Goal: Task Accomplishment & Management: Complete application form

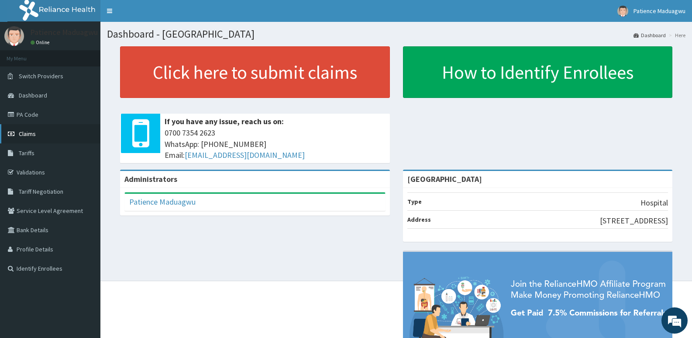
click at [21, 132] on span "Claims" at bounding box center [27, 134] width 17 height 8
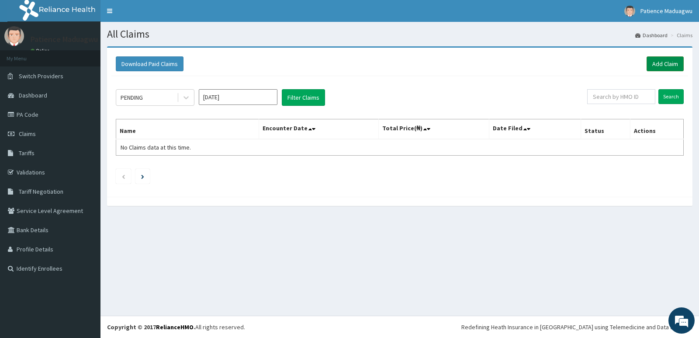
click at [676, 65] on link "Add Claim" at bounding box center [665, 63] width 37 height 15
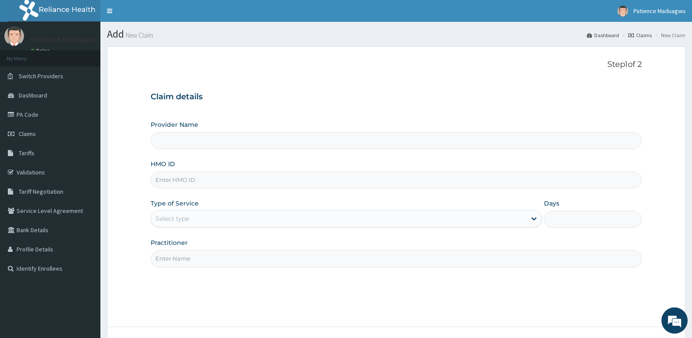
type input "[GEOGRAPHIC_DATA]"
click at [213, 179] on input "HMO ID" at bounding box center [397, 179] width 492 height 17
paste input "GSV/12651/A"
type input "GSV/12651/A"
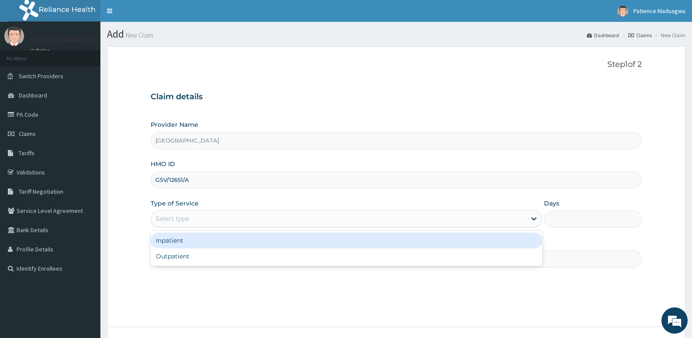
click at [182, 215] on div "Select type" at bounding box center [173, 218] width 34 height 9
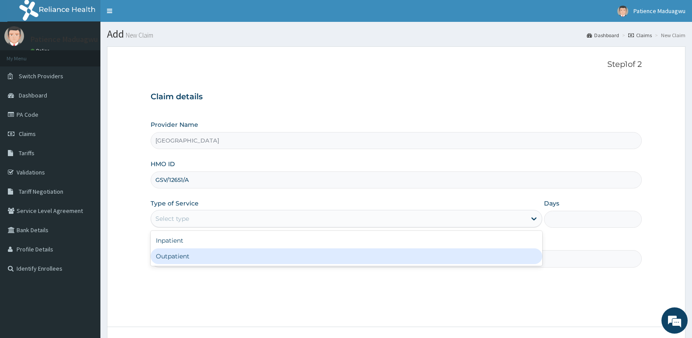
click at [187, 251] on div "Outpatient" at bounding box center [346, 256] width 391 height 16
type input "1"
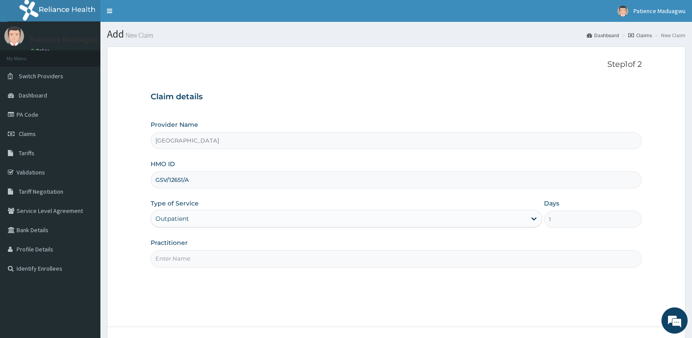
click at [170, 258] on input "Practitioner" at bounding box center [397, 258] width 492 height 17
type input "Dr Faleti"
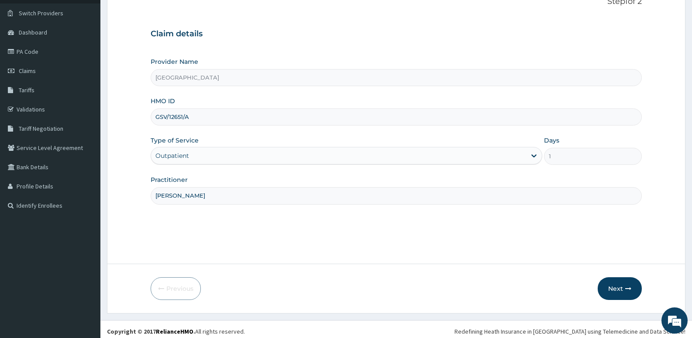
scroll to position [67, 0]
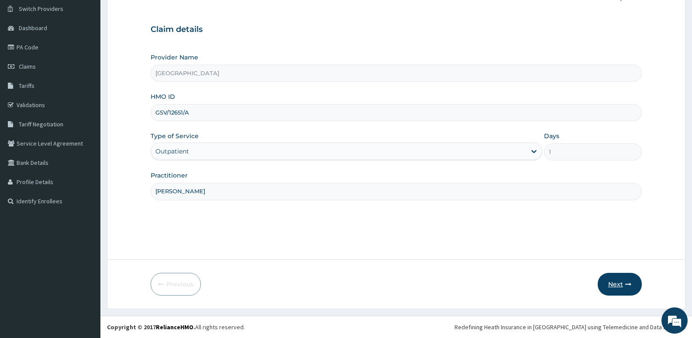
click at [610, 282] on button "Next" at bounding box center [620, 284] width 44 height 23
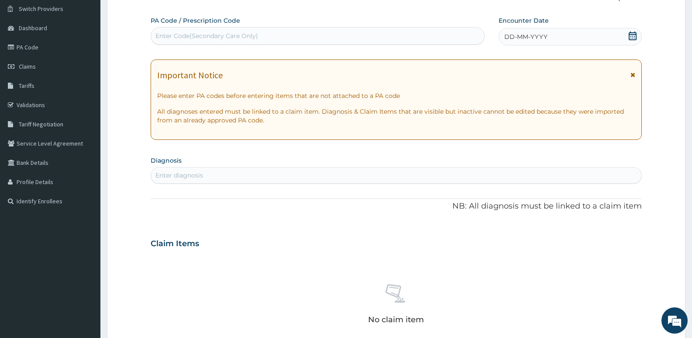
click at [634, 38] on icon at bounding box center [633, 35] width 8 height 9
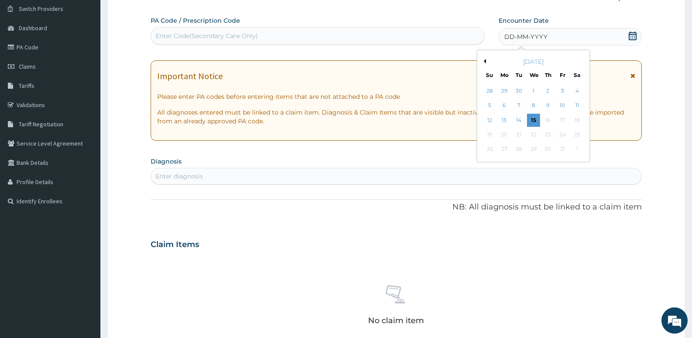
click at [485, 61] on button "Previous Month" at bounding box center [484, 61] width 4 height 4
click at [562, 92] on div "5" at bounding box center [562, 90] width 13 height 13
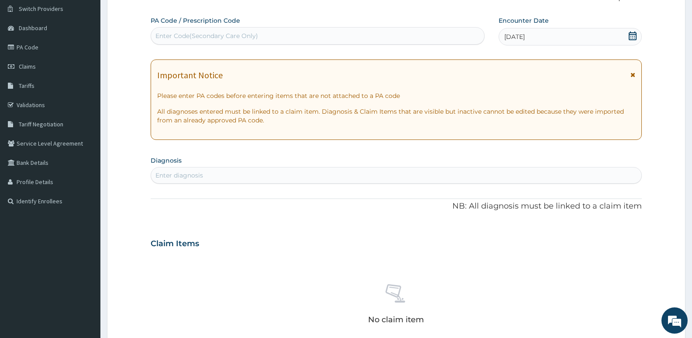
click at [293, 169] on div "Enter diagnosis" at bounding box center [396, 175] width 491 height 14
type input "MALARIA"
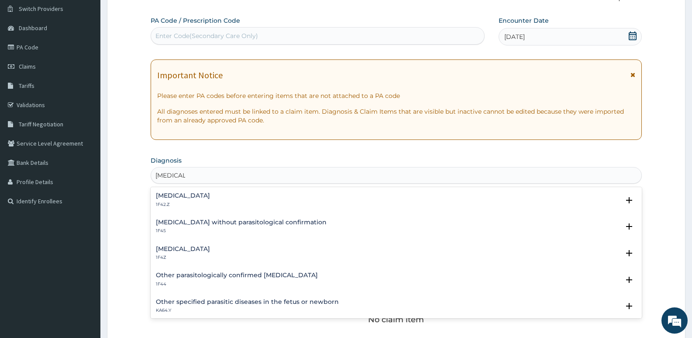
click at [223, 249] on div "Malaria, unspecified 1F4Z" at bounding box center [396, 253] width 481 height 15
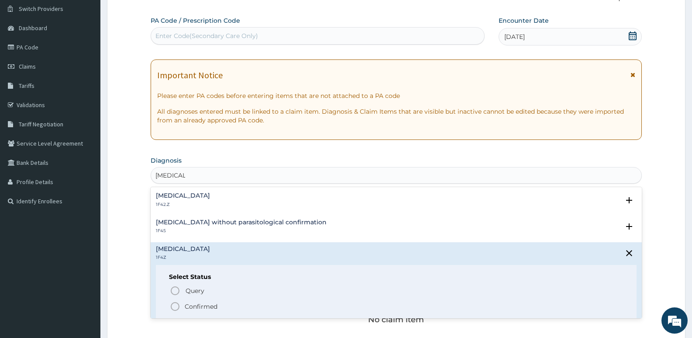
click at [175, 306] on icon "status option filled" at bounding box center [175, 306] width 10 height 10
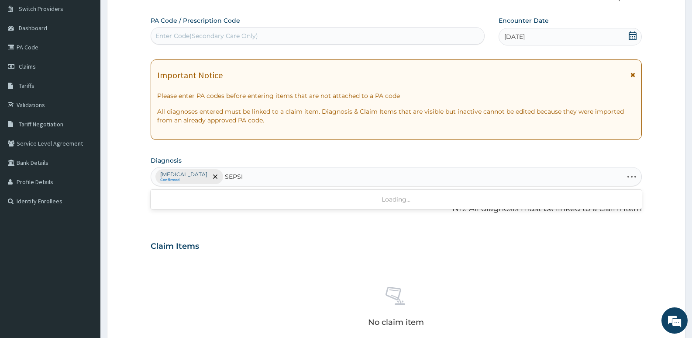
type input "SEPSIS"
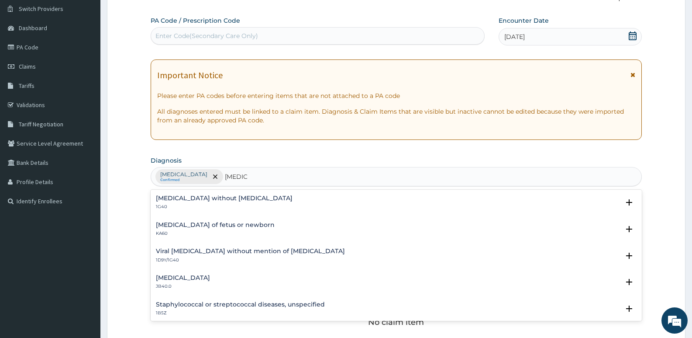
click at [204, 198] on h4 "Sepsis without septic shock" at bounding box center [224, 198] width 137 height 7
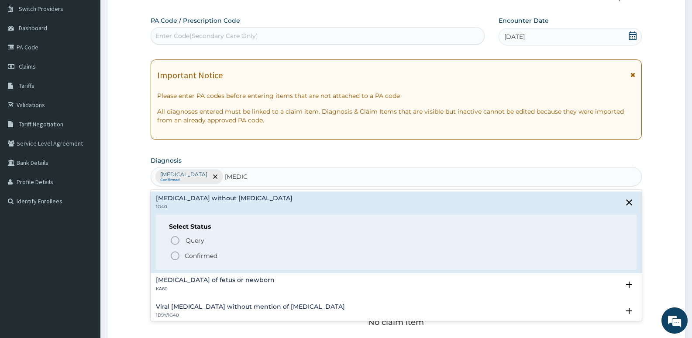
click at [176, 255] on icon "status option filled" at bounding box center [175, 255] width 10 height 10
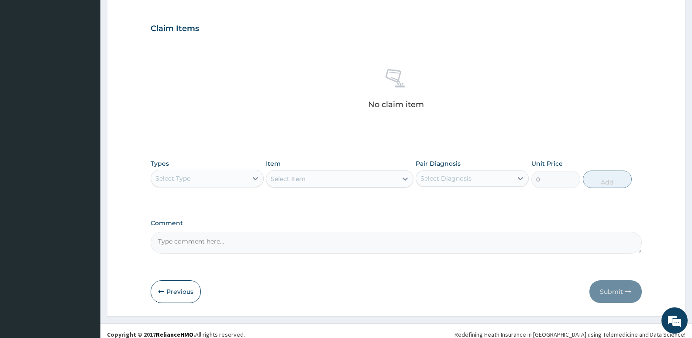
scroll to position [286, 0]
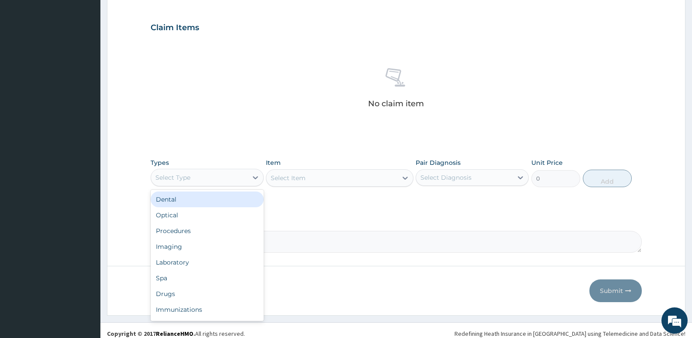
click at [183, 183] on div "Select Type" at bounding box center [199, 177] width 97 height 14
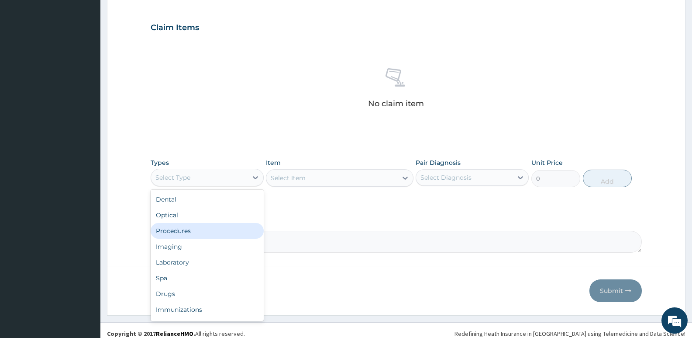
click at [174, 236] on div "Procedures" at bounding box center [207, 231] width 113 height 16
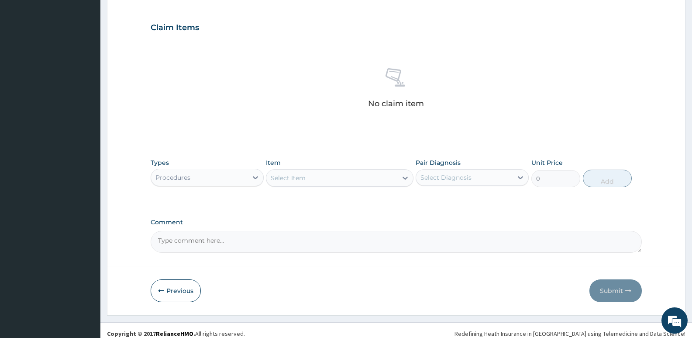
click at [308, 180] on div "Select Item" at bounding box center [332, 178] width 131 height 14
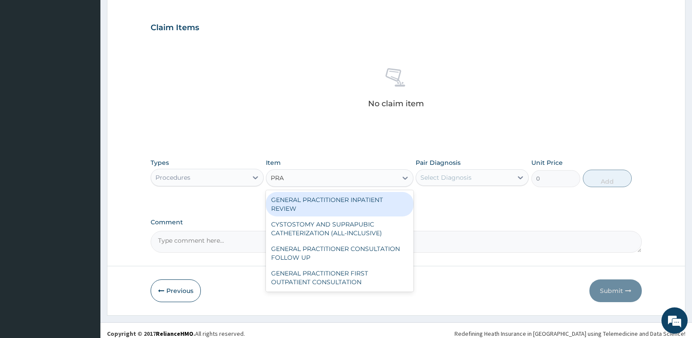
type input "PRAC"
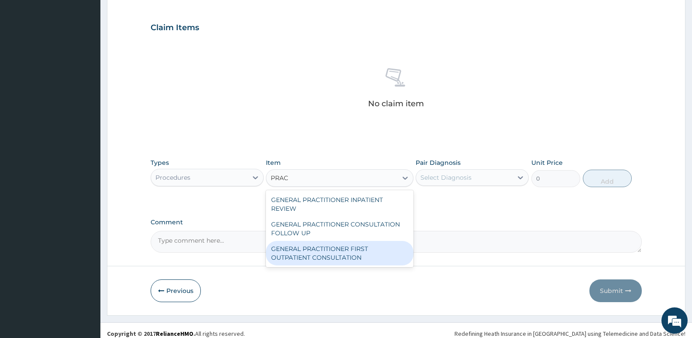
click at [308, 249] on div "GENERAL PRACTITIONER FIRST OUTPATIENT CONSULTATION" at bounding box center [339, 253] width 147 height 24
type input "3750"
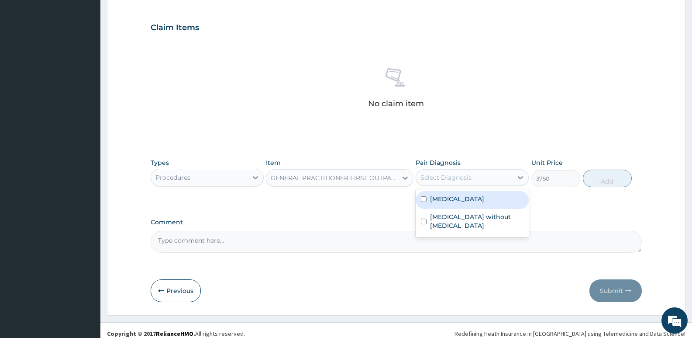
click at [487, 175] on div "Select Diagnosis" at bounding box center [464, 177] width 97 height 14
click at [479, 191] on div "Malaria, unspecified" at bounding box center [472, 200] width 113 height 18
checkbox input "true"
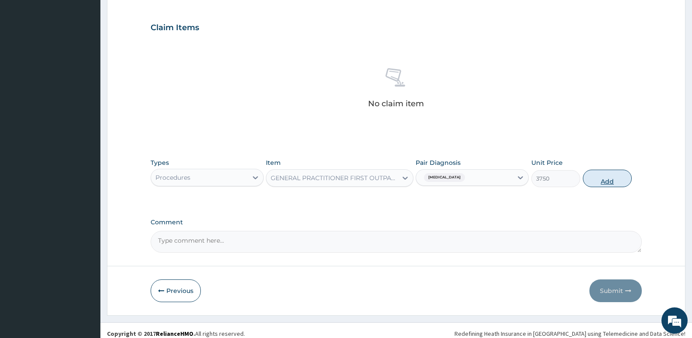
click at [600, 179] on button "Add" at bounding box center [607, 178] width 49 height 17
type input "0"
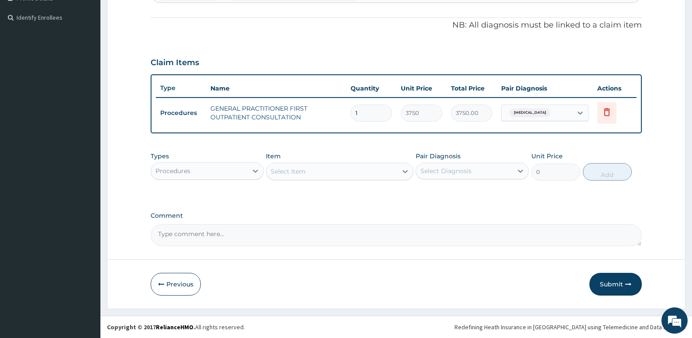
click at [211, 170] on div "Procedures" at bounding box center [199, 171] width 97 height 14
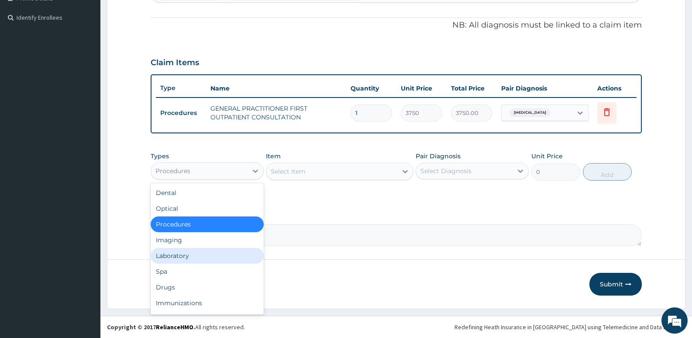
click at [175, 260] on div "Laboratory" at bounding box center [207, 256] width 113 height 16
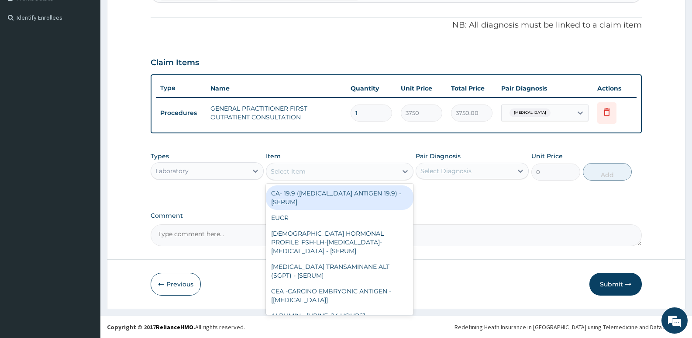
click at [312, 168] on div "Select Item" at bounding box center [332, 171] width 131 height 14
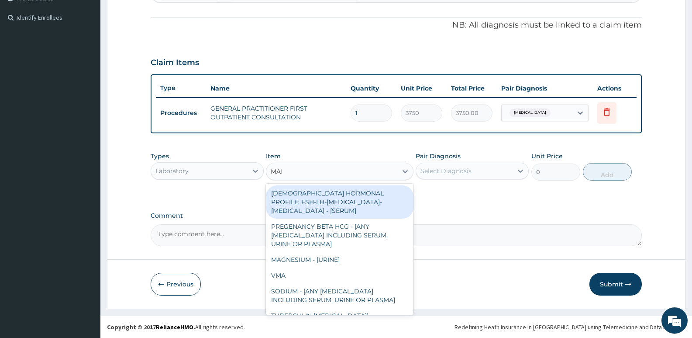
type input "MALA"
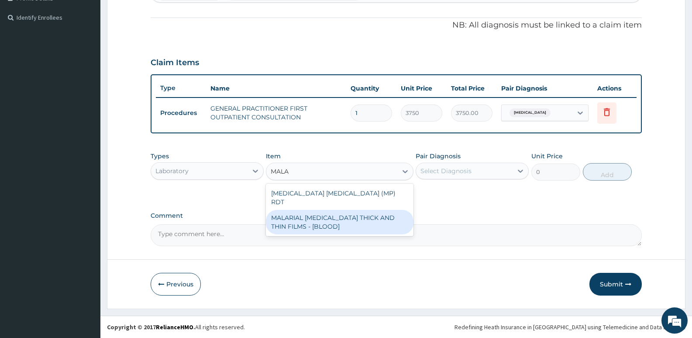
click at [316, 218] on div "MALARIAL PARASITE THICK AND THIN FILMS - [BLOOD]" at bounding box center [339, 222] width 147 height 24
type input "2187.5"
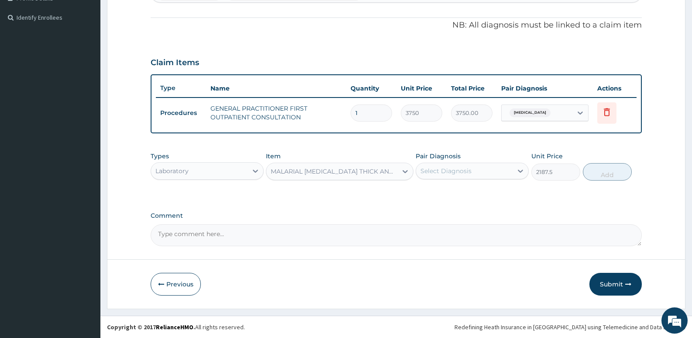
click at [464, 169] on div "Select Diagnosis" at bounding box center [446, 170] width 51 height 9
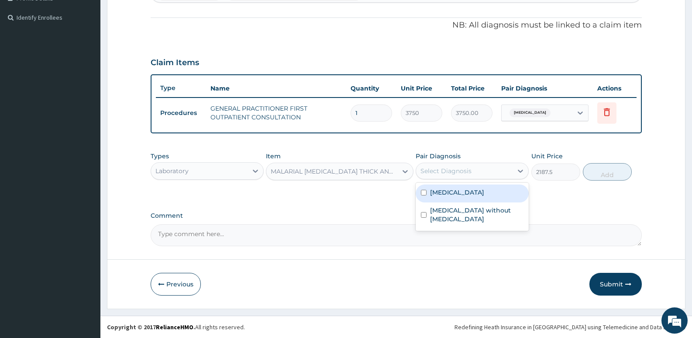
click at [456, 194] on label "Malaria, unspecified" at bounding box center [457, 192] width 54 height 9
checkbox input "true"
click at [609, 171] on button "Add" at bounding box center [607, 171] width 49 height 17
type input "0"
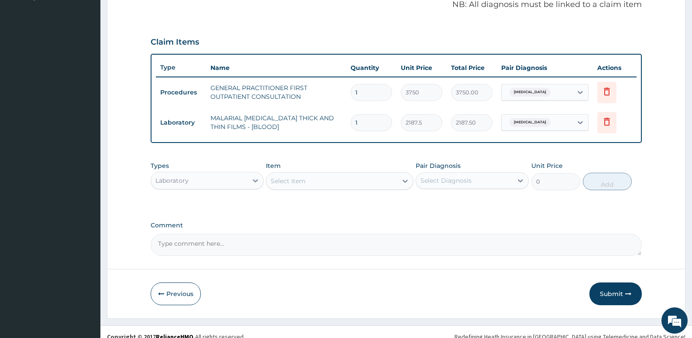
scroll to position [281, 0]
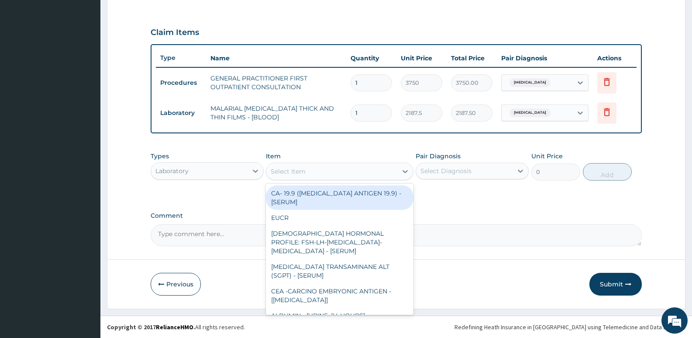
click at [287, 170] on div "Select Item" at bounding box center [288, 171] width 35 height 9
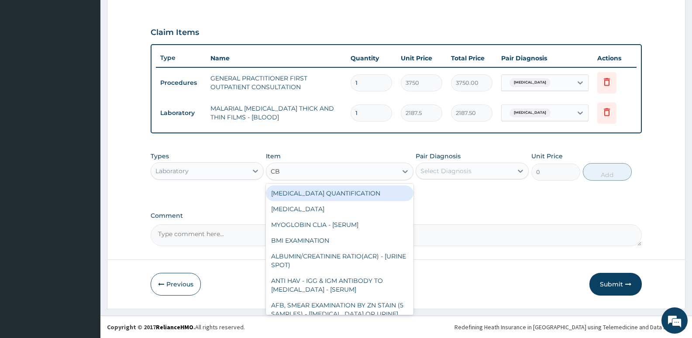
type input "CBC"
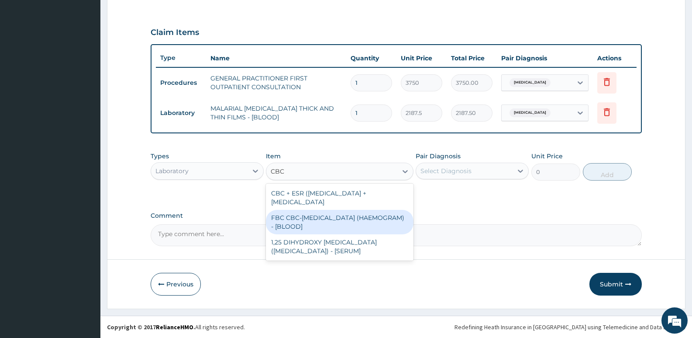
click at [321, 221] on div "FBC CBC-COMPLETE BLOOD COUNT (HAEMOGRAM) - [BLOOD]" at bounding box center [339, 222] width 147 height 24
type input "5000"
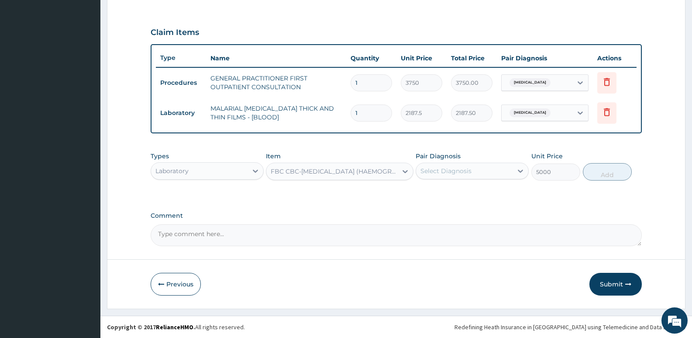
click at [440, 173] on div "Select Diagnosis" at bounding box center [446, 170] width 51 height 9
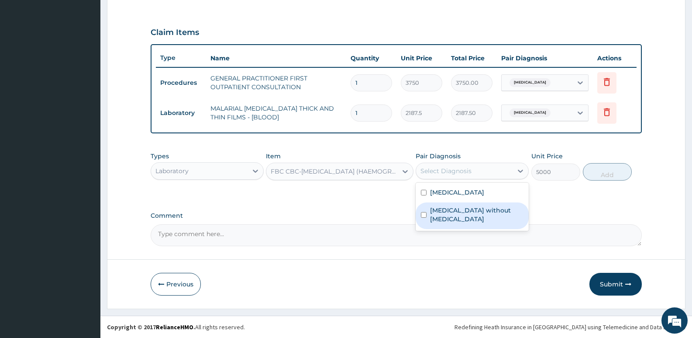
click at [447, 206] on label "Sepsis without septic shock" at bounding box center [476, 214] width 93 height 17
checkbox input "true"
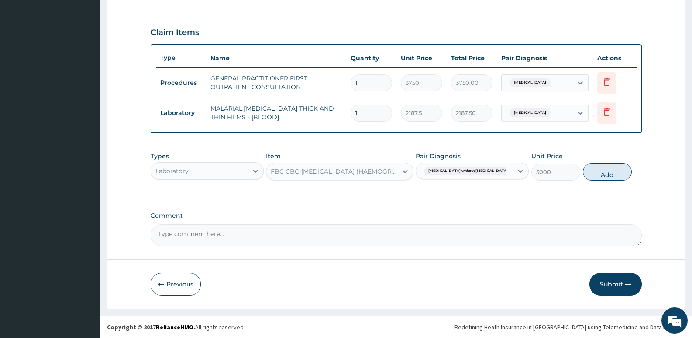
click at [615, 169] on button "Add" at bounding box center [607, 171] width 49 height 17
type input "0"
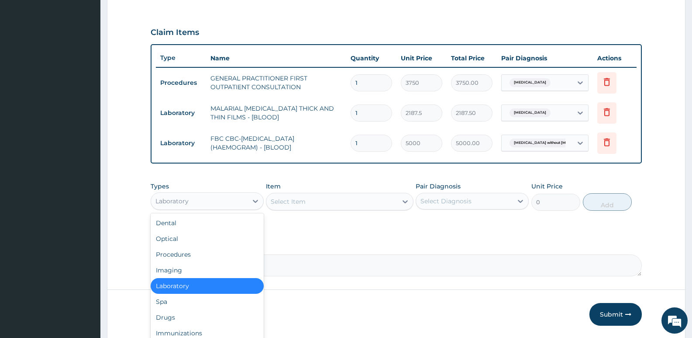
click at [216, 197] on div "Laboratory" at bounding box center [199, 201] width 97 height 14
click at [159, 315] on div "Drugs" at bounding box center [207, 317] width 113 height 16
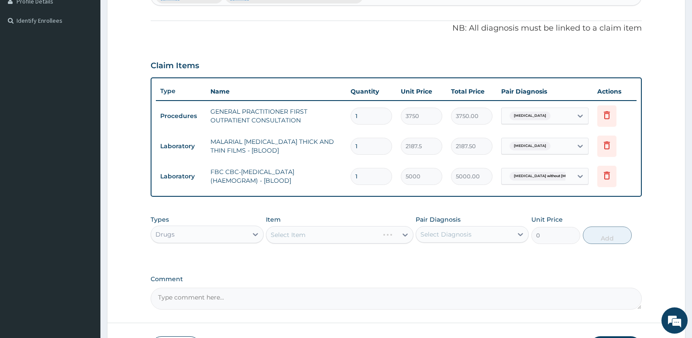
scroll to position [180, 0]
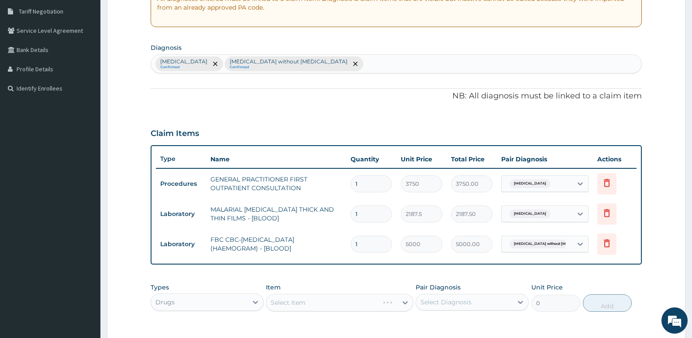
click at [351, 65] on div "Malaria, unspecified Confirmed Sepsis without septic shock Confirmed" at bounding box center [396, 64] width 491 height 18
type input "HELMIN"
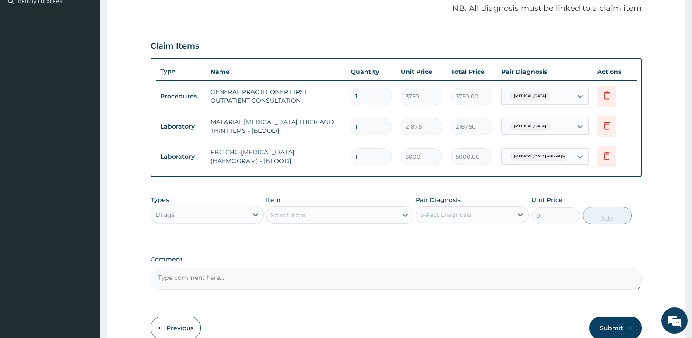
scroll to position [311, 0]
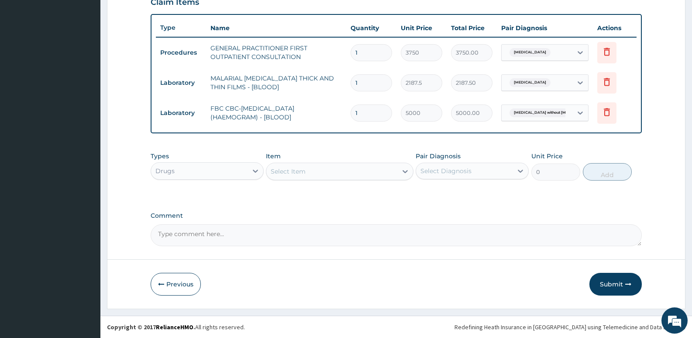
click at [302, 167] on div "Select Item" at bounding box center [288, 171] width 35 height 9
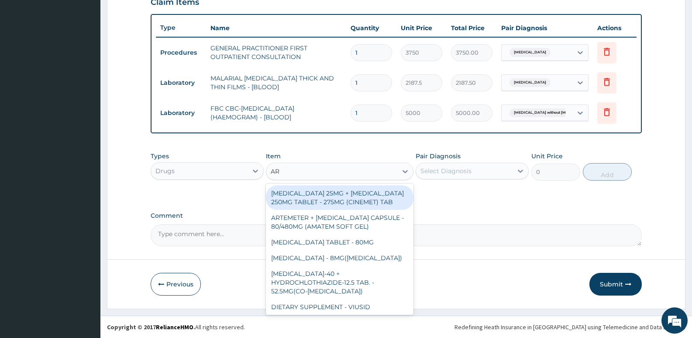
type input "ART"
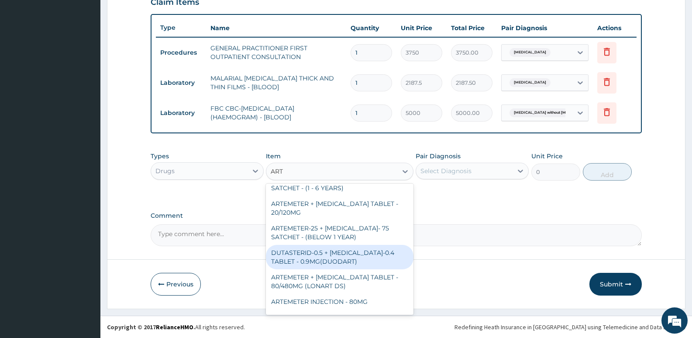
scroll to position [568, 0]
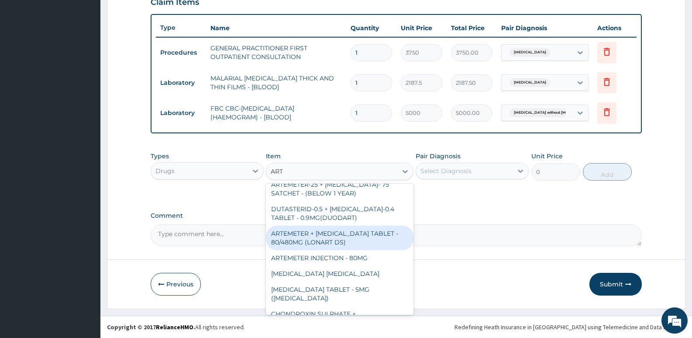
click at [335, 234] on div "ARTEMETER + LUMEFANTRINE TABLET - 80/480MG (LONART DS)" at bounding box center [339, 237] width 147 height 24
type input "588"
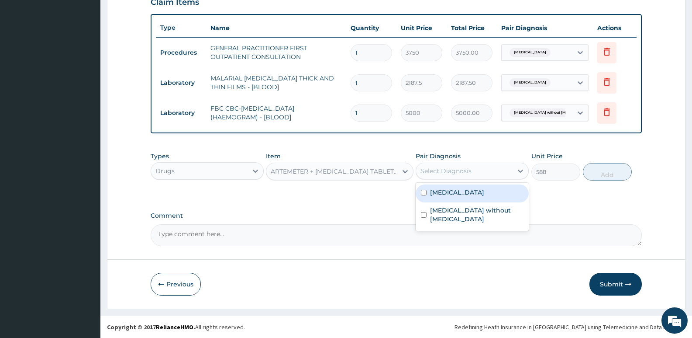
click at [455, 170] on div "Select Diagnosis" at bounding box center [446, 170] width 51 height 9
click at [453, 191] on label "Malaria, unspecified" at bounding box center [457, 192] width 54 height 9
checkbox input "true"
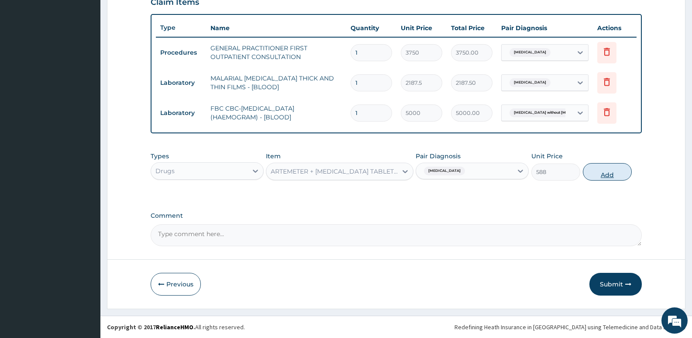
click at [613, 180] on button "Add" at bounding box center [607, 171] width 49 height 17
type input "0"
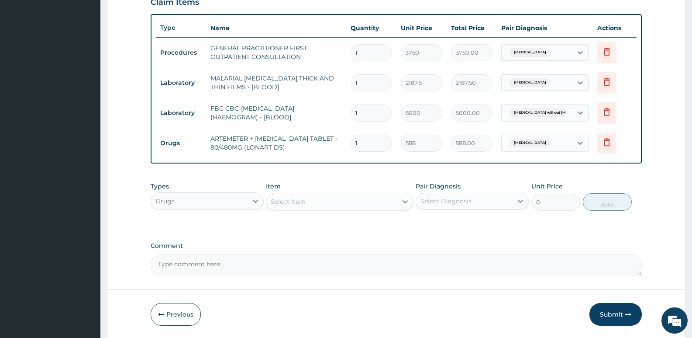
type input "0.00"
type input "6"
type input "3528.00"
type input "6"
click at [350, 203] on div "Select Item" at bounding box center [332, 201] width 131 height 14
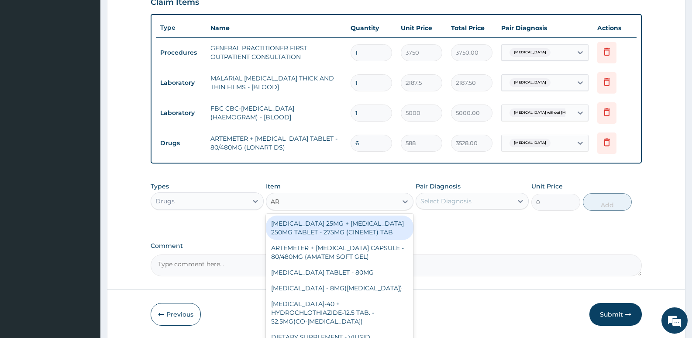
type input "ART"
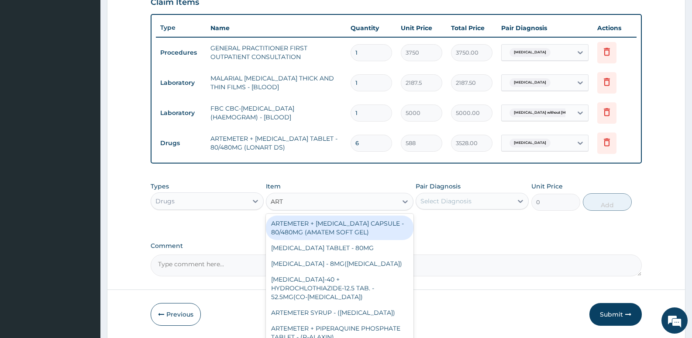
click at [335, 234] on div "ARTEMETER + LUMEFANTRINE CAPSULE - 80/480MG (AMATEM SOFT GEL)" at bounding box center [339, 227] width 147 height 24
type input "420"
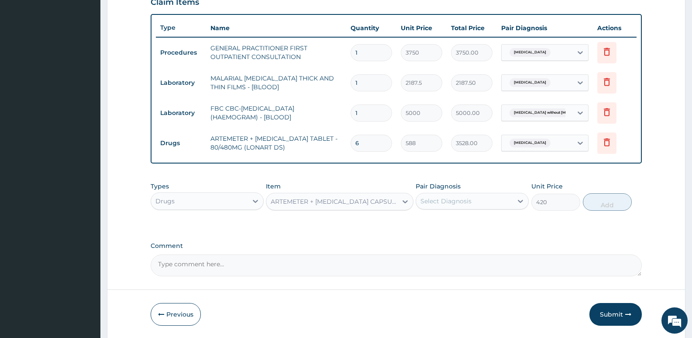
click at [305, 203] on div "ARTEMETER + LUMEFANTRINE CAPSULE - 80/480MG (AMATEM SOFT GEL)" at bounding box center [334, 201] width 127 height 9
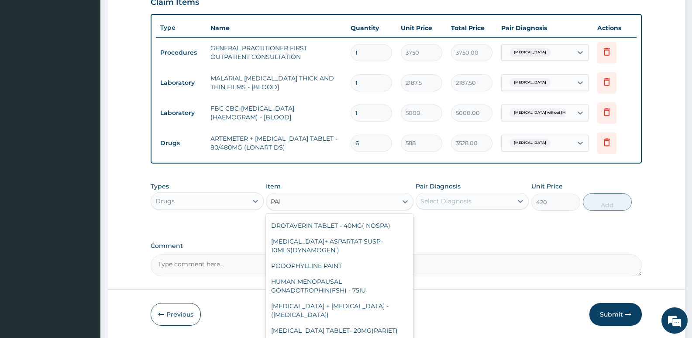
scroll to position [7, 0]
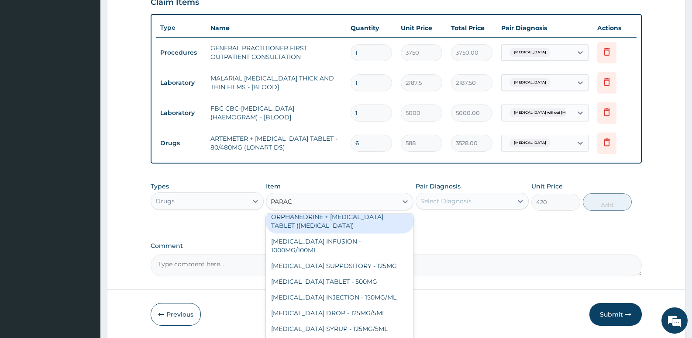
type input "PARACE"
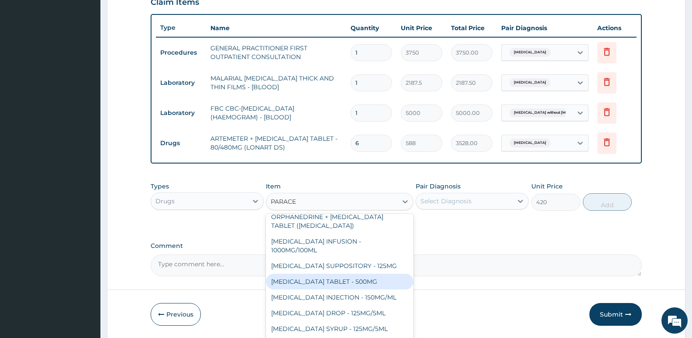
click at [315, 279] on div "PARACETAMOL TABLET - 500MG" at bounding box center [339, 281] width 147 height 16
type input "33.599999999999994"
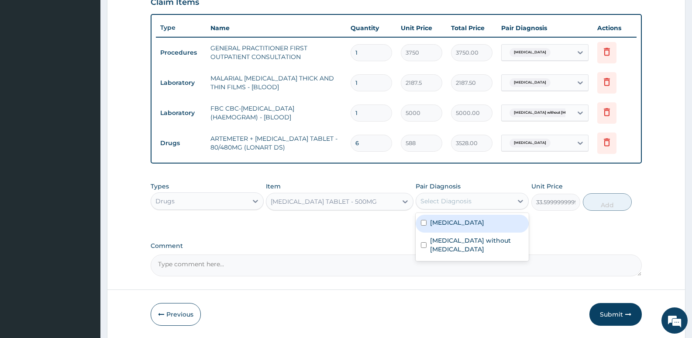
click at [474, 201] on div "Select Diagnosis" at bounding box center [464, 201] width 97 height 14
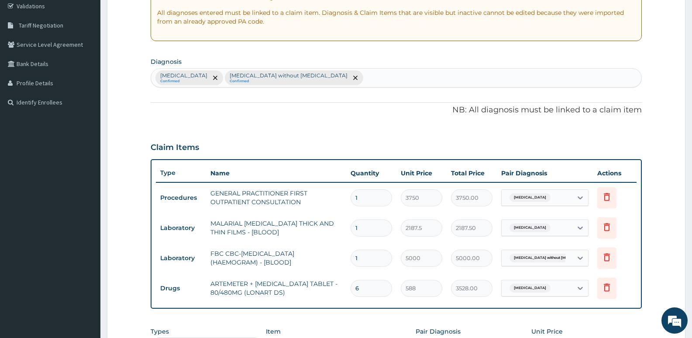
scroll to position [136, 0]
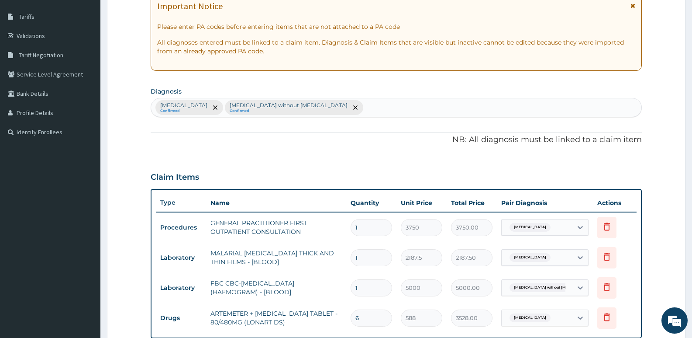
click at [340, 110] on div "Malaria, unspecified Confirmed Sepsis without septic shock Confirmed" at bounding box center [396, 107] width 491 height 18
type input "FEVER"
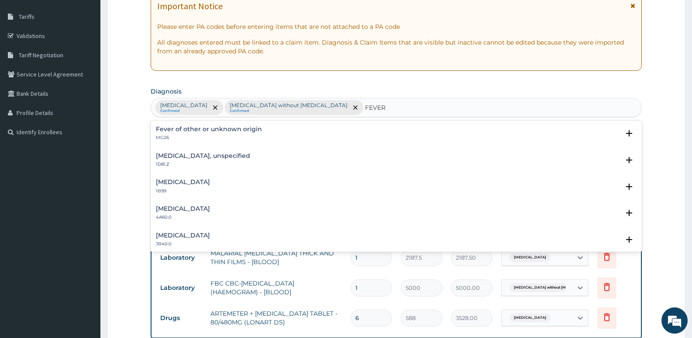
click at [215, 133] on div "Fever of other or unknown origin MG26" at bounding box center [209, 133] width 106 height 15
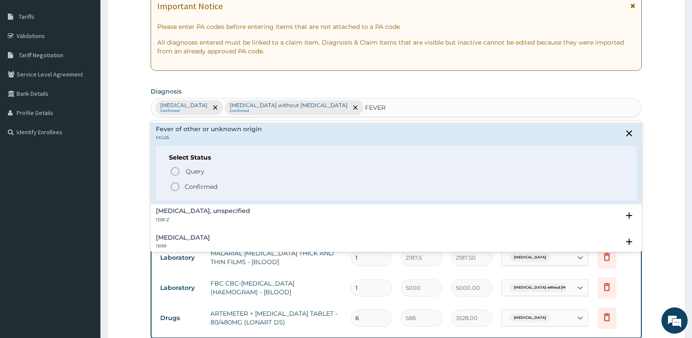
click at [177, 187] on icon "status option filled" at bounding box center [175, 186] width 10 height 10
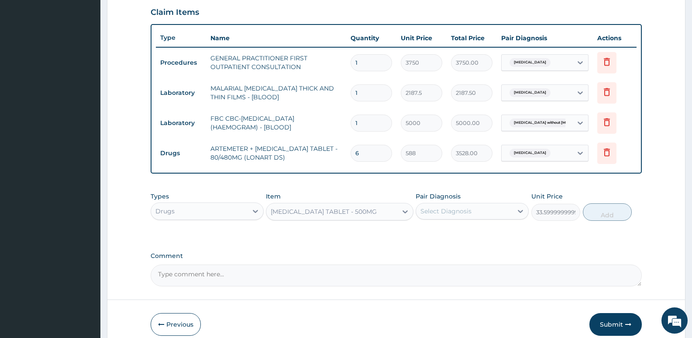
scroll to position [341, 0]
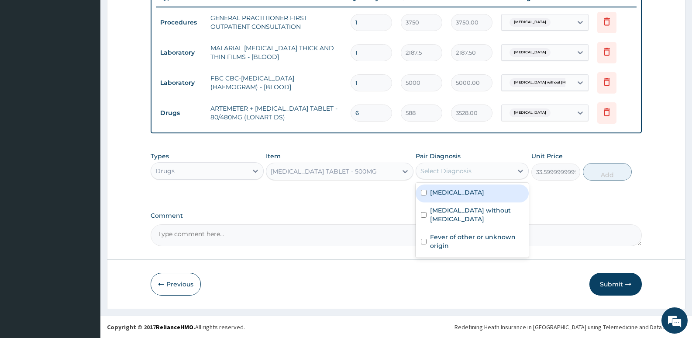
click at [467, 166] on div "Select Diagnosis" at bounding box center [446, 170] width 51 height 9
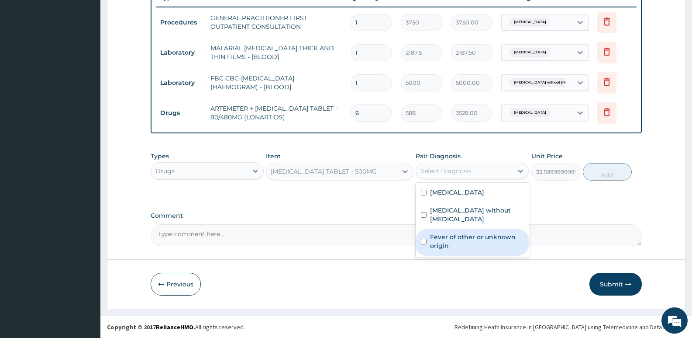
drag, startPoint x: 433, startPoint y: 240, endPoint x: 525, endPoint y: 192, distance: 103.6
click at [434, 240] on label "Fever of other or unknown origin" at bounding box center [476, 240] width 93 height 17
checkbox input "true"
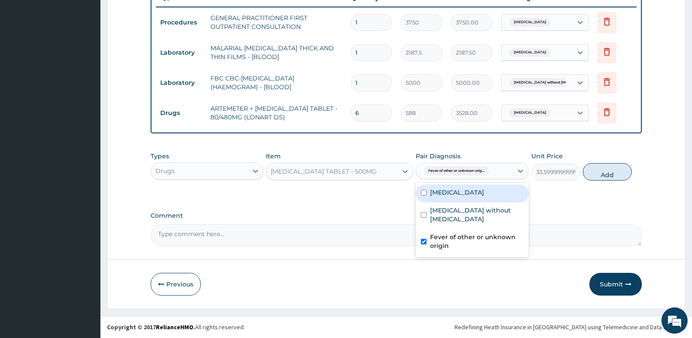
click at [474, 191] on label "Malaria, unspecified" at bounding box center [457, 192] width 54 height 9
checkbox input "true"
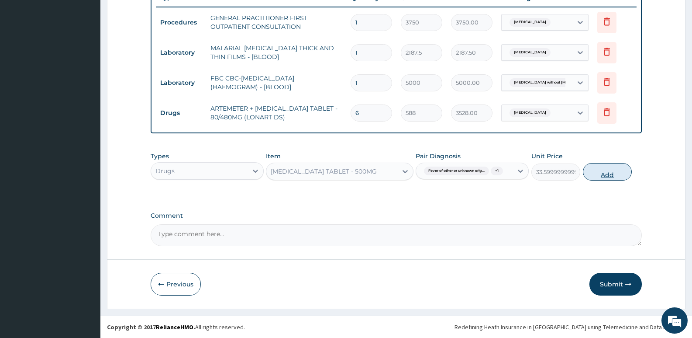
click at [603, 179] on button "Add" at bounding box center [607, 171] width 49 height 17
type input "0"
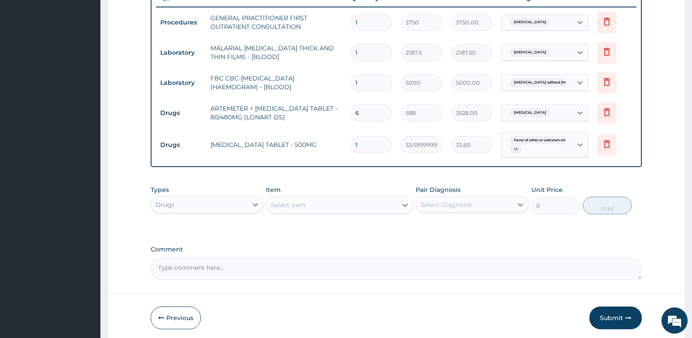
type input "18"
type input "604.80"
type input "18"
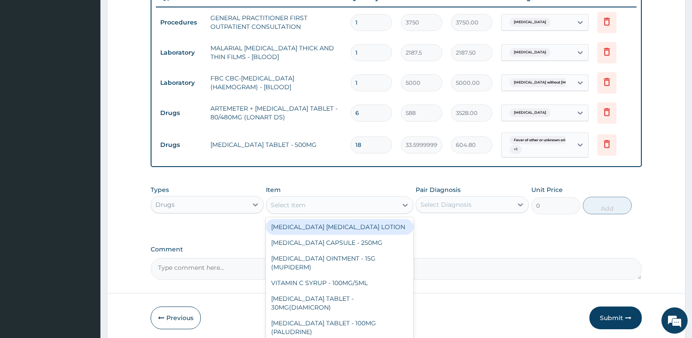
click at [282, 207] on div "Select Item" at bounding box center [288, 205] width 35 height 9
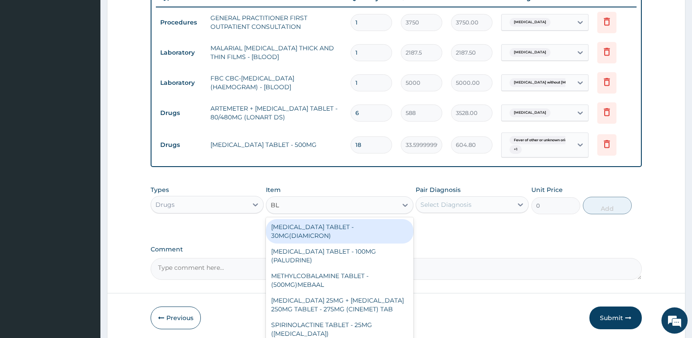
type input "B"
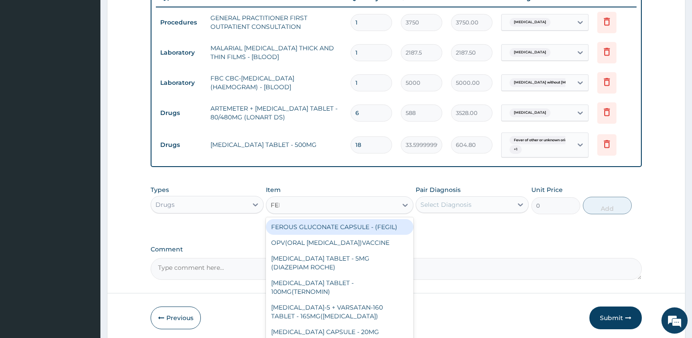
type input "FERR"
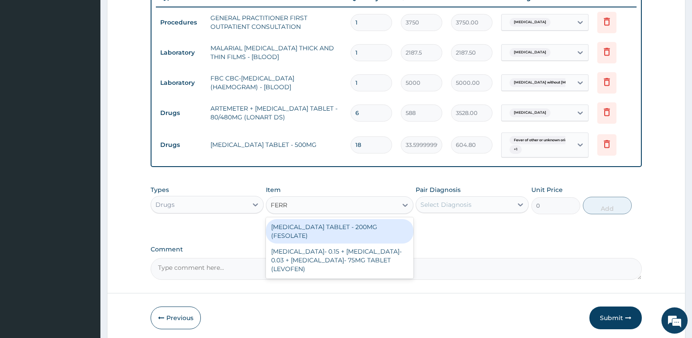
click at [311, 229] on div "FERROUS SULPHATE TABLET - 200MG (FESOLATE)" at bounding box center [339, 231] width 147 height 24
type input "28"
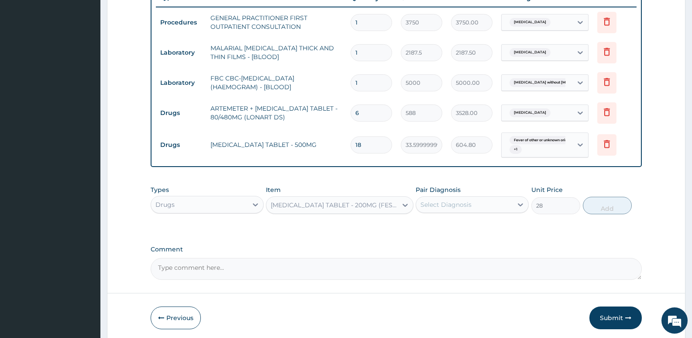
click at [441, 196] on div "Select Diagnosis" at bounding box center [472, 204] width 113 height 17
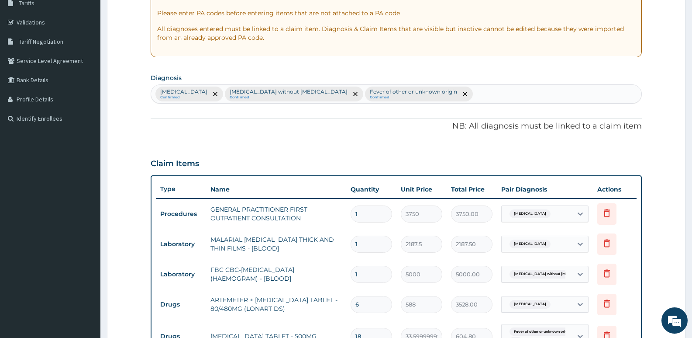
scroll to position [123, 0]
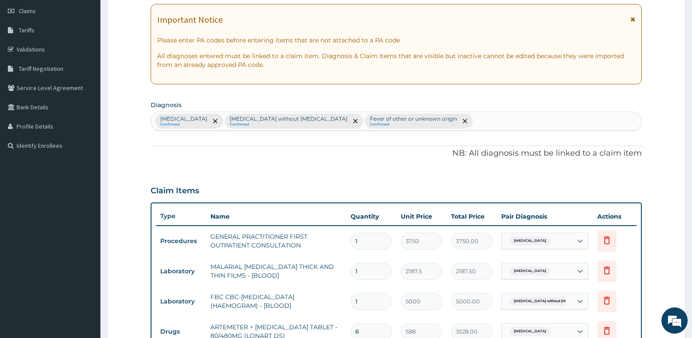
click at [446, 125] on div "Malaria, unspecified Confirmed Sepsis without septic shock Confirmed Fever of o…" at bounding box center [396, 121] width 491 height 18
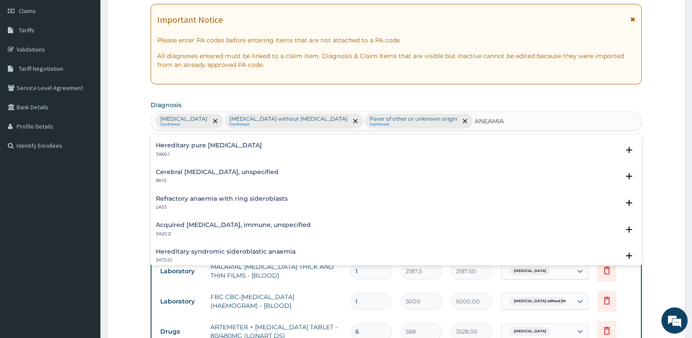
scroll to position [1067, 0]
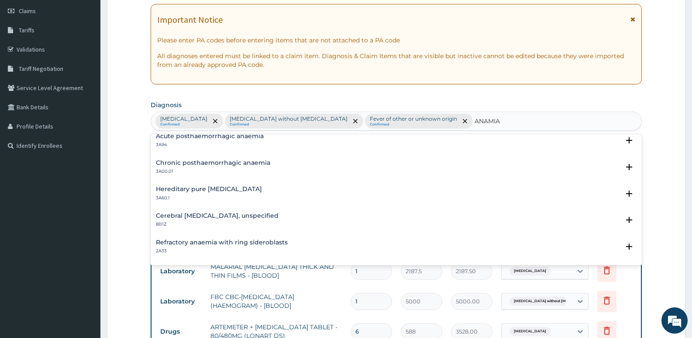
type input "ANAEMIA"
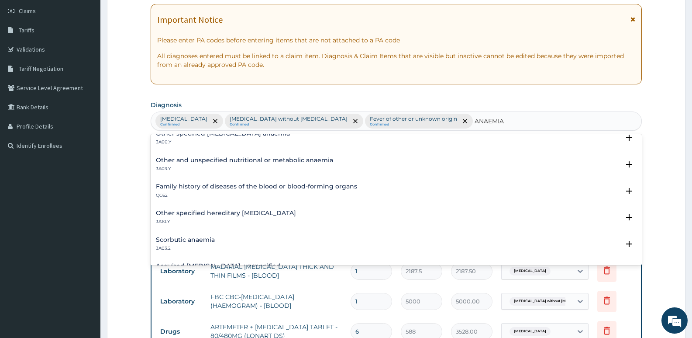
scroll to position [499, 0]
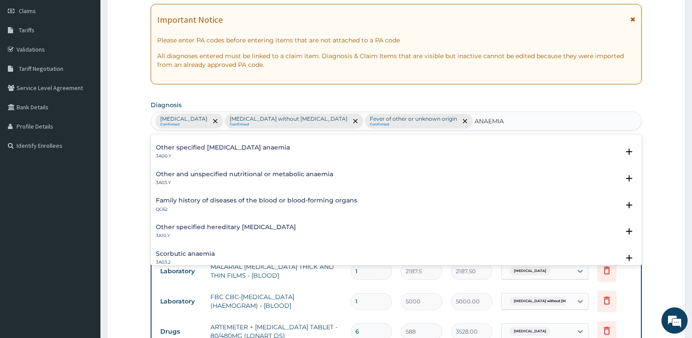
click at [224, 147] on h4 "Other specified iron deficiency anaemia" at bounding box center [223, 147] width 134 height 7
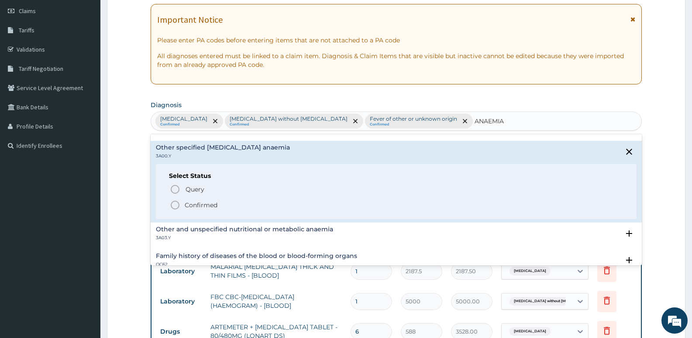
click at [172, 204] on icon "status option filled" at bounding box center [175, 205] width 10 height 10
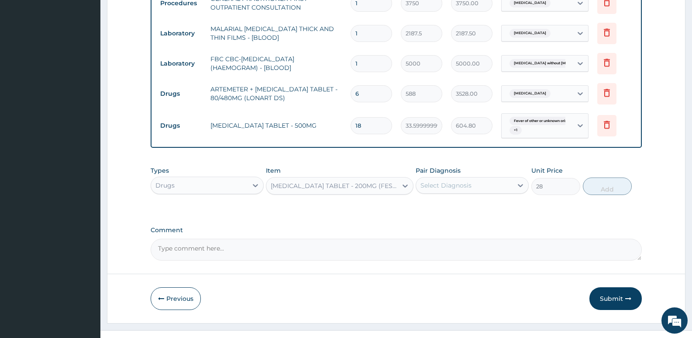
scroll to position [375, 0]
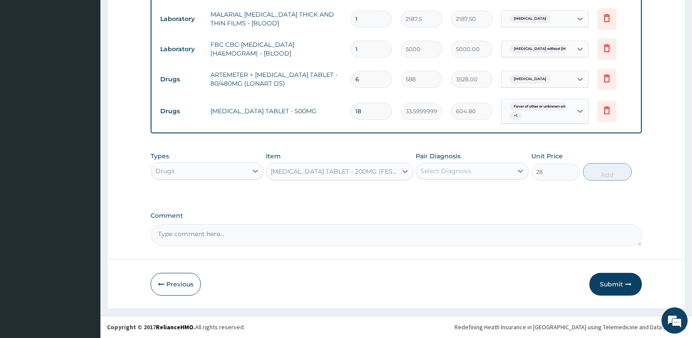
click at [440, 170] on div "Select Diagnosis" at bounding box center [446, 170] width 51 height 9
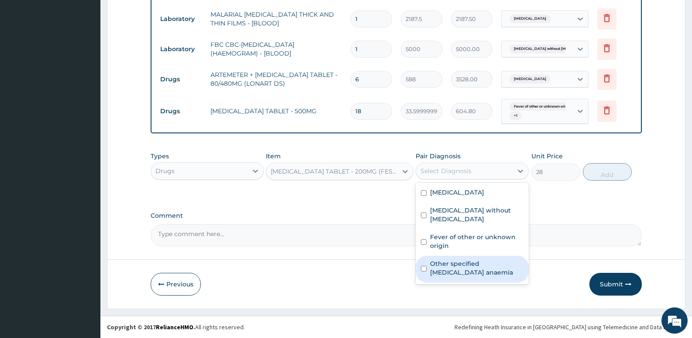
click at [447, 259] on label "Other specified iron deficiency anaemia" at bounding box center [476, 267] width 93 height 17
checkbox input "true"
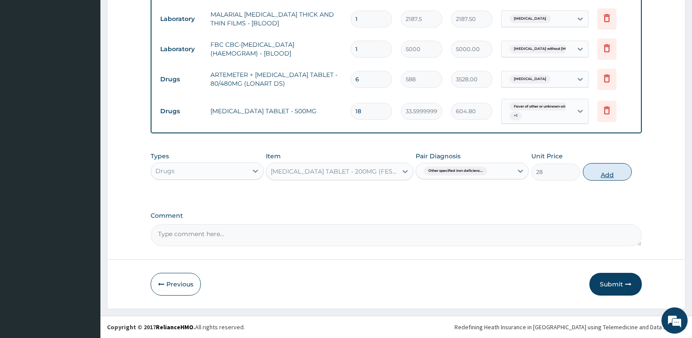
click at [608, 173] on button "Add" at bounding box center [607, 171] width 49 height 17
type input "0"
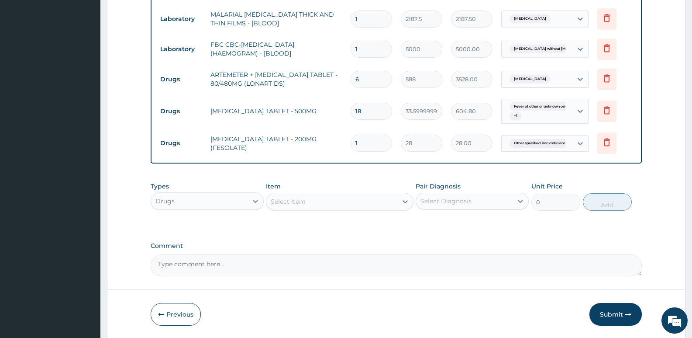
type input "0.00"
type input "2"
type input "56.00"
type input "20"
type input "560.00"
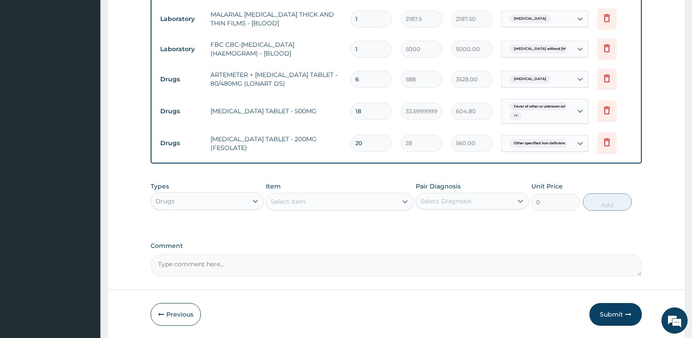
type input "2"
type input "56.00"
type input "0.00"
type input "1"
type input "28.00"
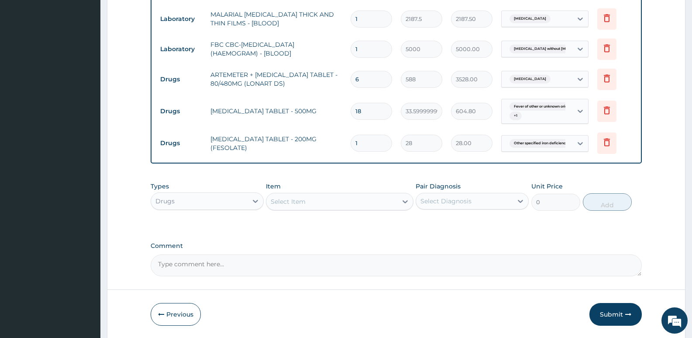
type input "10"
type input "280.00"
type input "10"
click at [326, 197] on div "Select Item" at bounding box center [332, 201] width 131 height 14
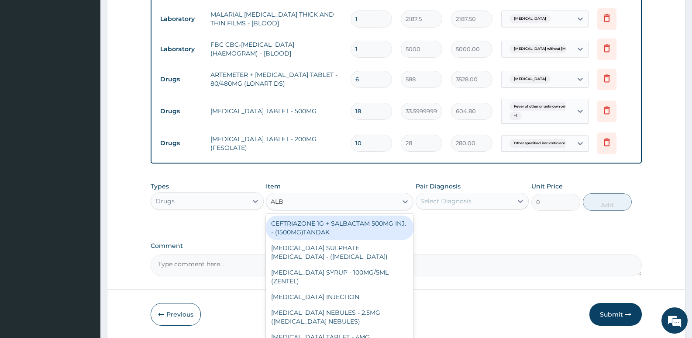
type input "ALBEN"
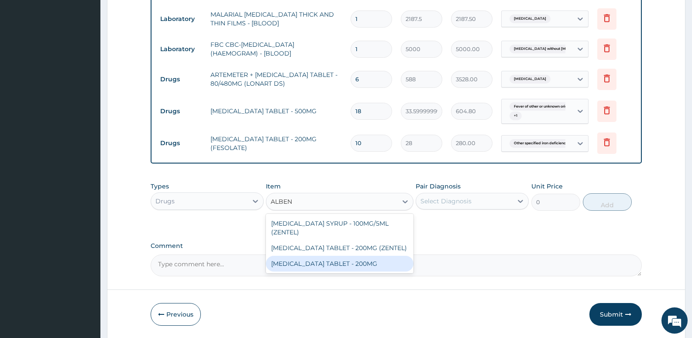
click at [345, 262] on div "[MEDICAL_DATA] TABLET - 200MG" at bounding box center [339, 264] width 147 height 16
type input "280"
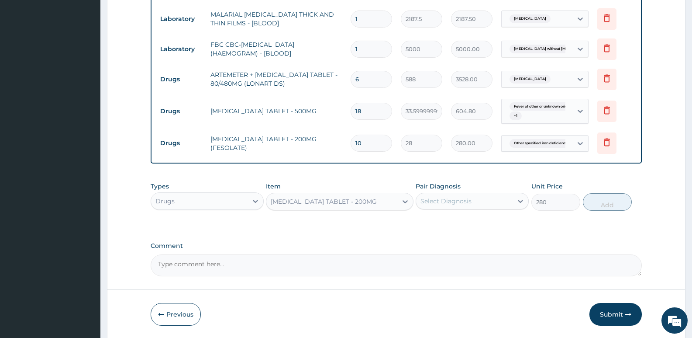
click at [474, 192] on div "Pair Diagnosis Select Diagnosis" at bounding box center [472, 196] width 113 height 29
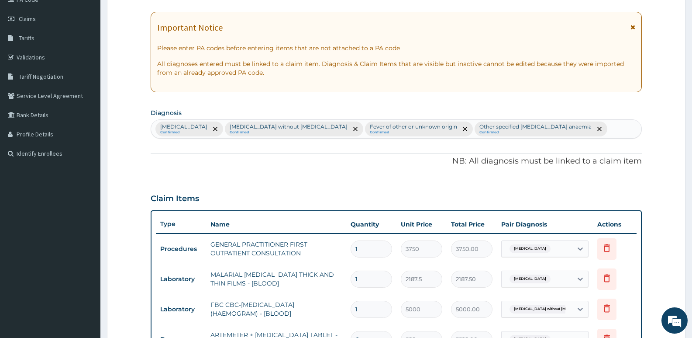
scroll to position [113, 0]
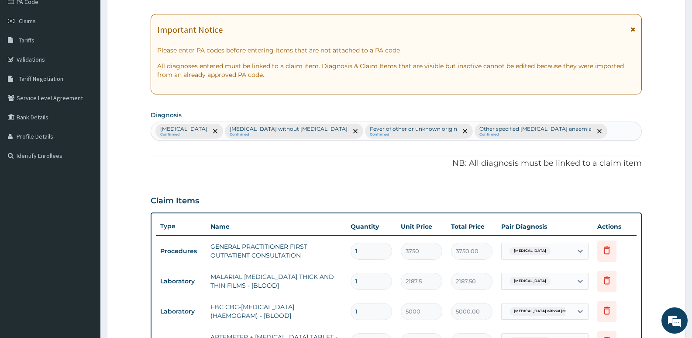
click at [576, 134] on div "Malaria, unspecified Confirmed Sepsis without septic shock Confirmed Fever of o…" at bounding box center [396, 131] width 491 height 18
type input "HELMIN"
click at [600, 128] on div "Malaria, unspecified Confirmed Sepsis without septic shock Confirmed Fever of o…" at bounding box center [396, 131] width 491 height 18
click at [585, 134] on div "Malaria, unspecified Confirmed Sepsis without septic shock Confirmed Fever of o…" at bounding box center [396, 131] width 491 height 18
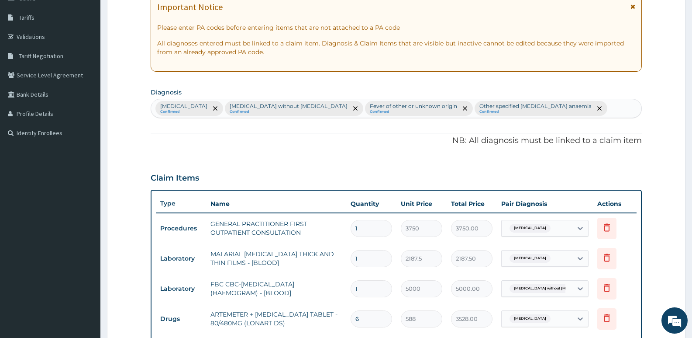
scroll to position [156, 0]
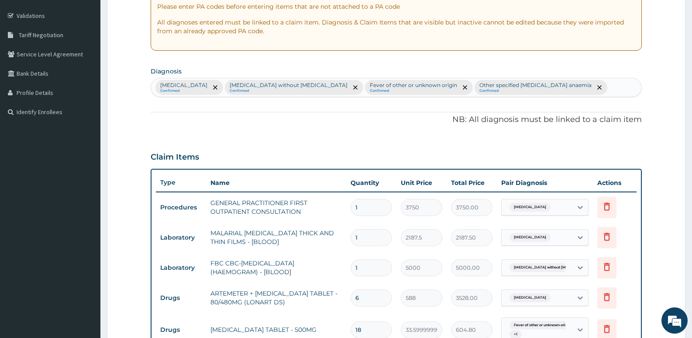
click at [543, 71] on section "Diagnosis Malaria, unspecified Confirmed Sepsis without septic shock Confirmed …" at bounding box center [397, 81] width 492 height 32
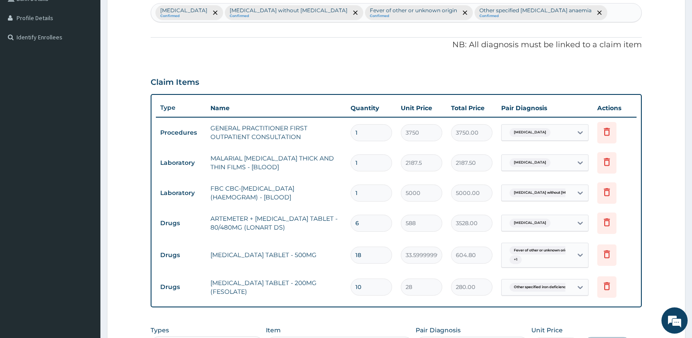
scroll to position [230, 0]
click at [610, 18] on div "Malaria, unspecified Confirmed Sepsis without septic shock Confirmed Fever of o…" at bounding box center [396, 13] width 491 height 18
click at [569, 14] on div "Malaria, unspecified Confirmed Sepsis without septic shock Confirmed Fever of o…" at bounding box center [396, 13] width 491 height 18
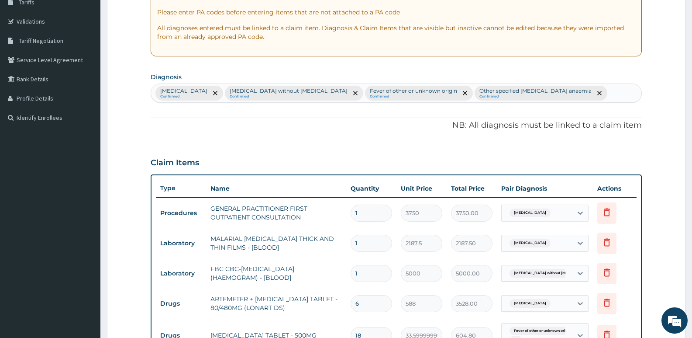
scroll to position [99, 0]
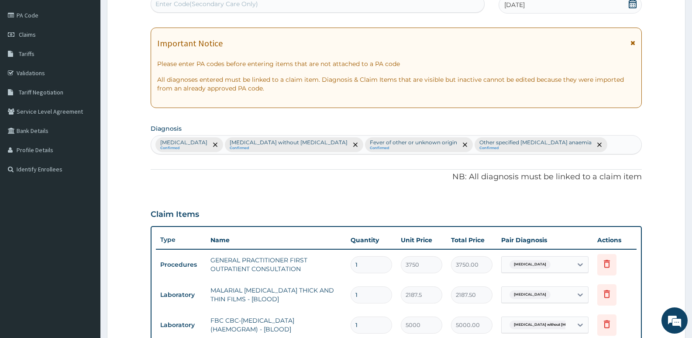
click at [585, 148] on div "Malaria, unspecified Confirmed Sepsis without septic shock Confirmed Fever of o…" at bounding box center [396, 144] width 491 height 18
click at [585, 146] on div "Malaria, unspecified Confirmed Sepsis without septic shock Confirmed Fever of o…" at bounding box center [396, 144] width 491 height 18
paste input "V"
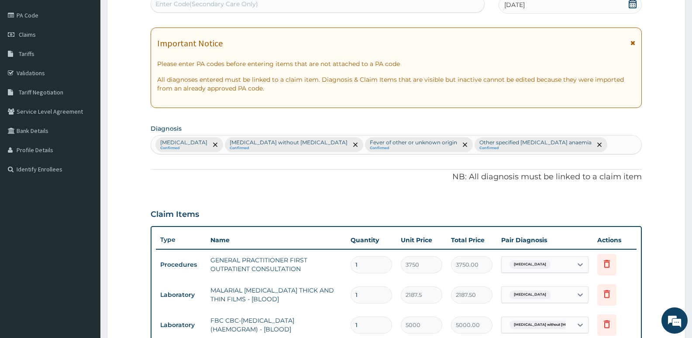
type input "V"
paste input "text"
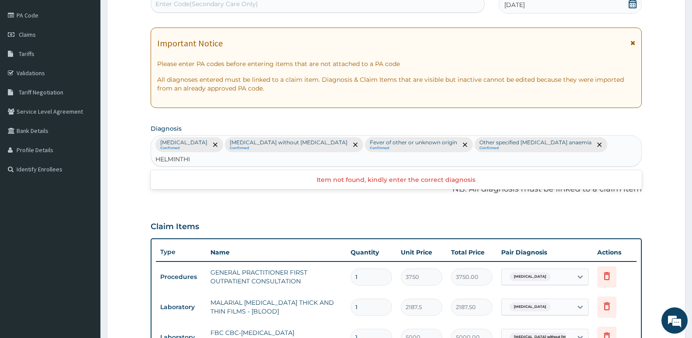
type input "HELMINTH"
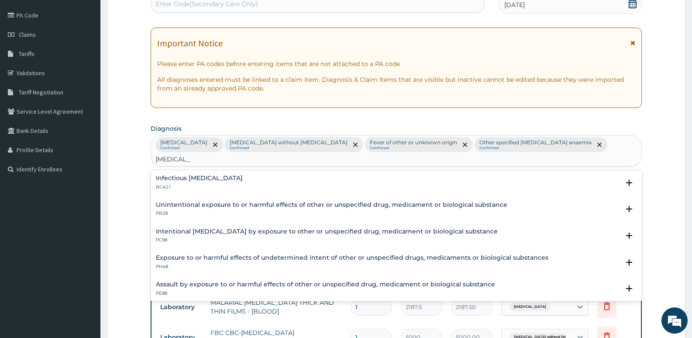
scroll to position [0, 0]
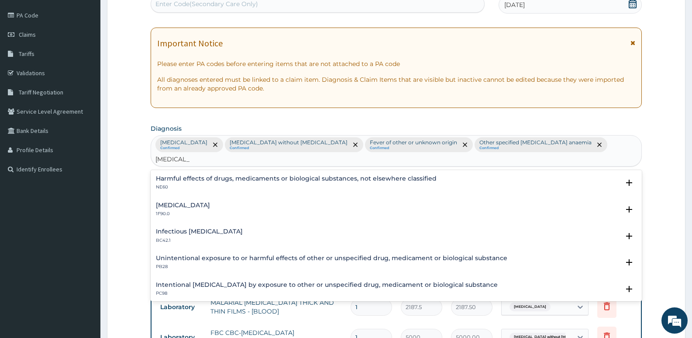
click at [198, 202] on h4 "Mixed intestinal helminthiases" at bounding box center [183, 205] width 54 height 7
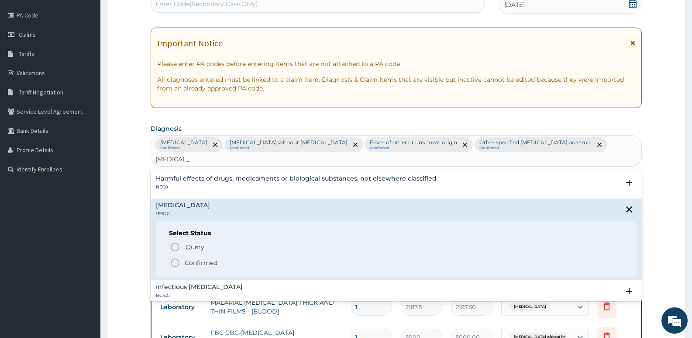
click at [175, 257] on icon "status option filled" at bounding box center [175, 262] width 10 height 10
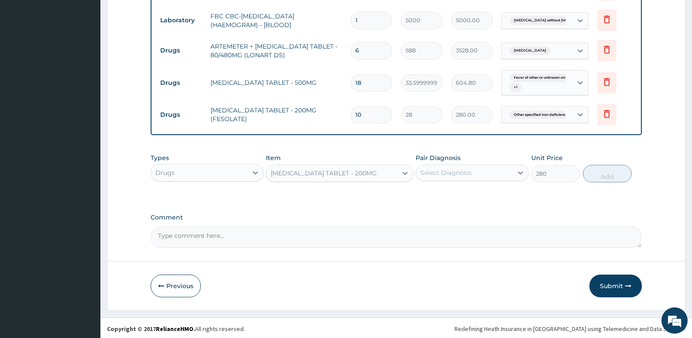
scroll to position [422, 0]
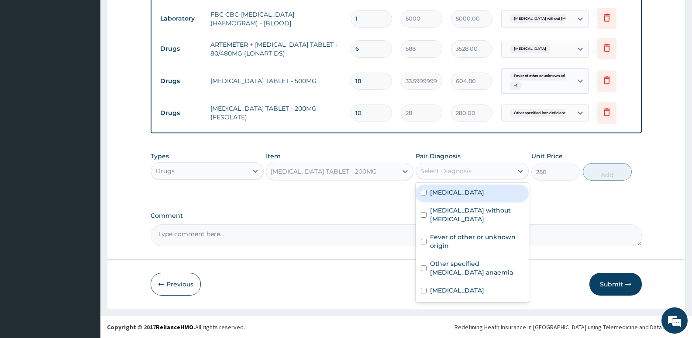
click at [470, 165] on div "Select Diagnosis" at bounding box center [464, 171] width 97 height 14
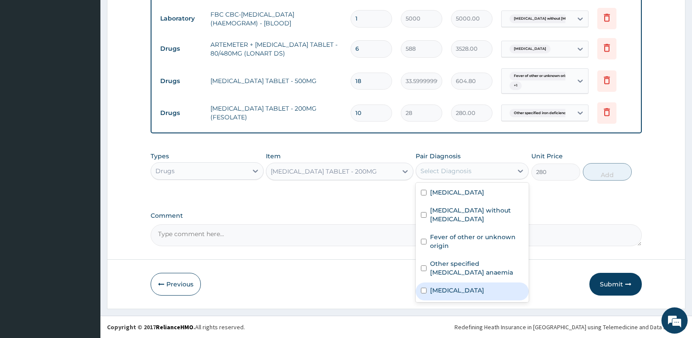
click at [458, 291] on label "Mixed intestinal helminthiases" at bounding box center [457, 290] width 54 height 9
checkbox input "true"
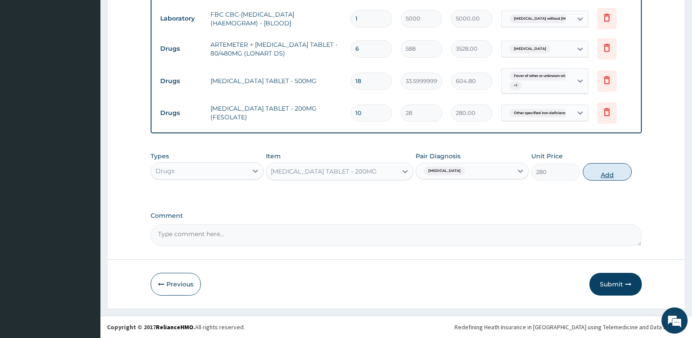
click at [612, 173] on button "Add" at bounding box center [607, 171] width 49 height 17
type input "0"
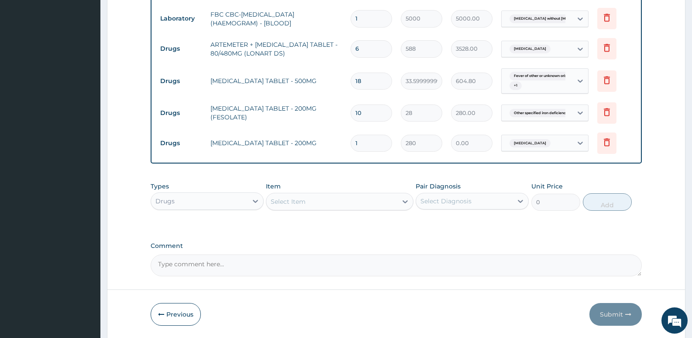
type input "0.00"
type input "2"
type input "560.00"
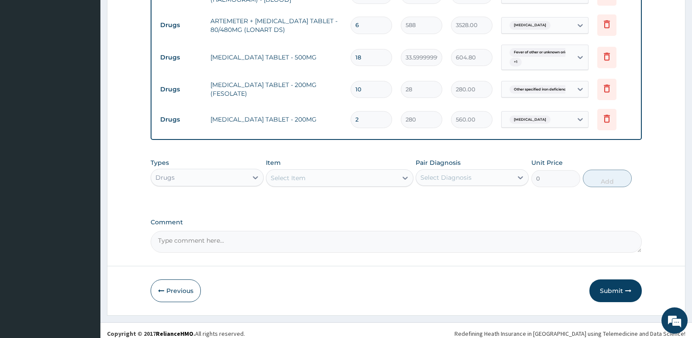
scroll to position [452, 0]
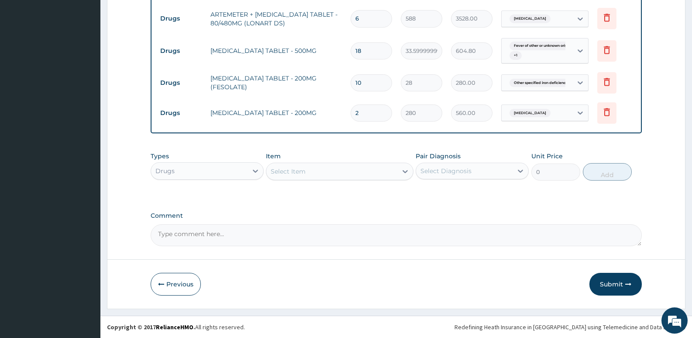
type input "2"
click at [362, 235] on textarea "Comment" at bounding box center [397, 235] width 492 height 22
paste textarea "helminthiasis"
click at [163, 231] on textarea "helminthiasis" at bounding box center [397, 235] width 492 height 22
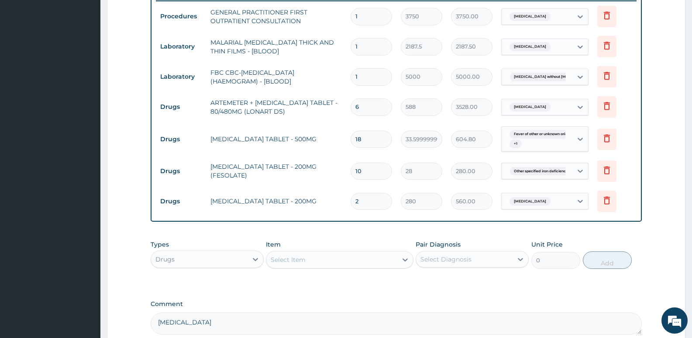
scroll to position [364, 0]
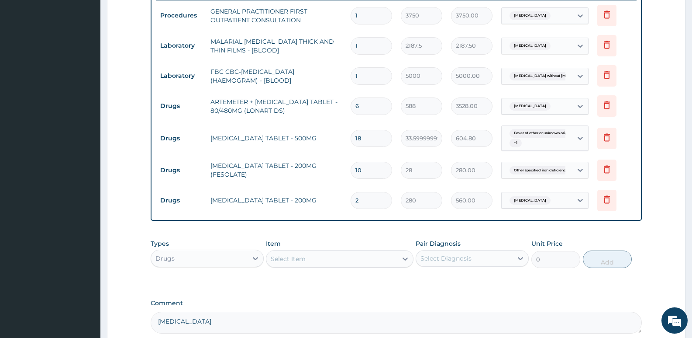
type textarea "Helminthiasis"
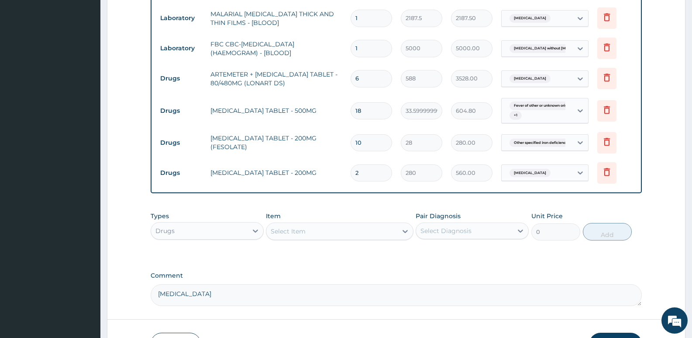
scroll to position [452, 0]
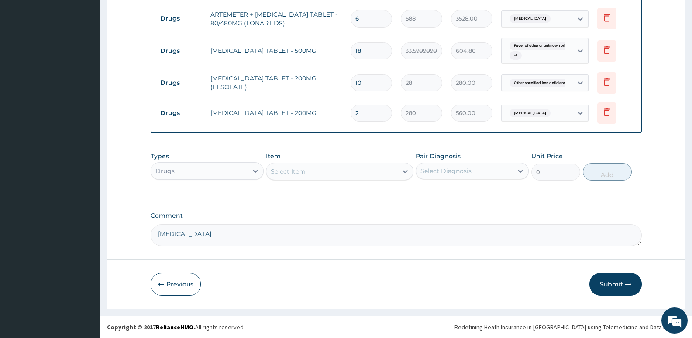
click at [602, 287] on button "Submit" at bounding box center [616, 284] width 52 height 23
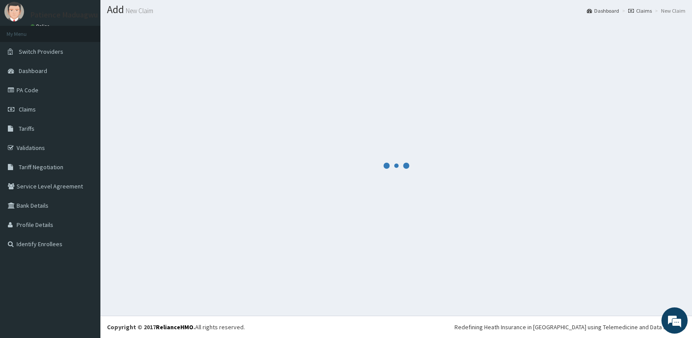
scroll to position [24, 0]
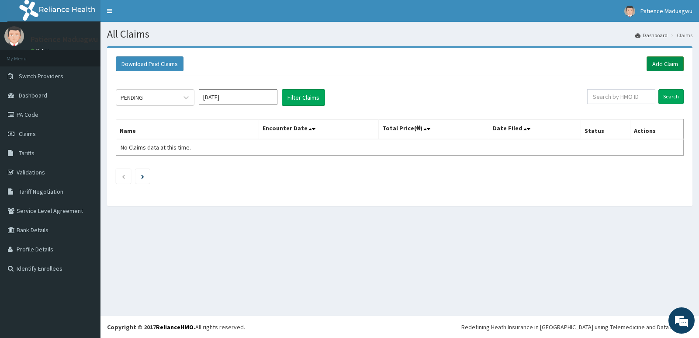
click at [661, 62] on link "Add Claim" at bounding box center [665, 63] width 37 height 15
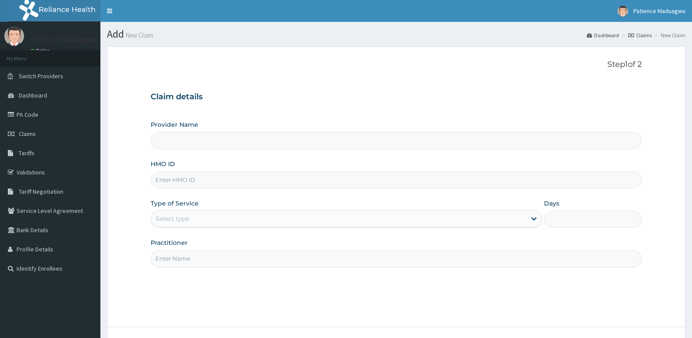
type input "Faleti Medical Centre"
click at [175, 181] on input "HMO ID" at bounding box center [397, 179] width 492 height 17
paste input "AGO/10289/D Reliance HMO Limited"
type input "AGO/10289/D"
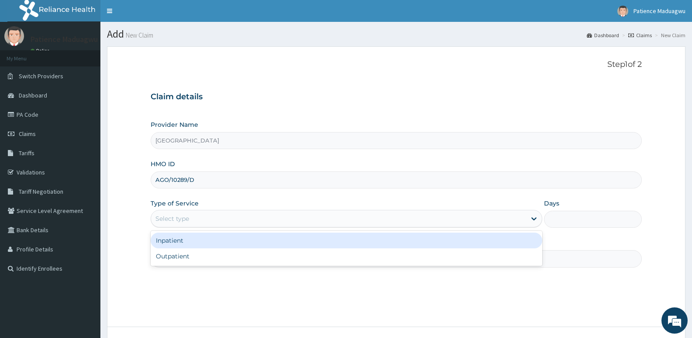
click at [187, 215] on div "Select type" at bounding box center [173, 218] width 34 height 9
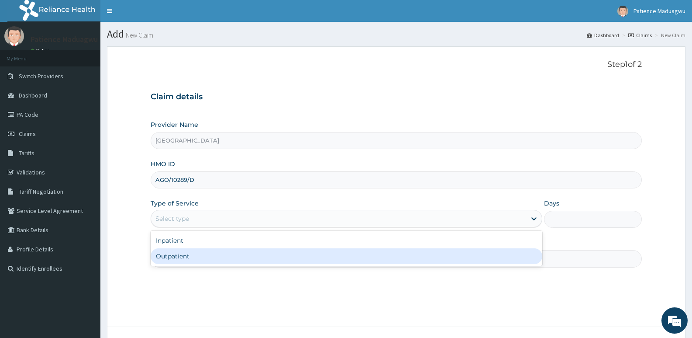
click at [182, 252] on div "Outpatient" at bounding box center [346, 256] width 391 height 16
type input "1"
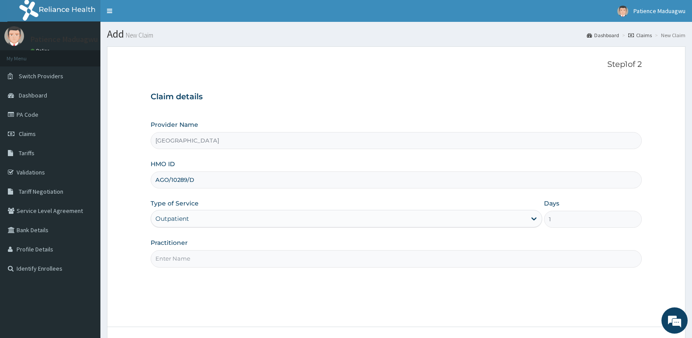
click at [181, 257] on input "Practitioner" at bounding box center [397, 258] width 492 height 17
type input "Dr kelechi"
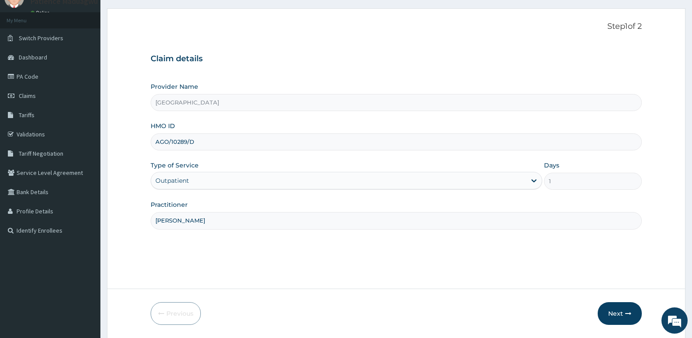
scroll to position [67, 0]
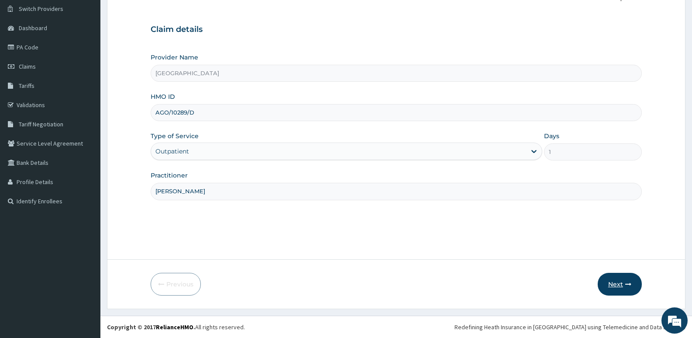
click at [621, 281] on button "Next" at bounding box center [620, 284] width 44 height 23
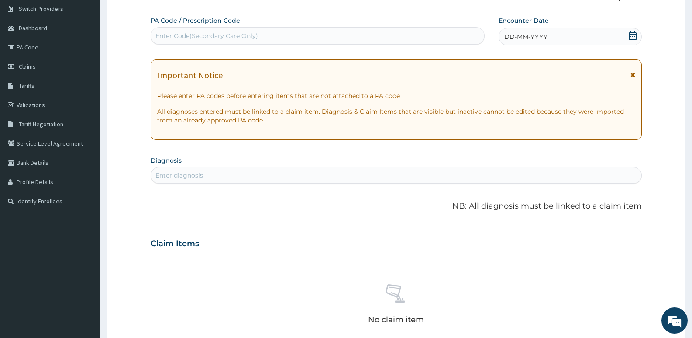
click at [631, 36] on icon at bounding box center [633, 35] width 8 height 9
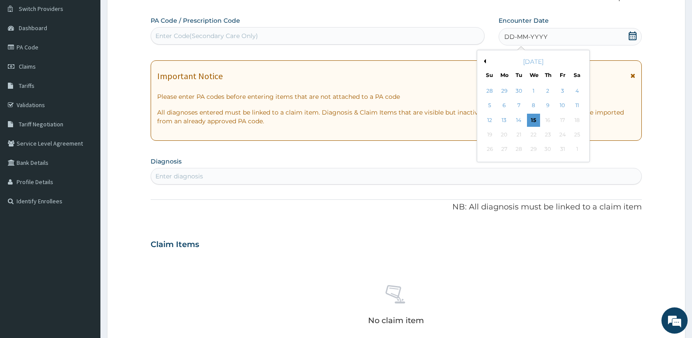
click at [486, 59] on div "[DATE]" at bounding box center [533, 61] width 105 height 9
click at [485, 62] on button "Previous Month" at bounding box center [484, 61] width 4 height 4
click at [521, 92] on div "2" at bounding box center [518, 90] width 13 height 13
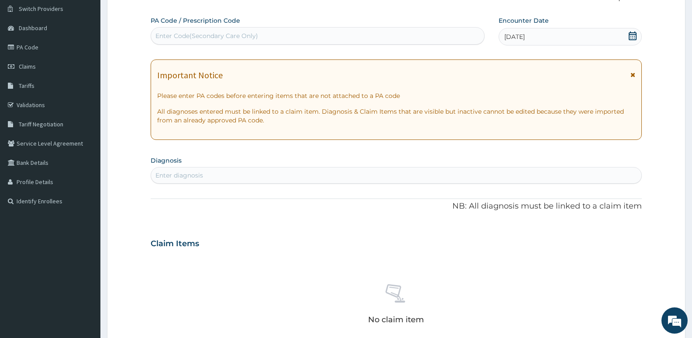
click at [189, 175] on div "Enter diagnosis" at bounding box center [180, 175] width 48 height 9
type input "malaria"
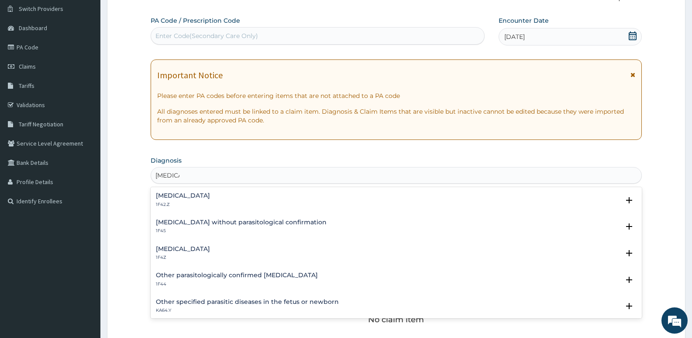
click at [181, 247] on h4 "Malaria, unspecified" at bounding box center [183, 249] width 54 height 7
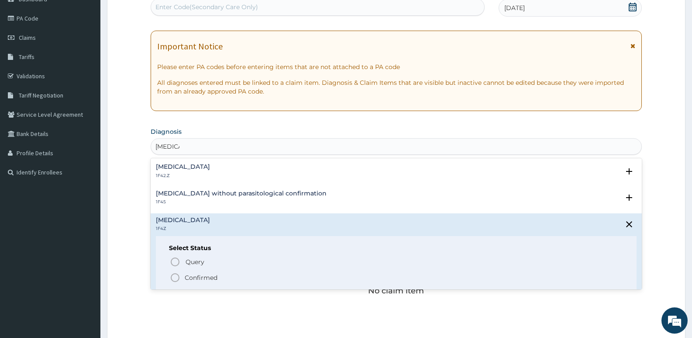
scroll to position [111, 0]
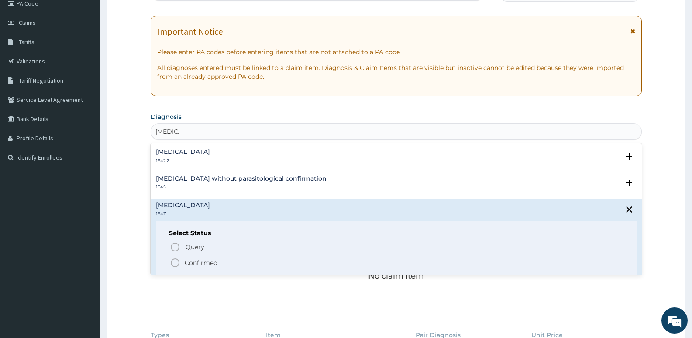
click at [173, 264] on icon "status option filled" at bounding box center [175, 262] width 10 height 10
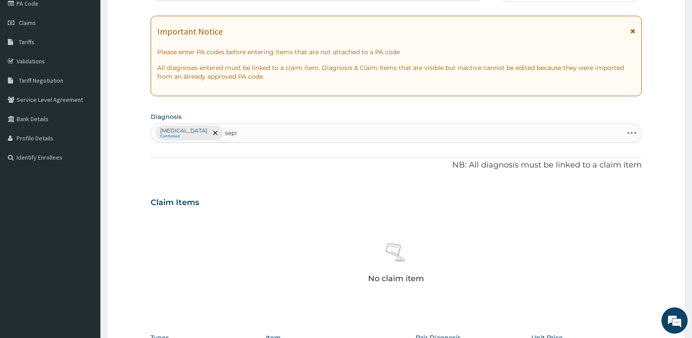
type input "sepsi"
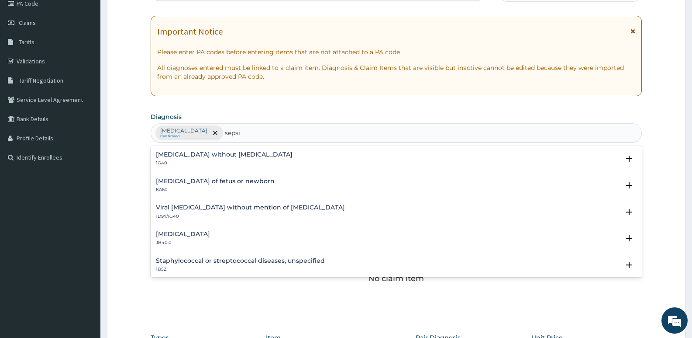
click at [184, 160] on p "1G40" at bounding box center [224, 163] width 137 height 6
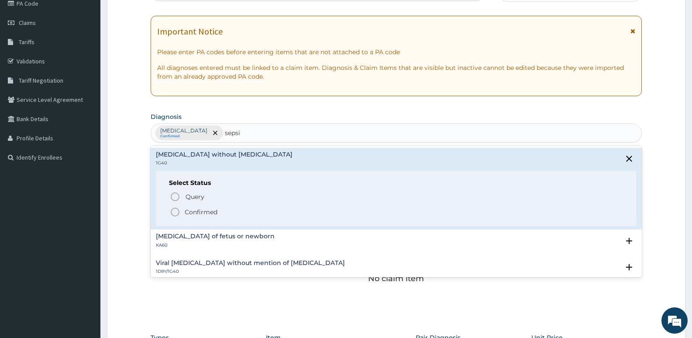
click at [174, 214] on icon "status option filled" at bounding box center [175, 212] width 10 height 10
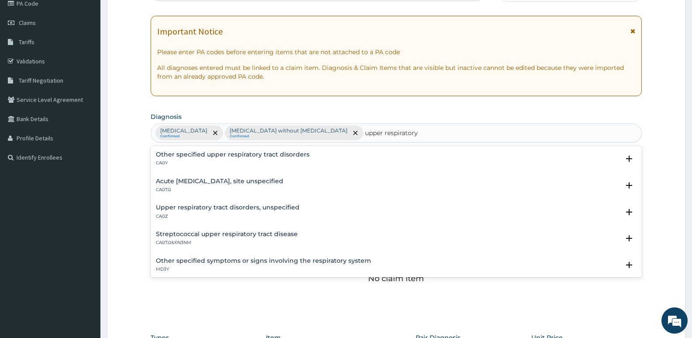
type input "upper respiratory"
click at [252, 186] on div "Acute upper respiratory infection, site unspecified CA07.0" at bounding box center [220, 185] width 128 height 15
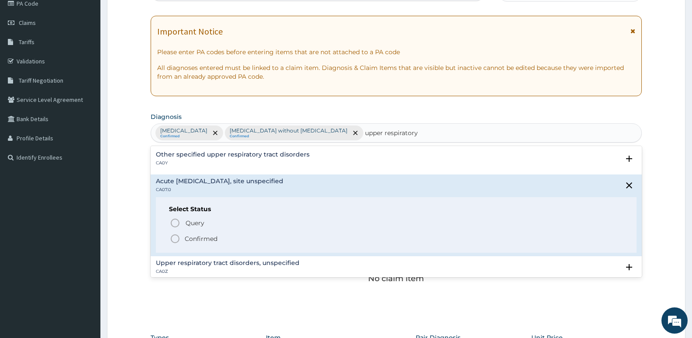
click at [179, 237] on circle "status option filled" at bounding box center [175, 239] width 8 height 8
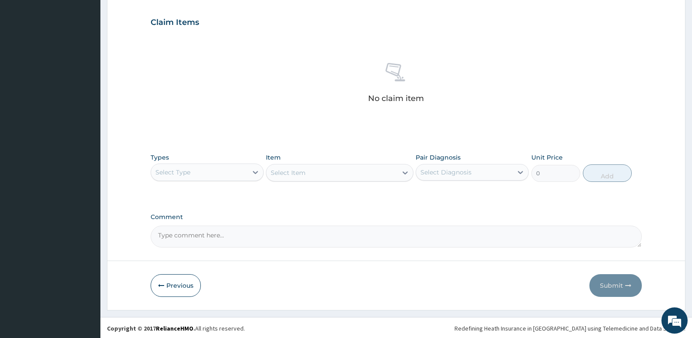
scroll to position [292, 0]
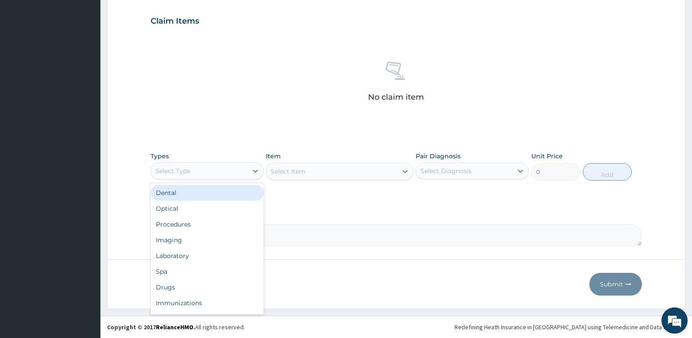
click at [215, 169] on div "Select Type" at bounding box center [199, 171] width 97 height 14
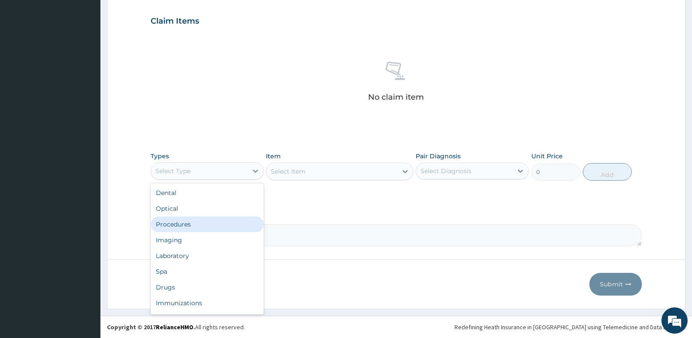
click at [177, 224] on div "Procedures" at bounding box center [207, 224] width 113 height 16
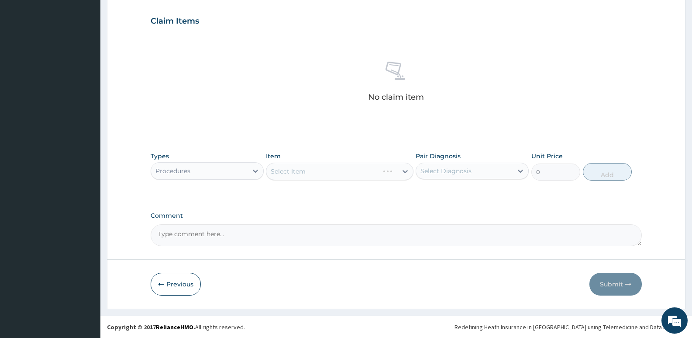
click at [318, 176] on div "Select Item" at bounding box center [339, 171] width 147 height 17
click at [320, 171] on div "Select Item" at bounding box center [332, 171] width 131 height 14
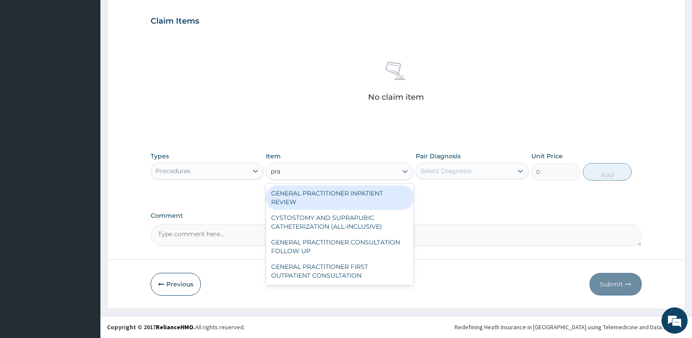
type input "prac"
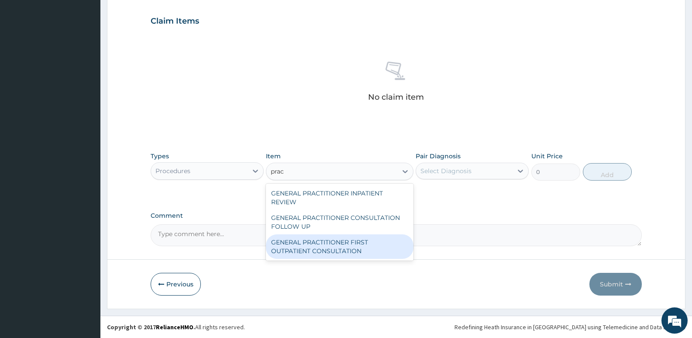
click at [325, 252] on div "GENERAL PRACTITIONER FIRST OUTPATIENT CONSULTATION" at bounding box center [339, 246] width 147 height 24
type input "3750"
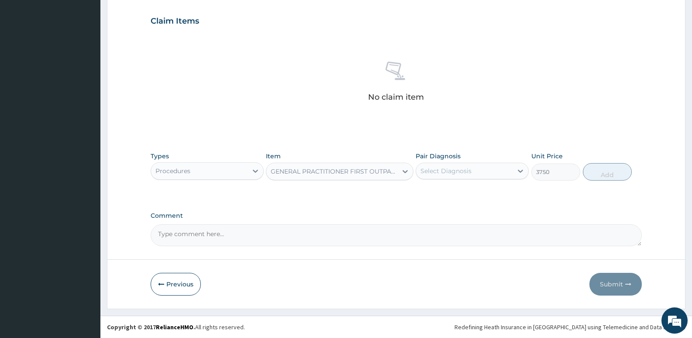
click at [477, 178] on div "Select Diagnosis" at bounding box center [472, 171] width 113 height 17
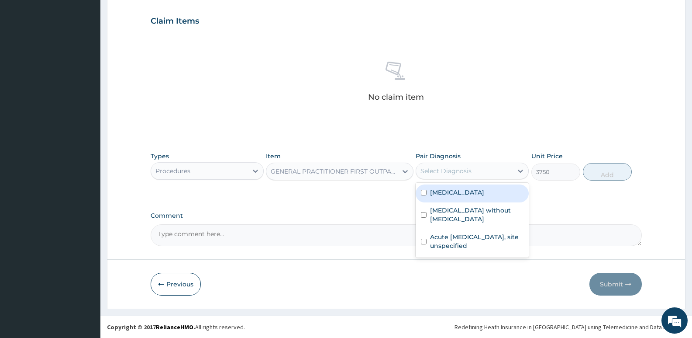
click at [474, 197] on div "Malaria, unspecified" at bounding box center [472, 193] width 113 height 18
checkbox input "true"
click at [612, 173] on button "Add" at bounding box center [607, 171] width 49 height 17
type input "0"
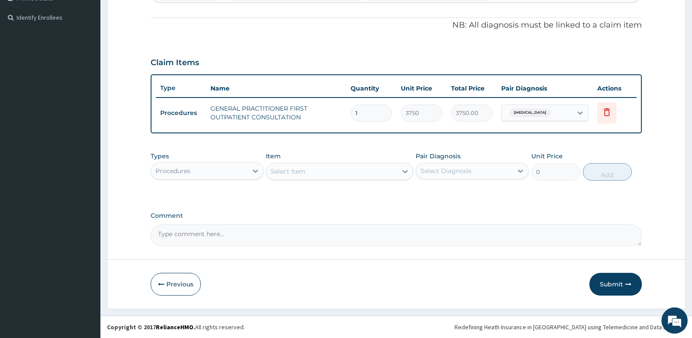
scroll to position [251, 0]
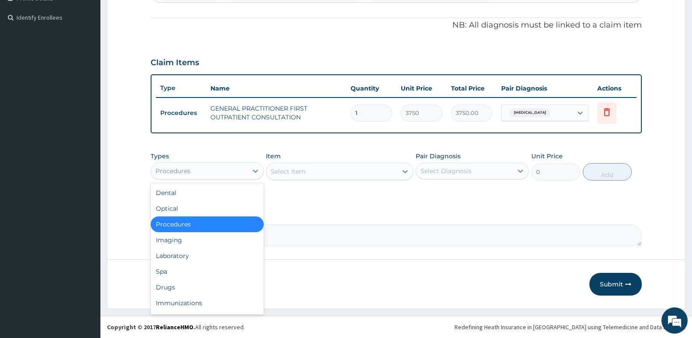
click at [244, 170] on div "Procedures" at bounding box center [199, 171] width 97 height 14
click at [177, 255] on div "Laboratory" at bounding box center [207, 256] width 113 height 16
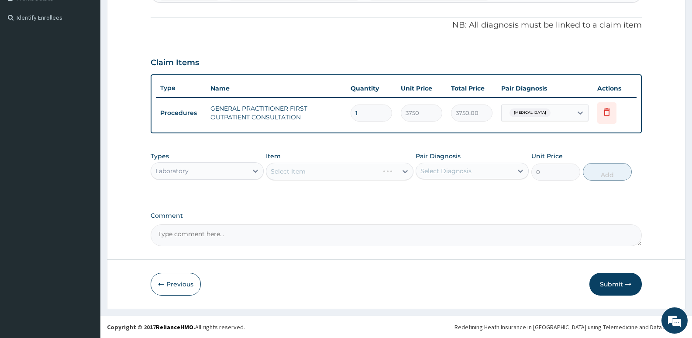
click at [312, 174] on div "Select Item" at bounding box center [339, 171] width 147 height 17
click at [312, 174] on div "Select Item" at bounding box center [332, 171] width 131 height 14
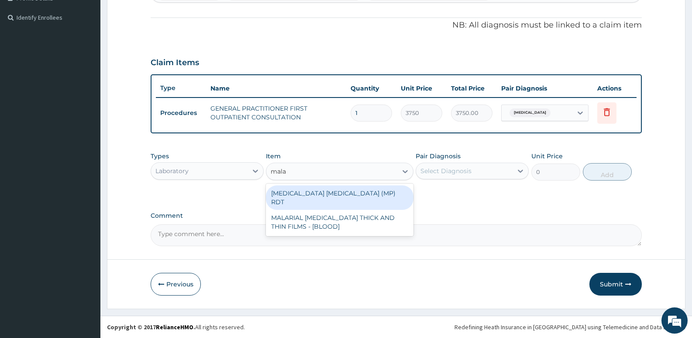
type input "malar"
click at [312, 193] on div "MALARIA PARASITE (MP) RDT" at bounding box center [339, 197] width 147 height 24
type input "2000"
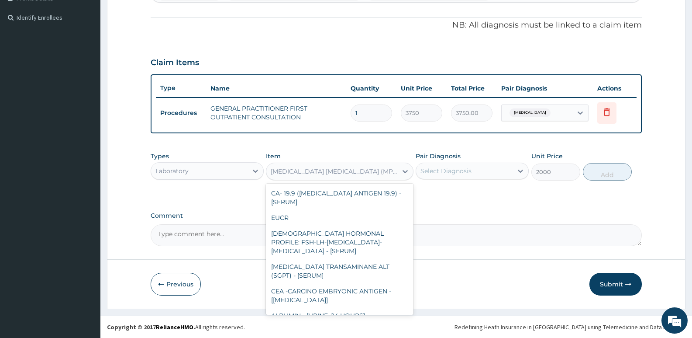
click at [335, 170] on div "MALARIA PARASITE (MP) RDT" at bounding box center [334, 171] width 127 height 9
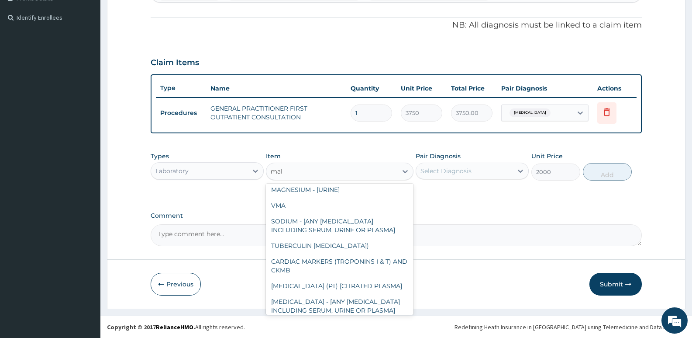
scroll to position [10, 0]
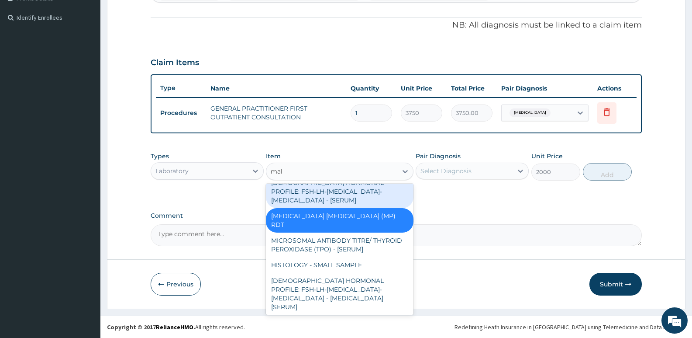
type input "mala"
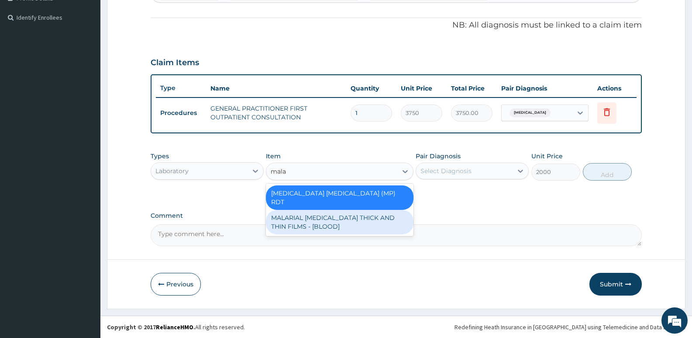
click at [344, 212] on div "MALARIAL PARASITE THICK AND THIN FILMS - [BLOOD]" at bounding box center [339, 222] width 147 height 24
type input "2187.5"
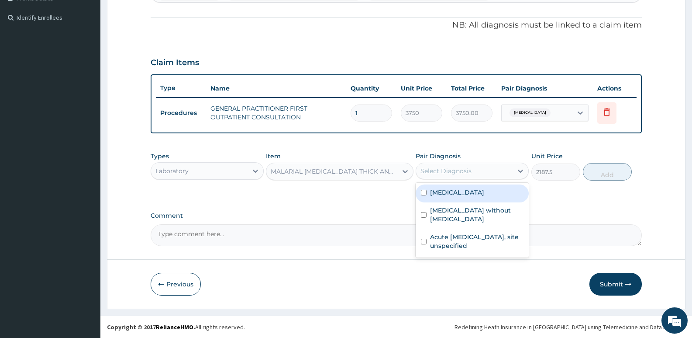
click at [460, 166] on div "Select Diagnosis" at bounding box center [446, 170] width 51 height 9
click at [459, 190] on label "Malaria, unspecified" at bounding box center [457, 192] width 54 height 9
checkbox input "true"
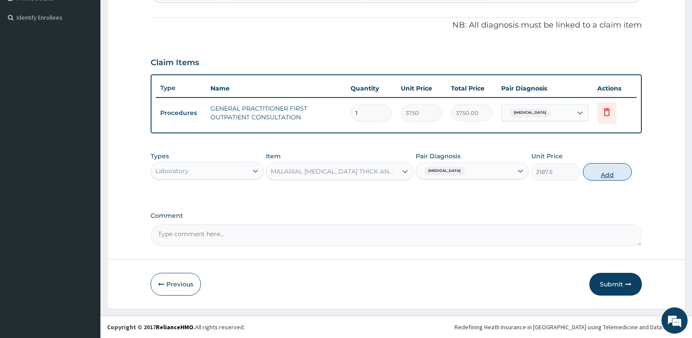
click at [612, 166] on button "Add" at bounding box center [607, 171] width 49 height 17
type input "0"
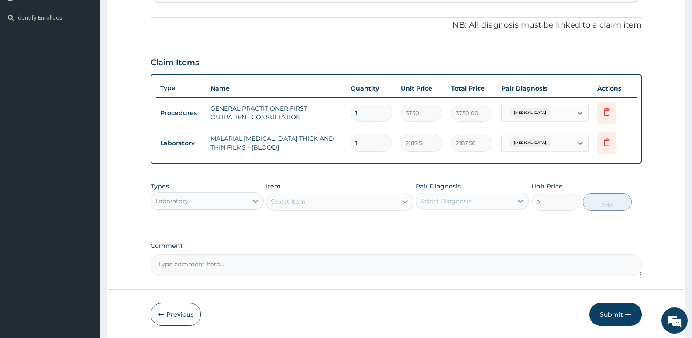
click at [327, 209] on div "Select Item" at bounding box center [339, 201] width 147 height 17
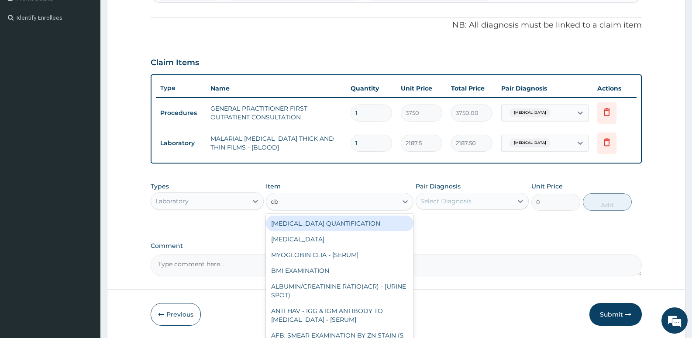
type input "cbc"
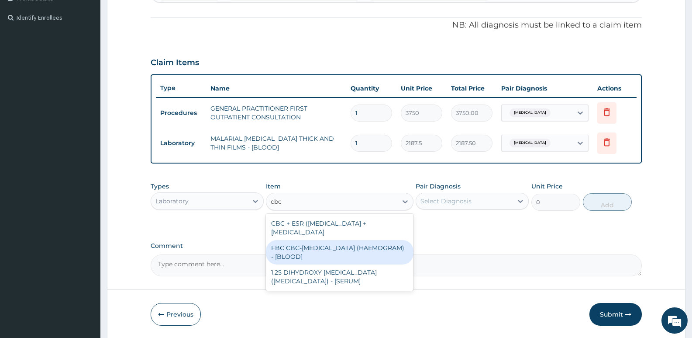
click at [322, 253] on div "FBC CBC-COMPLETE BLOOD COUNT (HAEMOGRAM) - [BLOOD]" at bounding box center [339, 252] width 147 height 24
type input "5000"
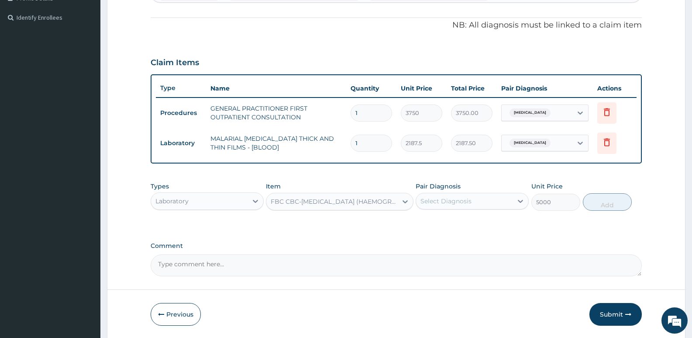
click at [471, 202] on div "Select Diagnosis" at bounding box center [446, 201] width 51 height 9
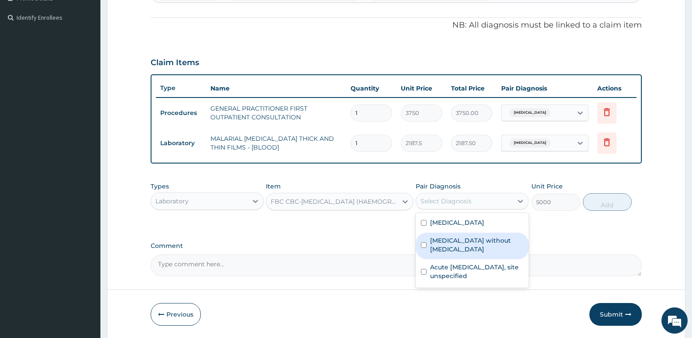
click at [465, 236] on label "Sepsis without septic shock" at bounding box center [476, 244] width 93 height 17
checkbox input "true"
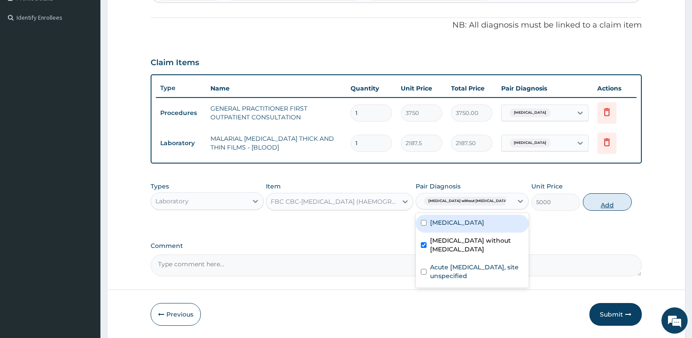
click at [601, 200] on button "Add" at bounding box center [607, 201] width 49 height 17
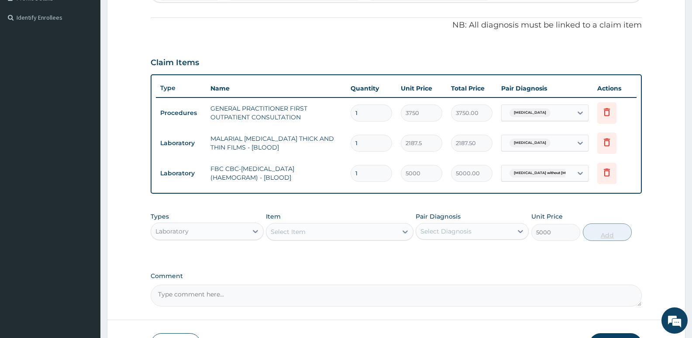
type input "0"
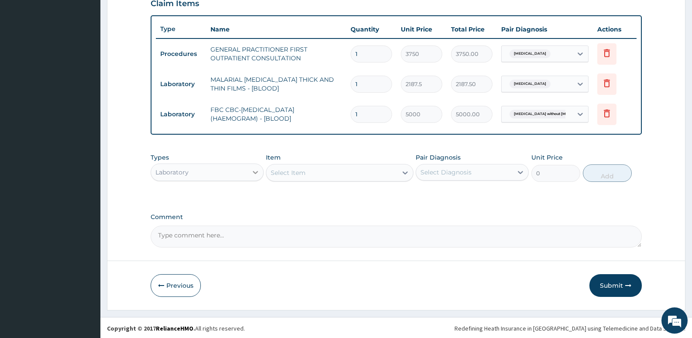
scroll to position [311, 0]
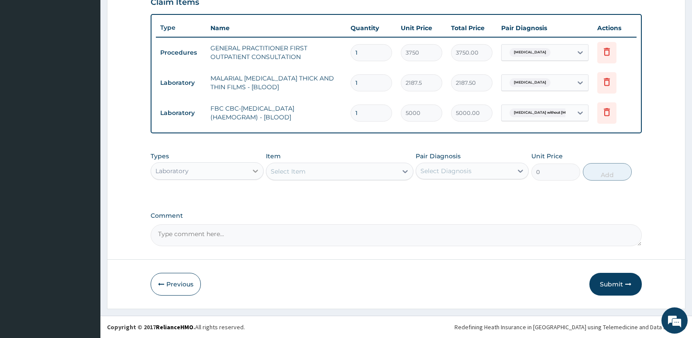
click at [249, 168] on div at bounding box center [256, 171] width 16 height 16
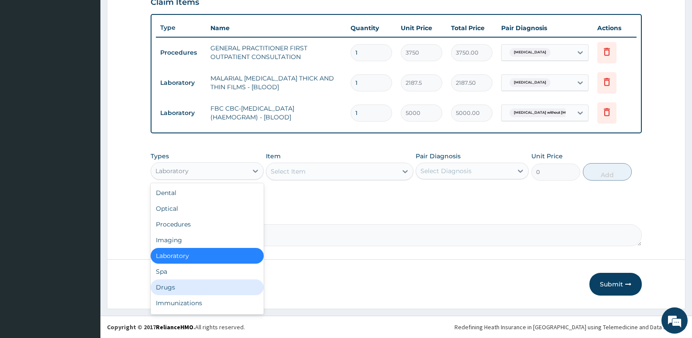
click at [187, 287] on div "Drugs" at bounding box center [207, 287] width 113 height 16
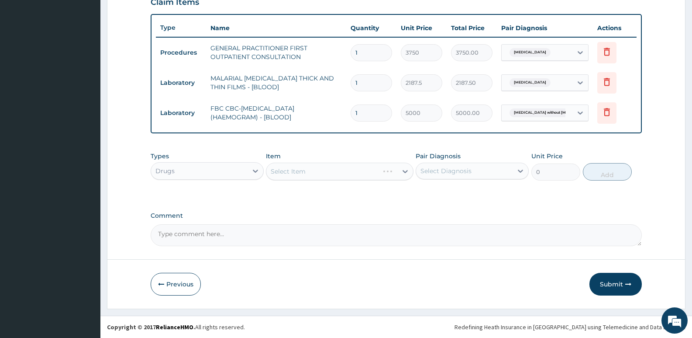
click at [294, 169] on div "Select Item" at bounding box center [339, 171] width 147 height 17
click at [301, 178] on div "Select Item" at bounding box center [332, 171] width 131 height 14
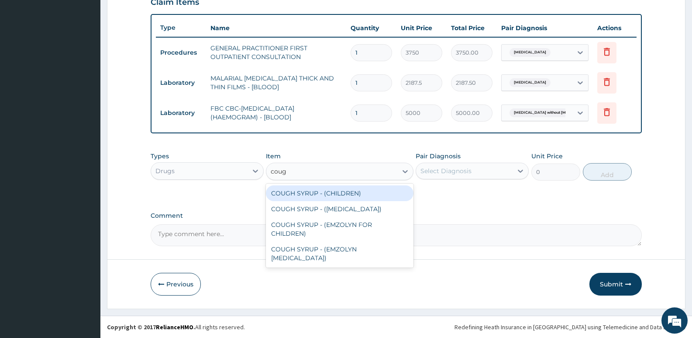
type input "cough"
click at [357, 196] on div "COUGH SYRUP - (CHILDREN)" at bounding box center [339, 193] width 147 height 16
type input "1120"
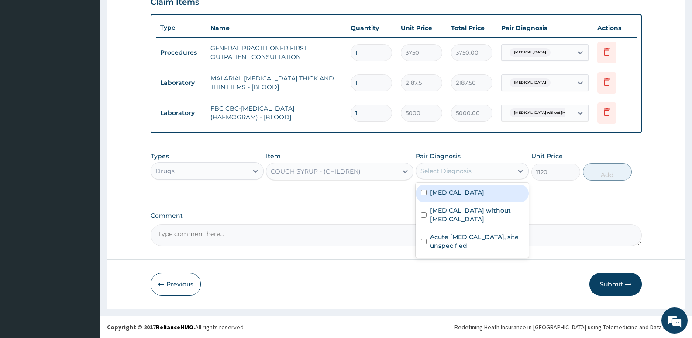
click at [479, 171] on div "Select Diagnosis" at bounding box center [464, 171] width 97 height 14
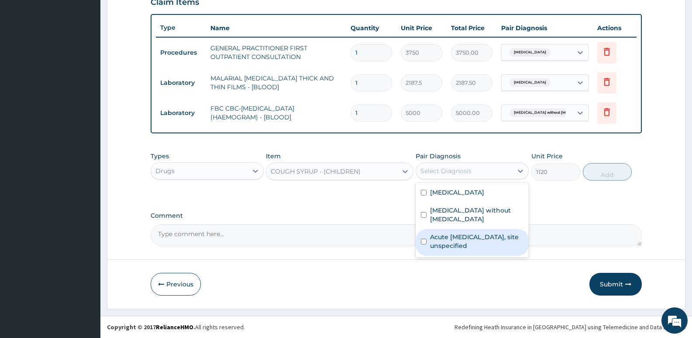
click at [460, 232] on label "Acute upper respiratory infection, site unspecified" at bounding box center [476, 240] width 93 height 17
checkbox input "true"
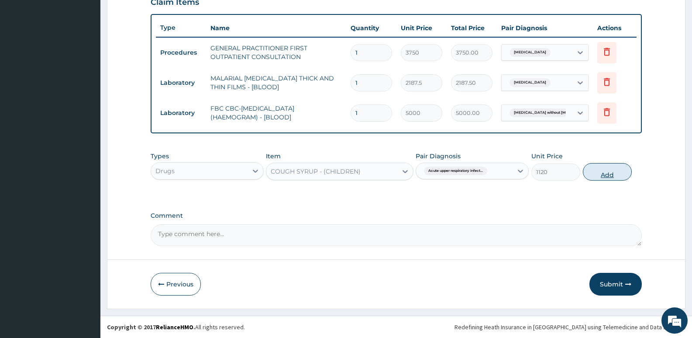
click at [609, 171] on button "Add" at bounding box center [607, 171] width 49 height 17
type input "0"
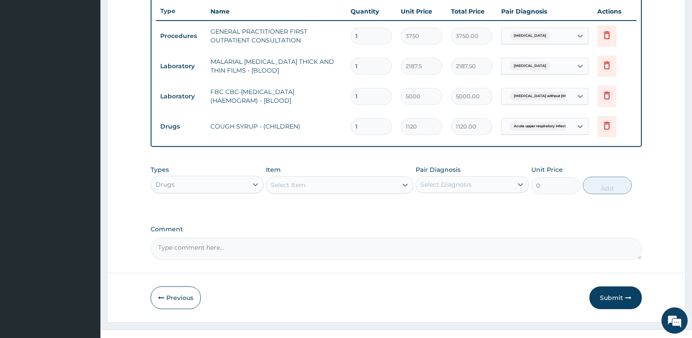
scroll to position [341, 0]
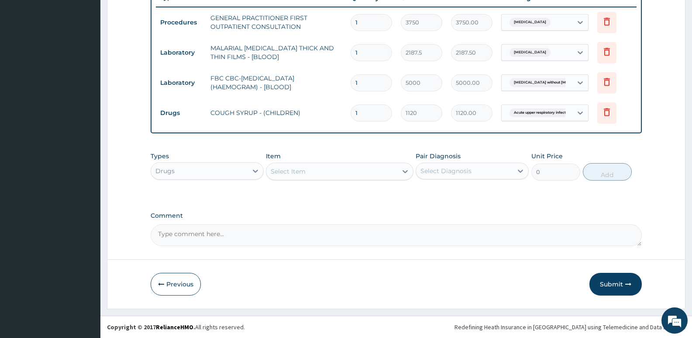
click at [285, 172] on div "Select Item" at bounding box center [288, 171] width 35 height 9
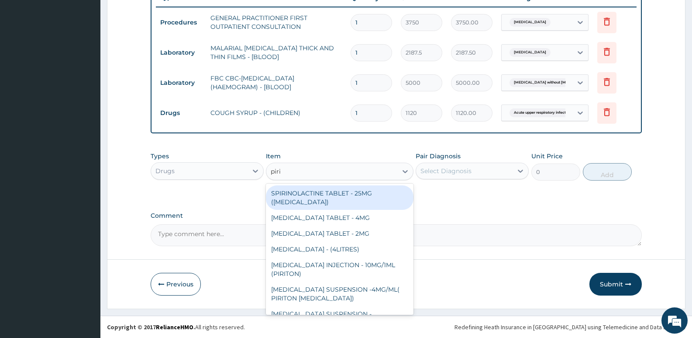
type input "pirit"
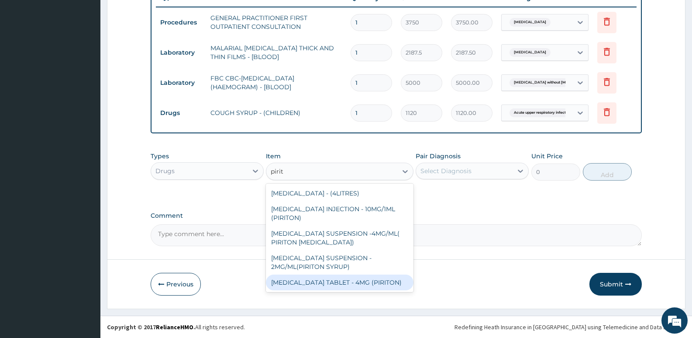
click at [323, 282] on div "CHLORPHENIRAMINE TABLET - 4MG (PIRITON)" at bounding box center [339, 282] width 147 height 16
type input "22.4"
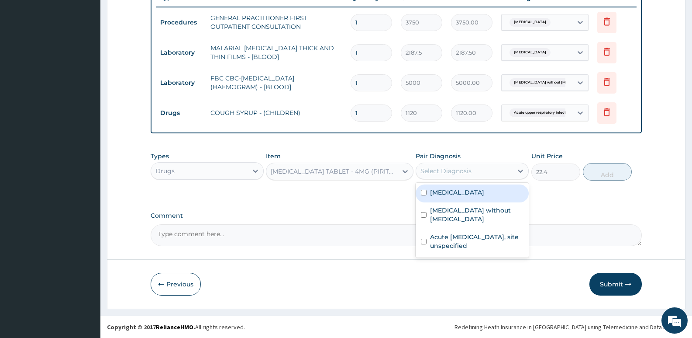
click at [462, 175] on div "Select Diagnosis" at bounding box center [464, 171] width 97 height 14
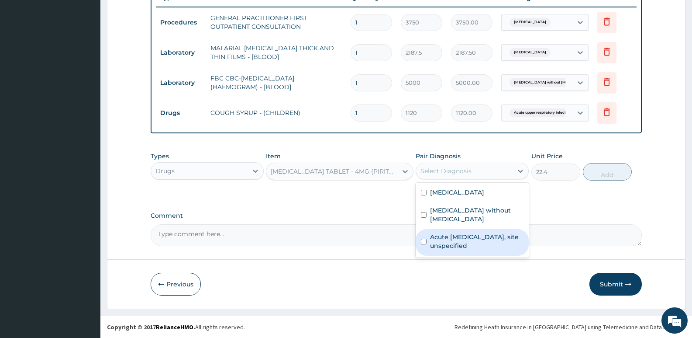
click at [457, 232] on label "Acute upper respiratory infection, site unspecified" at bounding box center [476, 240] width 93 height 17
checkbox input "true"
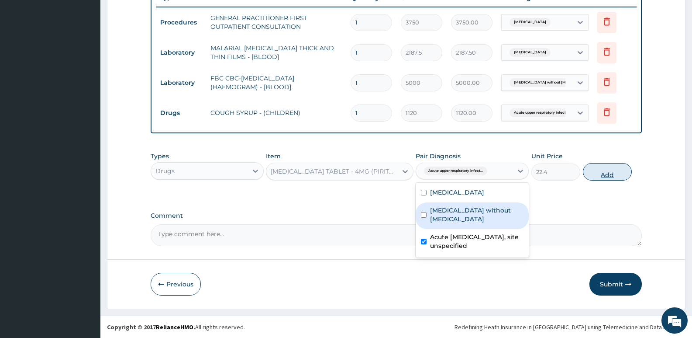
click at [606, 172] on button "Add" at bounding box center [607, 171] width 49 height 17
type input "0"
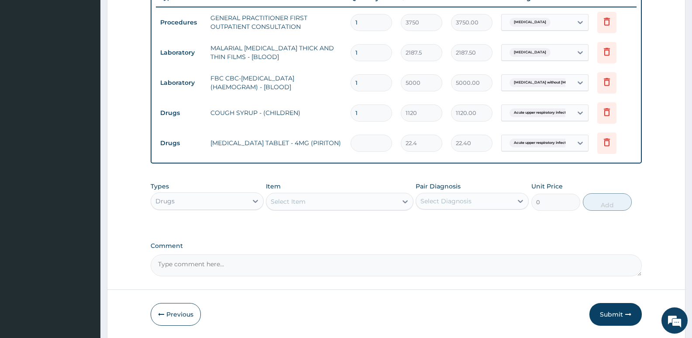
type input "0.00"
type input "8"
type input "179.20"
type input "8"
click at [304, 201] on div "Select Item" at bounding box center [288, 201] width 35 height 9
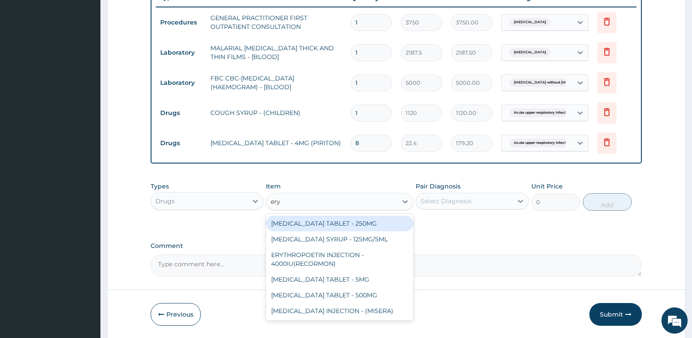
type input "eryt"
click at [309, 222] on div "ERYTHROMYCIN TABLET - 250MG" at bounding box center [339, 223] width 147 height 16
type input "140"
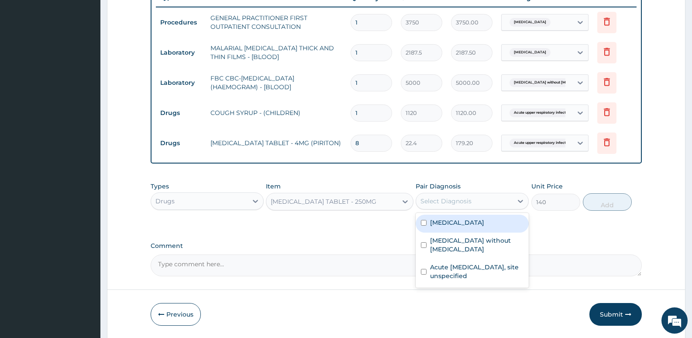
click at [445, 204] on div "Select Diagnosis" at bounding box center [446, 201] width 51 height 9
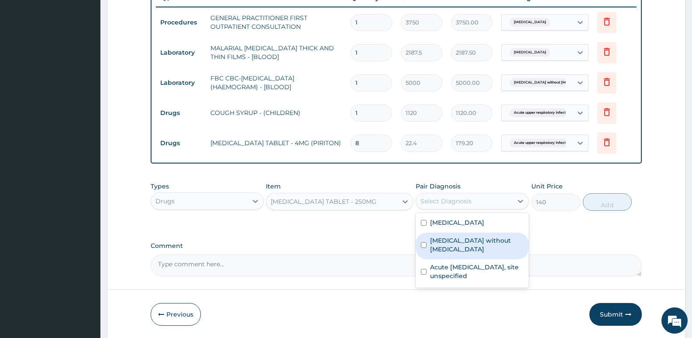
click at [446, 242] on label "Sepsis without septic shock" at bounding box center [476, 244] width 93 height 17
checkbox input "true"
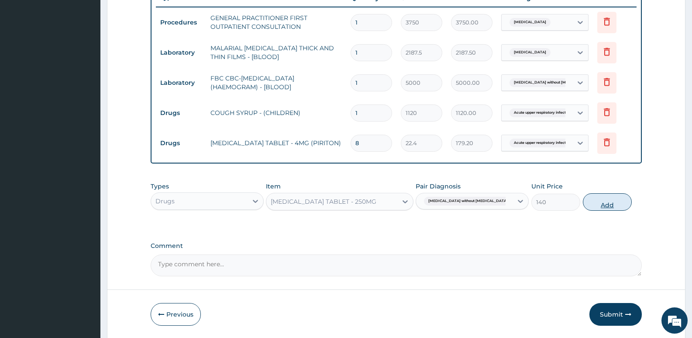
click at [599, 201] on button "Add" at bounding box center [607, 201] width 49 height 17
type input "0"
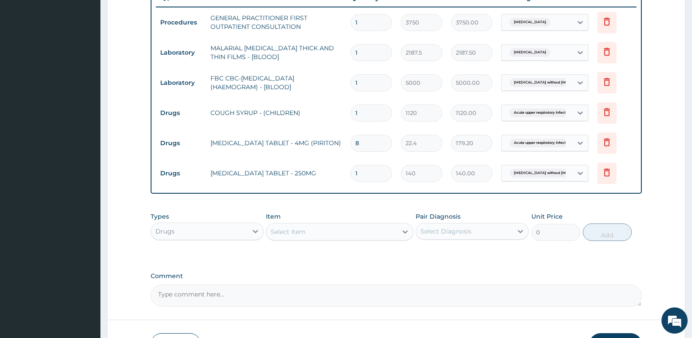
type input "10"
type input "1400.00"
type input "10"
click at [288, 231] on div "Select Item" at bounding box center [288, 231] width 35 height 9
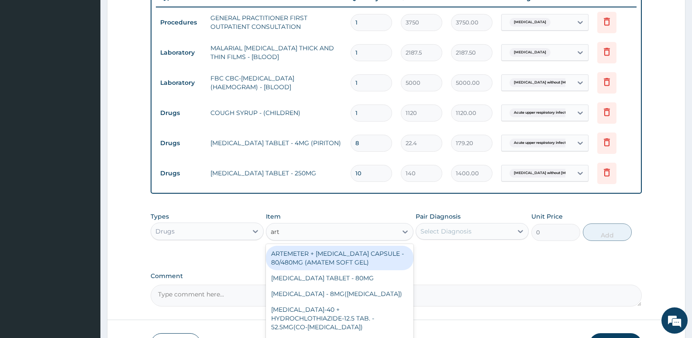
type input "arte"
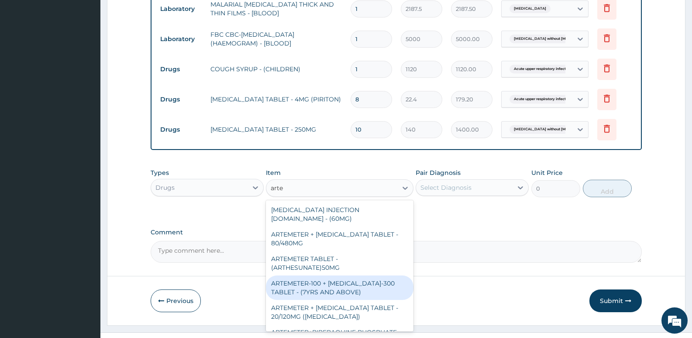
scroll to position [360, 0]
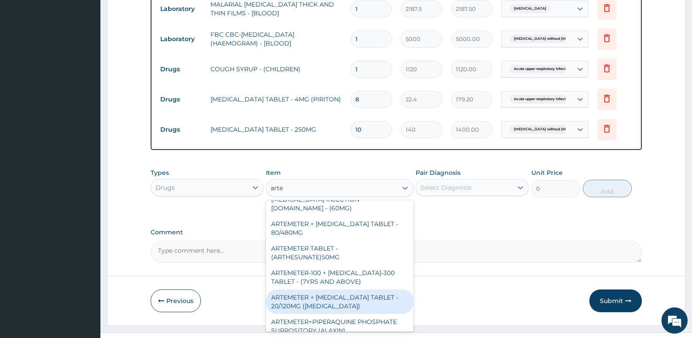
click at [340, 291] on div "ARTEMETER + [MEDICAL_DATA] TABLET - 20/120MG ([MEDICAL_DATA])" at bounding box center [339, 301] width 147 height 24
type input "210"
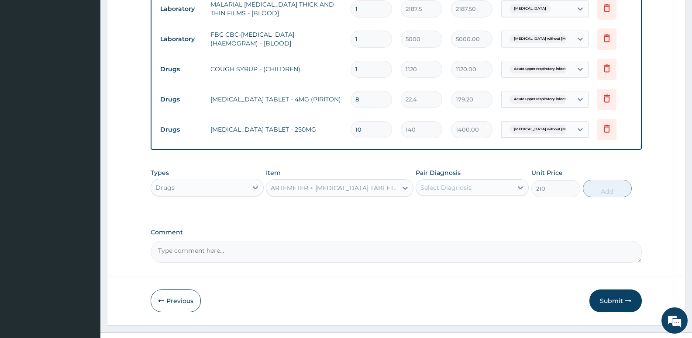
click at [451, 193] on div "Select Diagnosis" at bounding box center [464, 187] width 97 height 14
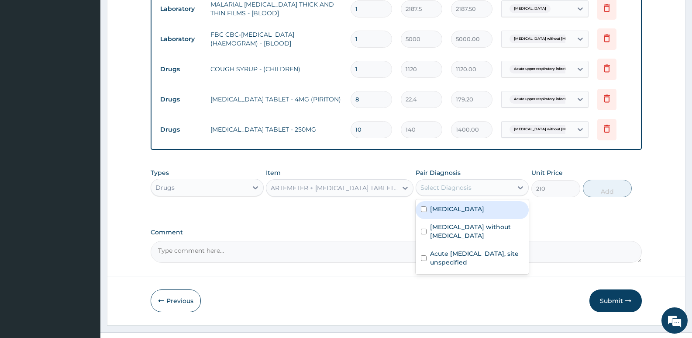
click at [444, 205] on label "[MEDICAL_DATA]" at bounding box center [457, 208] width 54 height 9
checkbox input "true"
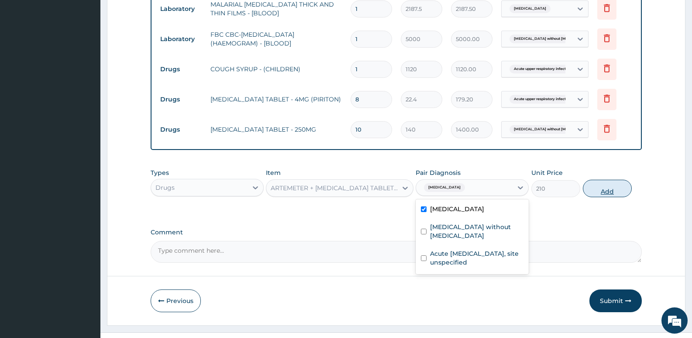
click at [595, 188] on button "Add" at bounding box center [607, 188] width 49 height 17
type input "0"
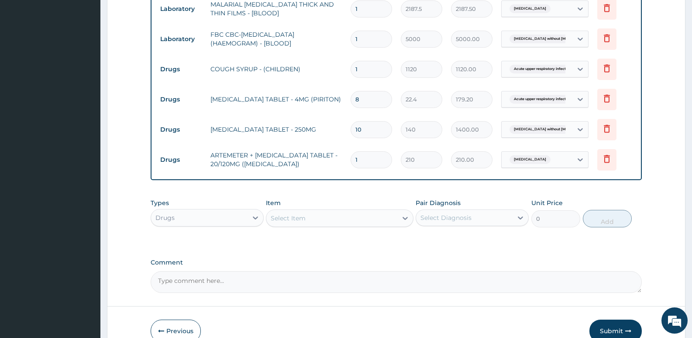
type input "12"
type input "2520.00"
type input "12"
click at [313, 224] on div "Select Item" at bounding box center [332, 218] width 131 height 14
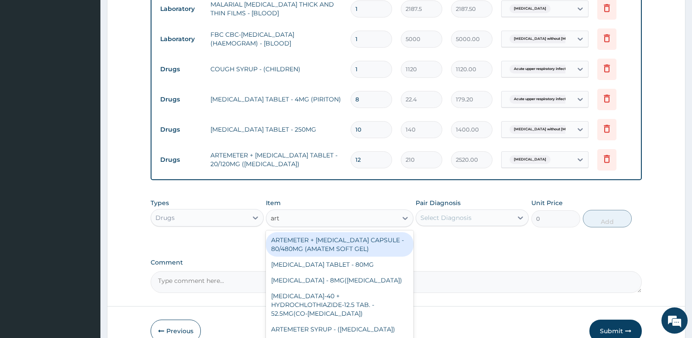
type input "arte"
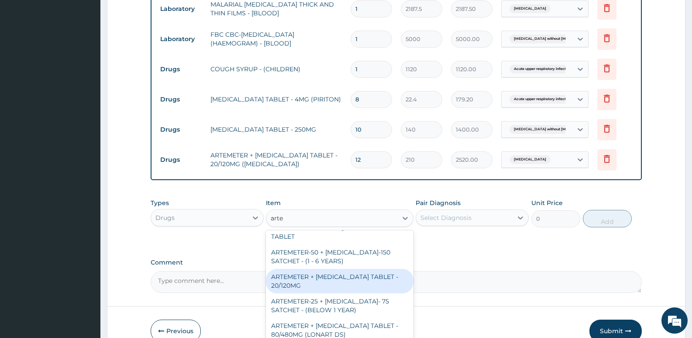
scroll to position [218, 0]
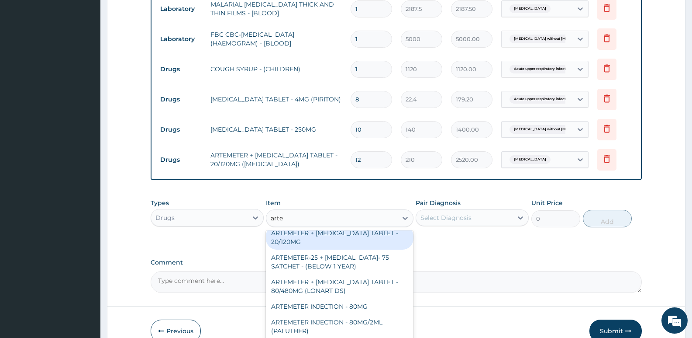
click at [342, 237] on div "ARTEMETER + [MEDICAL_DATA] TABLET - 20/120MG" at bounding box center [339, 237] width 147 height 24
type input "196"
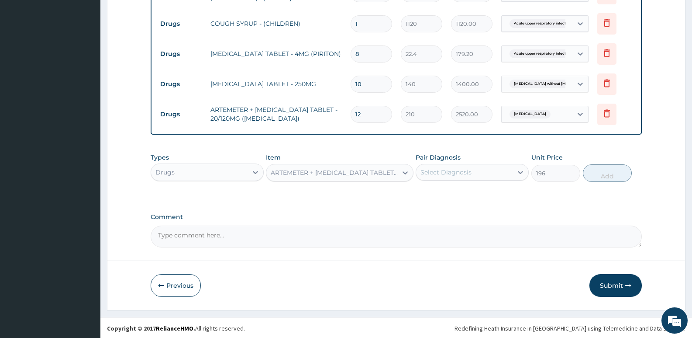
scroll to position [432, 0]
click at [616, 280] on button "Submit" at bounding box center [616, 284] width 52 height 23
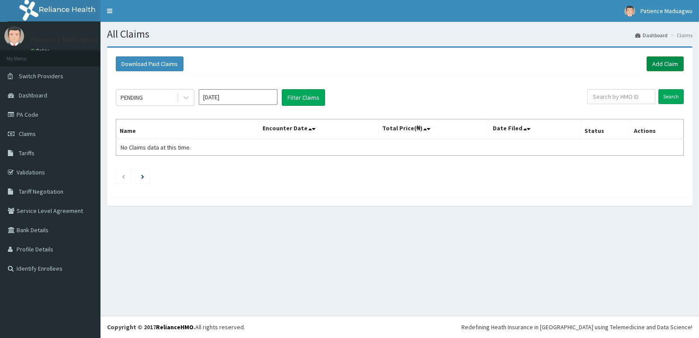
click at [655, 65] on link "Add Claim" at bounding box center [665, 63] width 37 height 15
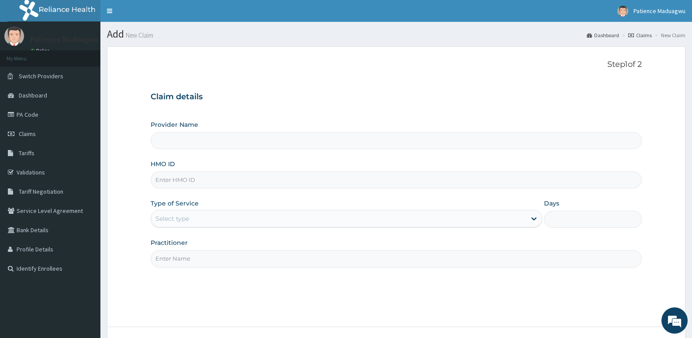
type input "Faleti Medical Centre"
click at [218, 173] on input "HMO ID" at bounding box center [397, 179] width 492 height 17
paste input "AGO/10289/E"
type input "AGO/10289/E"
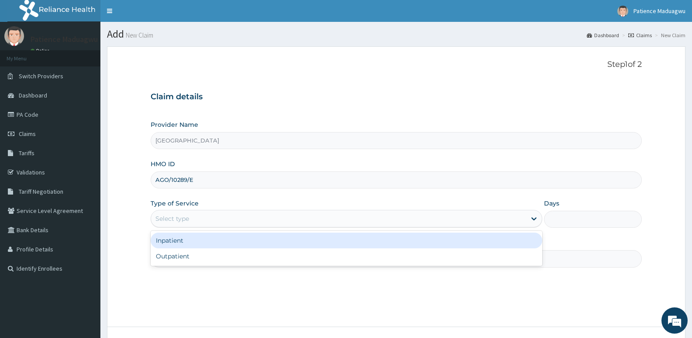
click at [177, 215] on div "Select type" at bounding box center [173, 218] width 34 height 9
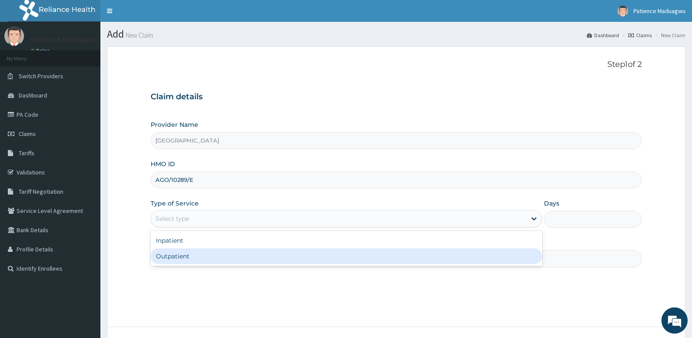
click at [187, 254] on div "Outpatient" at bounding box center [346, 256] width 391 height 16
type input "1"
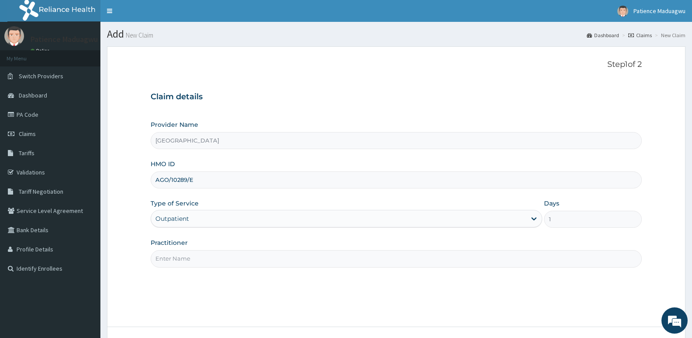
click at [234, 252] on input "Practitioner" at bounding box center [397, 258] width 492 height 17
type input "[PERSON_NAME]"
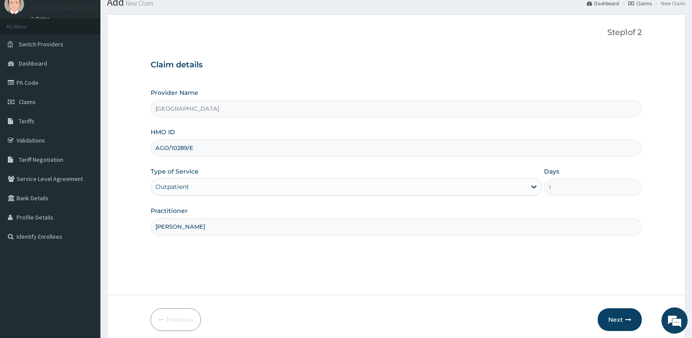
scroll to position [67, 0]
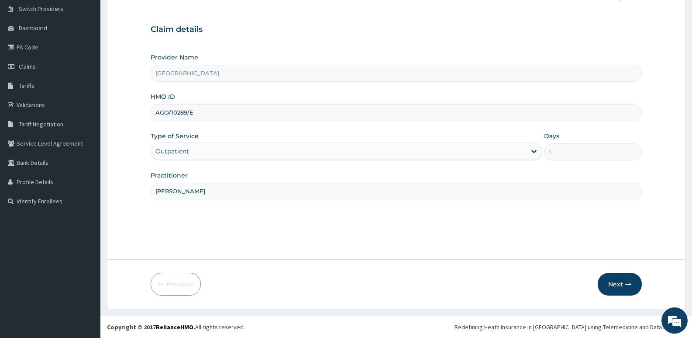
click at [612, 280] on button "Next" at bounding box center [620, 284] width 44 height 23
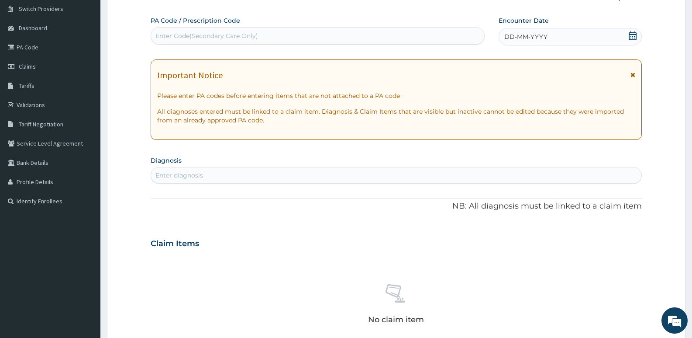
click at [633, 37] on icon at bounding box center [633, 35] width 9 height 9
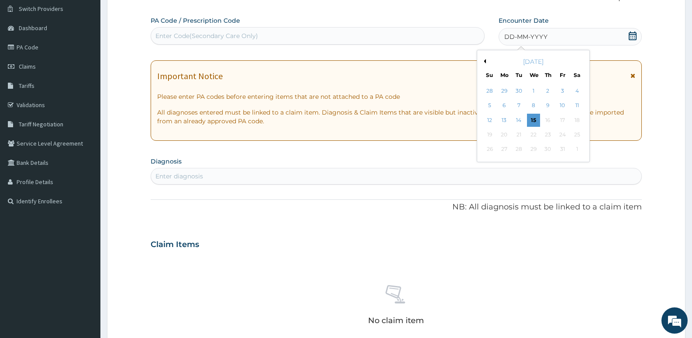
click at [485, 59] on button "Previous Month" at bounding box center [484, 61] width 4 height 4
click at [517, 92] on div "2" at bounding box center [518, 90] width 13 height 13
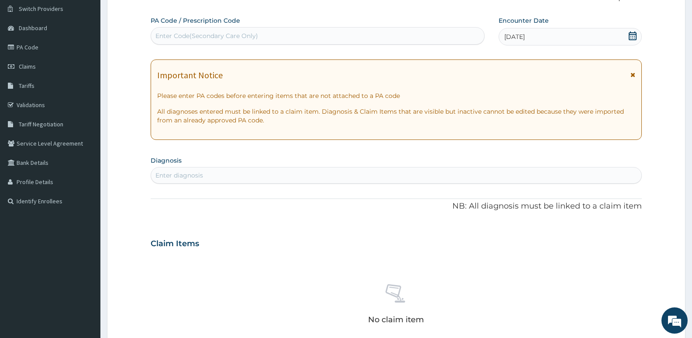
click at [235, 185] on div "PA Code / Prescription Code Enter Code(Secondary Care Only) Encounter Date 02-0…" at bounding box center [397, 242] width 492 height 452
click at [245, 174] on div "Enter diagnosis" at bounding box center [396, 175] width 491 height 14
type input "upper respiratory"
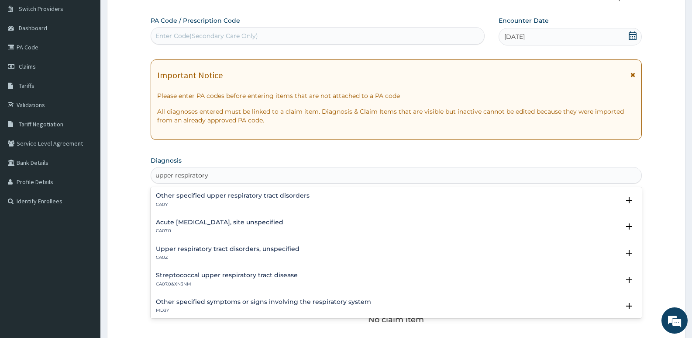
click at [191, 221] on h4 "Acute upper respiratory infection, site unspecified" at bounding box center [220, 222] width 128 height 7
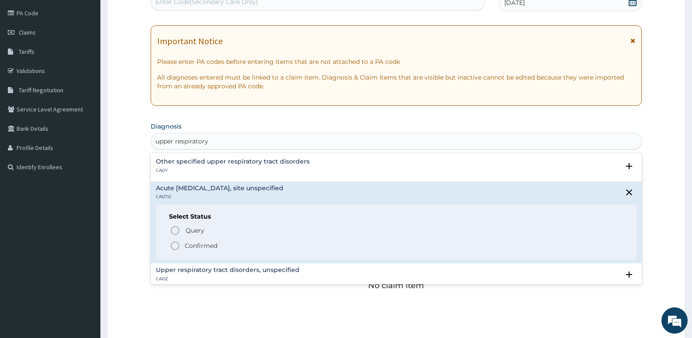
scroll to position [198, 0]
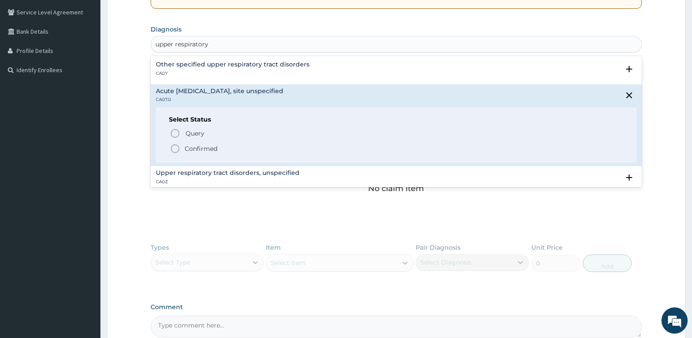
click at [173, 152] on circle "status option filled" at bounding box center [175, 149] width 8 height 8
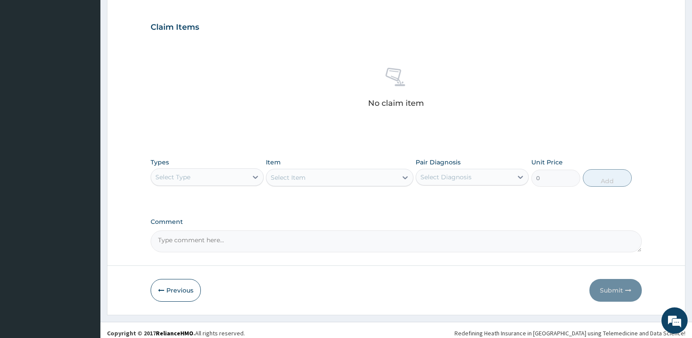
scroll to position [292, 0]
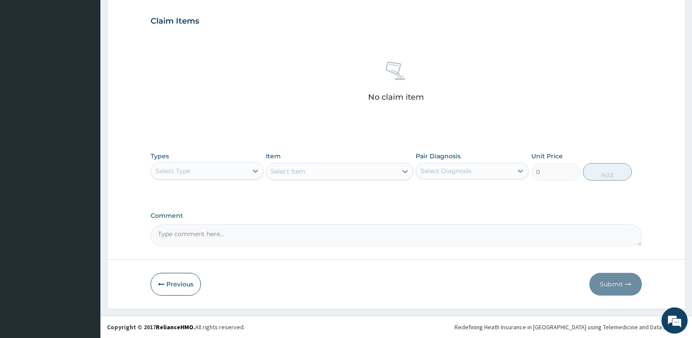
click at [222, 175] on div "Select Type" at bounding box center [199, 171] width 97 height 14
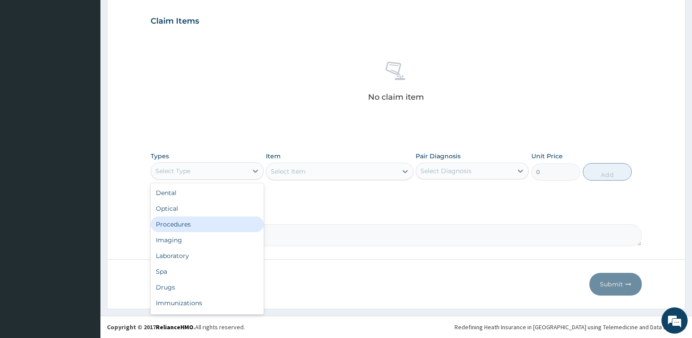
click at [194, 230] on div "Procedures" at bounding box center [207, 224] width 113 height 16
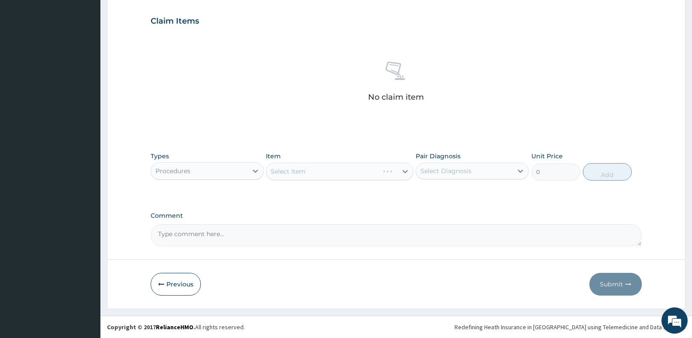
click at [299, 172] on div "Select Item" at bounding box center [339, 171] width 147 height 17
click at [299, 172] on div "Select Item" at bounding box center [288, 171] width 35 height 9
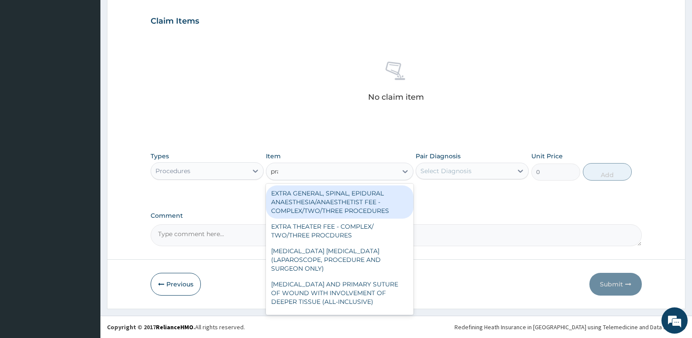
type input "prac"
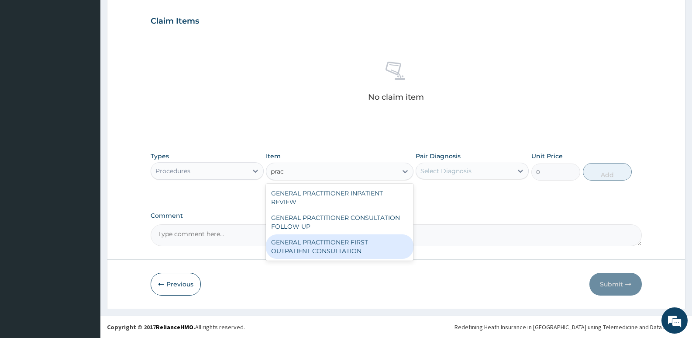
click at [323, 244] on div "GENERAL PRACTITIONER FIRST OUTPATIENT CONSULTATION" at bounding box center [339, 246] width 147 height 24
type input "3750"
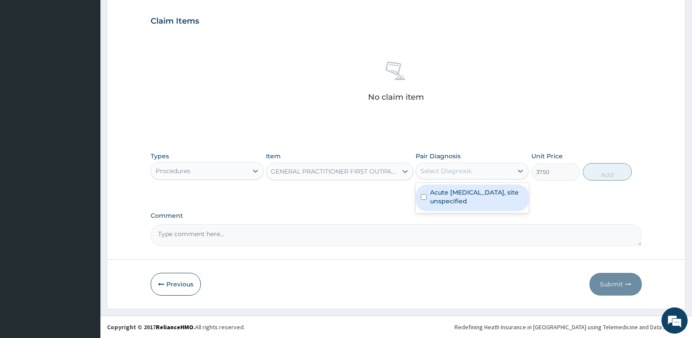
click at [481, 163] on div "Select Diagnosis" at bounding box center [472, 171] width 113 height 17
click at [466, 196] on label "Acute [MEDICAL_DATA], site unspecified" at bounding box center [476, 196] width 93 height 17
checkbox input "true"
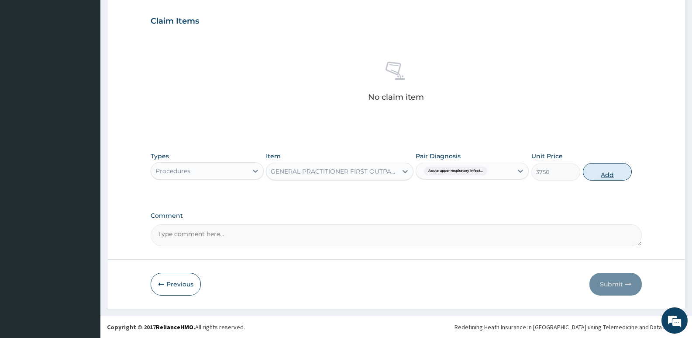
click at [610, 174] on button "Add" at bounding box center [607, 171] width 49 height 17
type input "0"
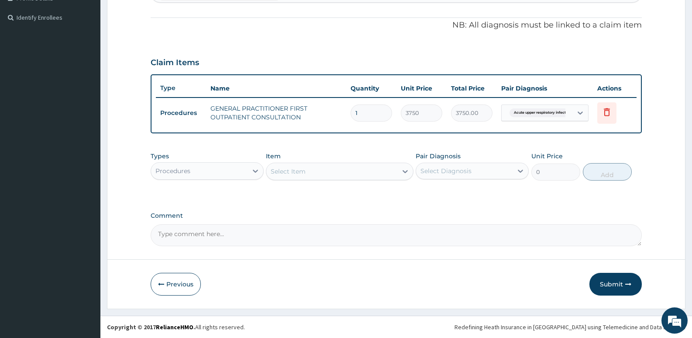
scroll to position [251, 0]
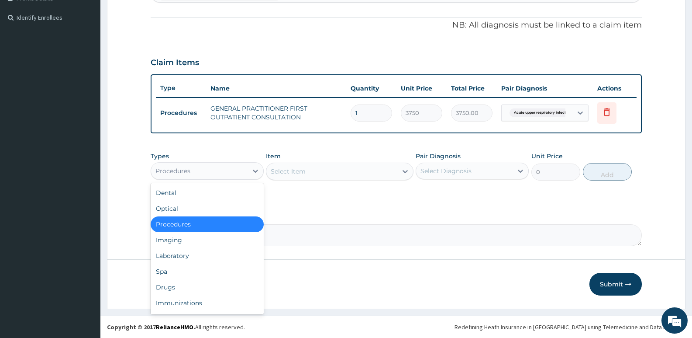
click at [185, 170] on div "Procedures" at bounding box center [173, 170] width 35 height 9
click at [174, 286] on div "Drugs" at bounding box center [207, 287] width 113 height 16
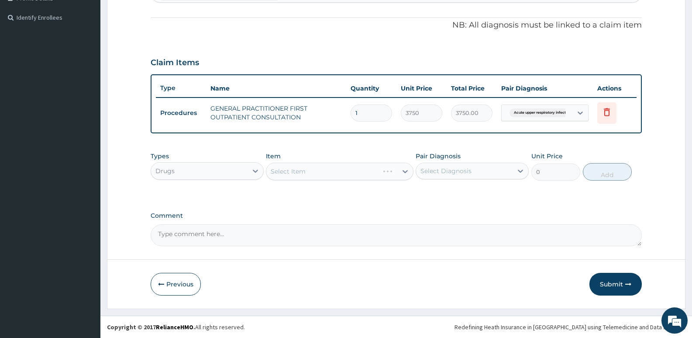
click at [299, 174] on div "Select Item" at bounding box center [339, 171] width 147 height 17
click at [287, 170] on div "Select Item" at bounding box center [288, 171] width 35 height 9
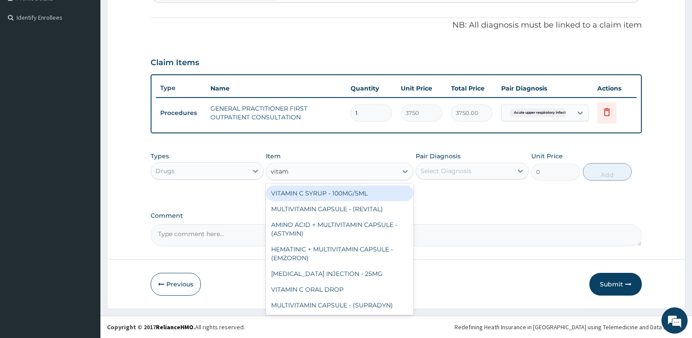
type input "vitami"
click at [311, 195] on div "VITAMIN C SYRUP - 100MG/5ML" at bounding box center [339, 193] width 147 height 16
type input "672"
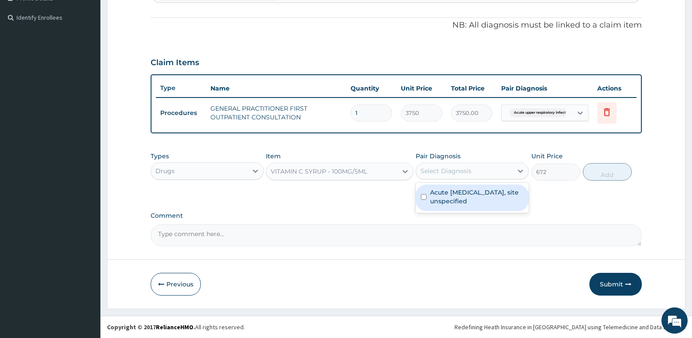
click at [438, 172] on div "Select Diagnosis" at bounding box center [446, 170] width 51 height 9
click at [440, 204] on label "Acute upper respiratory infection, site unspecified" at bounding box center [476, 196] width 93 height 17
checkbox input "true"
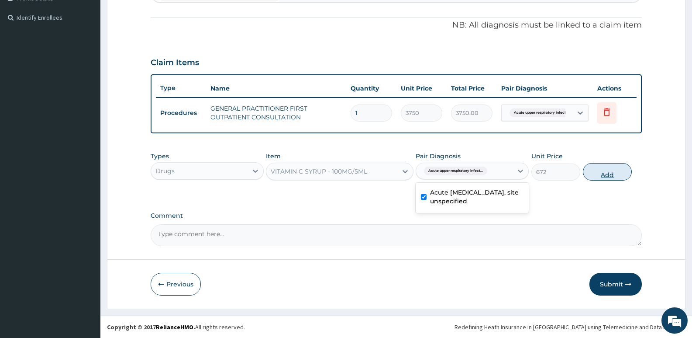
click at [604, 174] on button "Add" at bounding box center [607, 171] width 49 height 17
type input "0"
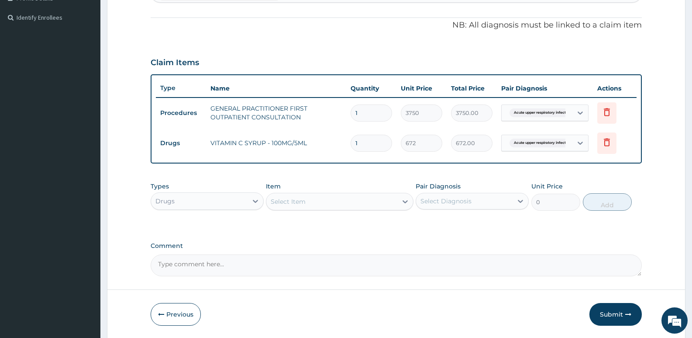
click at [335, 199] on div "Select Item" at bounding box center [332, 201] width 131 height 14
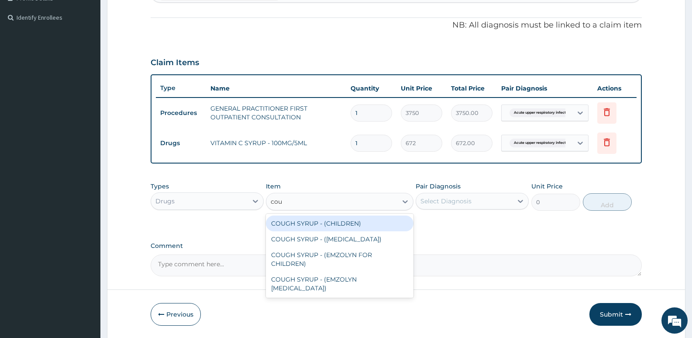
type input "coug"
click at [312, 224] on div "COUGH SYRUP - (CHILDREN)" at bounding box center [339, 223] width 147 height 16
type input "1120"
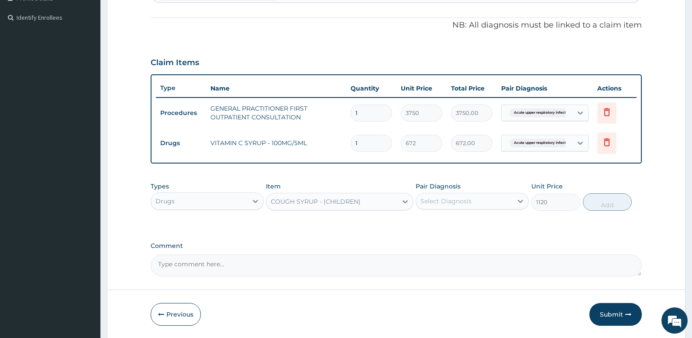
click at [475, 201] on div "Select Diagnosis" at bounding box center [464, 201] width 97 height 14
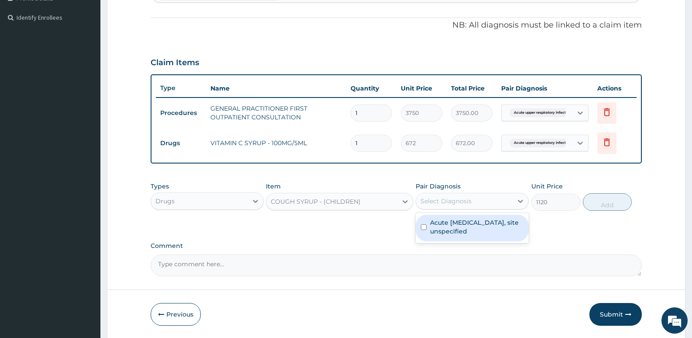
click at [457, 223] on label "Acute upper respiratory infection, site unspecified" at bounding box center [476, 226] width 93 height 17
checkbox input "true"
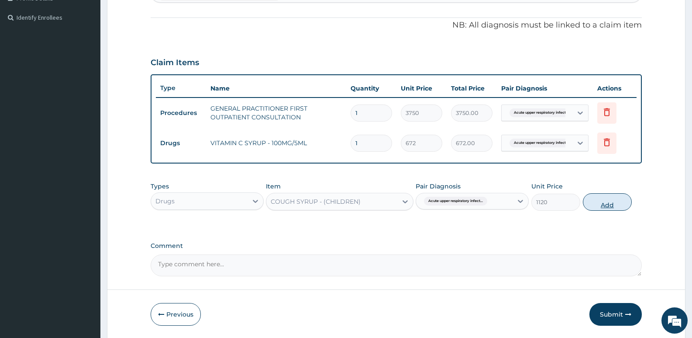
click at [608, 201] on button "Add" at bounding box center [607, 201] width 49 height 17
type input "0"
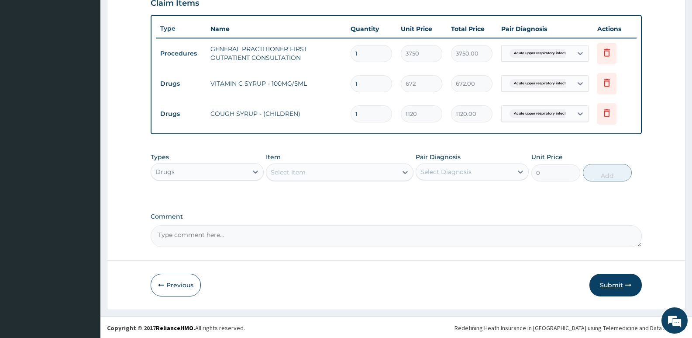
scroll to position [311, 0]
click at [619, 282] on button "Submit" at bounding box center [616, 284] width 52 height 23
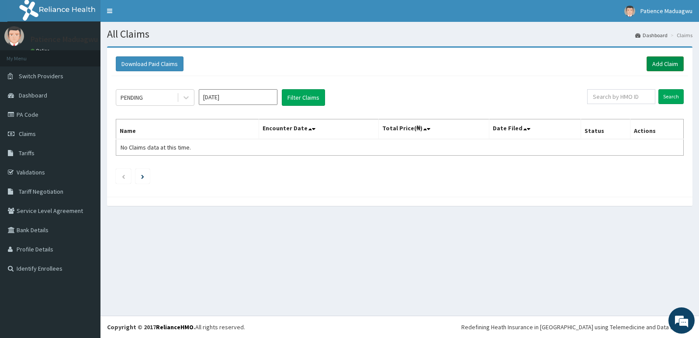
click at [661, 63] on link "Add Claim" at bounding box center [665, 63] width 37 height 15
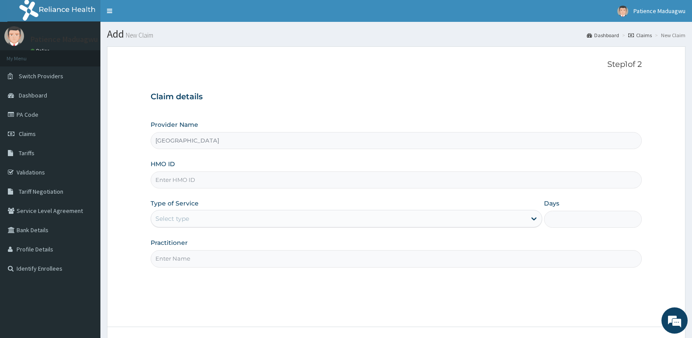
click at [200, 184] on input "HMO ID" at bounding box center [397, 179] width 492 height 17
paste input "GSV/11448/A"
type input "GSV/11448/A"
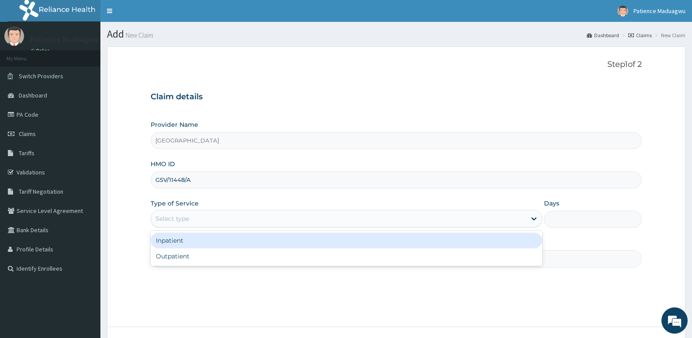
click at [195, 222] on div "Select type" at bounding box center [338, 218] width 375 height 14
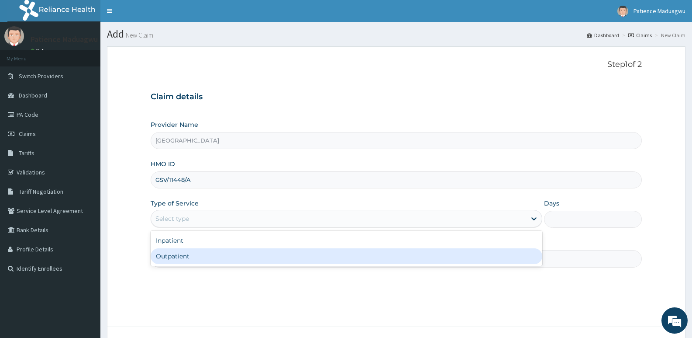
click at [184, 256] on div "Outpatient" at bounding box center [346, 256] width 391 height 16
type input "1"
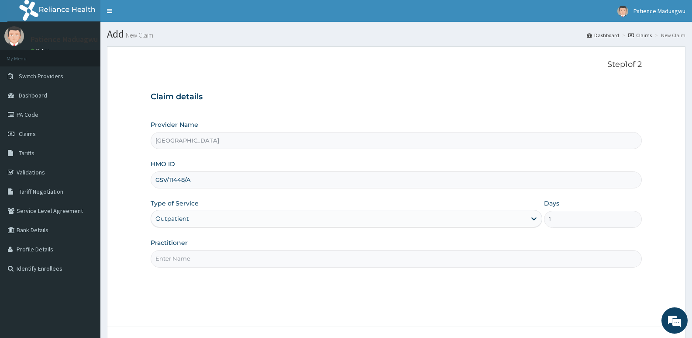
click at [194, 256] on input "Practitioner" at bounding box center [397, 258] width 492 height 17
type input "[PERSON_NAME]"
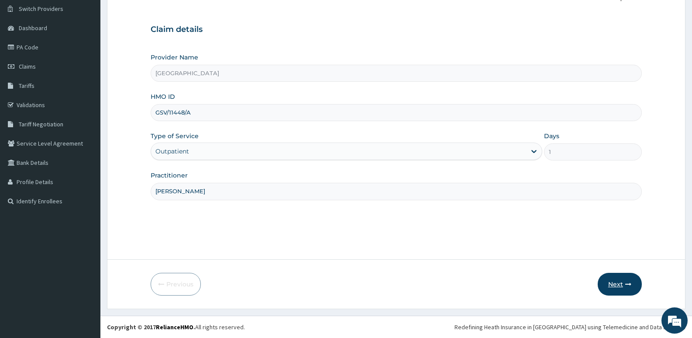
click at [617, 280] on button "Next" at bounding box center [620, 284] width 44 height 23
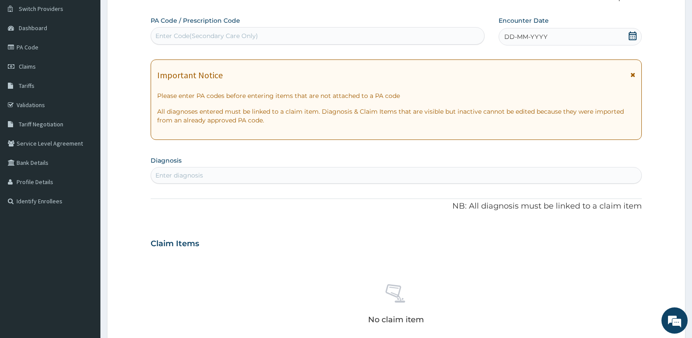
click at [629, 38] on icon at bounding box center [633, 35] width 8 height 9
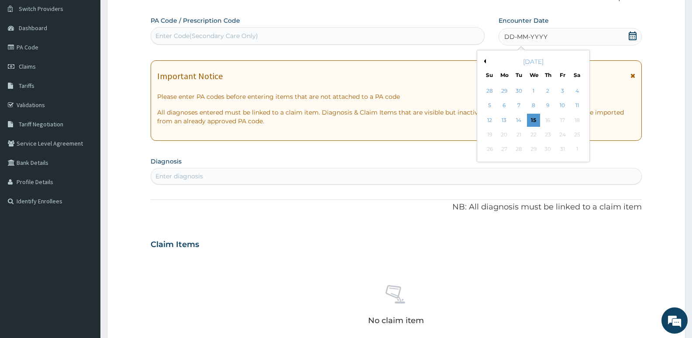
click at [484, 58] on div "[DATE]" at bounding box center [533, 61] width 105 height 9
click at [485, 62] on button "Previous Month" at bounding box center [484, 61] width 4 height 4
click at [519, 92] on div "2" at bounding box center [518, 90] width 13 height 13
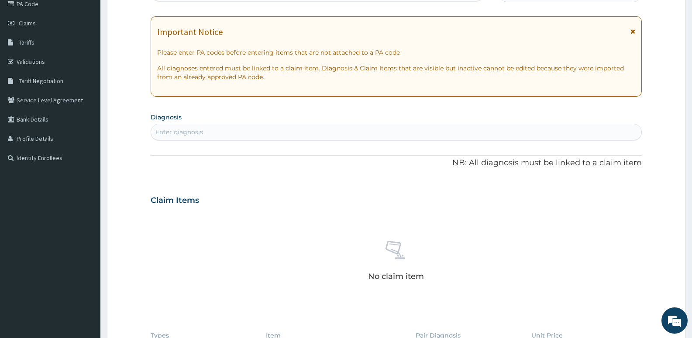
scroll to position [111, 0]
click at [222, 129] on div "Enter diagnosis" at bounding box center [396, 132] width 491 height 14
type input "[MEDICAL_DATA]"
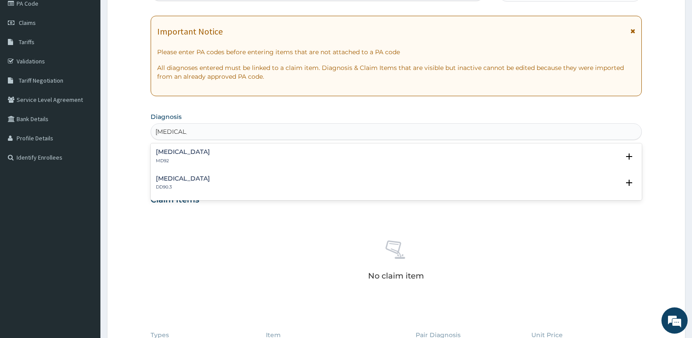
click at [180, 149] on h4 "[MEDICAL_DATA]" at bounding box center [183, 152] width 54 height 7
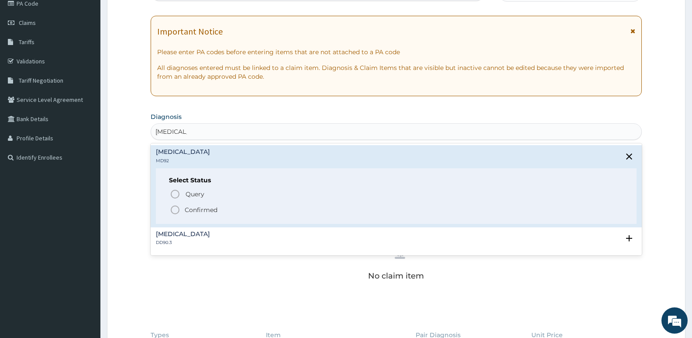
click at [177, 209] on icon "status option filled" at bounding box center [175, 209] width 10 height 10
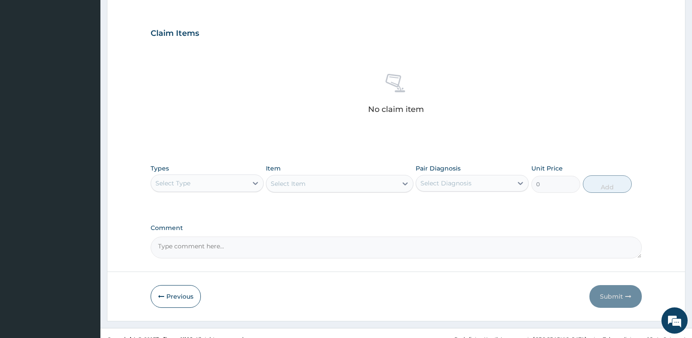
scroll to position [286, 0]
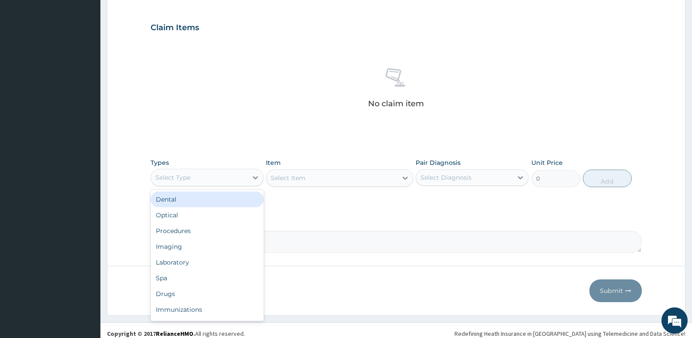
click at [215, 176] on div "Select Type" at bounding box center [199, 177] width 97 height 14
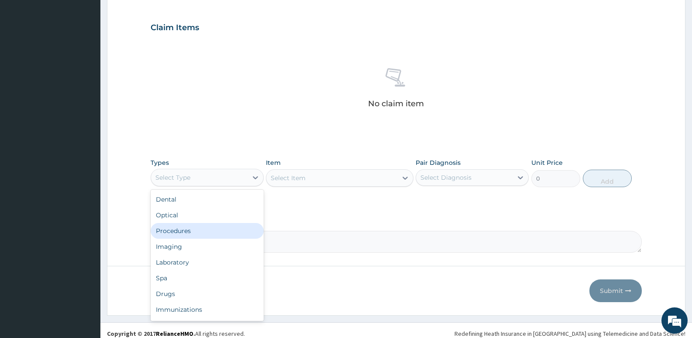
click at [180, 232] on div "Procedures" at bounding box center [207, 231] width 113 height 16
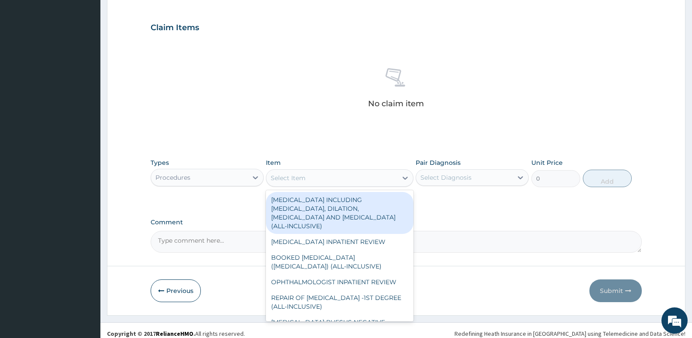
click at [333, 177] on div "Select Item" at bounding box center [332, 178] width 131 height 14
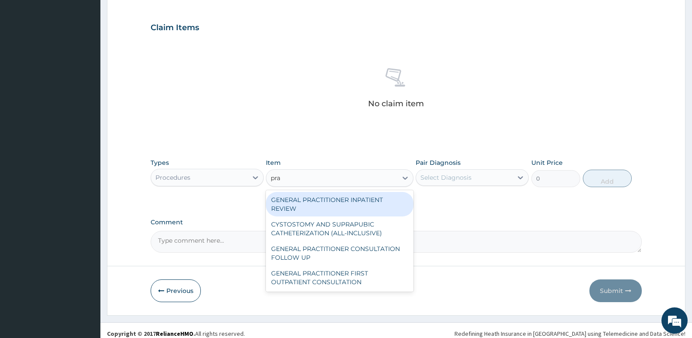
type input "prac"
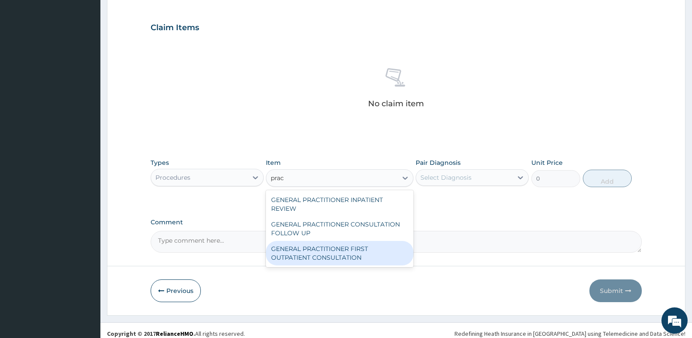
click at [340, 248] on div "GENERAL PRACTITIONER FIRST OUTPATIENT CONSULTATION" at bounding box center [339, 253] width 147 height 24
type input "3750"
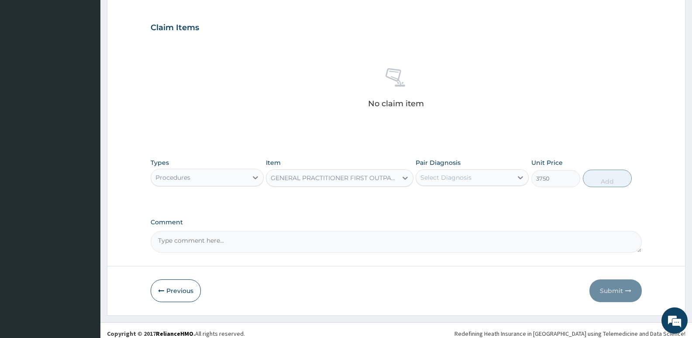
click at [488, 178] on div "Select Diagnosis" at bounding box center [464, 177] width 97 height 14
click at [467, 197] on div "[MEDICAL_DATA]" at bounding box center [472, 200] width 113 height 18
checkbox input "true"
click at [615, 177] on button "Add" at bounding box center [607, 178] width 49 height 17
type input "0"
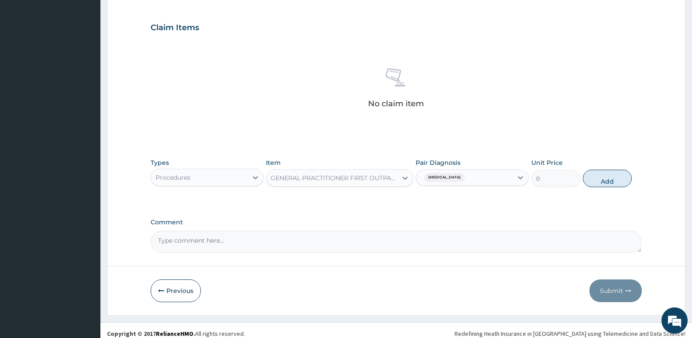
scroll to position [251, 0]
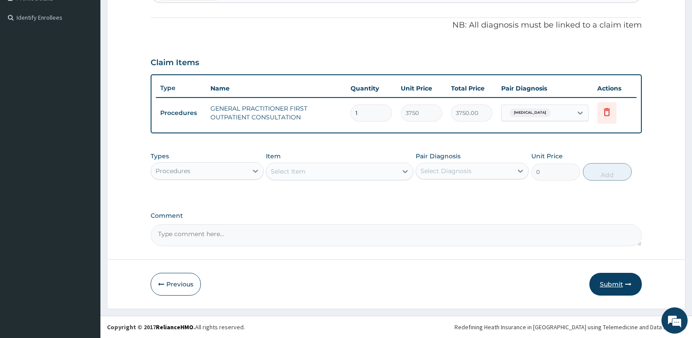
click at [610, 280] on button "Submit" at bounding box center [616, 284] width 52 height 23
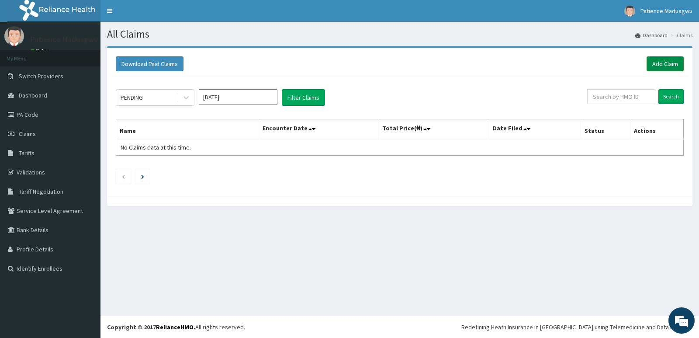
click at [666, 66] on link "Add Claim" at bounding box center [665, 63] width 37 height 15
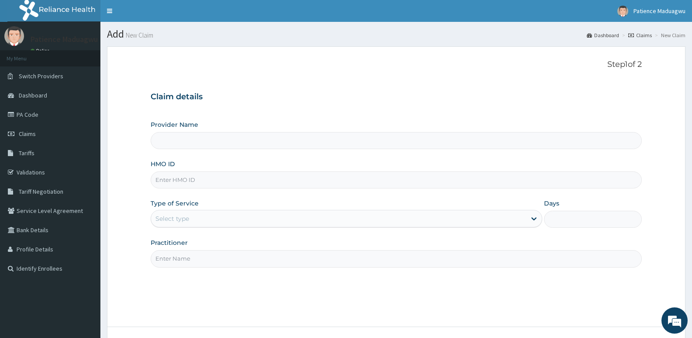
type input "OLM/10041/B"
type input "[GEOGRAPHIC_DATA]"
type input "OLM/10041/B"
click at [170, 218] on div "Select type" at bounding box center [173, 218] width 34 height 9
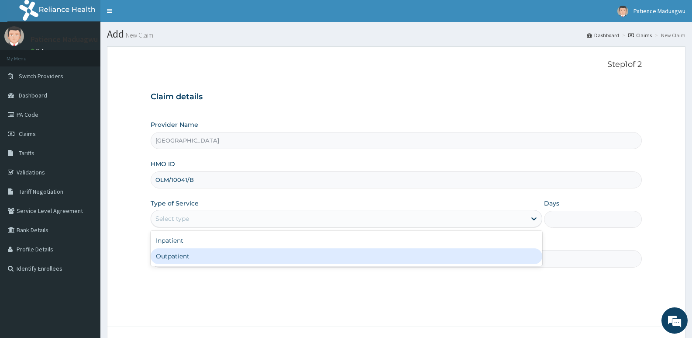
click at [171, 254] on div "Outpatient" at bounding box center [346, 256] width 391 height 16
type input "1"
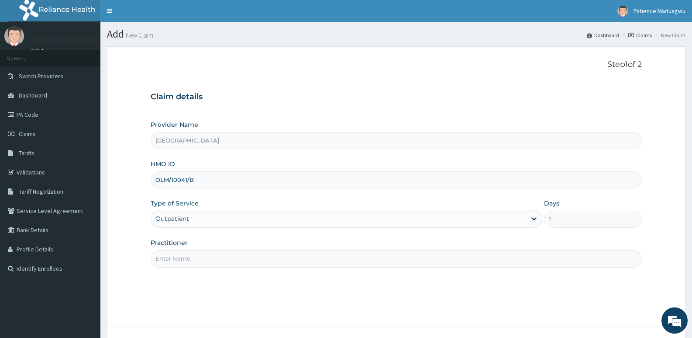
click at [183, 260] on input "Practitioner" at bounding box center [397, 258] width 492 height 17
type input "[PERSON_NAME]"
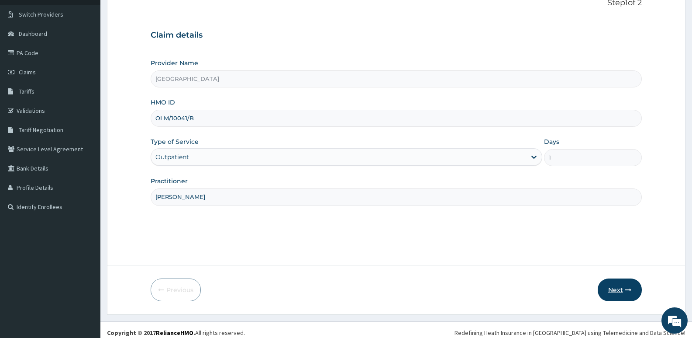
scroll to position [67, 0]
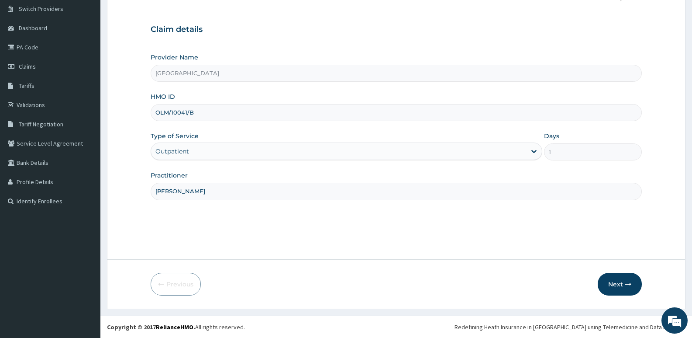
click at [616, 285] on button "Next" at bounding box center [620, 284] width 44 height 23
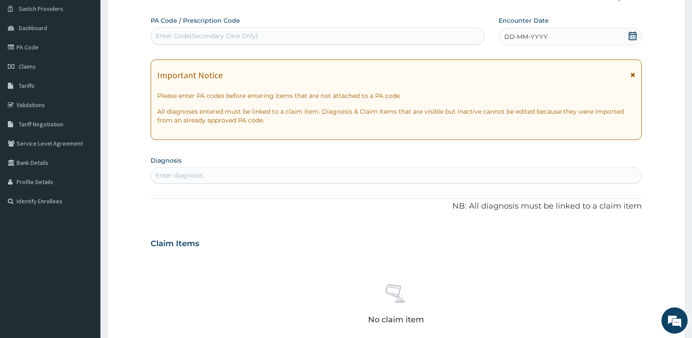
click at [211, 35] on div "Enter Code(Secondary Care Only)" at bounding box center [207, 35] width 103 height 9
paste input "PA/6221A4"
type input "PA/6221A4"
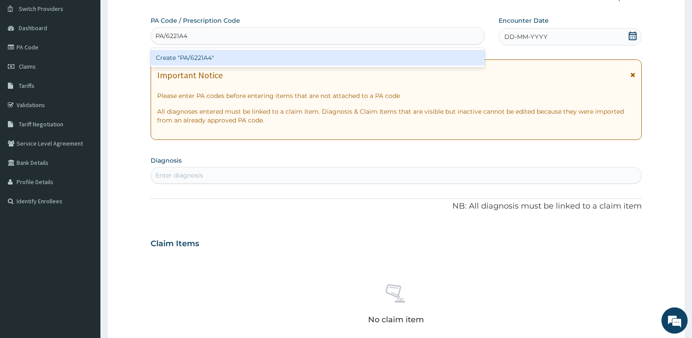
click at [205, 62] on div "Create "PA/6221A4"" at bounding box center [318, 58] width 334 height 16
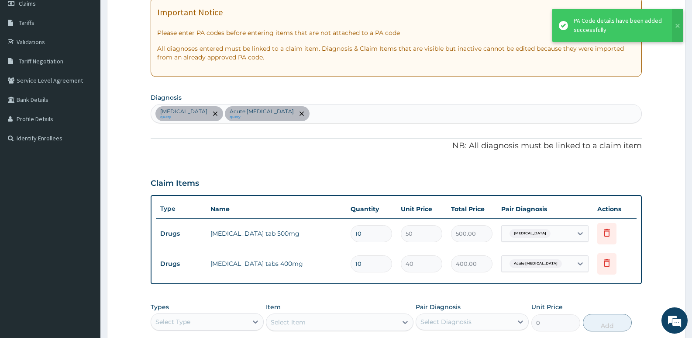
scroll to position [198, 0]
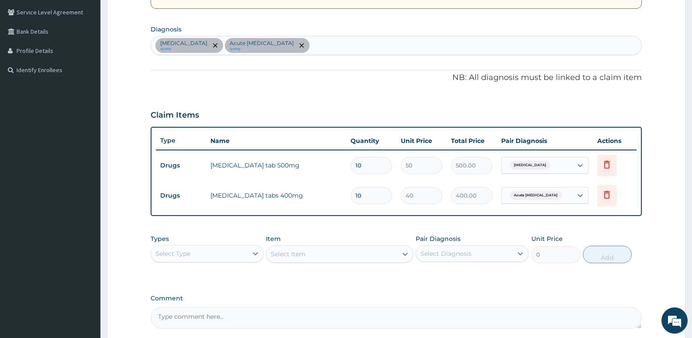
click at [284, 49] on div "[MEDICAL_DATA] query Acute [MEDICAL_DATA] query" at bounding box center [396, 45] width 491 height 18
type input "[MEDICAL_DATA]"
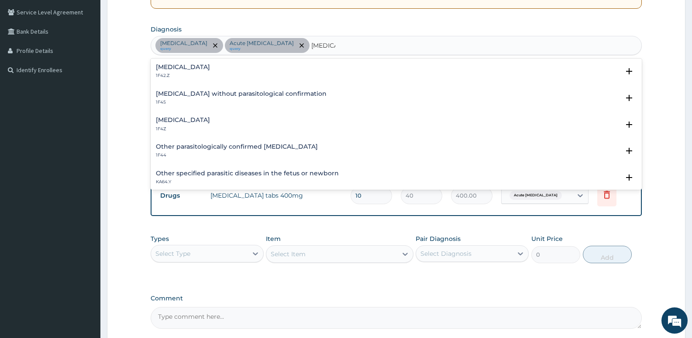
click at [195, 121] on h4 "[MEDICAL_DATA]" at bounding box center [183, 120] width 54 height 7
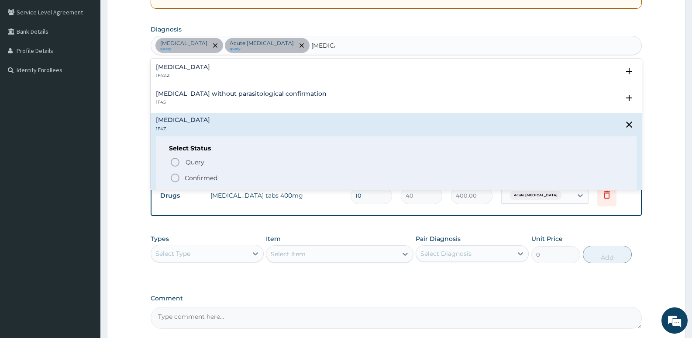
click at [176, 173] on icon "status option filled" at bounding box center [175, 178] width 10 height 10
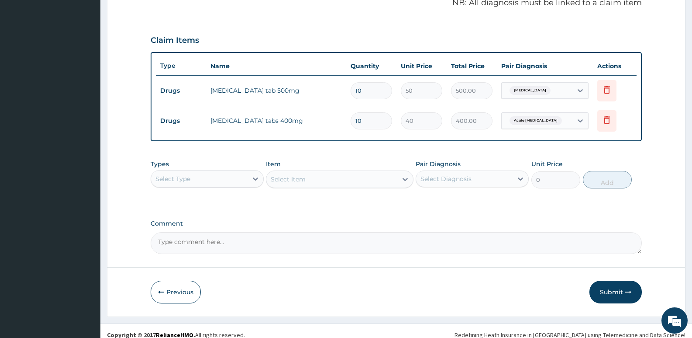
scroll to position [281, 0]
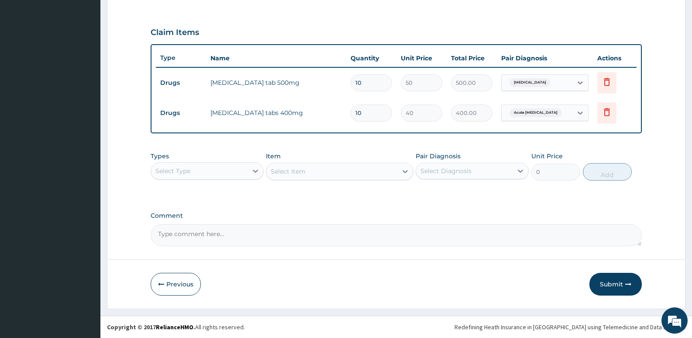
click at [226, 168] on div "Select Type" at bounding box center [199, 171] width 97 height 14
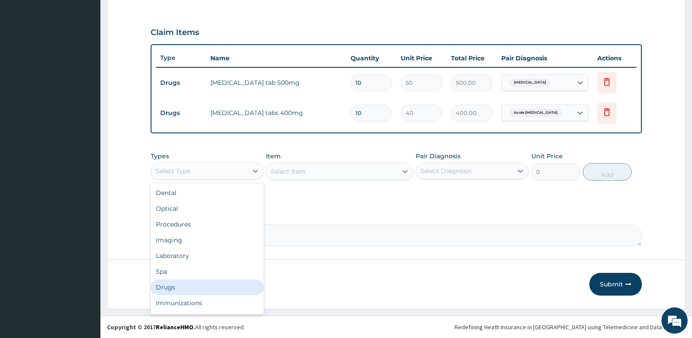
click at [162, 285] on div "Drugs" at bounding box center [207, 287] width 113 height 16
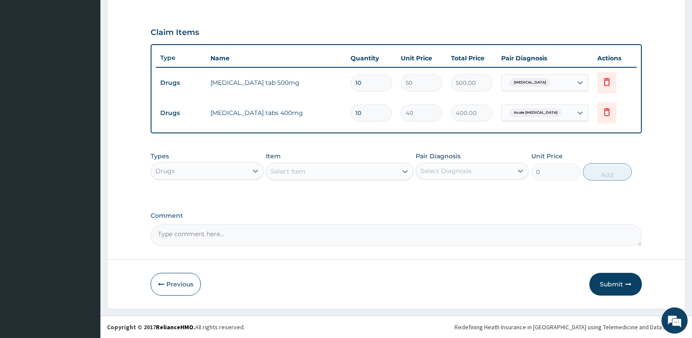
click at [309, 174] on div "Select Item" at bounding box center [332, 171] width 131 height 14
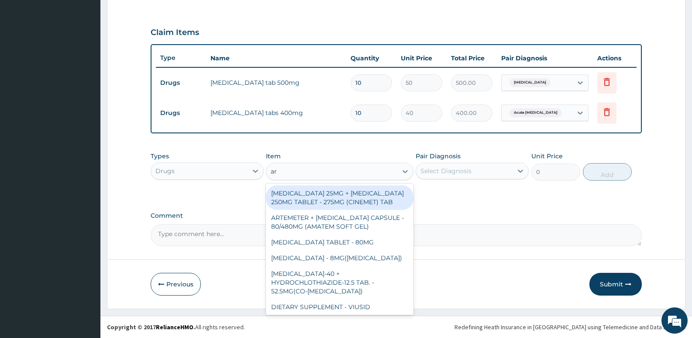
type input "art"
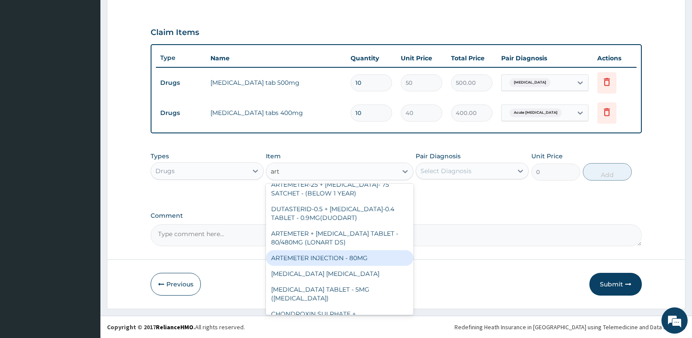
scroll to position [612, 0]
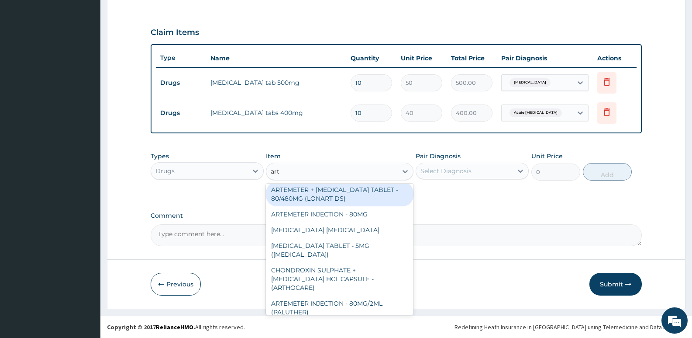
click at [337, 193] on div "ARTEMETER + LUMEFANTRINE TABLET - 80/480MG (LONART DS)" at bounding box center [339, 194] width 147 height 24
type input "588"
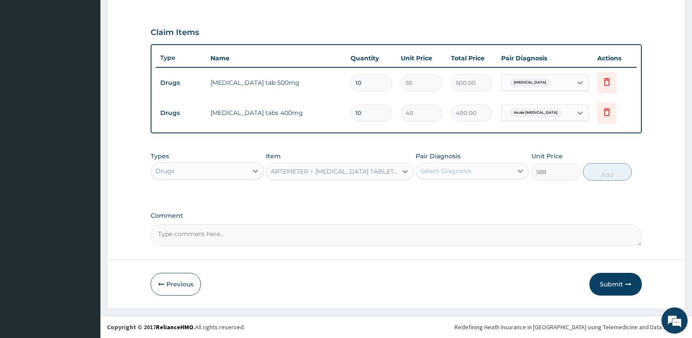
click at [445, 176] on div "Select Diagnosis" at bounding box center [464, 171] width 97 height 14
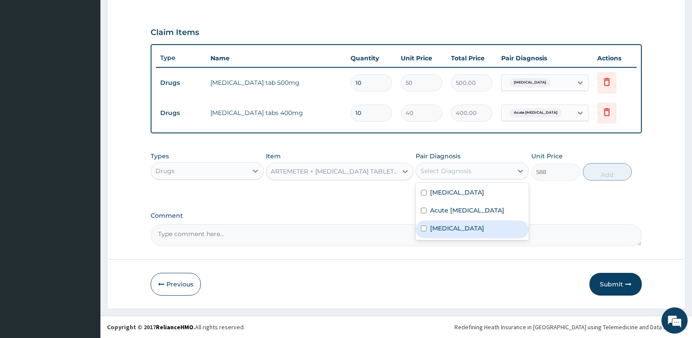
click at [450, 227] on label "Malaria, unspecified" at bounding box center [457, 228] width 54 height 9
checkbox input "true"
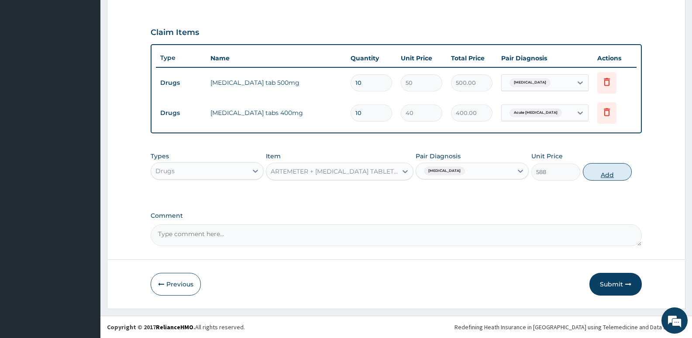
click at [612, 170] on button "Add" at bounding box center [607, 171] width 49 height 17
type input "0"
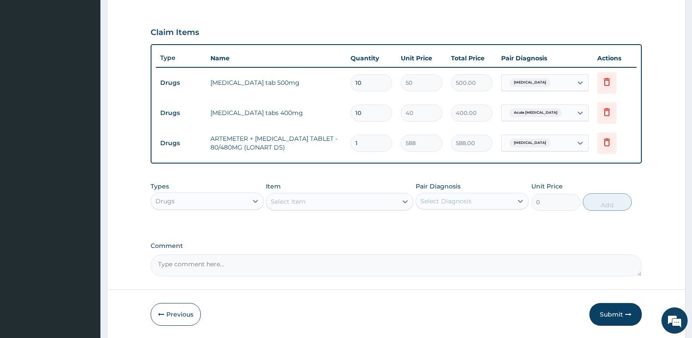
type input "0.00"
type input "6"
type input "3528.00"
type input "6"
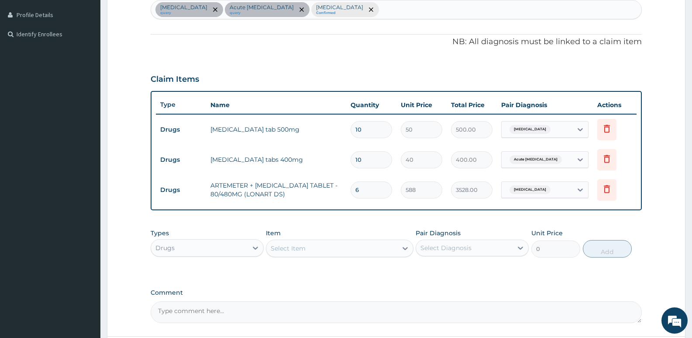
scroll to position [237, 0]
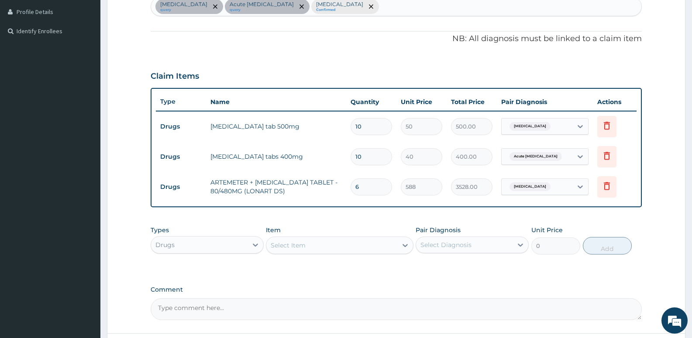
click at [365, 4] on div "Sepsis query Acute peptic ulcer query Malaria, unspecified Confirmed" at bounding box center [396, 6] width 491 height 18
type input "pain"
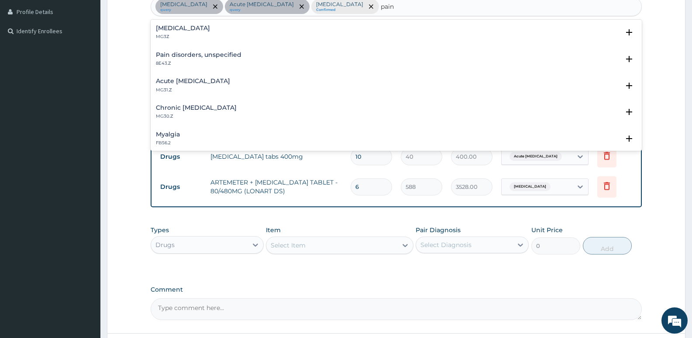
click at [194, 26] on h4 "Pain, unspecified" at bounding box center [183, 28] width 54 height 7
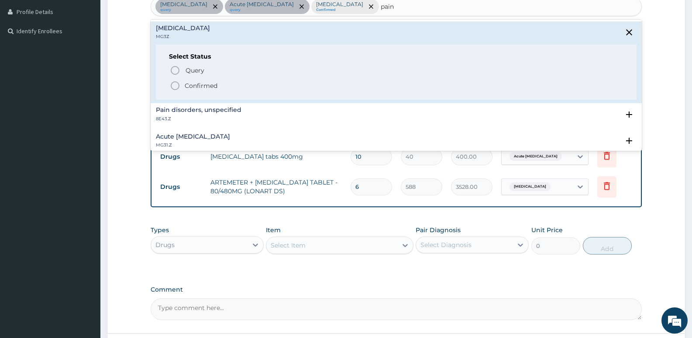
click at [178, 86] on icon "status option filled" at bounding box center [175, 85] width 10 height 10
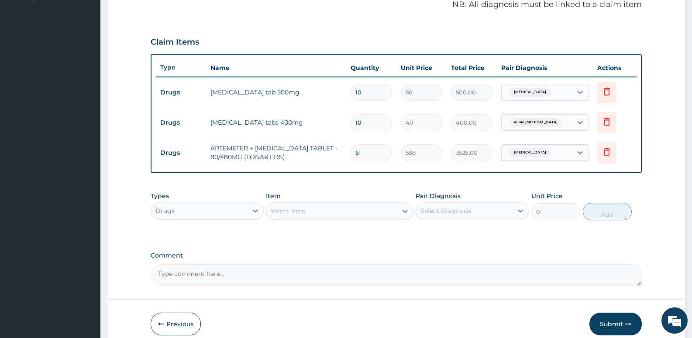
scroll to position [311, 0]
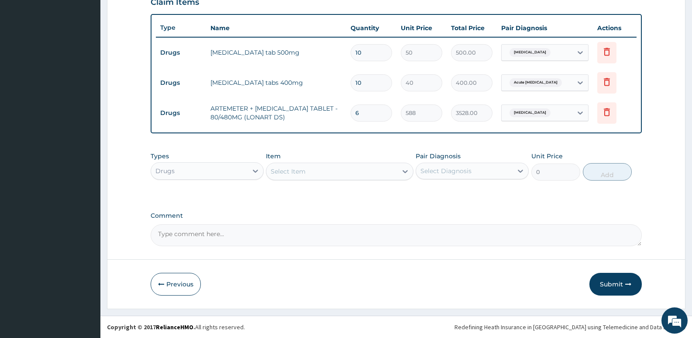
click at [352, 168] on div "Select Item" at bounding box center [332, 171] width 131 height 14
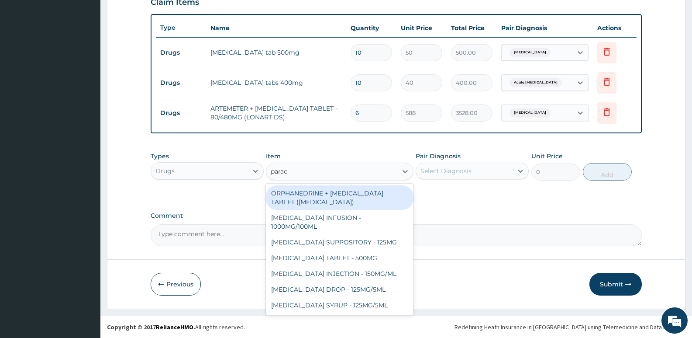
type input "parace"
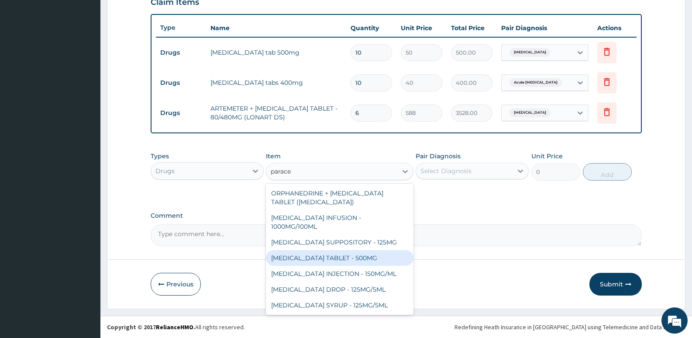
click at [375, 259] on div "PARACETAMOL TABLET - 500MG" at bounding box center [339, 258] width 147 height 16
type input "33.599999999999994"
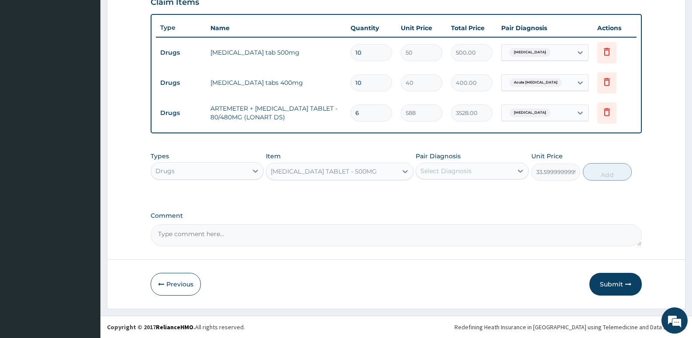
click at [482, 175] on div "Select Diagnosis" at bounding box center [464, 171] width 97 height 14
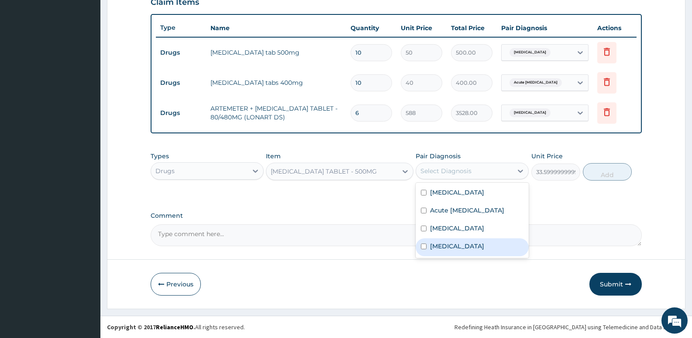
click at [450, 246] on label "Pain, unspecified" at bounding box center [457, 246] width 54 height 9
checkbox input "true"
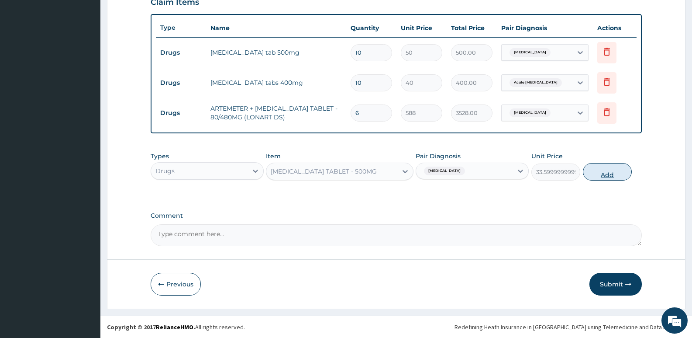
click at [601, 172] on button "Add" at bounding box center [607, 171] width 49 height 17
type input "0"
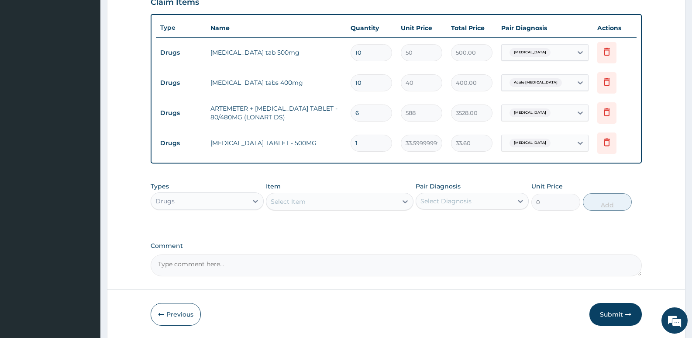
type input "18"
type input "604.80"
type input "18"
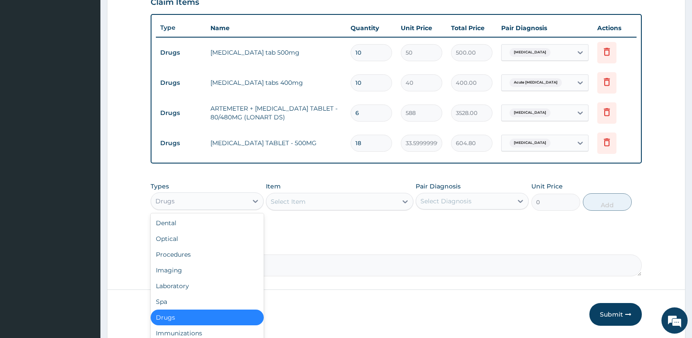
click at [189, 201] on div "Drugs" at bounding box center [199, 201] width 97 height 14
click at [179, 283] on div "Laboratory" at bounding box center [207, 286] width 113 height 16
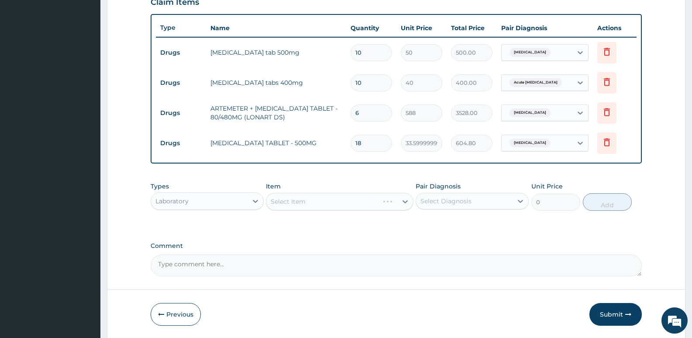
click at [305, 200] on div "Select Item" at bounding box center [339, 201] width 147 height 17
click at [305, 200] on div "Select Item" at bounding box center [288, 201] width 35 height 9
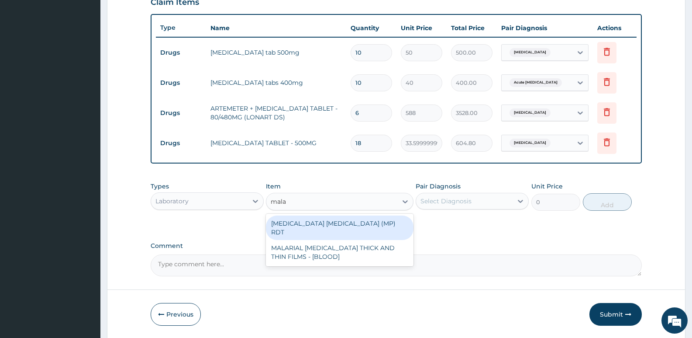
type input "malar"
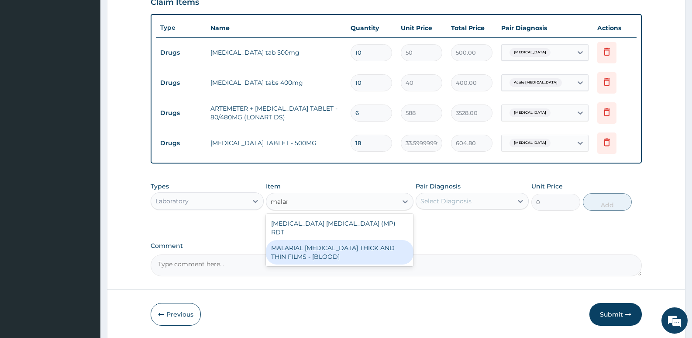
click at [310, 249] on div "MALARIAL [MEDICAL_DATA] THICK AND THIN FILMS - [BLOOD]" at bounding box center [339, 252] width 147 height 24
type input "2187.5"
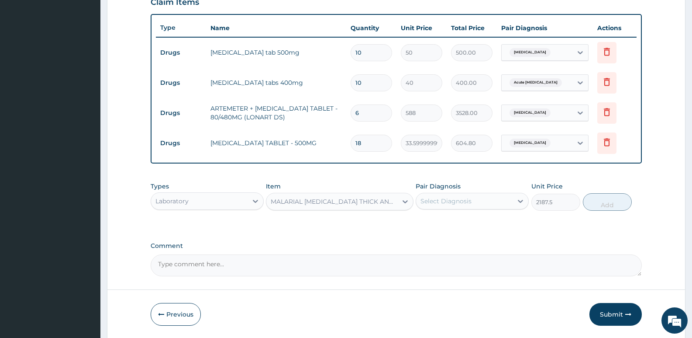
click at [455, 197] on div "Select Diagnosis" at bounding box center [446, 201] width 51 height 9
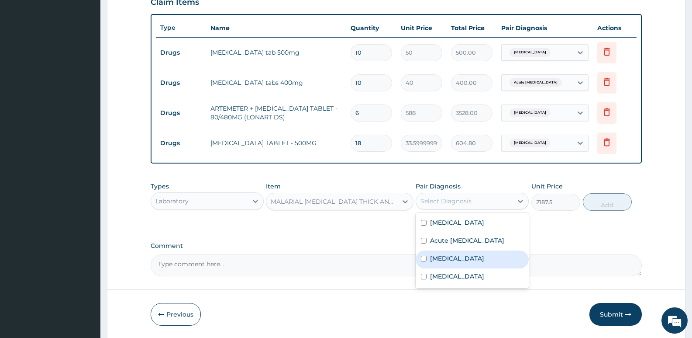
click at [447, 256] on label "[MEDICAL_DATA]" at bounding box center [457, 258] width 54 height 9
checkbox input "true"
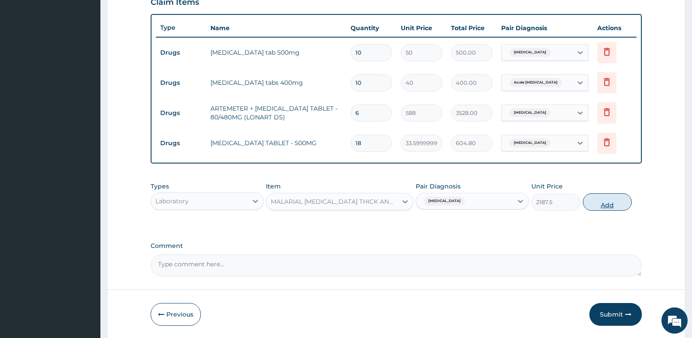
click at [614, 201] on button "Add" at bounding box center [607, 201] width 49 height 17
type input "0"
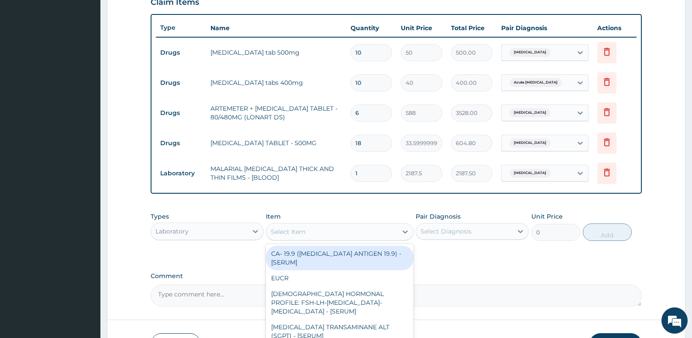
click at [292, 233] on div "Select Item" at bounding box center [288, 231] width 35 height 9
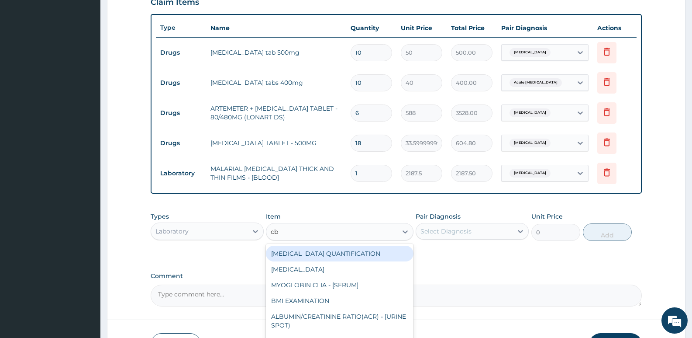
type input "cbc"
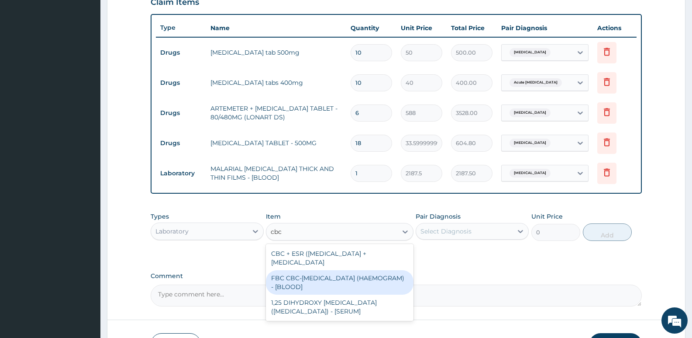
click at [296, 279] on div "FBC CBC-[MEDICAL_DATA] (HAEMOGRAM) - [BLOOD]" at bounding box center [339, 282] width 147 height 24
type input "5000"
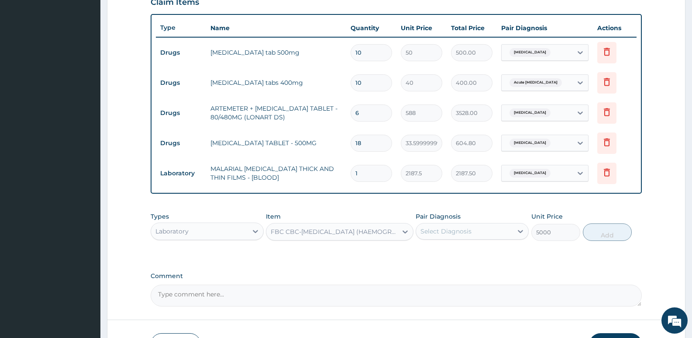
click at [453, 229] on div "Select Diagnosis" at bounding box center [446, 231] width 51 height 9
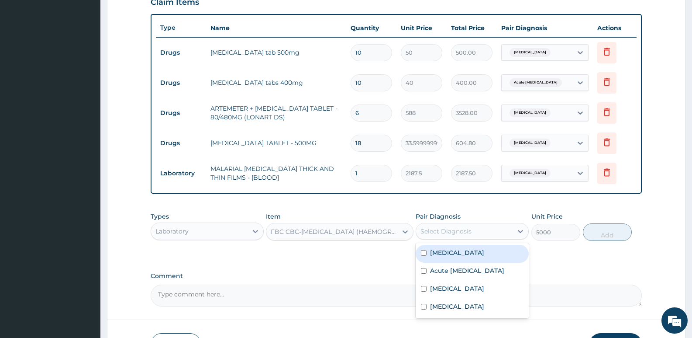
click at [455, 259] on div "Sepsis" at bounding box center [472, 254] width 113 height 18
checkbox input "true"
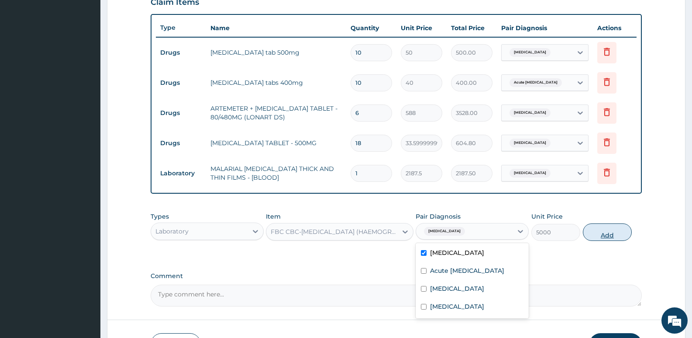
click at [613, 237] on button "Add" at bounding box center [607, 231] width 49 height 17
type input "0"
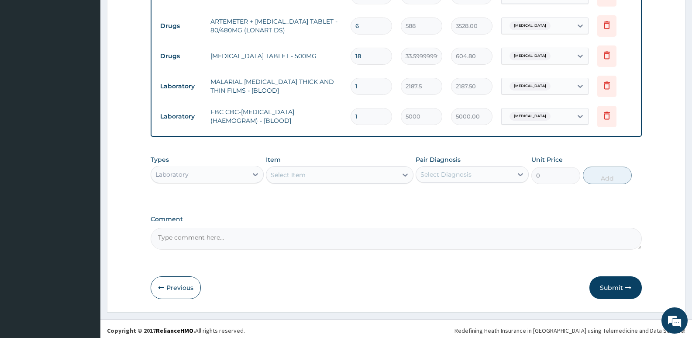
scroll to position [398, 0]
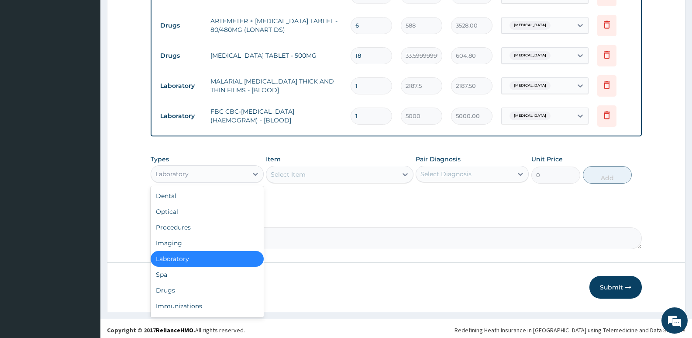
click at [206, 173] on div "Laboratory" at bounding box center [199, 174] width 97 height 14
click at [187, 233] on div "Procedures" at bounding box center [207, 227] width 113 height 16
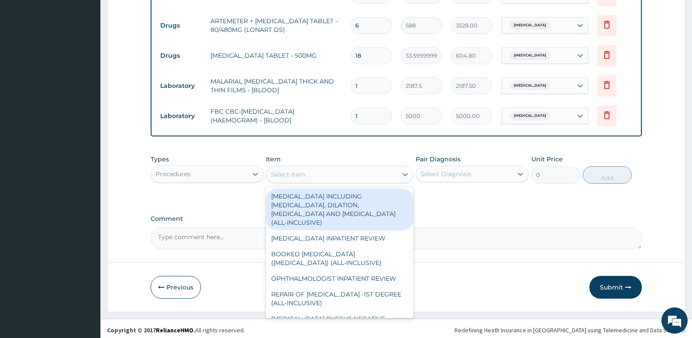
click at [338, 175] on div "Select Item" at bounding box center [332, 174] width 131 height 14
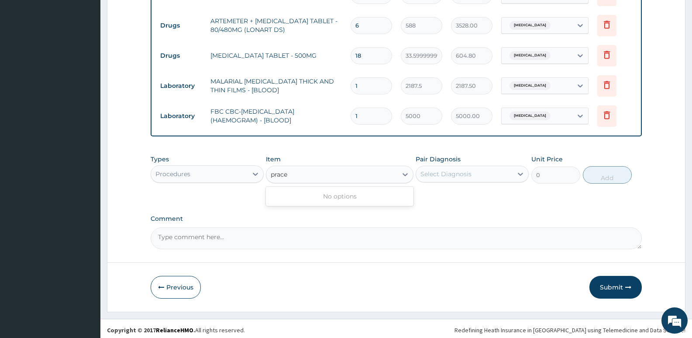
type input "prac"
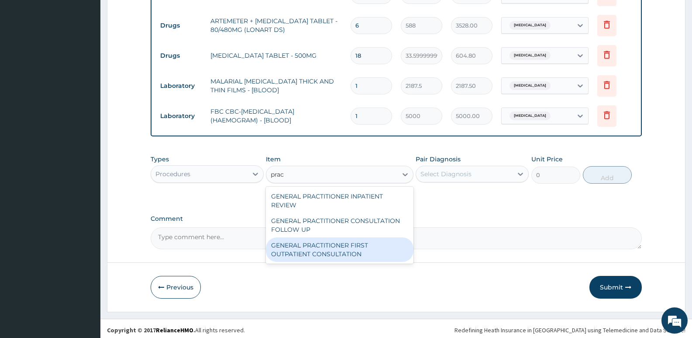
click at [334, 252] on div "GENERAL PRACTITIONER FIRST OUTPATIENT CONSULTATION" at bounding box center [339, 249] width 147 height 24
type input "3750"
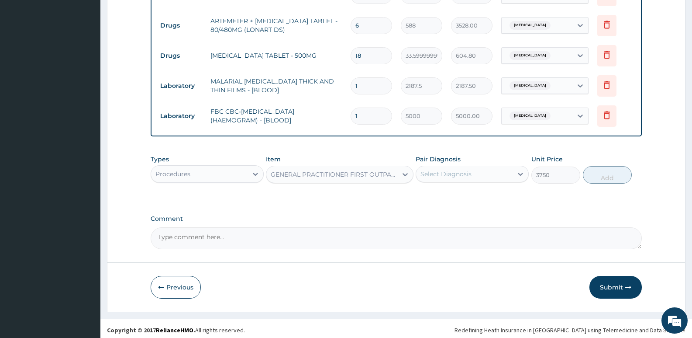
click at [462, 167] on div "Select Diagnosis" at bounding box center [464, 174] width 97 height 14
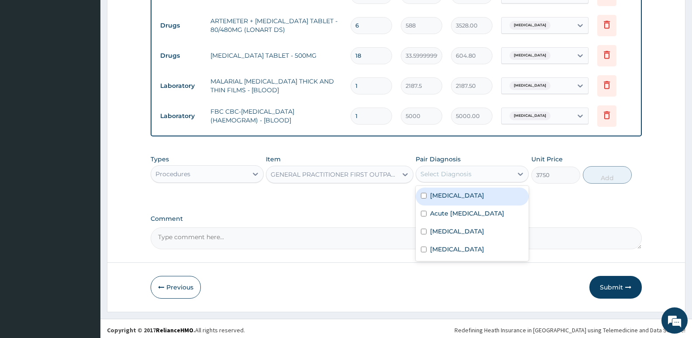
click at [461, 188] on div "Sepsis" at bounding box center [472, 196] width 113 height 18
checkbox input "true"
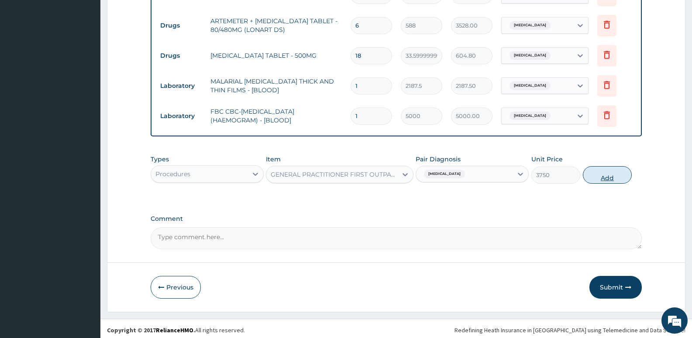
click at [613, 172] on button "Add" at bounding box center [607, 174] width 49 height 17
type input "0"
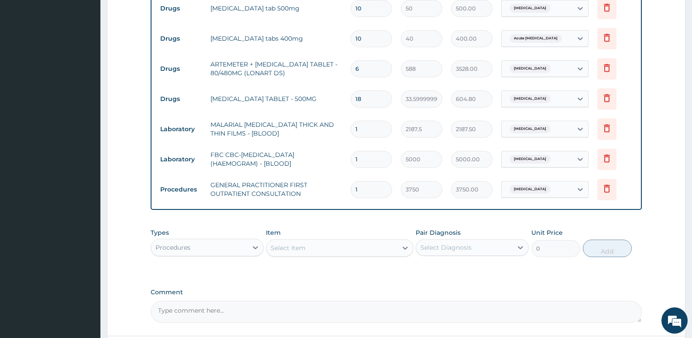
scroll to position [432, 0]
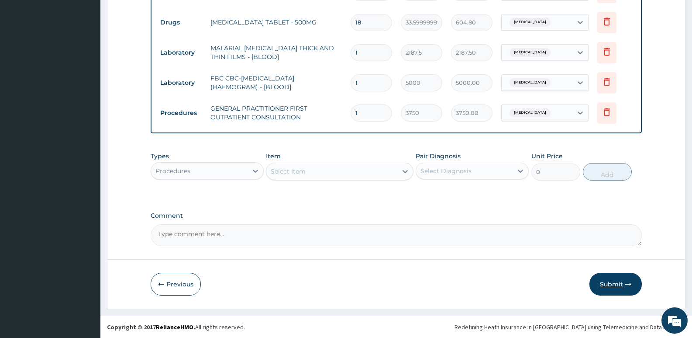
click at [606, 285] on button "Submit" at bounding box center [616, 284] width 52 height 23
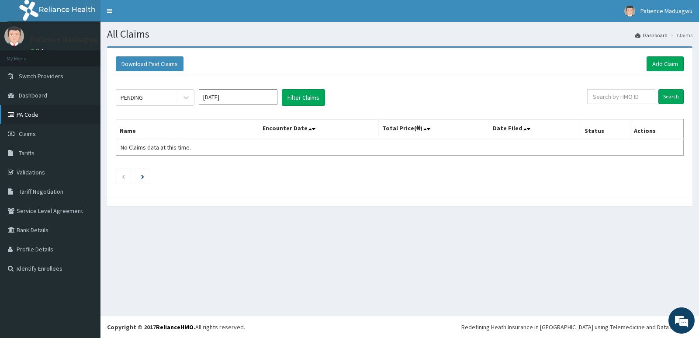
click at [12, 114] on icon at bounding box center [12, 114] width 9 height 6
click at [658, 62] on link "Add Claim" at bounding box center [665, 63] width 37 height 15
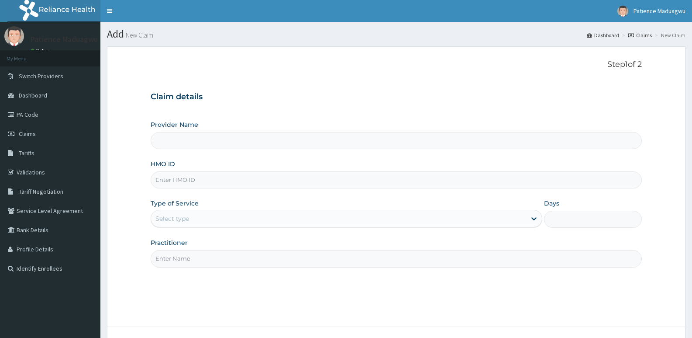
type input "[GEOGRAPHIC_DATA]"
click at [181, 174] on input "HMO ID" at bounding box center [397, 179] width 492 height 17
paste input "PRS/10418/A"
type input "PRS/10418/A"
click at [179, 219] on div "Select type" at bounding box center [173, 218] width 34 height 9
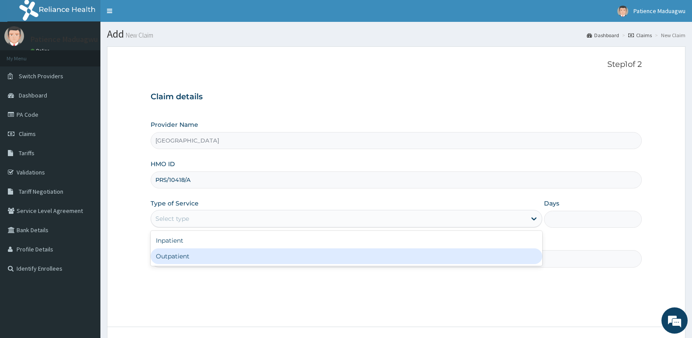
click at [180, 259] on div "Outpatient" at bounding box center [346, 256] width 391 height 16
type input "1"
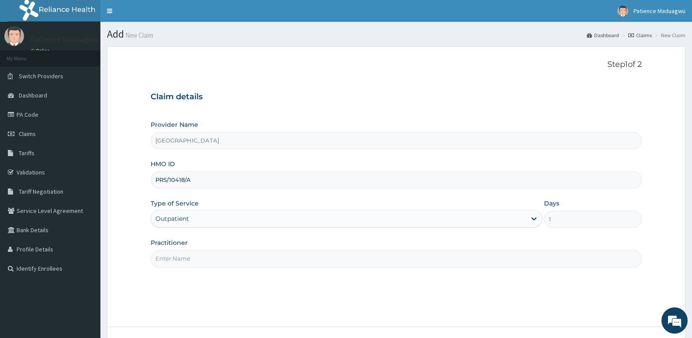
drag, startPoint x: 168, startPoint y: 259, endPoint x: 172, endPoint y: 262, distance: 4.6
click at [168, 259] on input "Practitioner" at bounding box center [397, 258] width 492 height 17
type input "[PERSON_NAME]"
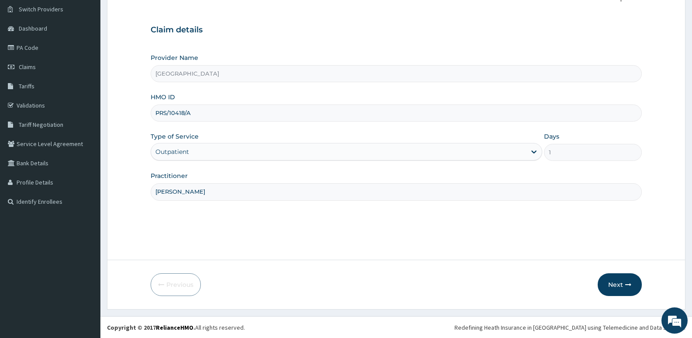
scroll to position [67, 0]
click at [621, 280] on button "Next" at bounding box center [620, 284] width 44 height 23
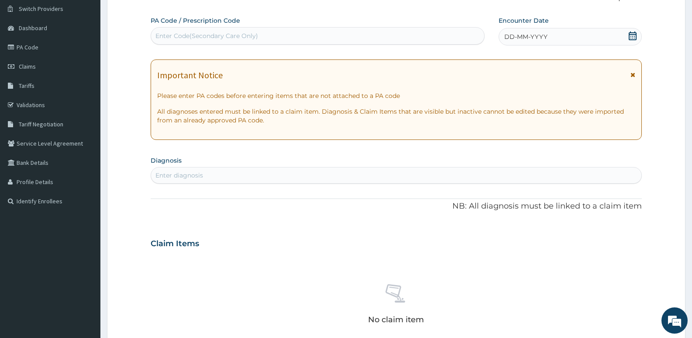
click at [377, 44] on div "Enter Code(Secondary Care Only)" at bounding box center [318, 35] width 334 height 17
paste input "PA/4D82E2"
type input "PA/4D82E2"
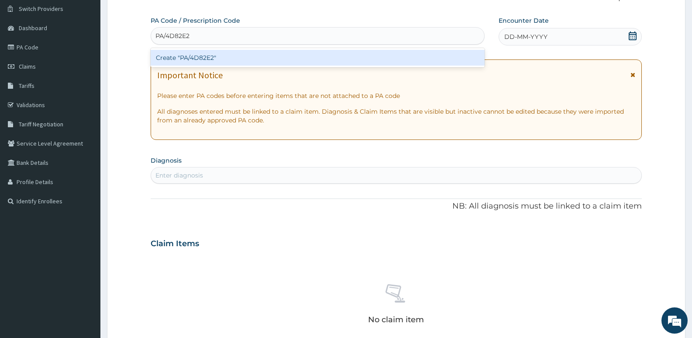
click at [370, 52] on div "Create "PA/4D82E2"" at bounding box center [318, 58] width 334 height 16
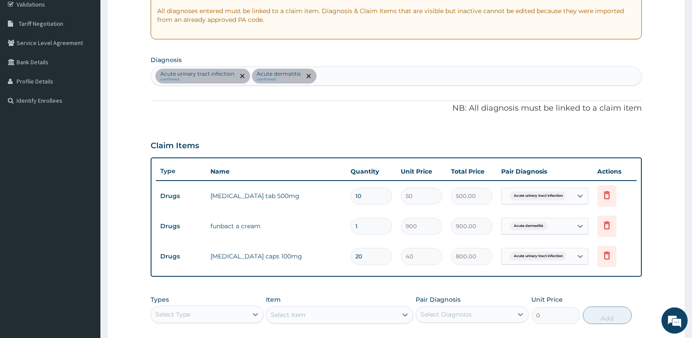
scroll to position [80, 0]
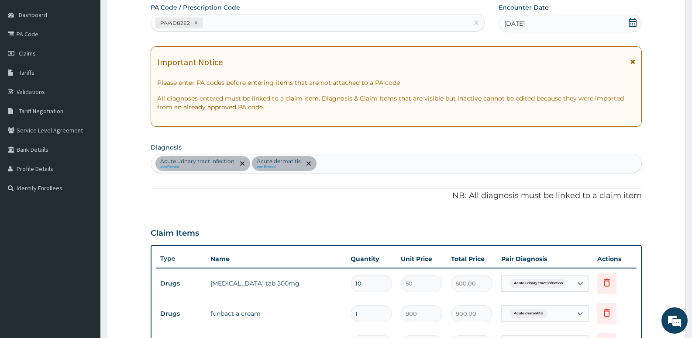
click at [261, 26] on div "PA/4D82E2" at bounding box center [310, 23] width 318 height 14
paste input "PA/D8D6F4"
type input "PA/D8D6F4"
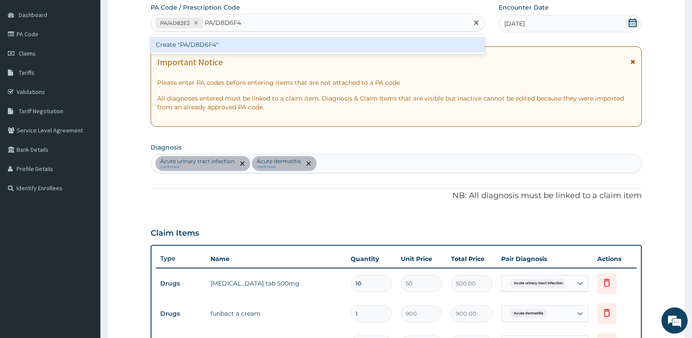
click at [217, 52] on div "Create "PA/D8D6F4"" at bounding box center [318, 45] width 334 height 16
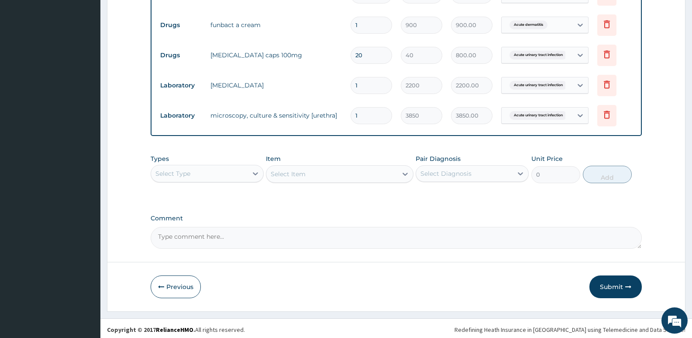
scroll to position [371, 0]
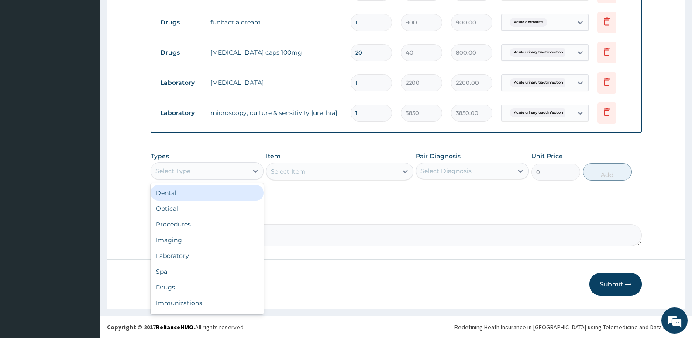
click at [206, 173] on div "Select Type" at bounding box center [199, 171] width 97 height 14
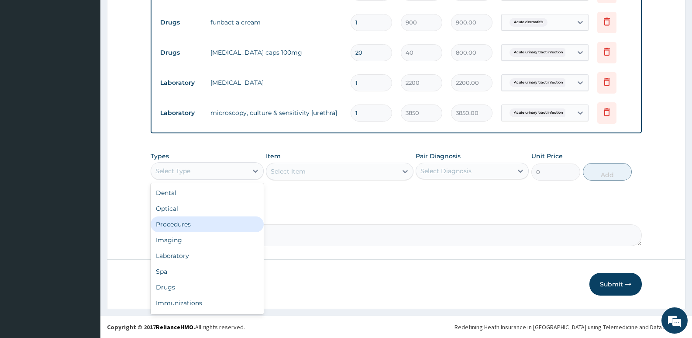
click at [187, 228] on div "Procedures" at bounding box center [207, 224] width 113 height 16
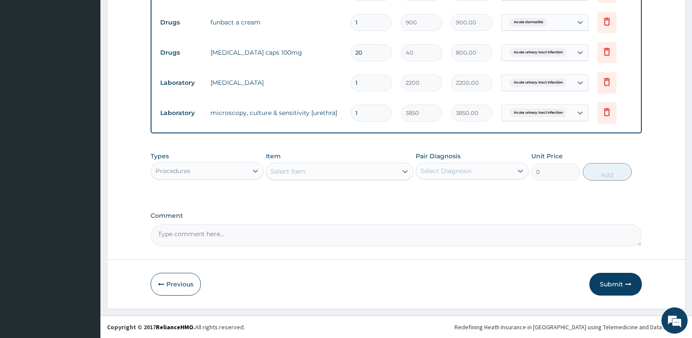
click at [303, 166] on div "Select Item" at bounding box center [332, 171] width 131 height 14
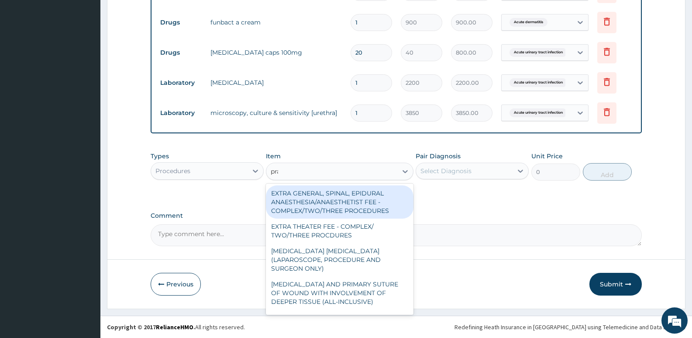
type input "prac"
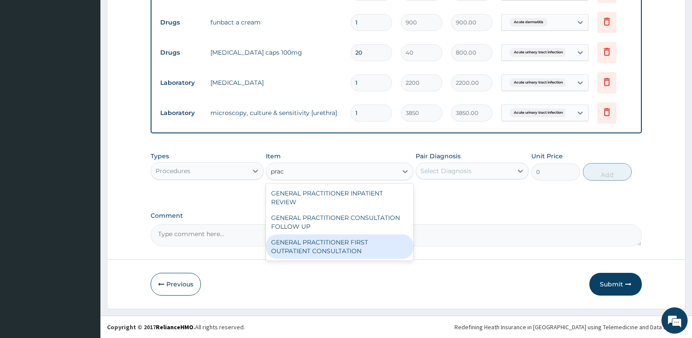
click at [321, 245] on div "GENERAL PRACTITIONER FIRST OUTPATIENT CONSULTATION" at bounding box center [339, 246] width 147 height 24
type input "3750"
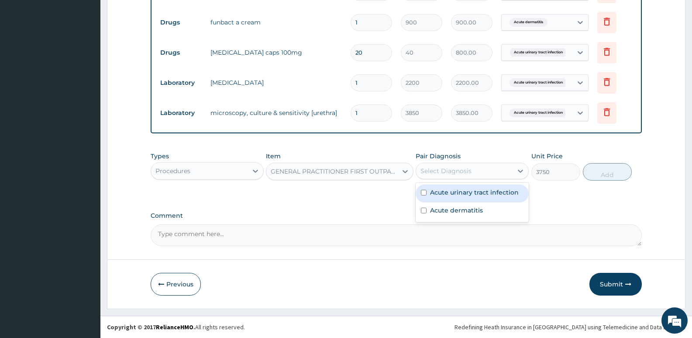
click at [481, 167] on div "Select Diagnosis" at bounding box center [464, 171] width 97 height 14
click at [461, 200] on div "Acute urinary tract infection" at bounding box center [472, 193] width 113 height 18
checkbox input "true"
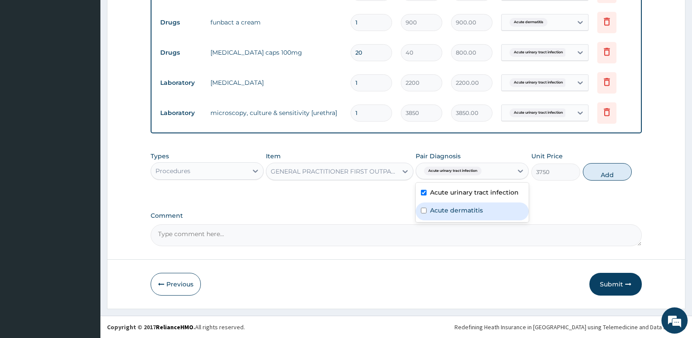
click at [452, 215] on div "Acute dermatitis" at bounding box center [472, 211] width 113 height 18
checkbox input "true"
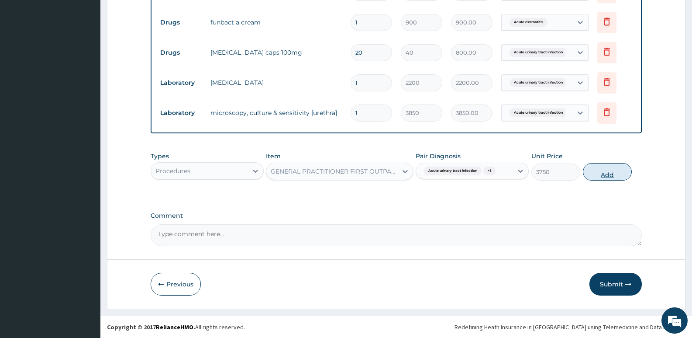
click at [612, 176] on button "Add" at bounding box center [607, 171] width 49 height 17
type input "0"
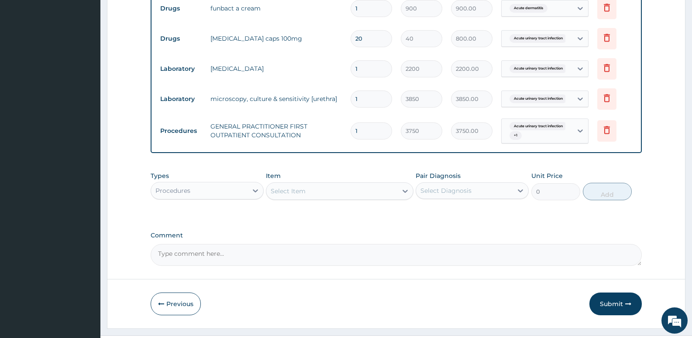
scroll to position [405, 0]
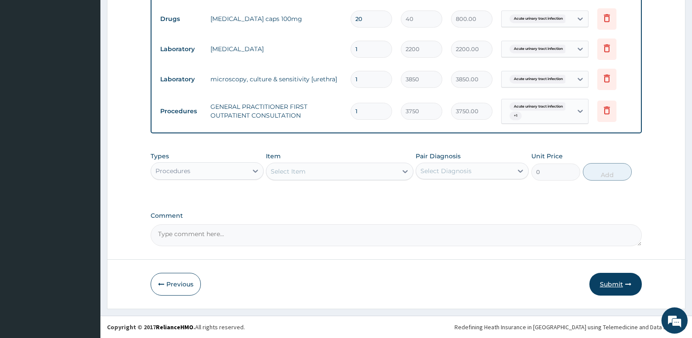
click at [603, 284] on button "Submit" at bounding box center [616, 284] width 52 height 23
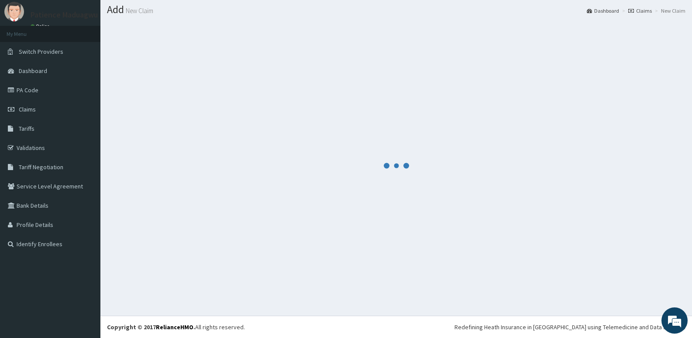
scroll to position [24, 0]
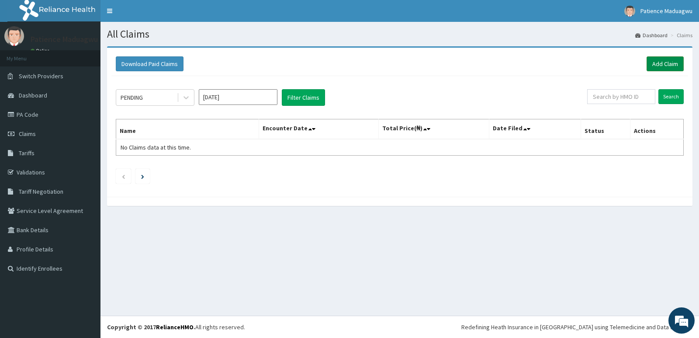
click at [672, 62] on link "Add Claim" at bounding box center [665, 63] width 37 height 15
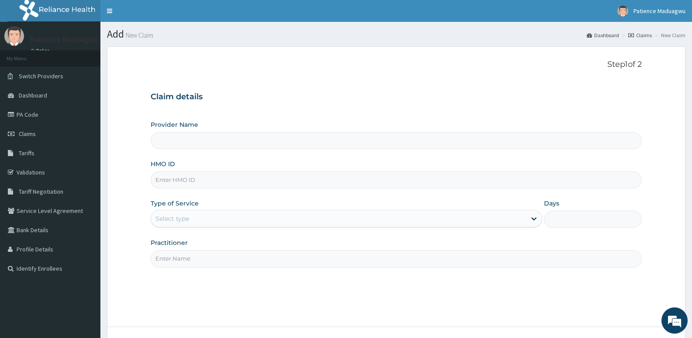
type input "[GEOGRAPHIC_DATA]"
click at [202, 183] on input "HMO ID" at bounding box center [397, 179] width 492 height 17
paste input "PRS/10418/A"
type input "PRS/10418/A"
click at [199, 213] on div "Select type" at bounding box center [338, 218] width 375 height 14
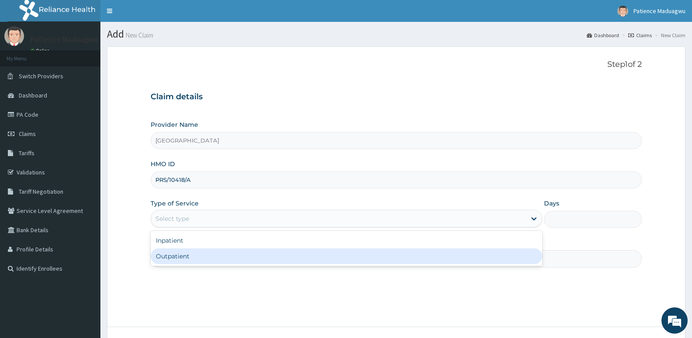
click at [176, 256] on div "Outpatient" at bounding box center [346, 256] width 391 height 16
type input "1"
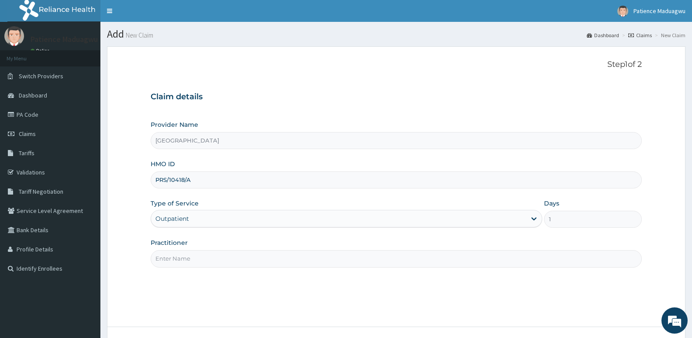
click at [192, 259] on input "Practitioner" at bounding box center [397, 258] width 492 height 17
type input "[PERSON_NAME]"
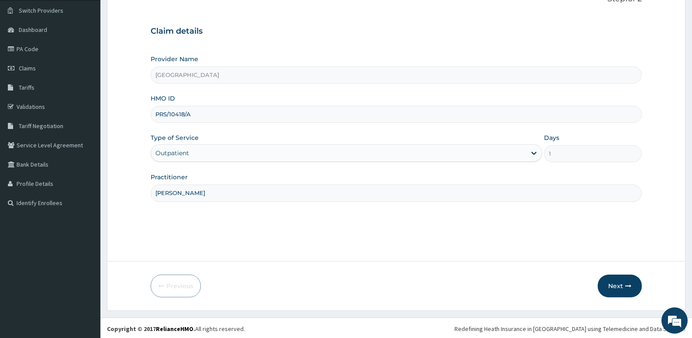
scroll to position [67, 0]
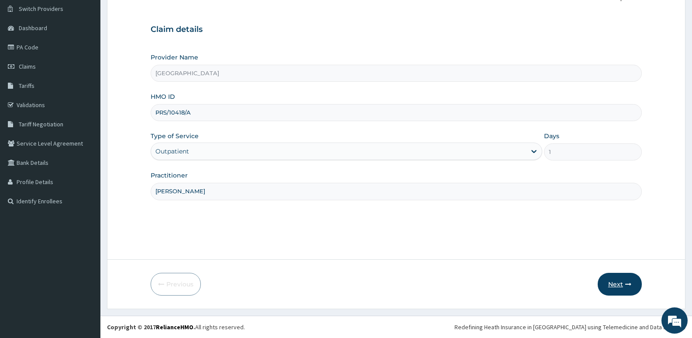
click at [613, 279] on button "Next" at bounding box center [620, 284] width 44 height 23
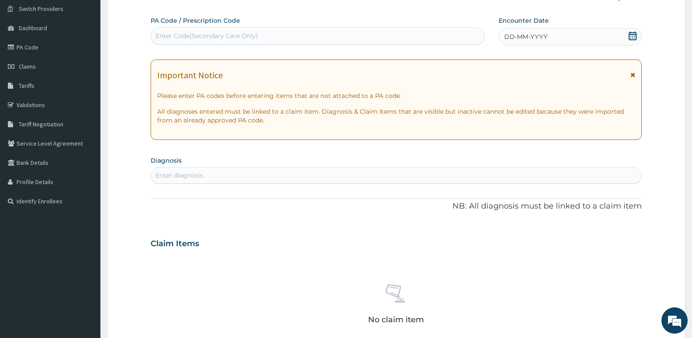
click at [221, 39] on div "Enter Code(Secondary Care Only)" at bounding box center [207, 35] width 103 height 9
paste input "PA/4D82E2"
type input "PA/4D82E2"
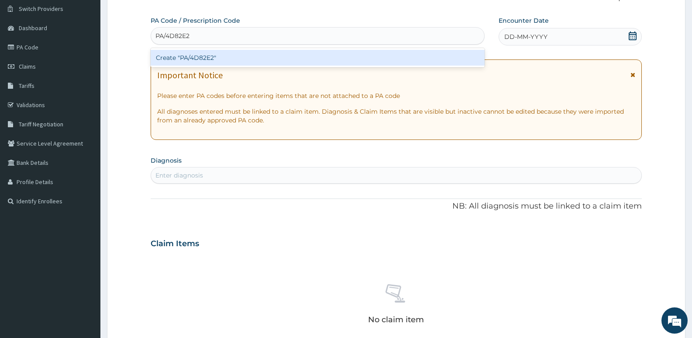
click at [218, 59] on div "Create "PA/4D82E2"" at bounding box center [318, 58] width 334 height 16
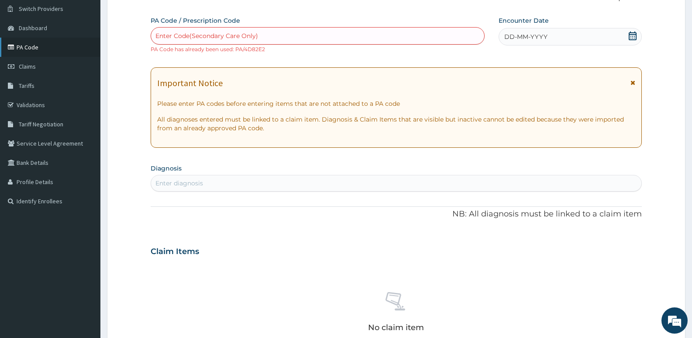
click at [42, 45] on link "PA Code" at bounding box center [50, 47] width 100 height 19
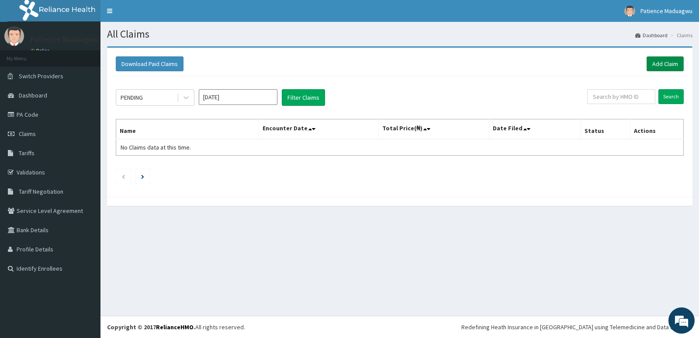
click at [678, 63] on link "Add Claim" at bounding box center [665, 63] width 37 height 15
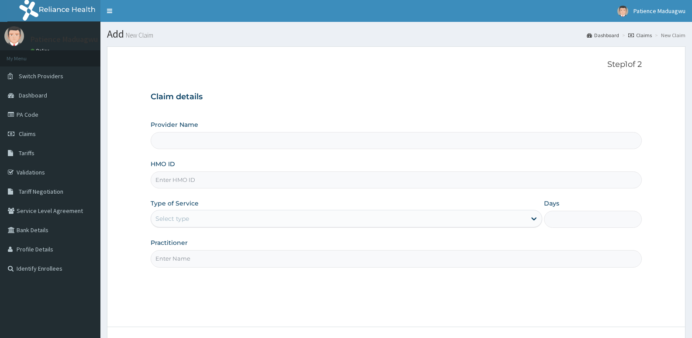
type input "[GEOGRAPHIC_DATA]"
click at [230, 181] on input "HMO ID" at bounding box center [397, 179] width 492 height 17
paste input "GAL/10460/B"
type input "GAL/10460/B"
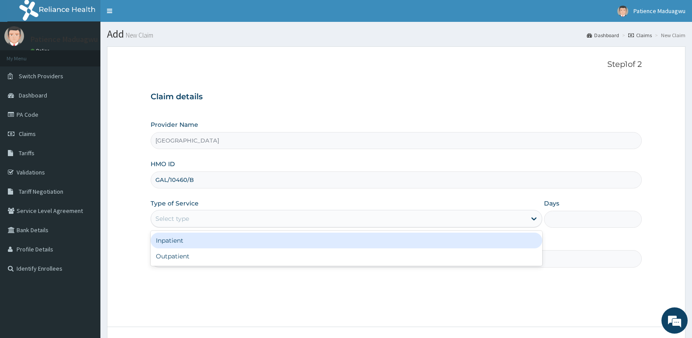
click at [180, 225] on div "Select type" at bounding box center [338, 218] width 375 height 14
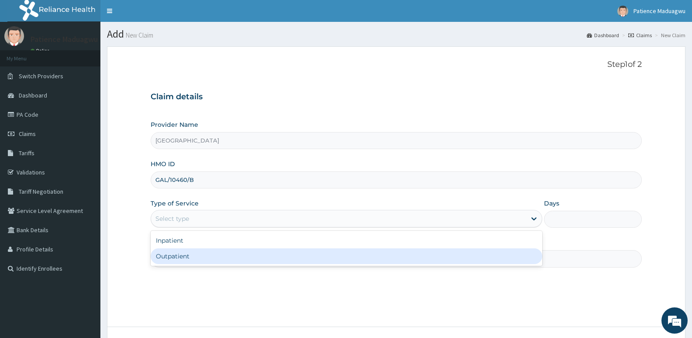
click at [184, 254] on div "Outpatient" at bounding box center [346, 256] width 391 height 16
type input "1"
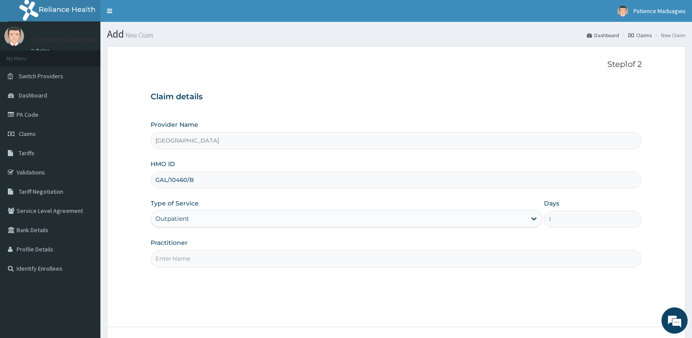
click at [185, 257] on input "Practitioner" at bounding box center [397, 258] width 492 height 17
type input "[PERSON_NAME]"
click at [218, 259] on input "[PERSON_NAME]" at bounding box center [397, 258] width 492 height 17
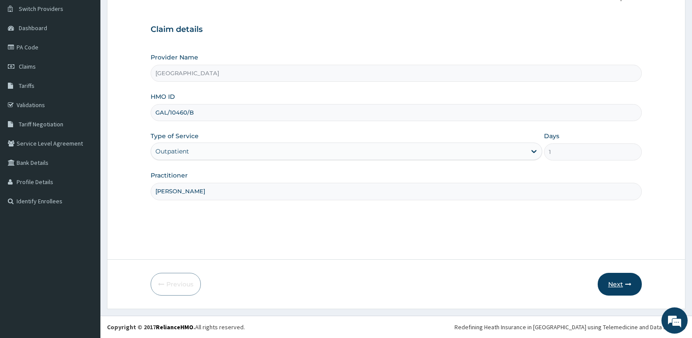
click at [616, 279] on button "Next" at bounding box center [620, 284] width 44 height 23
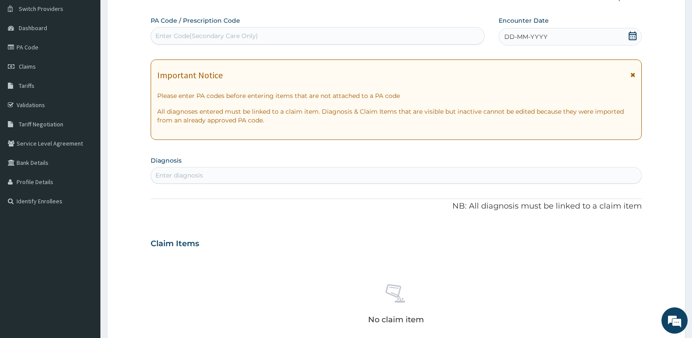
click at [260, 39] on div "Enter Code(Secondary Care Only)" at bounding box center [317, 36] width 333 height 14
paste input "PA/630F89"
type input "PA/630F89"
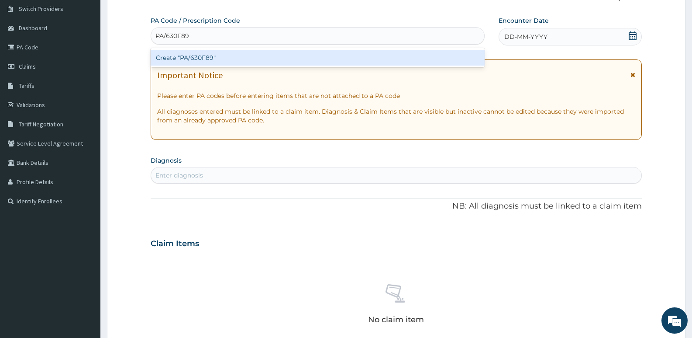
click at [260, 55] on div "Create "PA/630F89"" at bounding box center [318, 58] width 334 height 16
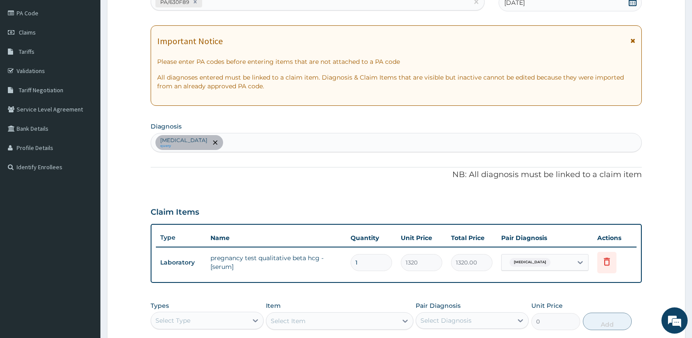
scroll to position [111, 0]
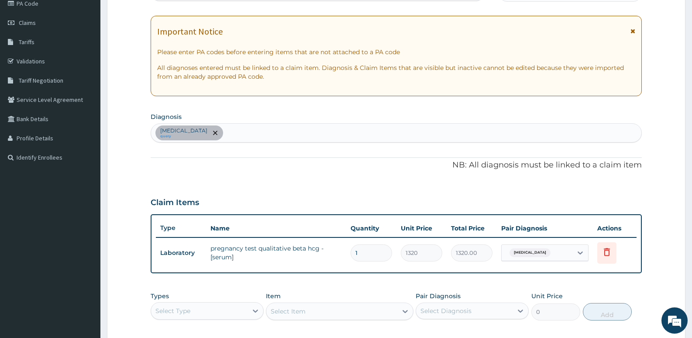
click at [288, 130] on div "[MEDICAL_DATA] query" at bounding box center [396, 133] width 491 height 18
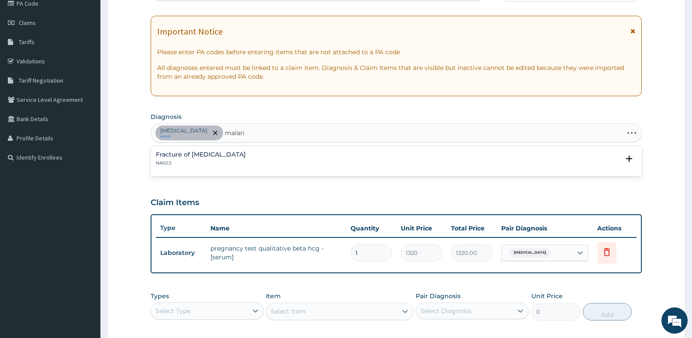
type input "[MEDICAL_DATA]"
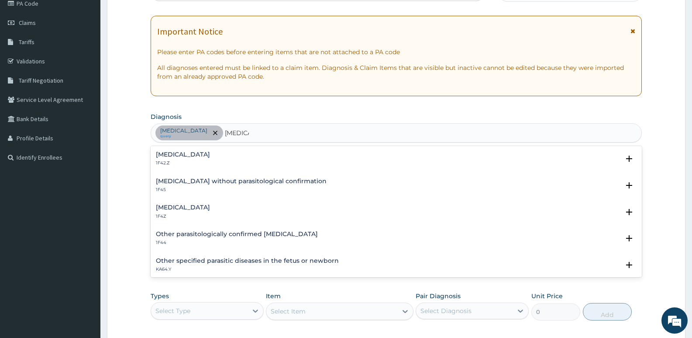
click at [195, 209] on h4 "Malaria, unspecified" at bounding box center [183, 207] width 54 height 7
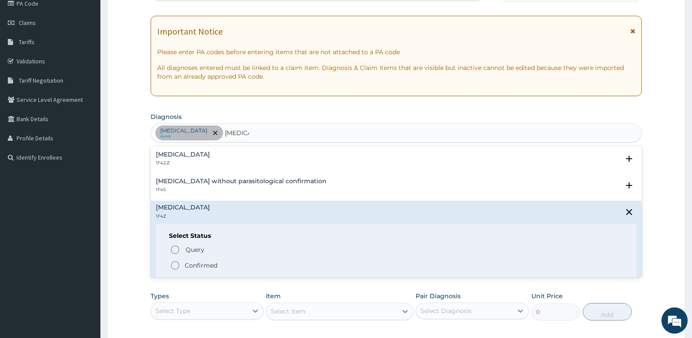
click at [173, 262] on circle "status option filled" at bounding box center [175, 265] width 8 height 8
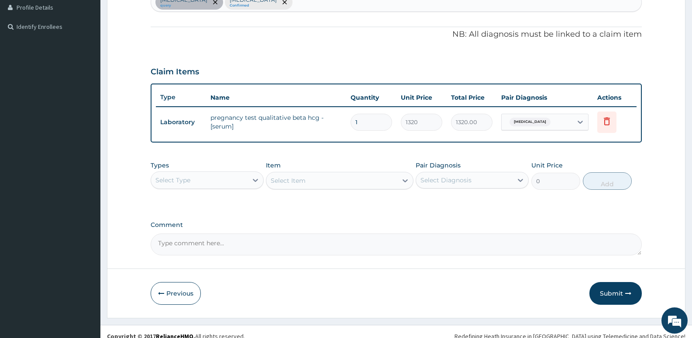
scroll to position [242, 0]
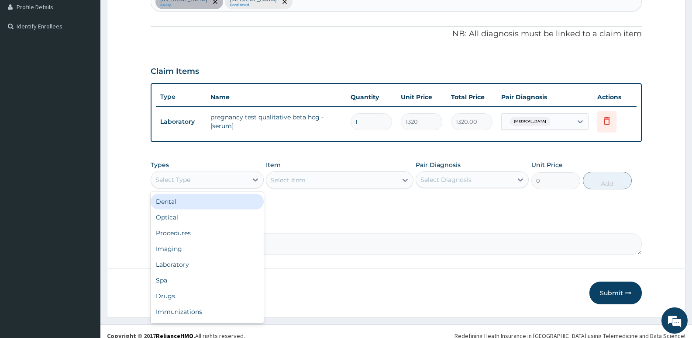
click at [193, 181] on div "Select Type" at bounding box center [199, 180] width 97 height 14
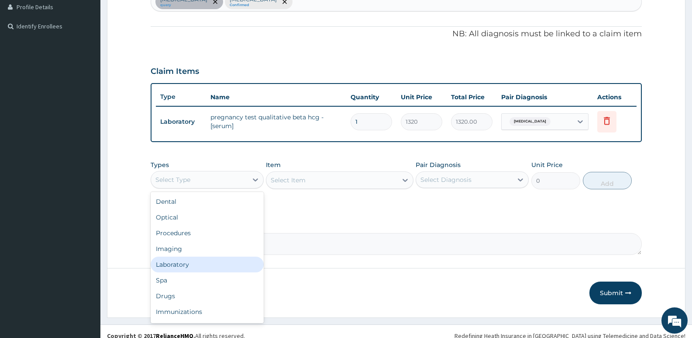
click at [177, 266] on div "Laboratory" at bounding box center [207, 264] width 113 height 16
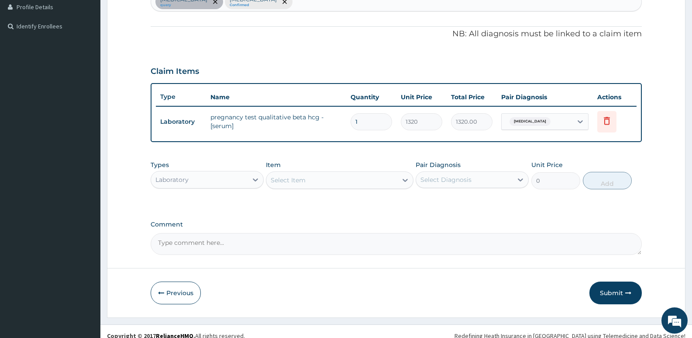
click at [363, 183] on div "Select Item" at bounding box center [332, 180] width 131 height 14
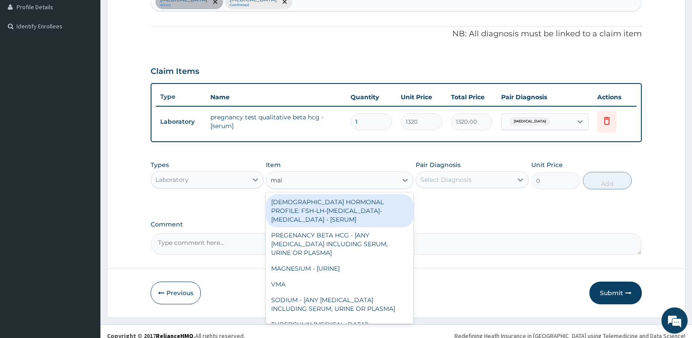
type input "mala"
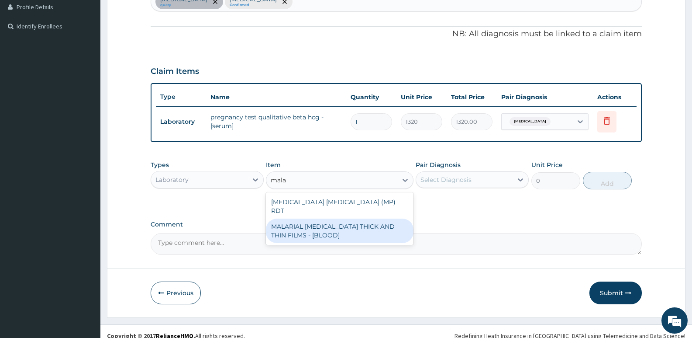
click at [362, 225] on div "MALARIAL [MEDICAL_DATA] THICK AND THIN FILMS - [BLOOD]" at bounding box center [339, 230] width 147 height 24
type input "2187.5"
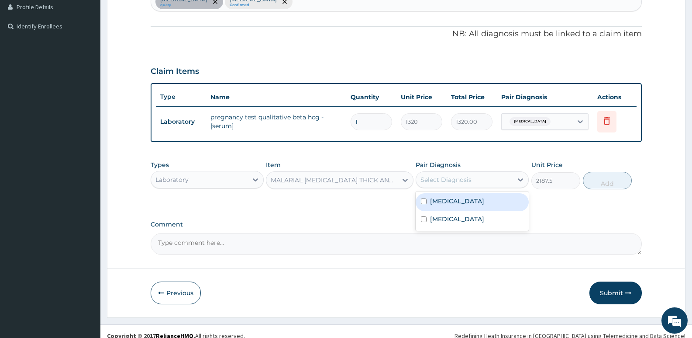
click at [441, 183] on div "Select Diagnosis" at bounding box center [446, 179] width 51 height 9
click at [439, 215] on label "[MEDICAL_DATA]" at bounding box center [457, 219] width 54 height 9
checkbox input "true"
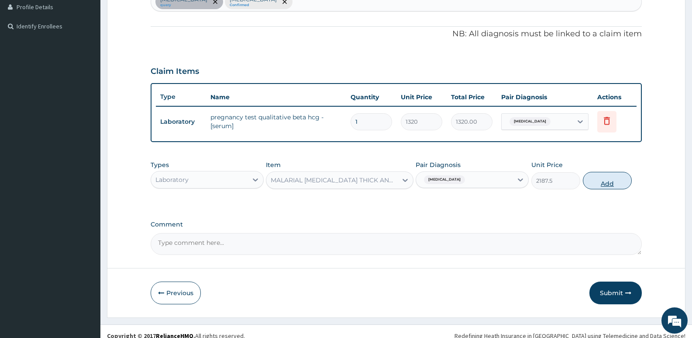
click at [606, 180] on button "Add" at bounding box center [607, 180] width 49 height 17
type input "0"
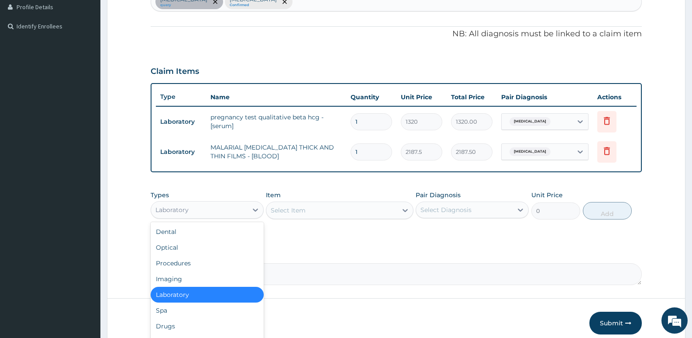
click at [212, 208] on div "Laboratory" at bounding box center [199, 210] width 97 height 14
click at [183, 264] on div "Procedures" at bounding box center [207, 263] width 113 height 16
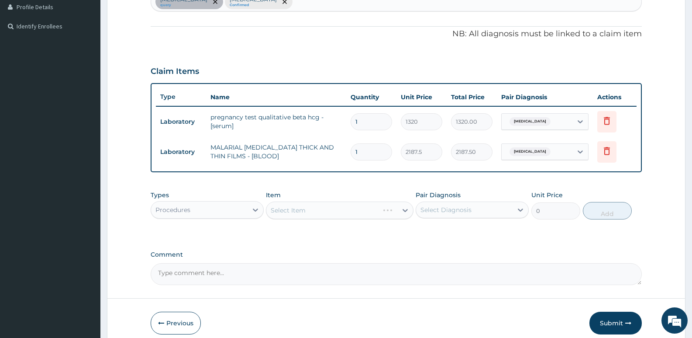
click at [318, 211] on div "Select Item" at bounding box center [339, 209] width 147 height 17
click at [330, 211] on div "Select Item" at bounding box center [332, 210] width 131 height 14
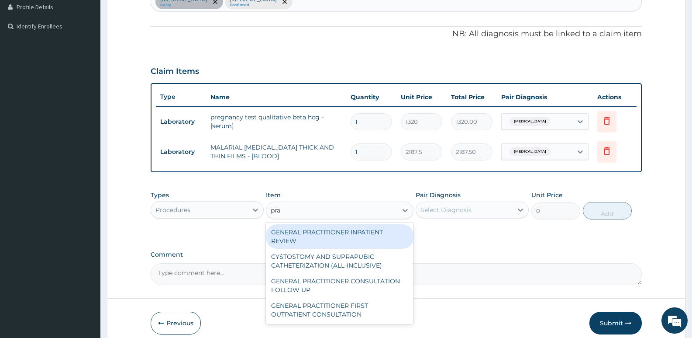
type input "prac"
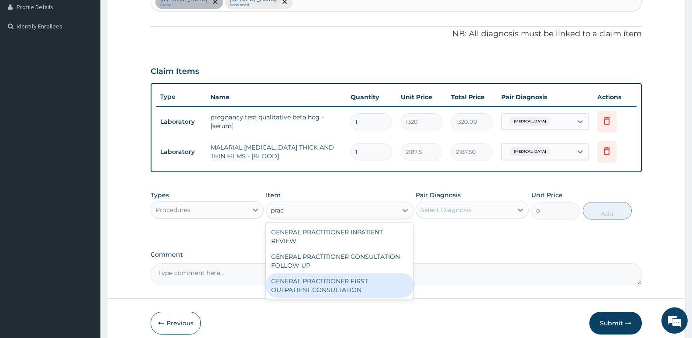
click at [332, 280] on div "GENERAL PRACTITIONER FIRST OUTPATIENT CONSULTATION" at bounding box center [339, 285] width 147 height 24
type input "3750"
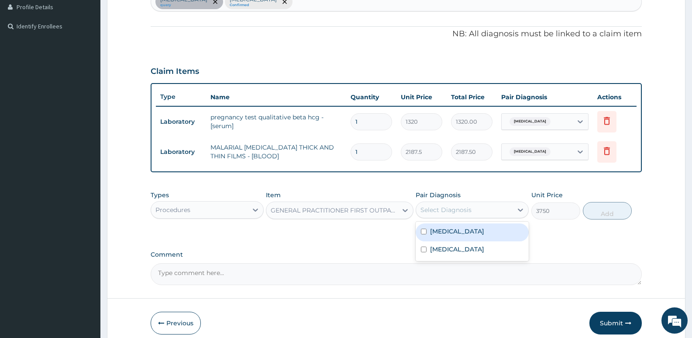
click at [454, 206] on div "Select Diagnosis" at bounding box center [446, 209] width 51 height 9
click at [454, 244] on div "[MEDICAL_DATA]" at bounding box center [472, 250] width 113 height 18
checkbox input "true"
click at [614, 210] on button "Add" at bounding box center [607, 210] width 49 height 17
type input "0"
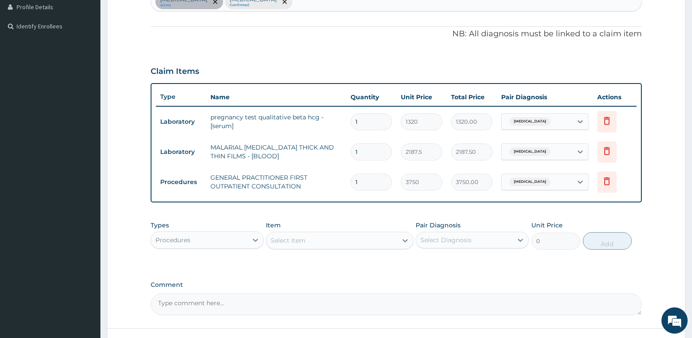
type input "0"
type input "0.00"
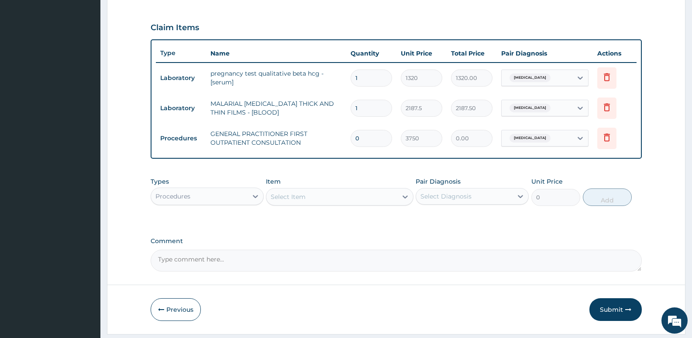
type input "0"
click at [232, 195] on div "Procedures" at bounding box center [199, 196] width 97 height 14
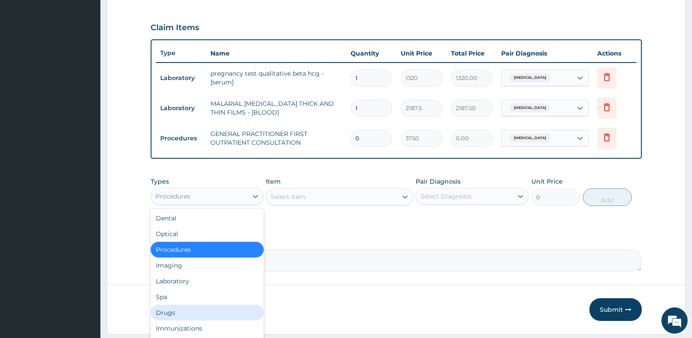
click at [166, 312] on div "Drugs" at bounding box center [207, 313] width 113 height 16
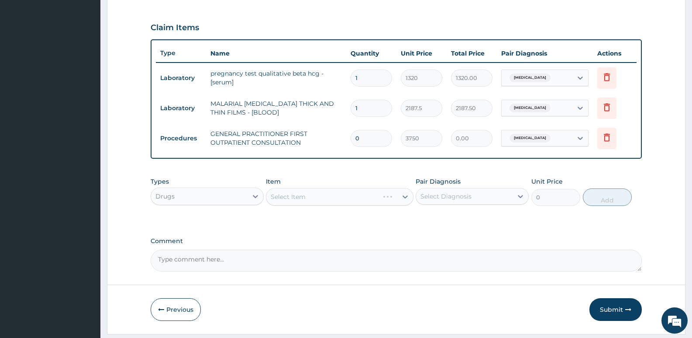
click at [301, 195] on div "Select Item" at bounding box center [339, 196] width 147 height 17
click at [315, 198] on div "Select Item" at bounding box center [339, 196] width 147 height 17
click at [287, 193] on div "Select Item" at bounding box center [288, 196] width 35 height 9
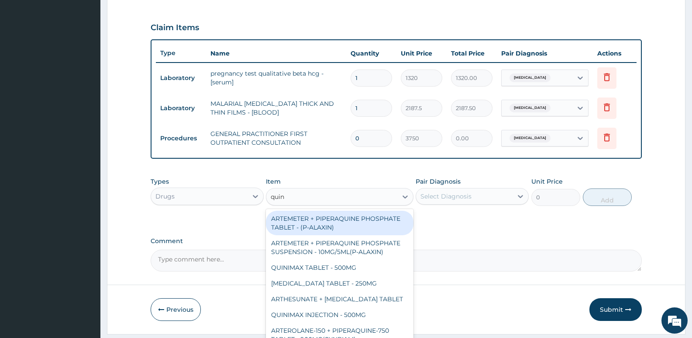
type input "quini"
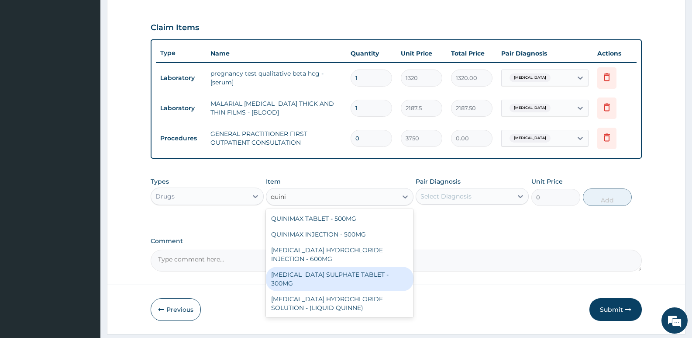
click at [346, 277] on div "[MEDICAL_DATA] SULPHATE TABLET - 300MG" at bounding box center [339, 279] width 147 height 24
type input "112"
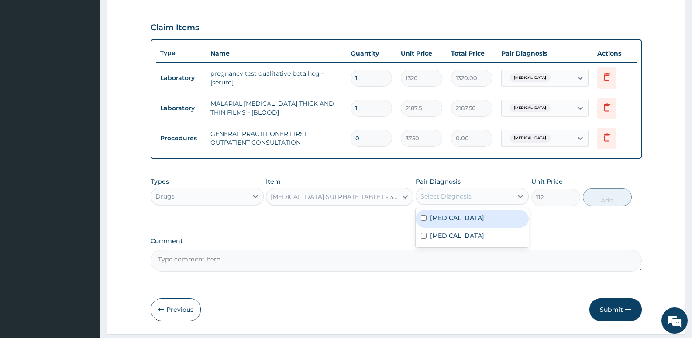
click at [479, 190] on div "Select Diagnosis" at bounding box center [464, 196] width 97 height 14
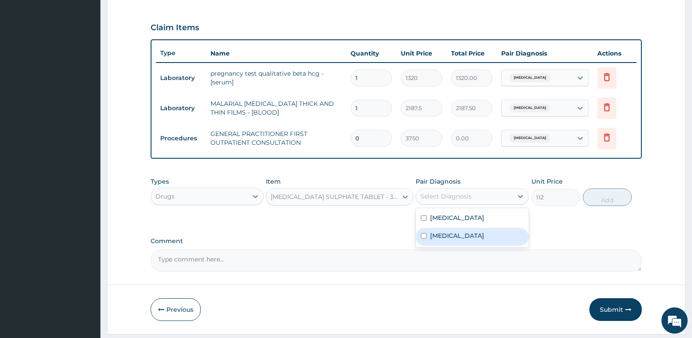
click at [446, 234] on label "[MEDICAL_DATA]" at bounding box center [457, 235] width 54 height 9
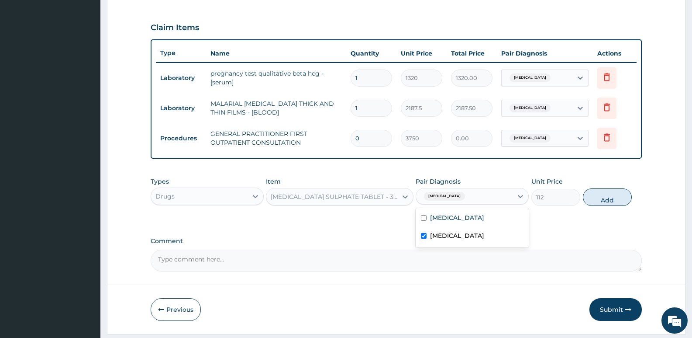
checkbox input "true"
click at [618, 194] on button "Add" at bounding box center [607, 196] width 49 height 17
type input "0"
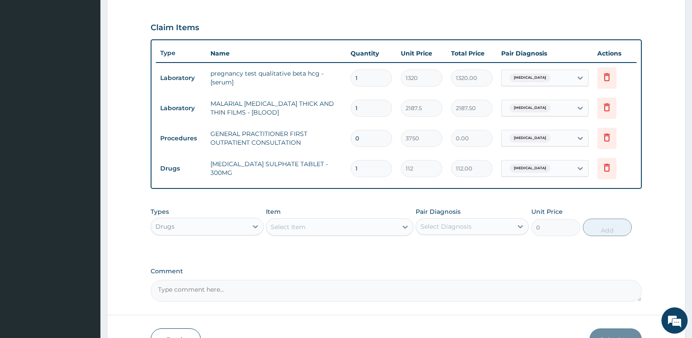
type input "10"
type input "1120.00"
type input "10"
click at [387, 130] on input "0" at bounding box center [372, 138] width 42 height 17
type input "1"
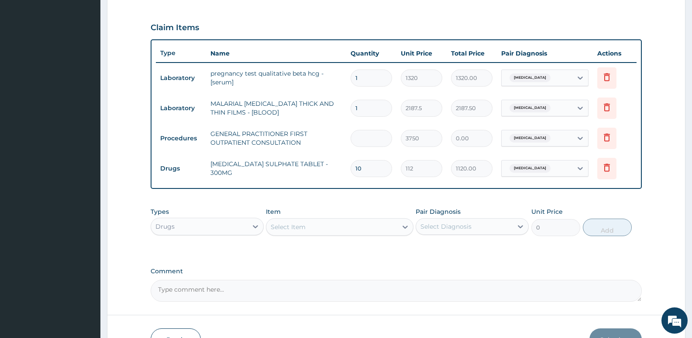
type input "3750.00"
type input "1"
click at [276, 224] on div "Select Item" at bounding box center [288, 226] width 35 height 9
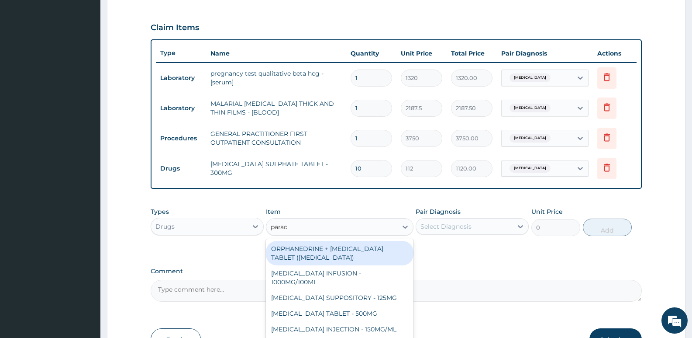
type input "parace"
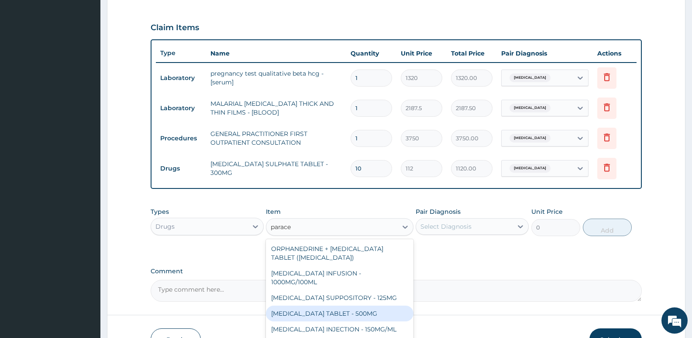
click at [332, 308] on div "[MEDICAL_DATA] TABLET - 500MG" at bounding box center [339, 313] width 147 height 16
type input "33.599999999999994"
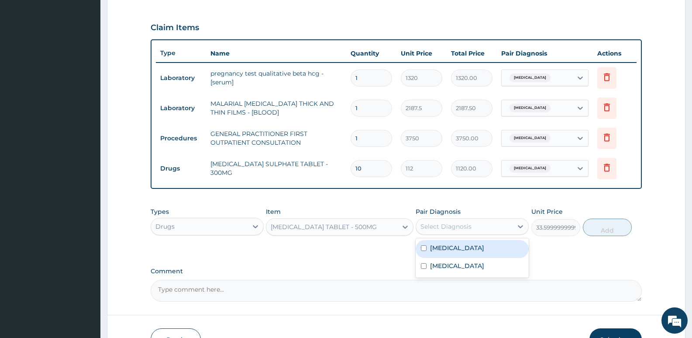
click at [471, 232] on div "Select Diagnosis" at bounding box center [464, 226] width 97 height 14
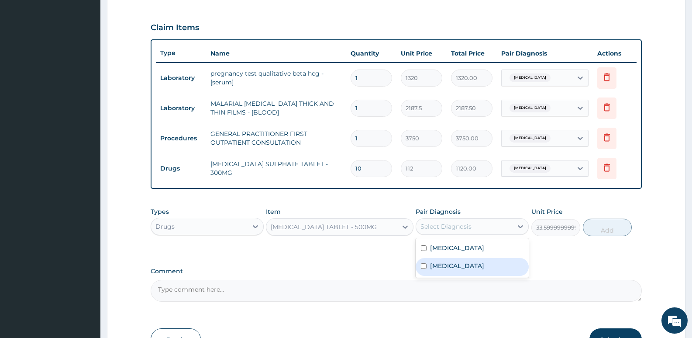
click at [453, 263] on label "[MEDICAL_DATA]" at bounding box center [457, 265] width 54 height 9
checkbox input "true"
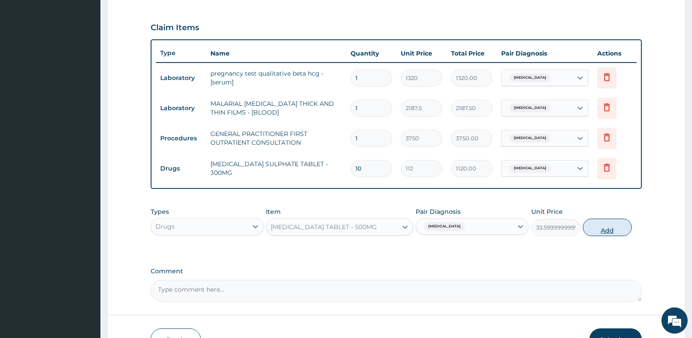
click at [606, 222] on button "Add" at bounding box center [607, 226] width 49 height 17
type input "0"
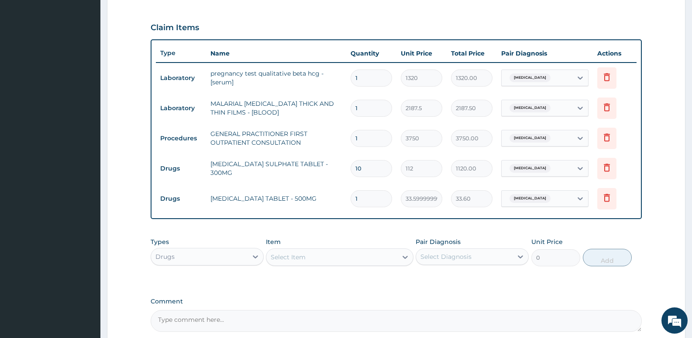
type input "18"
type input "604.80"
type input "18"
click at [329, 255] on div "Select Item" at bounding box center [332, 257] width 131 height 14
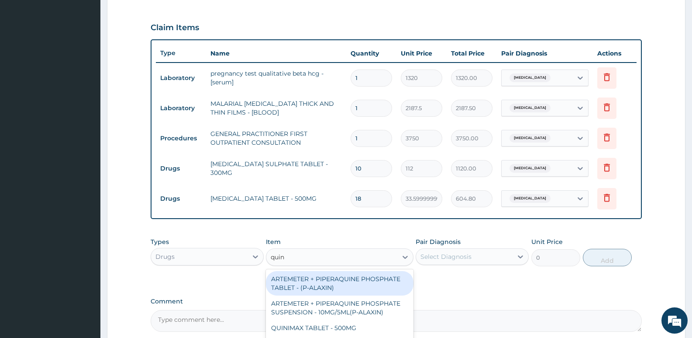
type input "quini"
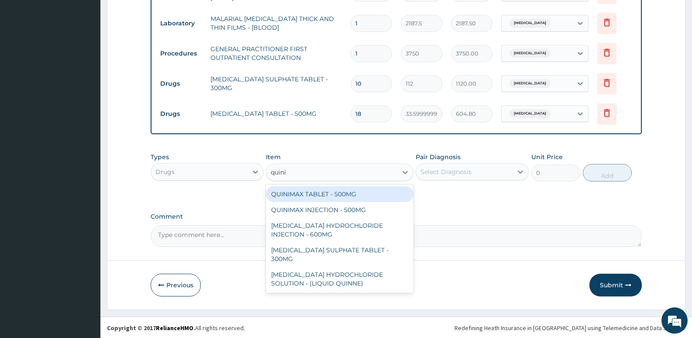
scroll to position [371, 0]
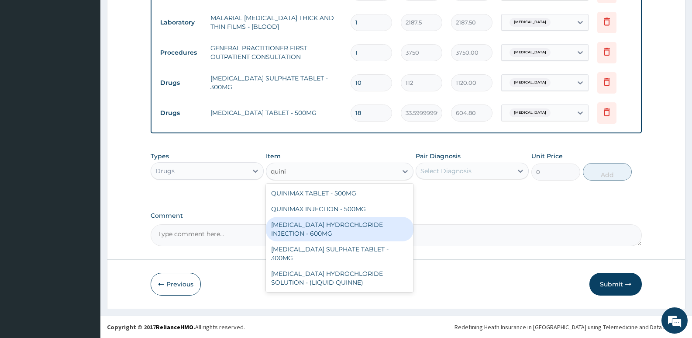
click at [341, 227] on div "[MEDICAL_DATA] HYDROCHLORIDE INJECTION - 600MG" at bounding box center [339, 229] width 147 height 24
type input "218.39999999999998"
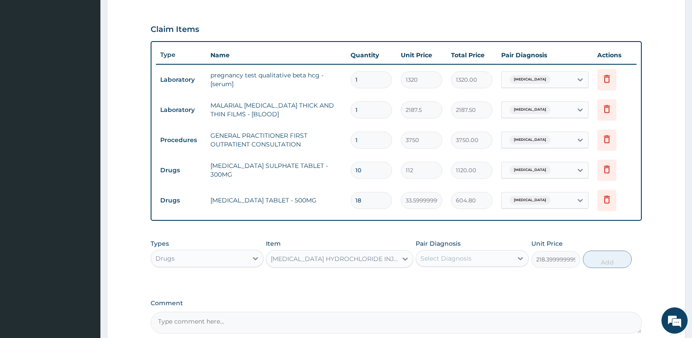
scroll to position [328, 0]
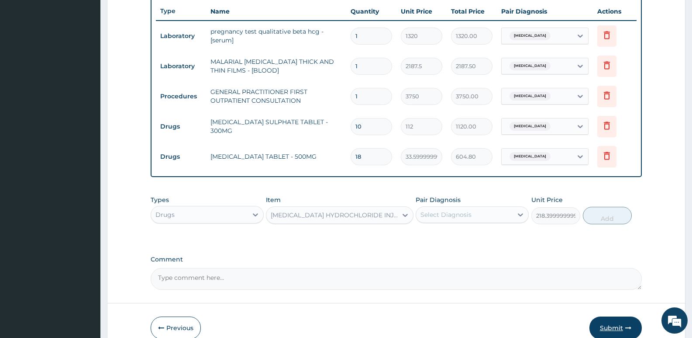
click at [605, 322] on button "Submit" at bounding box center [616, 327] width 52 height 23
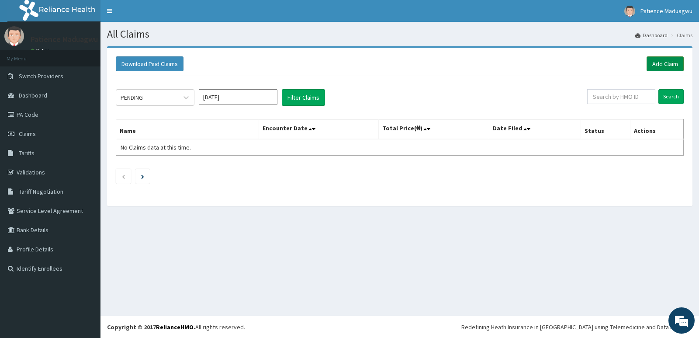
click at [670, 61] on link "Add Claim" at bounding box center [665, 63] width 37 height 15
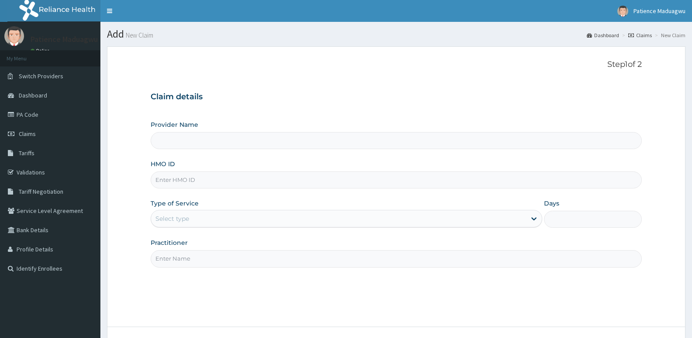
type input "Faleti Medical Centre"
click at [200, 180] on input "HMO ID" at bounding box center [397, 179] width 492 height 17
paste input "DMI/10021/E"
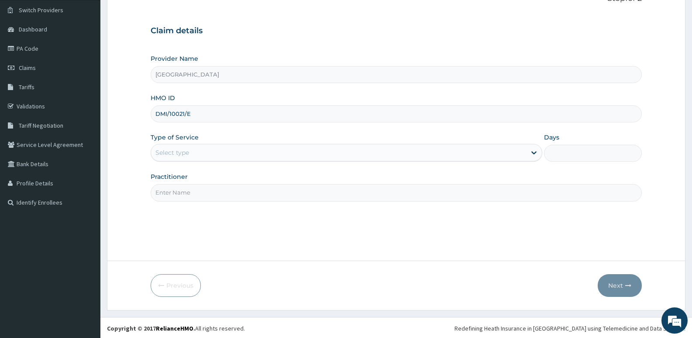
scroll to position [67, 0]
type input "DMI/10021/E"
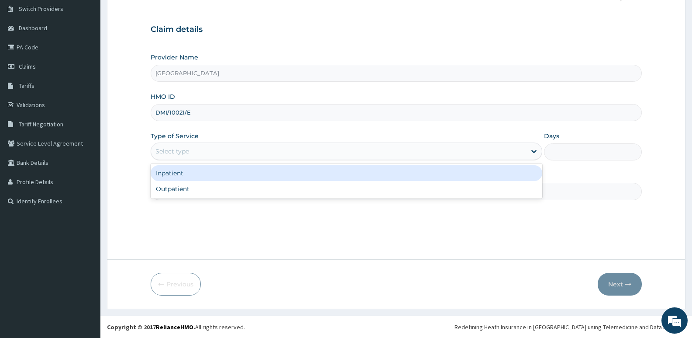
click at [202, 151] on div "Select type" at bounding box center [338, 151] width 375 height 14
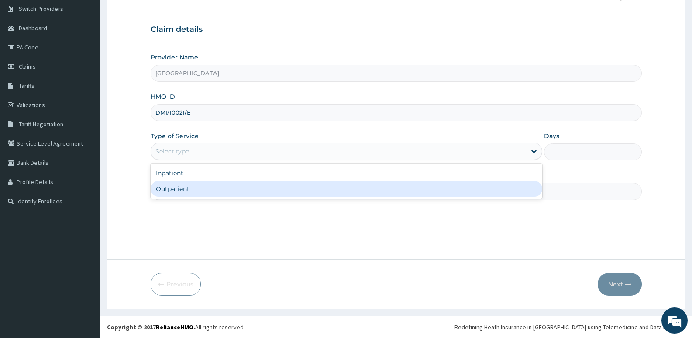
click at [194, 187] on div "Outpatient" at bounding box center [346, 189] width 391 height 16
type input "1"
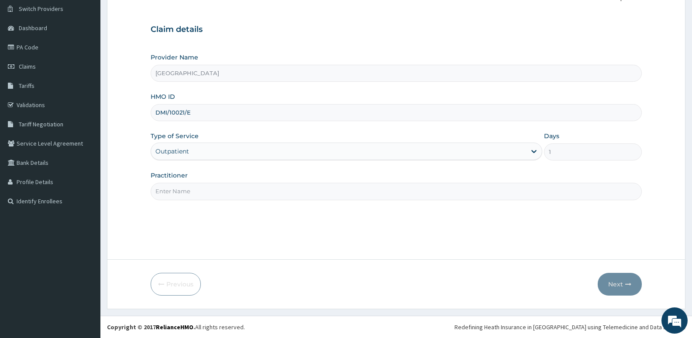
click at [216, 178] on div "Practitioner" at bounding box center [397, 185] width 492 height 29
click at [206, 188] on input "Practitioner" at bounding box center [397, 191] width 492 height 17
type input "[PERSON_NAME]"
click at [621, 283] on button "Next" at bounding box center [620, 284] width 44 height 23
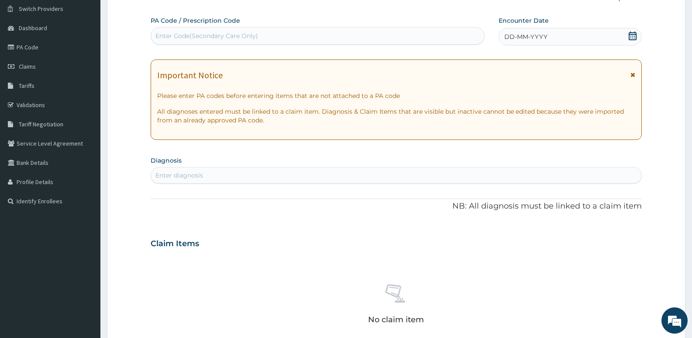
click at [635, 35] on icon at bounding box center [633, 35] width 8 height 9
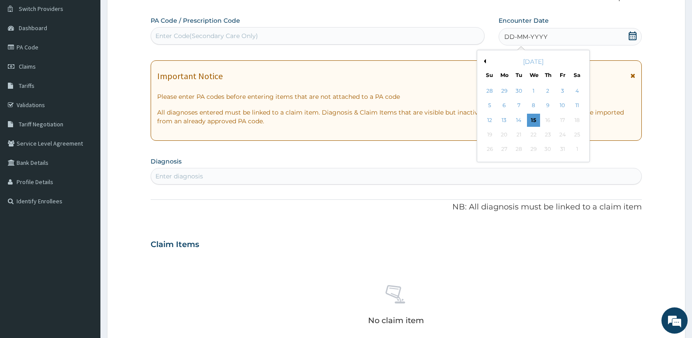
click at [483, 62] on button "Previous Month" at bounding box center [484, 61] width 4 height 4
click at [536, 91] on div "3" at bounding box center [533, 90] width 13 height 13
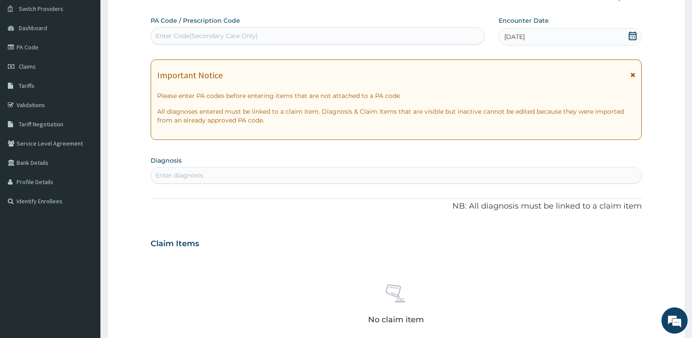
click at [302, 173] on div "Enter diagnosis" at bounding box center [396, 175] width 491 height 14
type input "[MEDICAL_DATA]"
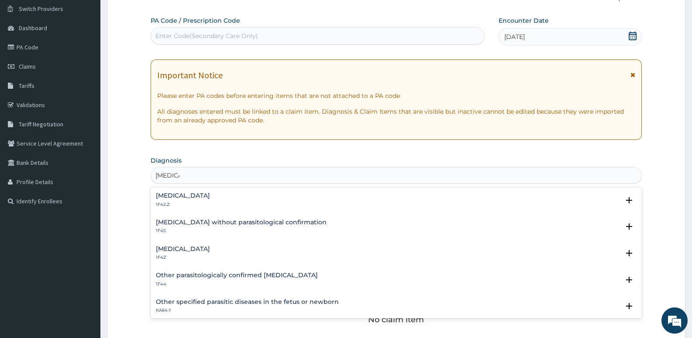
click at [176, 254] on div "Malaria, unspecified 1F4Z" at bounding box center [183, 253] width 54 height 15
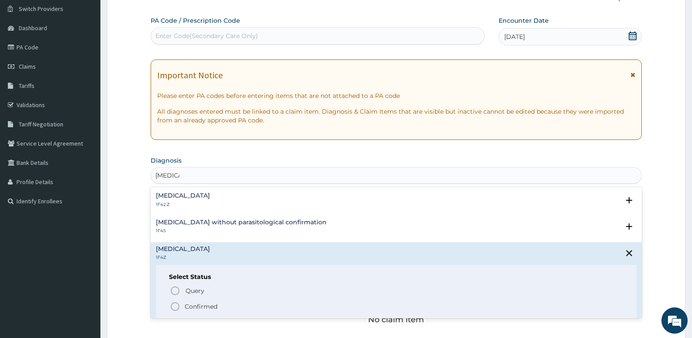
click at [175, 304] on icon "status option filled" at bounding box center [175, 306] width 10 height 10
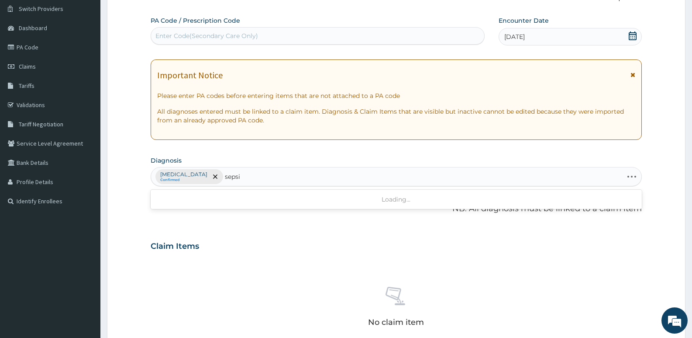
type input "[MEDICAL_DATA]"
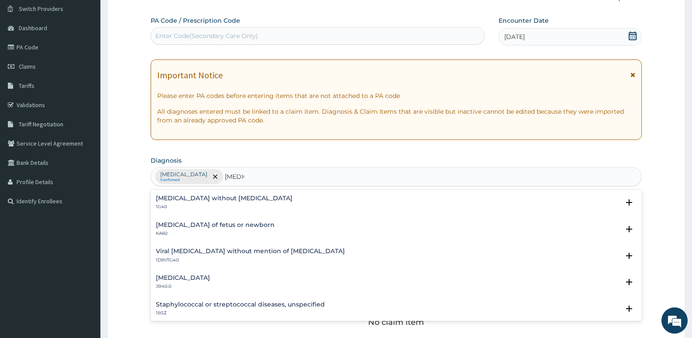
click at [203, 199] on h4 "[MEDICAL_DATA] without [MEDICAL_DATA]" at bounding box center [224, 198] width 137 height 7
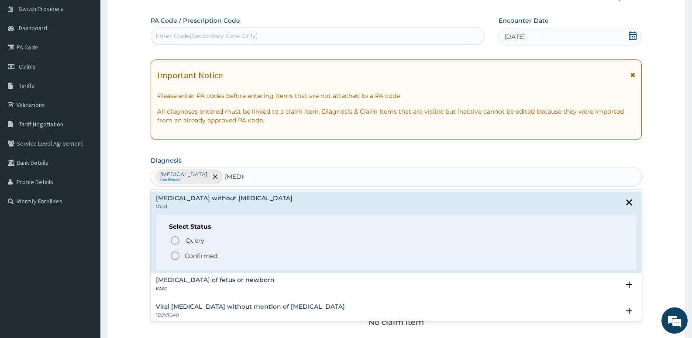
scroll to position [155, 0]
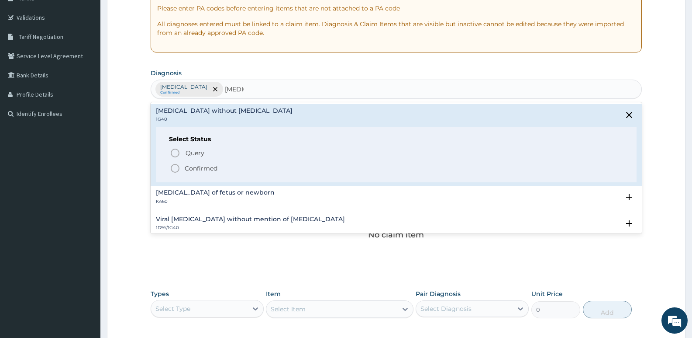
click at [173, 170] on icon "status option filled" at bounding box center [175, 168] width 10 height 10
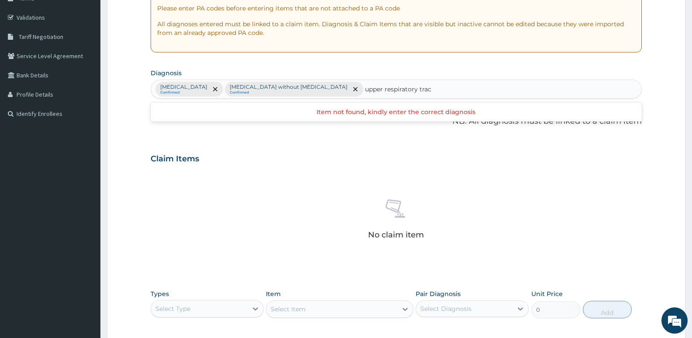
type input "upper respiratory tract"
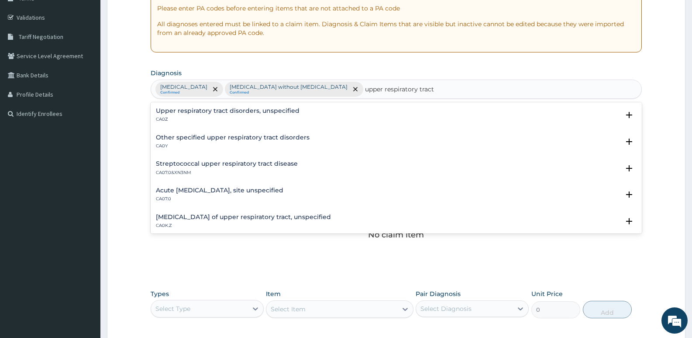
click at [211, 188] on h4 "Acute [MEDICAL_DATA], site unspecified" at bounding box center [220, 190] width 128 height 7
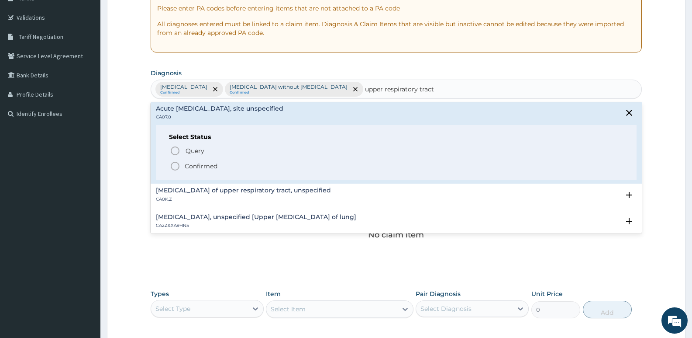
scroll to position [87, 0]
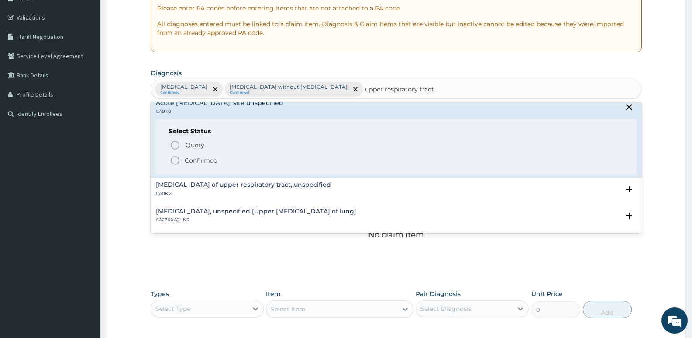
click at [174, 158] on icon "status option filled" at bounding box center [175, 160] width 10 height 10
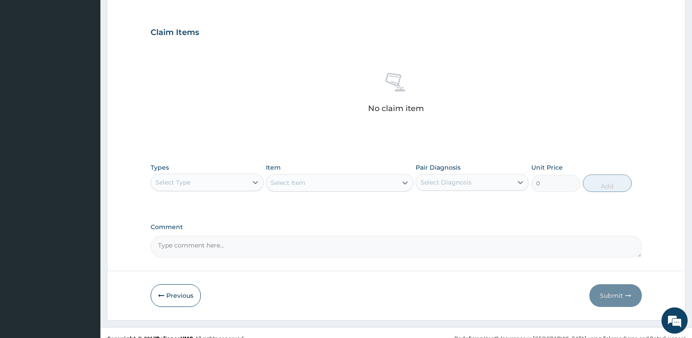
scroll to position [286, 0]
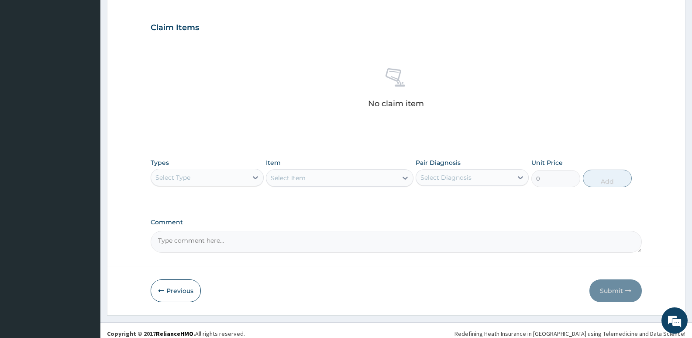
click at [214, 178] on div "Select Type" at bounding box center [199, 177] width 97 height 14
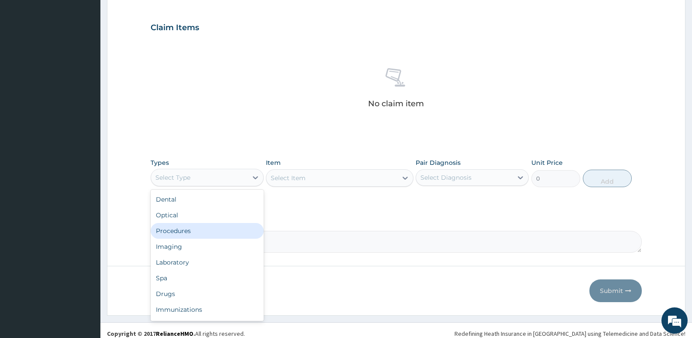
click at [179, 232] on div "Procedures" at bounding box center [207, 231] width 113 height 16
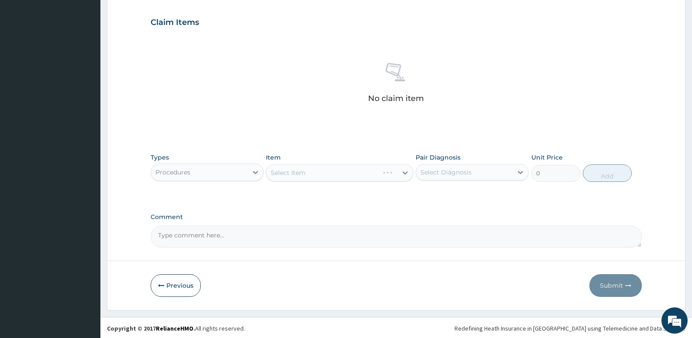
scroll to position [292, 0]
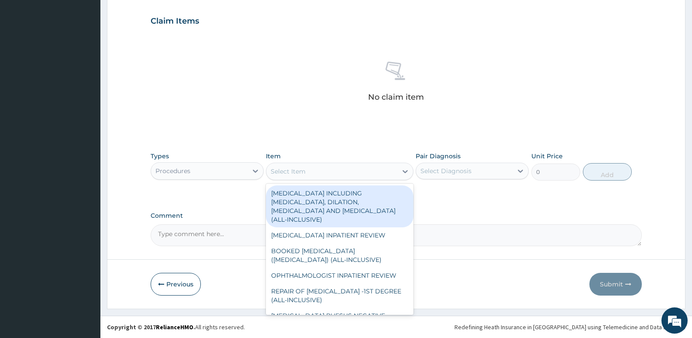
click at [317, 172] on div "Select Item" at bounding box center [332, 171] width 131 height 14
type input "g"
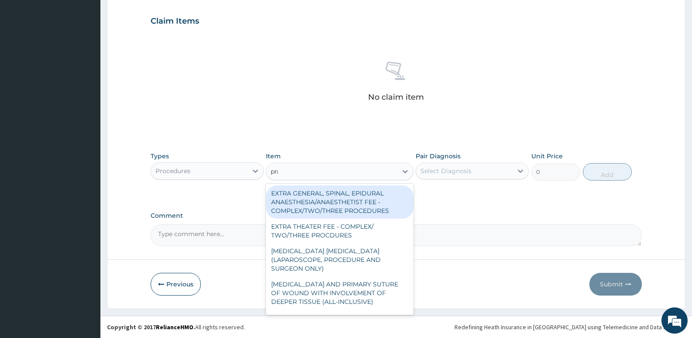
type input "prac"
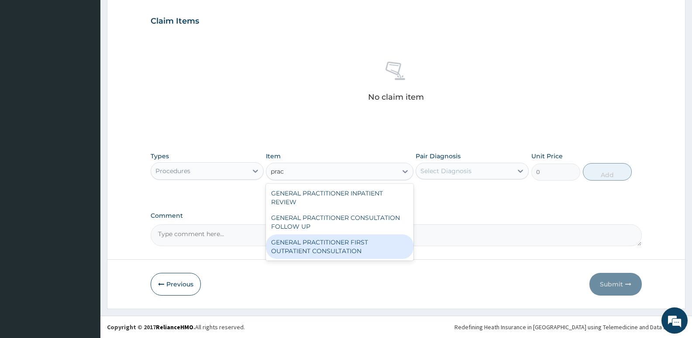
click at [340, 253] on div "GENERAL PRACTITIONER FIRST OUTPATIENT CONSULTATION" at bounding box center [339, 246] width 147 height 24
type input "3750"
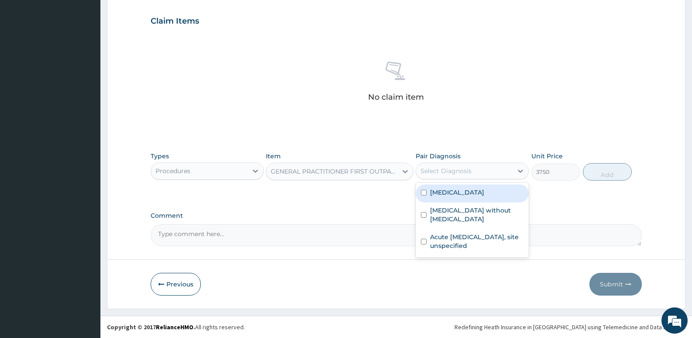
click at [478, 176] on div "Select Diagnosis" at bounding box center [464, 171] width 97 height 14
click at [477, 195] on label "[MEDICAL_DATA]" at bounding box center [457, 192] width 54 height 9
checkbox input "true"
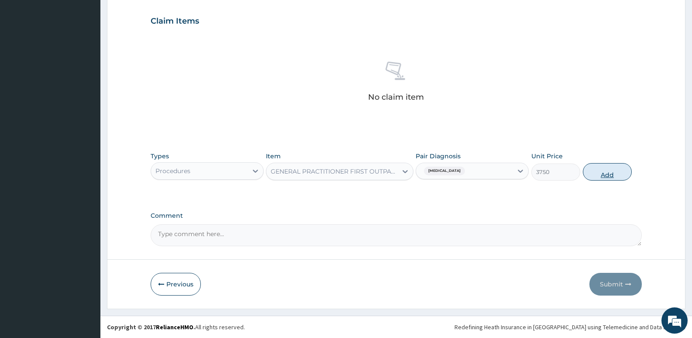
click at [617, 172] on button "Add" at bounding box center [607, 171] width 49 height 17
type input "0"
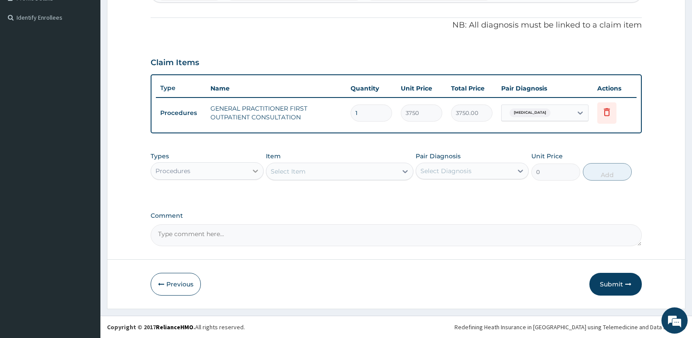
click at [249, 167] on div at bounding box center [256, 171] width 16 height 16
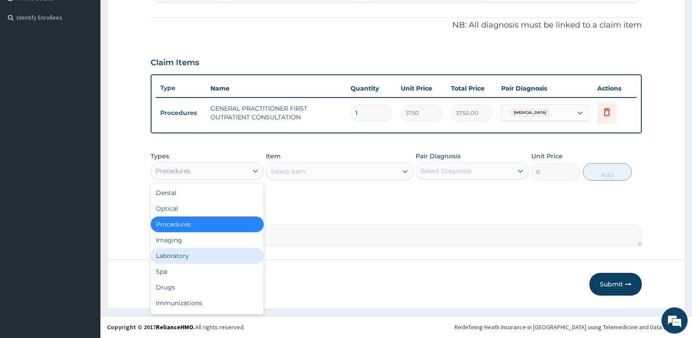
click at [201, 255] on div "Laboratory" at bounding box center [207, 256] width 113 height 16
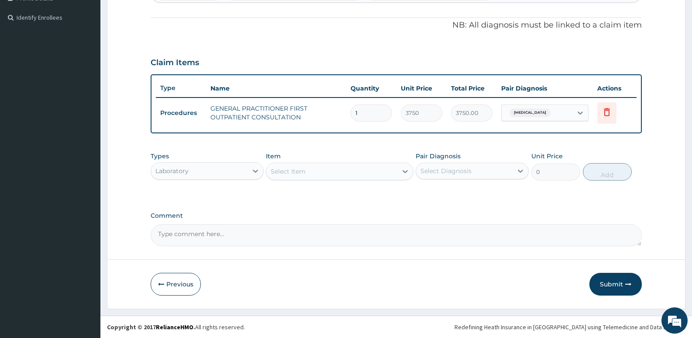
click at [320, 171] on div "Select Item" at bounding box center [332, 171] width 131 height 14
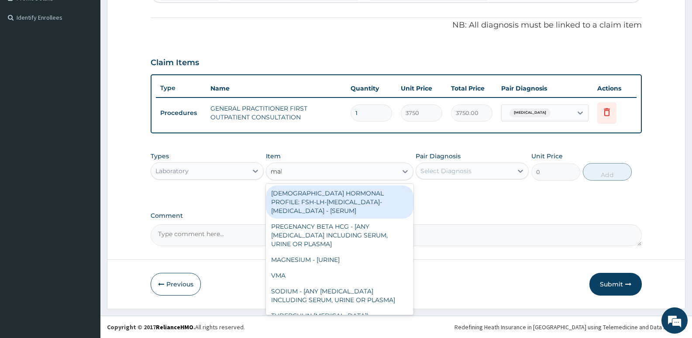
type input "mala"
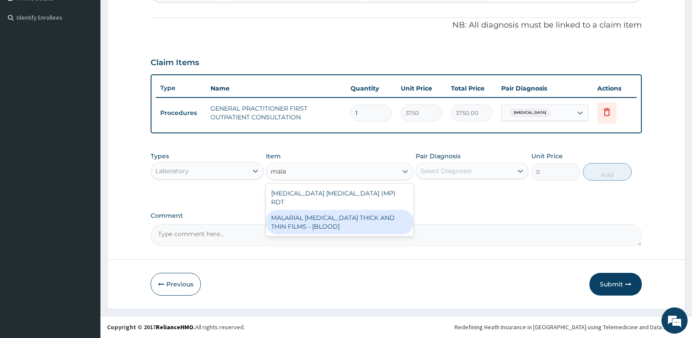
click at [315, 210] on div "MALARIAL [MEDICAL_DATA] THICK AND THIN FILMS - [BLOOD]" at bounding box center [339, 222] width 147 height 24
type input "2187.5"
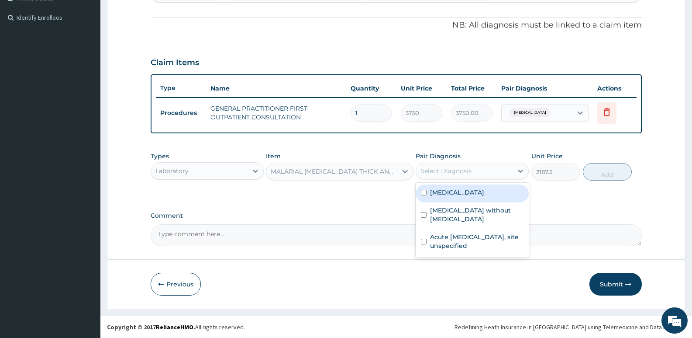
click at [474, 172] on div "Select Diagnosis" at bounding box center [464, 171] width 97 height 14
click at [470, 186] on div "[MEDICAL_DATA]" at bounding box center [472, 193] width 113 height 18
checkbox input "true"
click at [616, 166] on button "Add" at bounding box center [607, 171] width 49 height 17
type input "0"
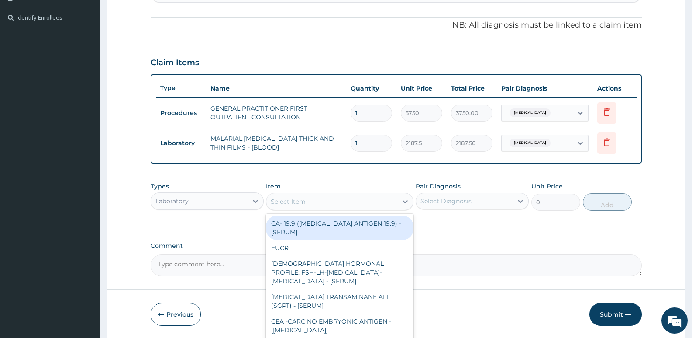
click at [317, 200] on div "Select Item" at bounding box center [332, 201] width 131 height 14
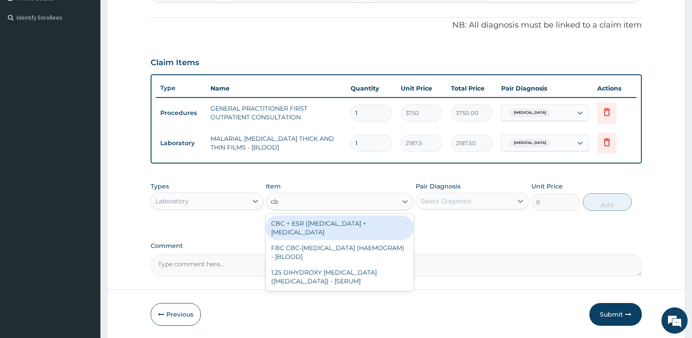
type input "cbc"
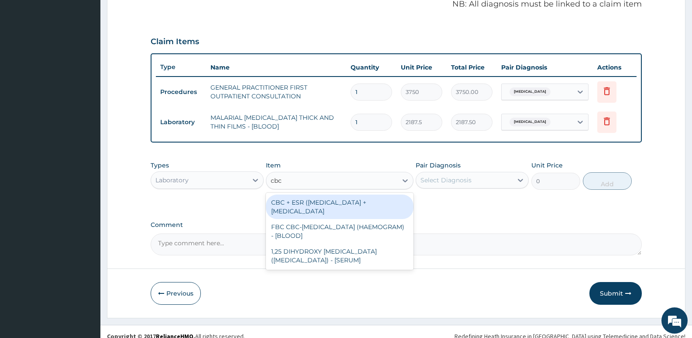
scroll to position [281, 0]
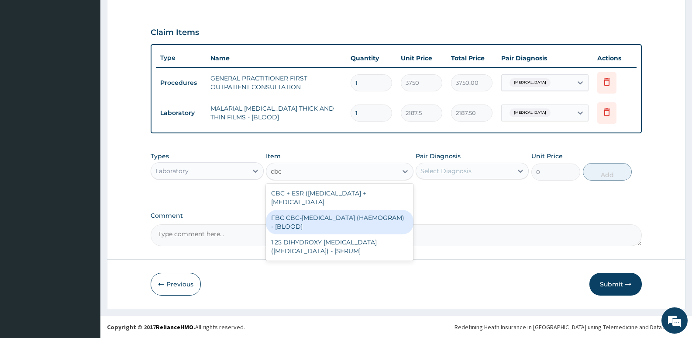
click at [322, 219] on div "FBC CBC-[MEDICAL_DATA] (HAEMOGRAM) - [BLOOD]" at bounding box center [339, 222] width 147 height 24
type input "5000"
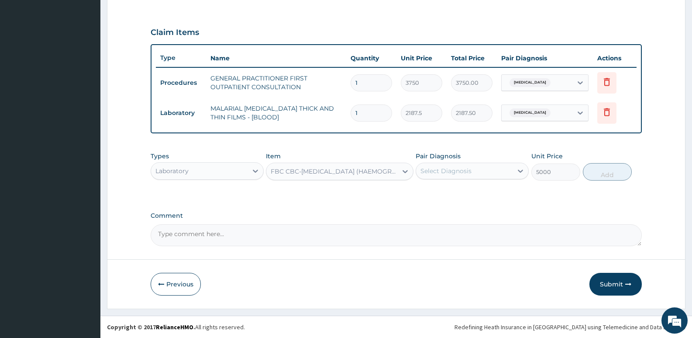
click at [432, 172] on div "Select Diagnosis" at bounding box center [446, 170] width 51 height 9
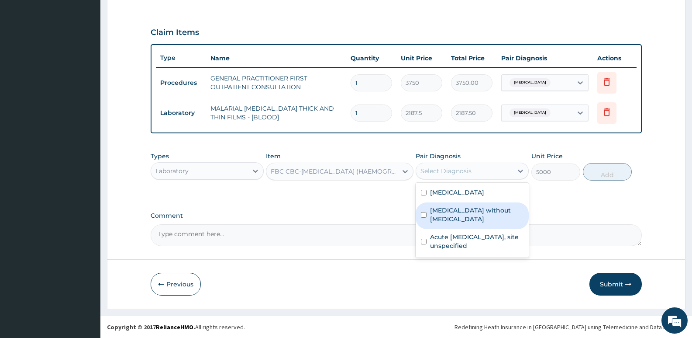
click at [448, 213] on label "[MEDICAL_DATA] without [MEDICAL_DATA]" at bounding box center [476, 214] width 93 height 17
checkbox input "true"
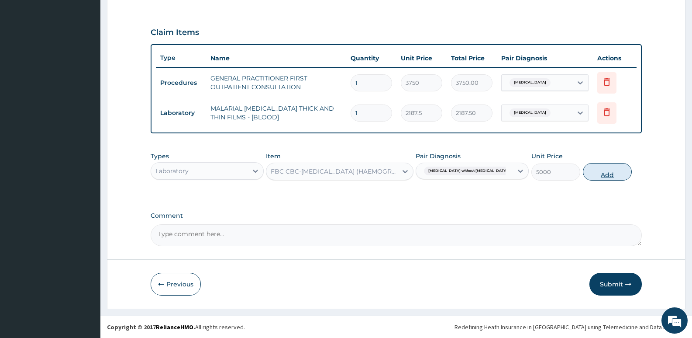
click at [602, 175] on button "Add" at bounding box center [607, 171] width 49 height 17
type input "0"
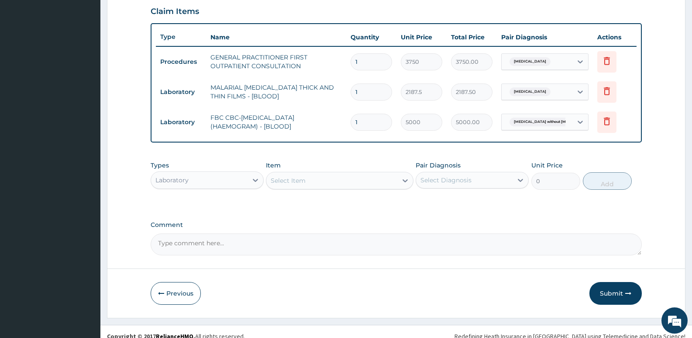
scroll to position [311, 0]
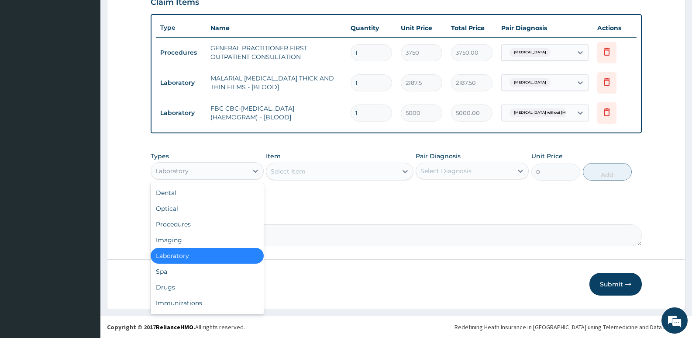
click at [209, 171] on div "Laboratory" at bounding box center [199, 171] width 97 height 14
drag, startPoint x: 174, startPoint y: 287, endPoint x: 268, endPoint y: 125, distance: 187.9
click at [174, 287] on div "Drugs" at bounding box center [207, 287] width 113 height 16
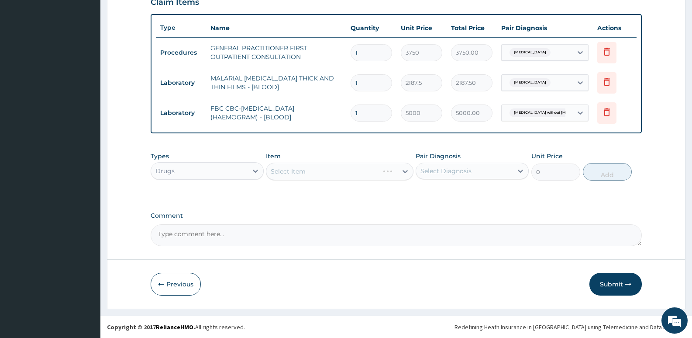
click at [301, 159] on div "Item Select Item" at bounding box center [339, 166] width 147 height 29
click at [297, 165] on div "Select Item" at bounding box center [339, 171] width 147 height 17
click at [303, 169] on div "Select Item" at bounding box center [288, 171] width 35 height 9
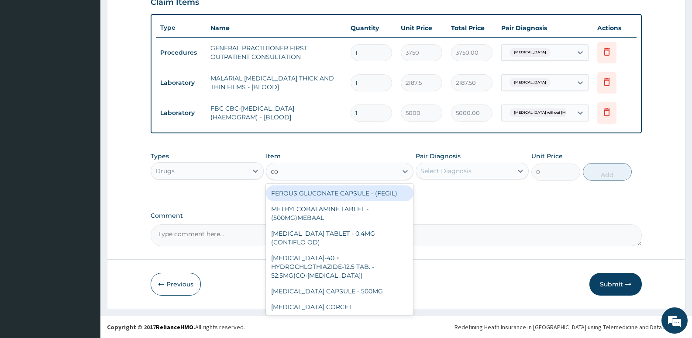
type input "cou"
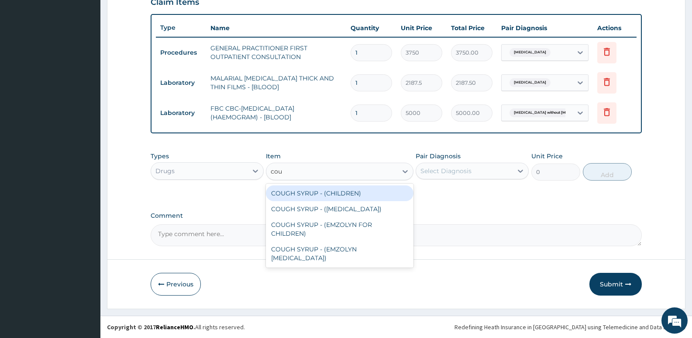
click at [311, 194] on div "COUGH SYRUP - (CHILDREN)" at bounding box center [339, 193] width 147 height 16
type input "1120"
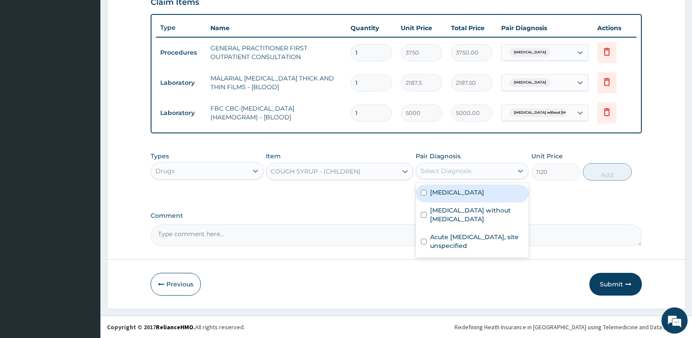
click at [478, 170] on div "Select Diagnosis" at bounding box center [464, 171] width 97 height 14
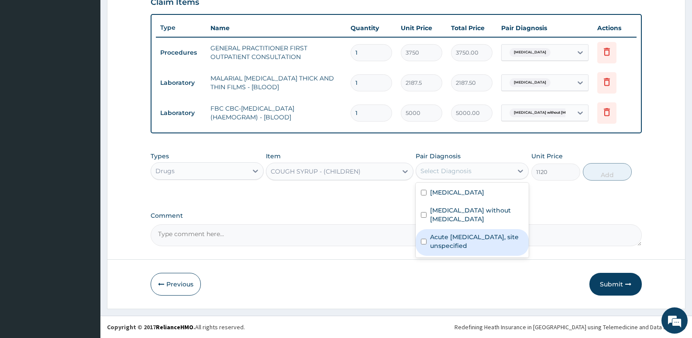
click at [452, 232] on label "Acute [MEDICAL_DATA], site unspecified" at bounding box center [476, 240] width 93 height 17
checkbox input "true"
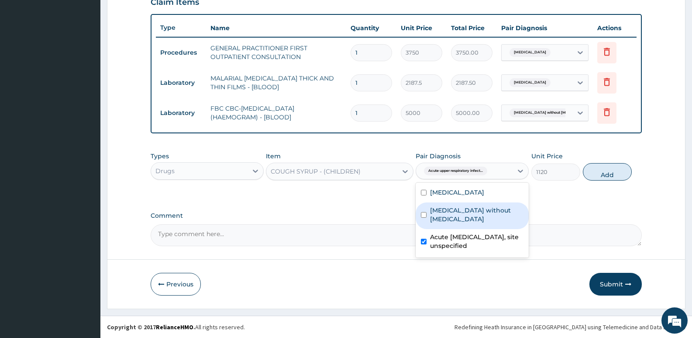
click at [609, 170] on button "Add" at bounding box center [607, 171] width 49 height 17
type input "0"
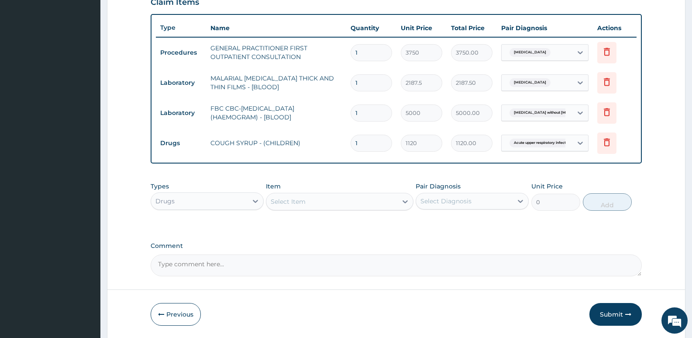
click at [308, 202] on div "Select Item" at bounding box center [332, 201] width 131 height 14
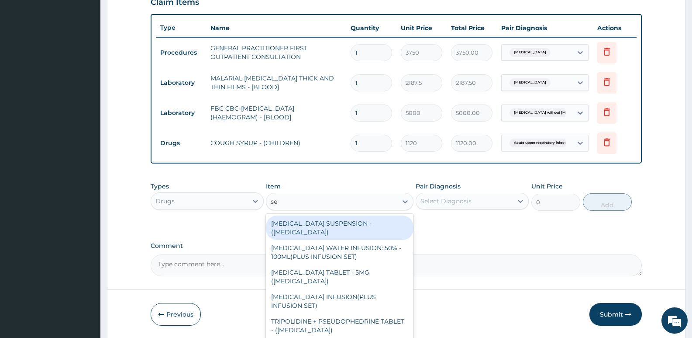
type input "sep"
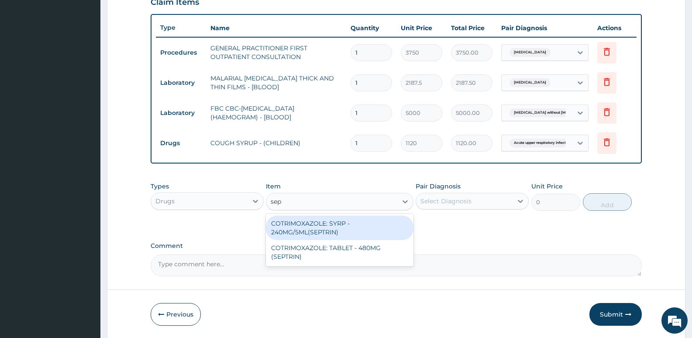
click at [324, 231] on div "COTRIMOXAZOLE: SYRP - 240MG/5ML(SEPTRIN)" at bounding box center [339, 227] width 147 height 24
type input "700"
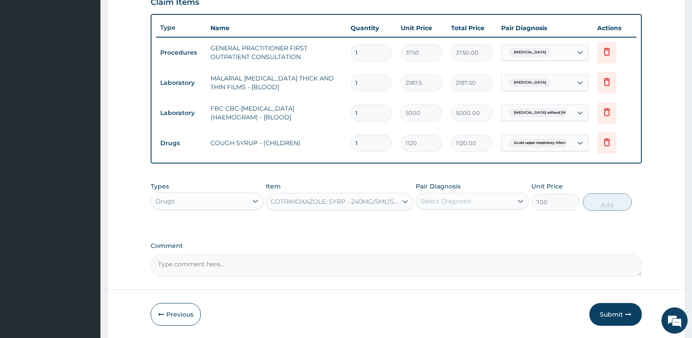
click at [473, 188] on div "Pair Diagnosis Select Diagnosis" at bounding box center [472, 196] width 113 height 29
click at [471, 197] on div "Select Diagnosis" at bounding box center [446, 201] width 51 height 9
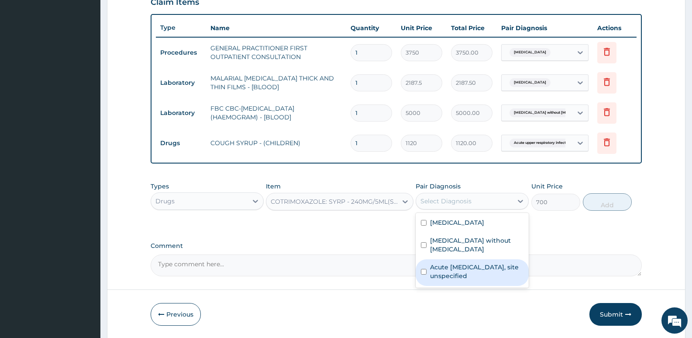
click at [452, 263] on label "Acute [MEDICAL_DATA], site unspecified" at bounding box center [476, 271] width 93 height 17
checkbox input "true"
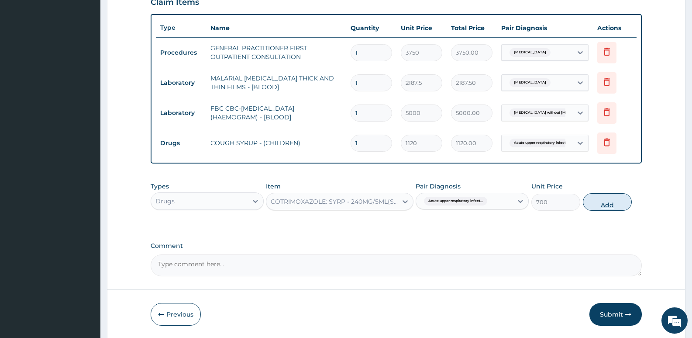
click at [608, 197] on button "Add" at bounding box center [607, 201] width 49 height 17
type input "0"
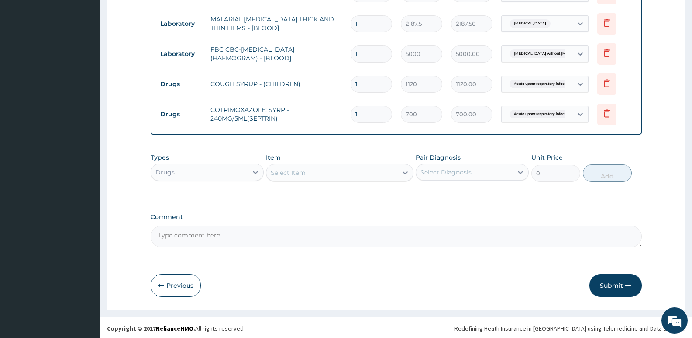
scroll to position [371, 0]
click at [307, 172] on div "Select Item" at bounding box center [332, 171] width 131 height 14
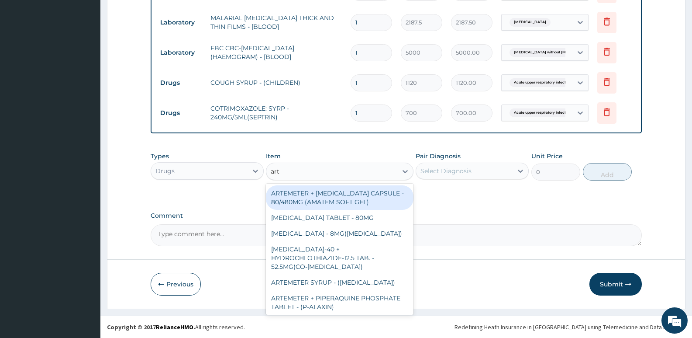
type input "arte"
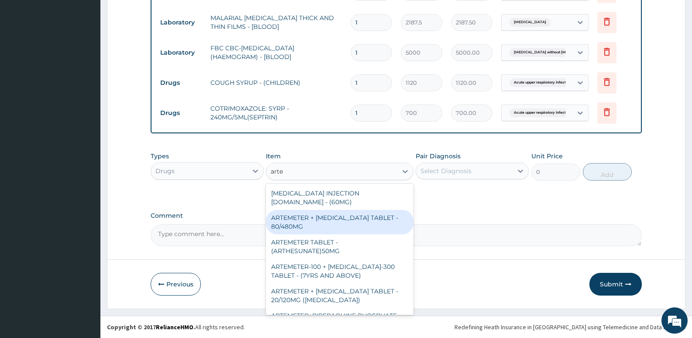
scroll to position [360, 0]
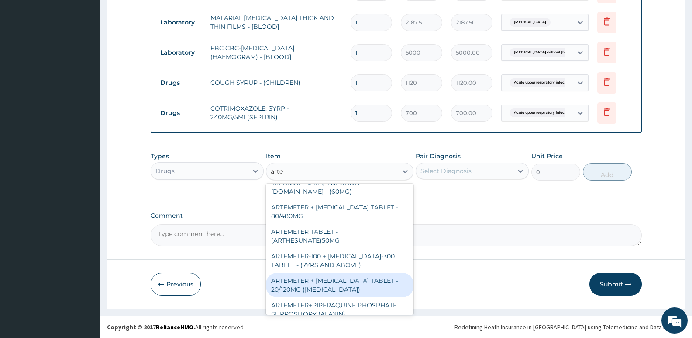
click at [322, 273] on div "ARTEMETER + [MEDICAL_DATA] TABLET - 20/120MG ([MEDICAL_DATA])" at bounding box center [339, 285] width 147 height 24
type input "210"
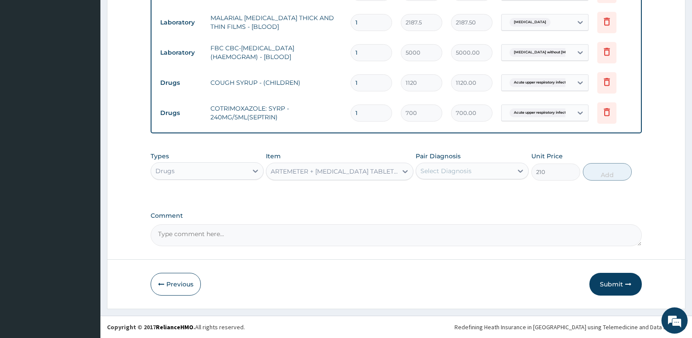
click at [441, 167] on div "Select Diagnosis" at bounding box center [446, 170] width 51 height 9
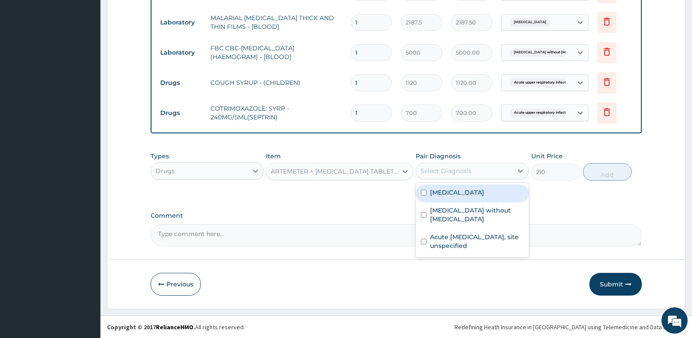
click at [440, 190] on label "[MEDICAL_DATA]" at bounding box center [457, 192] width 54 height 9
checkbox input "true"
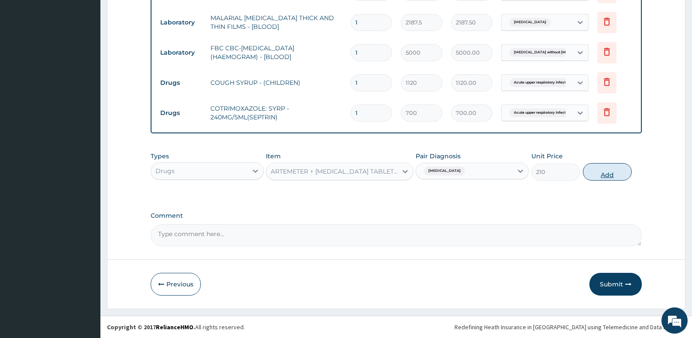
click at [591, 172] on button "Add" at bounding box center [607, 171] width 49 height 17
type input "0"
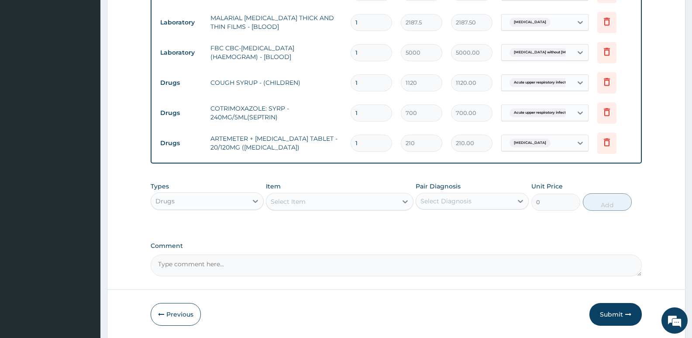
type input "12"
type input "2520.00"
type input "12"
click at [297, 196] on div "Select Item" at bounding box center [332, 201] width 131 height 14
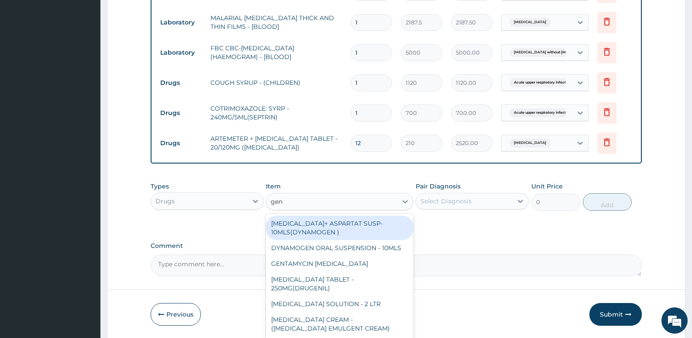
type input "gent"
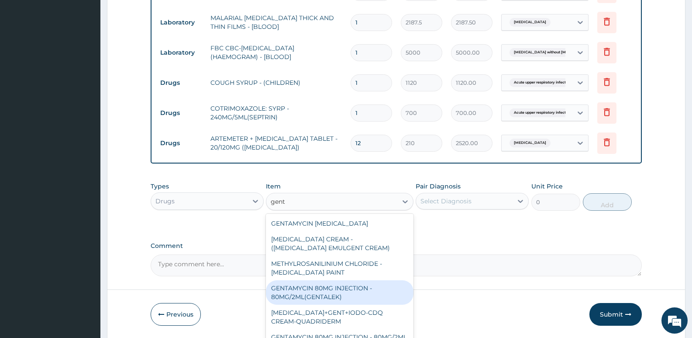
click at [324, 295] on div "GENTAMYCIN 80MG INJECTION - 80MG/2ML(GENTALEK)" at bounding box center [339, 292] width 147 height 24
type input "1400"
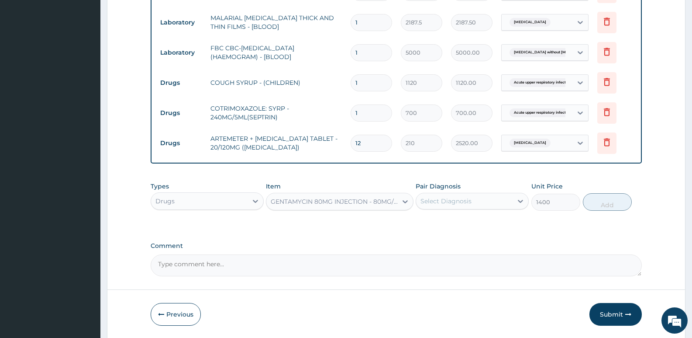
click at [469, 200] on div "Select Diagnosis" at bounding box center [446, 201] width 51 height 9
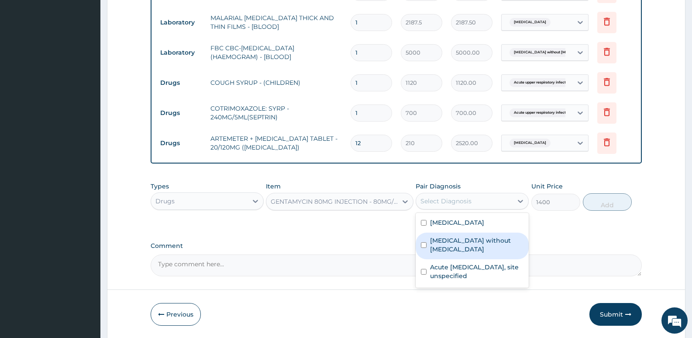
click at [461, 243] on label "[MEDICAL_DATA] without [MEDICAL_DATA]" at bounding box center [476, 244] width 93 height 17
checkbox input "true"
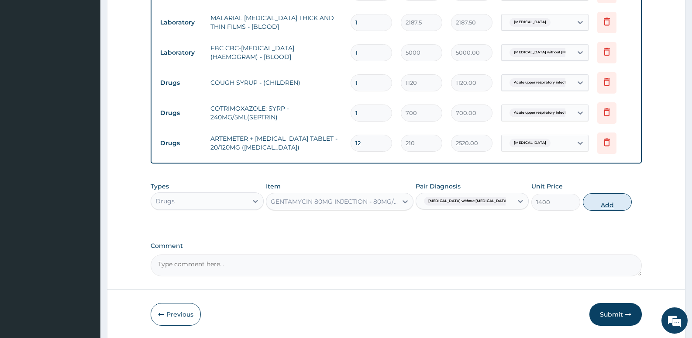
click at [613, 206] on button "Add" at bounding box center [607, 201] width 49 height 17
type input "0"
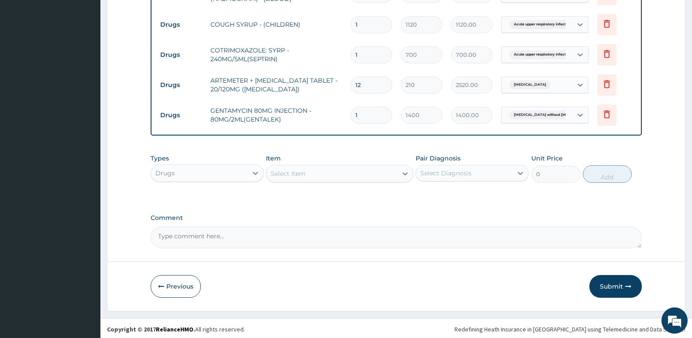
scroll to position [432, 0]
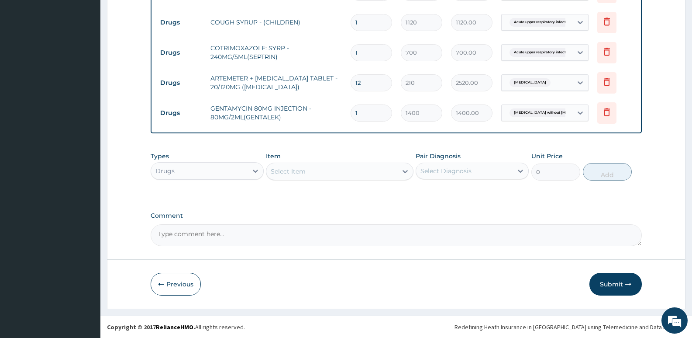
click at [291, 178] on div "Select Item" at bounding box center [339, 171] width 147 height 17
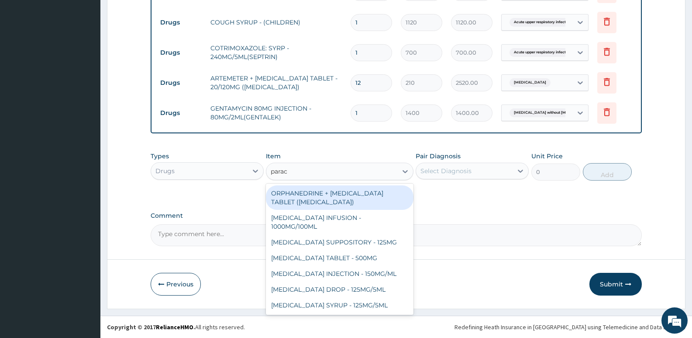
type input "parace"
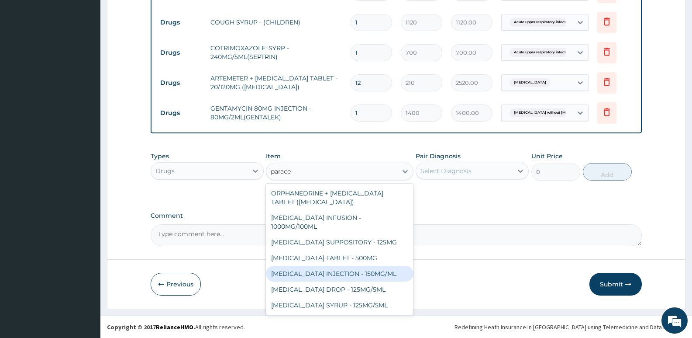
click at [328, 275] on div "[MEDICAL_DATA] INJECTION - 150MG/ML" at bounding box center [339, 274] width 147 height 16
type input "560"
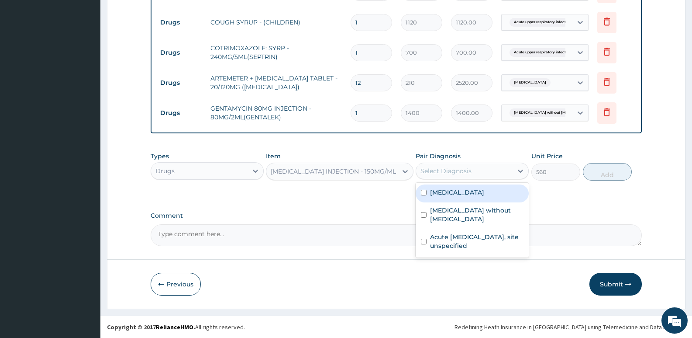
click at [462, 173] on div "Select Diagnosis" at bounding box center [446, 170] width 51 height 9
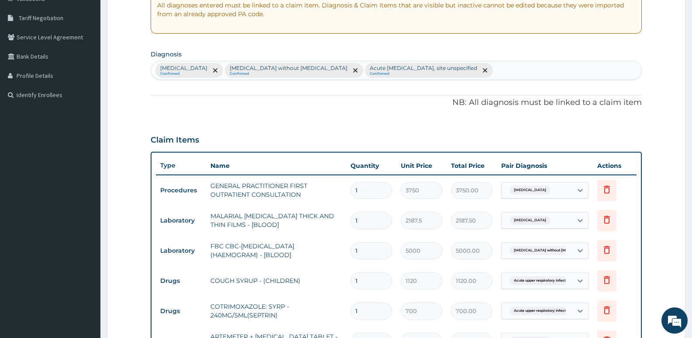
scroll to position [170, 0]
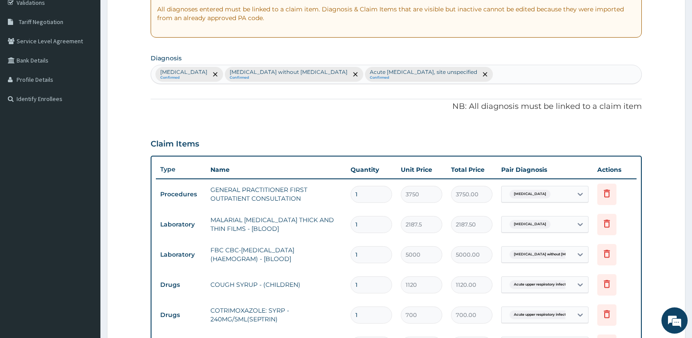
click at [488, 78] on div "Malaria, unspecified Confirmed Sepsis without septic shock Confirmed Acute uppe…" at bounding box center [396, 74] width 491 height 18
type input "fever"
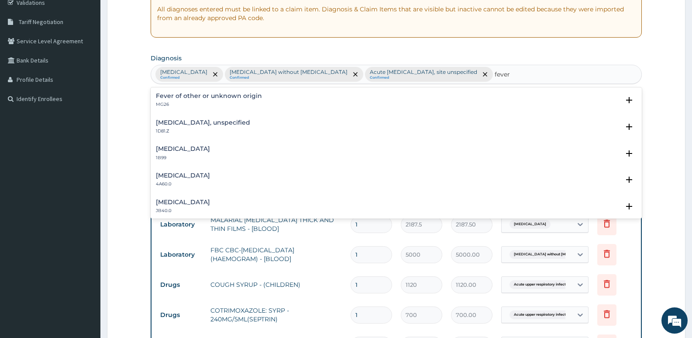
click at [205, 102] on p "MG26" at bounding box center [209, 104] width 106 height 6
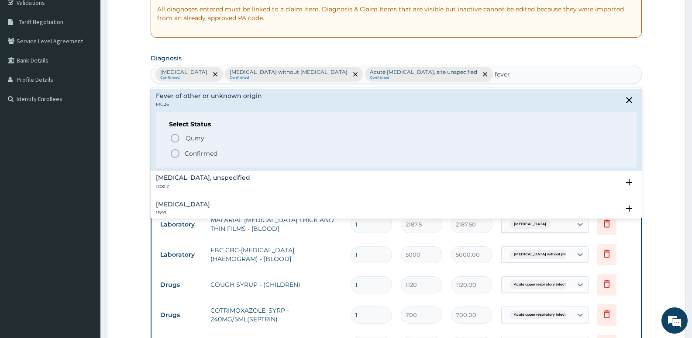
click at [180, 150] on icon "status option filled" at bounding box center [175, 153] width 10 height 10
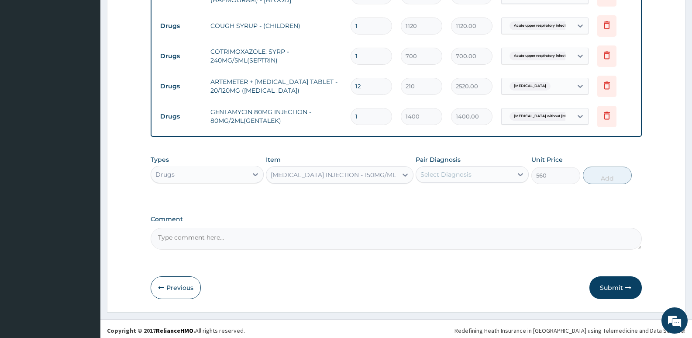
scroll to position [432, 0]
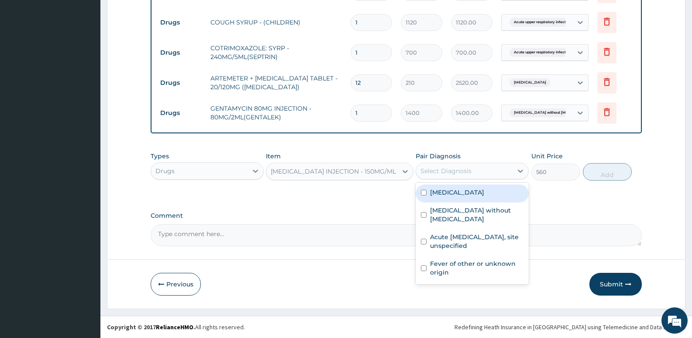
click at [447, 178] on div "Select Diagnosis" at bounding box center [472, 171] width 113 height 17
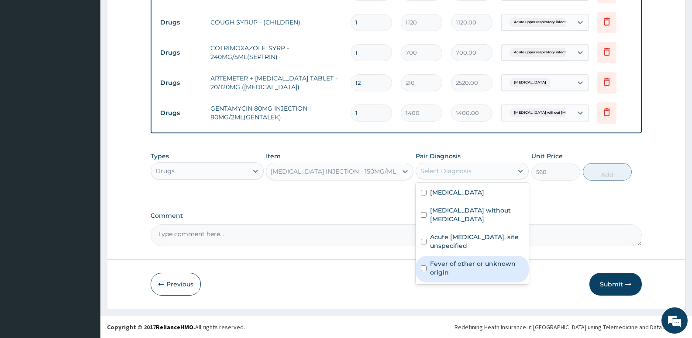
click at [460, 259] on label "Fever of other or unknown origin" at bounding box center [476, 267] width 93 height 17
checkbox input "true"
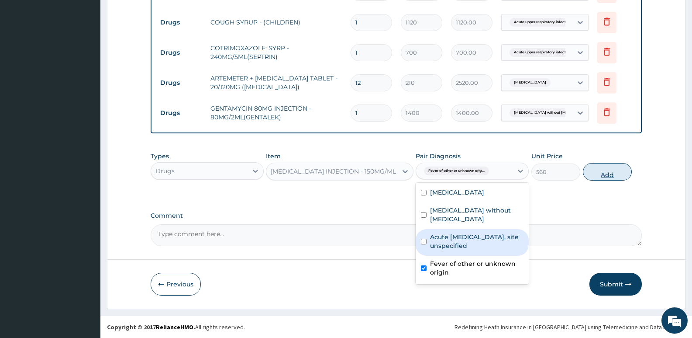
click at [606, 175] on button "Add" at bounding box center [607, 171] width 49 height 17
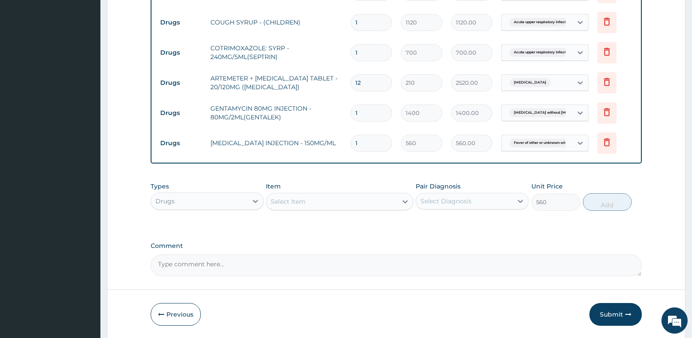
type input "0"
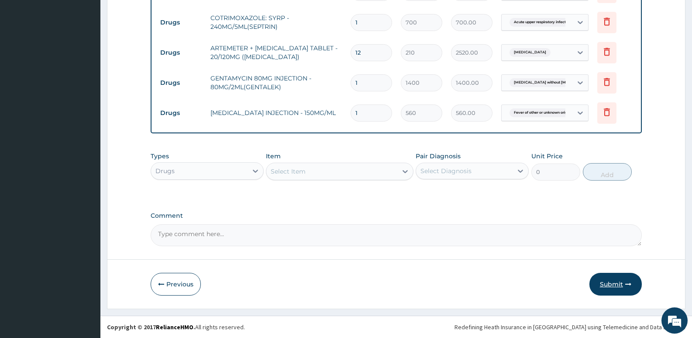
click at [610, 284] on button "Submit" at bounding box center [616, 284] width 52 height 23
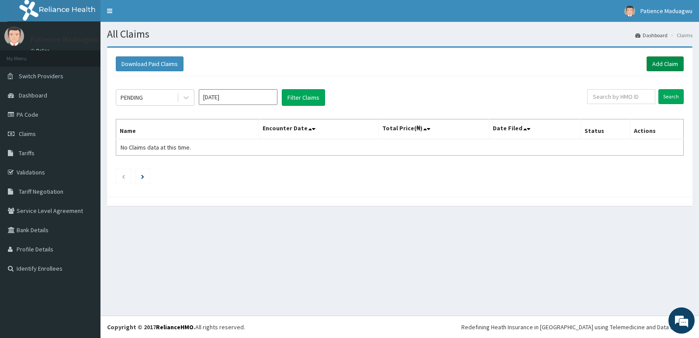
click at [662, 61] on link "Add Claim" at bounding box center [665, 63] width 37 height 15
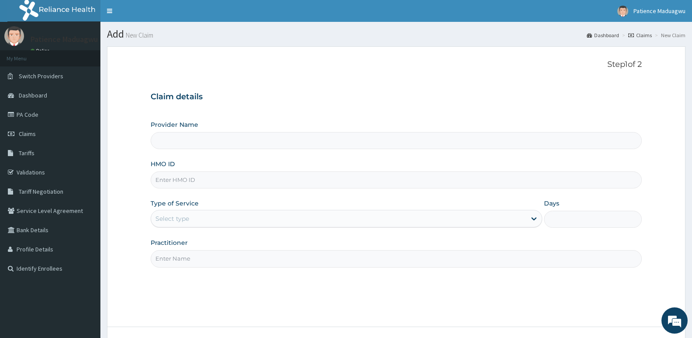
type input "[GEOGRAPHIC_DATA]"
click at [185, 185] on input "HMO ID" at bounding box center [397, 179] width 492 height 17
paste input "DMI/10021/C"
type input "DMI/10021/C"
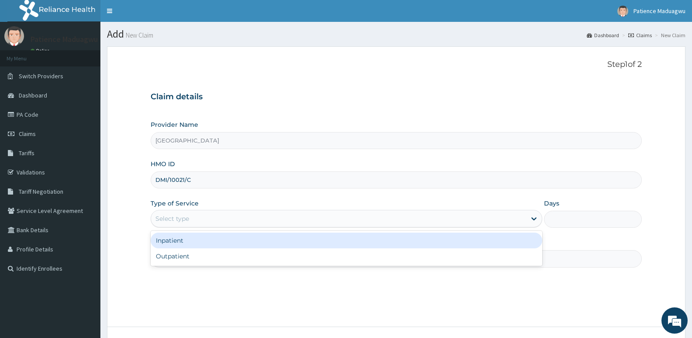
click at [184, 220] on div "Select type" at bounding box center [173, 218] width 34 height 9
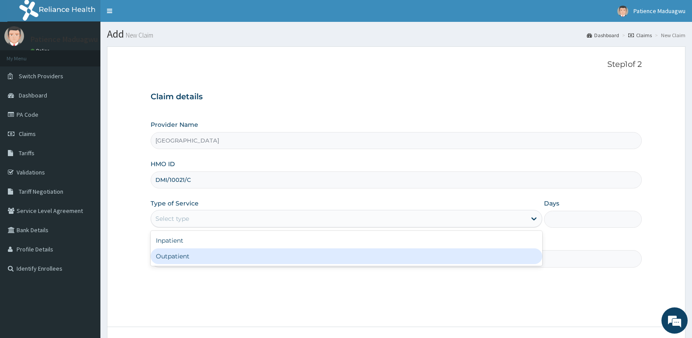
click at [188, 255] on div "Outpatient" at bounding box center [346, 256] width 391 height 16
type input "1"
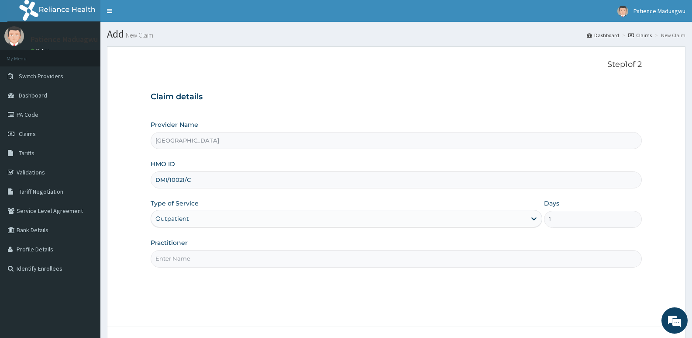
click at [176, 267] on input "Practitioner" at bounding box center [397, 258] width 492 height 17
type input "[PERSON_NAME]"
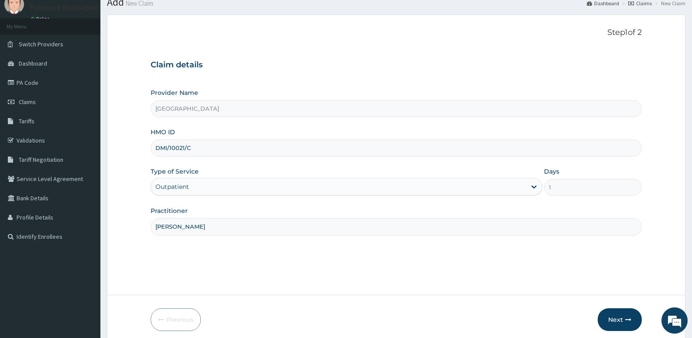
scroll to position [67, 0]
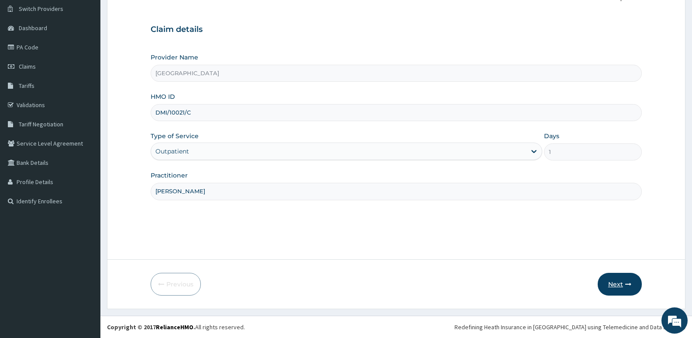
click at [614, 283] on button "Next" at bounding box center [620, 284] width 44 height 23
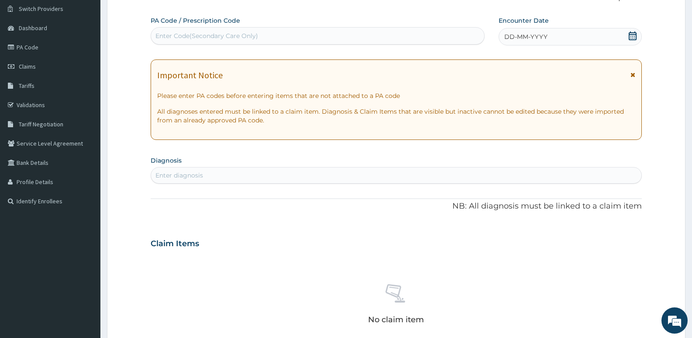
click at [637, 36] on icon at bounding box center [633, 35] width 9 height 9
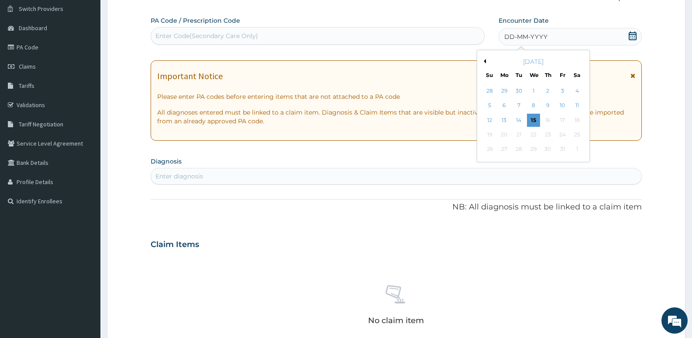
click at [485, 61] on button "Previous Month" at bounding box center [484, 61] width 4 height 4
click at [502, 88] on div "1" at bounding box center [504, 90] width 13 height 13
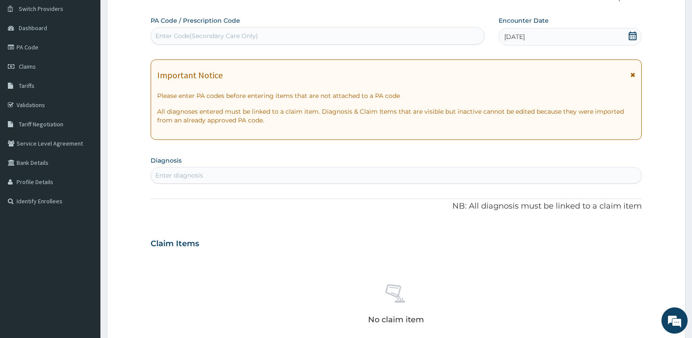
click at [209, 176] on div "Enter diagnosis" at bounding box center [396, 175] width 491 height 14
type input "[MEDICAL_DATA]"
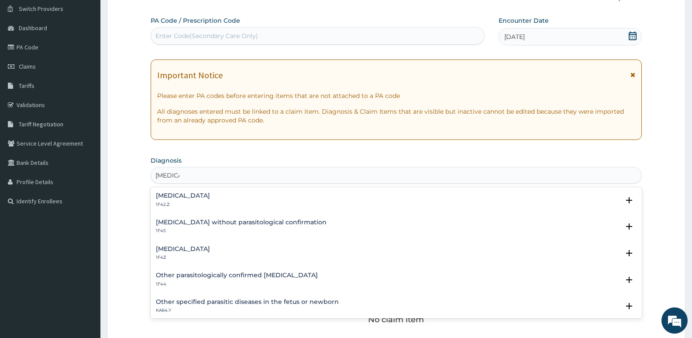
click at [190, 251] on h4 "[MEDICAL_DATA]" at bounding box center [183, 249] width 54 height 7
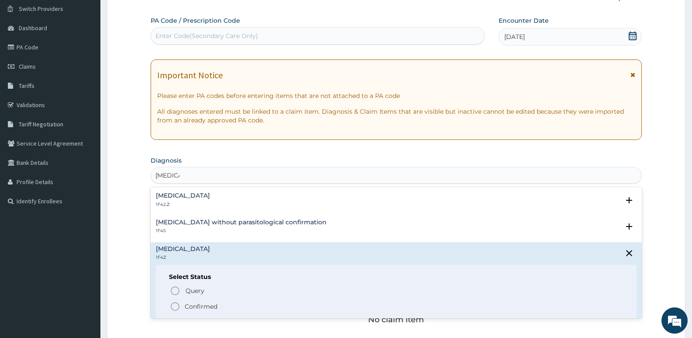
click at [178, 307] on icon "status option filled" at bounding box center [175, 306] width 10 height 10
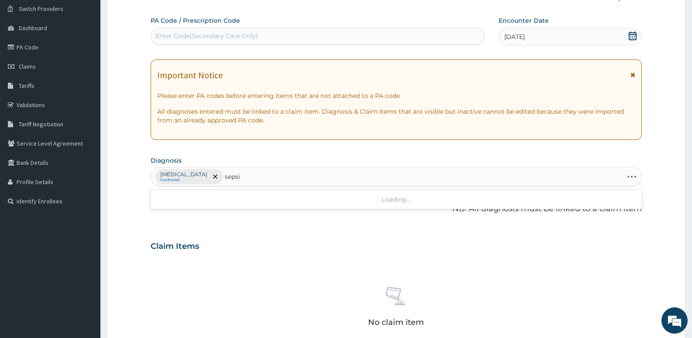
type input "[MEDICAL_DATA]"
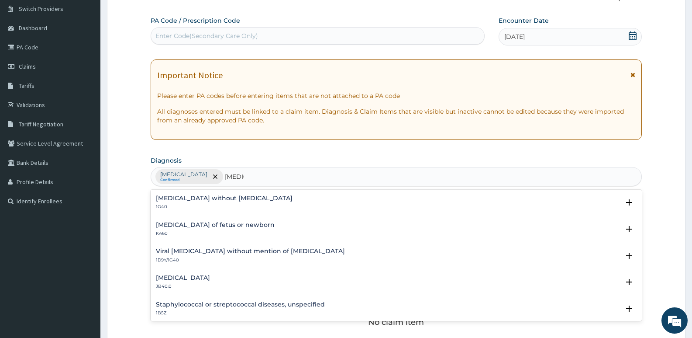
click at [211, 197] on h4 "[MEDICAL_DATA] without [MEDICAL_DATA]" at bounding box center [224, 198] width 137 height 7
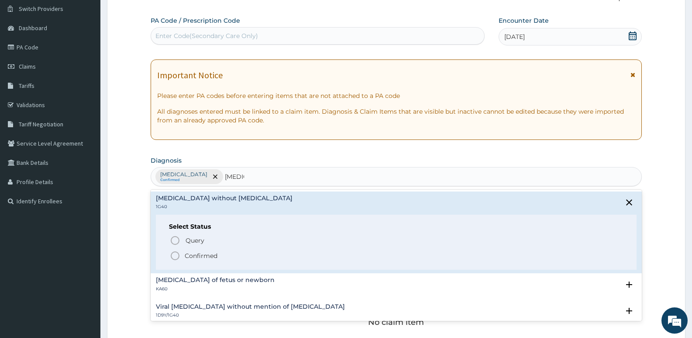
click at [174, 256] on icon "status option filled" at bounding box center [175, 255] width 10 height 10
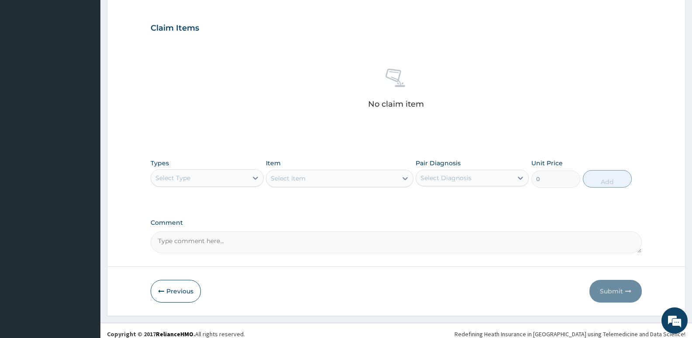
scroll to position [286, 0]
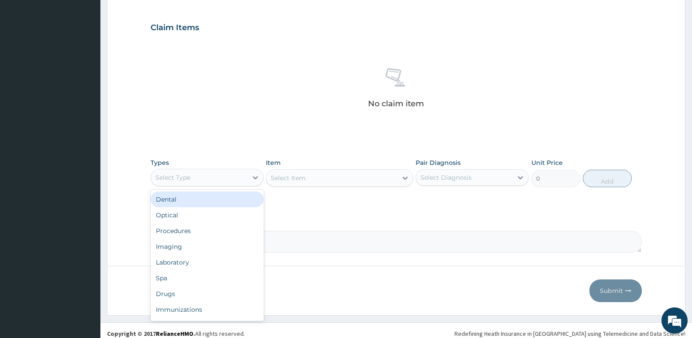
click at [212, 174] on div "Select Type" at bounding box center [199, 177] width 97 height 14
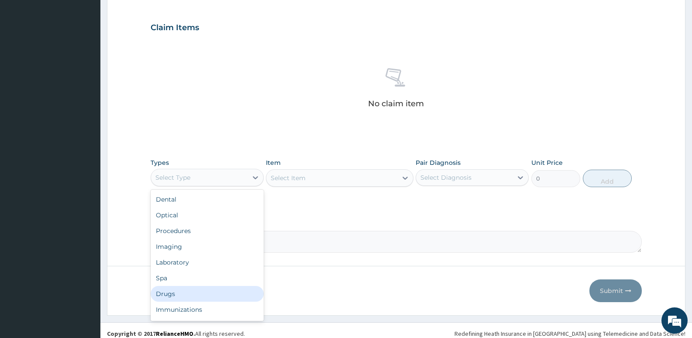
click at [173, 288] on div "Drugs" at bounding box center [207, 294] width 113 height 16
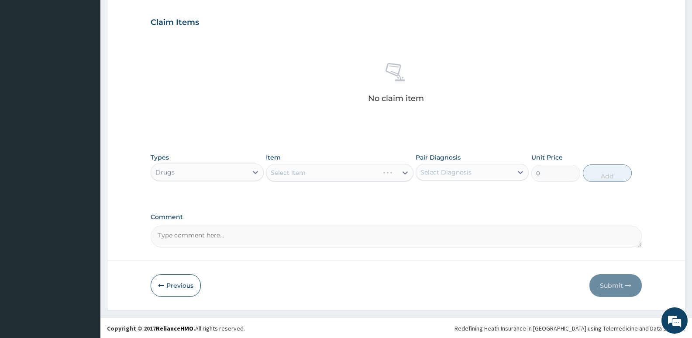
scroll to position [292, 0]
click at [325, 165] on div "Select Item" at bounding box center [332, 171] width 131 height 14
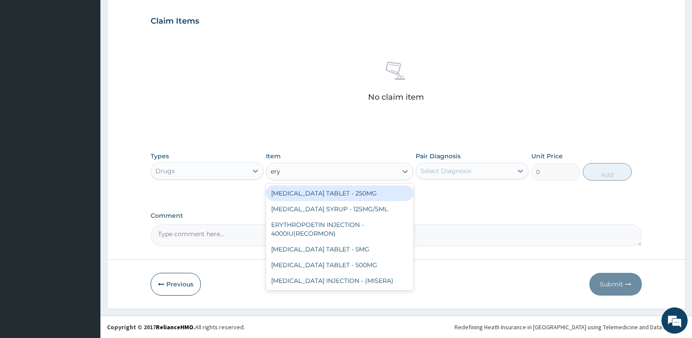
type input "eryt"
click at [324, 190] on div "[MEDICAL_DATA] TABLET - 250MG" at bounding box center [339, 193] width 147 height 16
type input "140"
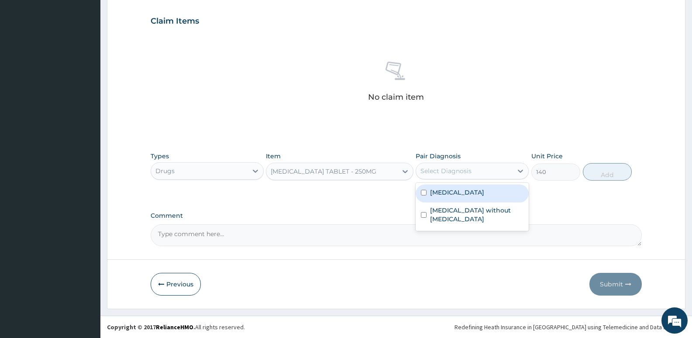
click at [423, 169] on div "Select Diagnosis" at bounding box center [446, 170] width 51 height 9
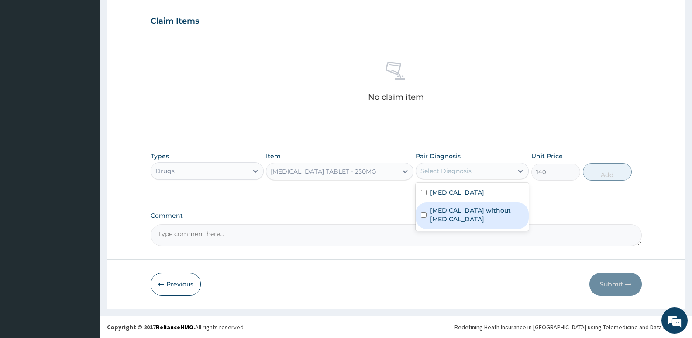
click at [443, 208] on label "[MEDICAL_DATA] without [MEDICAL_DATA]" at bounding box center [476, 214] width 93 height 17
checkbox input "true"
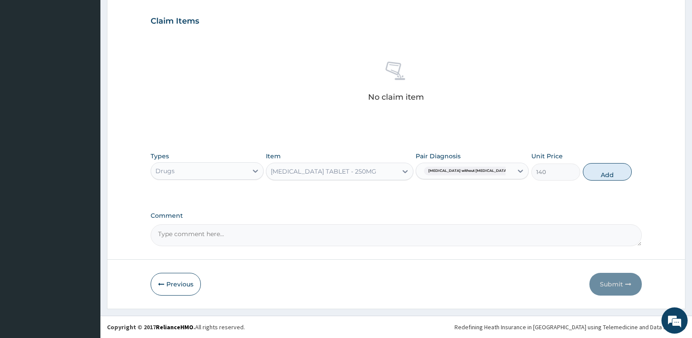
click at [601, 183] on div "Types Drugs Item [MEDICAL_DATA] TABLET - 250MG Pair Diagnosis [MEDICAL_DATA] wi…" at bounding box center [397, 166] width 492 height 38
click at [601, 172] on button "Add" at bounding box center [607, 171] width 49 height 17
type input "0"
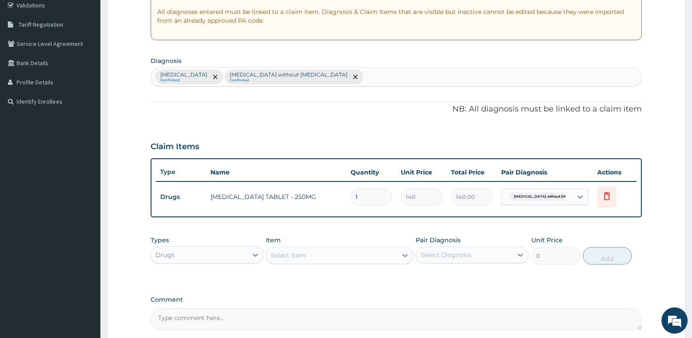
scroll to position [163, 0]
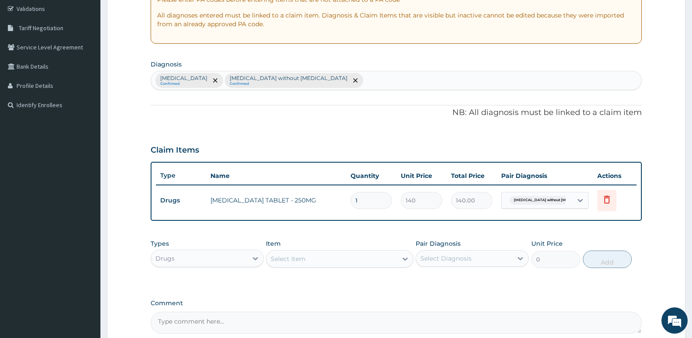
type input "10"
type input "1400.00"
type input "9"
type input "1260.00"
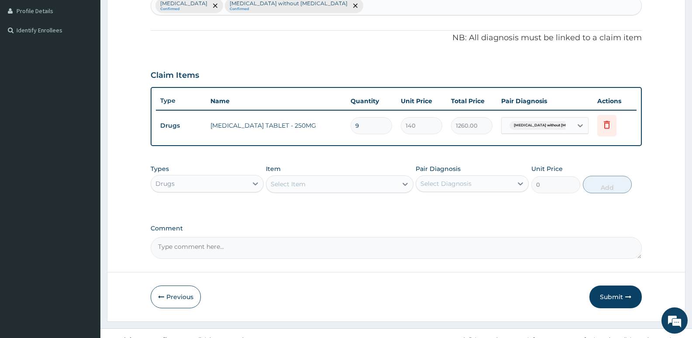
scroll to position [251, 0]
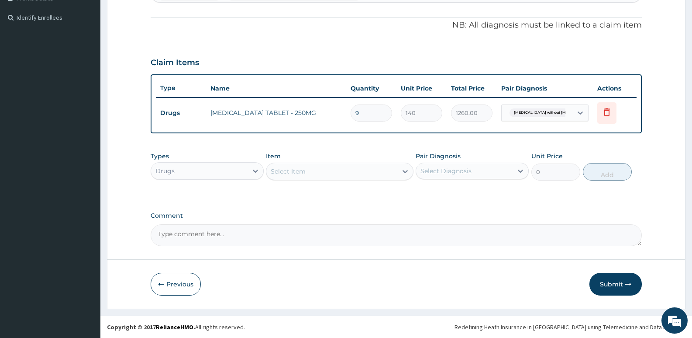
type input "9"
click at [309, 169] on div "Select Item" at bounding box center [332, 171] width 131 height 14
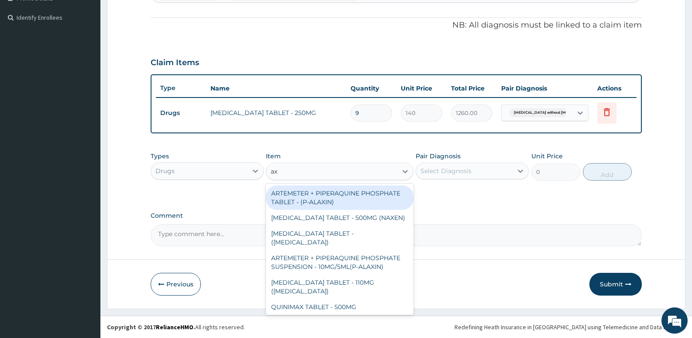
type input "a"
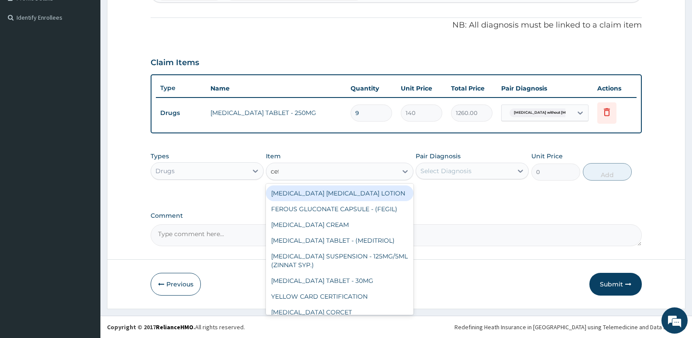
type input "ceft"
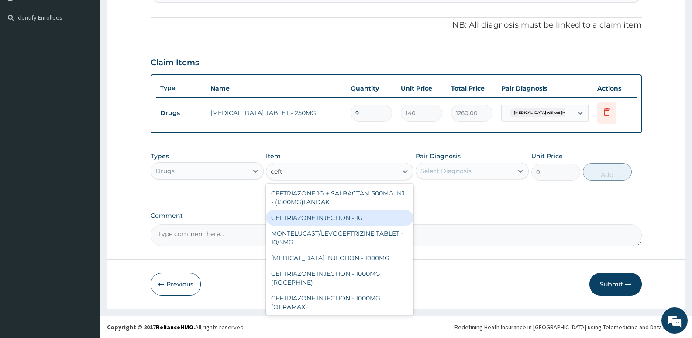
click at [344, 223] on div "CEFTRIAZONE INJECTION - 1G" at bounding box center [339, 218] width 147 height 16
type input "1652"
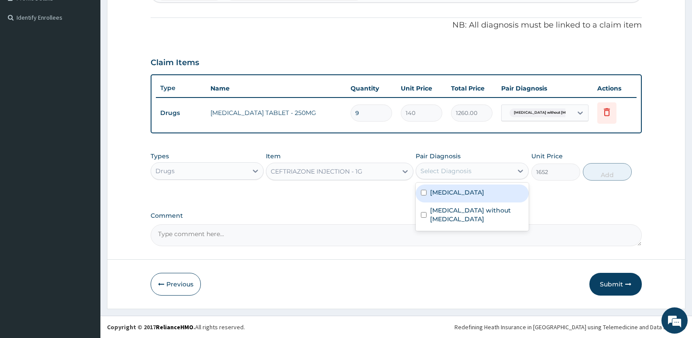
click at [457, 169] on div "Select Diagnosis" at bounding box center [446, 170] width 51 height 9
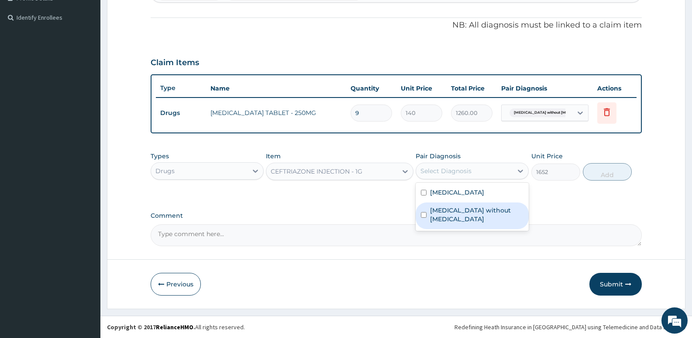
click at [449, 206] on label "[MEDICAL_DATA] without [MEDICAL_DATA]" at bounding box center [476, 214] width 93 height 17
checkbox input "true"
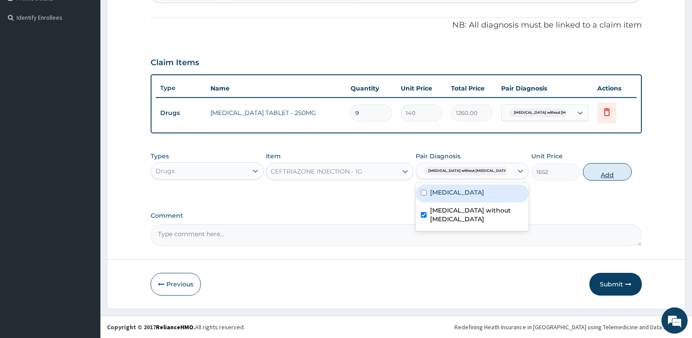
click at [606, 173] on button "Add" at bounding box center [607, 171] width 49 height 17
type input "0"
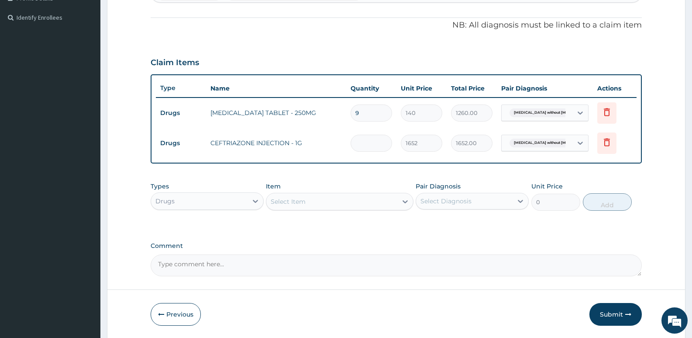
type input "0.00"
type input "2"
type input "3304.00"
type input "2"
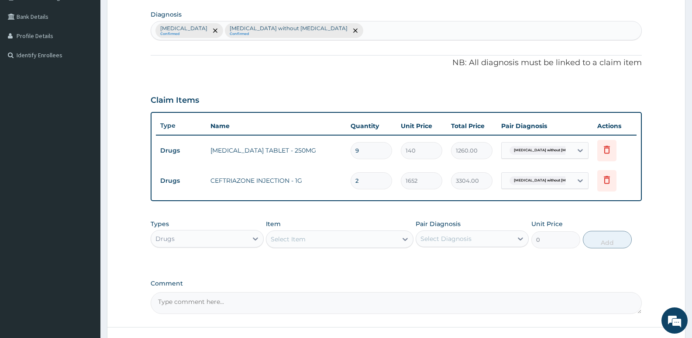
scroll to position [163, 0]
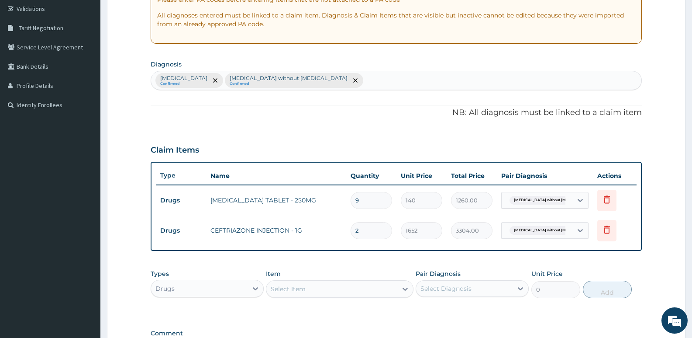
click at [337, 81] on div "[MEDICAL_DATA] Confirmed [MEDICAL_DATA] without [MEDICAL_DATA] Confirmed" at bounding box center [396, 80] width 491 height 18
type input "fever"
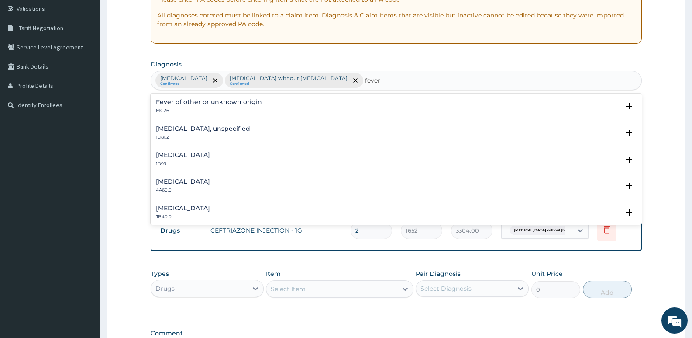
click at [215, 102] on h4 "Fever of other or unknown origin" at bounding box center [209, 102] width 106 height 7
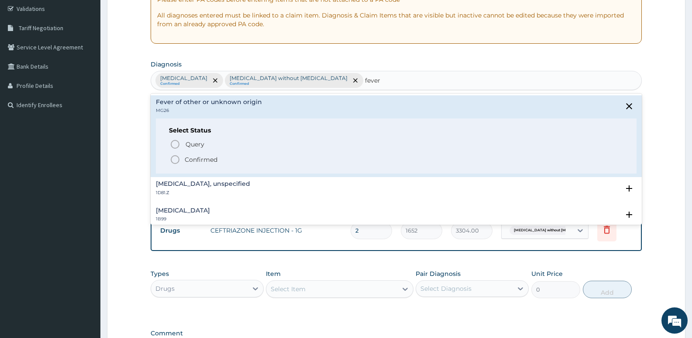
click at [175, 161] on icon "status option filled" at bounding box center [175, 159] width 10 height 10
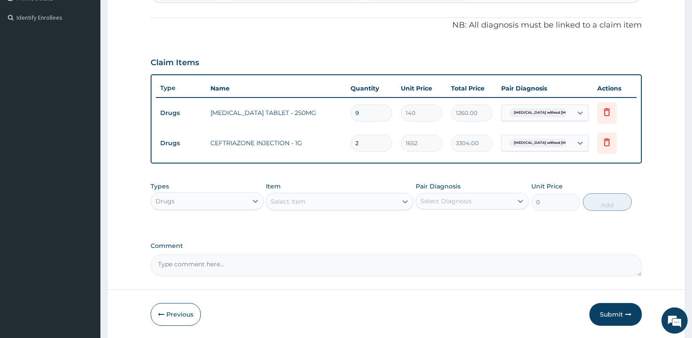
scroll to position [281, 0]
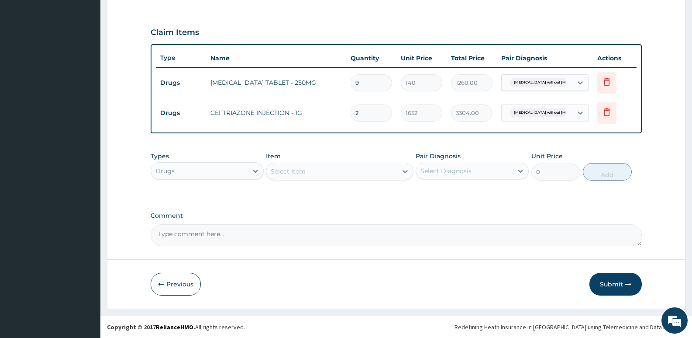
click at [304, 172] on div "Select Item" at bounding box center [288, 171] width 35 height 9
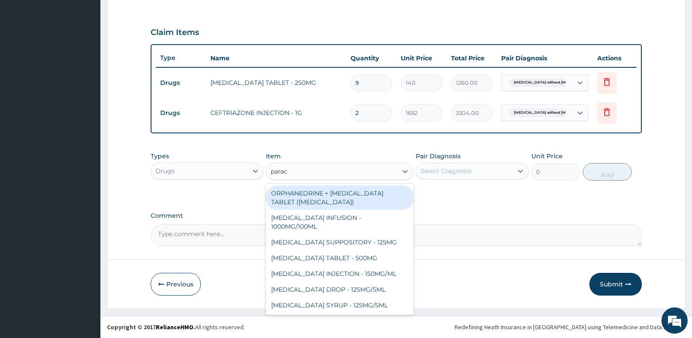
type input "parace"
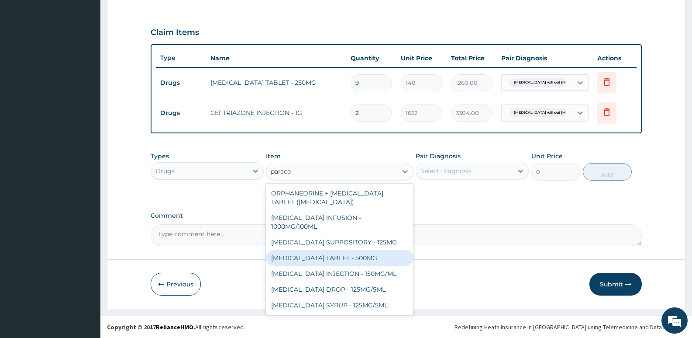
click at [318, 264] on div "[MEDICAL_DATA] TABLET - 500MG" at bounding box center [339, 258] width 147 height 16
type input "33.599999999999994"
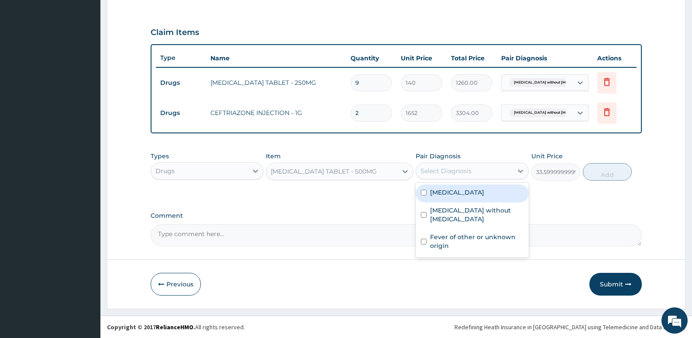
click at [447, 173] on div "Select Diagnosis" at bounding box center [446, 170] width 51 height 9
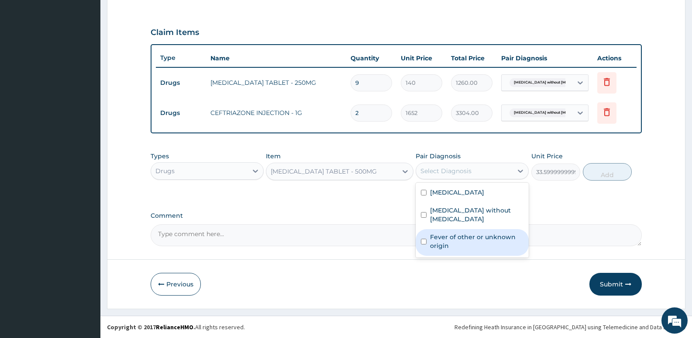
click at [460, 232] on label "Fever of other or unknown origin" at bounding box center [476, 240] width 93 height 17
checkbox input "true"
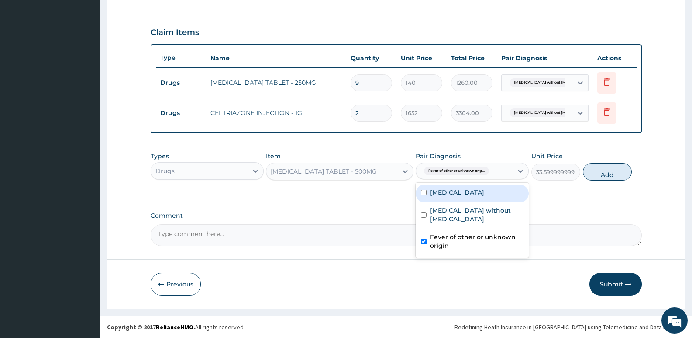
click at [599, 173] on button "Add" at bounding box center [607, 171] width 49 height 17
type input "0"
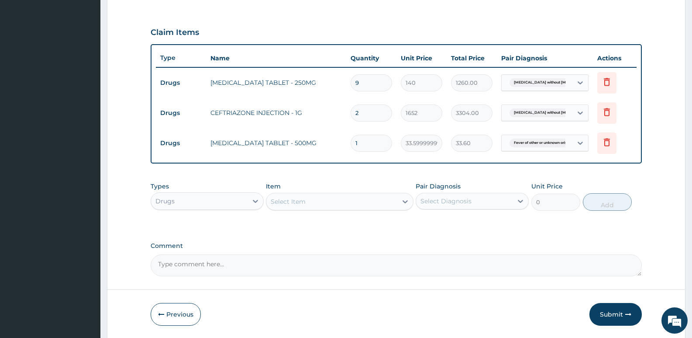
type input "18"
type input "604.80"
type input "18"
click at [312, 200] on div "Select Item" at bounding box center [332, 201] width 131 height 14
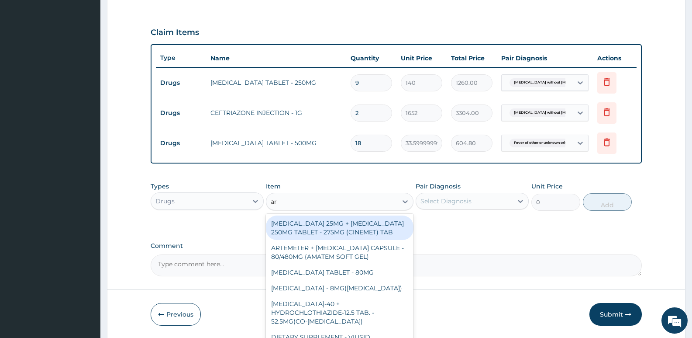
type input "art"
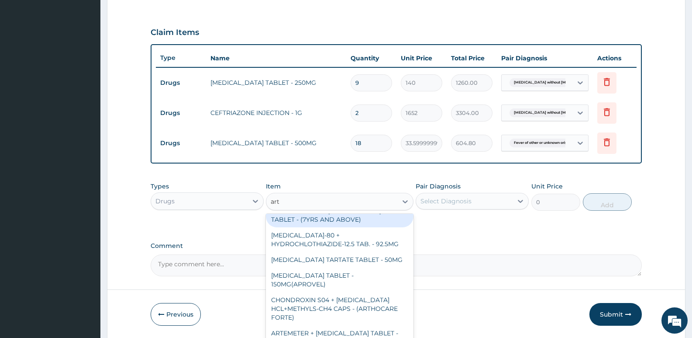
scroll to position [917, 0]
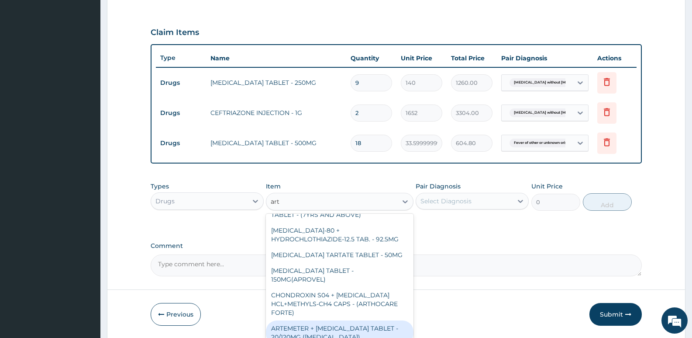
click at [332, 320] on div "ARTEMETER + [MEDICAL_DATA] TABLET - 20/120MG ([MEDICAL_DATA])" at bounding box center [339, 332] width 147 height 24
type input "210"
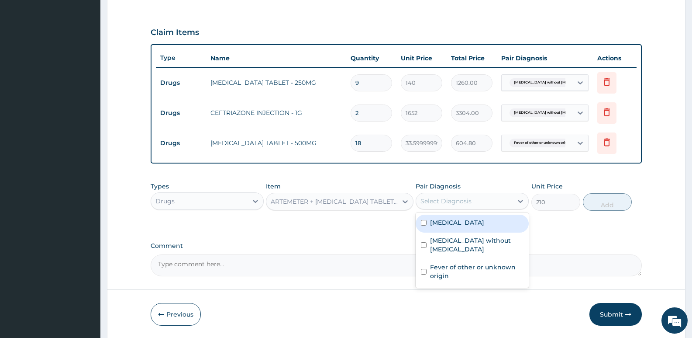
click at [492, 197] on div "Select Diagnosis" at bounding box center [464, 201] width 97 height 14
click at [471, 219] on label "[MEDICAL_DATA]" at bounding box center [457, 222] width 54 height 9
checkbox input "true"
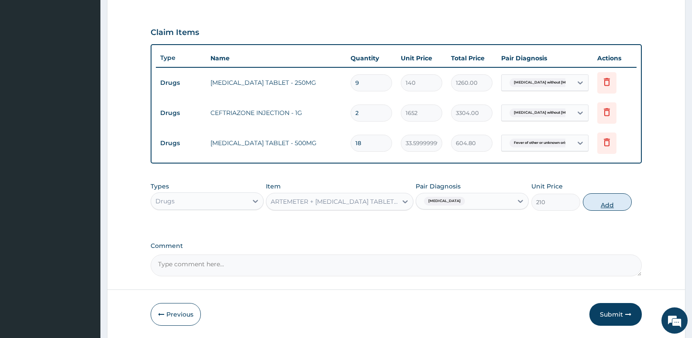
click at [597, 204] on button "Add" at bounding box center [607, 201] width 49 height 17
type input "0"
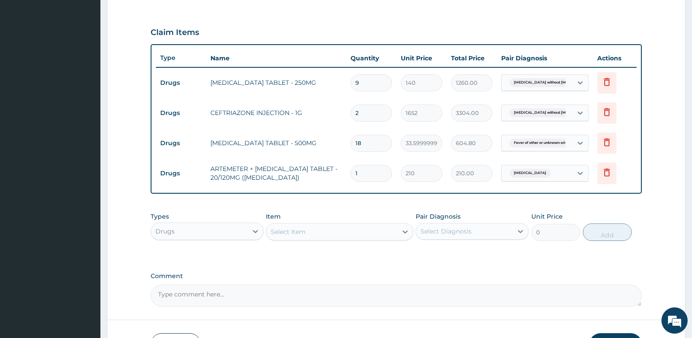
type input "12"
type input "2520.00"
type input "12"
click at [308, 231] on div "Select Item" at bounding box center [332, 232] width 131 height 14
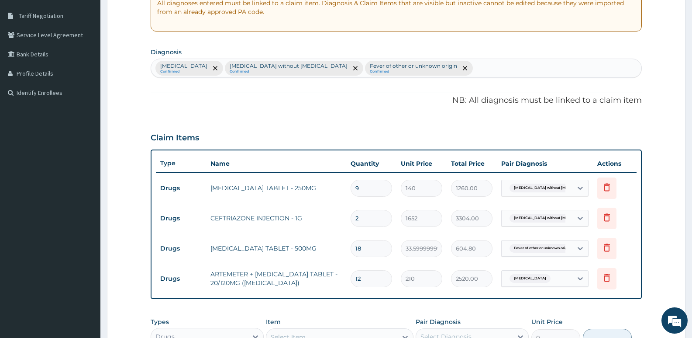
scroll to position [106, 0]
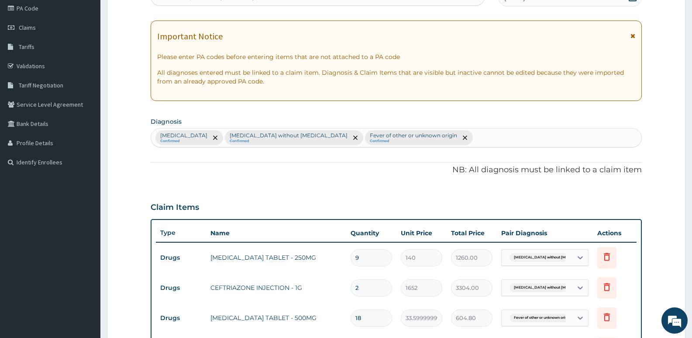
click at [466, 140] on div "Malaria, unspecified Confirmed Sepsis without septic shock Confirmed Fever of o…" at bounding box center [396, 137] width 491 height 18
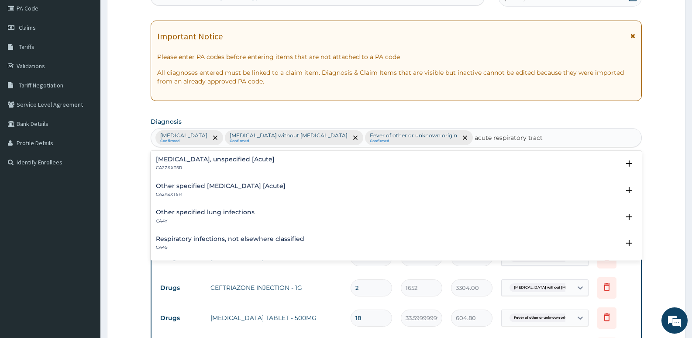
click at [475, 135] on input "acute respiratory tract" at bounding box center [509, 137] width 68 height 9
click at [475, 138] on input "acute respiratory tract" at bounding box center [509, 137] width 68 height 9
type input "respiratory tract"
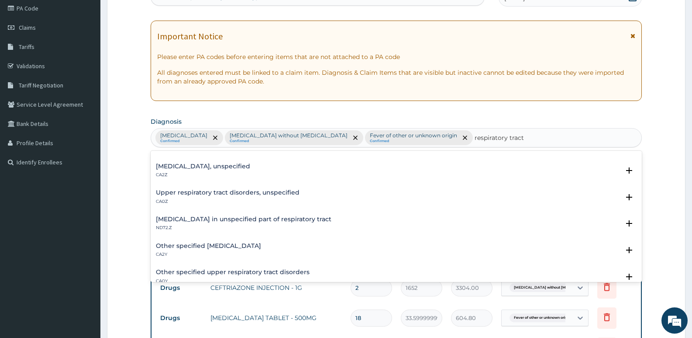
scroll to position [0, 0]
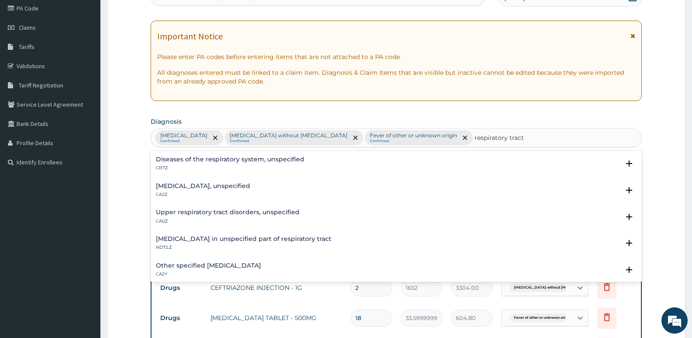
click at [190, 213] on h4 "Upper respiratory tract disorders, unspecified" at bounding box center [228, 212] width 144 height 7
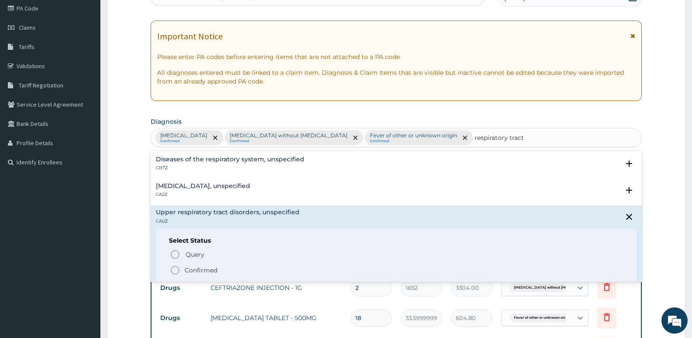
click at [173, 269] on icon "status option filled" at bounding box center [175, 270] width 10 height 10
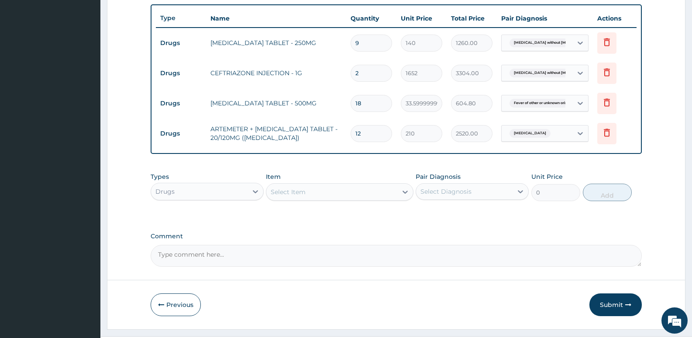
scroll to position [325, 0]
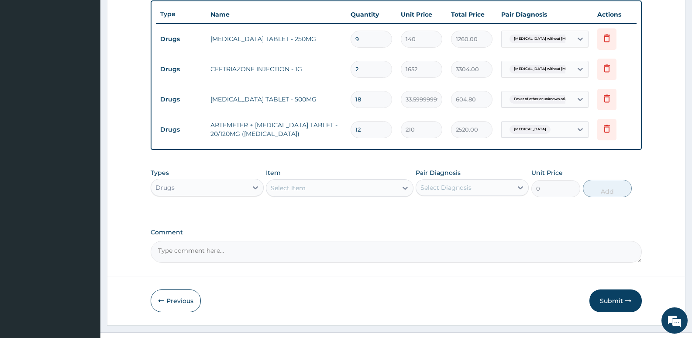
click at [310, 188] on div "Select Item" at bounding box center [332, 188] width 131 height 14
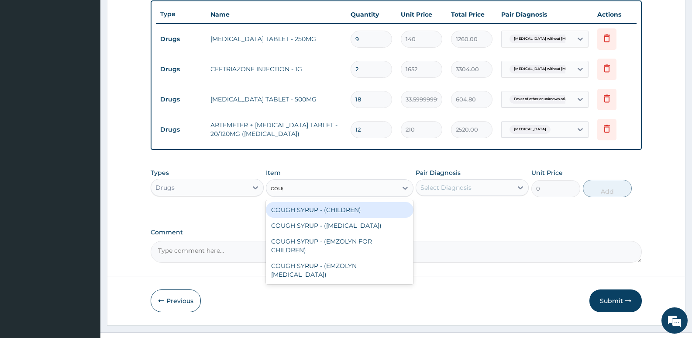
type input "cough"
click at [343, 209] on div "COUGH SYRUP - (CHILDREN)" at bounding box center [339, 210] width 147 height 16
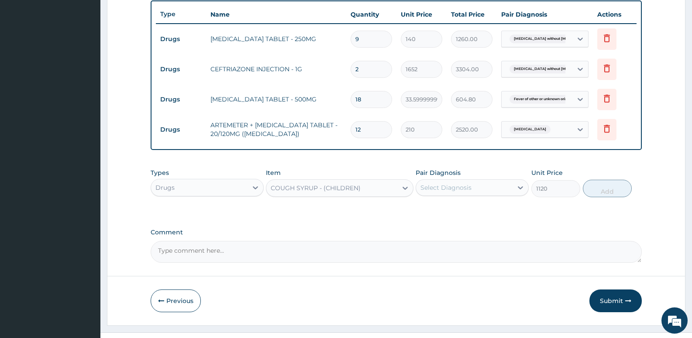
click at [203, 193] on div "Drugs" at bounding box center [199, 187] width 97 height 14
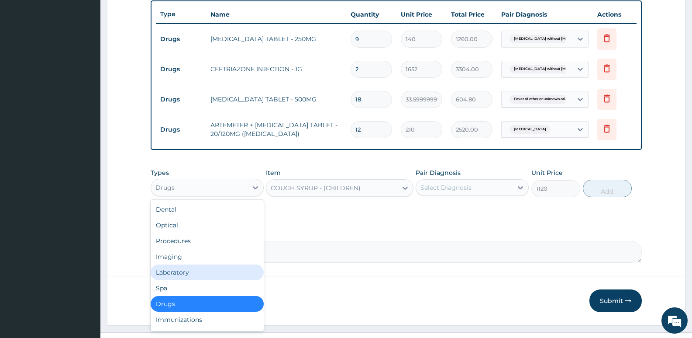
click at [173, 267] on div "Laboratory" at bounding box center [207, 272] width 113 height 16
type input "0"
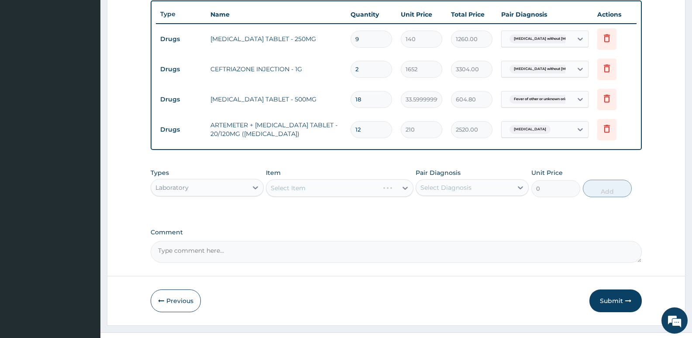
click at [310, 187] on div "Select Item" at bounding box center [339, 187] width 147 height 17
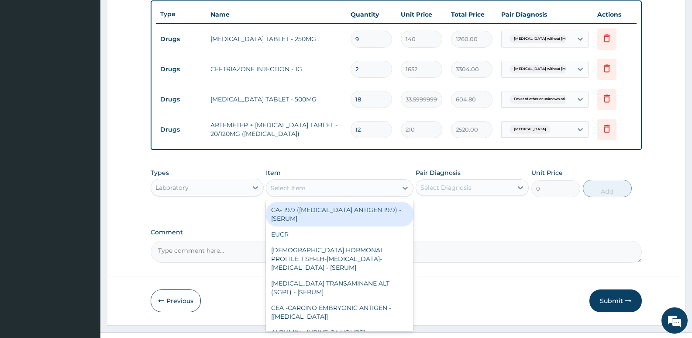
click at [300, 185] on div "Select Item" at bounding box center [288, 187] width 35 height 9
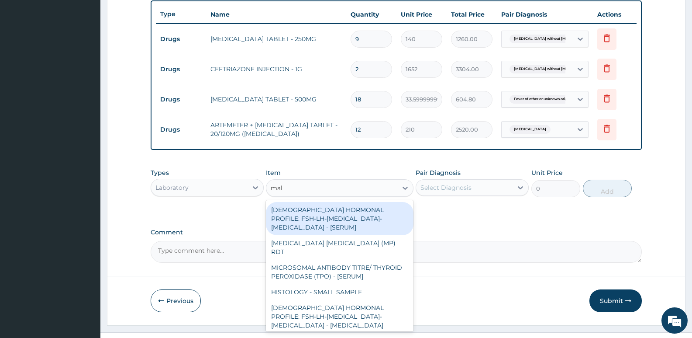
type input "mala"
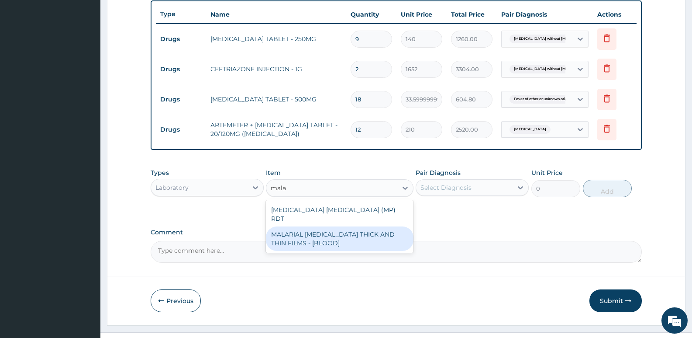
click at [300, 232] on div "MALARIAL [MEDICAL_DATA] THICK AND THIN FILMS - [BLOOD]" at bounding box center [339, 238] width 147 height 24
type input "2187.5"
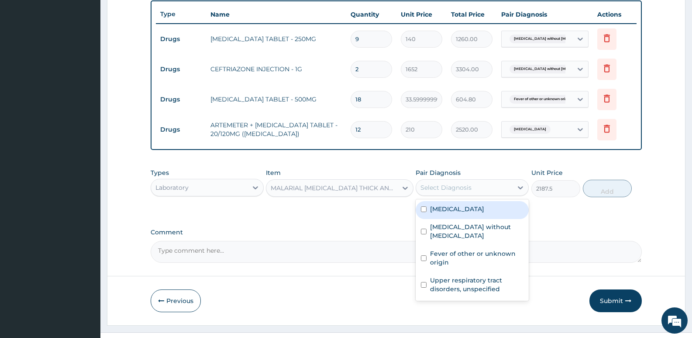
click at [430, 187] on div "Select Diagnosis" at bounding box center [446, 187] width 51 height 9
click at [452, 207] on label "[MEDICAL_DATA]" at bounding box center [457, 208] width 54 height 9
checkbox input "true"
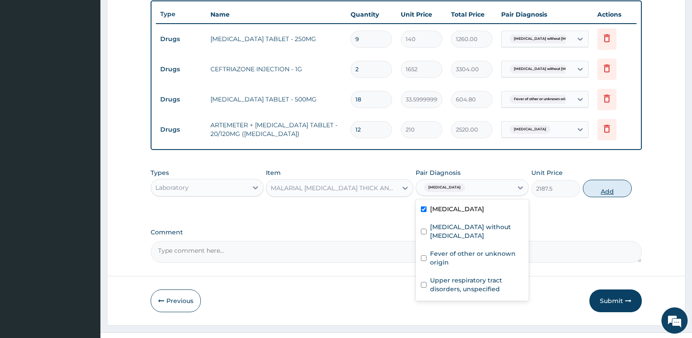
click at [619, 191] on button "Add" at bounding box center [607, 188] width 49 height 17
type input "0"
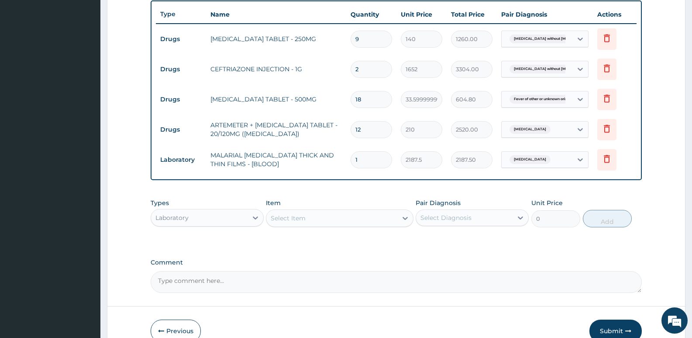
click at [284, 220] on div "Select Item" at bounding box center [288, 218] width 35 height 9
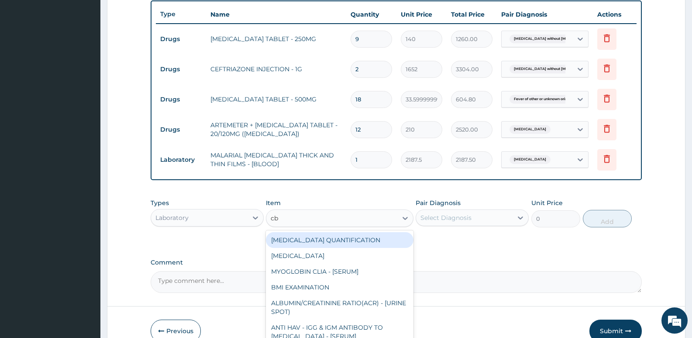
type input "cbc"
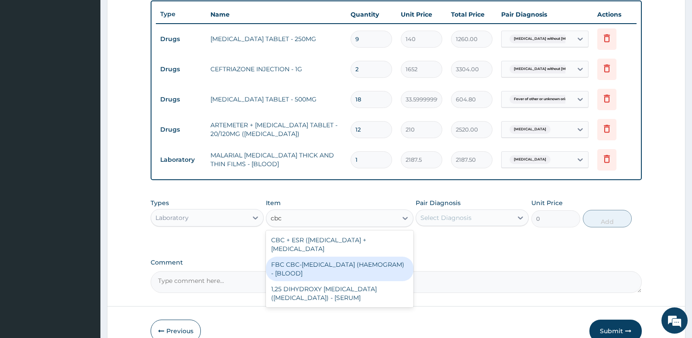
click at [327, 271] on div "FBC CBC-[MEDICAL_DATA] (HAEMOGRAM) - [BLOOD]" at bounding box center [339, 268] width 147 height 24
type input "5000"
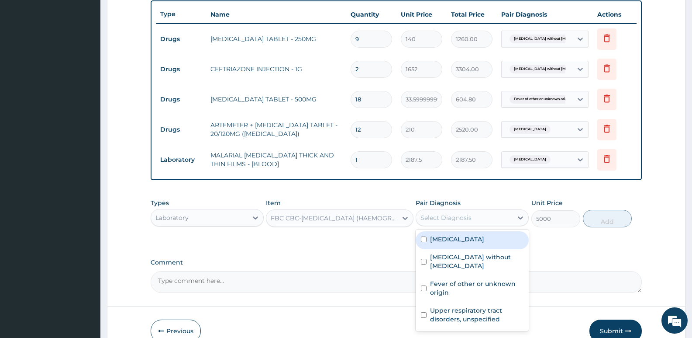
click at [453, 213] on div "Select Diagnosis" at bounding box center [446, 217] width 51 height 9
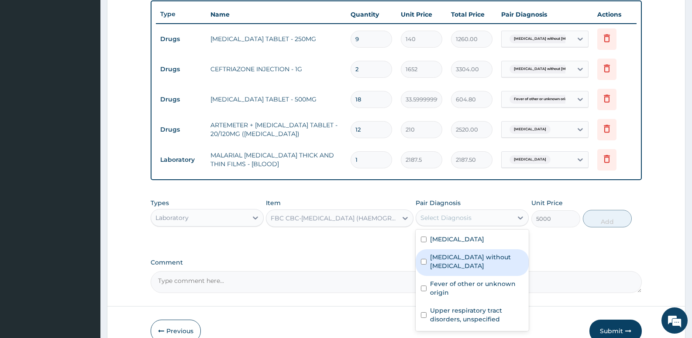
click at [453, 255] on label "[MEDICAL_DATA] without [MEDICAL_DATA]" at bounding box center [476, 261] width 93 height 17
checkbox input "true"
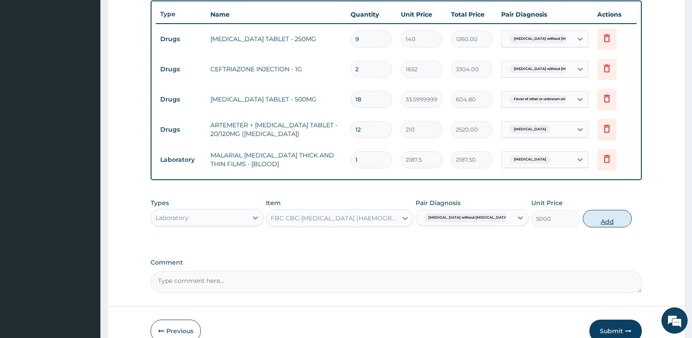
click at [603, 226] on button "Add" at bounding box center [607, 218] width 49 height 17
type input "0"
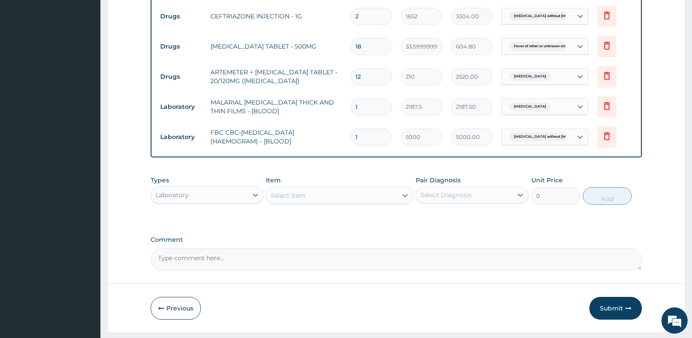
scroll to position [402, 0]
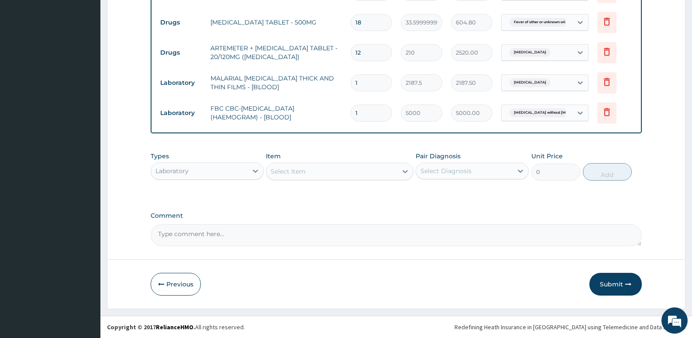
click at [225, 168] on div "Laboratory" at bounding box center [199, 171] width 97 height 14
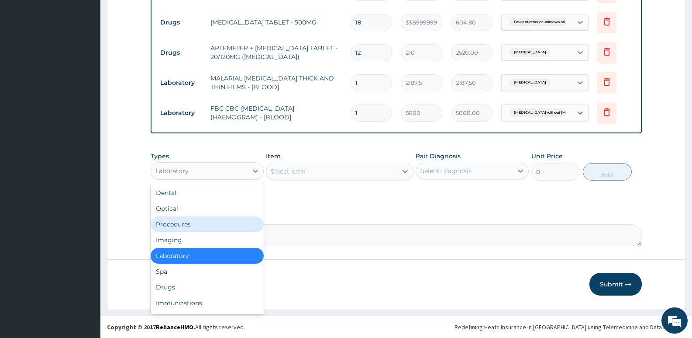
click at [189, 221] on div "Procedures" at bounding box center [207, 224] width 113 height 16
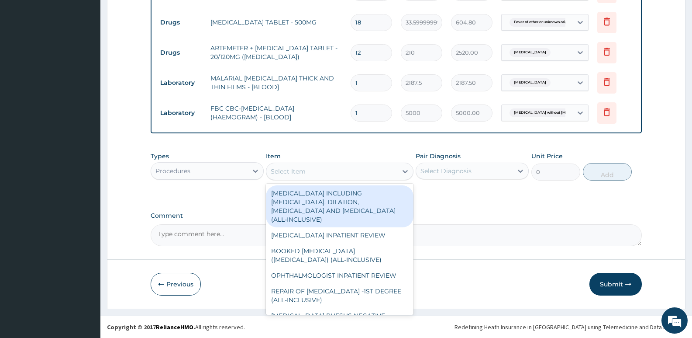
click at [320, 173] on div "Select Item" at bounding box center [332, 171] width 131 height 14
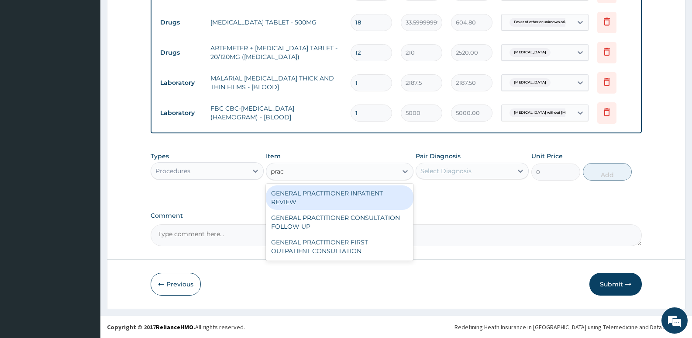
type input "pract"
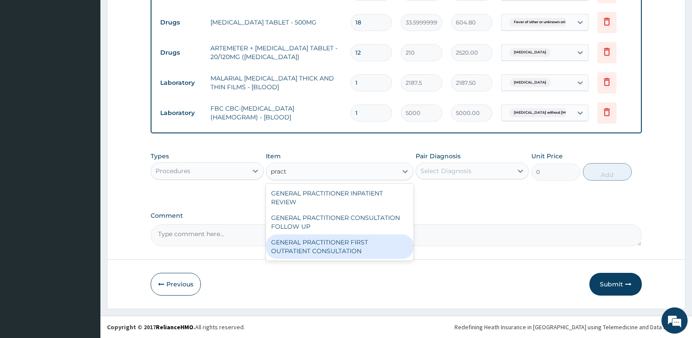
click at [322, 240] on div "GENERAL PRACTITIONER FIRST OUTPATIENT CONSULTATION" at bounding box center [339, 246] width 147 height 24
type input "3750"
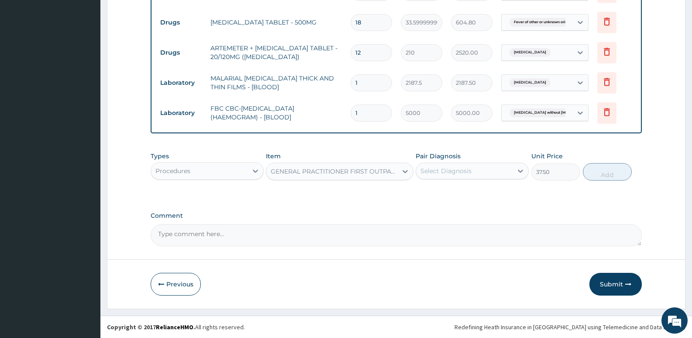
click at [451, 162] on div "Pair Diagnosis Select Diagnosis" at bounding box center [472, 166] width 113 height 29
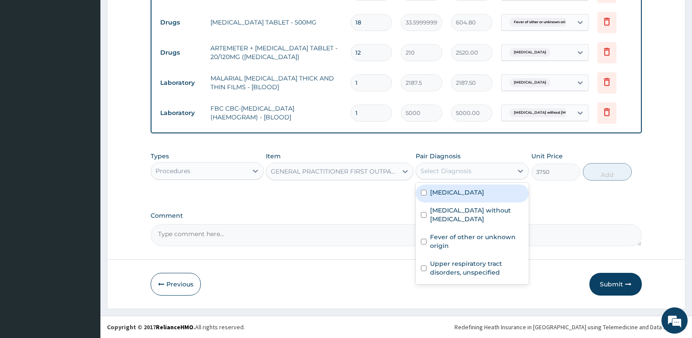
click at [473, 173] on div "Select Diagnosis" at bounding box center [464, 171] width 97 height 14
click at [470, 201] on div "[MEDICAL_DATA]" at bounding box center [472, 193] width 113 height 18
checkbox input "true"
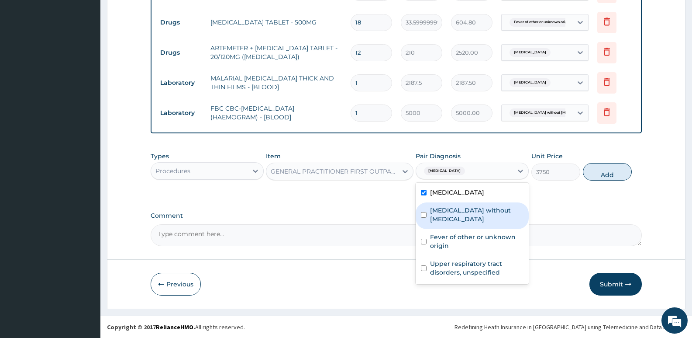
click at [466, 211] on label "[MEDICAL_DATA] without [MEDICAL_DATA]" at bounding box center [476, 214] width 93 height 17
checkbox input "true"
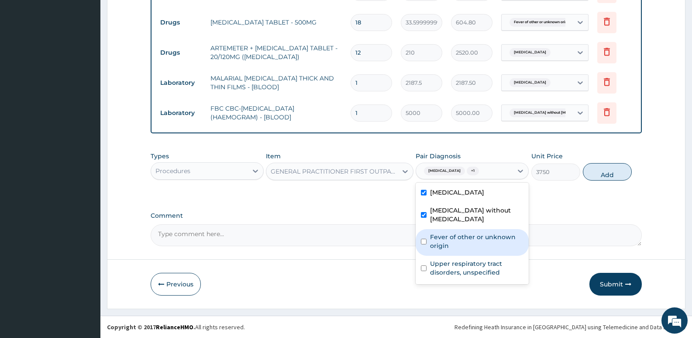
drag, startPoint x: 466, startPoint y: 222, endPoint x: 469, endPoint y: 259, distance: 36.8
click at [466, 229] on div "Fever of other or unknown origin" at bounding box center [472, 242] width 113 height 27
checkbox input "true"
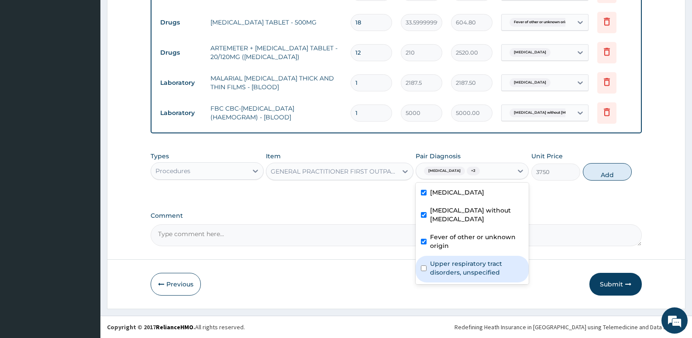
click at [469, 259] on label "Upper respiratory tract disorders, unspecified" at bounding box center [476, 267] width 93 height 17
checkbox input "true"
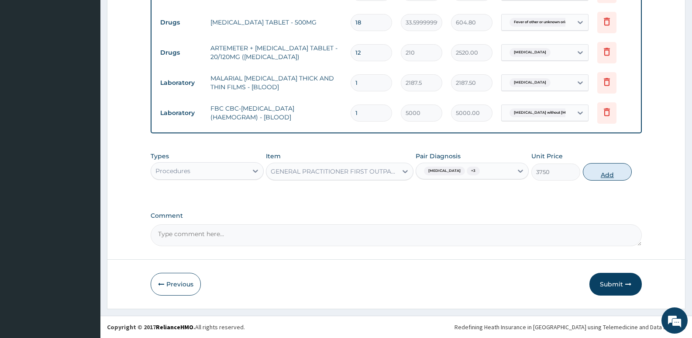
click at [599, 177] on button "Add" at bounding box center [607, 171] width 49 height 17
type input "0"
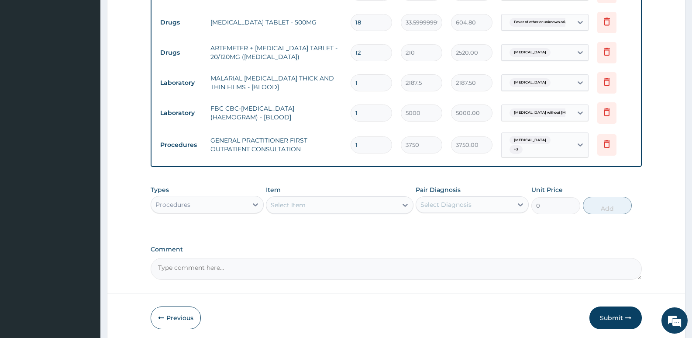
type input "2"
type input "7500.00"
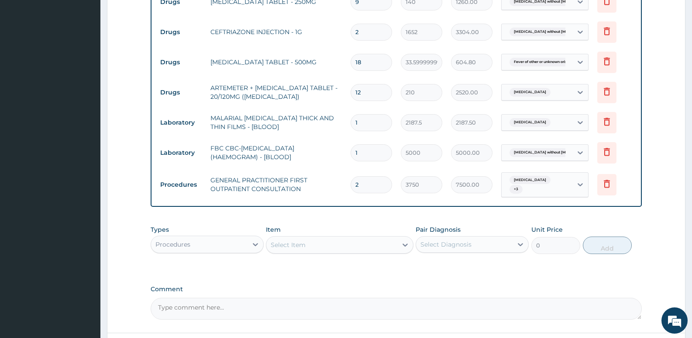
scroll to position [435, 0]
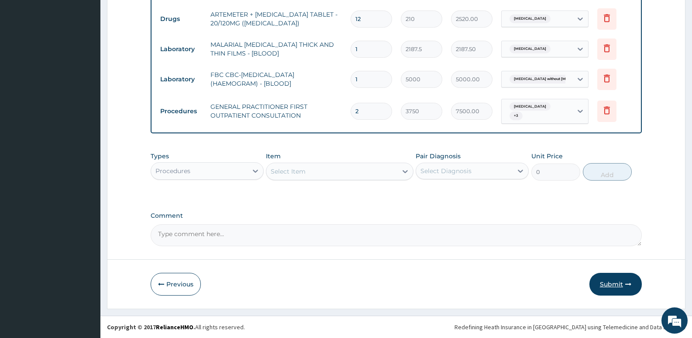
type input "2"
drag, startPoint x: 605, startPoint y: 281, endPoint x: 537, endPoint y: 236, distance: 81.5
click at [605, 281] on button "Submit" at bounding box center [616, 284] width 52 height 23
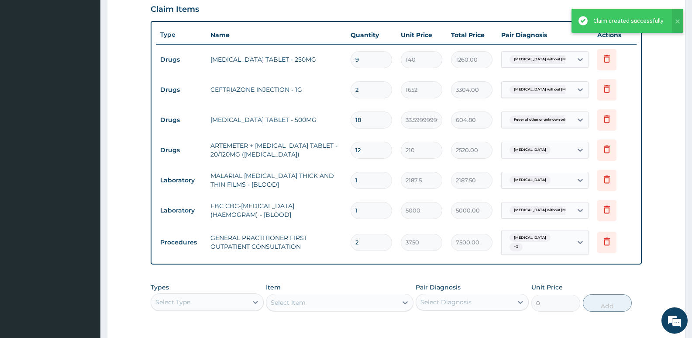
scroll to position [173, 0]
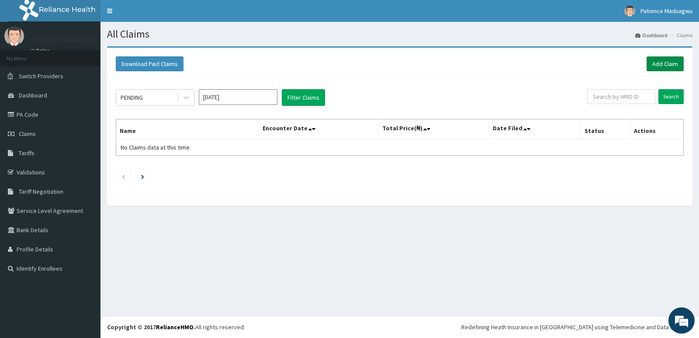
click at [657, 63] on link "Add Claim" at bounding box center [665, 63] width 37 height 15
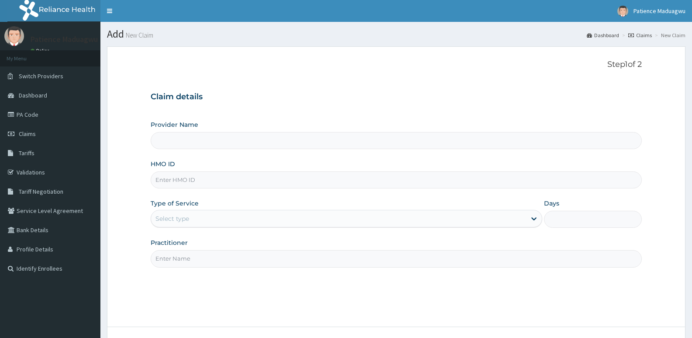
type input "[GEOGRAPHIC_DATA]"
click at [206, 177] on input "HMO ID" at bounding box center [397, 179] width 492 height 17
paste input "GSV/11420/A"
type input "GSV/11420/A"
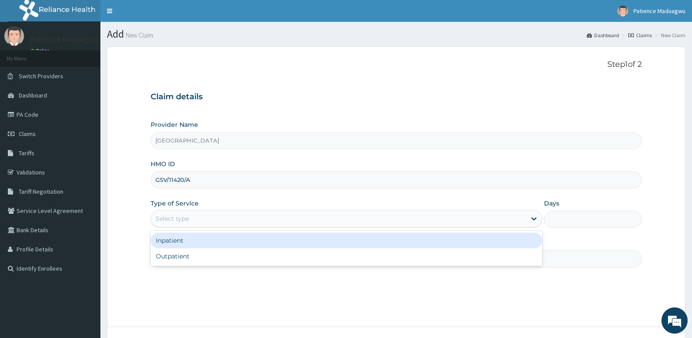
click at [180, 217] on div "Select type" at bounding box center [173, 218] width 34 height 9
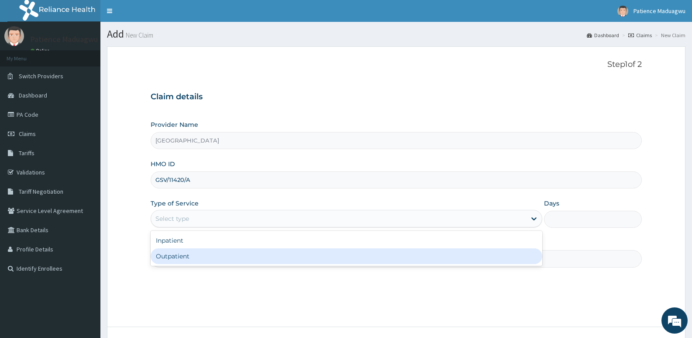
click at [176, 257] on div "Outpatient" at bounding box center [346, 256] width 391 height 16
type input "1"
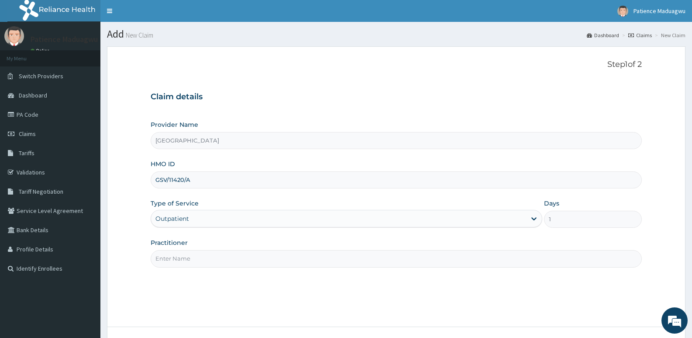
click at [174, 255] on input "Practitioner" at bounding box center [397, 258] width 492 height 17
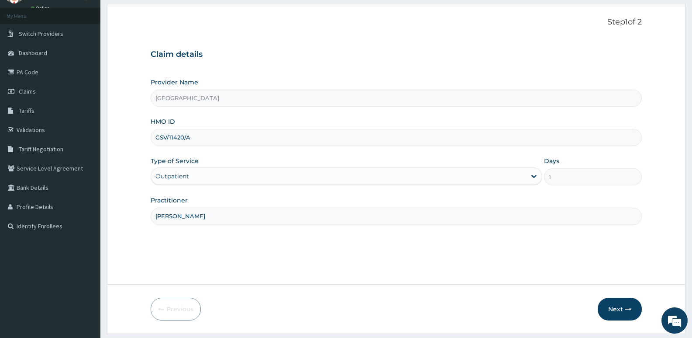
scroll to position [67, 0]
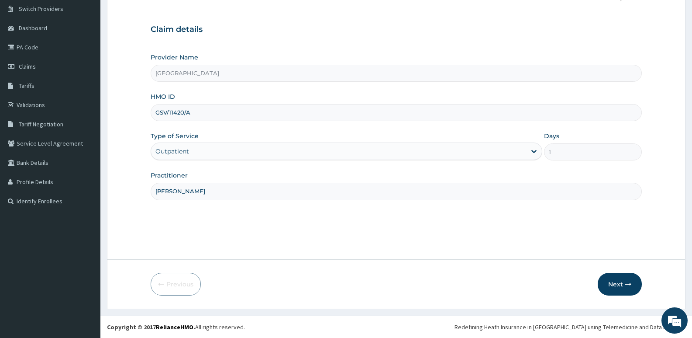
click at [202, 192] on input "Dr kelechi" at bounding box center [397, 191] width 492 height 17
drag, startPoint x: 202, startPoint y: 192, endPoint x: 169, endPoint y: 195, distance: 33.7
click at [169, 195] on input "Dr kelechi" at bounding box center [397, 191] width 492 height 17
type input "Dr Faleti"
click at [617, 284] on button "Next" at bounding box center [620, 284] width 44 height 23
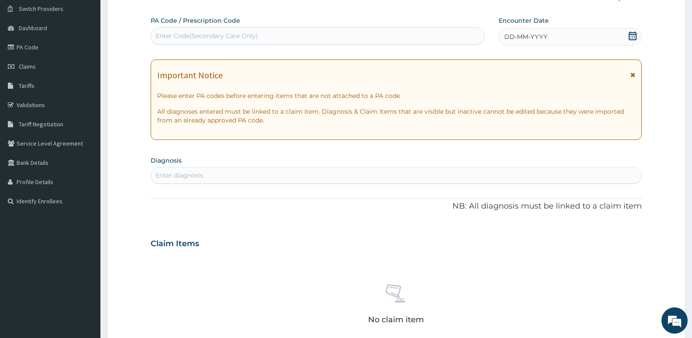
click at [632, 35] on icon at bounding box center [633, 35] width 9 height 9
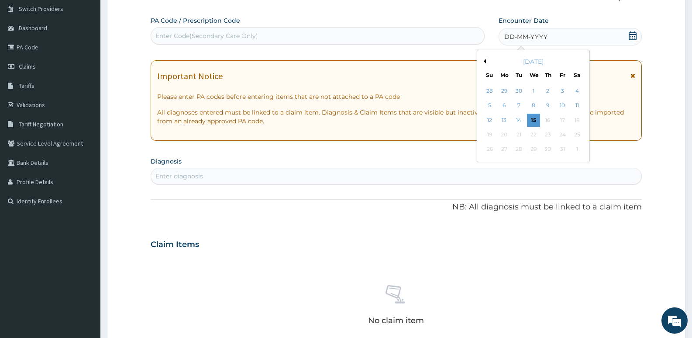
click at [485, 59] on button "Previous Month" at bounding box center [484, 61] width 4 height 4
click at [559, 88] on div "5" at bounding box center [562, 90] width 13 height 13
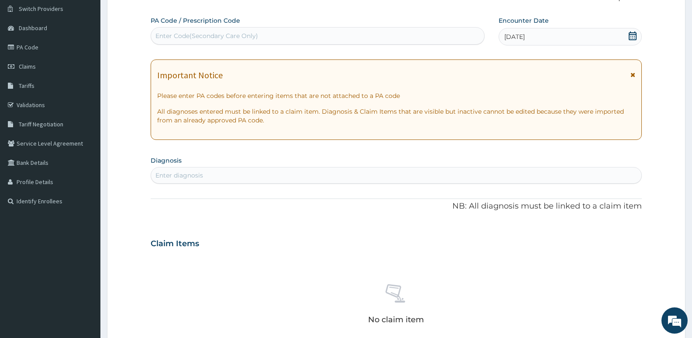
click at [265, 179] on div "Enter diagnosis" at bounding box center [396, 175] width 491 height 14
type input "[MEDICAL_DATA]"
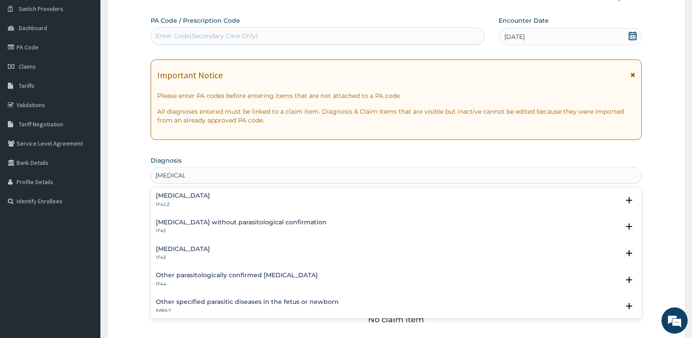
click at [180, 250] on h4 "[MEDICAL_DATA]" at bounding box center [183, 249] width 54 height 7
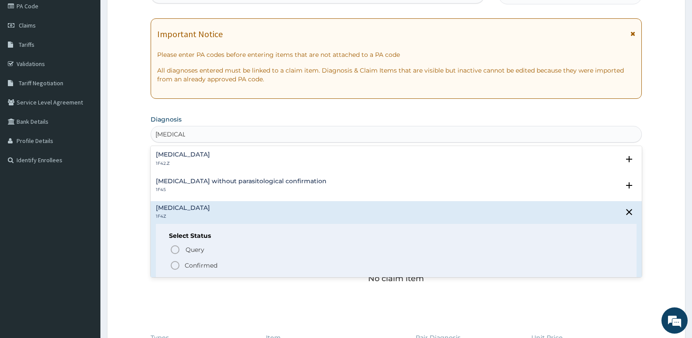
scroll to position [155, 0]
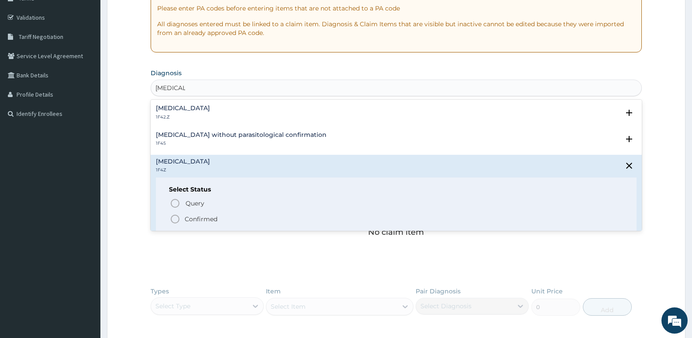
click at [178, 215] on icon "status option filled" at bounding box center [175, 219] width 10 height 10
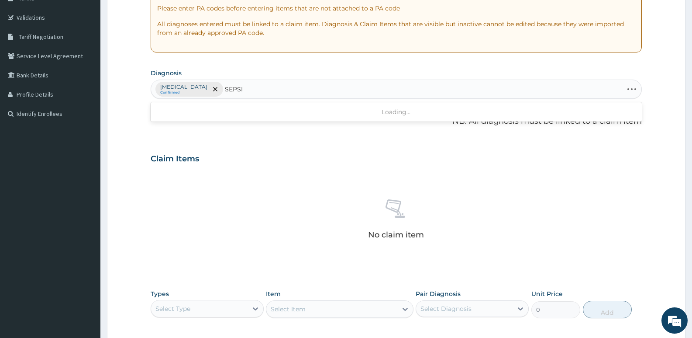
type input "[MEDICAL_DATA]"
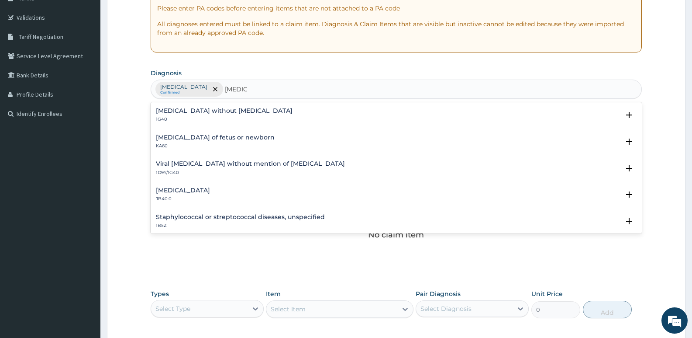
click at [190, 114] on div "Sepsis without septic shock 1G40" at bounding box center [224, 114] width 137 height 15
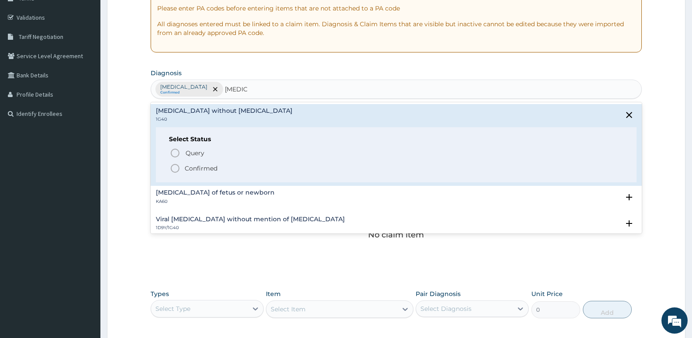
click at [177, 171] on circle "status option filled" at bounding box center [175, 168] width 8 height 8
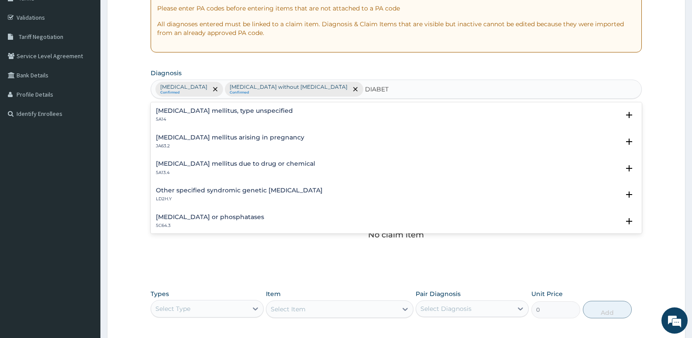
type input "DIABETE"
click at [194, 115] on div "Diabetes mellitus, type unspecified 5A14" at bounding box center [224, 114] width 137 height 15
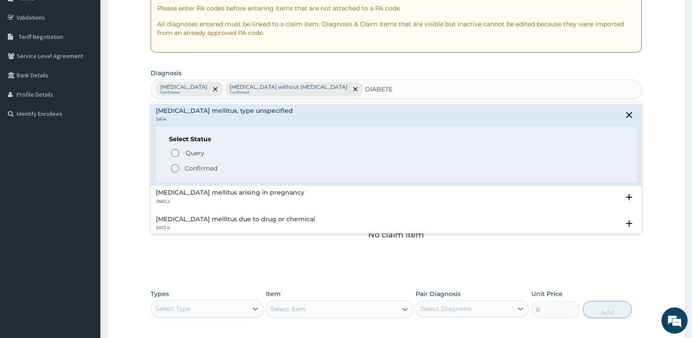
click at [172, 166] on circle "status option filled" at bounding box center [175, 168] width 8 height 8
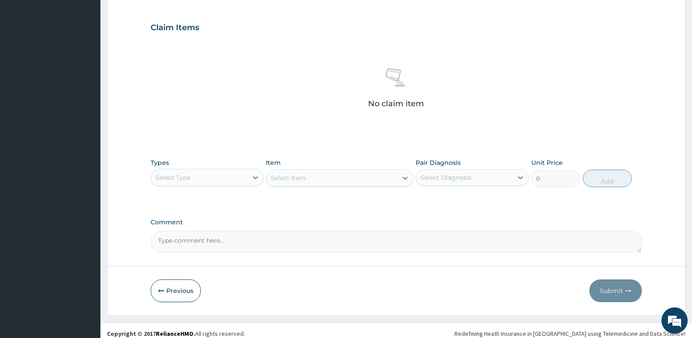
scroll to position [292, 0]
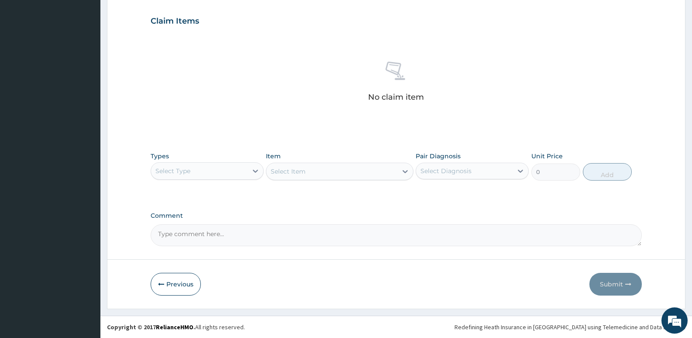
click at [203, 170] on div "Select Type" at bounding box center [199, 171] width 97 height 14
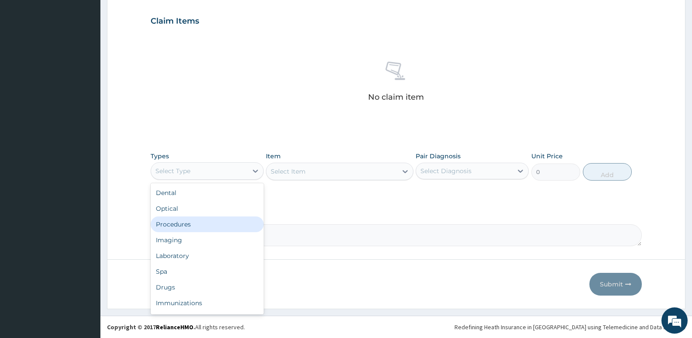
click at [174, 230] on div "Procedures" at bounding box center [207, 224] width 113 height 16
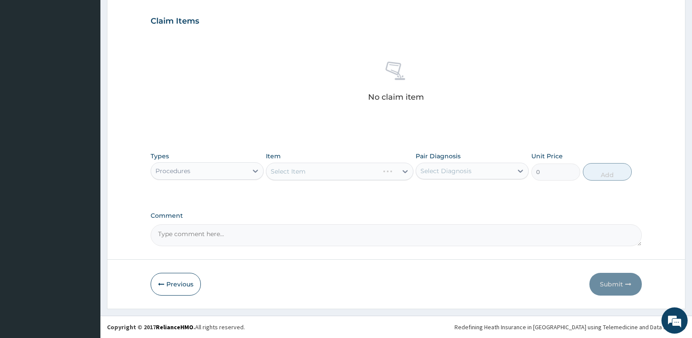
click at [347, 174] on div "Select Item" at bounding box center [339, 171] width 147 height 17
click at [347, 174] on div "Select Item" at bounding box center [332, 171] width 131 height 14
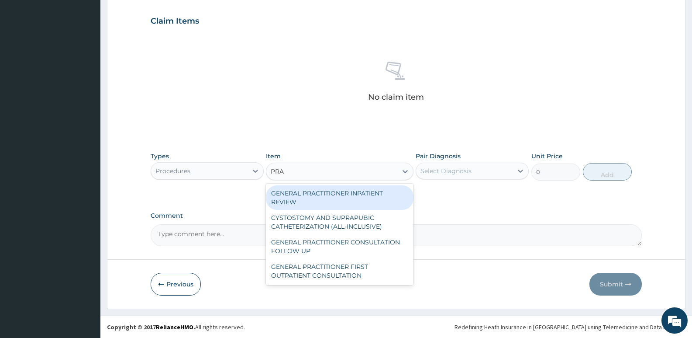
type input "PRAC"
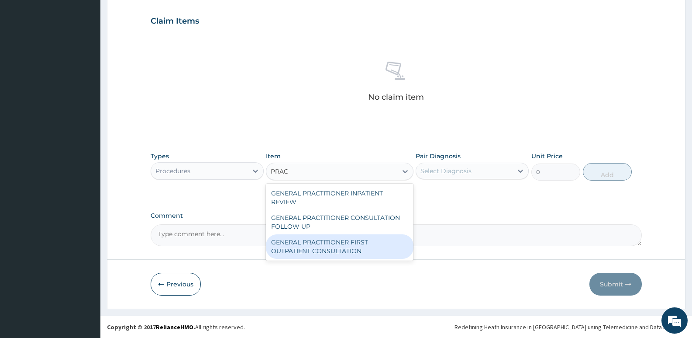
drag, startPoint x: 370, startPoint y: 253, endPoint x: 450, endPoint y: 173, distance: 112.5
click at [370, 250] on div "GENERAL PRACTITIONER FIRST OUTPATIENT CONSULTATION" at bounding box center [339, 246] width 147 height 24
type input "3750"
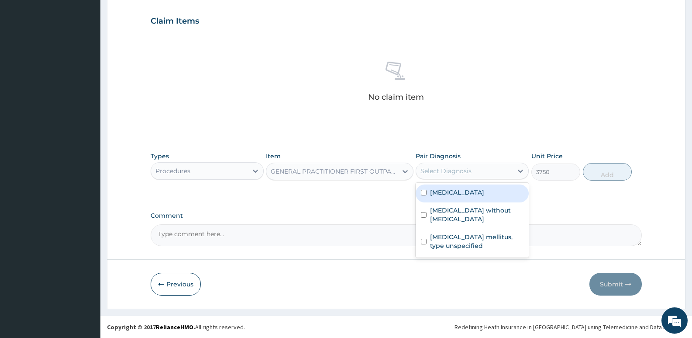
click at [464, 164] on div "Select Diagnosis" at bounding box center [464, 171] width 97 height 14
click at [451, 187] on div "[MEDICAL_DATA]" at bounding box center [472, 193] width 113 height 18
checkbox input "true"
click at [603, 174] on button "Add" at bounding box center [607, 171] width 49 height 17
type input "0"
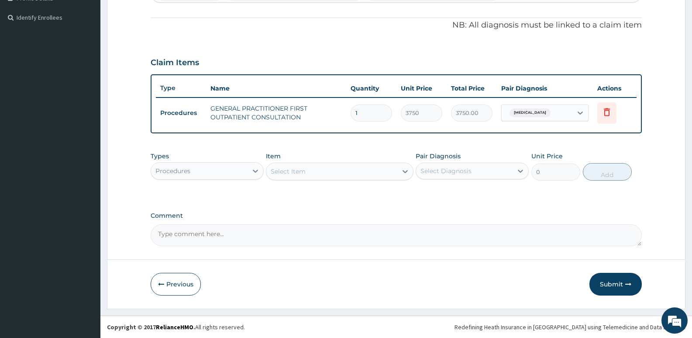
scroll to position [251, 0]
type input "0"
type input "0.00"
type input "1"
type input "3750.00"
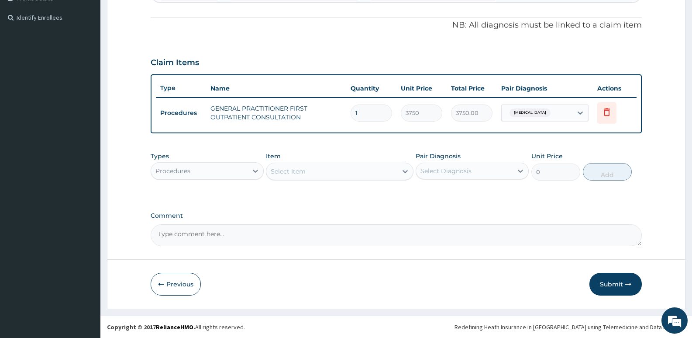
type input "0"
type input "0.00"
type input "1"
type input "3750.00"
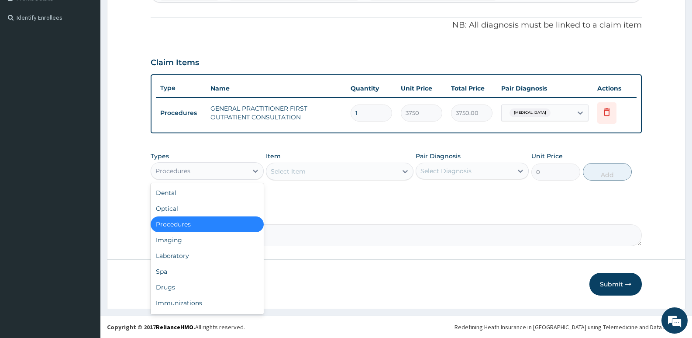
click at [225, 173] on div "Procedures" at bounding box center [199, 171] width 97 height 14
click at [169, 258] on div "Laboratory" at bounding box center [207, 256] width 113 height 16
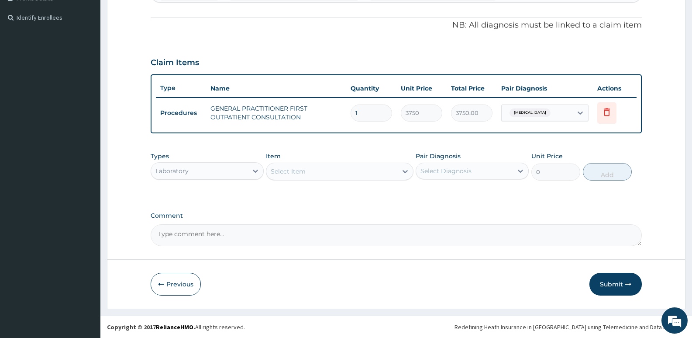
click at [309, 176] on div "Select Item" at bounding box center [332, 171] width 131 height 14
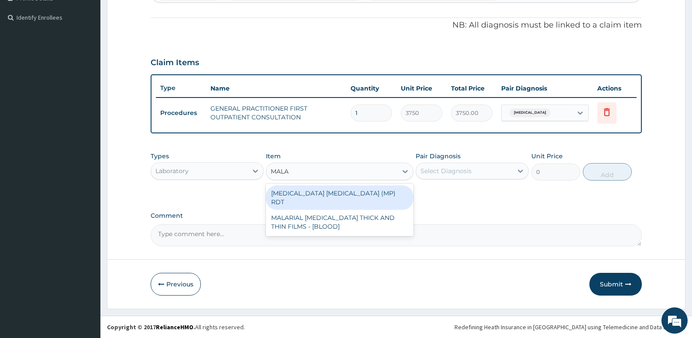
type input "MALAR"
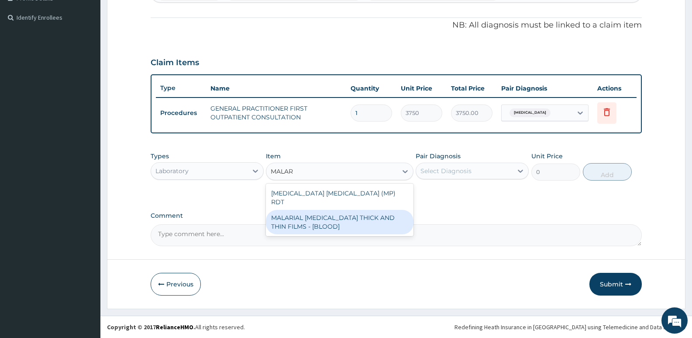
click at [305, 211] on div "MALARIAL [MEDICAL_DATA] THICK AND THIN FILMS - [BLOOD]" at bounding box center [339, 222] width 147 height 24
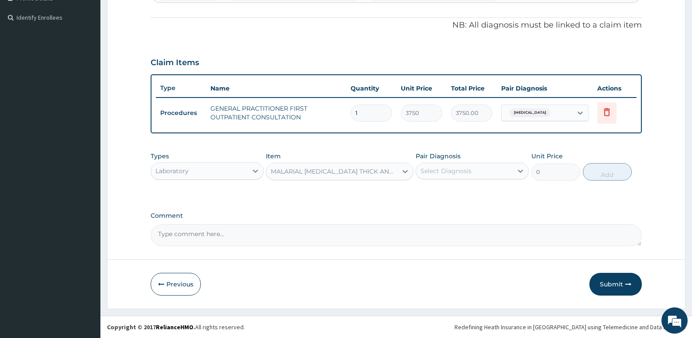
type input "2187.5"
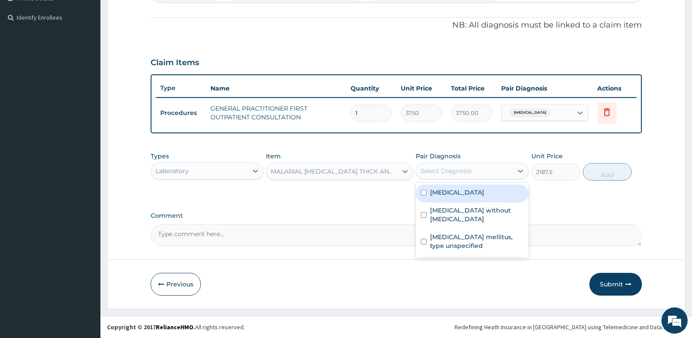
click at [447, 172] on div "Select Diagnosis" at bounding box center [446, 170] width 51 height 9
click at [448, 190] on label "[MEDICAL_DATA]" at bounding box center [457, 192] width 54 height 9
checkbox input "true"
click at [595, 171] on button "Add" at bounding box center [607, 171] width 49 height 17
type input "0"
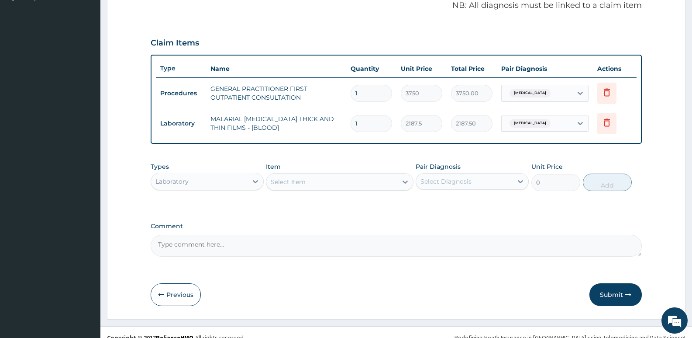
scroll to position [281, 0]
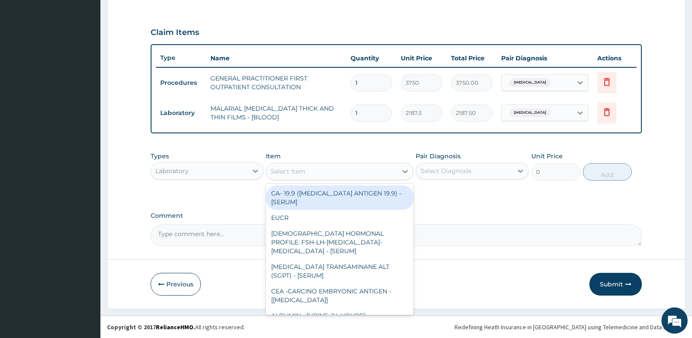
click at [288, 171] on div "Select Item" at bounding box center [288, 171] width 35 height 9
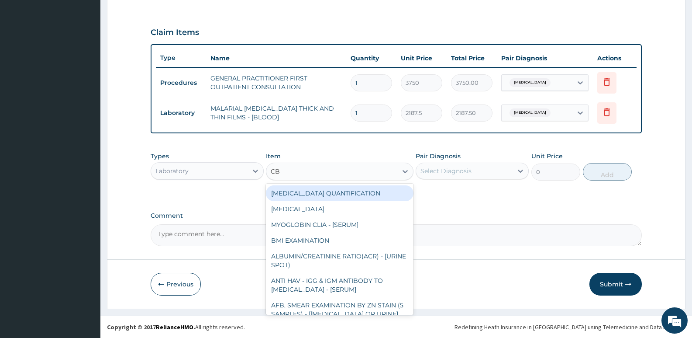
type input "CBC"
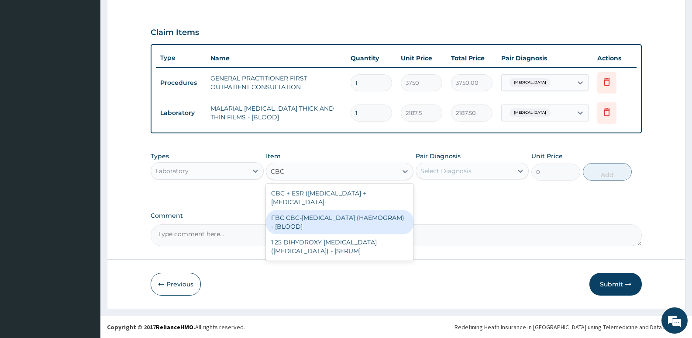
click at [296, 223] on div "FBC CBC-[MEDICAL_DATA] (HAEMOGRAM) - [BLOOD]" at bounding box center [339, 222] width 147 height 24
type input "5000"
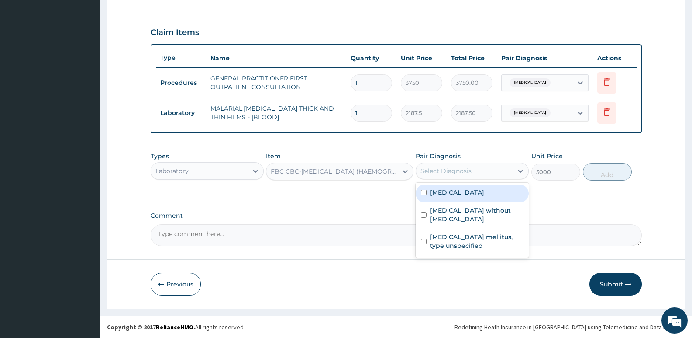
click at [491, 166] on div "Select Diagnosis" at bounding box center [464, 171] width 97 height 14
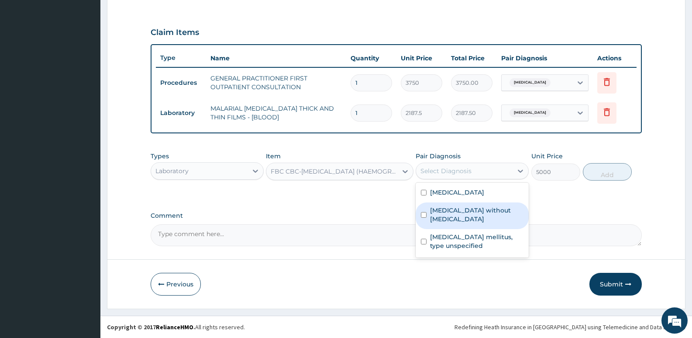
click at [427, 212] on input "checkbox" at bounding box center [424, 215] width 6 height 6
checkbox input "true"
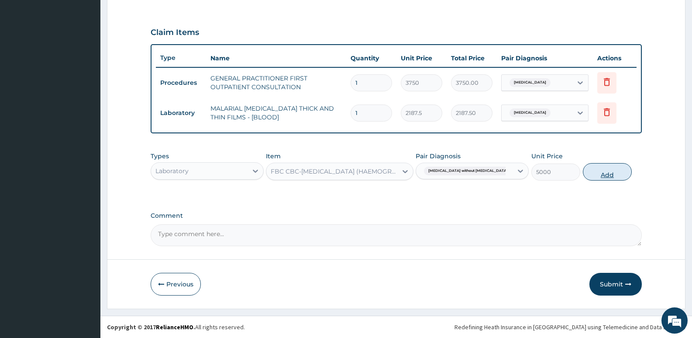
click at [591, 168] on button "Add" at bounding box center [607, 171] width 49 height 17
type input "0"
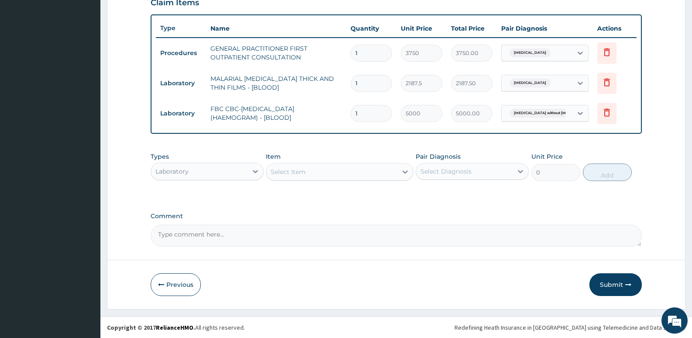
scroll to position [311, 0]
click at [297, 167] on div "Select Item" at bounding box center [288, 171] width 35 height 9
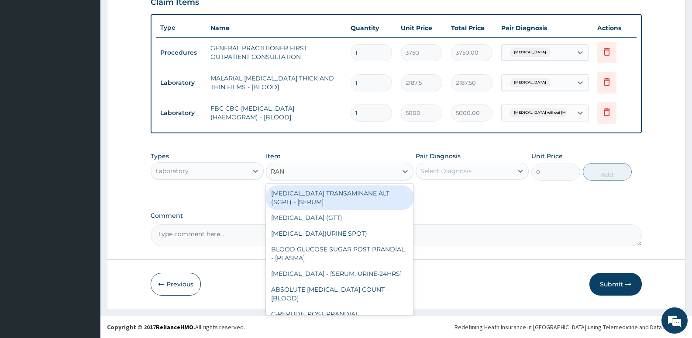
type input "RAND"
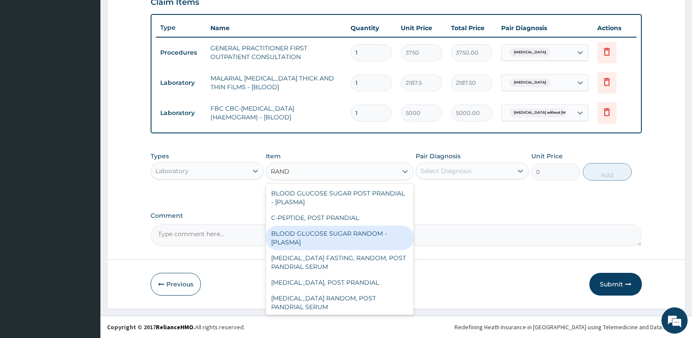
click at [311, 230] on div "BLOOD GLUCOSE SUGAR RANDOM - [PLASMA]" at bounding box center [339, 237] width 147 height 24
type input "1875"
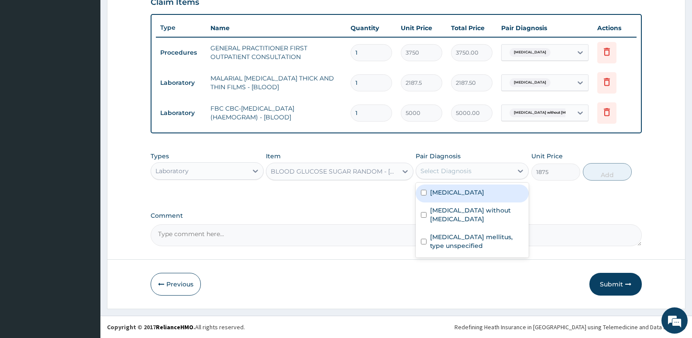
click at [442, 168] on div "Select Diagnosis" at bounding box center [446, 170] width 51 height 9
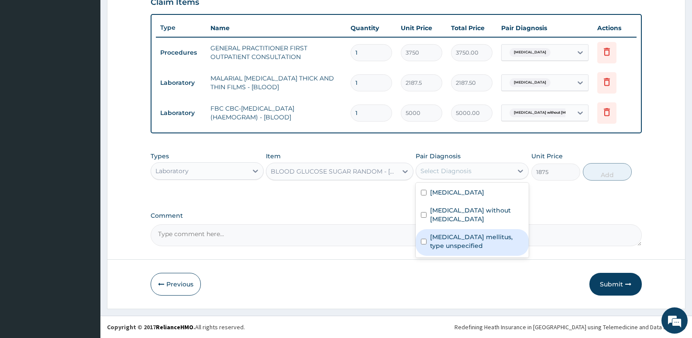
click at [437, 232] on label "Diabetes mellitus, type unspecified" at bounding box center [476, 240] width 93 height 17
checkbox input "true"
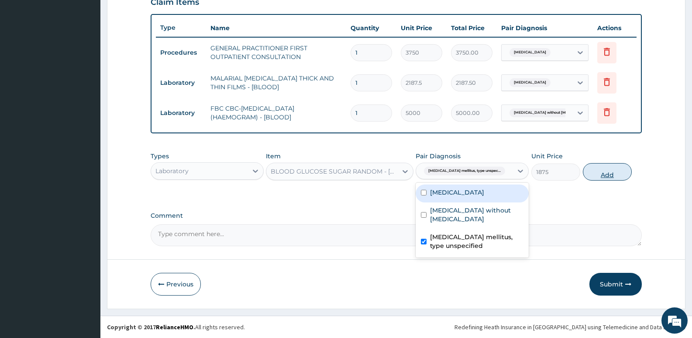
click at [610, 169] on button "Add" at bounding box center [607, 171] width 49 height 17
type input "0"
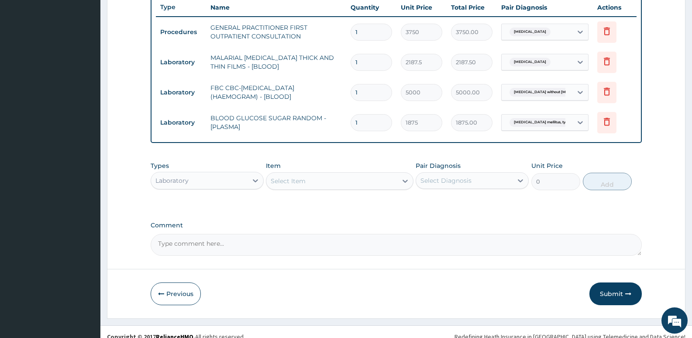
scroll to position [341, 0]
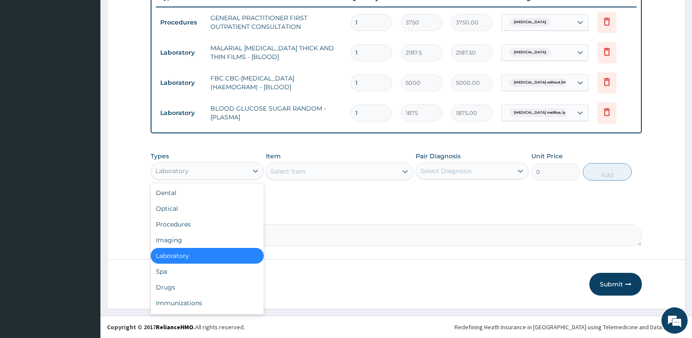
click at [203, 173] on div "Laboratory" at bounding box center [199, 171] width 97 height 14
click at [178, 286] on div "Drugs" at bounding box center [207, 287] width 113 height 16
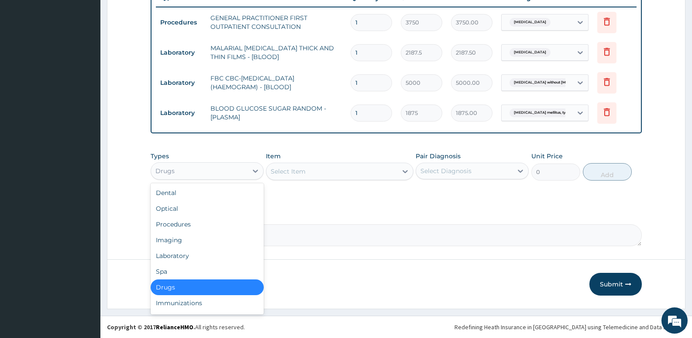
click at [223, 172] on div "Drugs" at bounding box center [199, 171] width 97 height 14
click at [182, 224] on div "Procedures" at bounding box center [207, 224] width 113 height 16
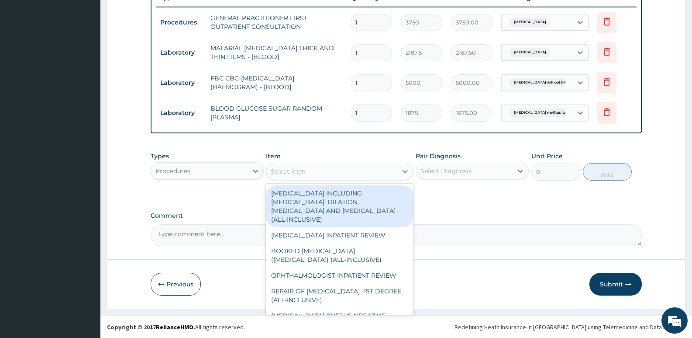
click at [337, 168] on div "Select Item" at bounding box center [332, 171] width 131 height 14
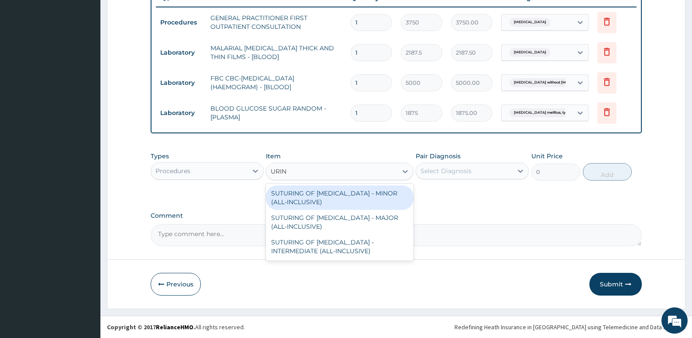
type input "URIN"
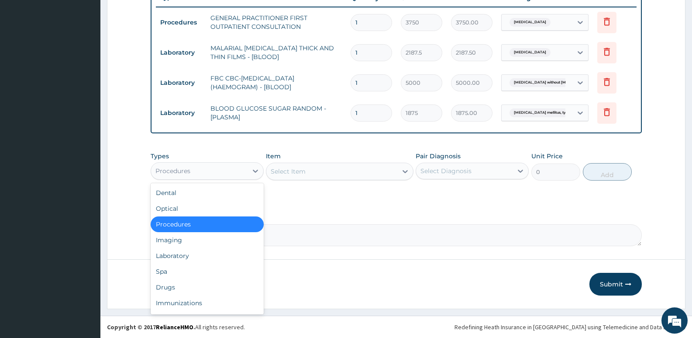
click at [193, 175] on div "Procedures" at bounding box center [199, 171] width 97 height 14
click at [172, 259] on div "Laboratory" at bounding box center [207, 256] width 113 height 16
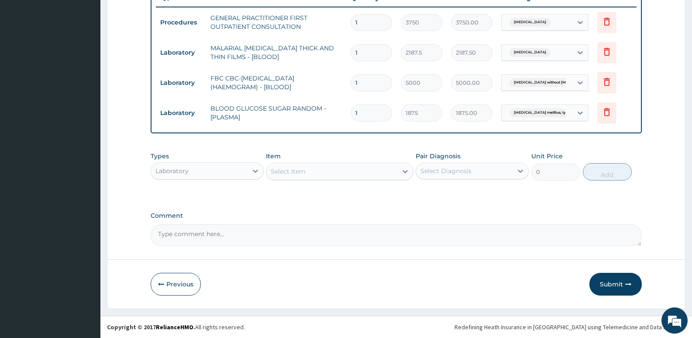
click at [302, 170] on div "Select Item" at bounding box center [288, 171] width 35 height 9
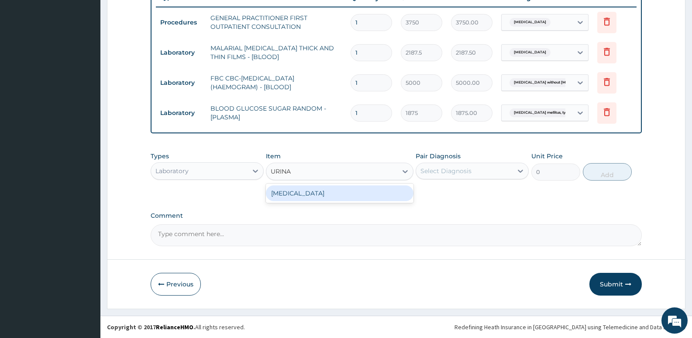
type input "URINAL"
click at [301, 197] on div "[MEDICAL_DATA]" at bounding box center [339, 193] width 147 height 16
type input "2187.5"
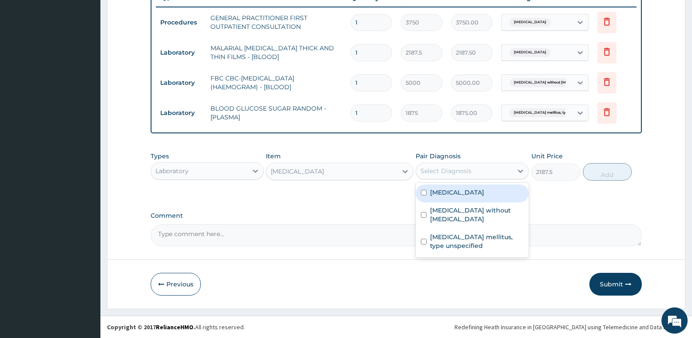
click at [458, 164] on div "Select Diagnosis" at bounding box center [464, 171] width 97 height 14
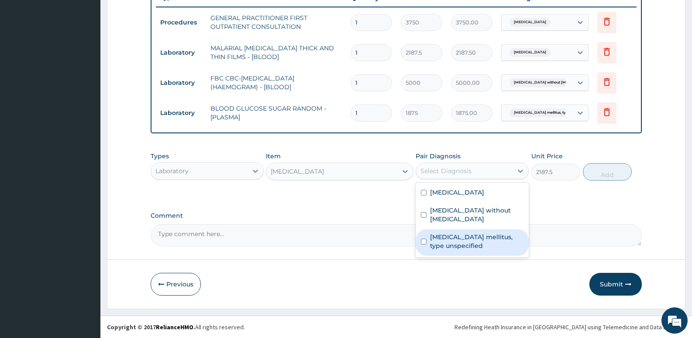
click at [449, 232] on label "Diabetes mellitus, type unspecified" at bounding box center [476, 240] width 93 height 17
checkbox input "true"
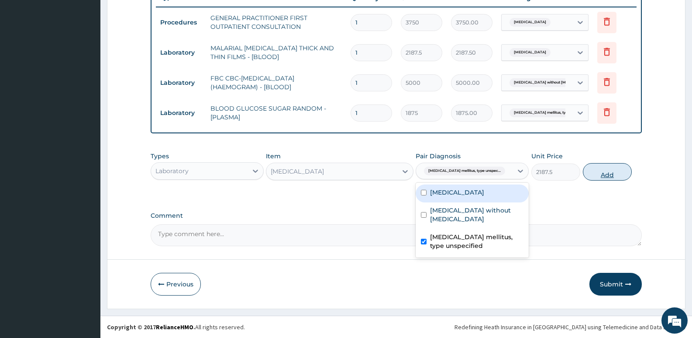
click at [603, 172] on button "Add" at bounding box center [607, 171] width 49 height 17
type input "0"
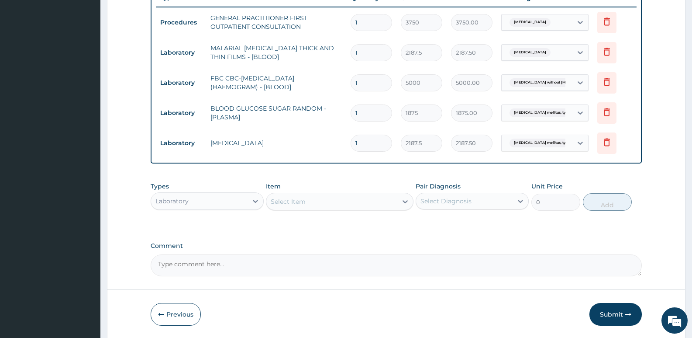
scroll to position [371, 0]
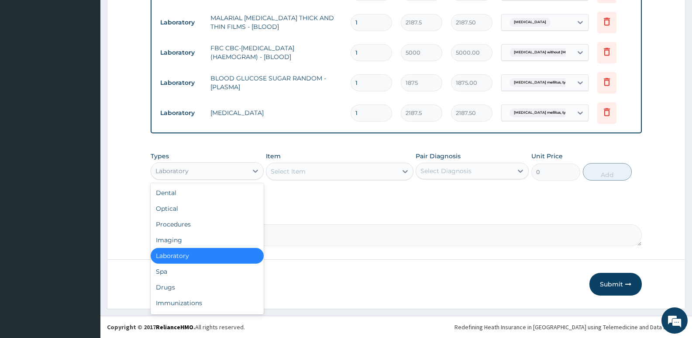
click at [186, 168] on div "Laboratory" at bounding box center [172, 170] width 33 height 9
click at [180, 284] on div "Drugs" at bounding box center [207, 287] width 113 height 16
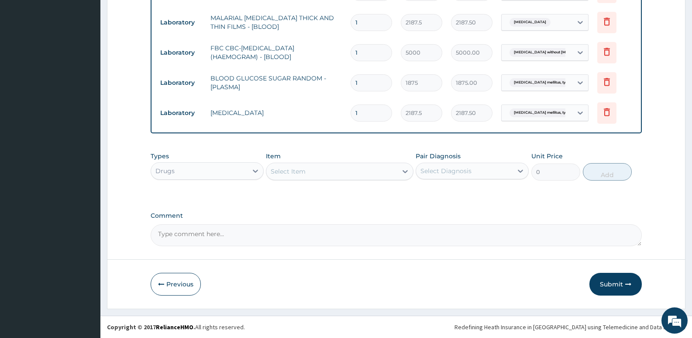
click at [277, 172] on div "Select Item" at bounding box center [288, 171] width 35 height 9
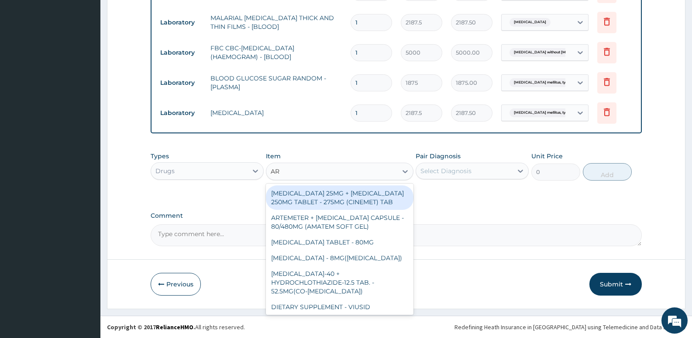
type input "ART"
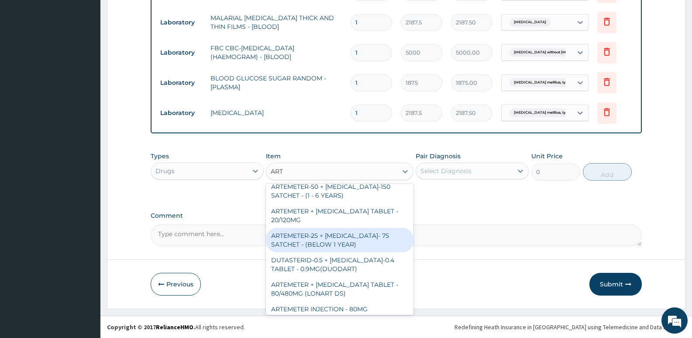
scroll to position [524, 0]
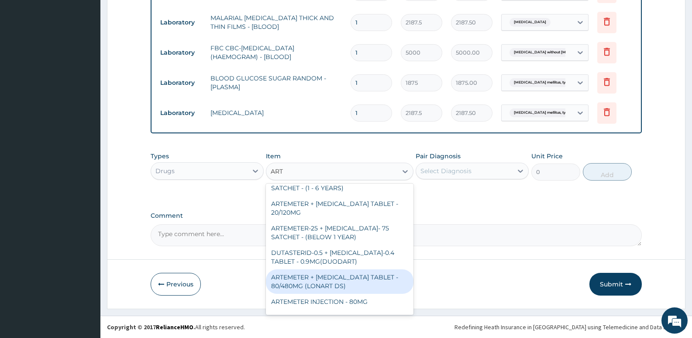
drag, startPoint x: 337, startPoint y: 276, endPoint x: 399, endPoint y: 226, distance: 79.3
click at [337, 276] on div "ARTEMETER + [MEDICAL_DATA] TABLET - 80/480MG (LONART DS)" at bounding box center [339, 281] width 147 height 24
type input "588"
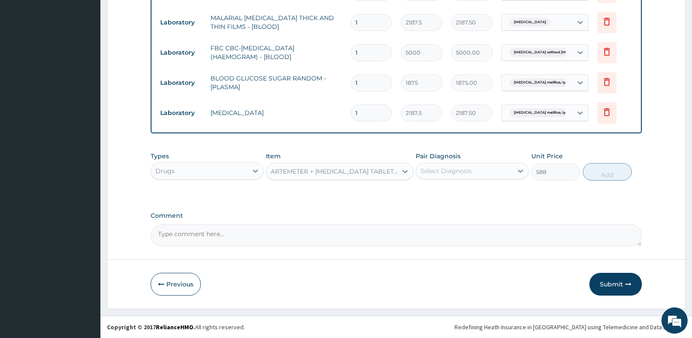
click at [470, 169] on div "Select Diagnosis" at bounding box center [446, 170] width 51 height 9
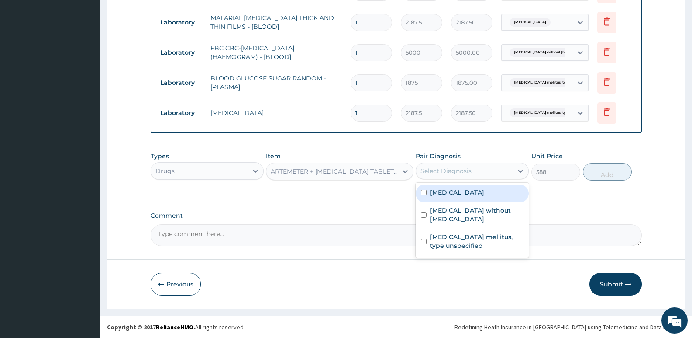
click at [465, 193] on label "[MEDICAL_DATA]" at bounding box center [457, 192] width 54 height 9
checkbox input "true"
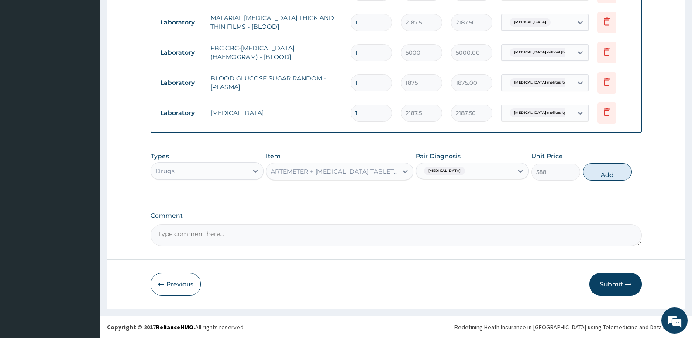
click at [599, 172] on button "Add" at bounding box center [607, 171] width 49 height 17
type input "0"
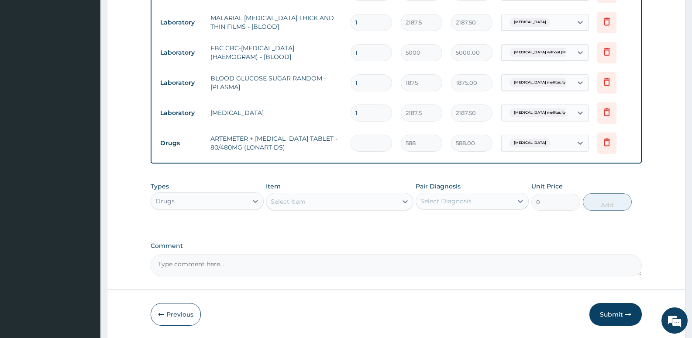
type input "0.00"
type input "6"
type input "3528.00"
type input "6"
click at [359, 203] on div "Select Item" at bounding box center [332, 201] width 131 height 14
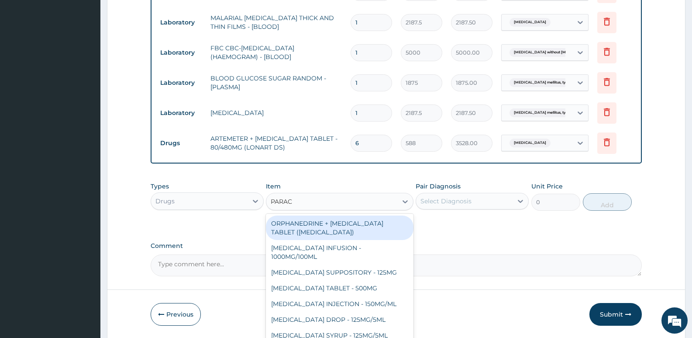
type input "PARACE"
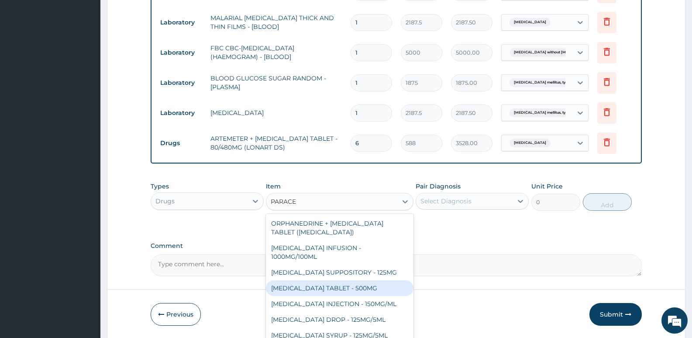
click at [338, 282] on div "[MEDICAL_DATA] TABLET - 500MG" at bounding box center [339, 288] width 147 height 16
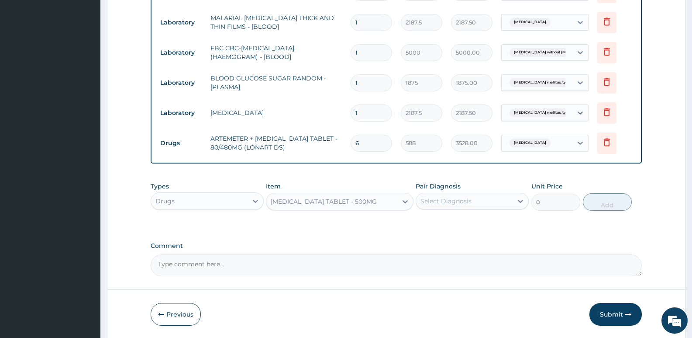
type input "33.599999999999994"
click at [452, 201] on div "Select Diagnosis" at bounding box center [446, 201] width 51 height 9
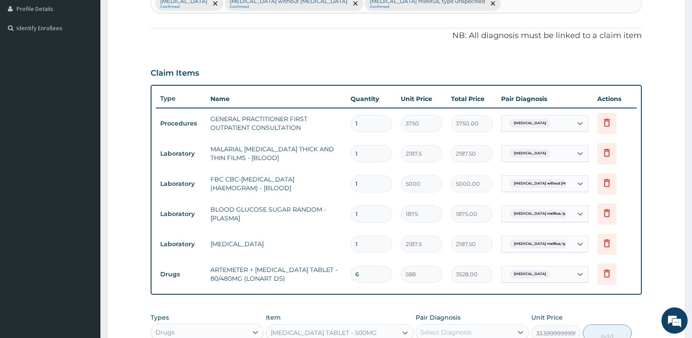
scroll to position [239, 0]
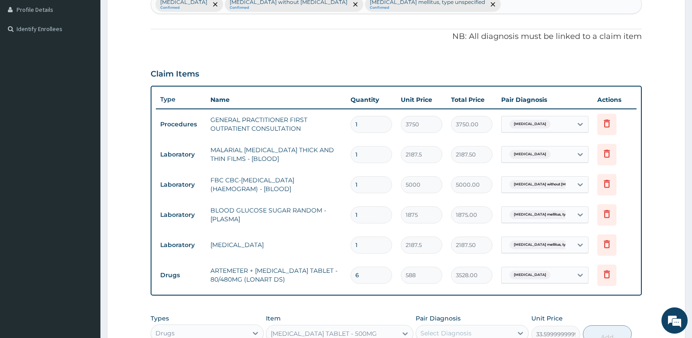
click at [460, 7] on div "Malaria, unspecified Confirmed Sepsis without septic shock Confirmed Diabetes m…" at bounding box center [396, 4] width 491 height 18
type input "HEADACHE"
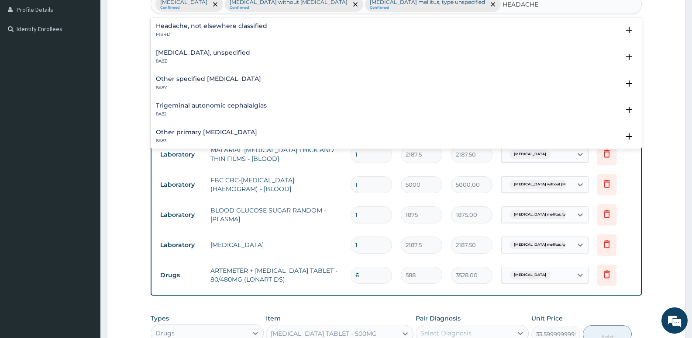
click at [219, 28] on h4 "Headache, not elsewhere classified" at bounding box center [211, 26] width 111 height 7
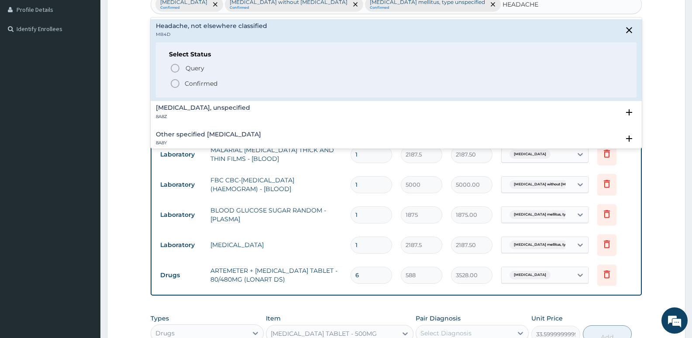
click at [173, 84] on icon "status option filled" at bounding box center [175, 83] width 10 height 10
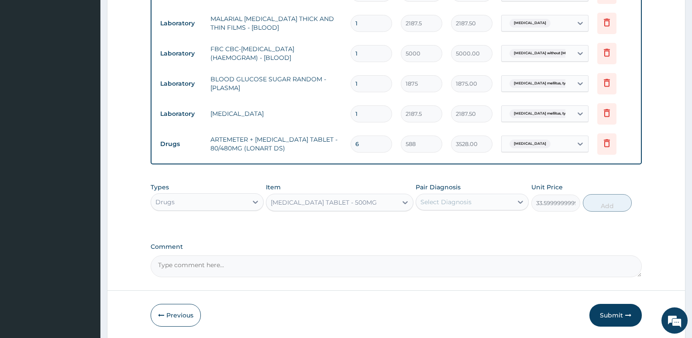
scroll to position [402, 0]
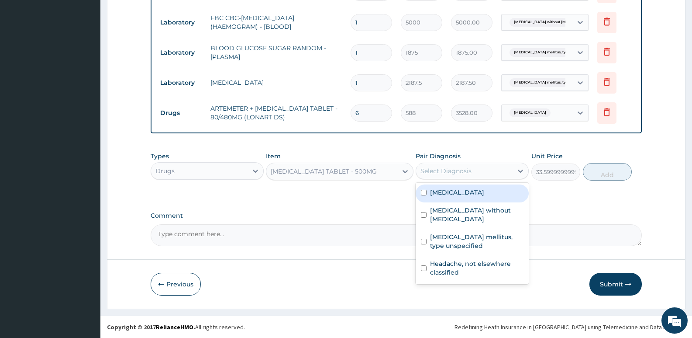
click at [437, 171] on div "Select Diagnosis" at bounding box center [446, 170] width 51 height 9
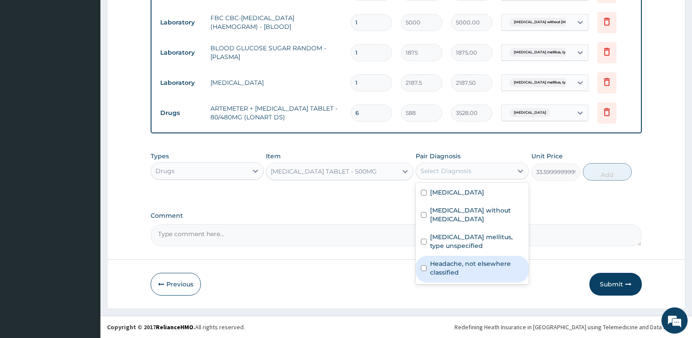
click at [438, 259] on label "Headache, not elsewhere classified" at bounding box center [476, 267] width 93 height 17
checkbox input "true"
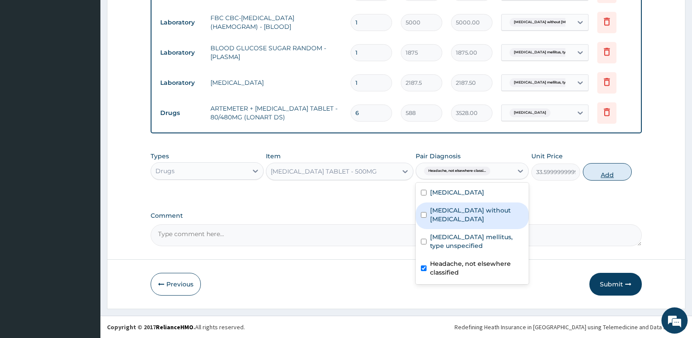
click at [612, 175] on button "Add" at bounding box center [607, 171] width 49 height 17
type input "0"
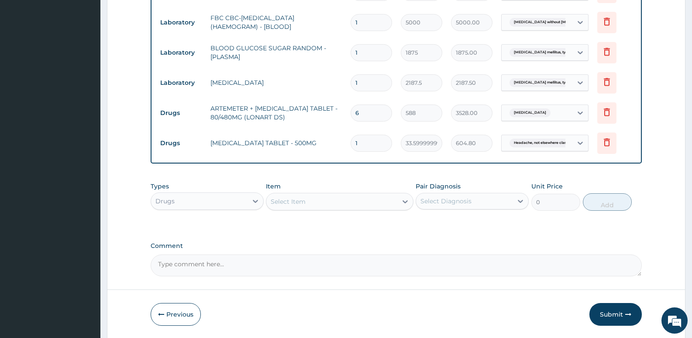
type input "18"
type input "604.80"
type input "18"
click at [346, 201] on div "Select Item" at bounding box center [332, 201] width 131 height 14
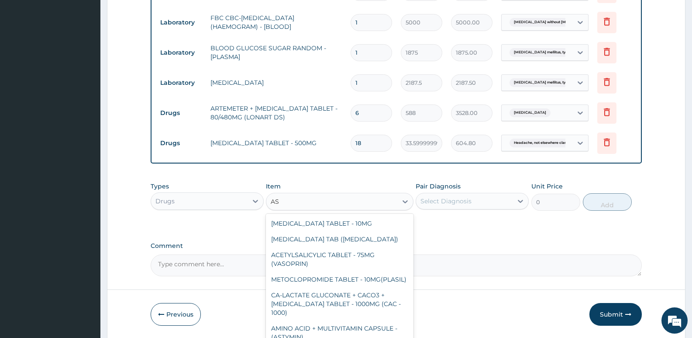
type input "A"
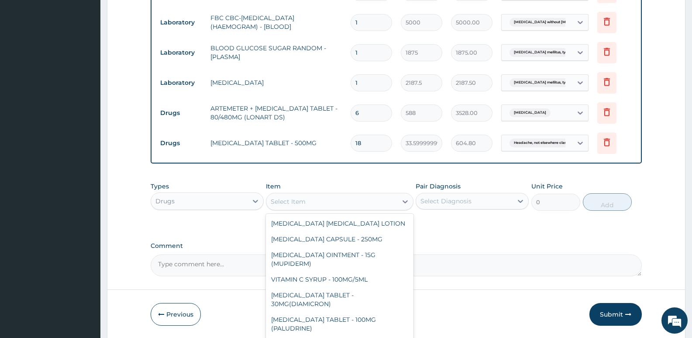
scroll to position [314, 0]
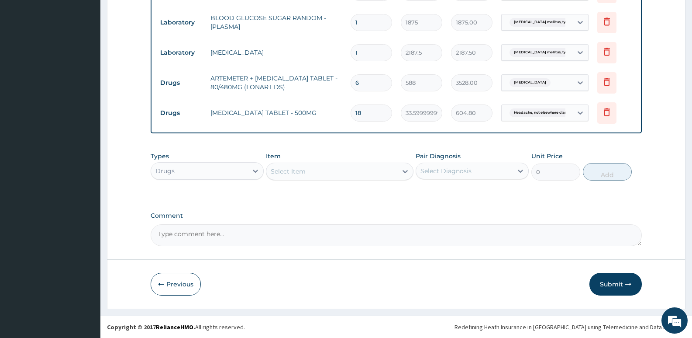
click at [616, 281] on button "Submit" at bounding box center [616, 284] width 52 height 23
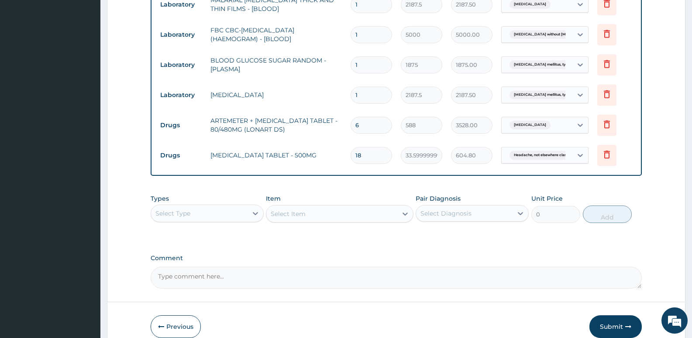
scroll to position [432, 0]
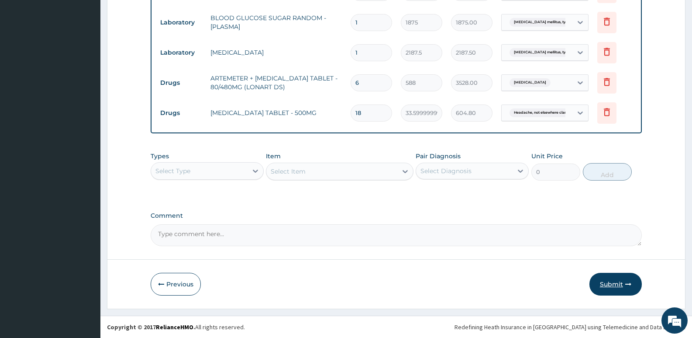
click at [606, 282] on button "Submit" at bounding box center [616, 284] width 52 height 23
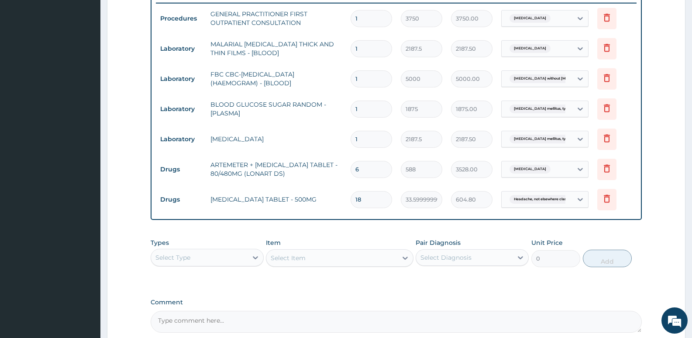
scroll to position [344, 0]
click at [604, 199] on icon at bounding box center [607, 199] width 10 height 10
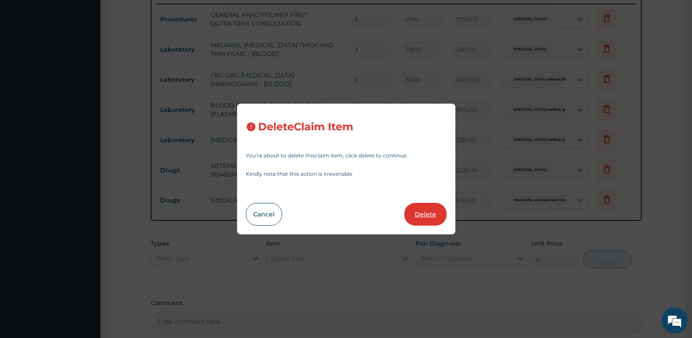
click at [438, 207] on button "Delete" at bounding box center [426, 214] width 42 height 23
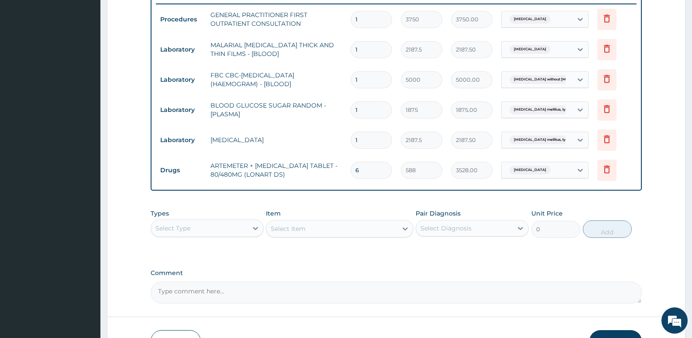
scroll to position [388, 0]
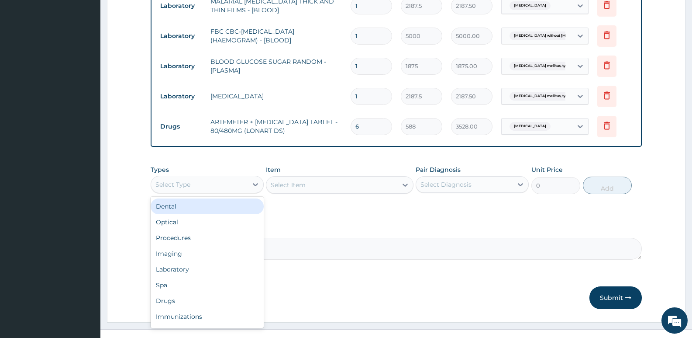
click at [239, 179] on div "Select Type" at bounding box center [199, 184] width 97 height 14
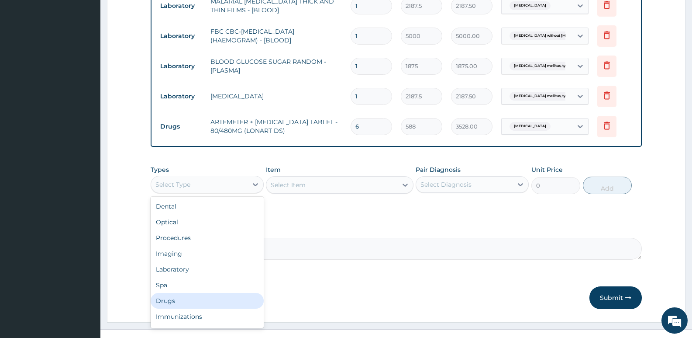
click at [171, 296] on div "Drugs" at bounding box center [207, 301] width 113 height 16
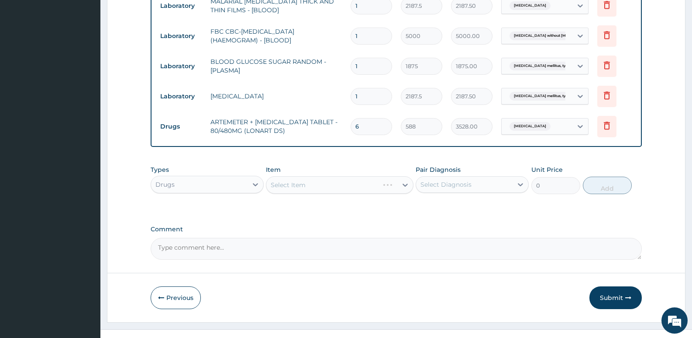
click at [343, 187] on div "Select Item" at bounding box center [339, 184] width 147 height 17
click at [341, 179] on div "Select Item" at bounding box center [339, 184] width 147 height 17
click at [341, 179] on div "Select Item" at bounding box center [332, 185] width 131 height 14
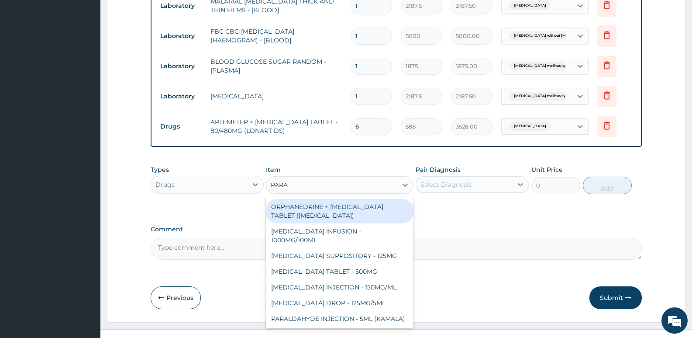
type input "PARAC"
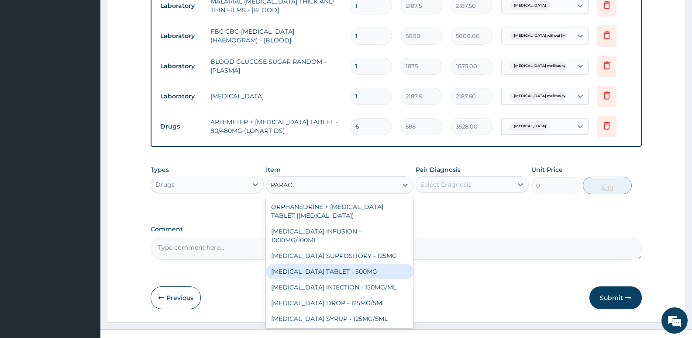
click at [359, 268] on div "[MEDICAL_DATA] TABLET - 500MG" at bounding box center [339, 271] width 147 height 16
type input "33.599999999999994"
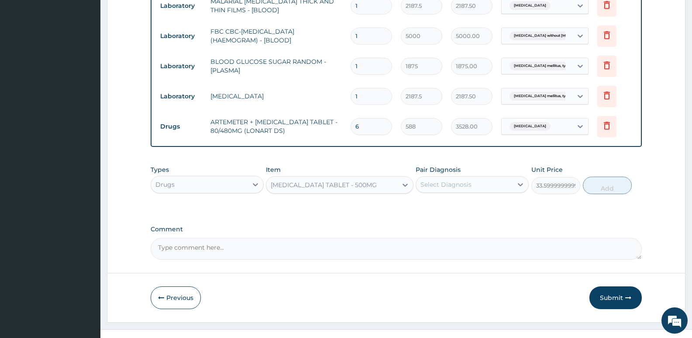
click at [474, 181] on div "Select Diagnosis" at bounding box center [464, 184] width 97 height 14
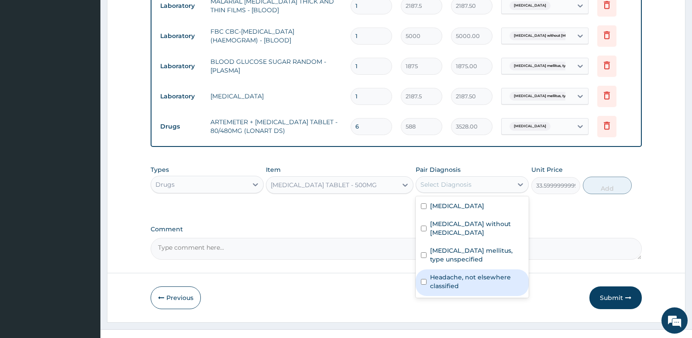
click at [449, 273] on label "Headache, not elsewhere classified" at bounding box center [476, 281] width 93 height 17
checkbox input "true"
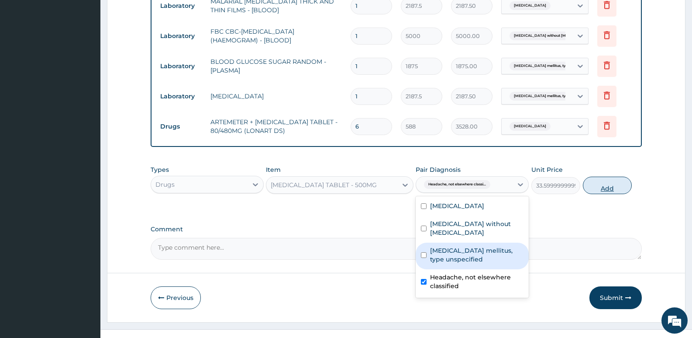
click at [619, 186] on button "Add" at bounding box center [607, 185] width 49 height 17
type input "0"
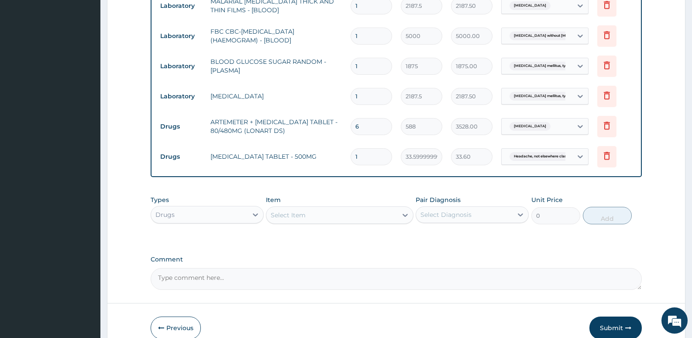
type input "18"
type input "604.80"
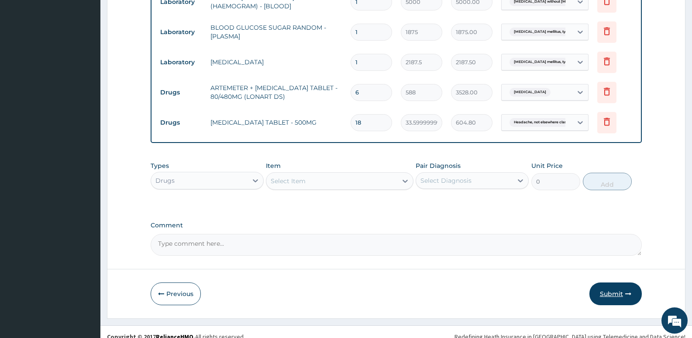
scroll to position [432, 0]
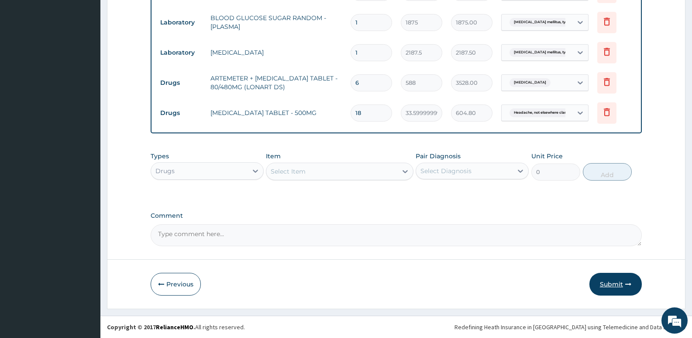
type input "18"
click at [603, 280] on button "Submit" at bounding box center [616, 284] width 52 height 23
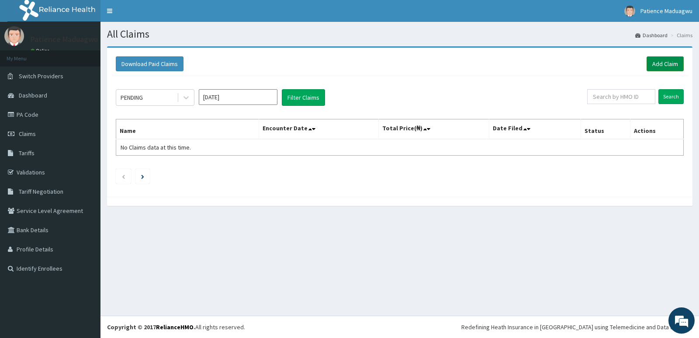
click at [665, 64] on link "Add Claim" at bounding box center [665, 63] width 37 height 15
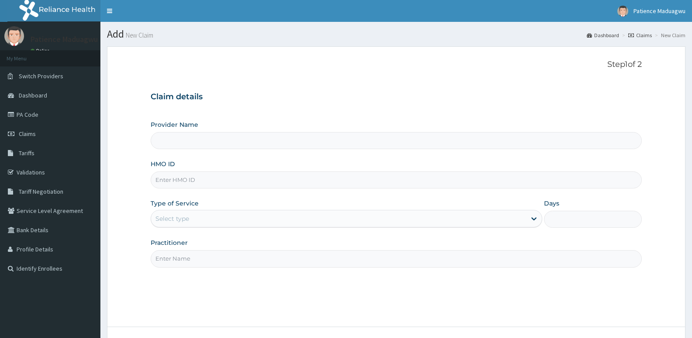
drag, startPoint x: 0, startPoint y: 0, endPoint x: 179, endPoint y: 177, distance: 251.5
click at [179, 177] on input "HMO ID" at bounding box center [397, 179] width 492 height 17
paste input "LTR/10070/C"
type input "LTR/10070/C"
type input "[GEOGRAPHIC_DATA]"
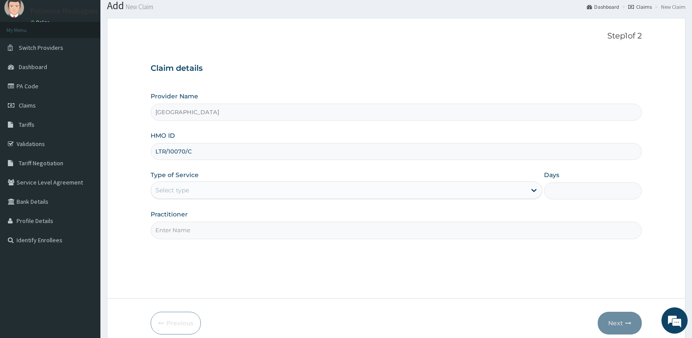
scroll to position [44, 0]
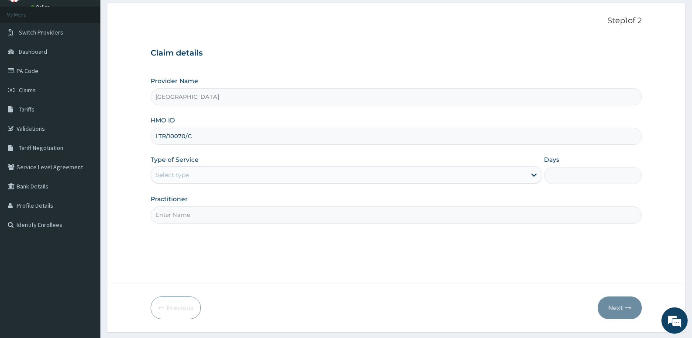
type input "LTR/10070/C"
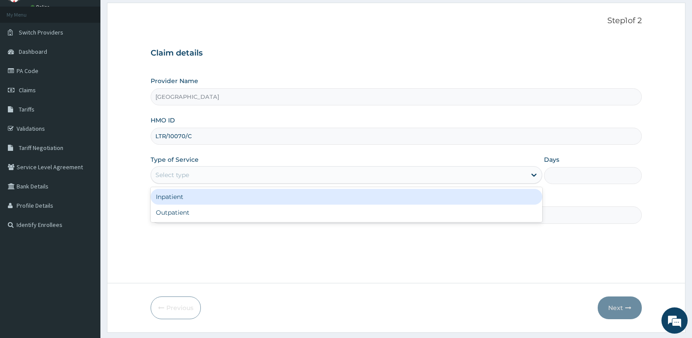
click at [179, 177] on div "Select type" at bounding box center [173, 174] width 34 height 9
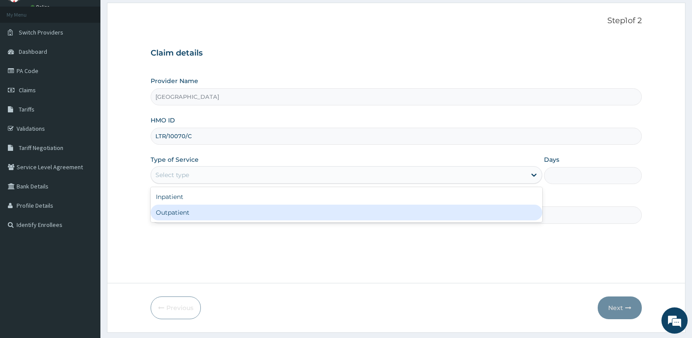
click at [177, 211] on div "Outpatient" at bounding box center [346, 212] width 391 height 16
type input "1"
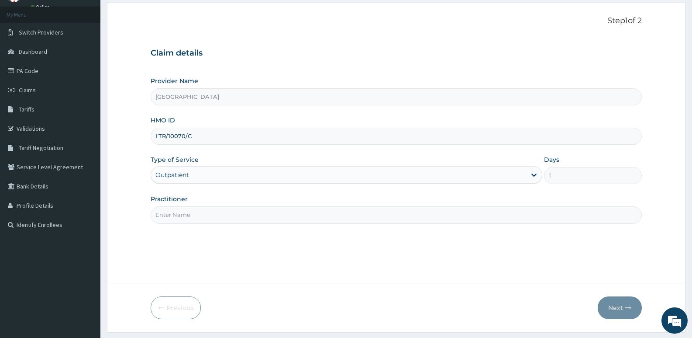
scroll to position [0, 0]
drag, startPoint x: 180, startPoint y: 220, endPoint x: 185, endPoint y: 228, distance: 9.8
click at [180, 220] on input "Practitioner" at bounding box center [397, 214] width 492 height 17
type input "[PERSON_NAME]"
click at [620, 302] on button "Next" at bounding box center [620, 307] width 44 height 23
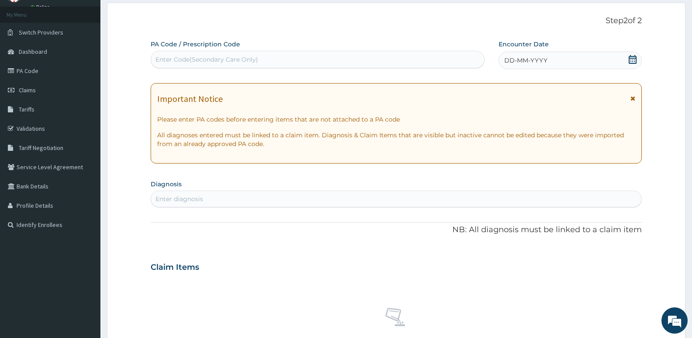
click at [630, 57] on icon at bounding box center [633, 59] width 9 height 9
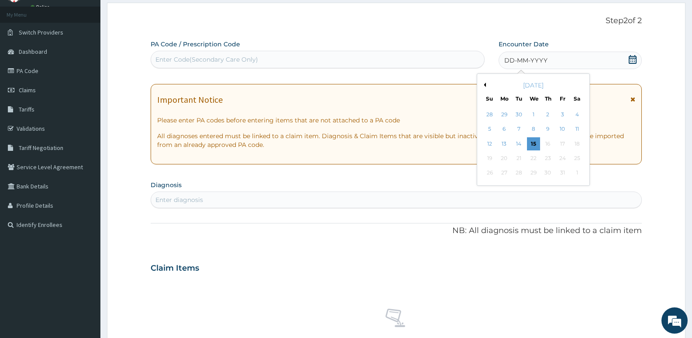
click at [486, 83] on button "Previous Month" at bounding box center [484, 85] width 4 height 4
click at [562, 118] on div "5" at bounding box center [562, 114] width 13 height 13
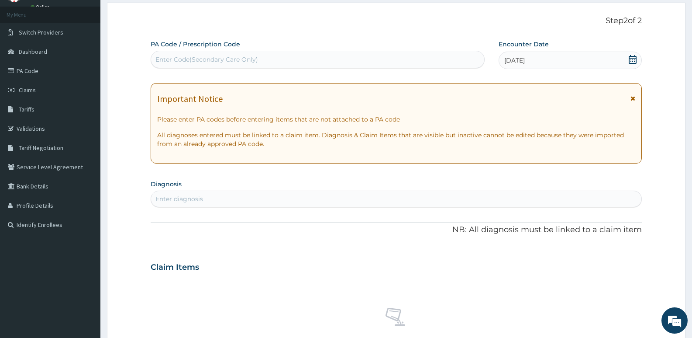
click at [258, 203] on div "Enter diagnosis" at bounding box center [396, 199] width 491 height 14
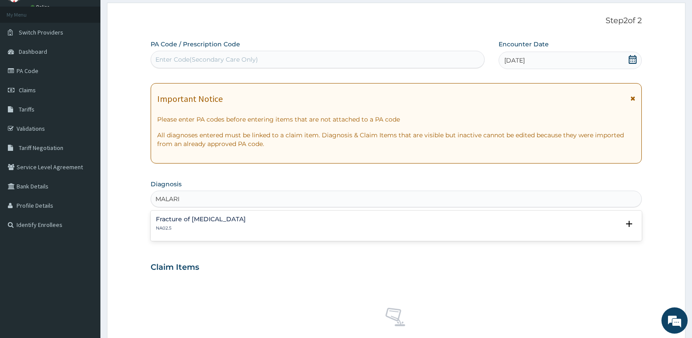
type input "[MEDICAL_DATA]"
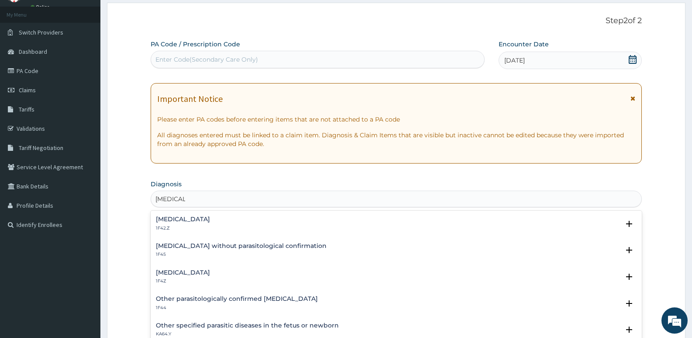
click at [194, 270] on h4 "[MEDICAL_DATA]" at bounding box center [183, 272] width 54 height 7
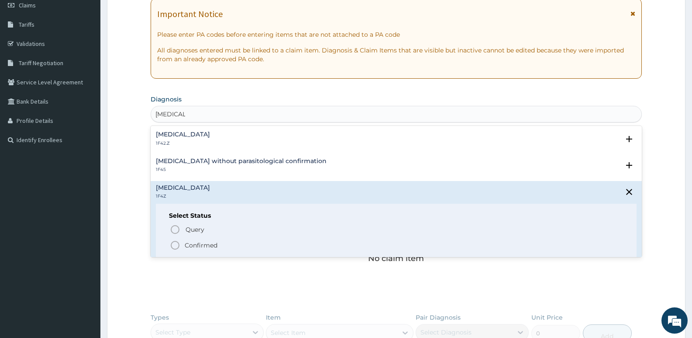
scroll to position [131, 0]
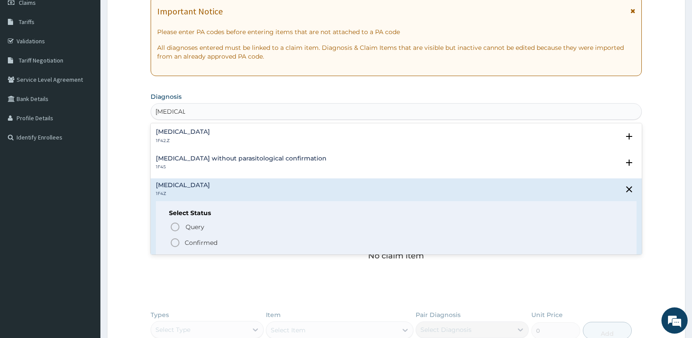
click at [174, 240] on icon "status option filled" at bounding box center [175, 242] width 10 height 10
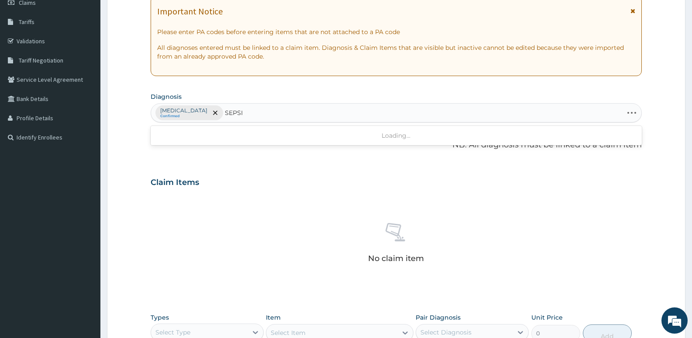
type input "[MEDICAL_DATA]"
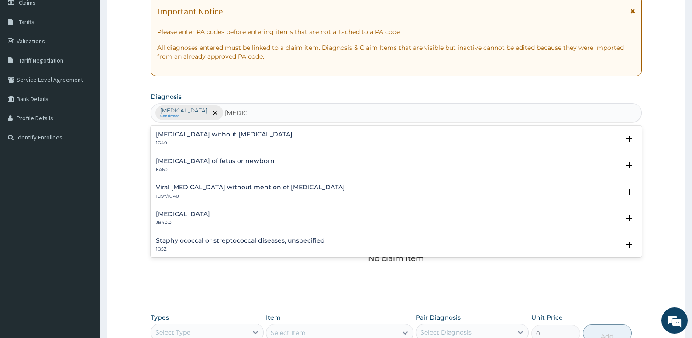
click at [168, 137] on h4 "[MEDICAL_DATA] without [MEDICAL_DATA]" at bounding box center [224, 134] width 137 height 7
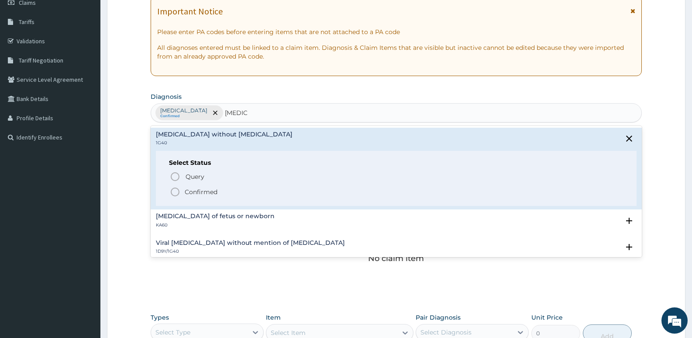
click at [173, 194] on icon "status option filled" at bounding box center [175, 192] width 10 height 10
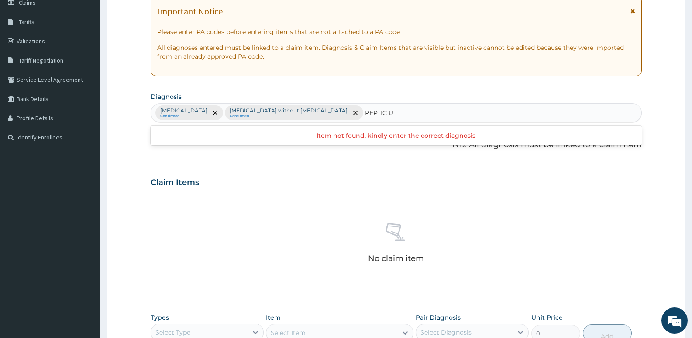
type input "PEPTIC"
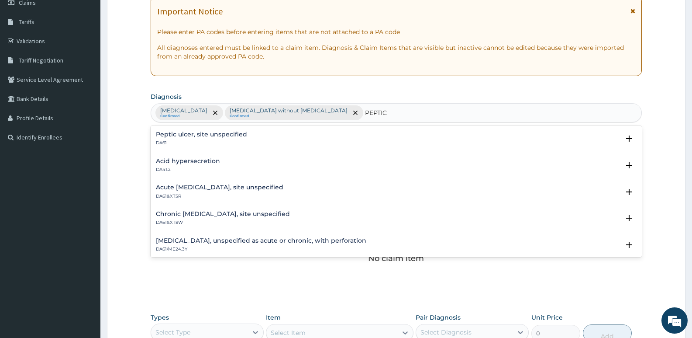
click at [187, 138] on div "[MEDICAL_DATA], site unspecified DA61" at bounding box center [201, 138] width 91 height 15
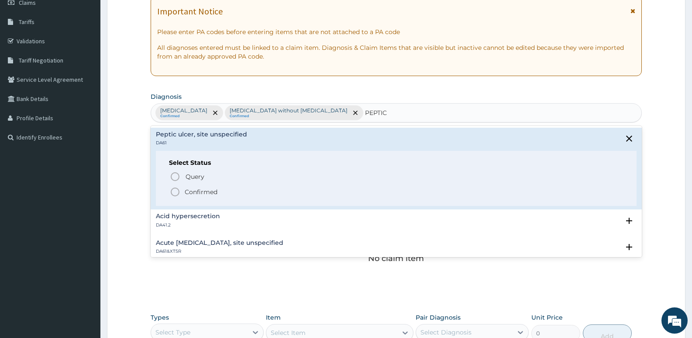
click at [179, 190] on circle "status option filled" at bounding box center [175, 192] width 8 height 8
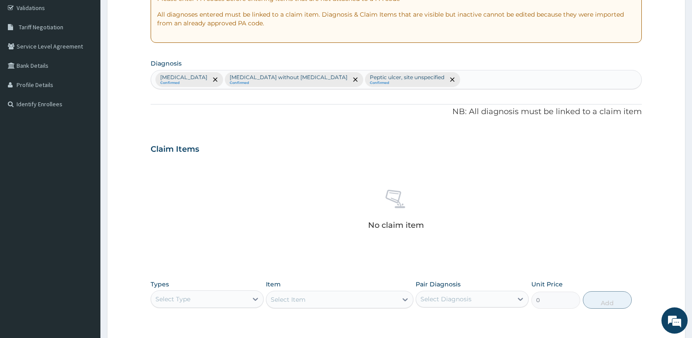
scroll to position [218, 0]
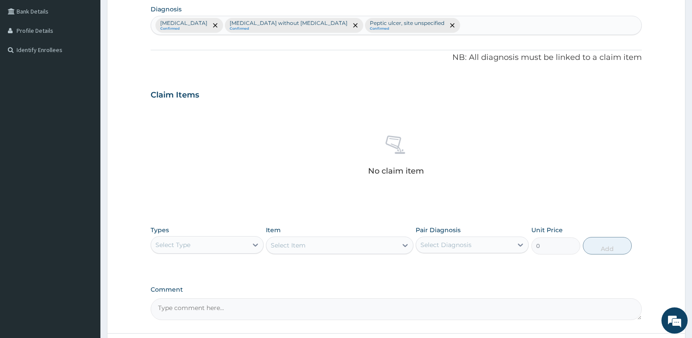
click at [217, 246] on div "Select Type" at bounding box center [199, 245] width 97 height 14
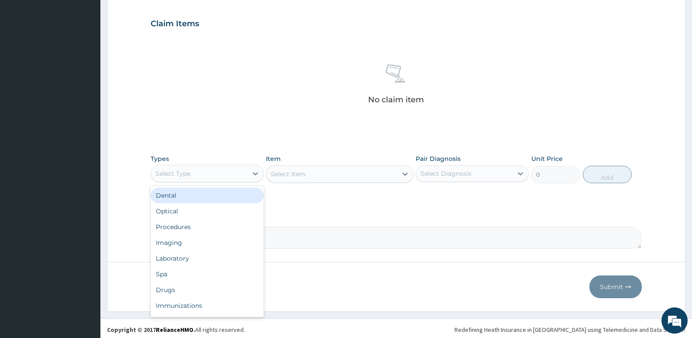
scroll to position [292, 0]
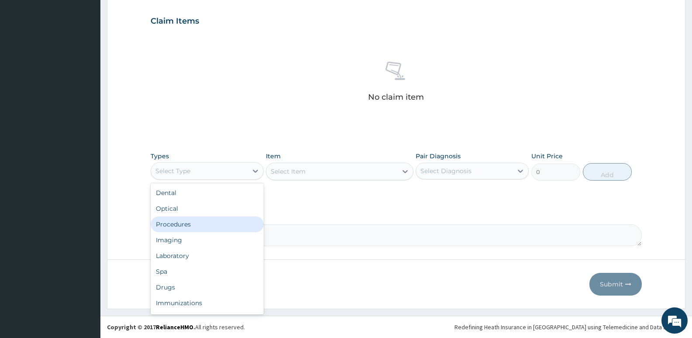
click at [180, 222] on div "Procedures" at bounding box center [207, 224] width 113 height 16
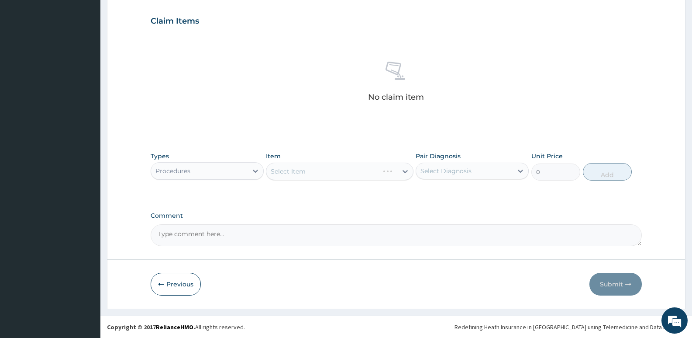
click at [334, 169] on div "Select Item" at bounding box center [339, 171] width 147 height 17
click at [334, 169] on div "Select Item" at bounding box center [332, 171] width 131 height 14
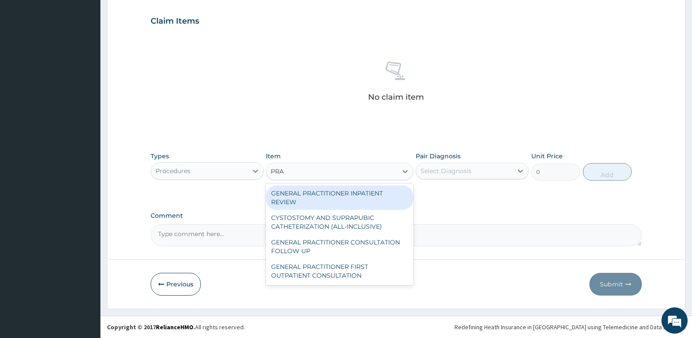
type input "PRAC"
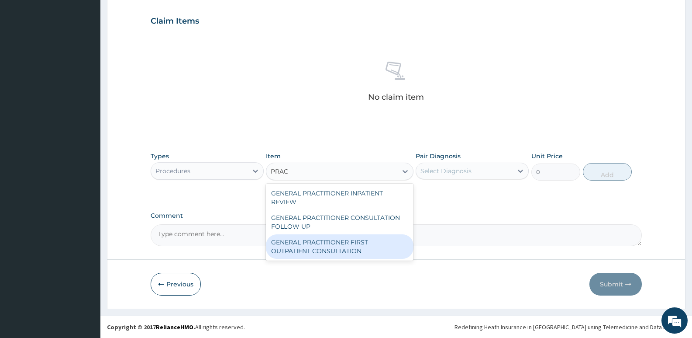
click at [345, 237] on div "GENERAL PRACTITIONER FIRST OUTPATIENT CONSULTATION" at bounding box center [339, 246] width 147 height 24
type input "3750"
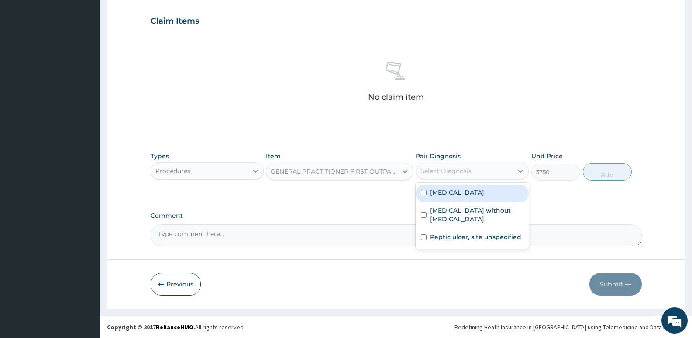
click at [450, 165] on div "Select Diagnosis" at bounding box center [464, 171] width 97 height 14
click at [442, 199] on div "Malaria, unspecified" at bounding box center [472, 193] width 113 height 18
checkbox input "true"
click at [602, 168] on button "Add" at bounding box center [607, 171] width 49 height 17
type input "0"
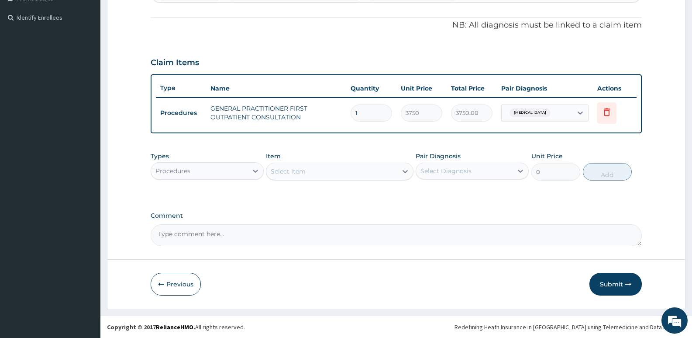
scroll to position [251, 0]
click at [211, 176] on div "Procedures" at bounding box center [199, 171] width 97 height 14
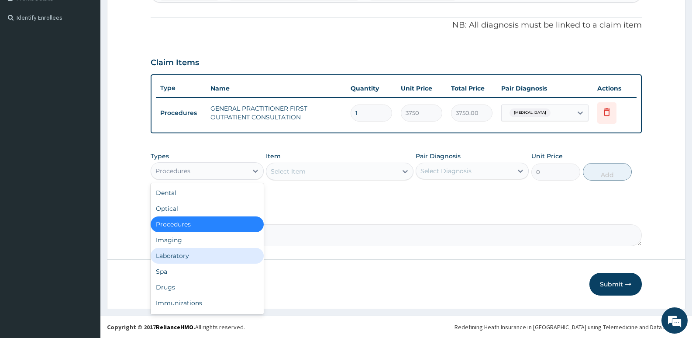
click at [173, 257] on div "Laboratory" at bounding box center [207, 256] width 113 height 16
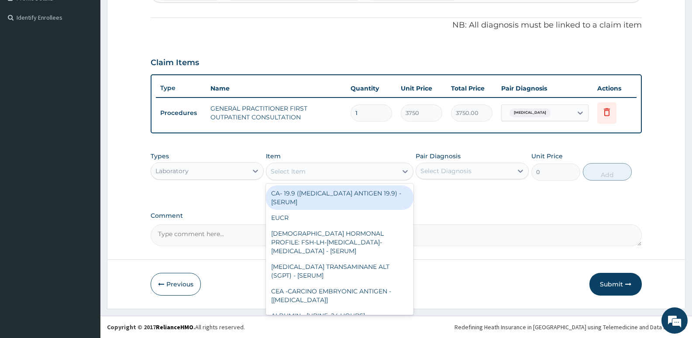
click at [355, 173] on div "Select Item" at bounding box center [332, 171] width 131 height 14
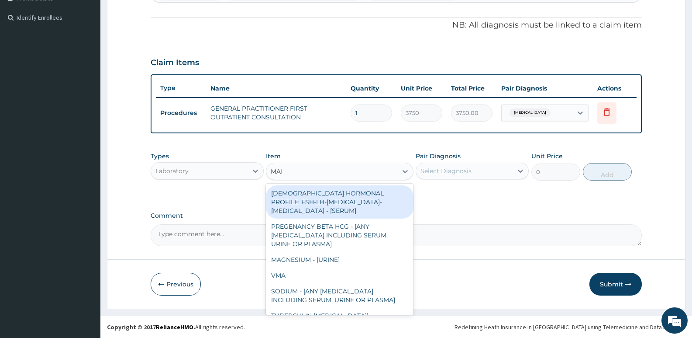
type input "MALA"
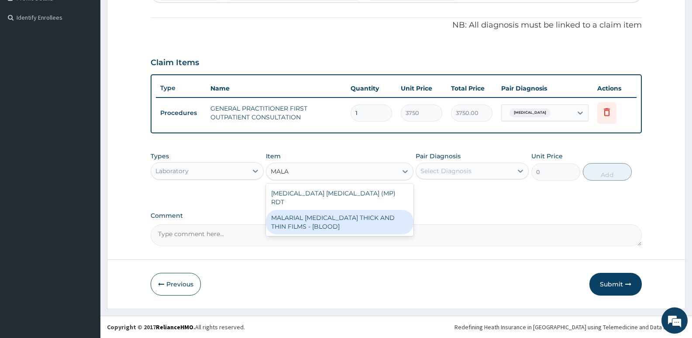
click at [334, 219] on div "MALARIAL PARASITE THICK AND THIN FILMS - [BLOOD]" at bounding box center [339, 222] width 147 height 24
type input "2187.5"
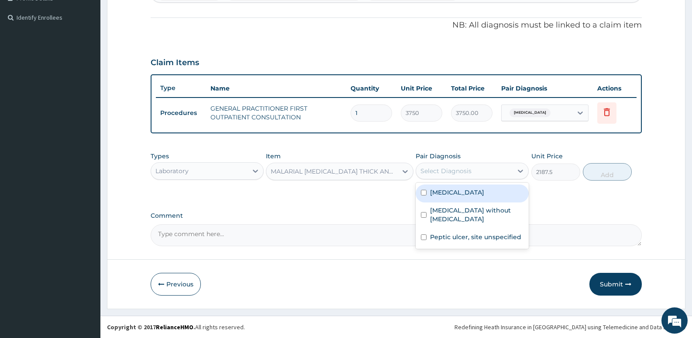
click at [435, 165] on div "Select Diagnosis" at bounding box center [464, 171] width 97 height 14
click at [439, 195] on label "Malaria, unspecified" at bounding box center [457, 192] width 54 height 9
checkbox input "true"
click at [599, 170] on button "Add" at bounding box center [607, 171] width 49 height 17
type input "0"
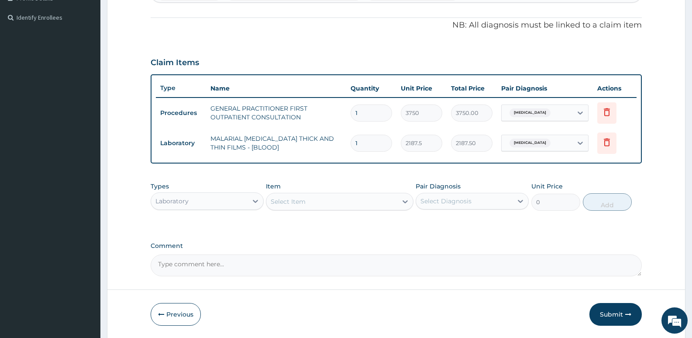
click at [294, 208] on div "Select Item" at bounding box center [339, 201] width 147 height 17
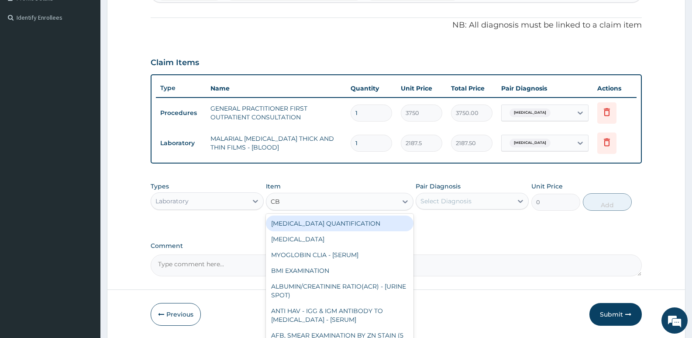
type input "CBC"
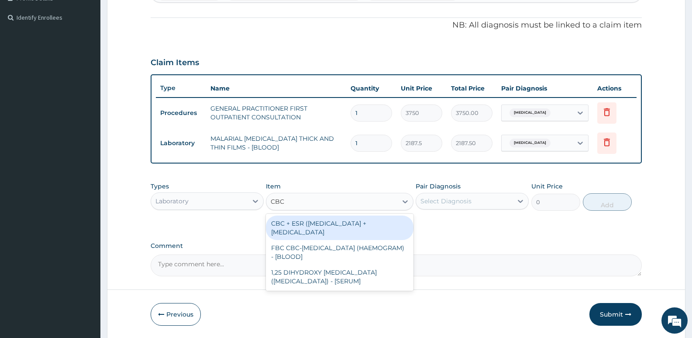
scroll to position [281, 0]
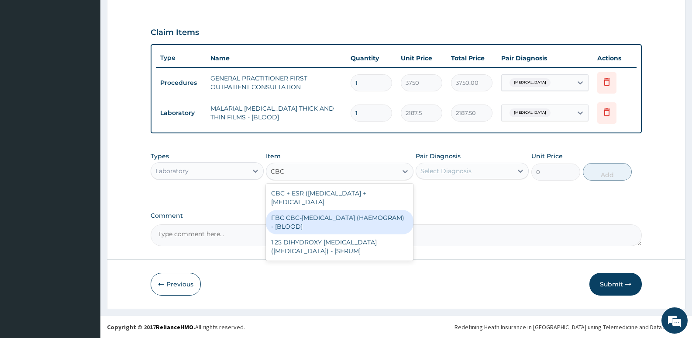
click at [293, 218] on div "FBC CBC-COMPLETE BLOOD COUNT (HAEMOGRAM) - [BLOOD]" at bounding box center [339, 222] width 147 height 24
type input "5000"
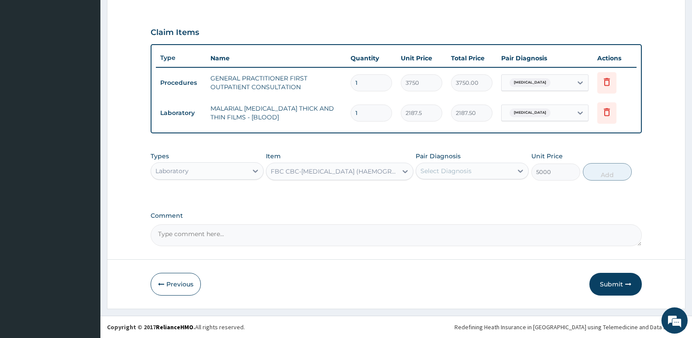
click at [453, 167] on div "Select Diagnosis" at bounding box center [446, 170] width 51 height 9
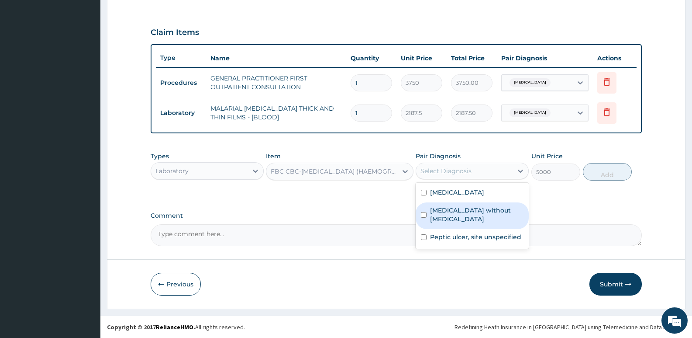
click at [434, 213] on label "[MEDICAL_DATA] without [MEDICAL_DATA]" at bounding box center [476, 214] width 93 height 17
checkbox input "true"
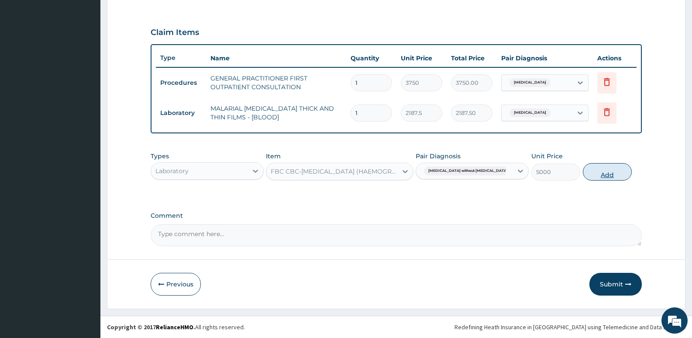
click at [605, 179] on button "Add" at bounding box center [607, 171] width 49 height 17
type input "0"
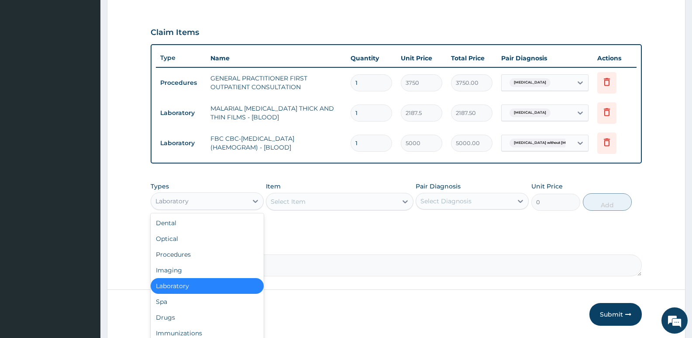
click at [226, 204] on div "Laboratory" at bounding box center [199, 201] width 97 height 14
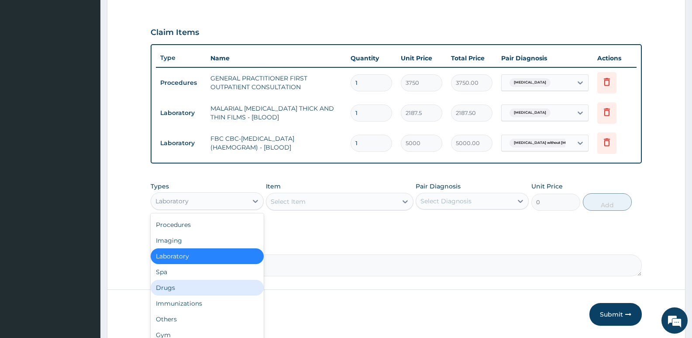
click at [177, 289] on div "Drugs" at bounding box center [207, 288] width 113 height 16
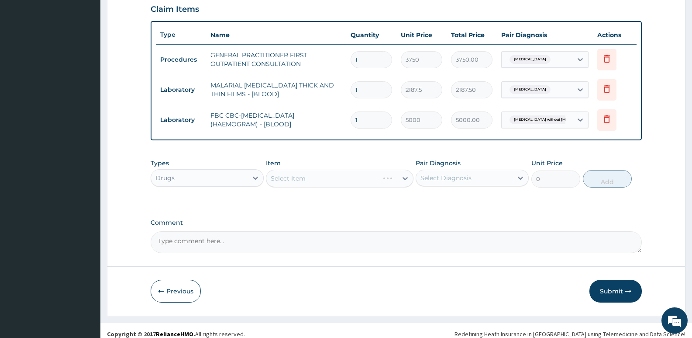
scroll to position [311, 0]
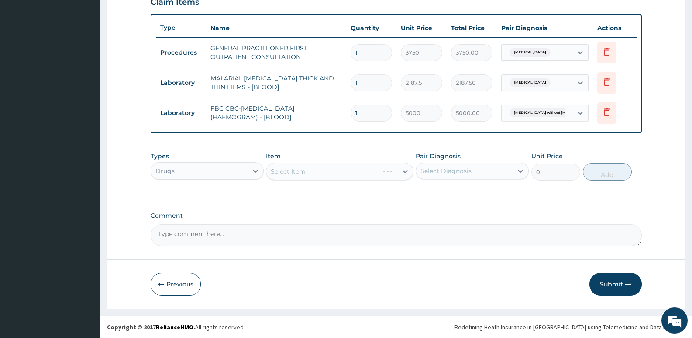
click at [304, 166] on div "Select Item" at bounding box center [339, 171] width 147 height 17
click at [305, 169] on div "Select Item" at bounding box center [288, 171] width 35 height 9
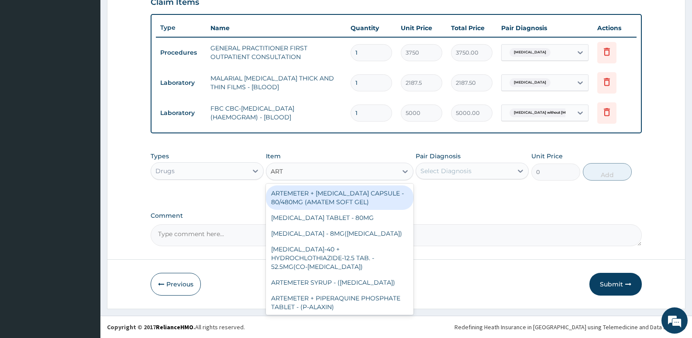
type input "ARTE"
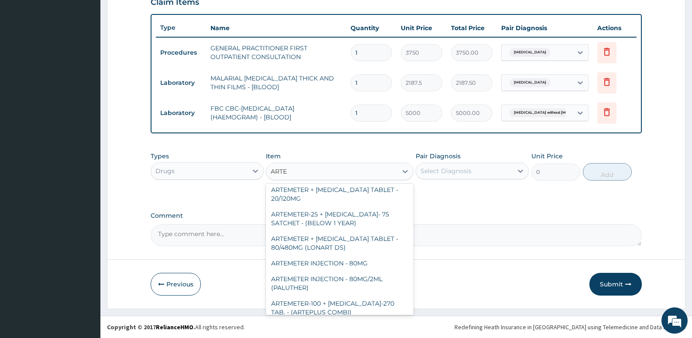
scroll to position [218, 0]
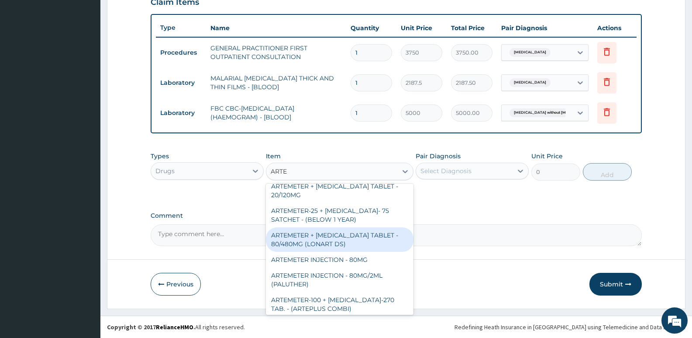
click at [339, 247] on div "ARTEMETER + [MEDICAL_DATA] TABLET - 80/480MG (LONART DS)" at bounding box center [339, 239] width 147 height 24
type input "588"
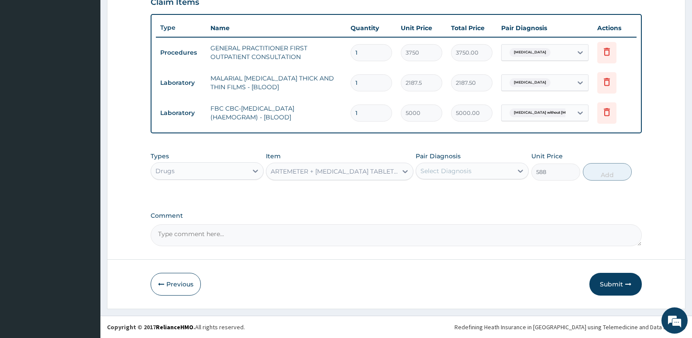
click at [459, 165] on div "Select Diagnosis" at bounding box center [464, 171] width 97 height 14
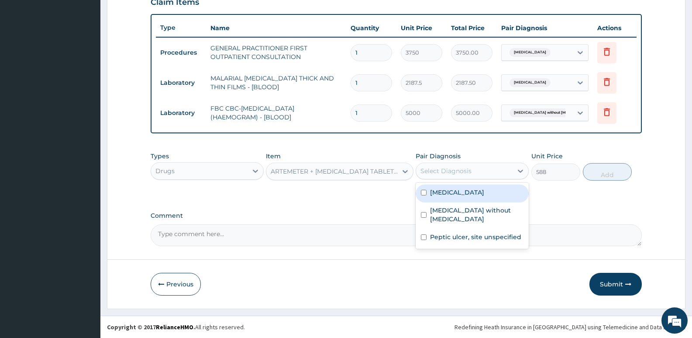
click at [453, 191] on label "[MEDICAL_DATA]" at bounding box center [457, 192] width 54 height 9
checkbox input "true"
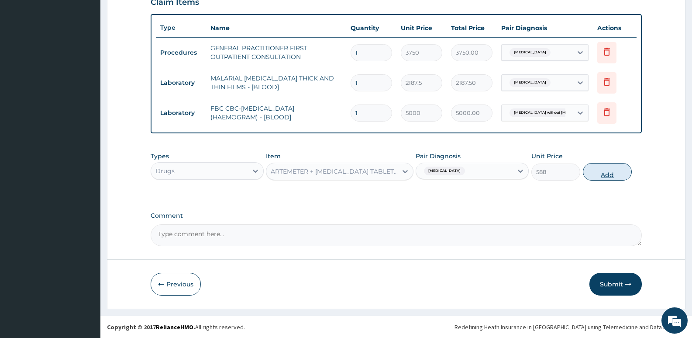
click at [602, 169] on button "Add" at bounding box center [607, 171] width 49 height 17
type input "0"
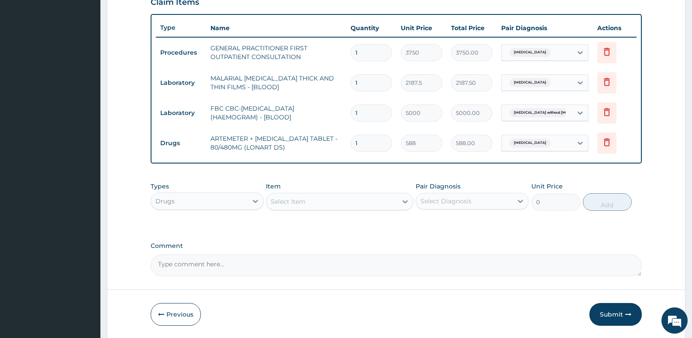
type input "0.00"
type input "6"
type input "3528.00"
type input "6"
click at [312, 201] on div "Select Item" at bounding box center [332, 201] width 131 height 14
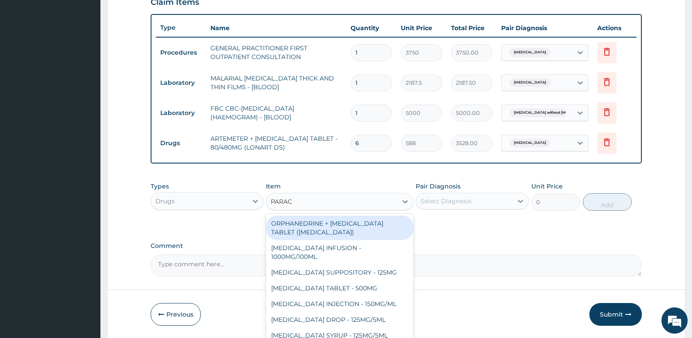
type input "PARACE"
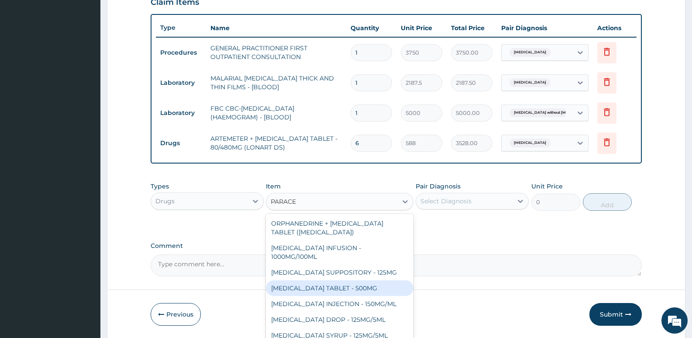
click at [325, 283] on div "[MEDICAL_DATA] TABLET - 500MG" at bounding box center [339, 288] width 147 height 16
type input "33.599999999999994"
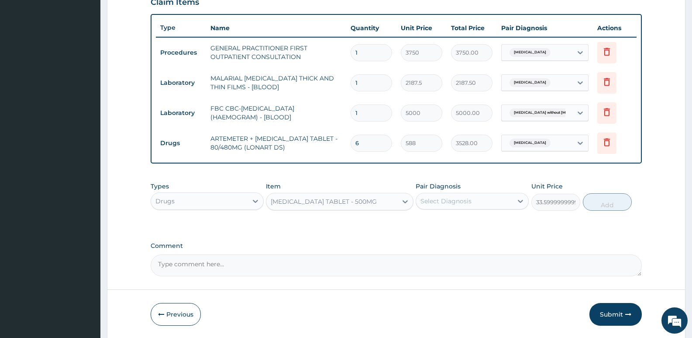
click at [465, 197] on div "Select Diagnosis" at bounding box center [446, 201] width 51 height 9
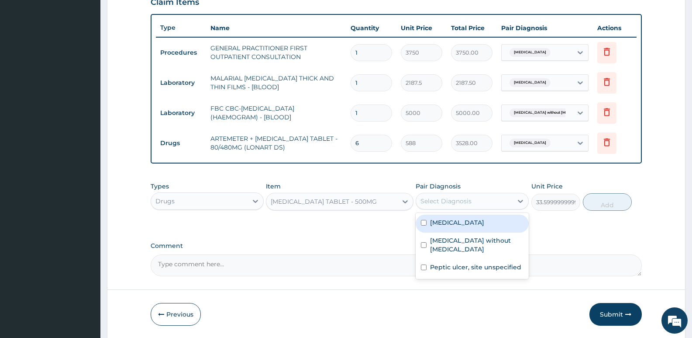
click at [457, 219] on label "[MEDICAL_DATA]" at bounding box center [457, 222] width 54 height 9
checkbox input "true"
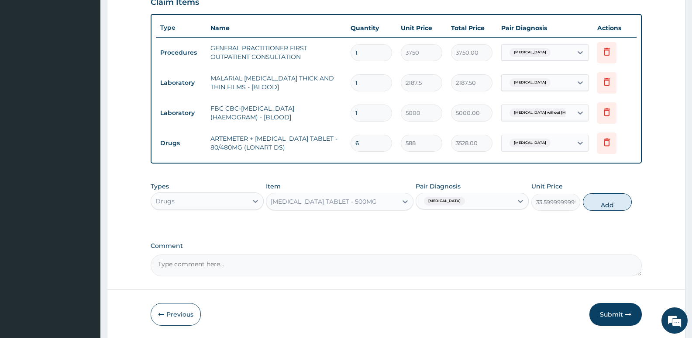
click at [598, 198] on button "Add" at bounding box center [607, 201] width 49 height 17
type input "0"
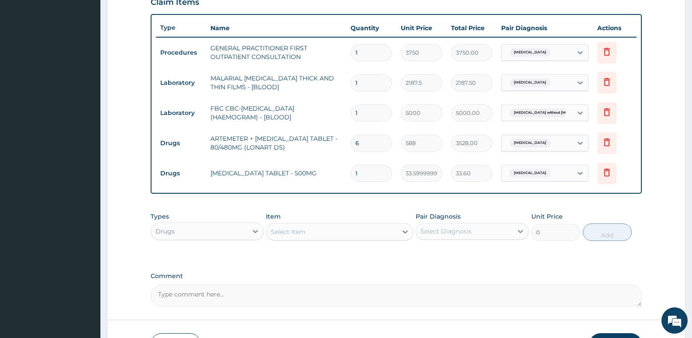
type input "18"
type input "604.80"
type input "18"
click at [329, 230] on div "Select Item" at bounding box center [332, 232] width 131 height 14
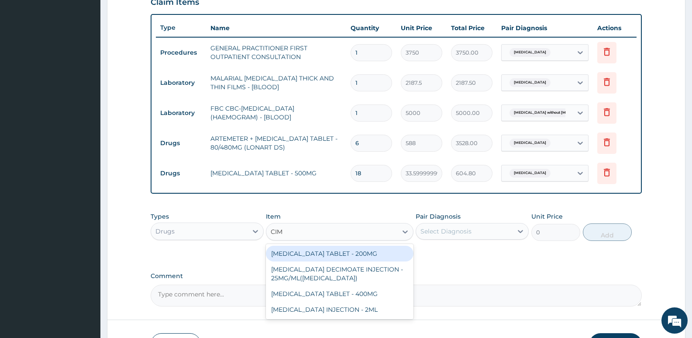
type input "CIME"
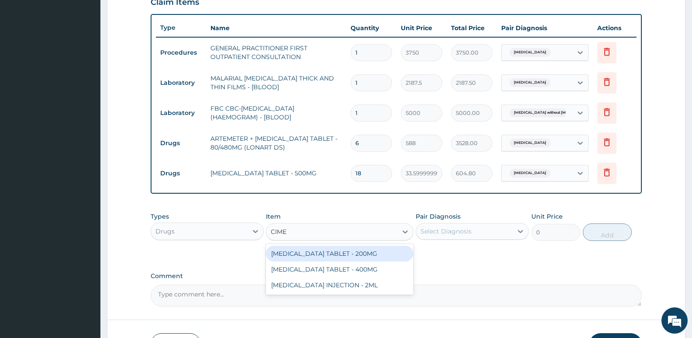
click at [329, 250] on div "[MEDICAL_DATA] TABLET - 200MG" at bounding box center [339, 254] width 147 height 16
type input "84"
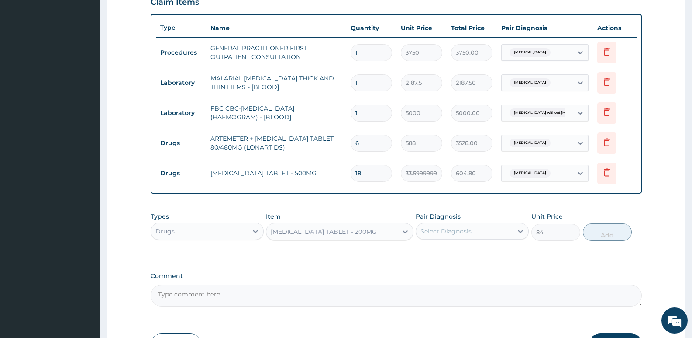
click at [471, 227] on div "Select Diagnosis" at bounding box center [464, 231] width 97 height 14
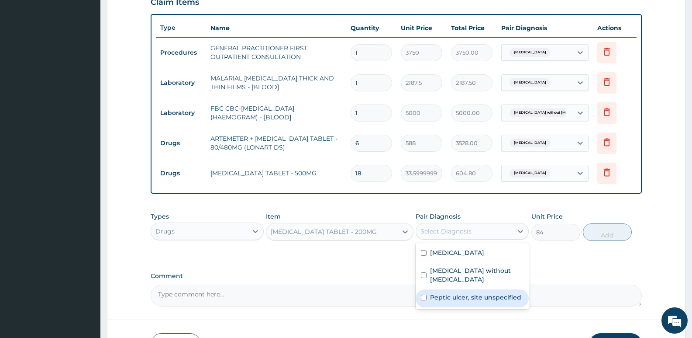
click at [450, 293] on label "Peptic ulcer, site unspecified" at bounding box center [475, 297] width 91 height 9
checkbox input "true"
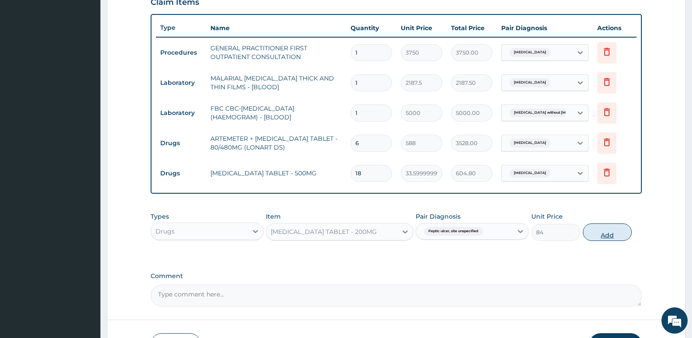
click at [602, 235] on button "Add" at bounding box center [607, 231] width 49 height 17
type input "0"
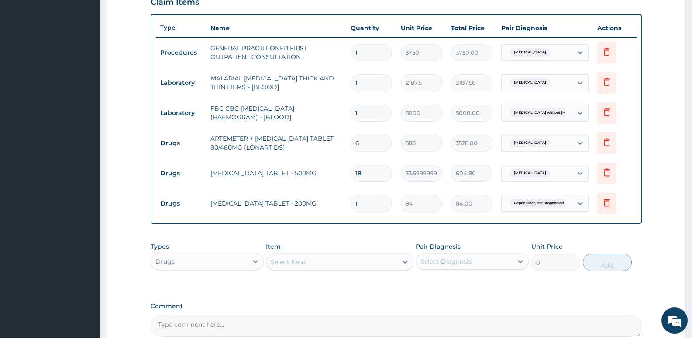
type input "10"
type input "840.00"
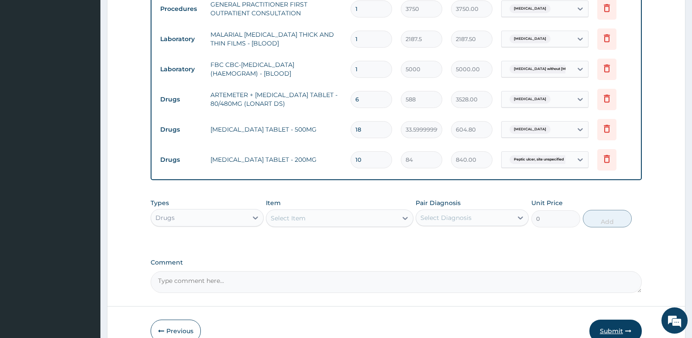
type input "10"
click at [614, 320] on button "Submit" at bounding box center [616, 330] width 52 height 23
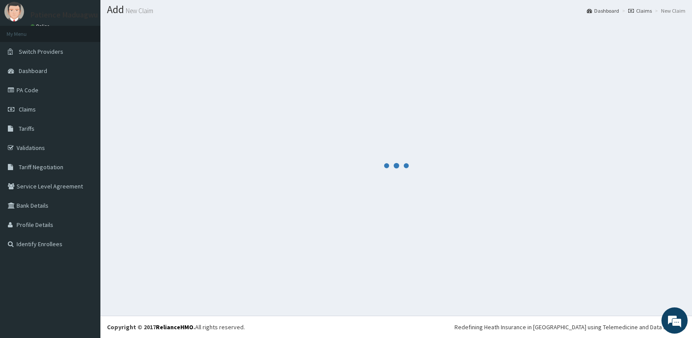
scroll to position [24, 0]
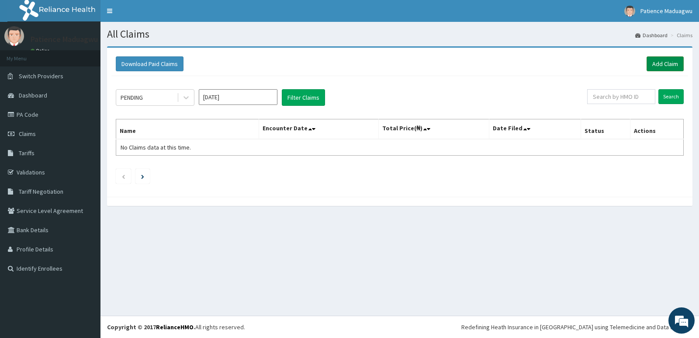
click at [669, 60] on link "Add Claim" at bounding box center [665, 63] width 37 height 15
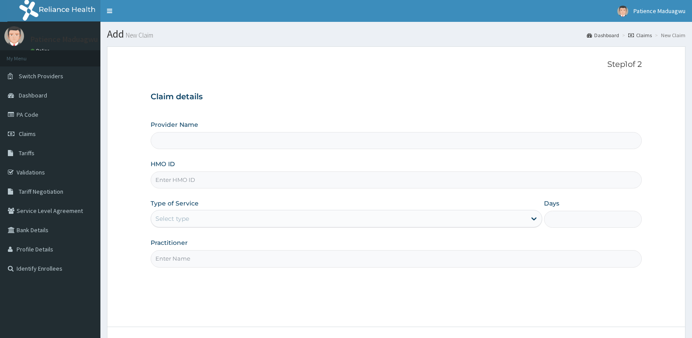
click at [191, 177] on input "HMO ID" at bounding box center [397, 179] width 492 height 17
type input "[GEOGRAPHIC_DATA]"
paste input "AML/10020/A"
type input "AML/10020/A"
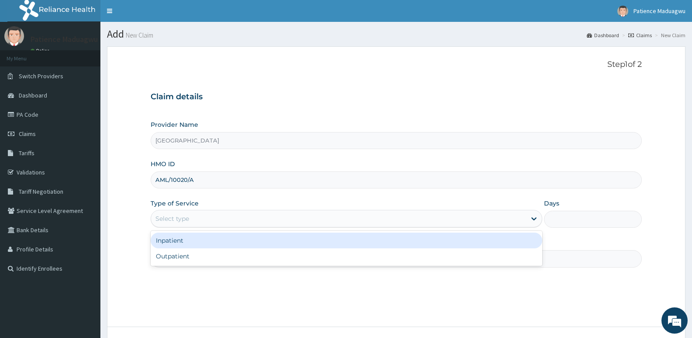
click at [180, 222] on div "Select type" at bounding box center [173, 218] width 34 height 9
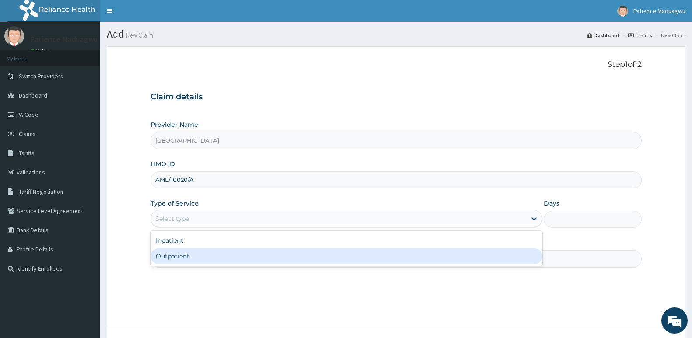
click at [178, 256] on div "Outpatient" at bounding box center [346, 256] width 391 height 16
type input "1"
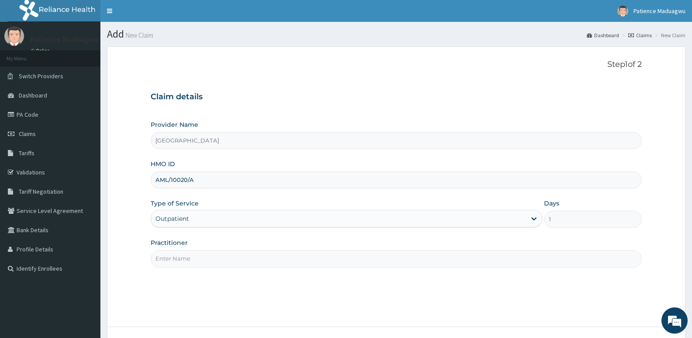
drag, startPoint x: 172, startPoint y: 259, endPoint x: 179, endPoint y: 261, distance: 7.3
click at [172, 259] on input "Practitioner" at bounding box center [397, 258] width 492 height 17
type input "Dr kelechi"
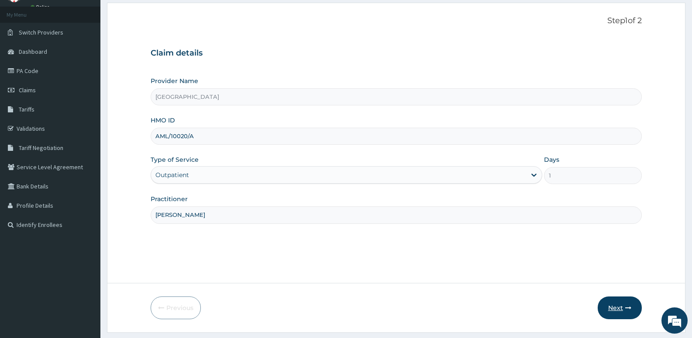
click at [617, 311] on button "Next" at bounding box center [620, 307] width 44 height 23
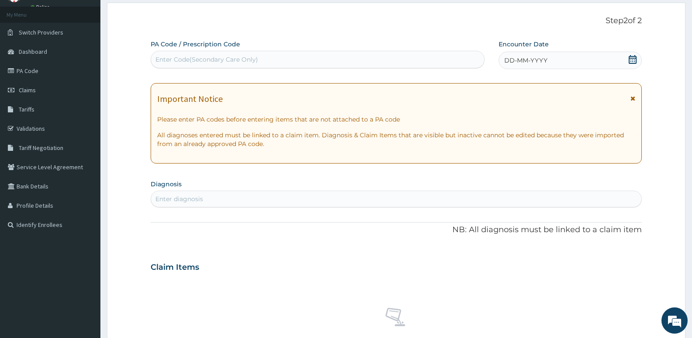
click at [633, 59] on icon at bounding box center [633, 59] width 9 height 9
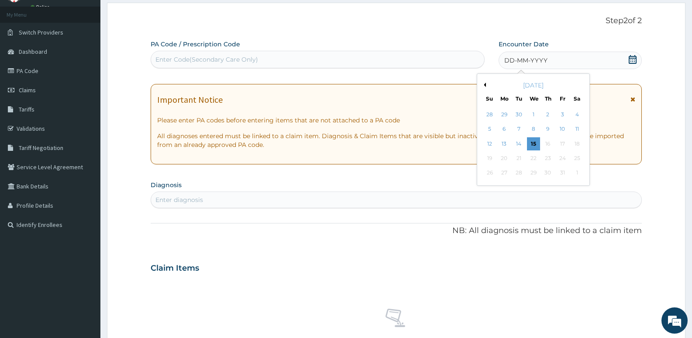
click at [485, 83] on button "Previous Month" at bounding box center [484, 85] width 4 height 4
click at [574, 115] on div "6" at bounding box center [577, 114] width 13 height 13
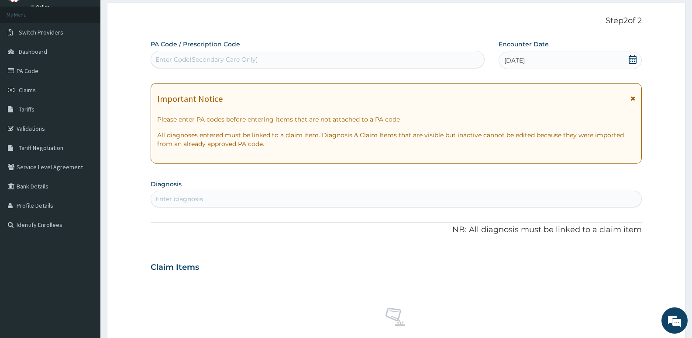
click at [215, 202] on div "Enter diagnosis" at bounding box center [396, 199] width 491 height 14
type input "[MEDICAL_DATA]"
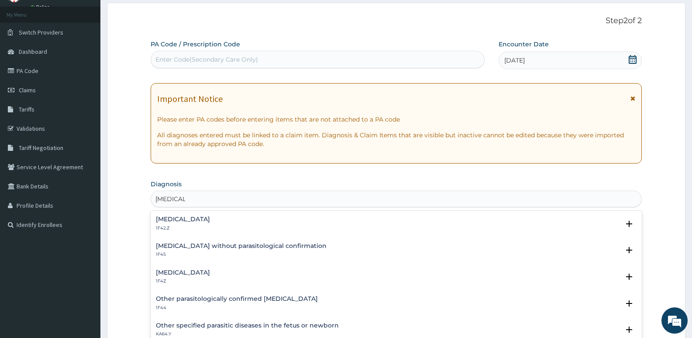
click at [186, 269] on h4 "Malaria, unspecified" at bounding box center [183, 272] width 54 height 7
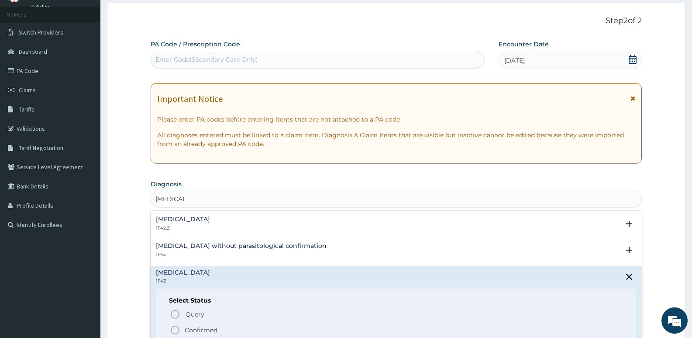
click at [177, 332] on icon "status option filled" at bounding box center [175, 330] width 10 height 10
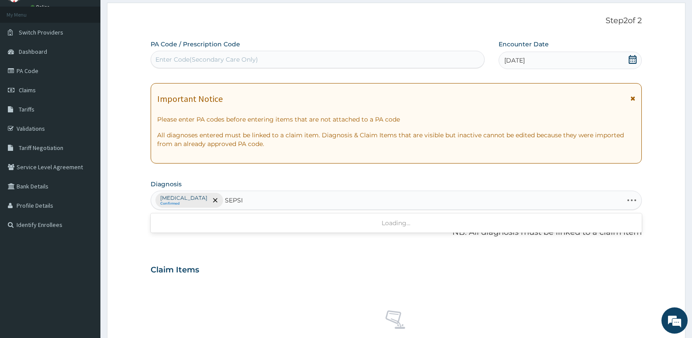
type input "[MEDICAL_DATA]"
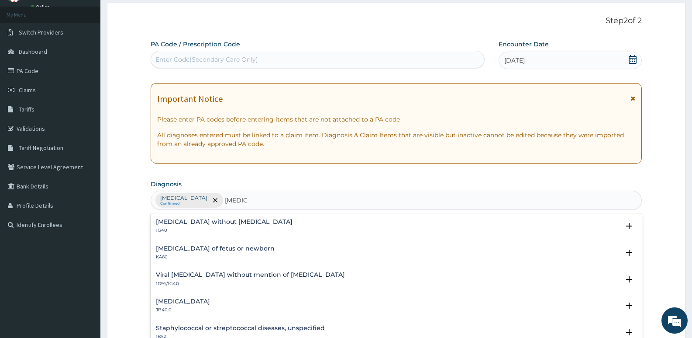
click at [190, 218] on h4 "[MEDICAL_DATA] without [MEDICAL_DATA]" at bounding box center [224, 221] width 137 height 7
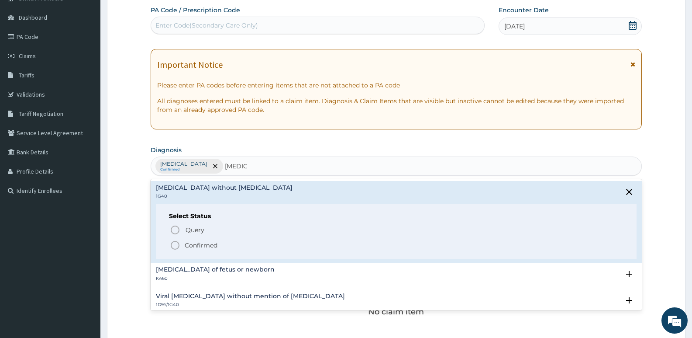
scroll to position [87, 0]
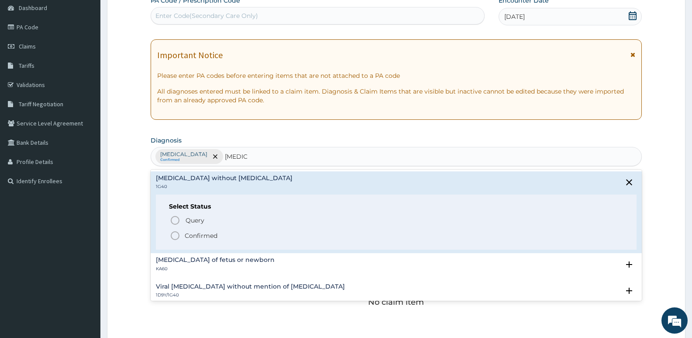
click at [177, 235] on icon "status option filled" at bounding box center [175, 235] width 10 height 10
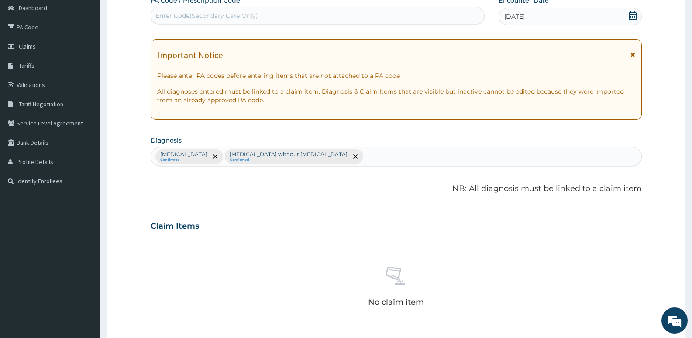
scroll to position [175, 0]
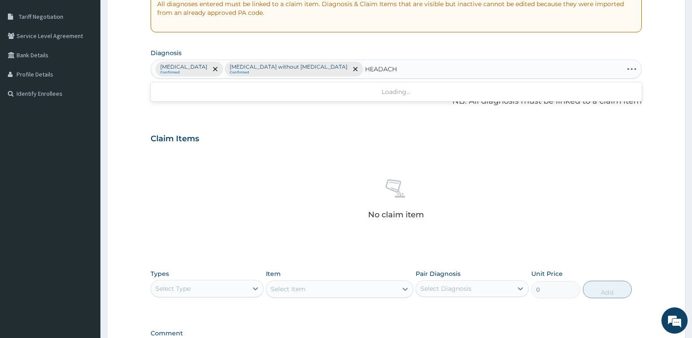
type input "HEADACHE"
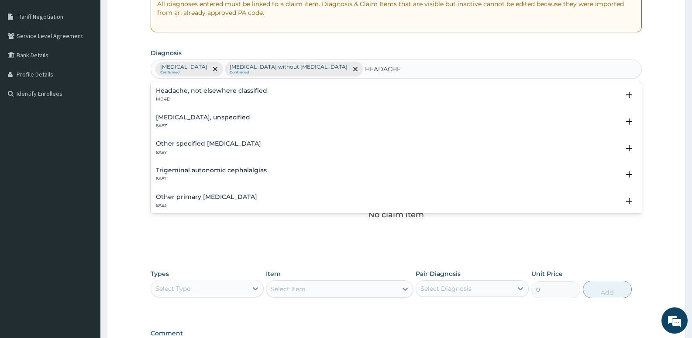
click at [184, 93] on h4 "Headache, not elsewhere classified" at bounding box center [211, 90] width 111 height 7
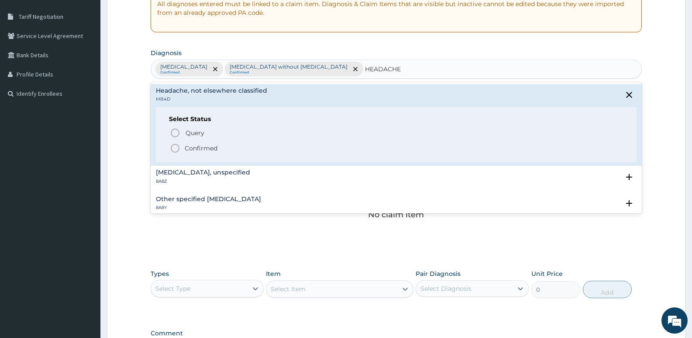
click at [177, 149] on icon "status option filled" at bounding box center [175, 148] width 10 height 10
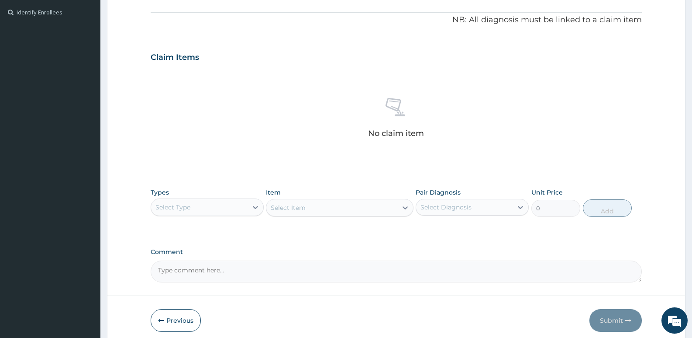
scroll to position [292, 0]
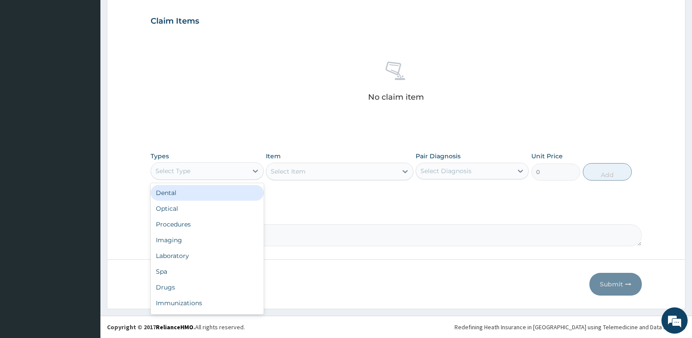
click at [234, 172] on div "Select Type" at bounding box center [199, 171] width 97 height 14
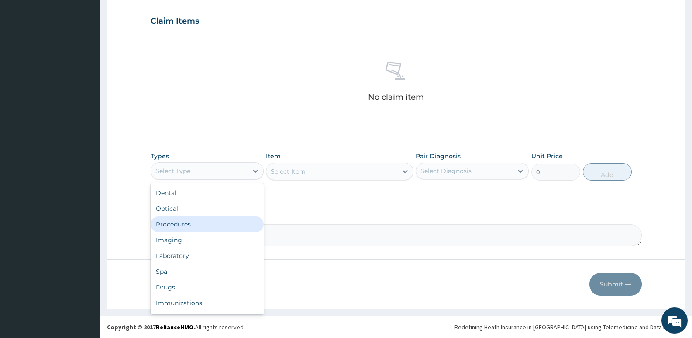
click at [187, 221] on div "Procedures" at bounding box center [207, 224] width 113 height 16
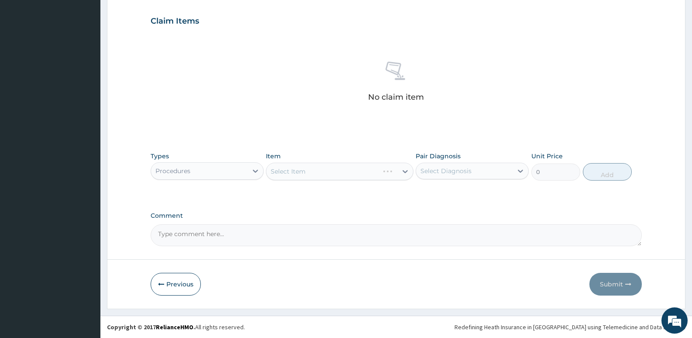
click at [330, 173] on div "Select Item" at bounding box center [339, 171] width 147 height 17
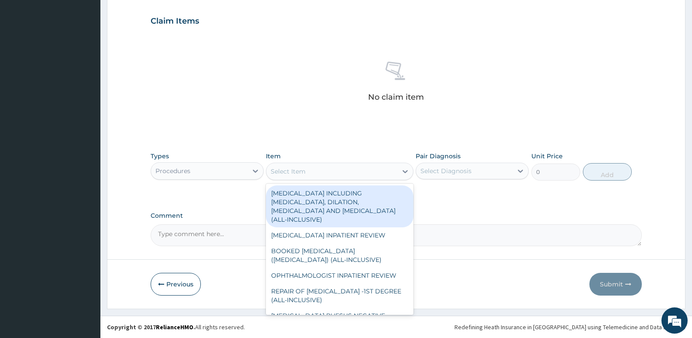
click at [330, 173] on div "Select Item" at bounding box center [332, 171] width 131 height 14
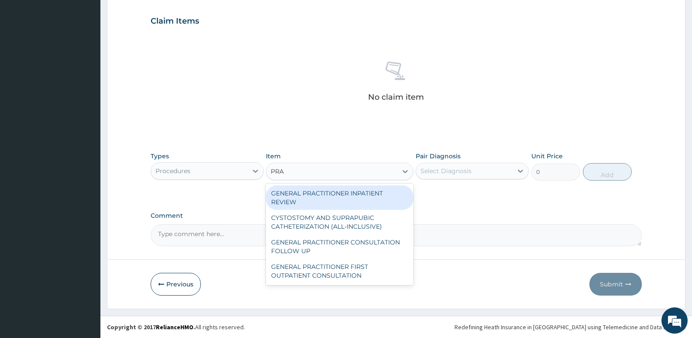
type input "PRAC"
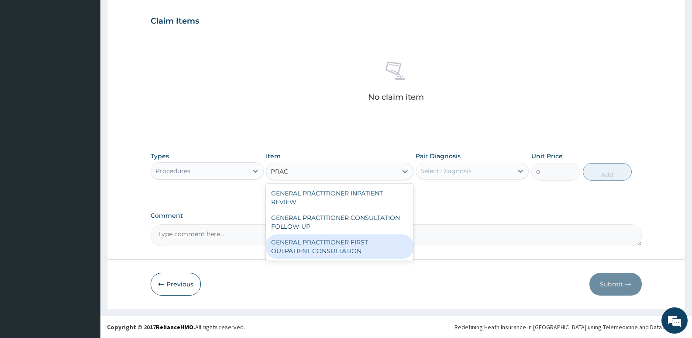
click at [327, 239] on div "GENERAL PRACTITIONER FIRST OUTPATIENT CONSULTATION" at bounding box center [339, 246] width 147 height 24
type input "3750"
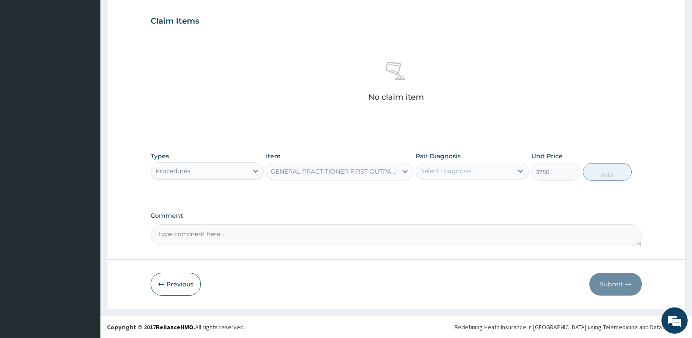
click at [449, 168] on div "Select Diagnosis" at bounding box center [446, 170] width 51 height 9
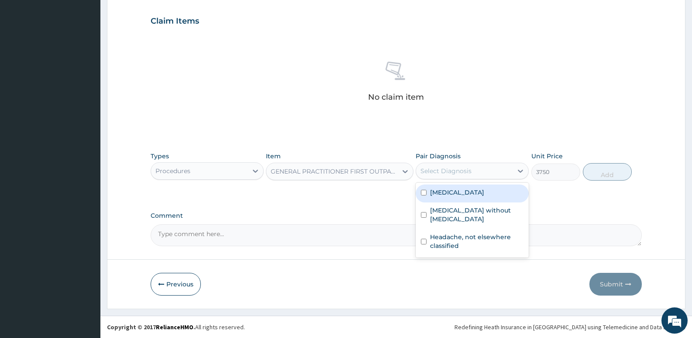
click at [467, 195] on label "Malaria, unspecified" at bounding box center [457, 192] width 54 height 9
checkbox input "true"
click at [605, 170] on button "Add" at bounding box center [607, 171] width 49 height 17
type input "0"
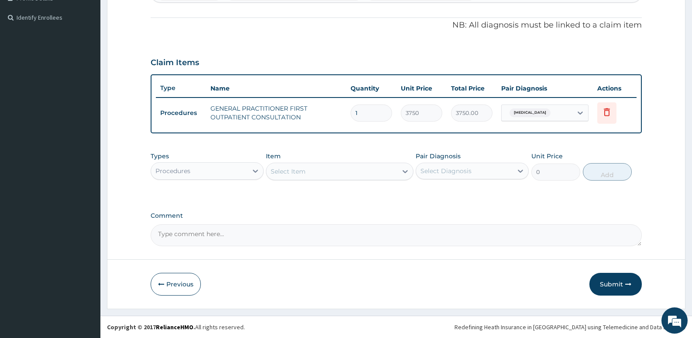
scroll to position [251, 0]
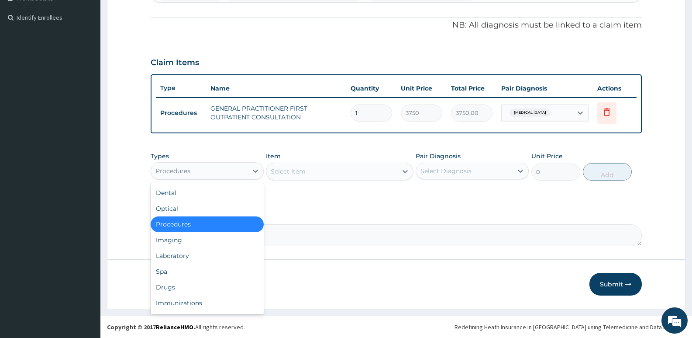
click at [230, 173] on div "Procedures" at bounding box center [199, 171] width 97 height 14
click at [166, 256] on div "Laboratory" at bounding box center [207, 256] width 113 height 16
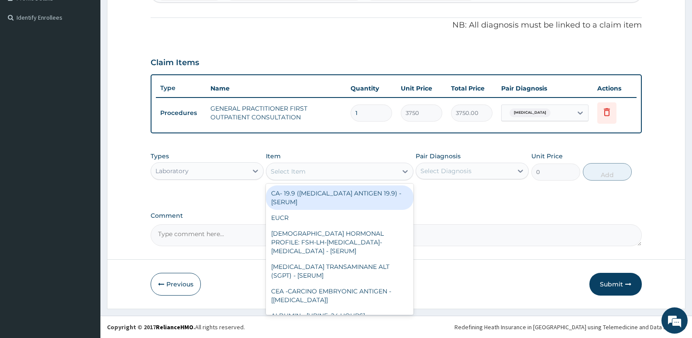
click at [315, 173] on div "Select Item" at bounding box center [332, 171] width 131 height 14
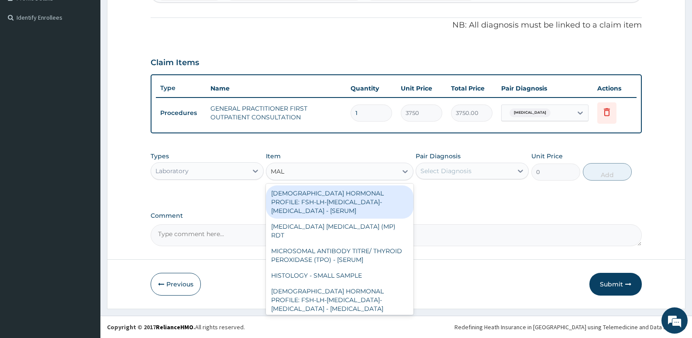
type input "MALA"
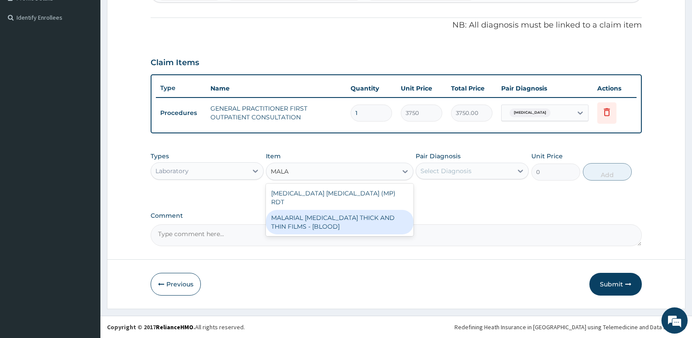
click at [323, 211] on div "MALARIAL PARASITE THICK AND THIN FILMS - [BLOOD]" at bounding box center [339, 222] width 147 height 24
type input "2187.5"
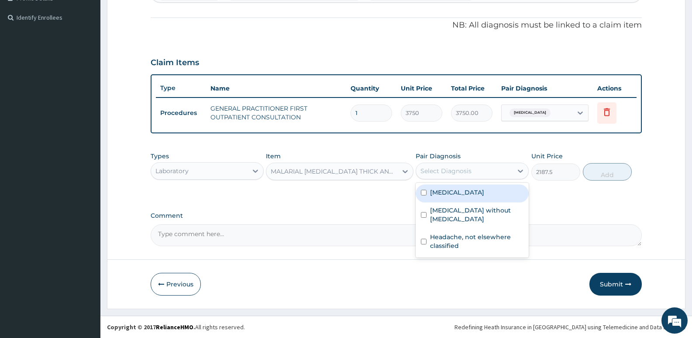
click at [481, 173] on div "Select Diagnosis" at bounding box center [464, 171] width 97 height 14
click at [473, 191] on label "Malaria, unspecified" at bounding box center [457, 192] width 54 height 9
checkbox input "true"
click at [612, 171] on button "Add" at bounding box center [607, 171] width 49 height 17
type input "0"
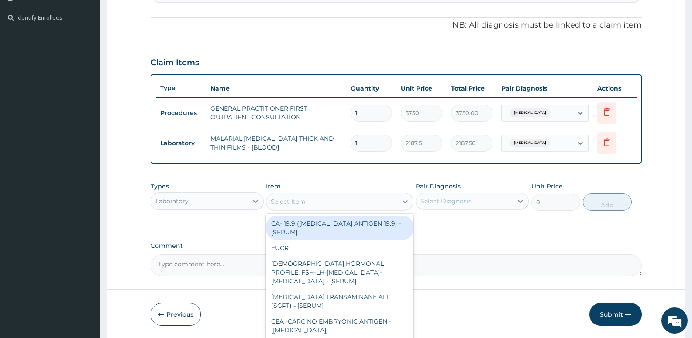
click at [283, 202] on div "Select Item" at bounding box center [288, 201] width 35 height 9
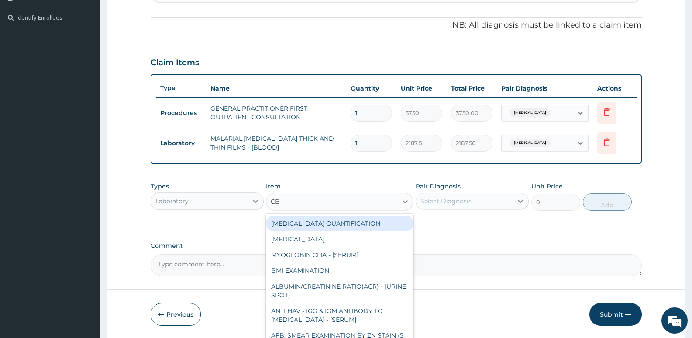
type input "CBC"
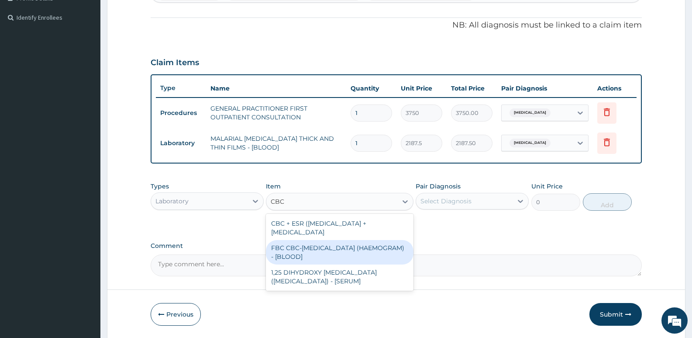
click at [316, 256] on div "FBC CBC-COMPLETE BLOOD COUNT (HAEMOGRAM) - [BLOOD]" at bounding box center [339, 252] width 147 height 24
type input "5000"
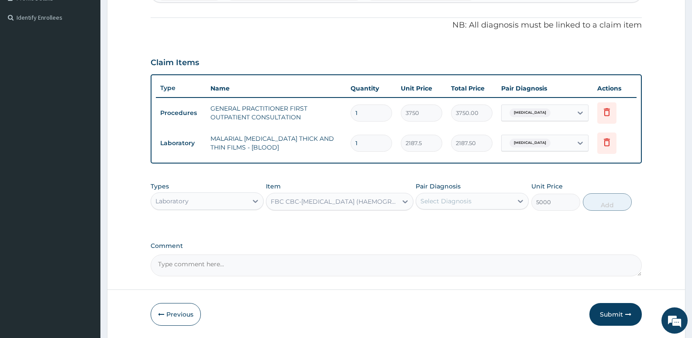
click at [470, 203] on div "Select Diagnosis" at bounding box center [446, 201] width 51 height 9
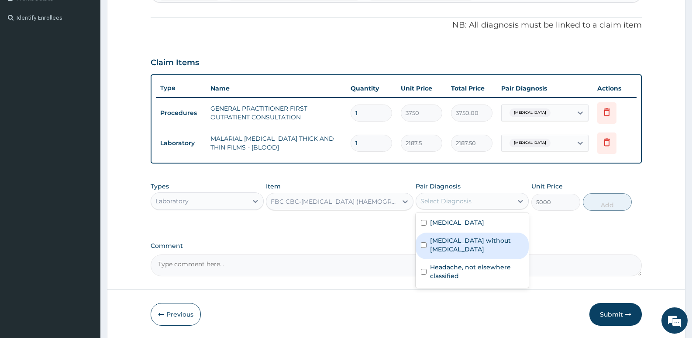
click at [450, 246] on div "Sepsis without septic shock" at bounding box center [472, 245] width 113 height 27
checkbox input "true"
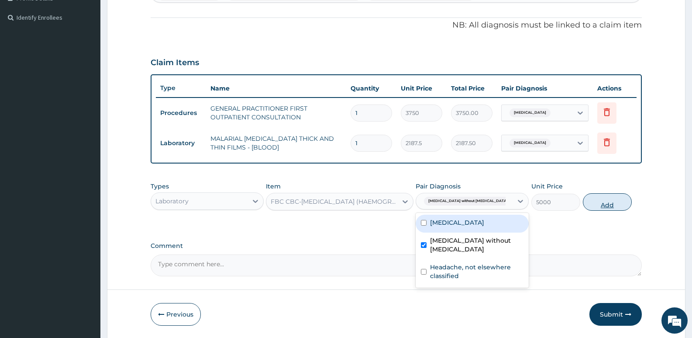
click at [601, 204] on button "Add" at bounding box center [607, 201] width 49 height 17
type input "0"
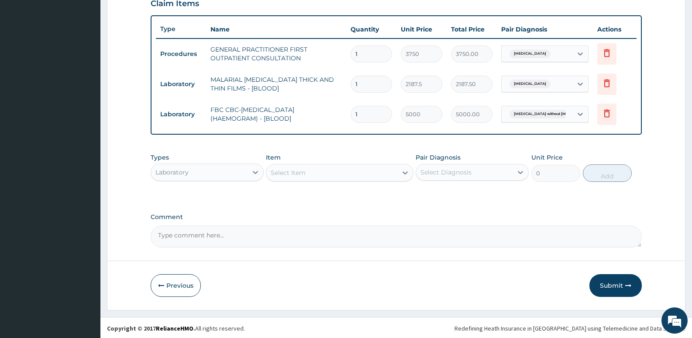
scroll to position [311, 0]
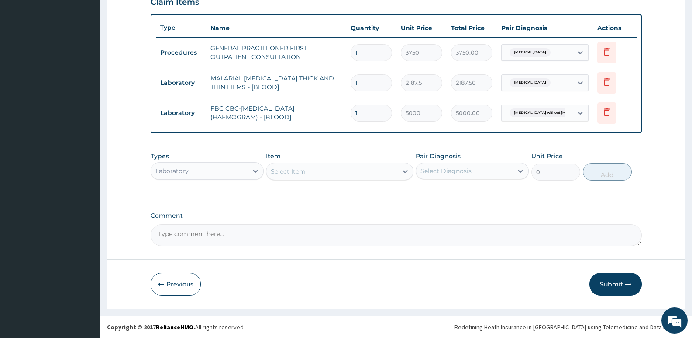
click at [221, 174] on div "Laboratory" at bounding box center [199, 171] width 97 height 14
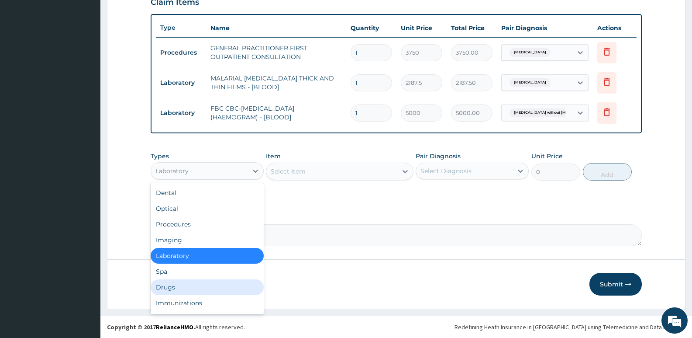
click at [177, 286] on div "Drugs" at bounding box center [207, 287] width 113 height 16
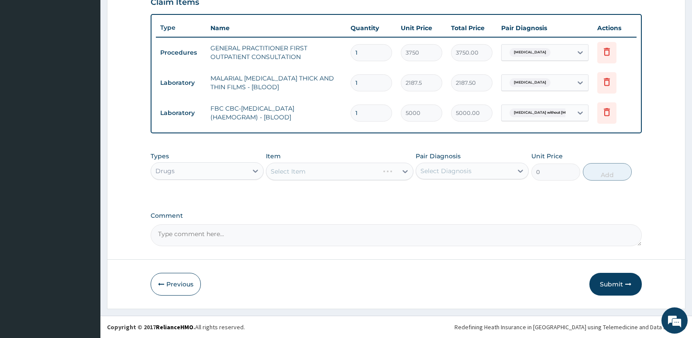
click at [316, 172] on div "Select Item" at bounding box center [339, 171] width 147 height 17
click at [316, 172] on div "Select Item" at bounding box center [332, 171] width 131 height 14
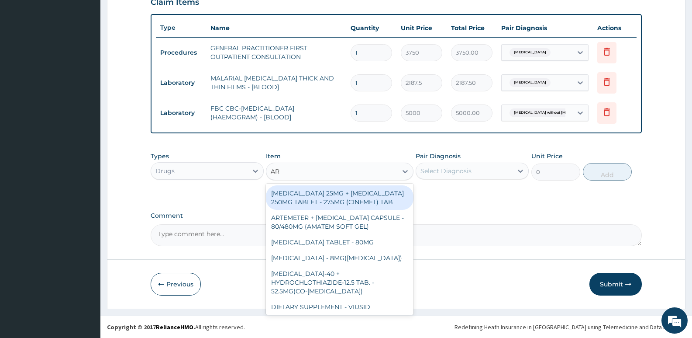
type input "ART"
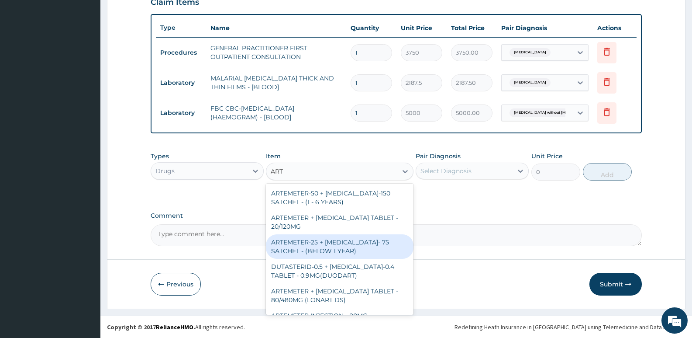
scroll to position [524, 0]
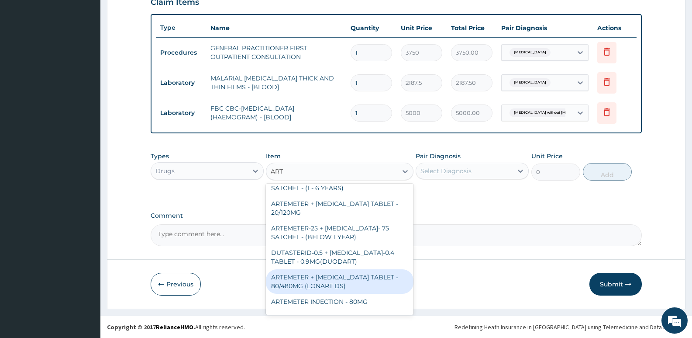
click at [346, 270] on div "ARTEMETER + LUMEFANTRINE TABLET - 80/480MG (LONART DS)" at bounding box center [339, 281] width 147 height 24
type input "588"
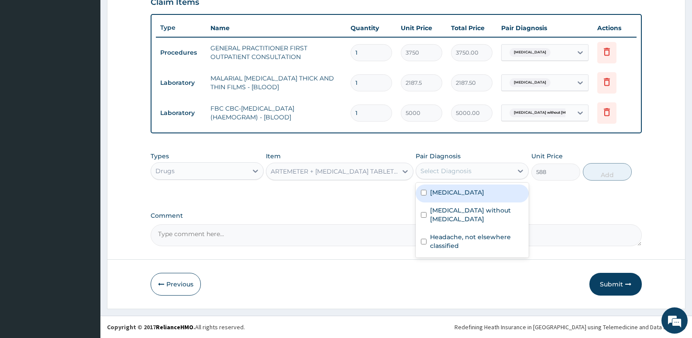
click at [468, 165] on div "Select Diagnosis" at bounding box center [464, 171] width 97 height 14
click at [466, 193] on label "Malaria, unspecified" at bounding box center [457, 192] width 54 height 9
checkbox input "true"
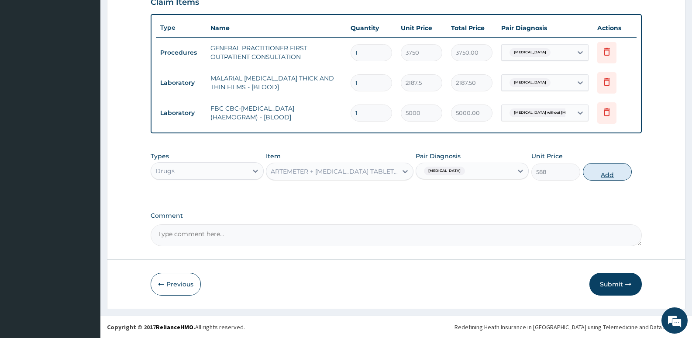
click at [607, 171] on button "Add" at bounding box center [607, 171] width 49 height 17
type input "0"
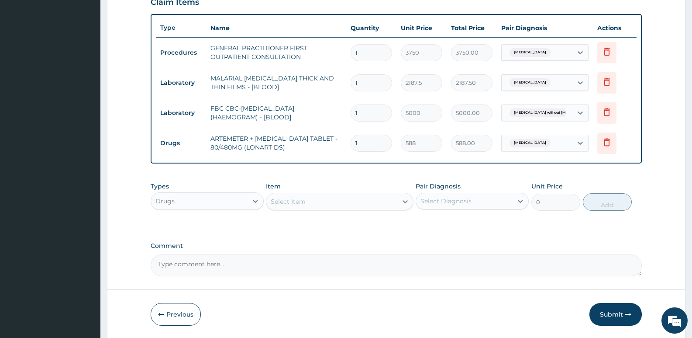
type input "0.00"
type input "6"
type input "3528.00"
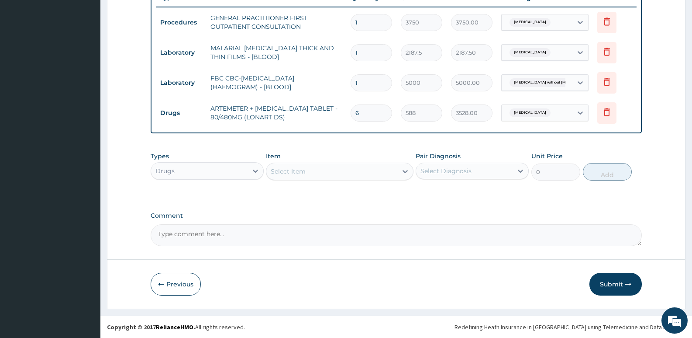
type input "6"
click at [311, 171] on div "Select Item" at bounding box center [332, 171] width 131 height 14
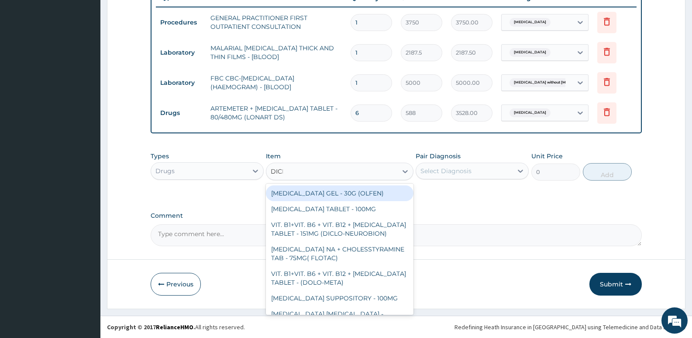
type input "DICLO"
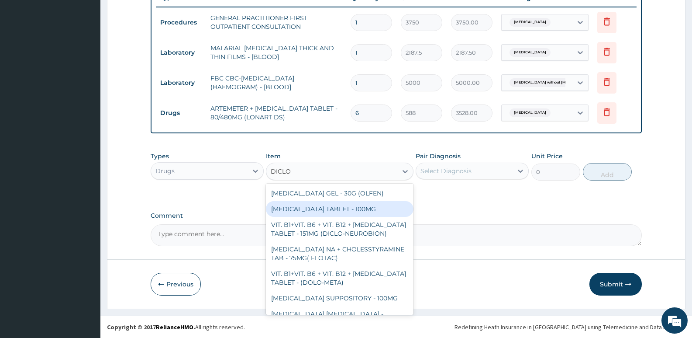
click at [324, 215] on div "DICLOFENAC TABLET - 100MG" at bounding box center [339, 209] width 147 height 16
type input "112"
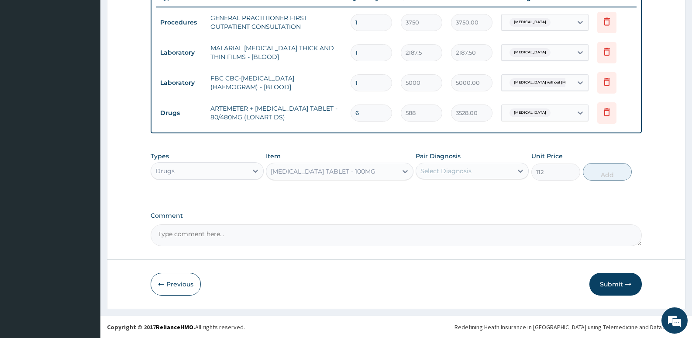
click at [482, 172] on div "Select Diagnosis" at bounding box center [464, 171] width 97 height 14
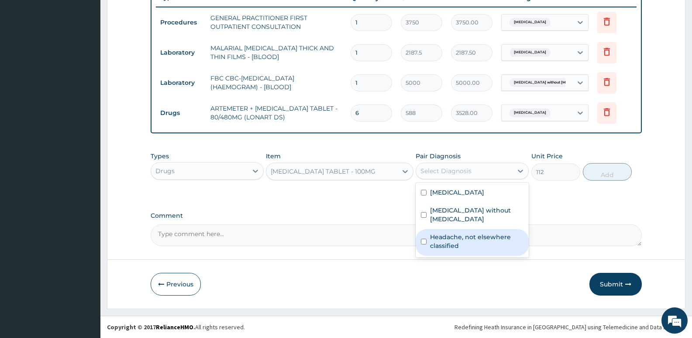
click at [462, 232] on label "Headache, not elsewhere classified" at bounding box center [476, 240] width 93 height 17
checkbox input "true"
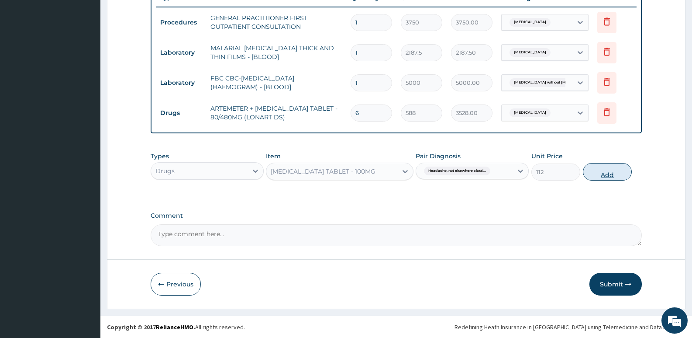
click at [599, 172] on button "Add" at bounding box center [607, 171] width 49 height 17
type input "0"
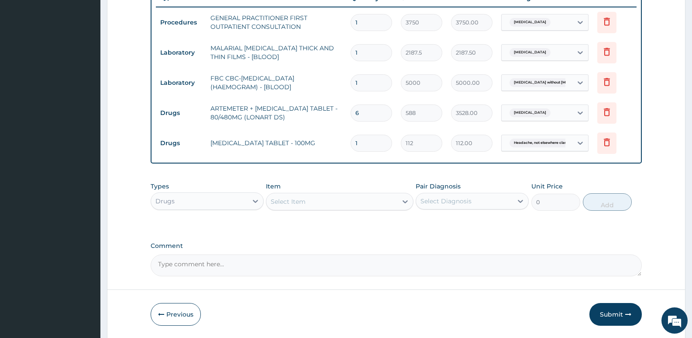
type input "0.00"
type input "6"
type input "672.00"
type input "6"
click at [346, 197] on div "Select Item" at bounding box center [332, 201] width 131 height 14
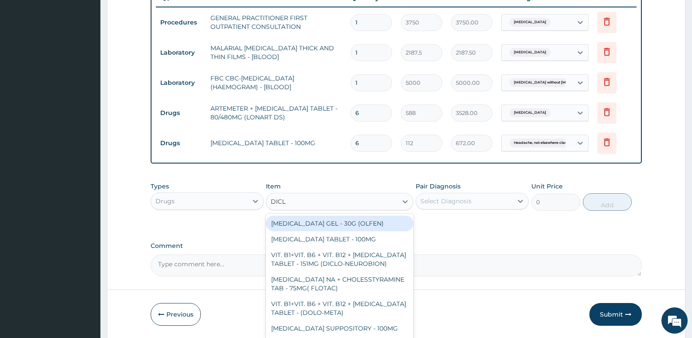
type input "DICLO"
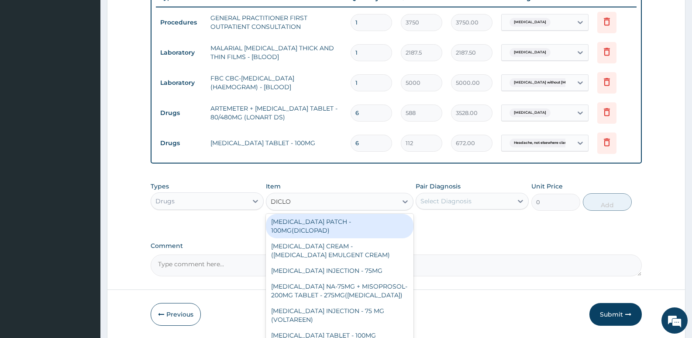
scroll to position [163, 0]
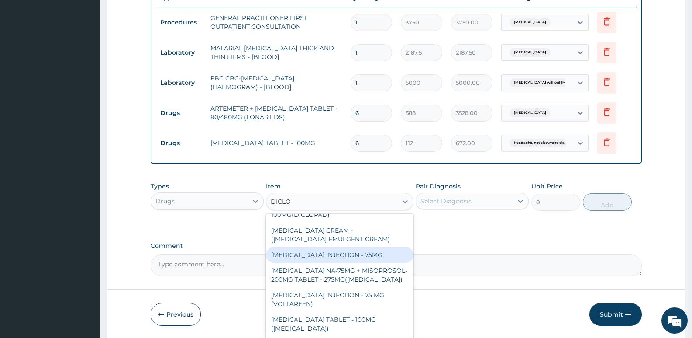
click at [337, 250] on div "DICLOFENAC INJECTION - 75MG" at bounding box center [339, 255] width 147 height 16
type input "420"
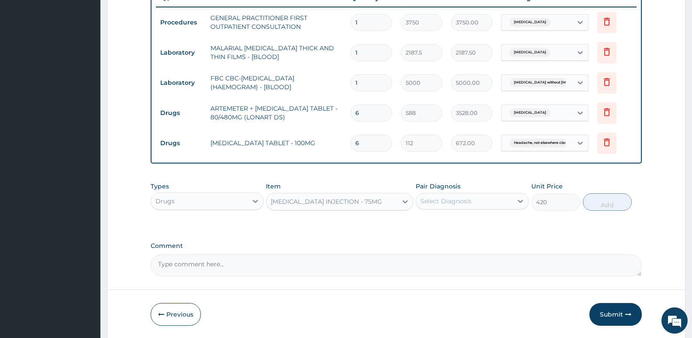
click at [447, 201] on div "Select Diagnosis" at bounding box center [446, 201] width 51 height 9
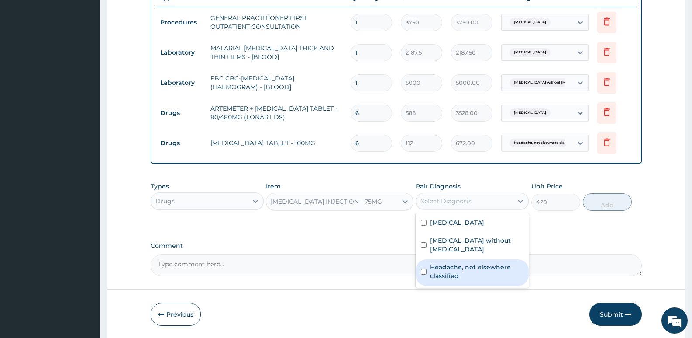
click at [462, 267] on label "Headache, not elsewhere classified" at bounding box center [476, 271] width 93 height 17
checkbox input "true"
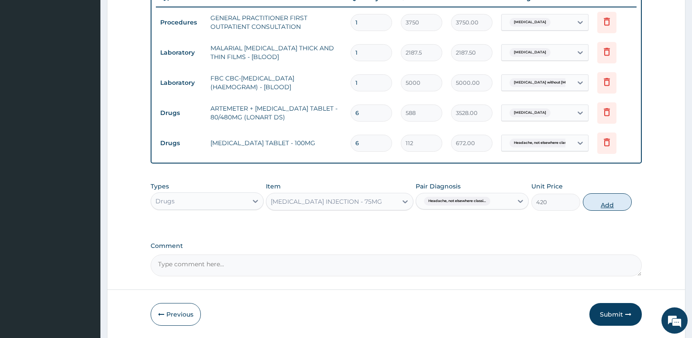
click at [614, 199] on button "Add" at bounding box center [607, 201] width 49 height 17
type input "0"
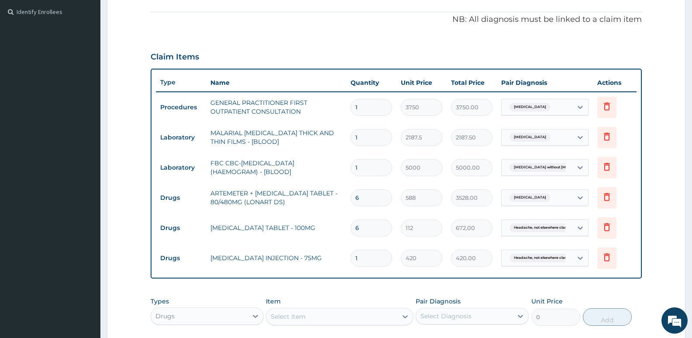
scroll to position [254, 0]
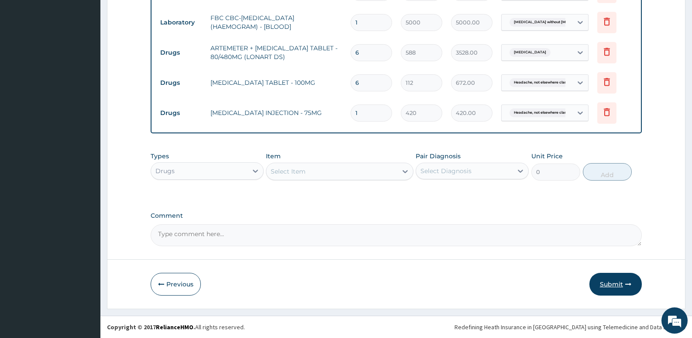
click at [612, 291] on button "Submit" at bounding box center [616, 284] width 52 height 23
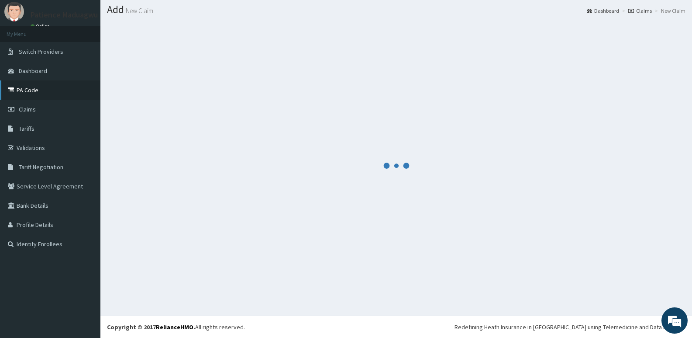
scroll to position [24, 0]
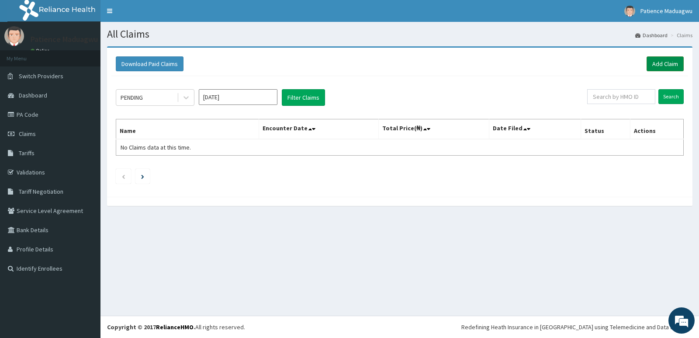
click at [655, 66] on link "Add Claim" at bounding box center [665, 63] width 37 height 15
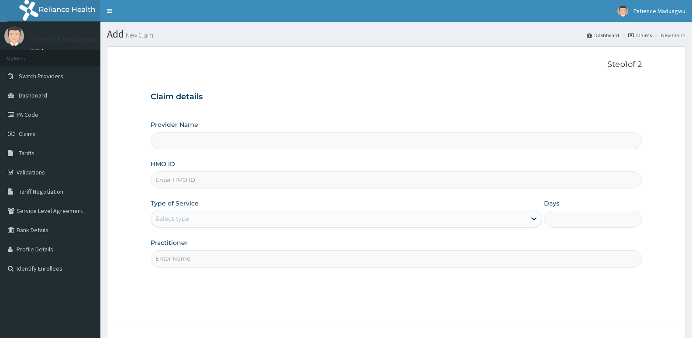
type input "[GEOGRAPHIC_DATA]"
click at [20, 114] on link "PA Code" at bounding box center [50, 114] width 100 height 19
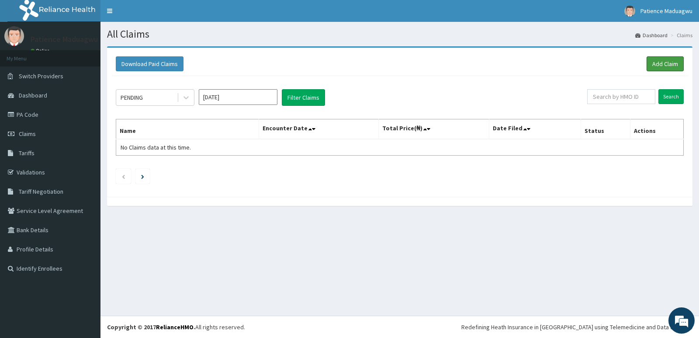
click at [664, 58] on link "Add Claim" at bounding box center [665, 63] width 37 height 15
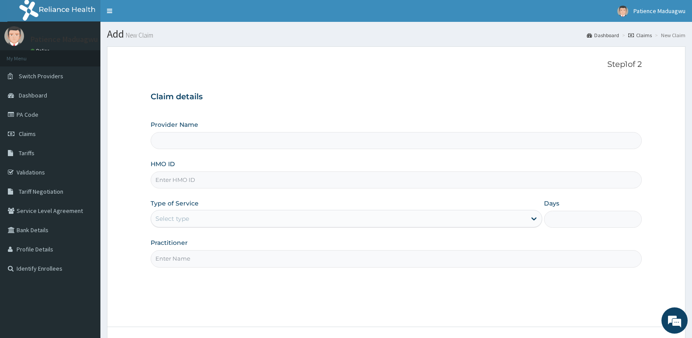
type input "[GEOGRAPHIC_DATA]"
click at [220, 185] on input "HMO ID" at bounding box center [397, 179] width 492 height 17
paste input "PNG/10005/C"
type input "PNG/10005/C"
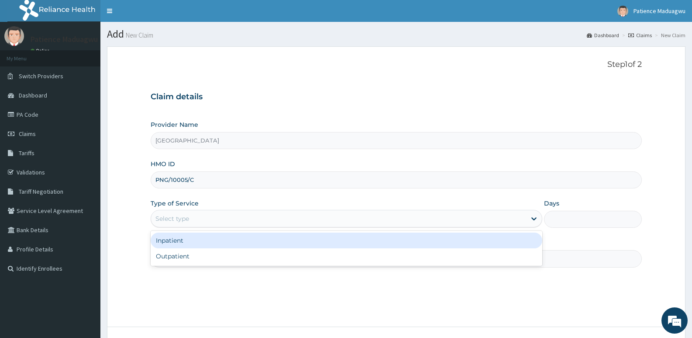
click at [220, 219] on div "Select type" at bounding box center [338, 218] width 375 height 14
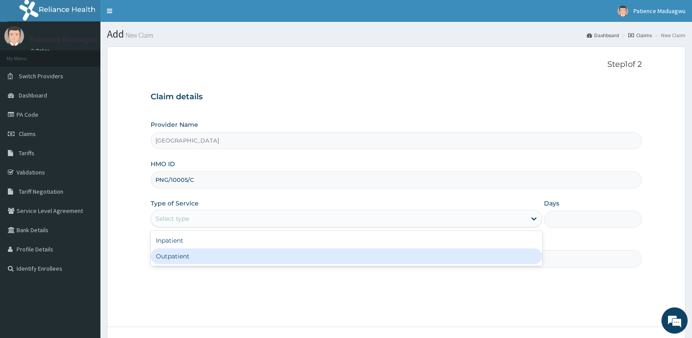
click at [205, 254] on div "Outpatient" at bounding box center [346, 256] width 391 height 16
type input "1"
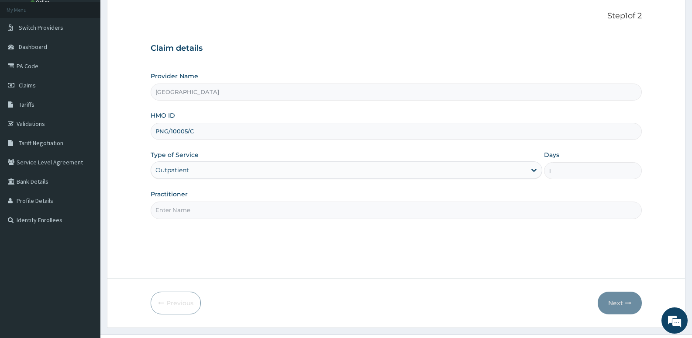
scroll to position [67, 0]
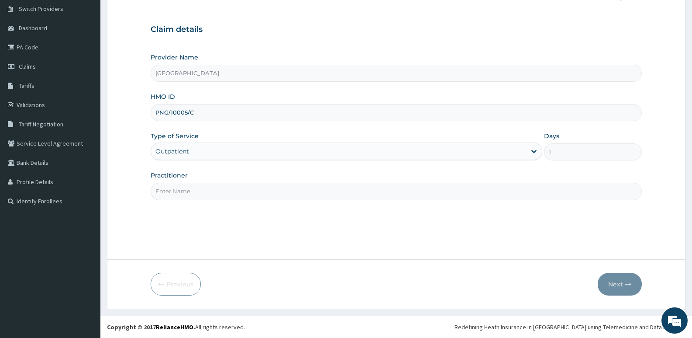
click at [186, 195] on input "Practitioner" at bounding box center [397, 191] width 492 height 17
type input "[PERSON_NAME]"
click at [622, 280] on button "Next" at bounding box center [620, 284] width 44 height 23
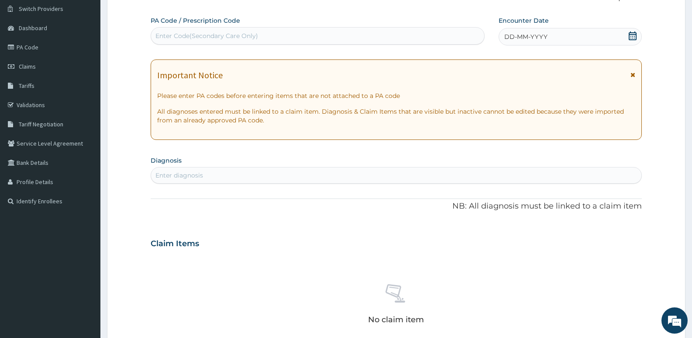
click at [632, 31] on icon at bounding box center [633, 35] width 9 height 9
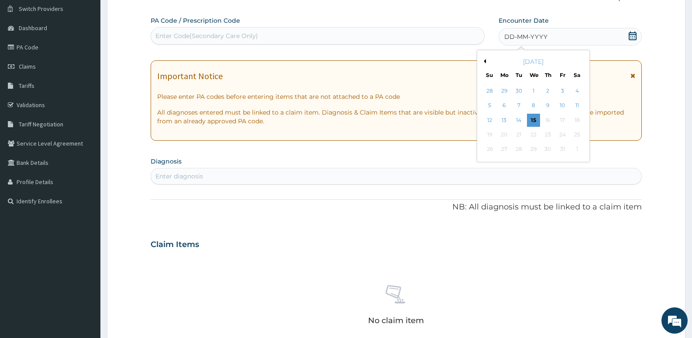
click at [485, 63] on button "Previous Month" at bounding box center [484, 61] width 4 height 4
click at [488, 106] on div "7" at bounding box center [490, 105] width 13 height 13
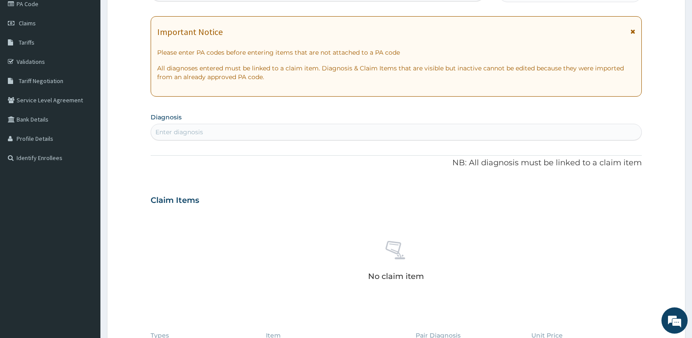
scroll to position [111, 0]
click at [214, 131] on div "Enter diagnosis" at bounding box center [396, 132] width 491 height 14
type input "MALARIA"
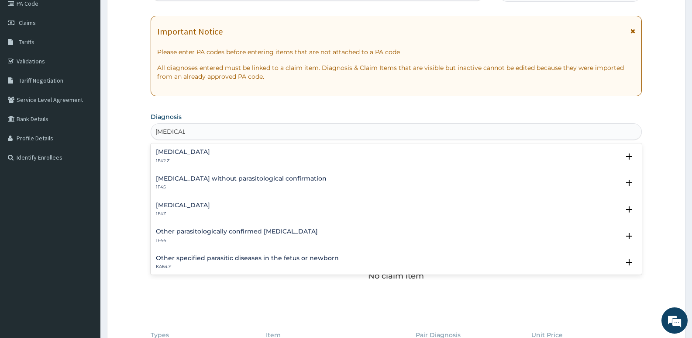
click at [186, 204] on h4 "[MEDICAL_DATA]" at bounding box center [183, 205] width 54 height 7
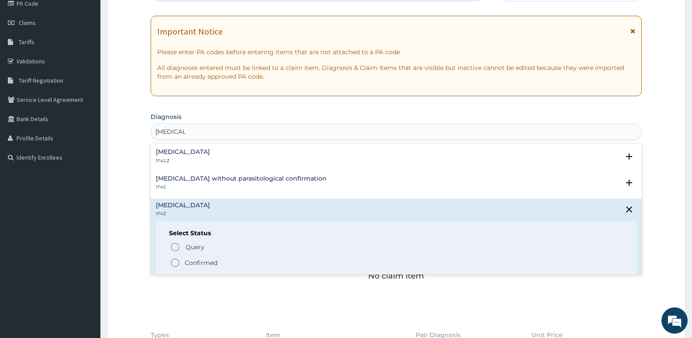
click at [178, 260] on circle "status option filled" at bounding box center [175, 263] width 8 height 8
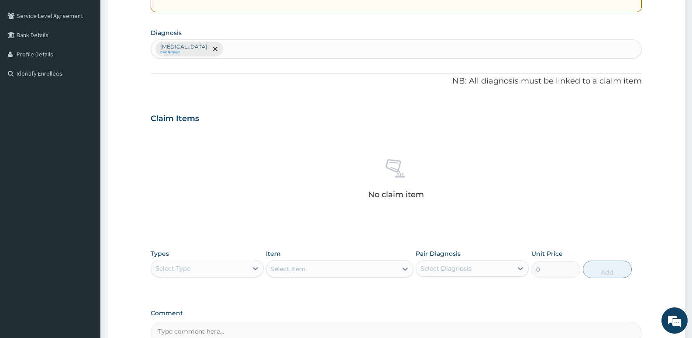
scroll to position [198, 0]
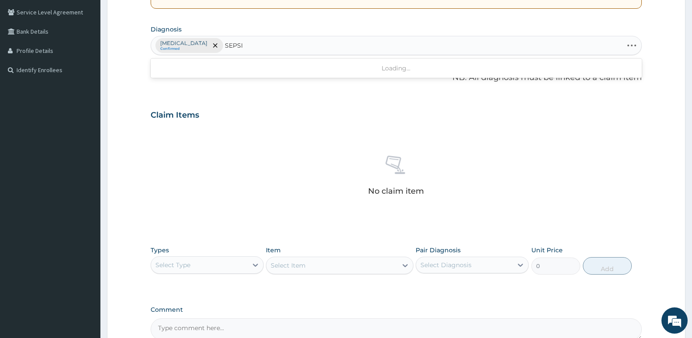
type input "SEPSIS"
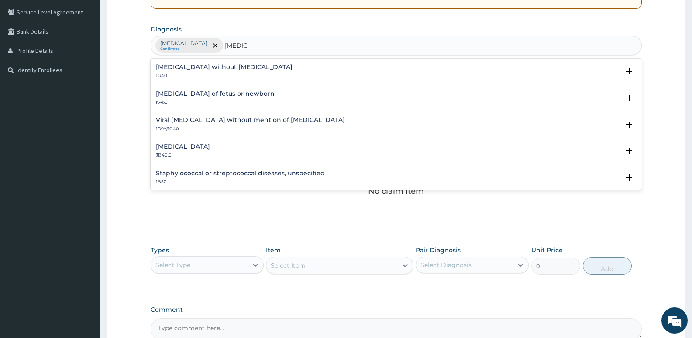
click at [187, 66] on h4 "[MEDICAL_DATA] without [MEDICAL_DATA]" at bounding box center [224, 67] width 137 height 7
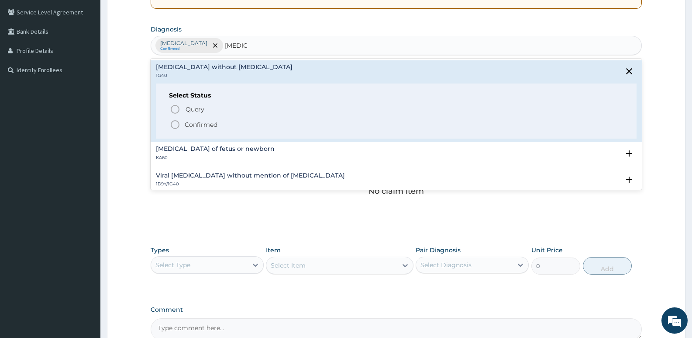
click at [173, 123] on icon "status option filled" at bounding box center [175, 124] width 10 height 10
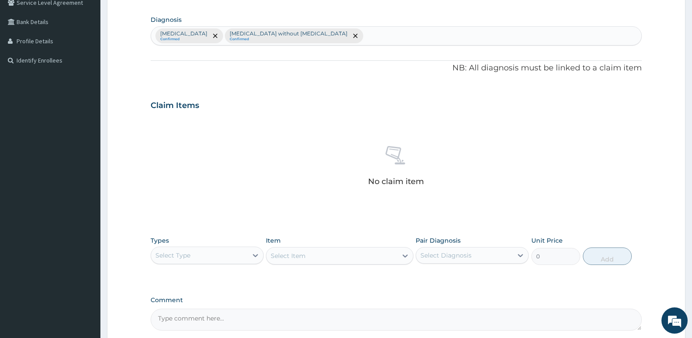
scroll to position [155, 0]
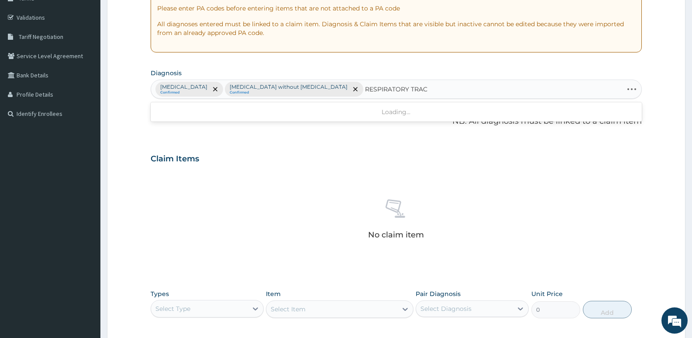
type input "RESPIRATORY TRACT"
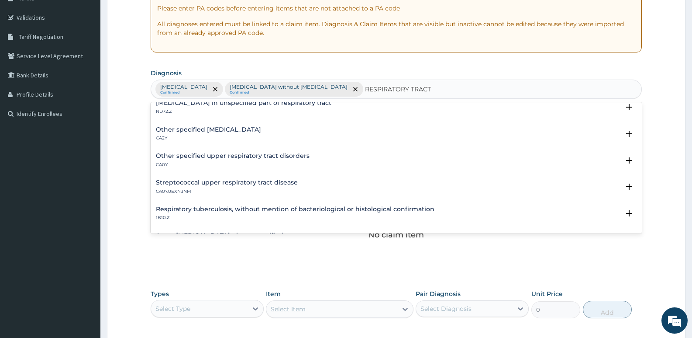
scroll to position [131, 0]
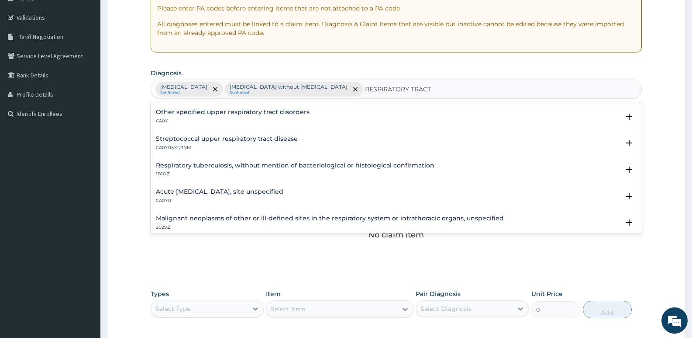
click at [207, 188] on h4 "Acute [MEDICAL_DATA], site unspecified" at bounding box center [220, 191] width 128 height 7
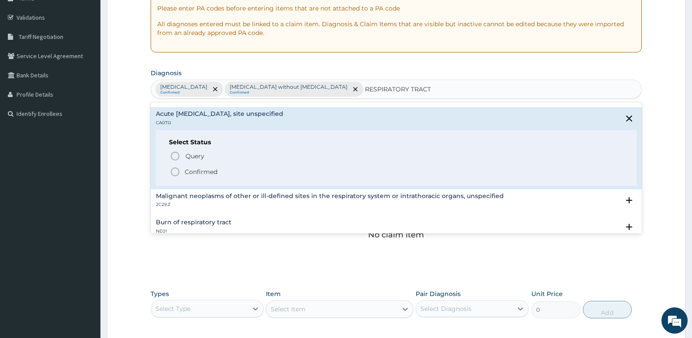
scroll to position [218, 0]
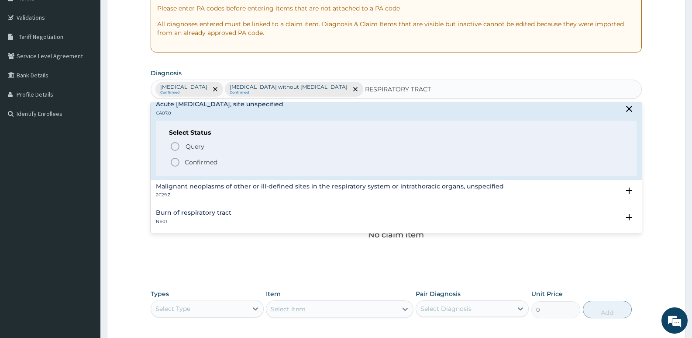
click at [173, 160] on icon "status option filled" at bounding box center [175, 162] width 10 height 10
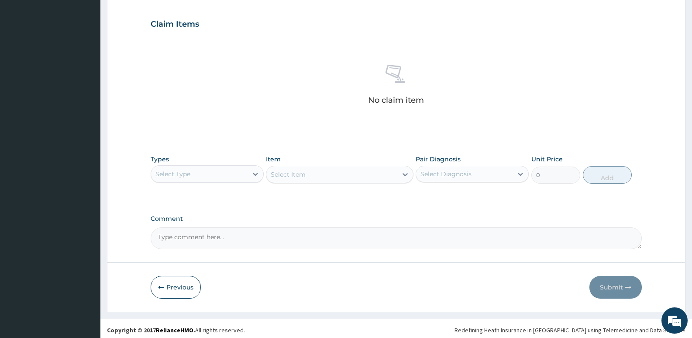
scroll to position [292, 0]
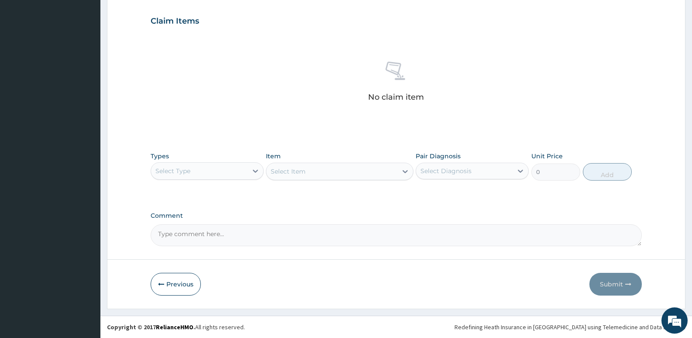
click at [226, 166] on div "Select Type" at bounding box center [199, 171] width 97 height 14
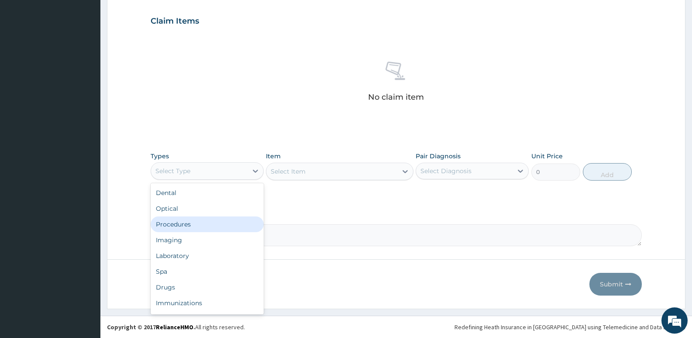
click at [180, 228] on div "Procedures" at bounding box center [207, 224] width 113 height 16
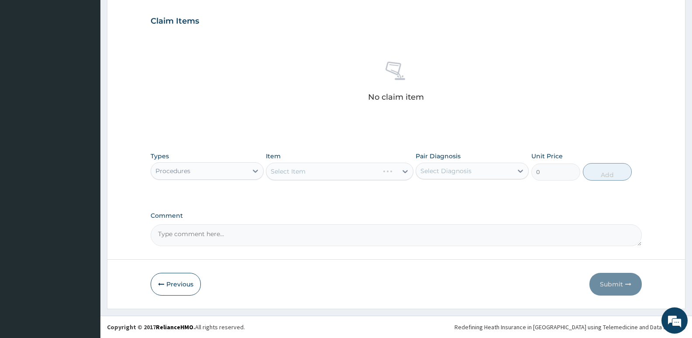
click at [333, 170] on div "Select Item" at bounding box center [339, 171] width 147 height 17
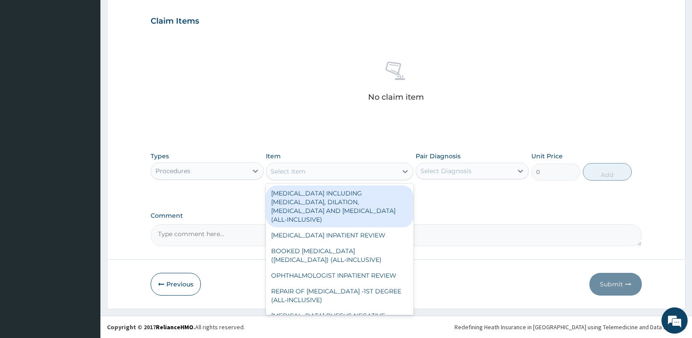
click at [333, 170] on div "Select Item" at bounding box center [332, 171] width 131 height 14
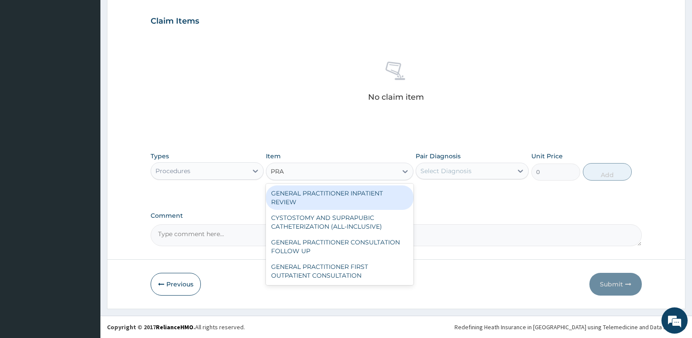
type input "PRAC"
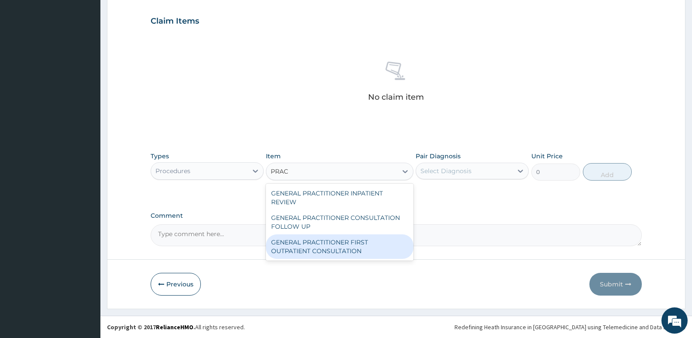
click at [337, 241] on div "GENERAL PRACTITIONER FIRST OUTPATIENT CONSULTATION" at bounding box center [339, 246] width 147 height 24
type input "3750"
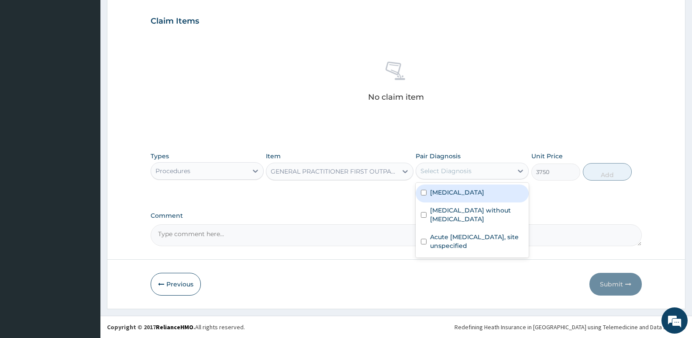
click at [467, 170] on div "Select Diagnosis" at bounding box center [446, 170] width 51 height 9
click at [464, 199] on div "[MEDICAL_DATA]" at bounding box center [472, 193] width 113 height 18
checkbox input "true"
click at [595, 173] on button "Add" at bounding box center [607, 171] width 49 height 17
type input "0"
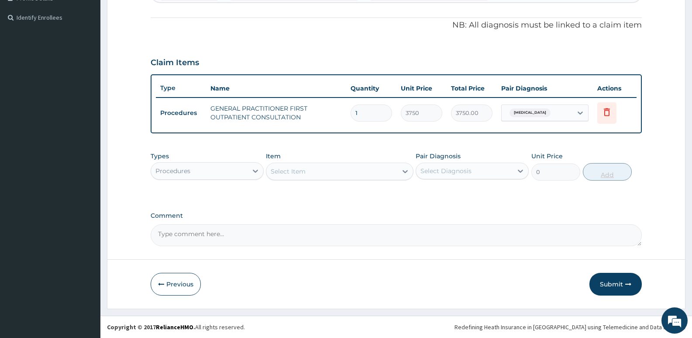
scroll to position [251, 0]
click at [229, 161] on div "Types Procedures" at bounding box center [207, 166] width 113 height 29
click at [229, 169] on div "Procedures" at bounding box center [199, 171] width 97 height 14
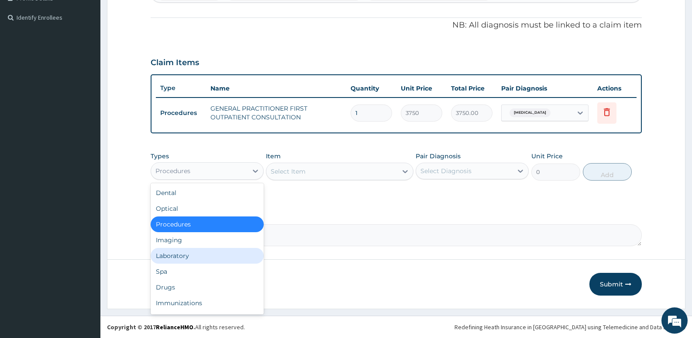
click at [178, 252] on div "Laboratory" at bounding box center [207, 256] width 113 height 16
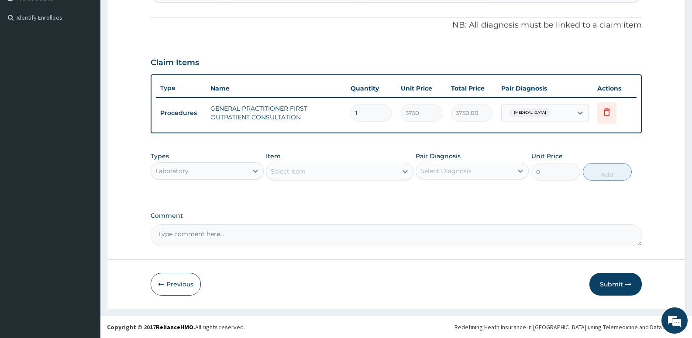
click at [350, 174] on div "Select Item" at bounding box center [332, 171] width 131 height 14
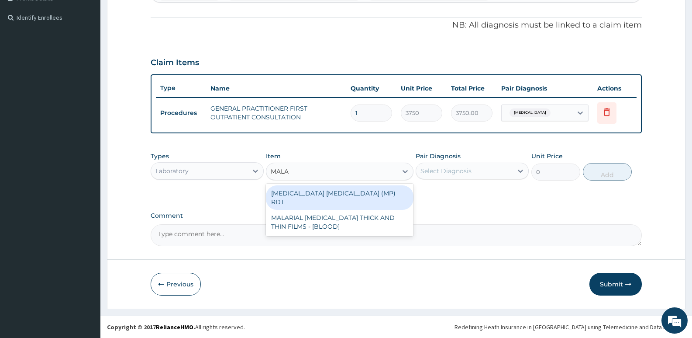
type input "MALAR"
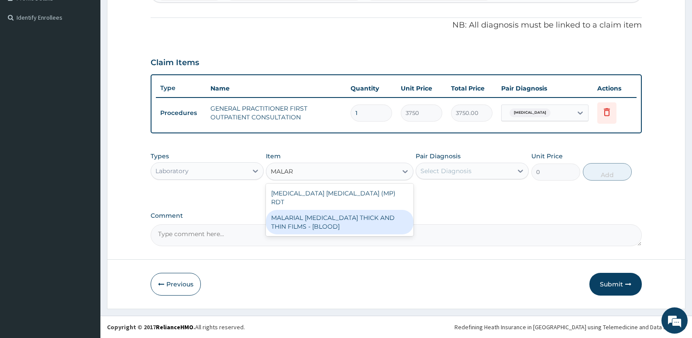
click at [366, 222] on div "MALARIAL [MEDICAL_DATA] THICK AND THIN FILMS - [BLOOD]" at bounding box center [339, 222] width 147 height 24
type input "2187.5"
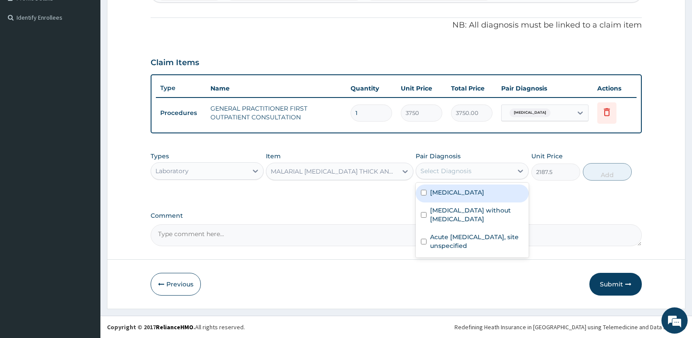
click at [452, 167] on div "Select Diagnosis" at bounding box center [446, 170] width 51 height 9
click at [452, 197] on div "[MEDICAL_DATA]" at bounding box center [472, 193] width 113 height 18
checkbox input "true"
click at [611, 169] on button "Add" at bounding box center [607, 171] width 49 height 17
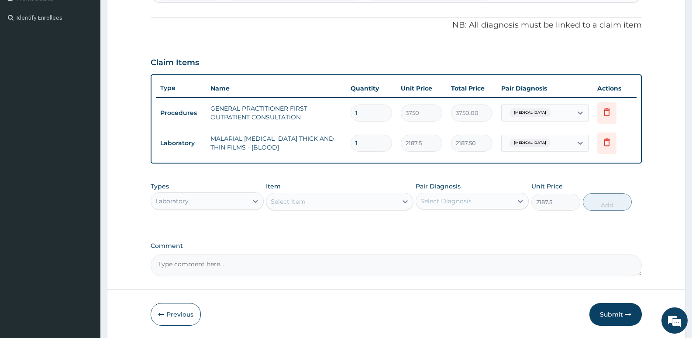
type input "0"
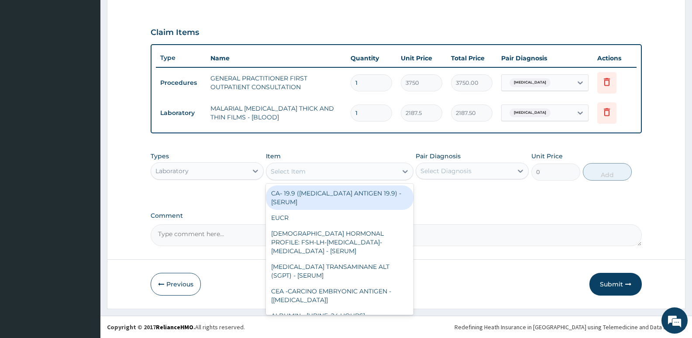
click at [295, 173] on div "Select Item" at bounding box center [288, 171] width 35 height 9
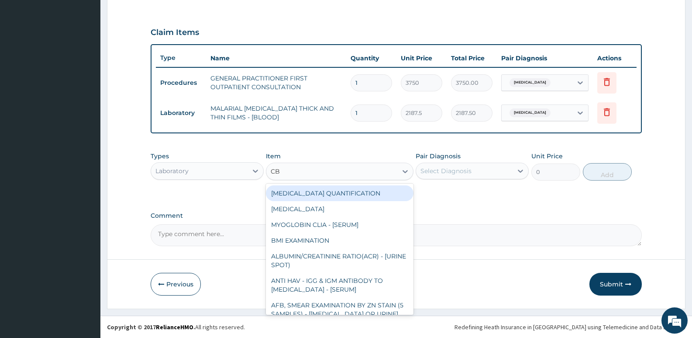
type input "CBC"
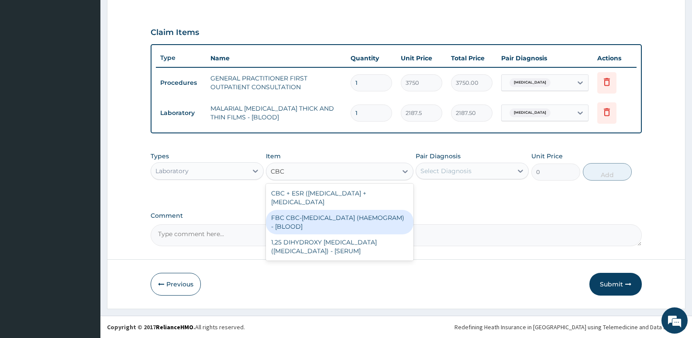
click at [291, 215] on div "FBC CBC-[MEDICAL_DATA] (HAEMOGRAM) - [BLOOD]" at bounding box center [339, 222] width 147 height 24
type input "5000"
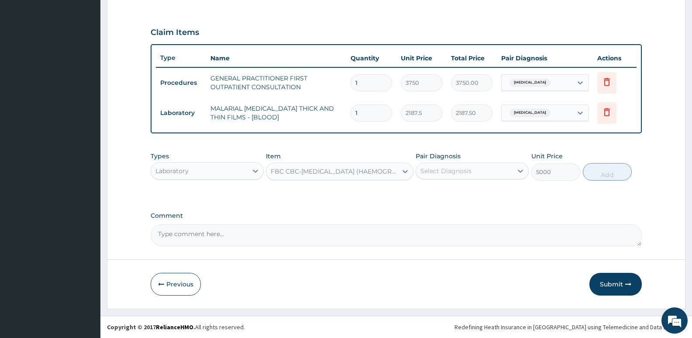
click at [442, 171] on div "Select Diagnosis" at bounding box center [446, 170] width 51 height 9
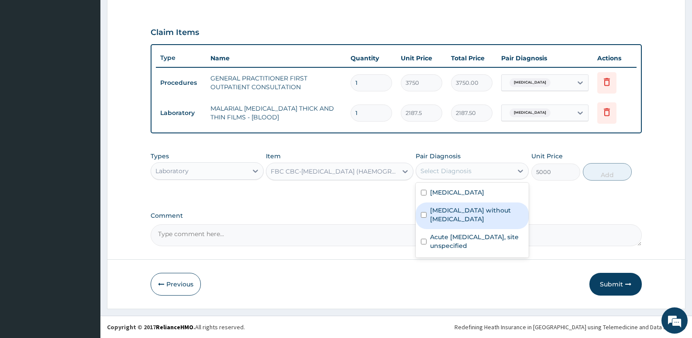
click at [447, 208] on label "[MEDICAL_DATA] without [MEDICAL_DATA]" at bounding box center [476, 214] width 93 height 17
checkbox input "true"
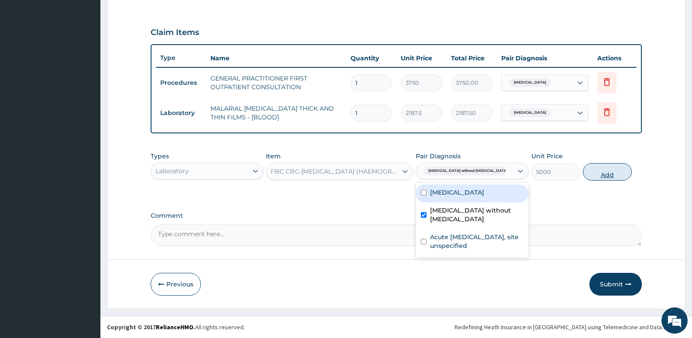
click at [617, 175] on button "Add" at bounding box center [607, 171] width 49 height 17
type input "0"
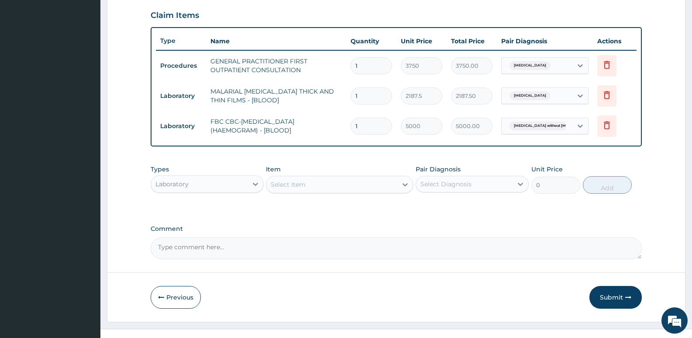
scroll to position [311, 0]
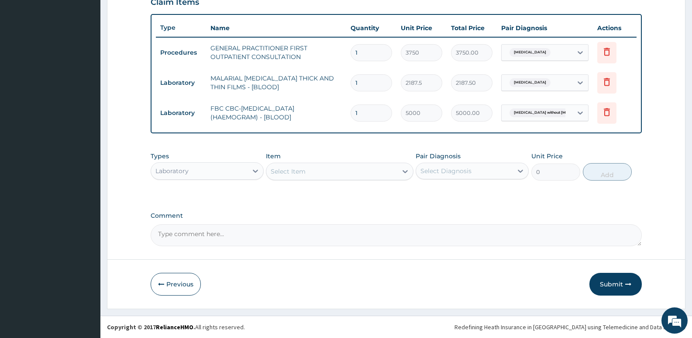
click at [232, 165] on div "Laboratory" at bounding box center [199, 171] width 97 height 14
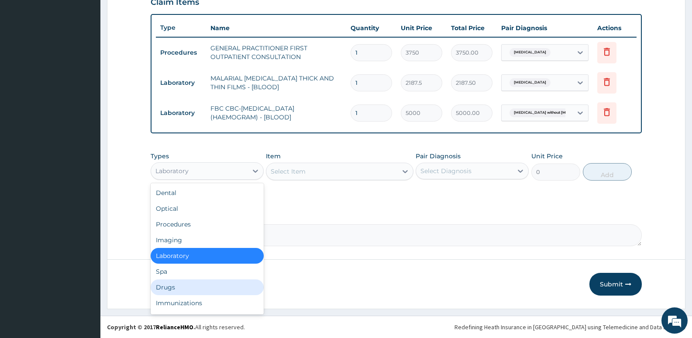
click at [163, 287] on div "Drugs" at bounding box center [207, 287] width 113 height 16
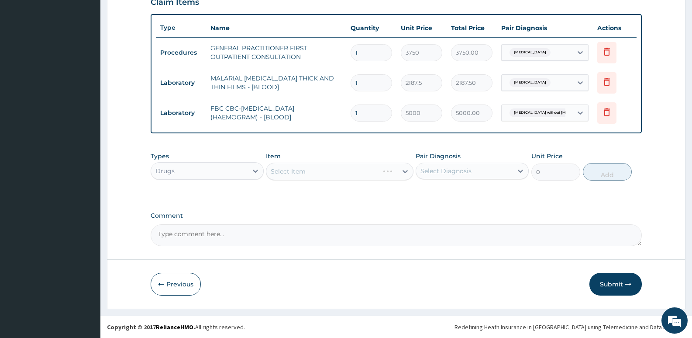
click at [291, 169] on div "Select Item" at bounding box center [339, 171] width 147 height 17
click at [291, 169] on div "Select Item" at bounding box center [288, 171] width 35 height 9
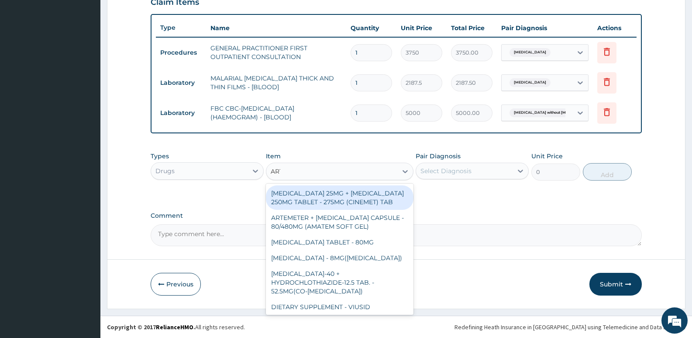
type input "ARTE"
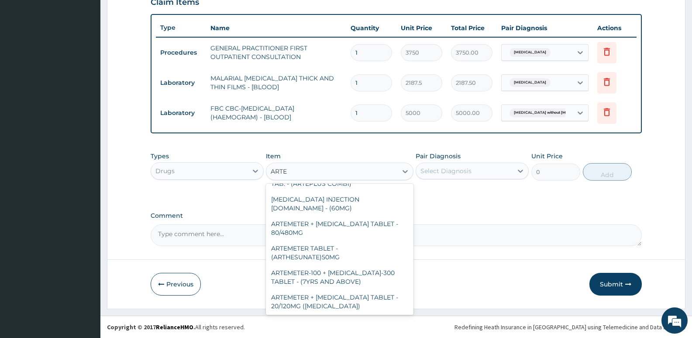
scroll to position [350, 0]
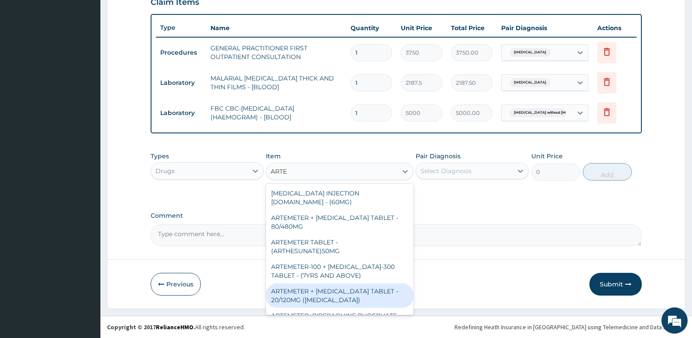
click at [344, 283] on div "ARTEMETER + [MEDICAL_DATA] TABLET - 20/120MG ([MEDICAL_DATA])" at bounding box center [339, 295] width 147 height 24
type input "210"
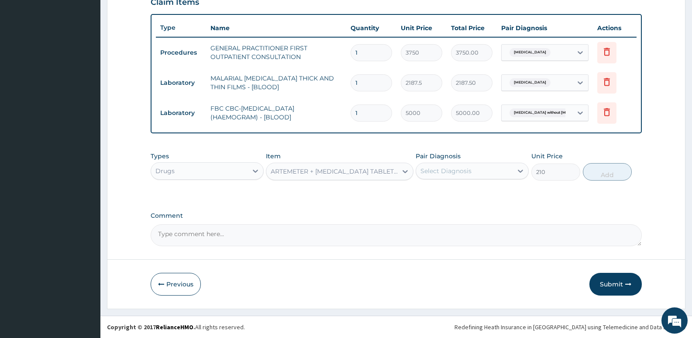
click at [383, 174] on div "ARTEMETER + [MEDICAL_DATA] TABLET - 20/120MG ([MEDICAL_DATA])" at bounding box center [334, 171] width 127 height 9
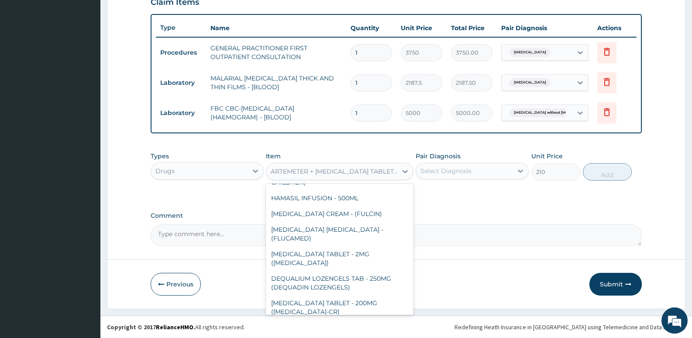
scroll to position [15039, 0]
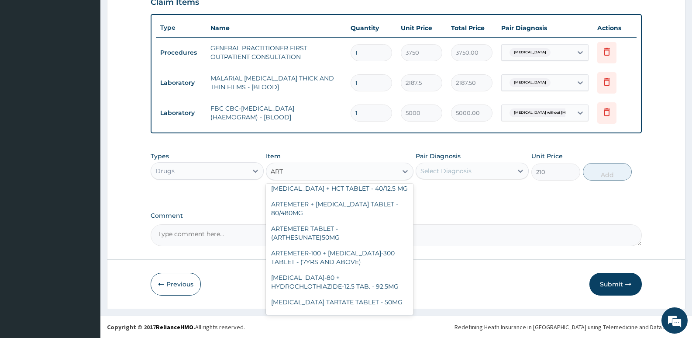
type input "ARTE"
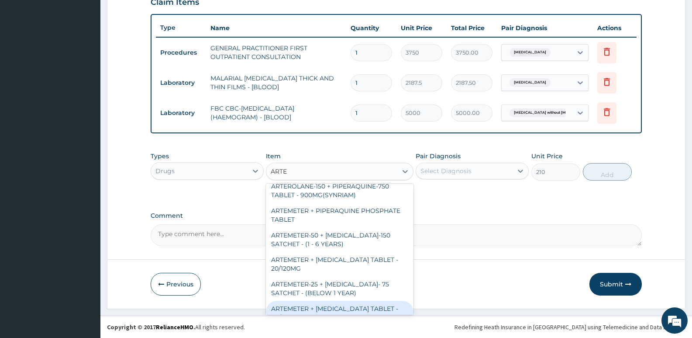
scroll to position [142, 0]
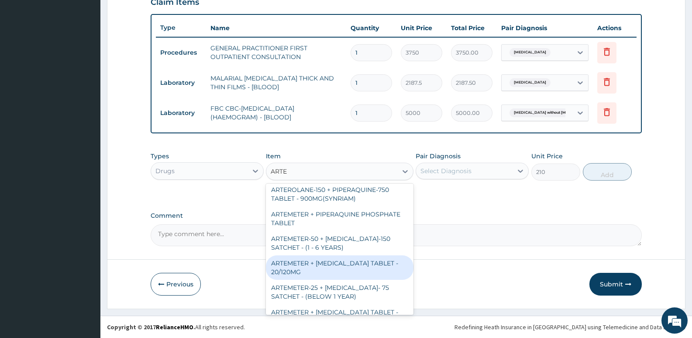
click at [339, 263] on div "ARTEMETER + [MEDICAL_DATA] TABLET - 20/120MG" at bounding box center [339, 267] width 147 height 24
type input "196"
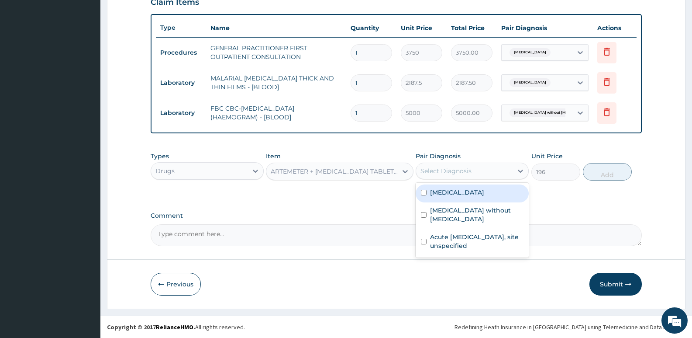
click at [450, 169] on div "Select Diagnosis" at bounding box center [446, 170] width 51 height 9
click at [452, 190] on label "[MEDICAL_DATA]" at bounding box center [457, 192] width 54 height 9
checkbox input "true"
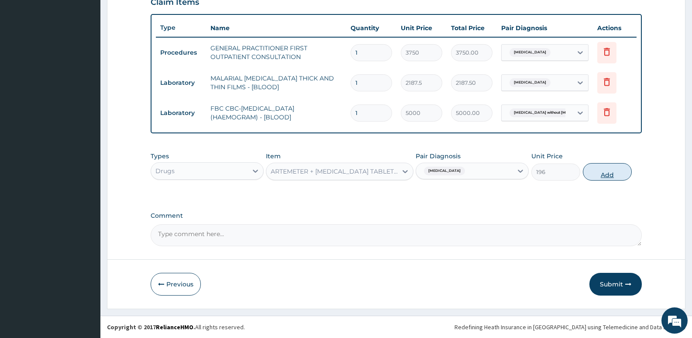
click at [600, 177] on button "Add" at bounding box center [607, 171] width 49 height 17
type input "0"
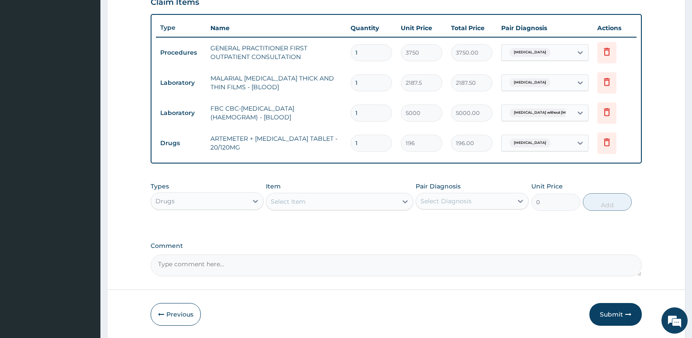
type input "18"
type input "3528.00"
type input "18"
click at [287, 196] on div "Select Item" at bounding box center [332, 201] width 131 height 14
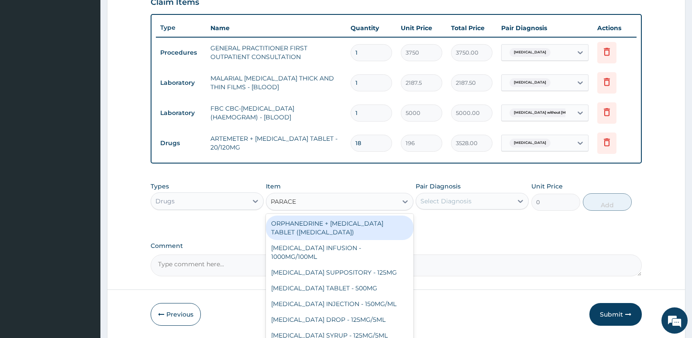
type input "PARACE"
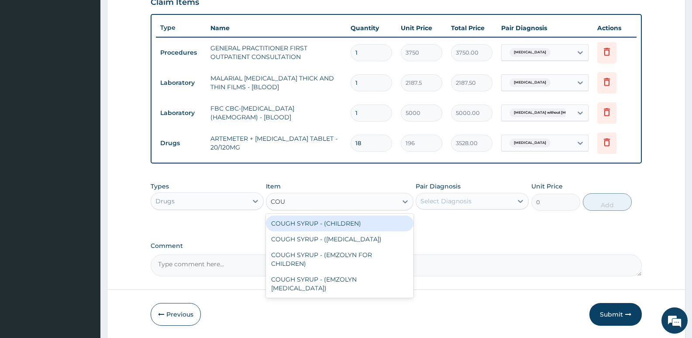
type input "COUG"
click at [304, 220] on div "COUGH SYRUP - (CHILDREN)" at bounding box center [339, 223] width 147 height 16
type input "1120"
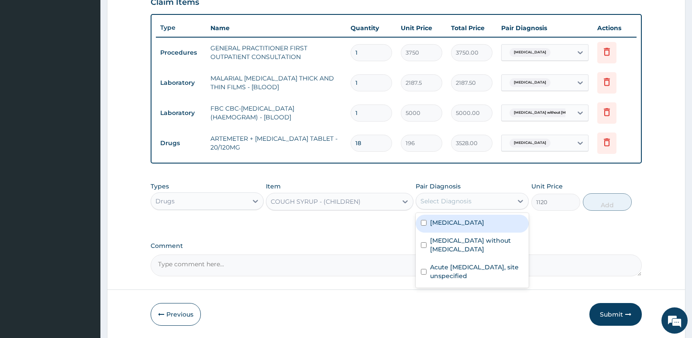
click at [472, 197] on div "Select Diagnosis" at bounding box center [464, 201] width 97 height 14
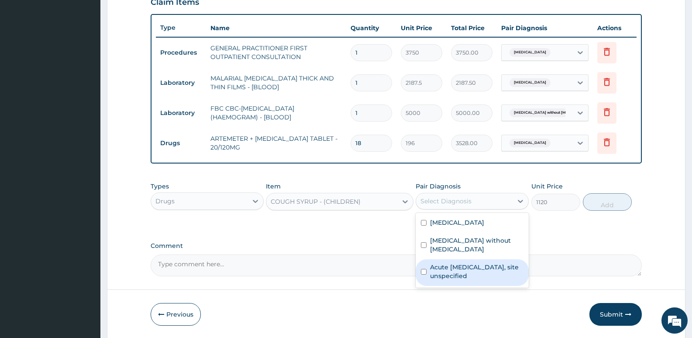
click at [454, 263] on label "Acute [MEDICAL_DATA], site unspecified" at bounding box center [476, 271] width 93 height 17
checkbox input "true"
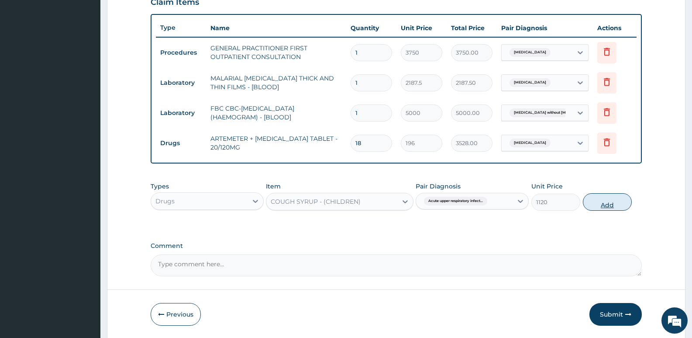
click at [606, 201] on button "Add" at bounding box center [607, 201] width 49 height 17
type input "0"
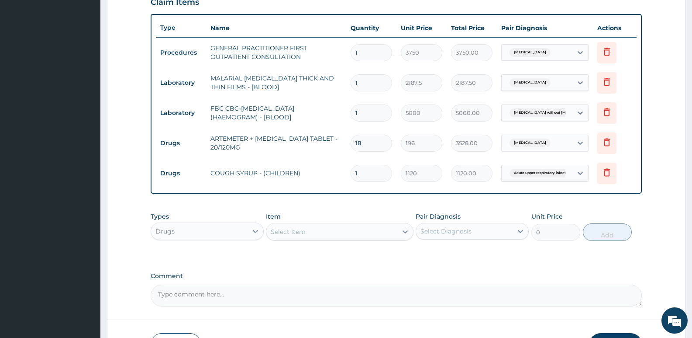
click at [306, 230] on div "Select Item" at bounding box center [332, 232] width 131 height 14
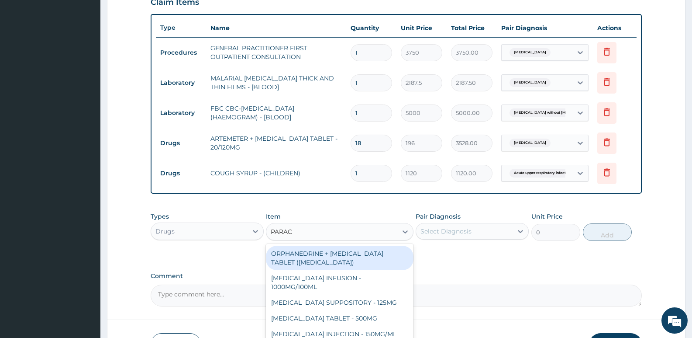
type input "PARACE"
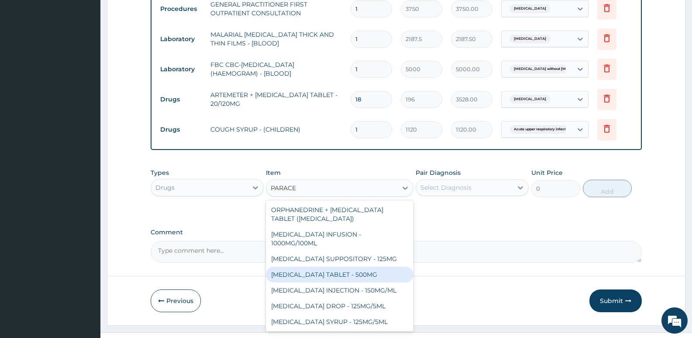
click at [295, 276] on div "[MEDICAL_DATA] TABLET - 500MG" at bounding box center [339, 275] width 147 height 16
type input "33.599999999999994"
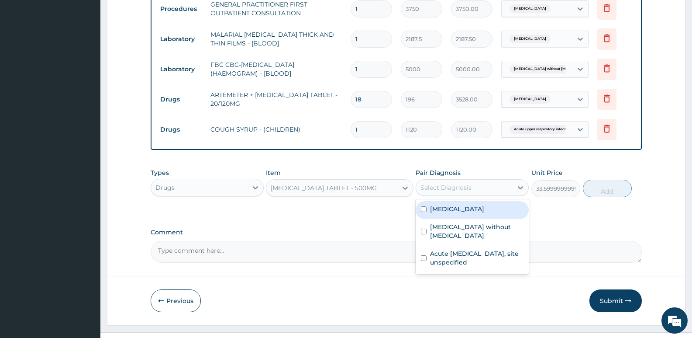
click at [461, 194] on div "Select Diagnosis" at bounding box center [472, 187] width 113 height 17
drag, startPoint x: 453, startPoint y: 208, endPoint x: 500, endPoint y: 202, distance: 47.1
click at [454, 208] on label "[MEDICAL_DATA]" at bounding box center [457, 208] width 54 height 9
checkbox input "true"
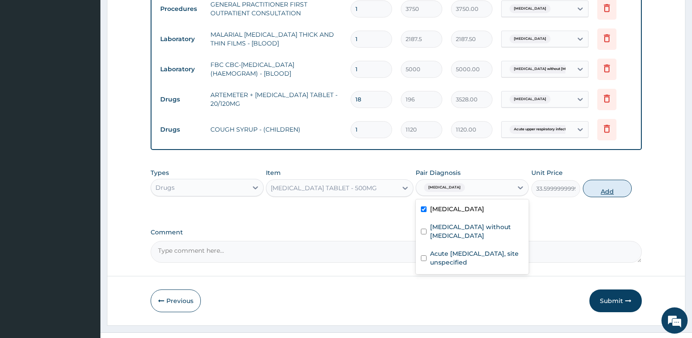
click at [599, 191] on button "Add" at bounding box center [607, 188] width 49 height 17
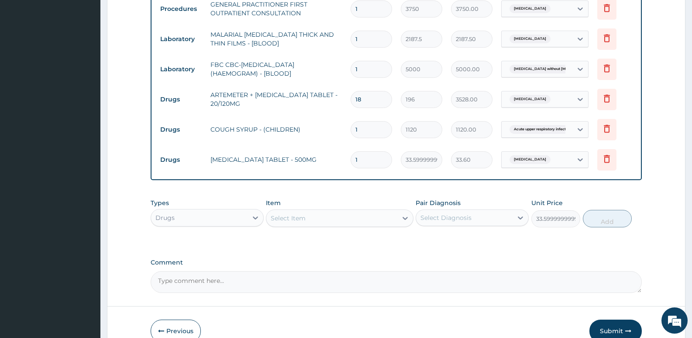
type input "0"
type input "0.00"
type input "9"
type input "302.40"
type input "9"
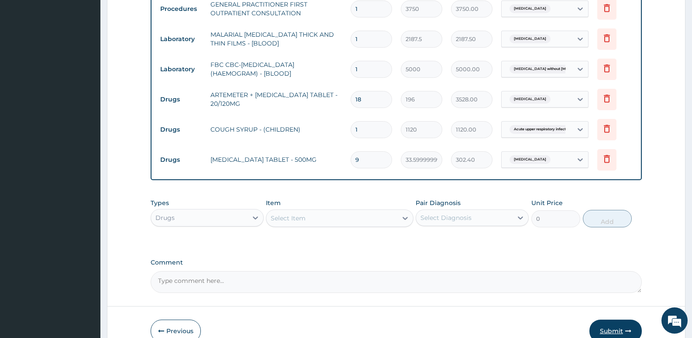
click at [609, 327] on button "Submit" at bounding box center [616, 330] width 52 height 23
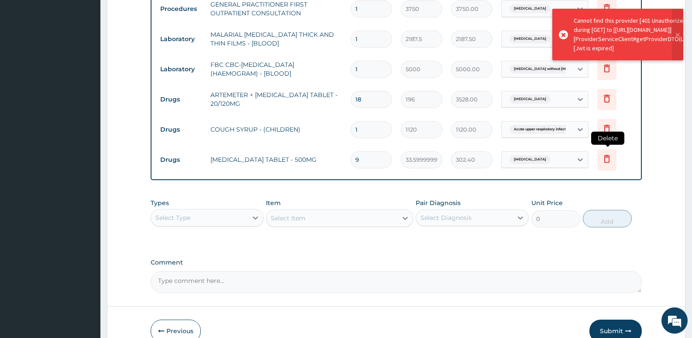
click at [604, 158] on icon at bounding box center [607, 158] width 10 height 10
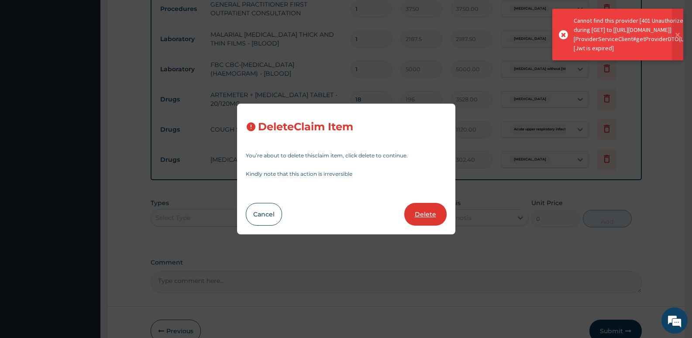
click at [439, 214] on button "Delete" at bounding box center [426, 214] width 42 height 23
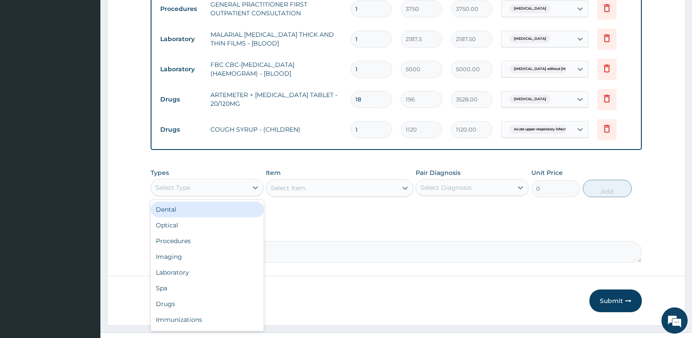
click at [213, 193] on div "Select Type" at bounding box center [199, 187] width 97 height 14
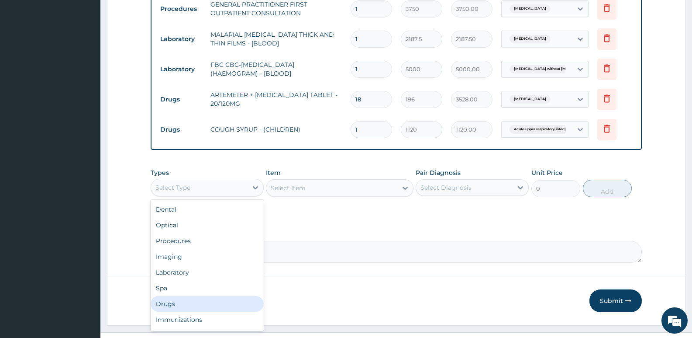
click at [166, 306] on div "Drugs" at bounding box center [207, 304] width 113 height 16
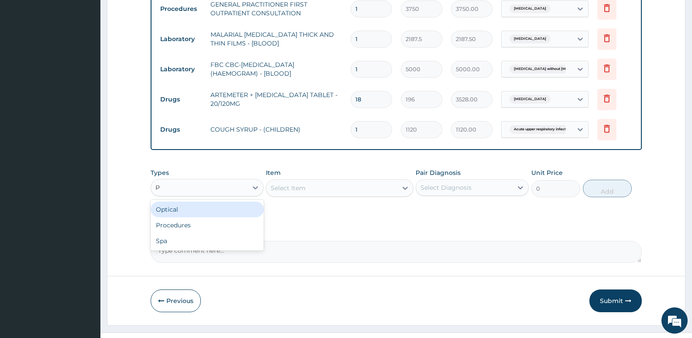
type input "P"
click at [354, 187] on div "Select Item" at bounding box center [332, 188] width 131 height 14
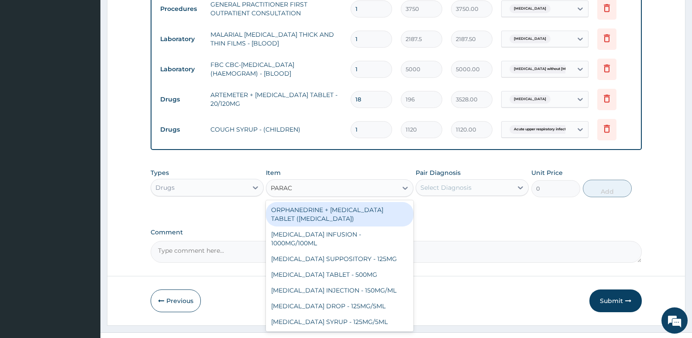
type input "PARACE"
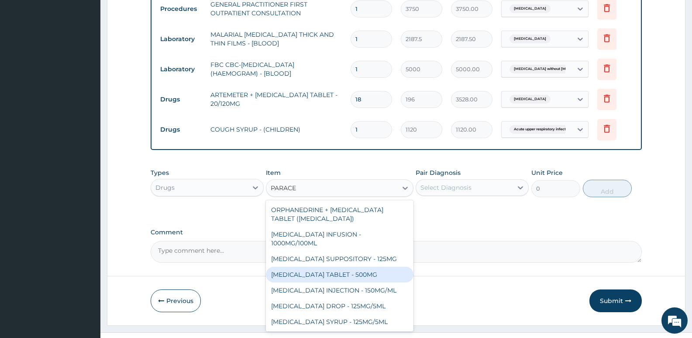
click at [309, 280] on div "[MEDICAL_DATA] TABLET - 500MG" at bounding box center [339, 275] width 147 height 16
type input "33.599999999999994"
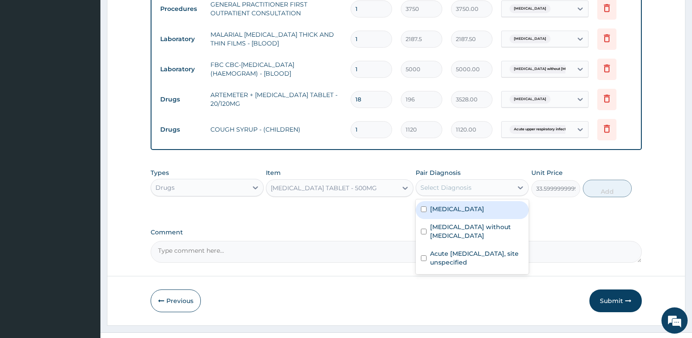
click at [484, 185] on div "Select Diagnosis" at bounding box center [464, 187] width 97 height 14
click at [485, 206] on label "[MEDICAL_DATA]" at bounding box center [457, 208] width 54 height 9
checkbox input "true"
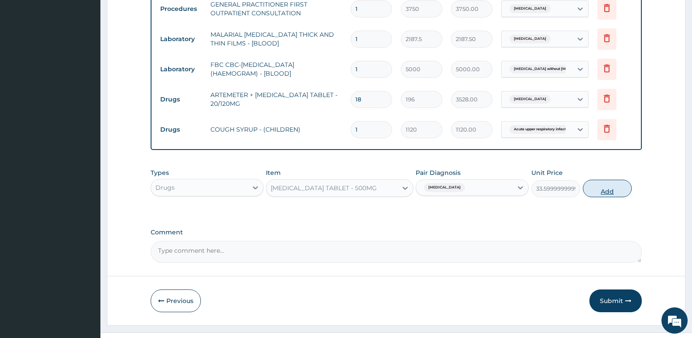
click at [617, 191] on button "Add" at bounding box center [607, 188] width 49 height 17
type input "0"
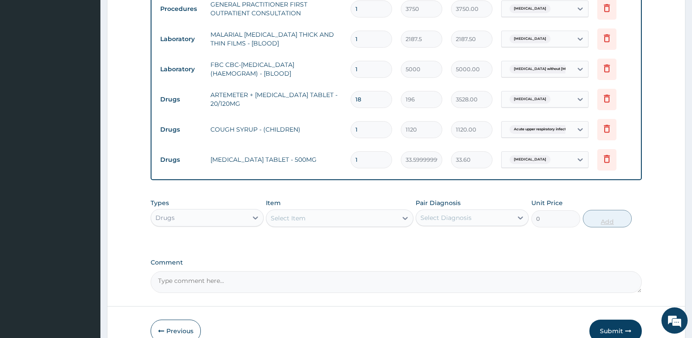
type input "0.00"
type input "9"
type input "302.40"
type input "9"
click at [617, 327] on button "Submit" at bounding box center [616, 330] width 52 height 23
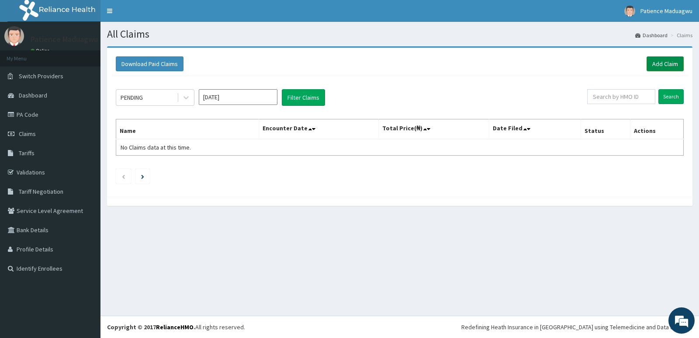
click at [661, 60] on link "Add Claim" at bounding box center [665, 63] width 37 height 15
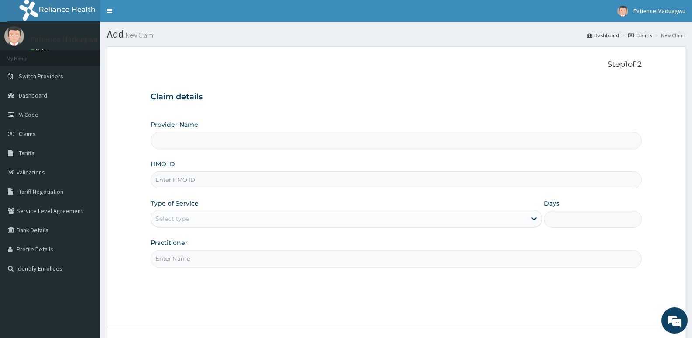
type input "[GEOGRAPHIC_DATA]"
click at [202, 182] on input "HMO ID" at bounding box center [397, 179] width 492 height 17
paste input "KGP/10006/C"
type input "KGP/10006/C"
click at [189, 218] on div "Select type" at bounding box center [173, 218] width 34 height 9
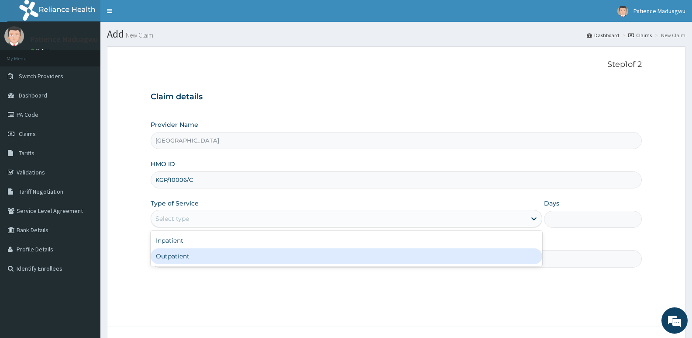
click at [185, 256] on div "Outpatient" at bounding box center [346, 256] width 391 height 16
type input "1"
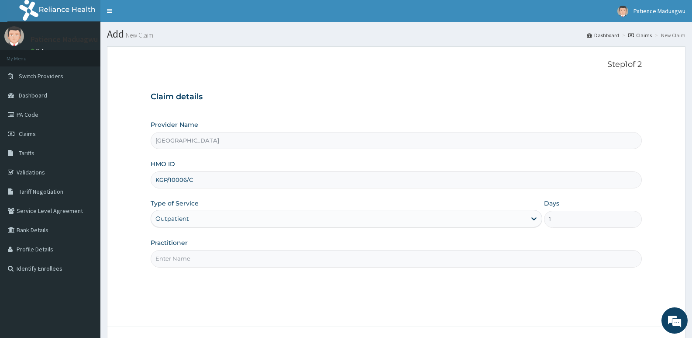
click at [194, 248] on div "Practitioner" at bounding box center [397, 252] width 492 height 29
click at [194, 252] on input "Practitioner" at bounding box center [397, 258] width 492 height 17
type input "[PERSON_NAME]"
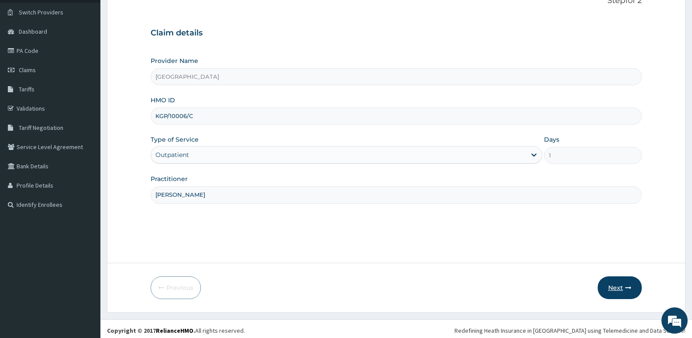
scroll to position [67, 0]
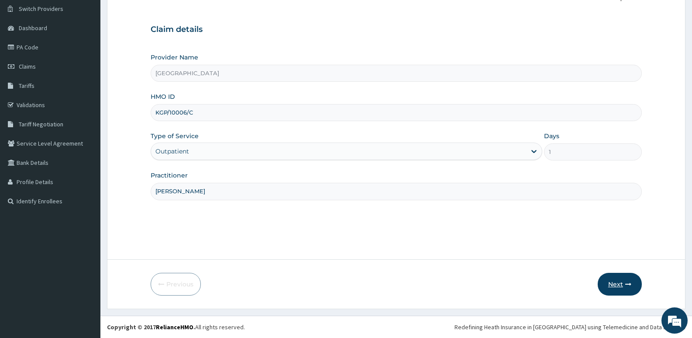
click at [627, 285] on icon "button" at bounding box center [629, 284] width 6 height 6
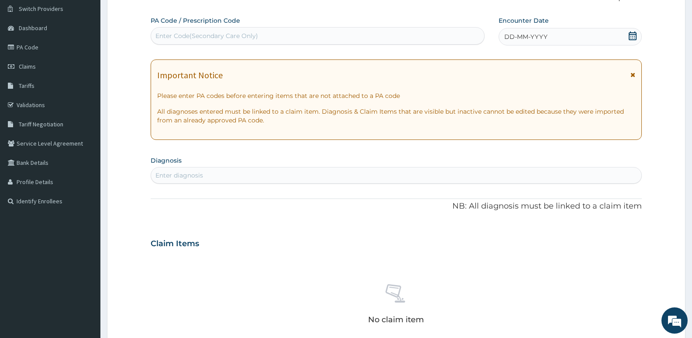
click at [632, 35] on icon at bounding box center [633, 35] width 9 height 9
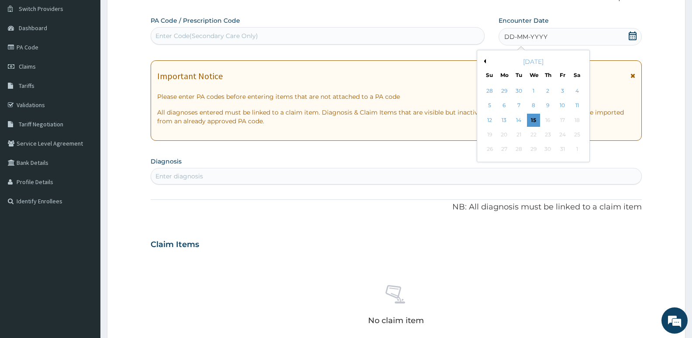
click at [485, 61] on button "Previous Month" at bounding box center [484, 61] width 4 height 4
click at [503, 104] on div "8" at bounding box center [504, 105] width 13 height 13
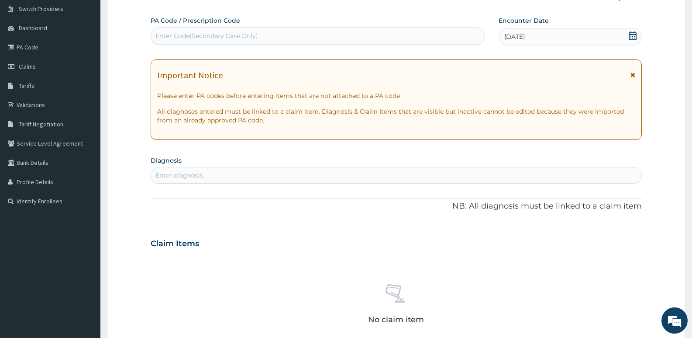
click at [198, 178] on div "Enter diagnosis" at bounding box center [180, 175] width 48 height 9
type input "[MEDICAL_DATA]"
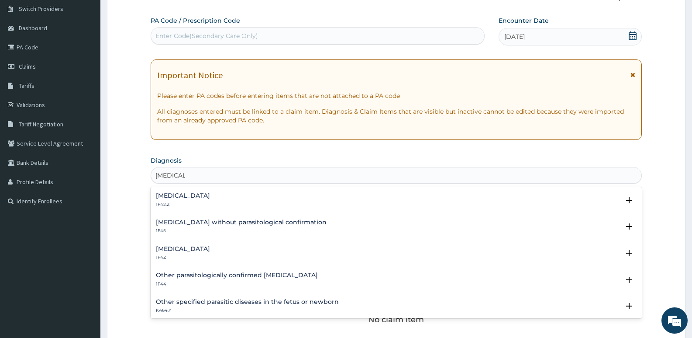
click at [194, 248] on h4 "[MEDICAL_DATA]" at bounding box center [183, 249] width 54 height 7
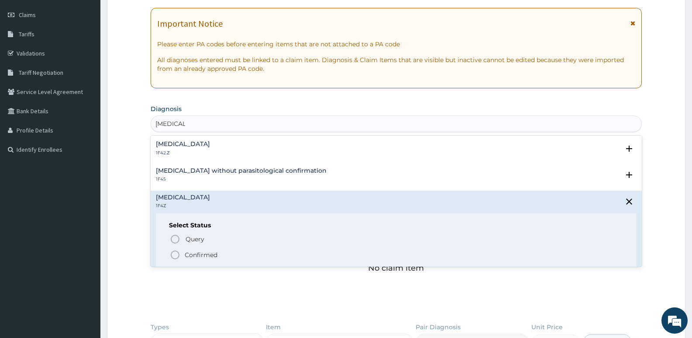
scroll to position [198, 0]
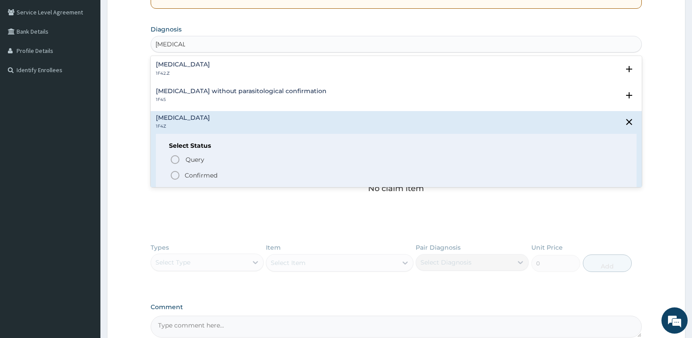
click at [177, 176] on icon "status option filled" at bounding box center [175, 175] width 10 height 10
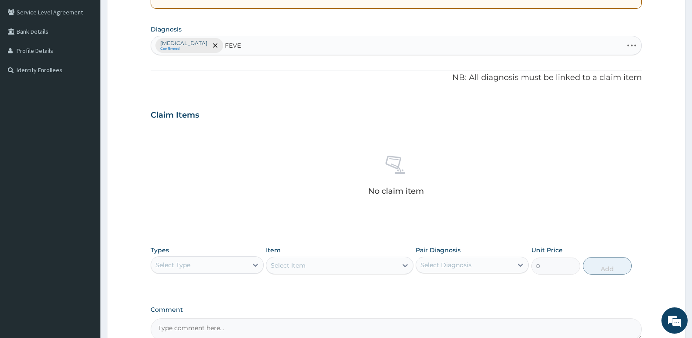
type input "FEVER"
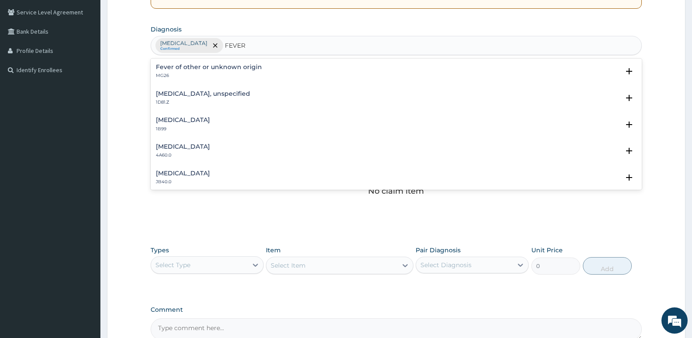
click at [246, 64] on h4 "Fever of other or unknown origin" at bounding box center [209, 67] width 106 height 7
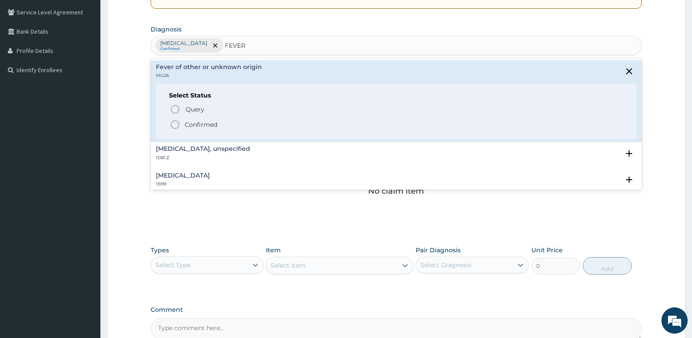
click at [172, 125] on icon "status option filled" at bounding box center [175, 124] width 10 height 10
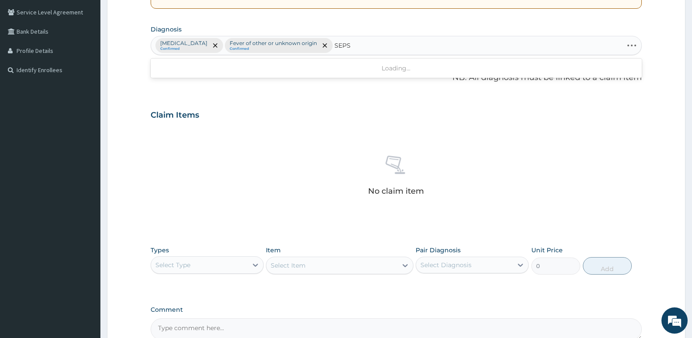
type input "SEPSI"
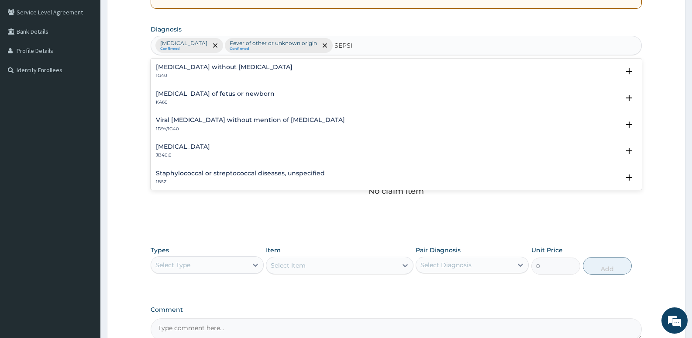
click at [181, 61] on div "[MEDICAL_DATA] without [MEDICAL_DATA] 1G40 Select Status Query Query covers sus…" at bounding box center [397, 73] width 492 height 27
click at [180, 68] on h4 "[MEDICAL_DATA] without [MEDICAL_DATA]" at bounding box center [224, 67] width 137 height 7
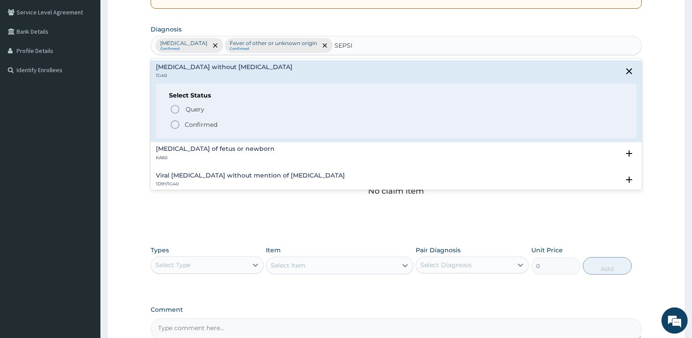
click at [176, 128] on circle "status option filled" at bounding box center [175, 125] width 8 height 8
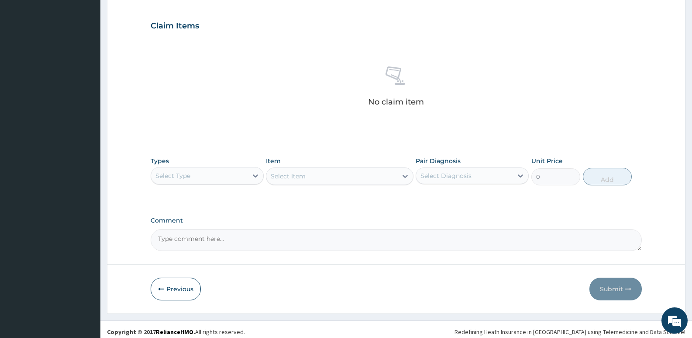
scroll to position [292, 0]
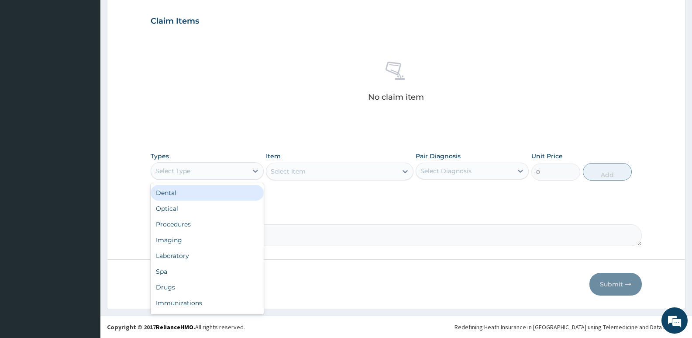
click at [202, 172] on div "Select Type" at bounding box center [199, 171] width 97 height 14
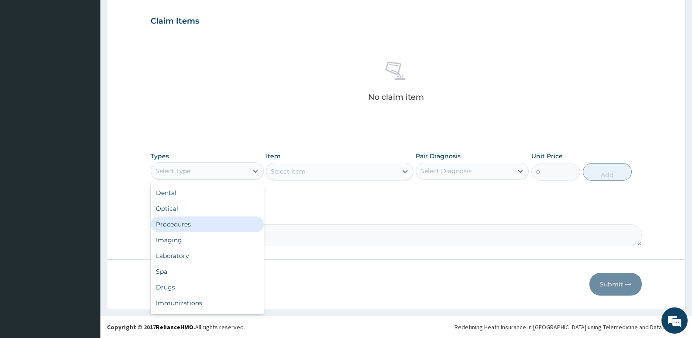
click at [194, 220] on div "Procedures" at bounding box center [207, 224] width 113 height 16
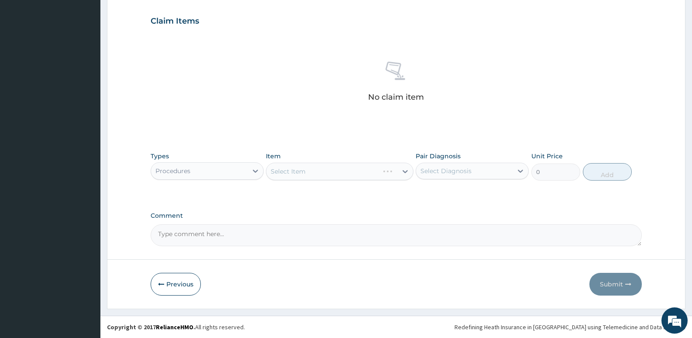
click at [309, 173] on div "Select Item" at bounding box center [339, 171] width 147 height 17
click at [293, 169] on div "Select Item" at bounding box center [339, 171] width 147 height 17
click at [318, 172] on div "Select Item" at bounding box center [332, 171] width 131 height 14
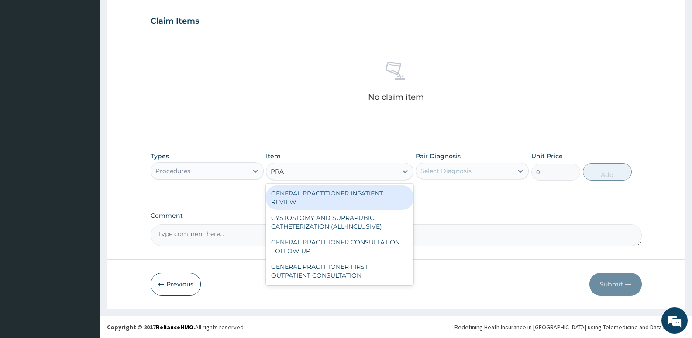
type input "PRAC"
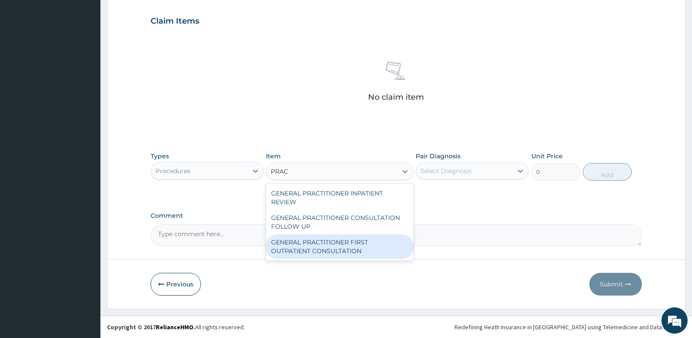
click at [337, 243] on div "GENERAL PRACTITIONER FIRST OUTPATIENT CONSULTATION" at bounding box center [339, 246] width 147 height 24
type input "3750"
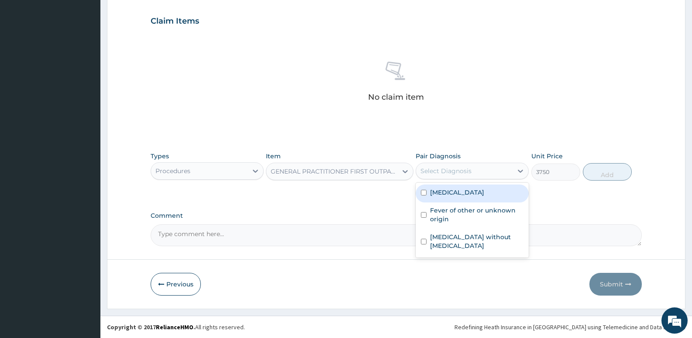
click at [480, 172] on div "Select Diagnosis" at bounding box center [464, 171] width 97 height 14
click at [444, 194] on label "[MEDICAL_DATA]" at bounding box center [457, 192] width 54 height 9
checkbox input "true"
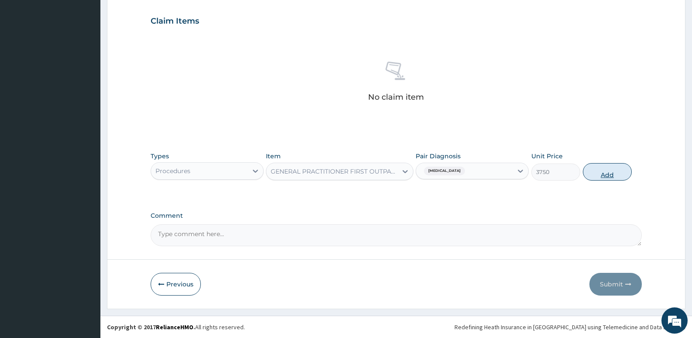
click at [605, 178] on button "Add" at bounding box center [607, 171] width 49 height 17
type input "0"
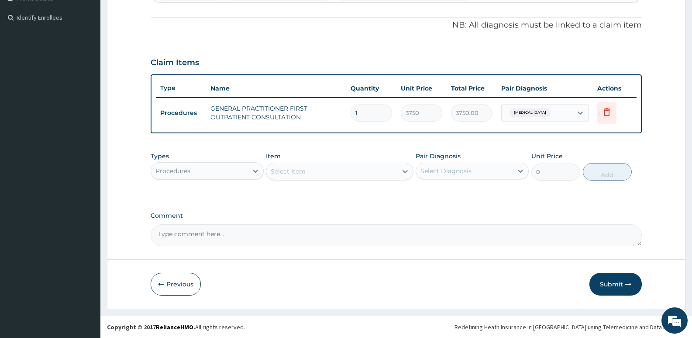
scroll to position [251, 0]
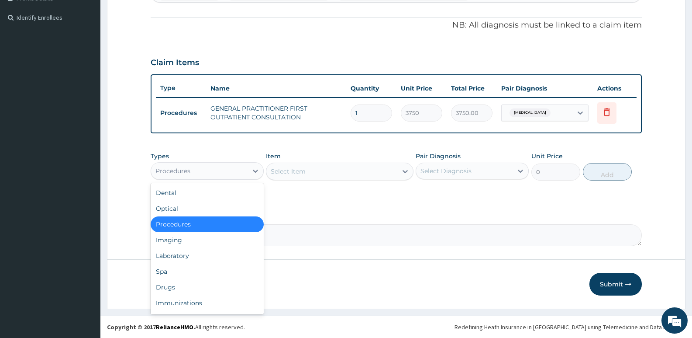
click at [193, 171] on div "Procedures" at bounding box center [199, 171] width 97 height 14
click at [172, 259] on div "Laboratory" at bounding box center [207, 256] width 113 height 16
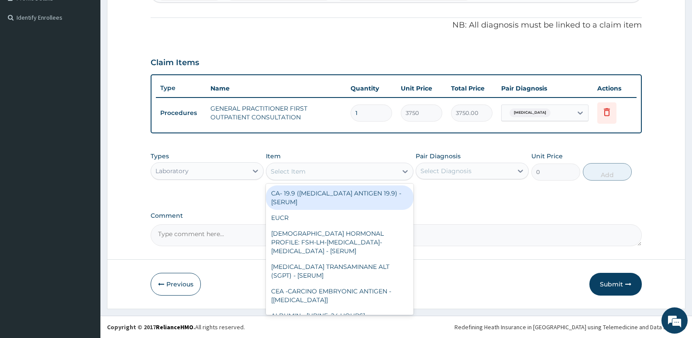
click at [296, 170] on div "Select Item" at bounding box center [288, 171] width 35 height 9
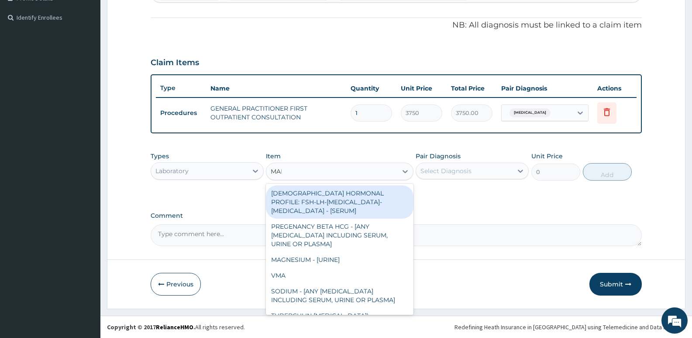
type input "MALA"
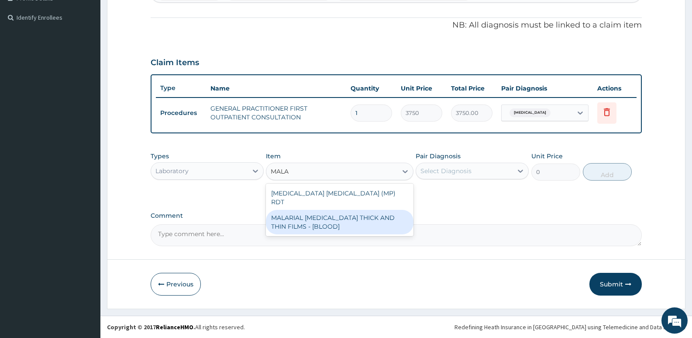
click at [322, 210] on div "MALARIAL [MEDICAL_DATA] THICK AND THIN FILMS - [BLOOD]" at bounding box center [339, 222] width 147 height 24
type input "2187.5"
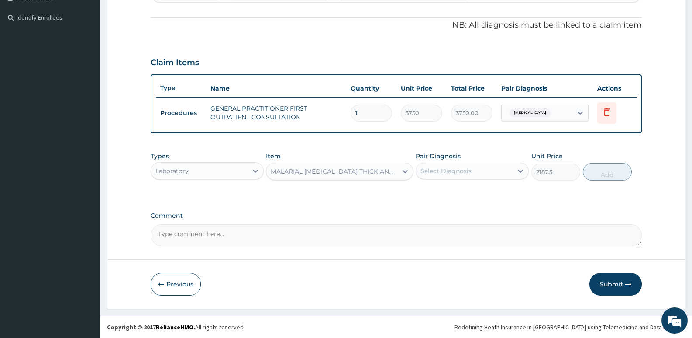
click at [447, 172] on div "Select Diagnosis" at bounding box center [446, 170] width 51 height 9
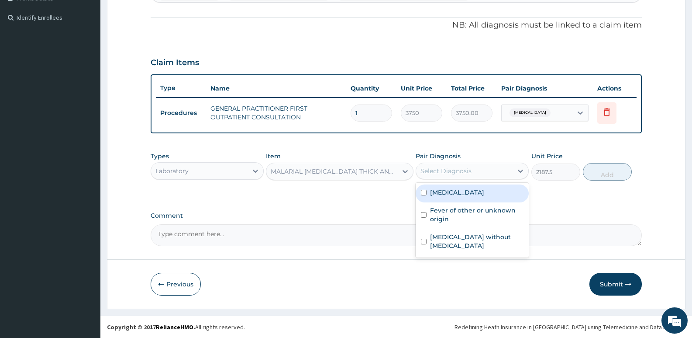
click at [448, 186] on div "[MEDICAL_DATA]" at bounding box center [472, 193] width 113 height 18
checkbox input "true"
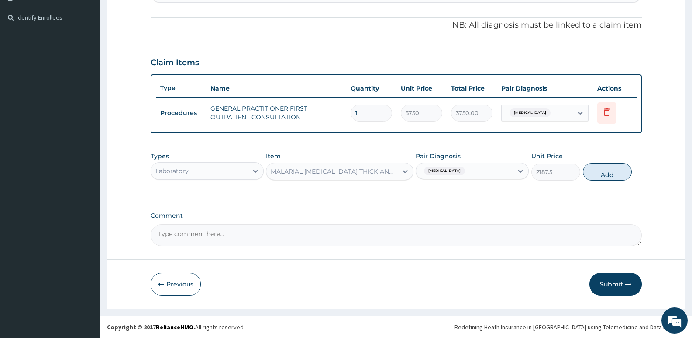
click at [609, 170] on button "Add" at bounding box center [607, 171] width 49 height 17
type input "0"
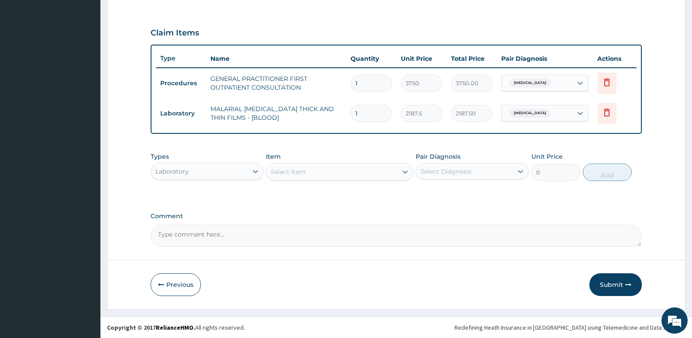
scroll to position [281, 0]
click at [310, 171] on div "Select Item" at bounding box center [332, 171] width 131 height 14
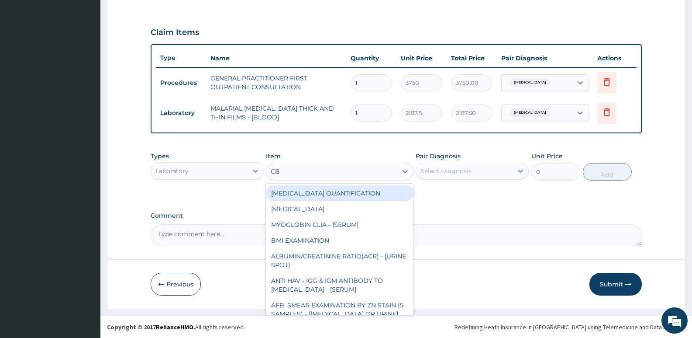
type input "CBC"
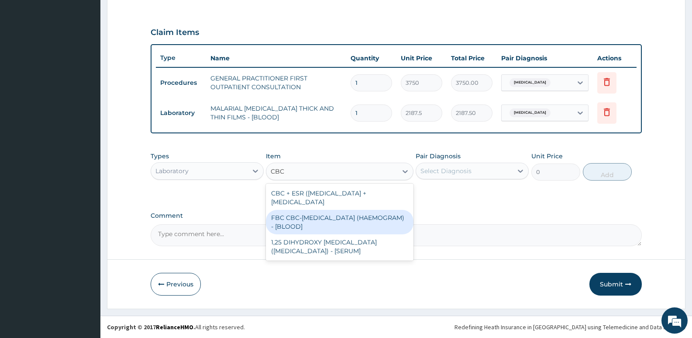
click at [305, 220] on div "FBC CBC-[MEDICAL_DATA] (HAEMOGRAM) - [BLOOD]" at bounding box center [339, 222] width 147 height 24
type input "5000"
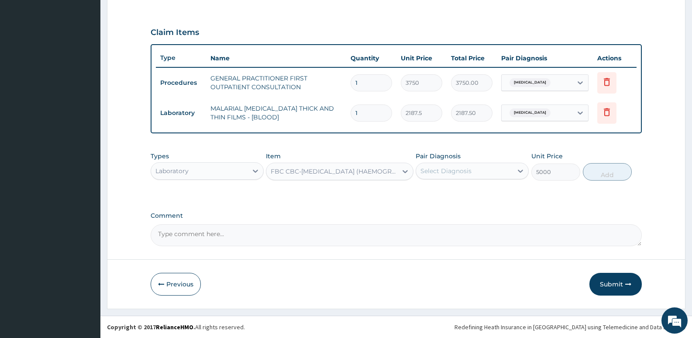
click at [470, 170] on div "Select Diagnosis" at bounding box center [446, 170] width 51 height 9
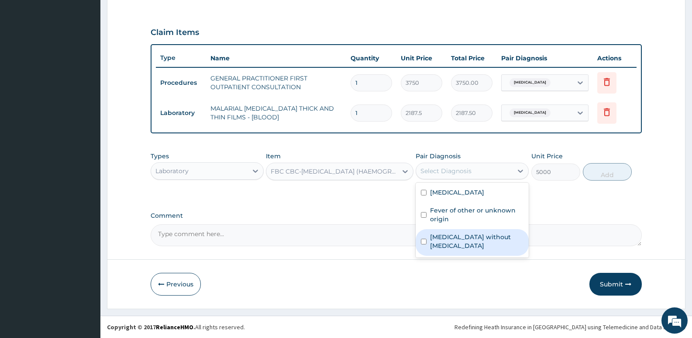
click at [450, 236] on label "[MEDICAL_DATA] without [MEDICAL_DATA]" at bounding box center [476, 240] width 93 height 17
checkbox input "true"
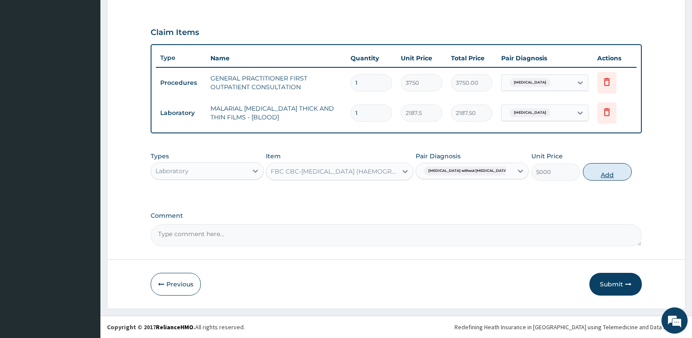
click at [599, 173] on button "Add" at bounding box center [607, 171] width 49 height 17
type input "0"
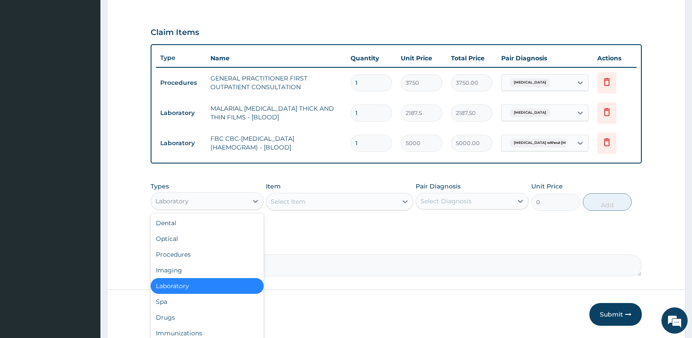
click at [240, 203] on div "Laboratory" at bounding box center [199, 201] width 97 height 14
click at [175, 322] on div "Drugs" at bounding box center [207, 317] width 113 height 16
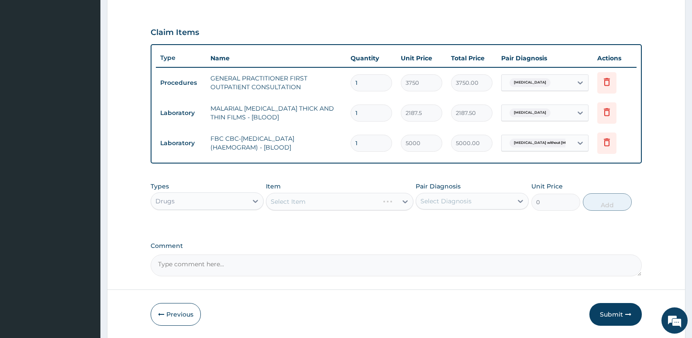
click at [297, 206] on div "Select Item" at bounding box center [339, 201] width 147 height 17
click at [297, 201] on div "Select Item" at bounding box center [288, 201] width 35 height 9
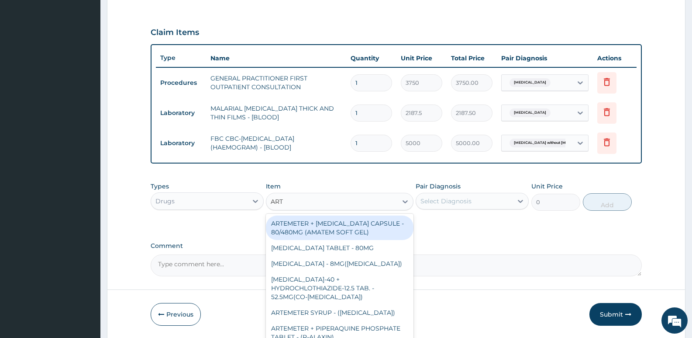
type input "ARTE"
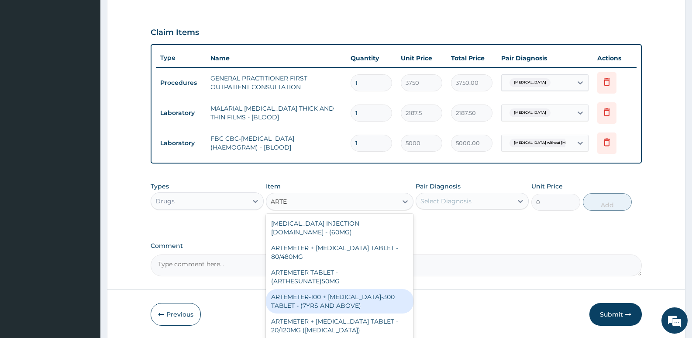
scroll to position [360, 0]
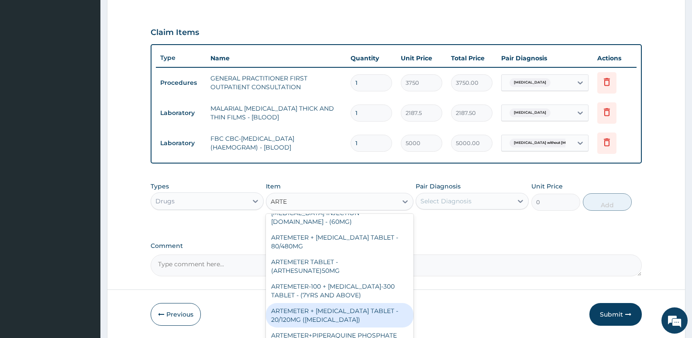
click at [327, 304] on div "ARTEMETER + [MEDICAL_DATA] TABLET - 20/120MG ([MEDICAL_DATA])" at bounding box center [339, 315] width 147 height 24
type input "210"
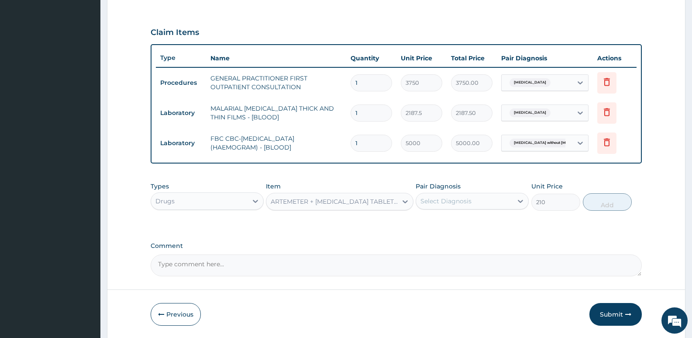
click at [444, 202] on div "Select Diagnosis" at bounding box center [446, 201] width 51 height 9
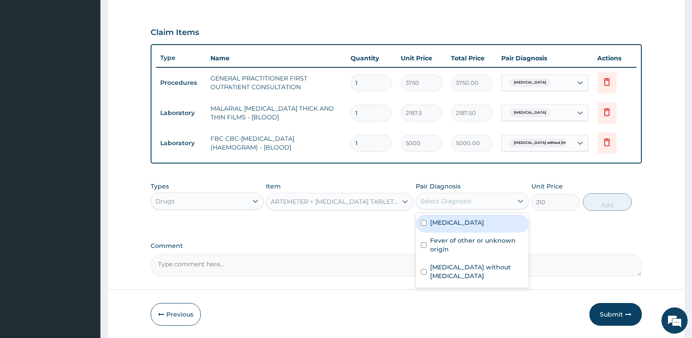
click at [447, 224] on label "Malaria, unspecified" at bounding box center [457, 222] width 54 height 9
checkbox input "true"
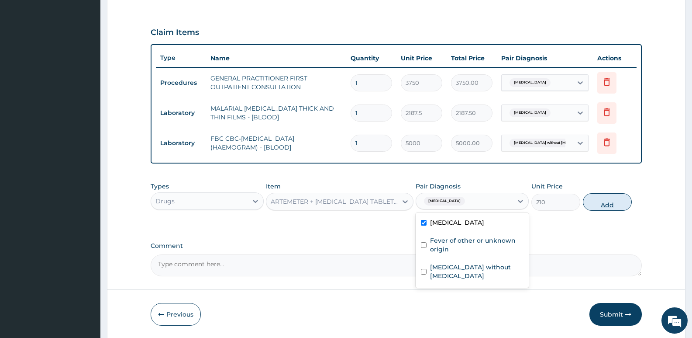
click at [615, 203] on button "Add" at bounding box center [607, 201] width 49 height 17
type input "0"
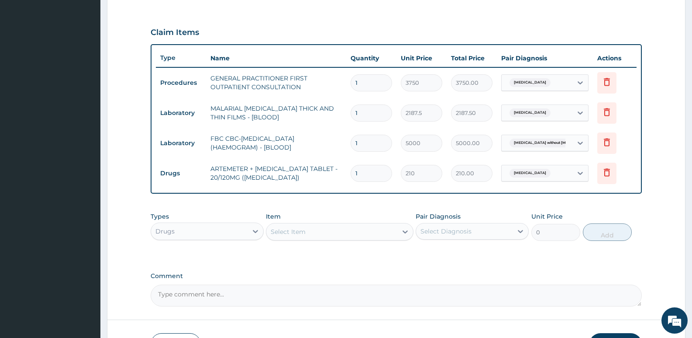
type input "0.00"
type input "6"
type input "1260.00"
type input "6"
click at [283, 231] on div "Select Item" at bounding box center [288, 231] width 35 height 9
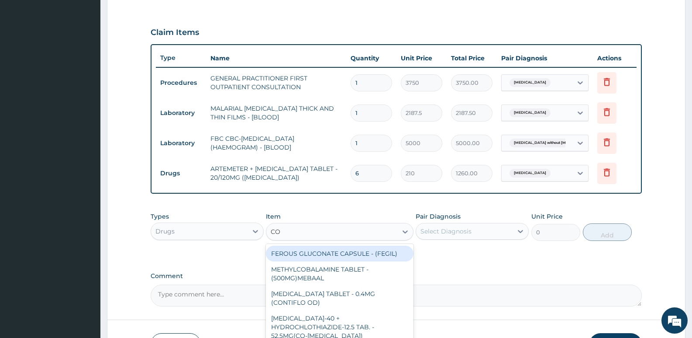
type input "COU"
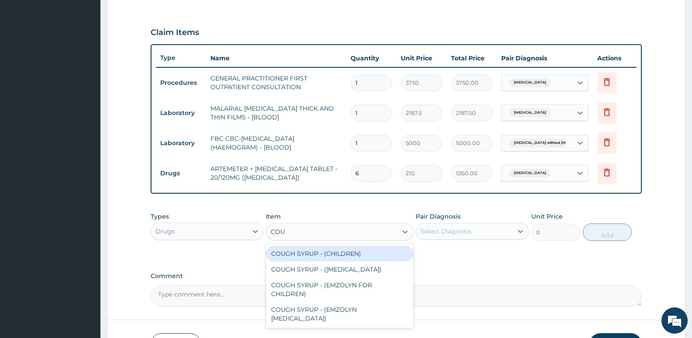
click at [296, 254] on div "COUGH SYRUP - (CHILDREN)" at bounding box center [339, 254] width 147 height 16
type input "1120"
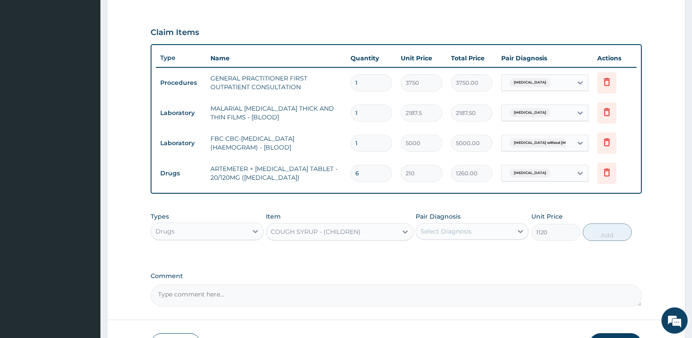
click at [455, 222] on div "Pair Diagnosis Select Diagnosis" at bounding box center [472, 226] width 113 height 29
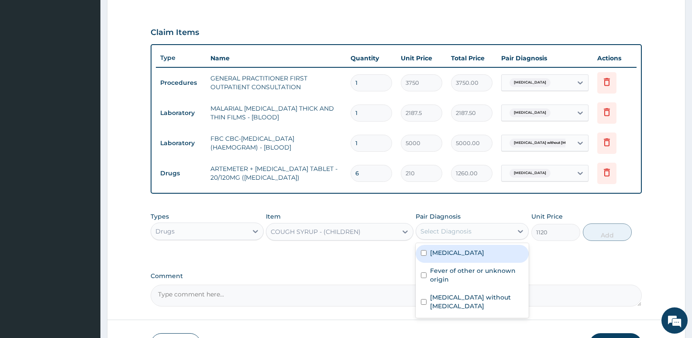
click at [455, 228] on div "Select Diagnosis" at bounding box center [446, 231] width 51 height 9
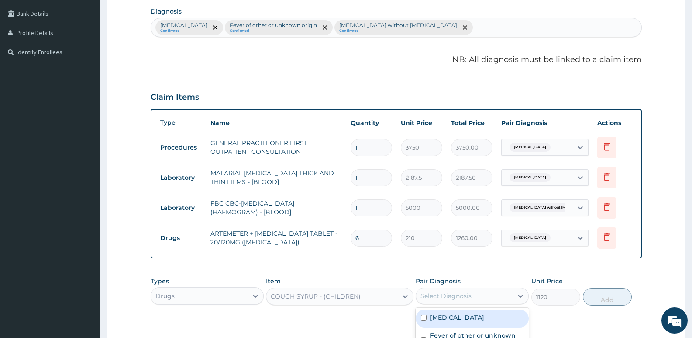
scroll to position [194, 0]
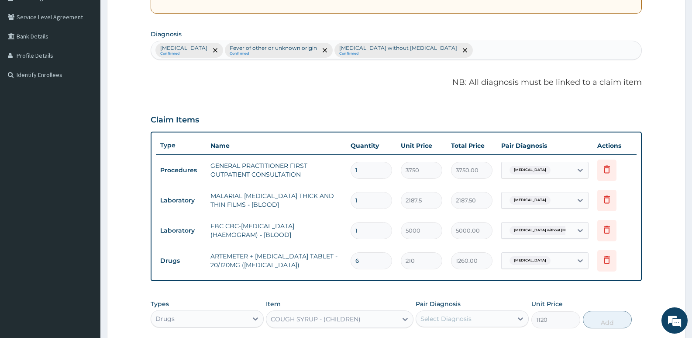
click at [457, 49] on div "Malaria, unspecified Confirmed Fever of other or unknown origin Confirmed Sepsi…" at bounding box center [396, 50] width 491 height 18
type input "UPPER RESPIRATORY"
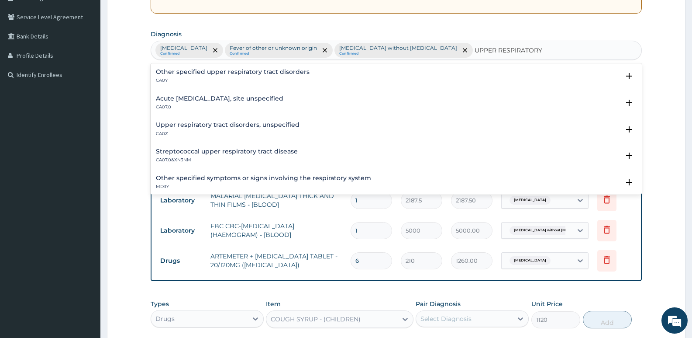
click at [234, 95] on h4 "Acute upper respiratory infection, site unspecified" at bounding box center [220, 98] width 128 height 7
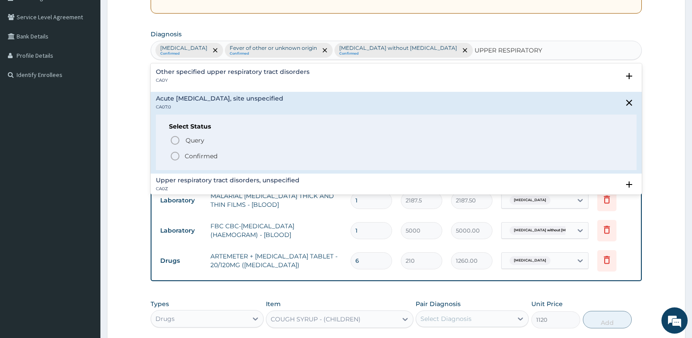
click at [175, 154] on icon "status option filled" at bounding box center [175, 156] width 10 height 10
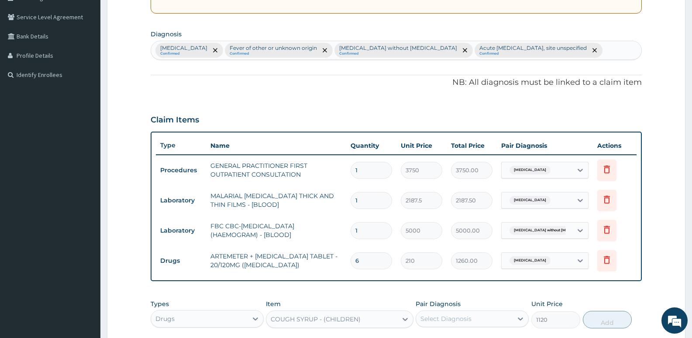
scroll to position [325, 0]
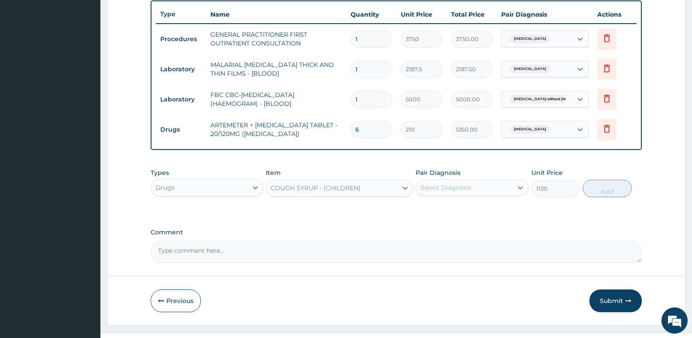
click at [415, 188] on div "Types Drugs Item COUGH SYRUP - (CHILDREN) Pair Diagnosis Select Diagnosis Unit …" at bounding box center [397, 183] width 492 height 38
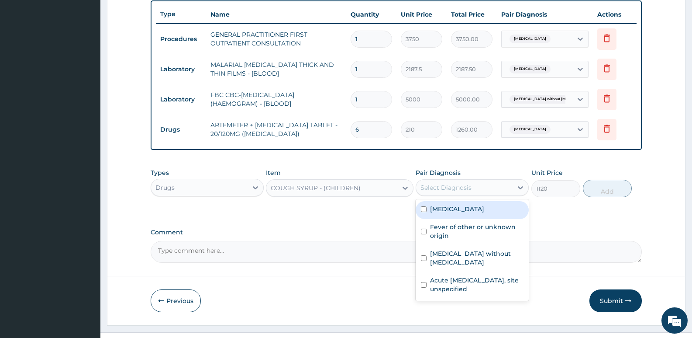
click at [453, 193] on div "Select Diagnosis" at bounding box center [464, 187] width 97 height 14
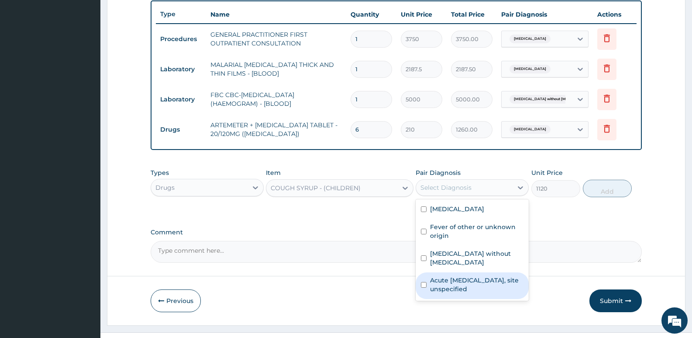
click at [444, 276] on label "Acute upper respiratory infection, site unspecified" at bounding box center [476, 284] width 93 height 17
checkbox input "true"
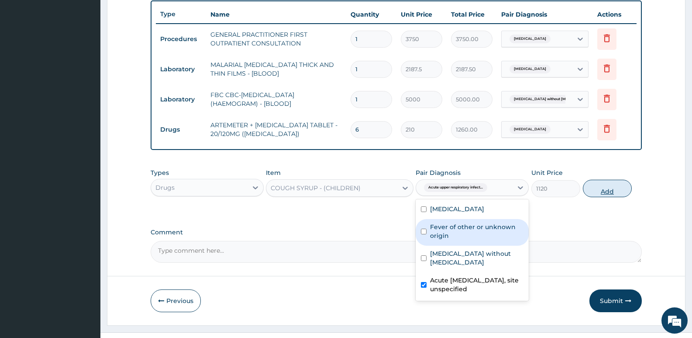
click at [608, 187] on button "Add" at bounding box center [607, 188] width 49 height 17
type input "0"
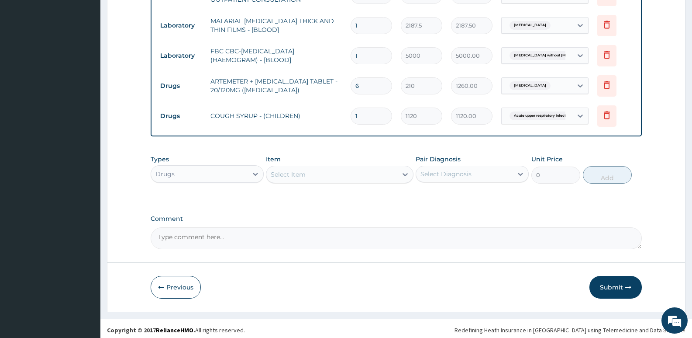
scroll to position [371, 0]
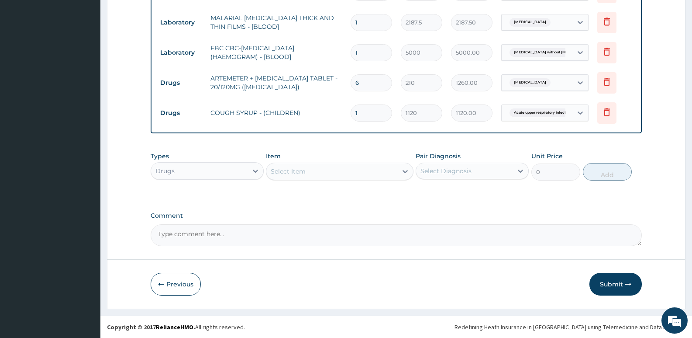
click at [282, 171] on div "Select Item" at bounding box center [288, 171] width 35 height 9
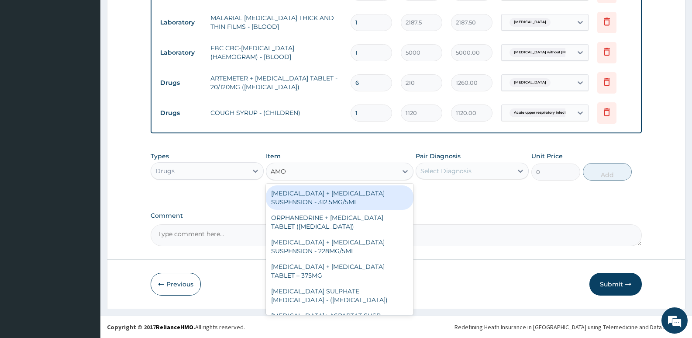
type input "AMOX"
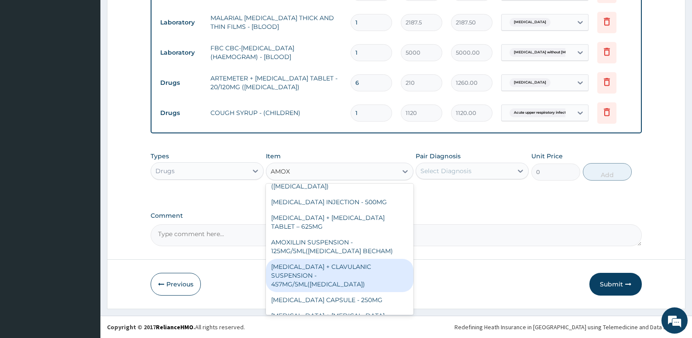
scroll to position [260, 0]
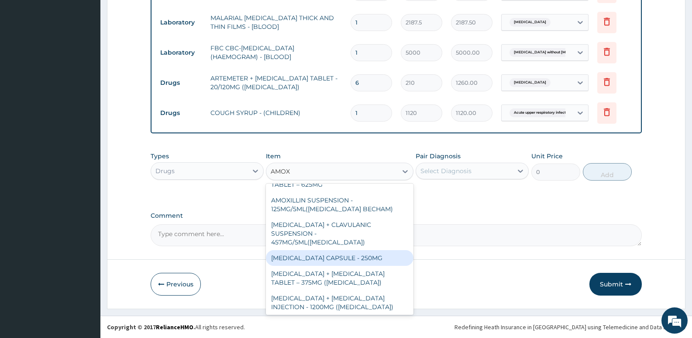
click at [355, 250] on div "AMOXICILLIN CAPSULE - 250MG" at bounding box center [339, 258] width 147 height 16
type input "56"
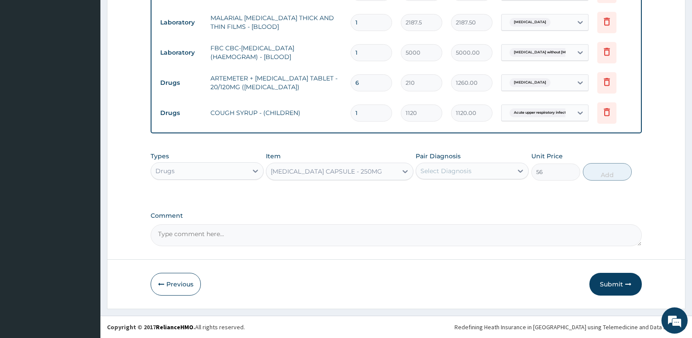
click at [462, 173] on div "Select Diagnosis" at bounding box center [446, 170] width 51 height 9
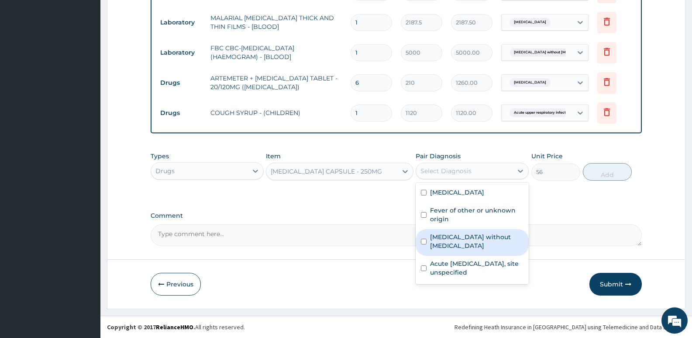
click at [445, 240] on label "Sepsis without septic shock" at bounding box center [476, 240] width 93 height 17
checkbox input "true"
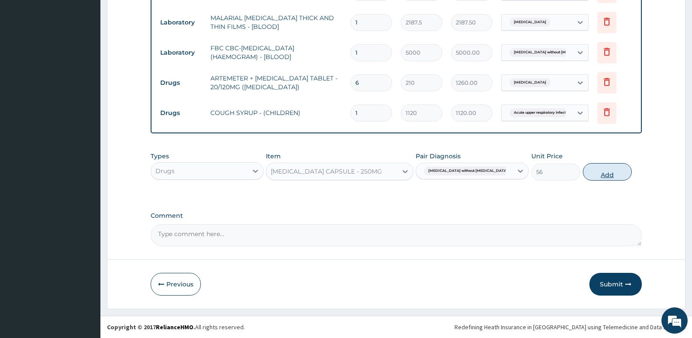
click at [616, 176] on button "Add" at bounding box center [607, 171] width 49 height 17
type input "0"
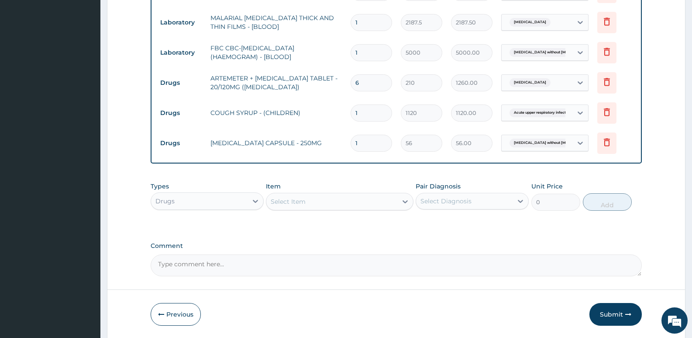
type input "10"
type input "560.00"
type input "10"
click at [332, 201] on div "Select Item" at bounding box center [332, 201] width 131 height 14
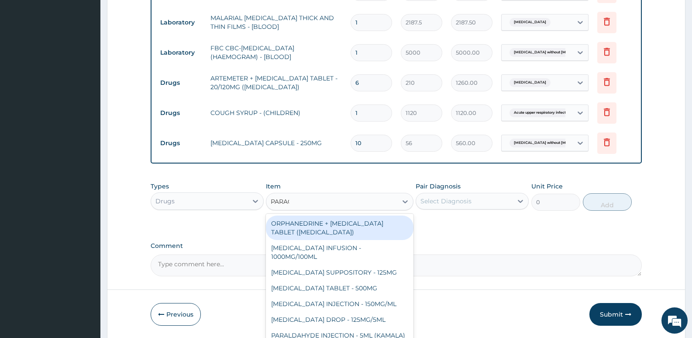
type input "PARACE"
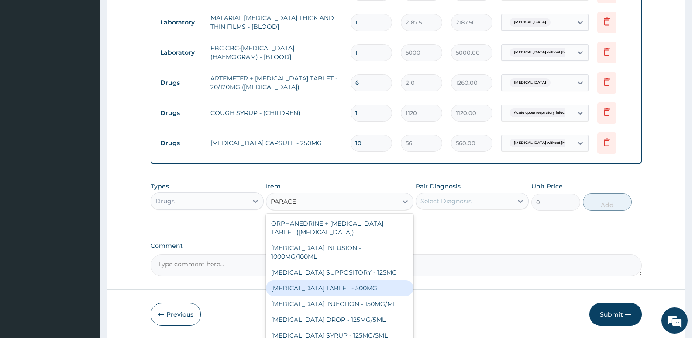
click at [329, 290] on div "PARACETAMOL TABLET - 500MG" at bounding box center [339, 288] width 147 height 16
type input "33.599999999999994"
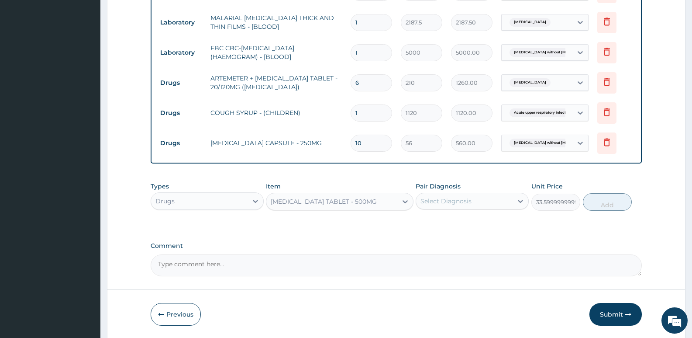
click at [467, 201] on div "Select Diagnosis" at bounding box center [446, 201] width 51 height 9
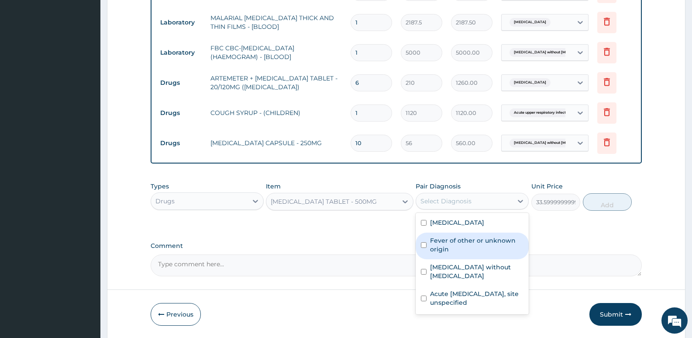
click at [457, 247] on label "Fever of other or unknown origin" at bounding box center [476, 244] width 93 height 17
checkbox input "true"
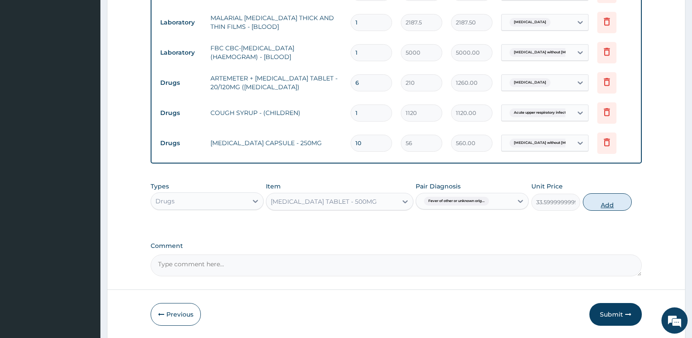
click at [602, 207] on button "Add" at bounding box center [607, 201] width 49 height 17
type input "0"
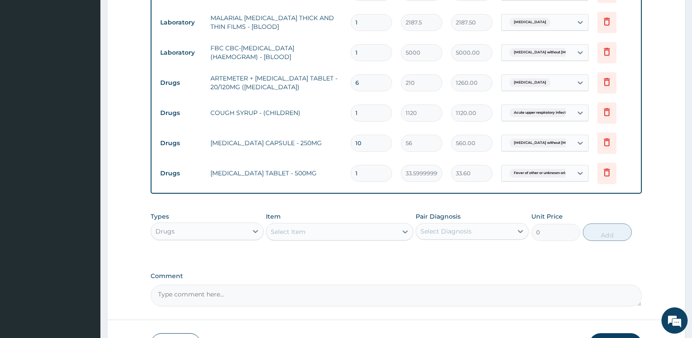
type input "0.00"
type input "9"
type input "302.40"
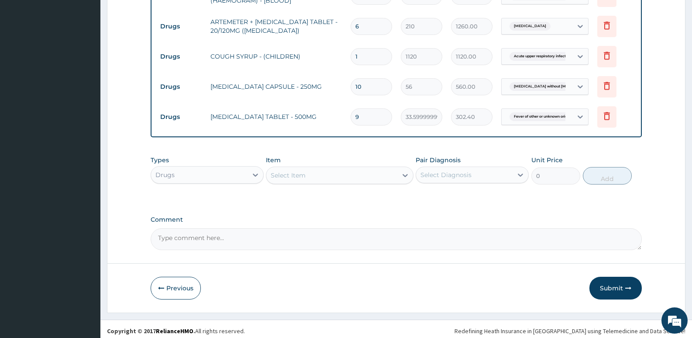
scroll to position [432, 0]
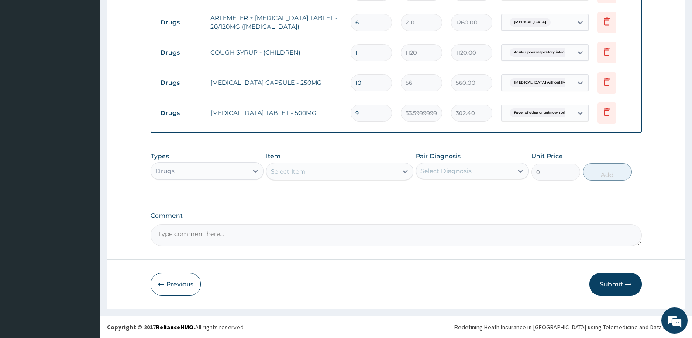
type input "9"
click at [612, 287] on button "Submit" at bounding box center [616, 284] width 52 height 23
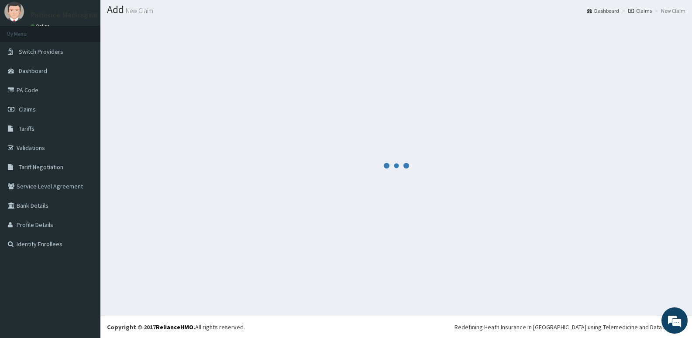
scroll to position [24, 0]
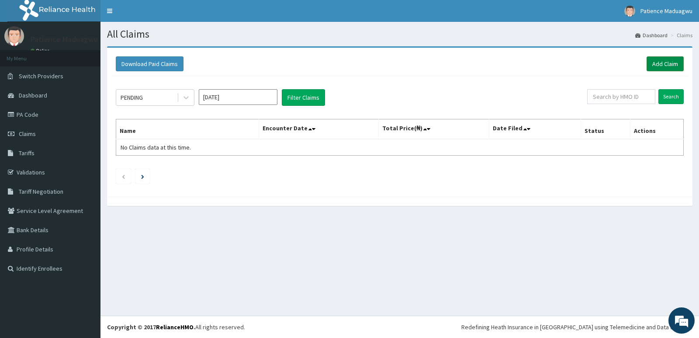
click at [650, 61] on link "Add Claim" at bounding box center [665, 63] width 37 height 15
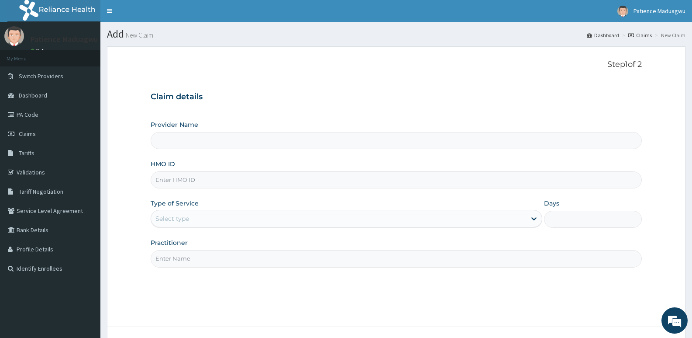
type input "[GEOGRAPHIC_DATA]"
click at [196, 174] on input "HMO ID" at bounding box center [397, 179] width 492 height 17
paste input "KGP/10006/D"
type input "KGP/10006/D"
click at [196, 221] on div "Select type" at bounding box center [338, 218] width 375 height 14
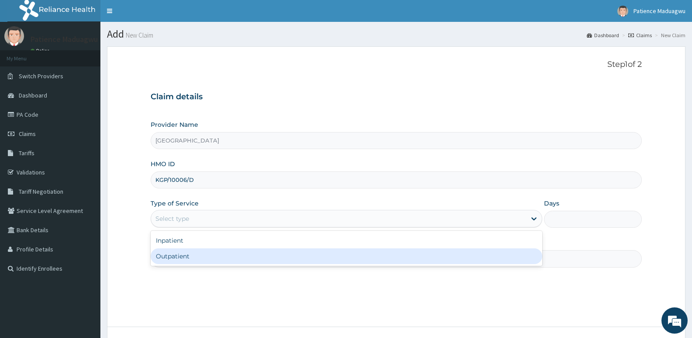
click at [187, 255] on div "Outpatient" at bounding box center [346, 256] width 391 height 16
type input "1"
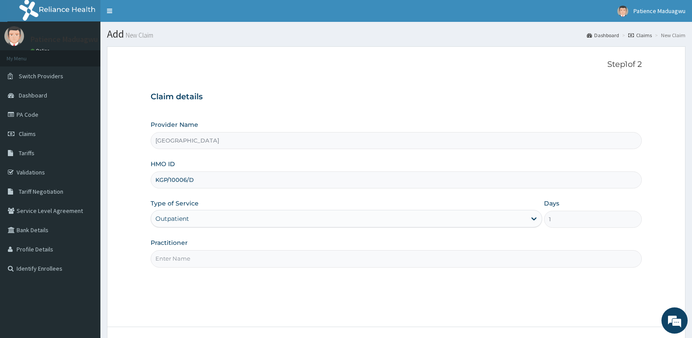
click at [230, 260] on input "Practitioner" at bounding box center [397, 258] width 492 height 17
type input "[PERSON_NAME]"
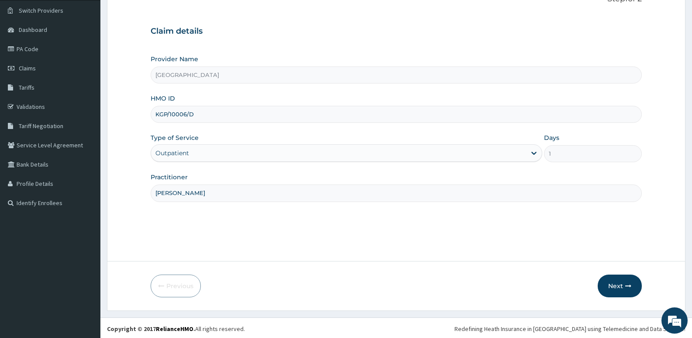
scroll to position [67, 0]
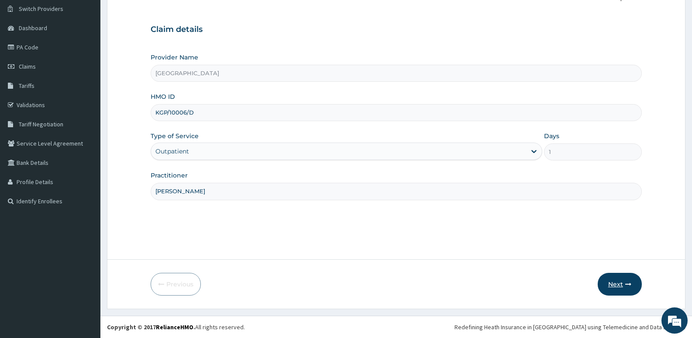
click at [615, 281] on button "Next" at bounding box center [620, 284] width 44 height 23
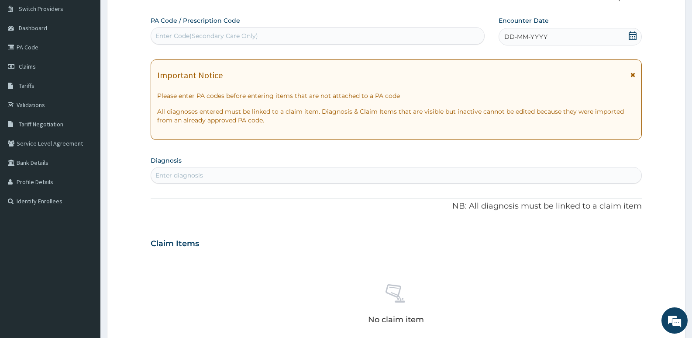
click at [630, 35] on icon at bounding box center [633, 35] width 9 height 9
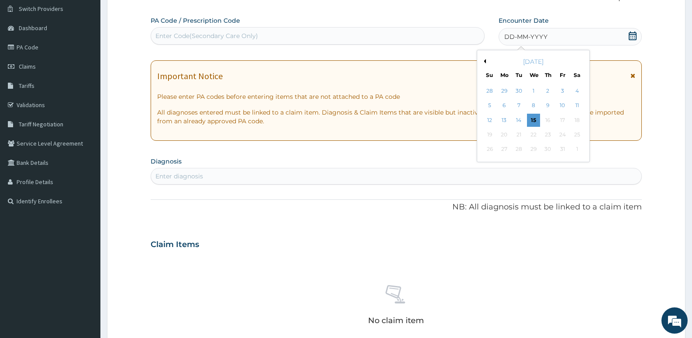
click at [483, 62] on button "Previous Month" at bounding box center [484, 61] width 4 height 4
click at [507, 106] on div "8" at bounding box center [504, 105] width 13 height 13
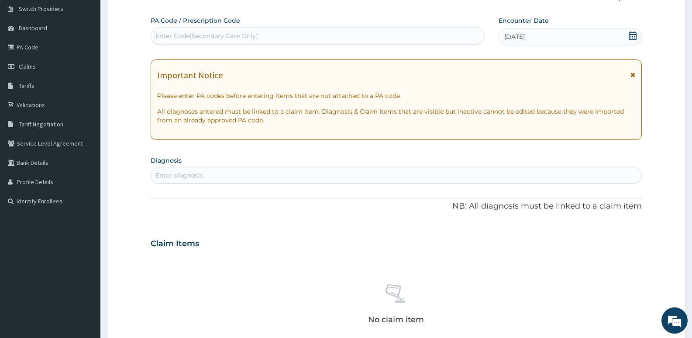
click at [307, 171] on div "Enter diagnosis" at bounding box center [396, 175] width 491 height 14
type input "MALARIA"
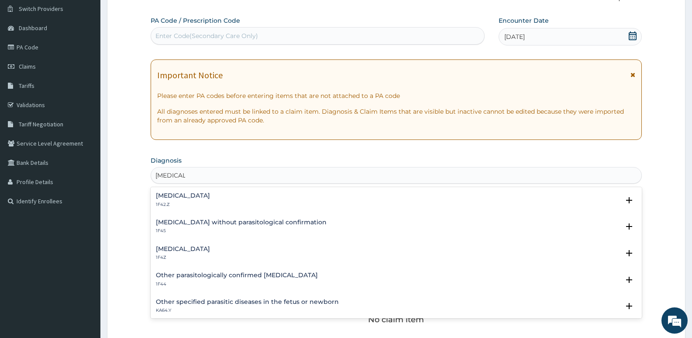
click at [197, 250] on h4 "Malaria, unspecified" at bounding box center [183, 249] width 54 height 7
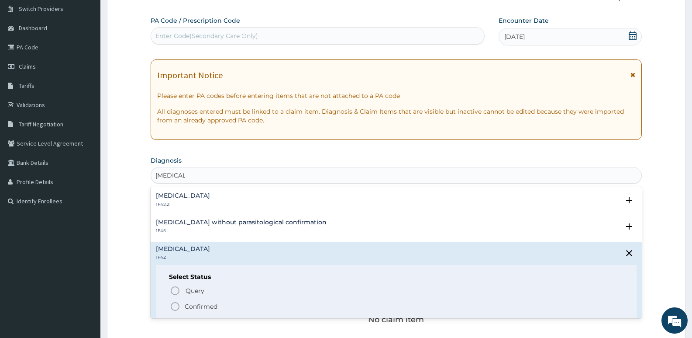
click at [172, 304] on circle "status option filled" at bounding box center [175, 306] width 8 height 8
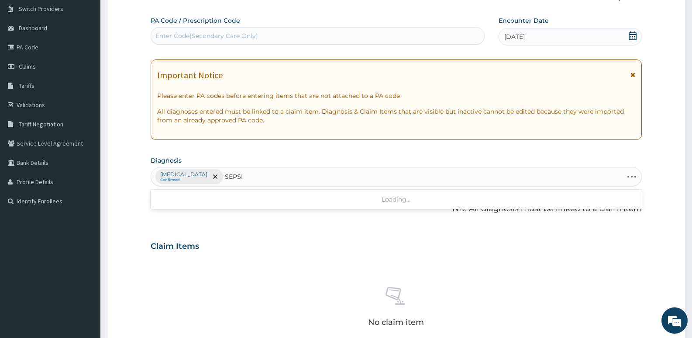
type input "SEPSIS"
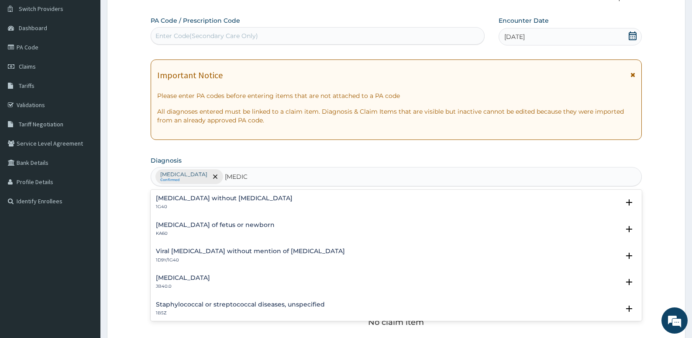
click at [174, 202] on div "Sepsis without septic shock 1G40" at bounding box center [224, 202] width 137 height 15
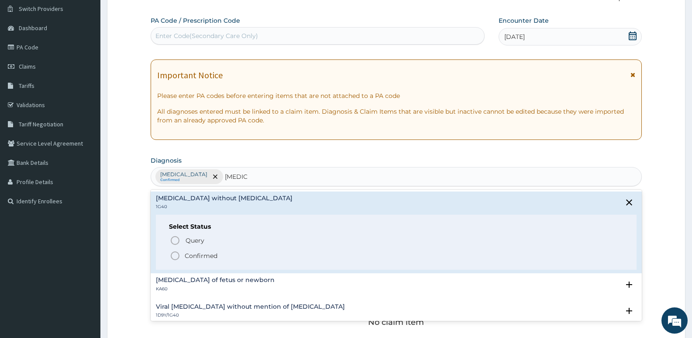
click at [172, 256] on circle "status option filled" at bounding box center [175, 256] width 8 height 8
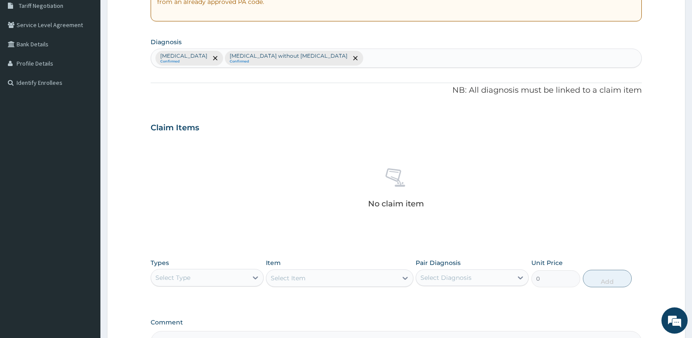
scroll to position [198, 0]
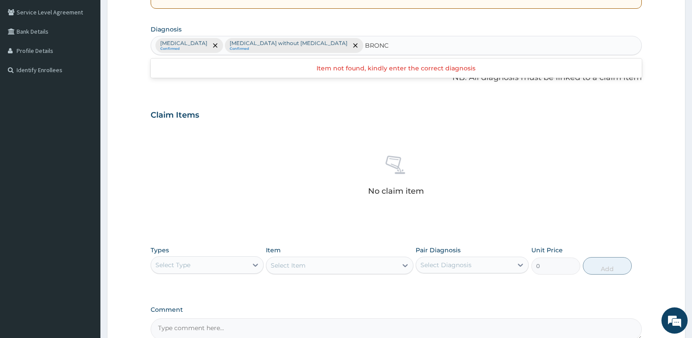
type input "BRONC"
type input "BRONCHI"
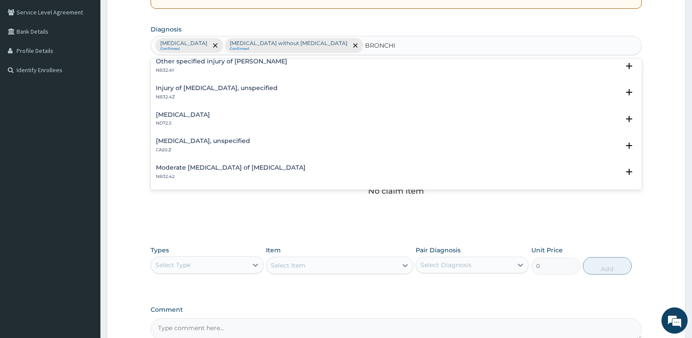
scroll to position [218, 0]
click at [205, 138] on h4 "Bronchitis, unspecified" at bounding box center [203, 140] width 94 height 7
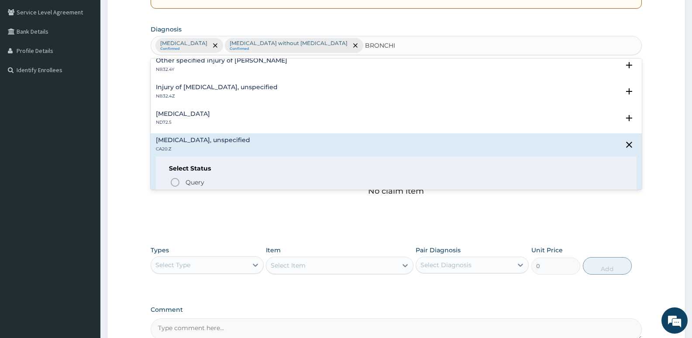
scroll to position [262, 0]
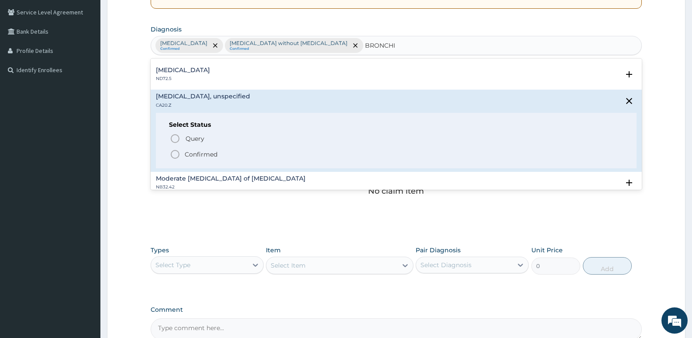
click at [173, 155] on icon "status option filled" at bounding box center [175, 154] width 10 height 10
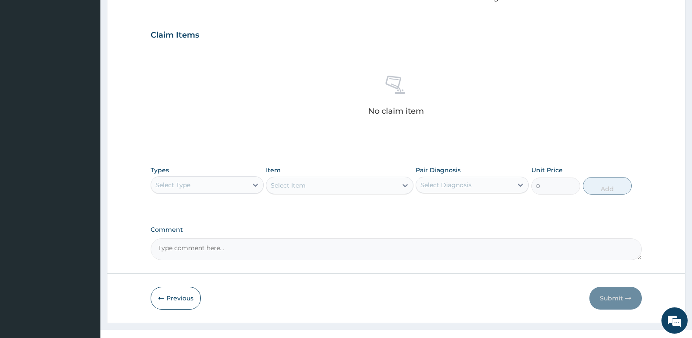
scroll to position [292, 0]
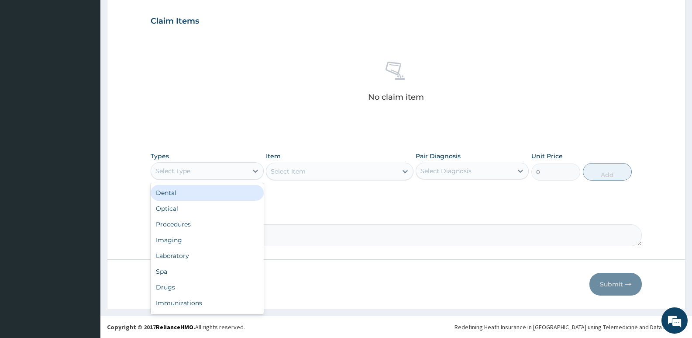
click at [193, 176] on div "Select Type" at bounding box center [199, 171] width 97 height 14
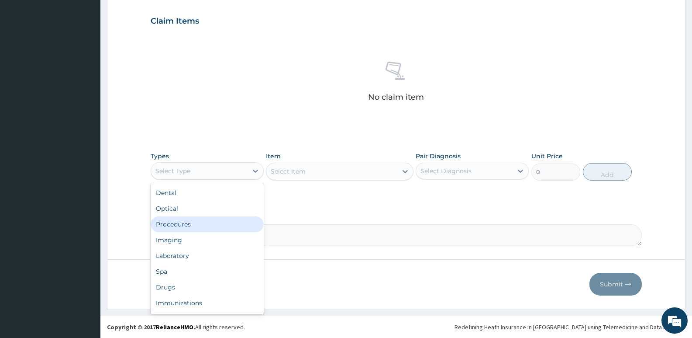
click at [183, 223] on div "Procedures" at bounding box center [207, 224] width 113 height 16
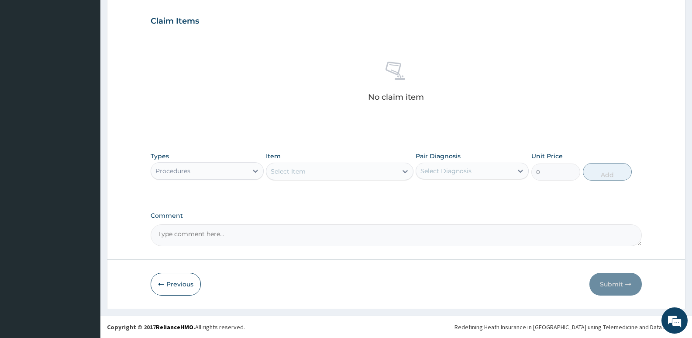
click at [347, 171] on div "Select Item" at bounding box center [332, 171] width 131 height 14
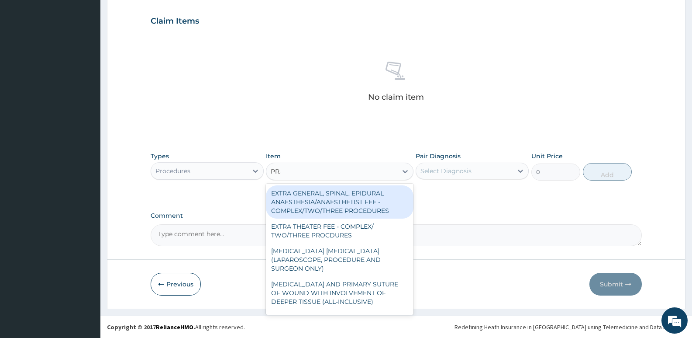
type input "PRAC"
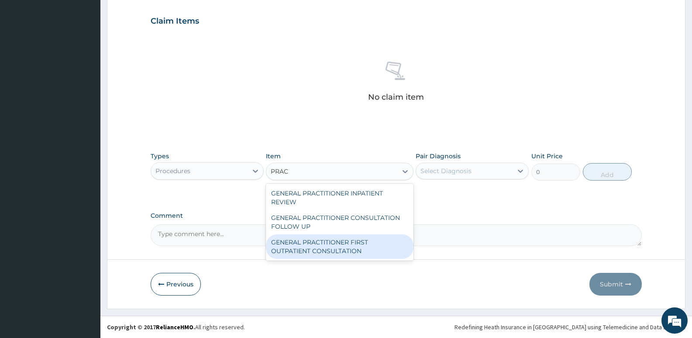
click at [343, 240] on div "GENERAL PRACTITIONER FIRST OUTPATIENT CONSULTATION" at bounding box center [339, 246] width 147 height 24
type input "3750"
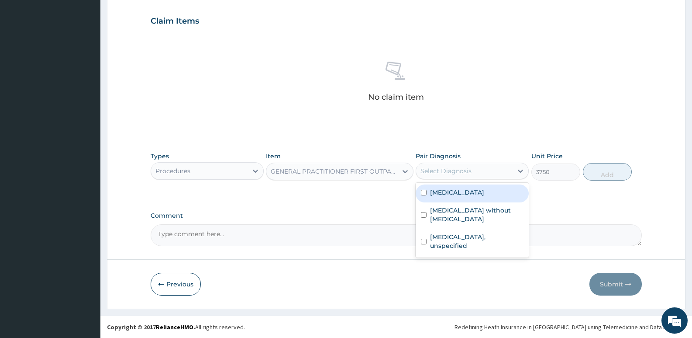
click at [460, 163] on div "Select Diagnosis" at bounding box center [472, 171] width 113 height 17
click at [458, 184] on div "Malaria, unspecified" at bounding box center [472, 193] width 113 height 18
checkbox input "true"
click at [607, 171] on button "Add" at bounding box center [607, 171] width 49 height 17
type input "0"
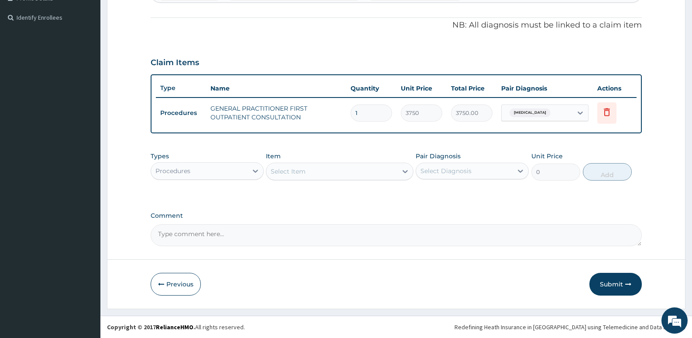
scroll to position [251, 0]
click at [225, 170] on div "Procedures" at bounding box center [199, 171] width 97 height 14
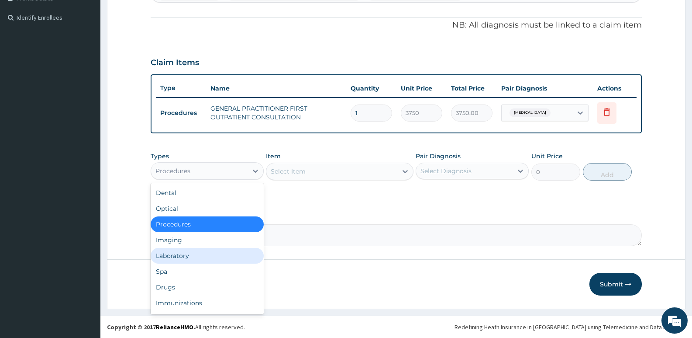
click at [167, 254] on div "Laboratory" at bounding box center [207, 256] width 113 height 16
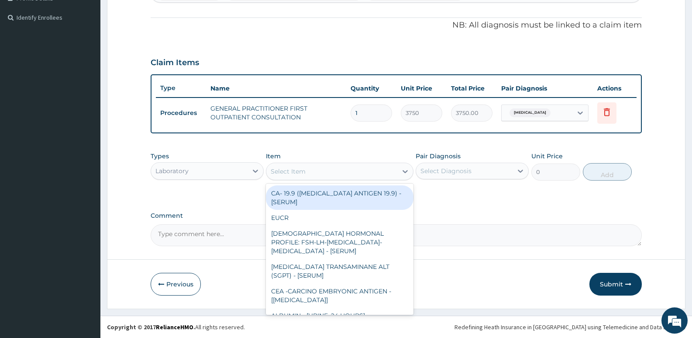
click at [324, 168] on div "Select Item" at bounding box center [332, 171] width 131 height 14
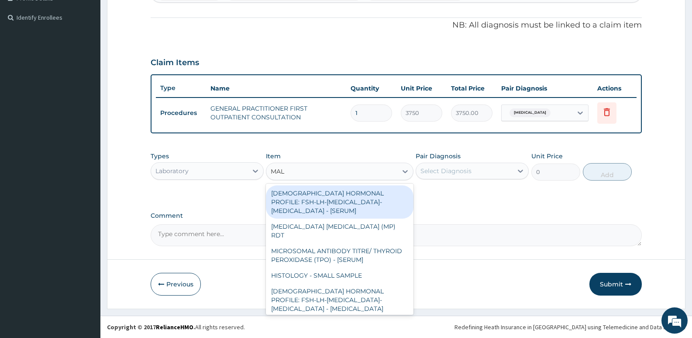
type input "MALA"
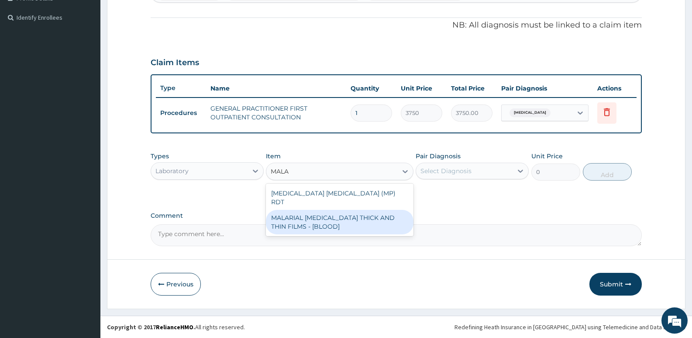
click at [327, 210] on div "MALARIAL PARASITE THICK AND THIN FILMS - [BLOOD]" at bounding box center [339, 222] width 147 height 24
type input "2187.5"
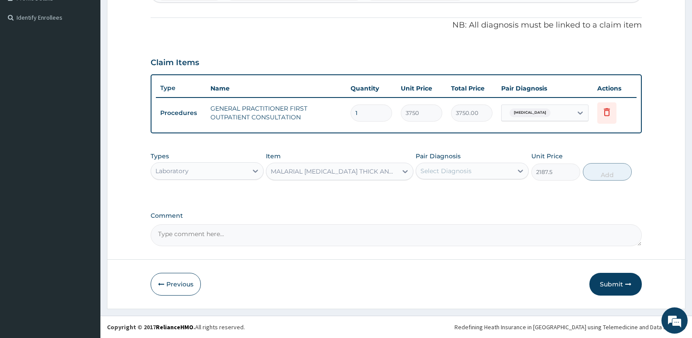
click at [440, 172] on div "Select Diagnosis" at bounding box center [446, 170] width 51 height 9
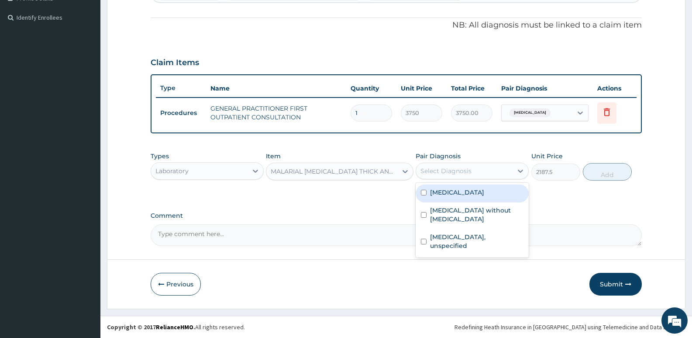
click at [443, 190] on label "Malaria, unspecified" at bounding box center [457, 192] width 54 height 9
checkbox input "true"
click at [608, 174] on button "Add" at bounding box center [607, 171] width 49 height 17
type input "0"
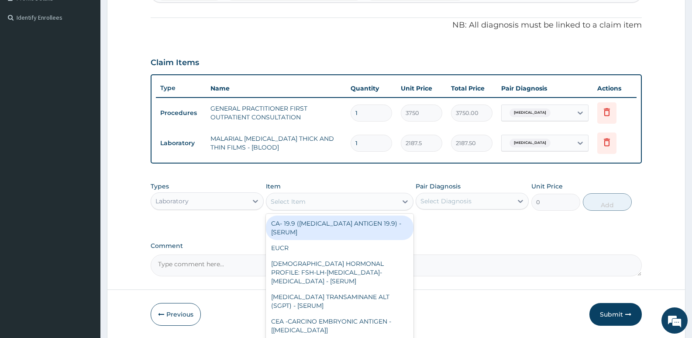
click at [310, 197] on div "Select Item" at bounding box center [332, 201] width 131 height 14
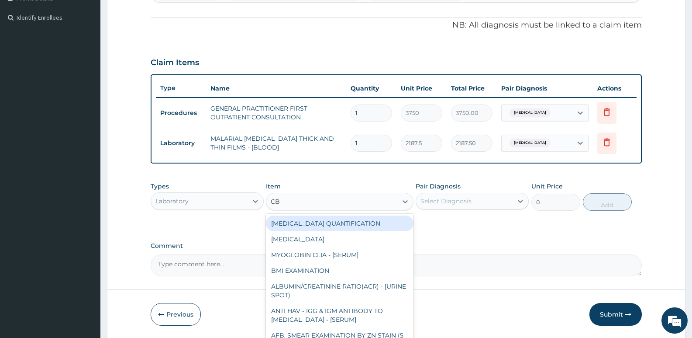
type input "CBC"
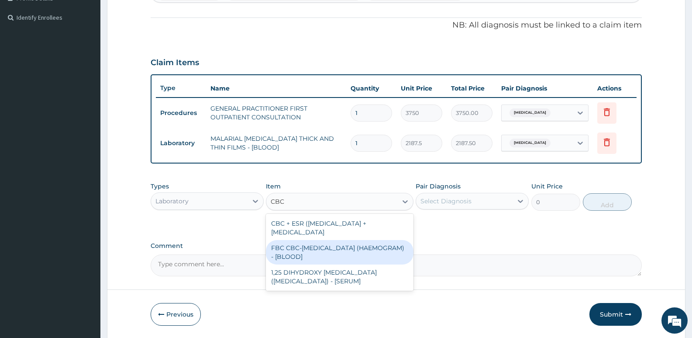
click at [291, 249] on div "FBC CBC-COMPLETE BLOOD COUNT (HAEMOGRAM) - [BLOOD]" at bounding box center [339, 252] width 147 height 24
type input "5000"
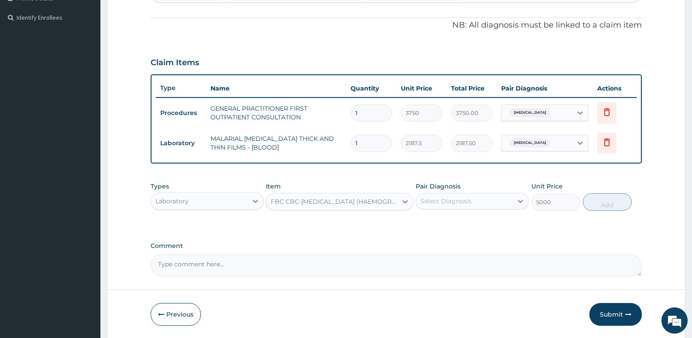
click at [458, 208] on div "Select Diagnosis" at bounding box center [464, 201] width 97 height 14
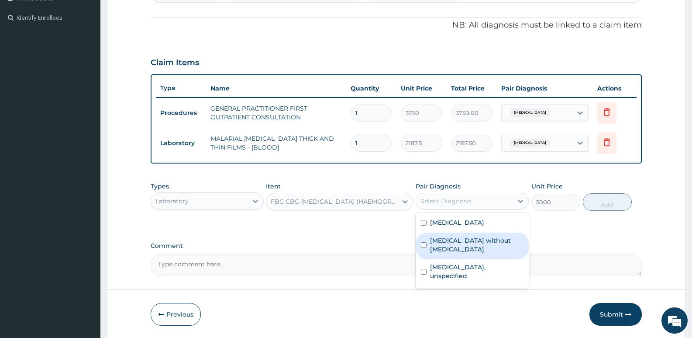
click at [447, 246] on div "Sepsis without septic shock" at bounding box center [472, 245] width 113 height 27
checkbox input "true"
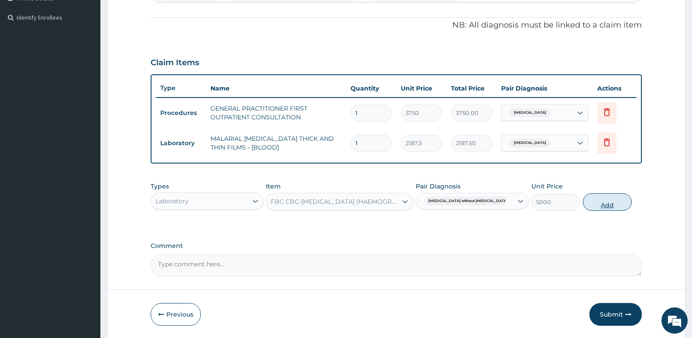
click at [609, 207] on button "Add" at bounding box center [607, 201] width 49 height 17
type input "0"
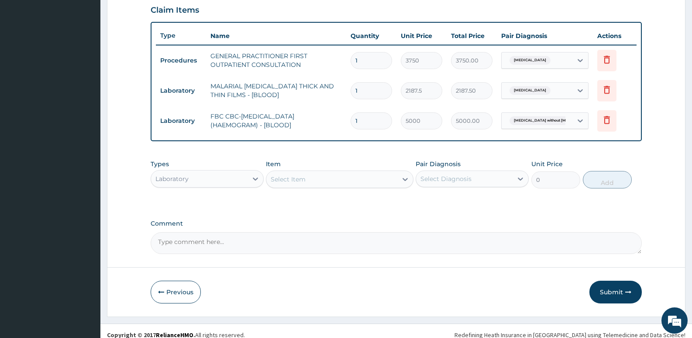
scroll to position [311, 0]
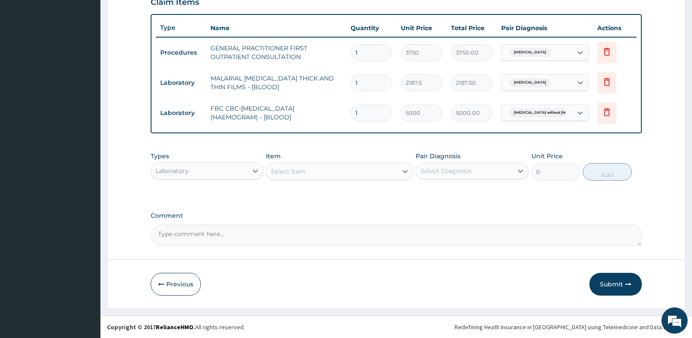
click at [168, 173] on div "Laboratory" at bounding box center [172, 170] width 33 height 9
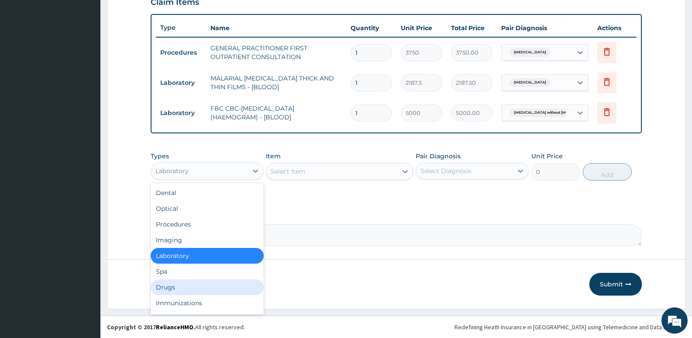
click at [163, 287] on div "Drugs" at bounding box center [207, 287] width 113 height 16
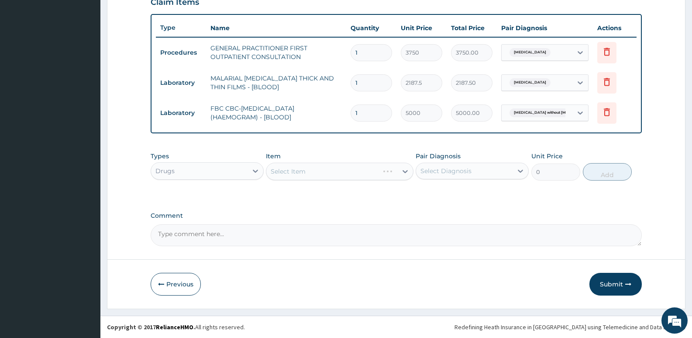
click at [283, 170] on div "Select Item" at bounding box center [339, 171] width 147 height 17
click at [284, 168] on div "Select Item" at bounding box center [339, 171] width 147 height 17
click at [284, 168] on div "Select Item" at bounding box center [288, 171] width 35 height 9
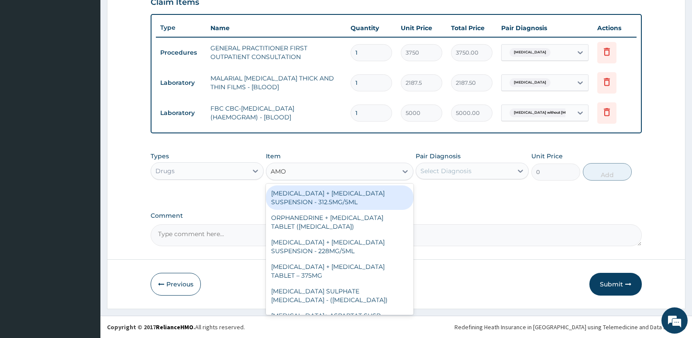
type input "AMOX"
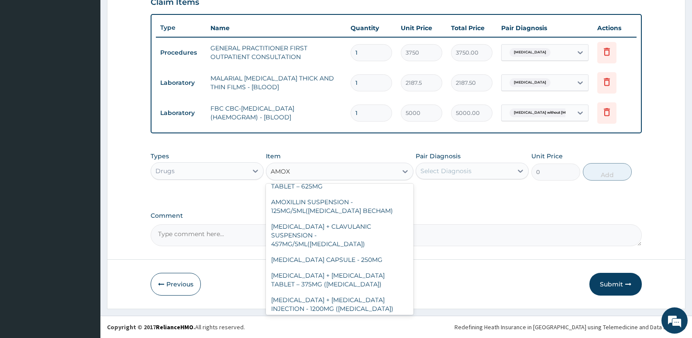
scroll to position [260, 0]
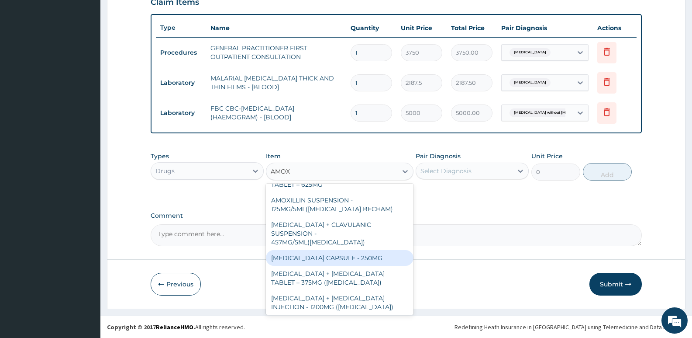
click at [330, 250] on div "AMOXICILLIN CAPSULE - 250MG" at bounding box center [339, 258] width 147 height 16
type input "56"
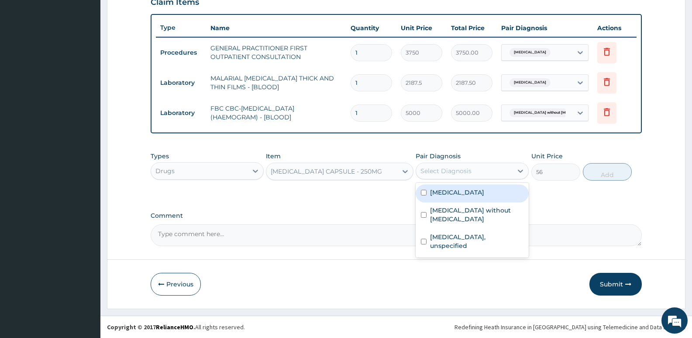
click at [466, 175] on div "Select Diagnosis" at bounding box center [446, 170] width 51 height 9
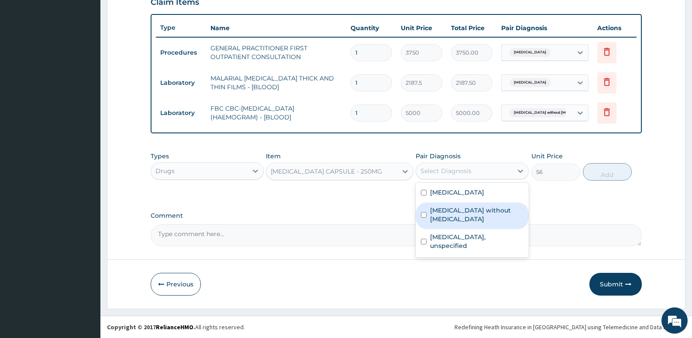
click at [451, 209] on label "Sepsis without septic shock" at bounding box center [476, 214] width 93 height 17
checkbox input "true"
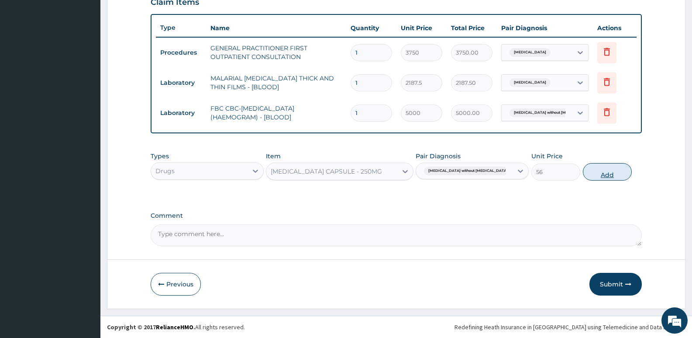
click at [607, 178] on button "Add" at bounding box center [607, 171] width 49 height 17
type input "0"
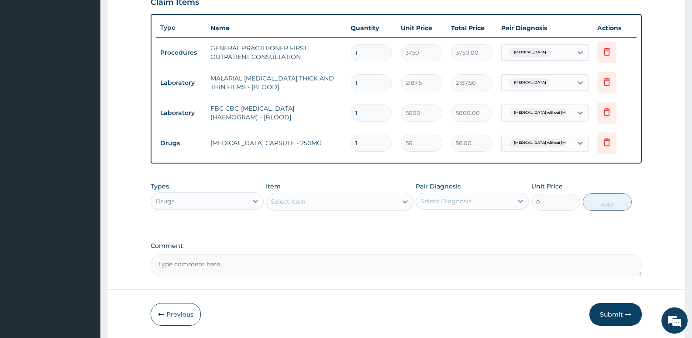
type input "10"
type input "560.00"
type input "10"
click at [344, 200] on div "Select Item" at bounding box center [332, 201] width 131 height 14
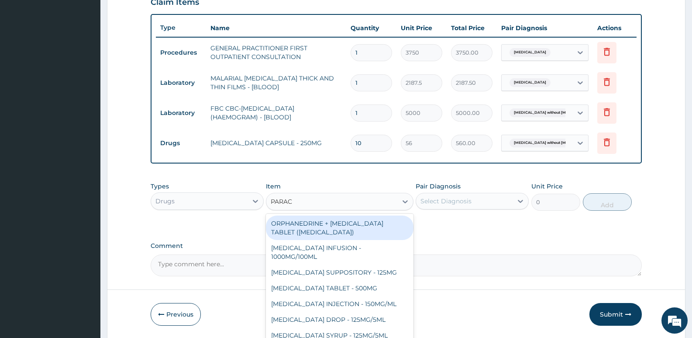
type input "PARACE"
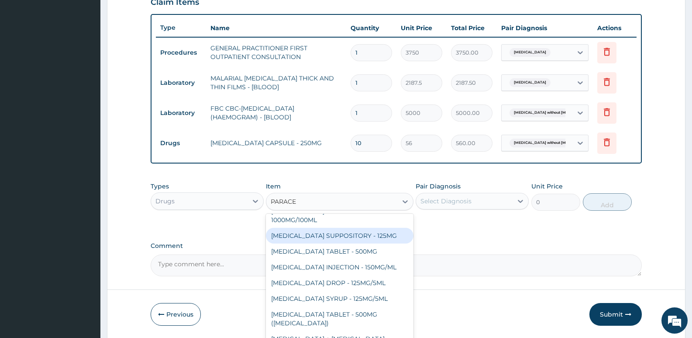
scroll to position [44, 0]
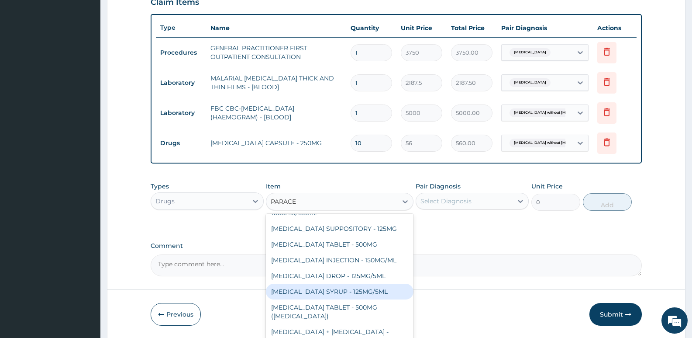
click at [323, 290] on div "PARACETAMOL SYRUP - 125MG/5ML" at bounding box center [339, 292] width 147 height 16
type input "840"
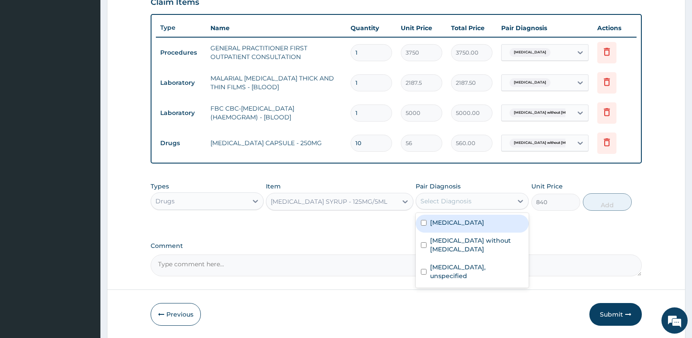
click at [428, 200] on div "Select Diagnosis" at bounding box center [446, 201] width 51 height 9
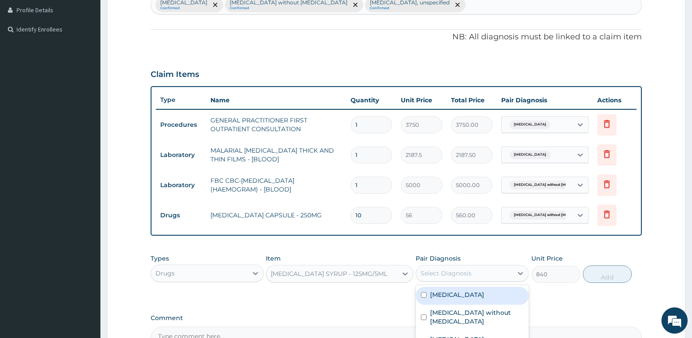
scroll to position [224, 0]
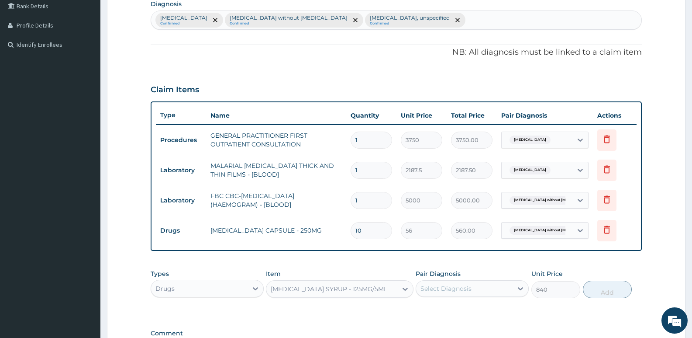
click at [425, 21] on div "Malaria, unspecified Confirmed Sepsis without septic shock Confirmed Bronchitis…" at bounding box center [396, 20] width 491 height 18
type input "FEVER"
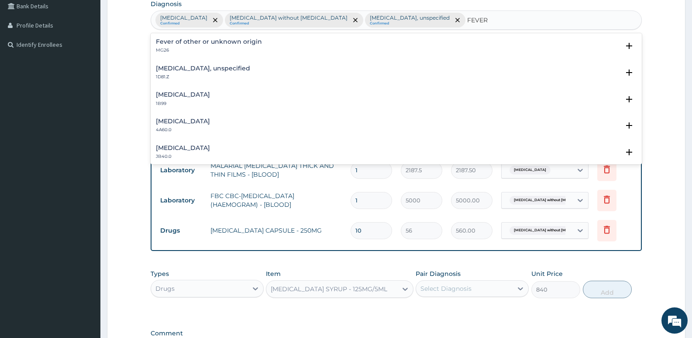
click at [184, 45] on div "Fever of other or unknown origin MG26" at bounding box center [209, 45] width 106 height 15
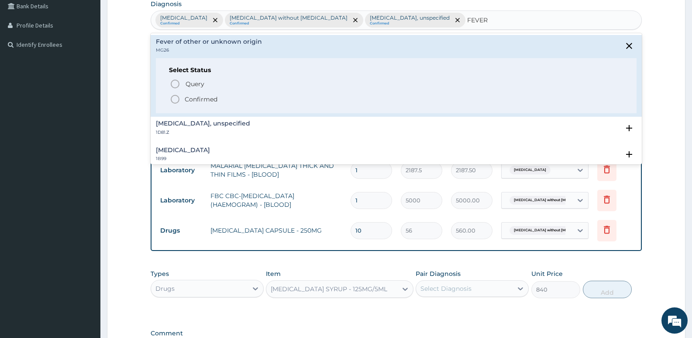
click at [173, 97] on icon "status option filled" at bounding box center [175, 99] width 10 height 10
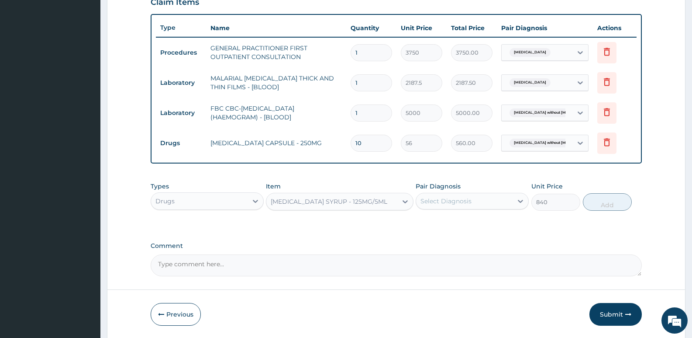
scroll to position [341, 0]
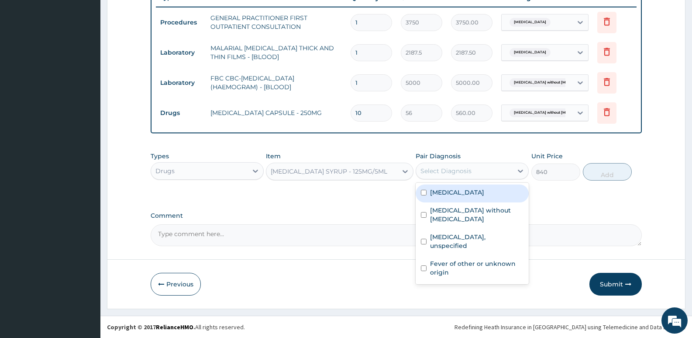
click at [441, 173] on div "Select Diagnosis" at bounding box center [446, 170] width 51 height 9
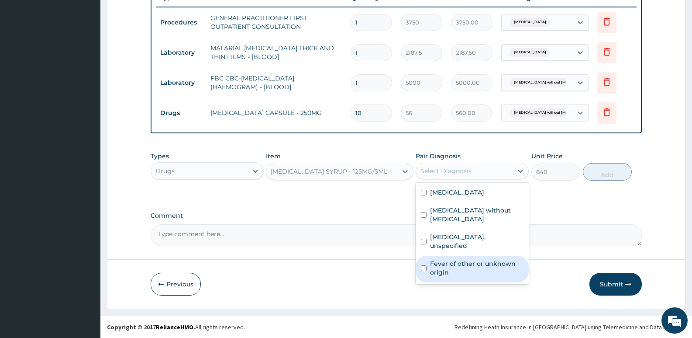
click at [447, 259] on label "Fever of other or unknown origin" at bounding box center [476, 267] width 93 height 17
checkbox input "true"
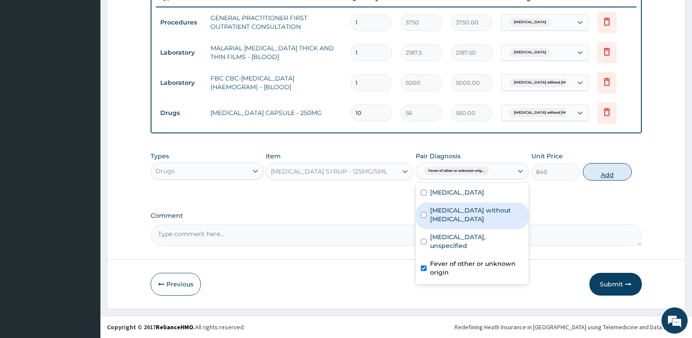
click at [613, 172] on button "Add" at bounding box center [607, 171] width 49 height 17
type input "0"
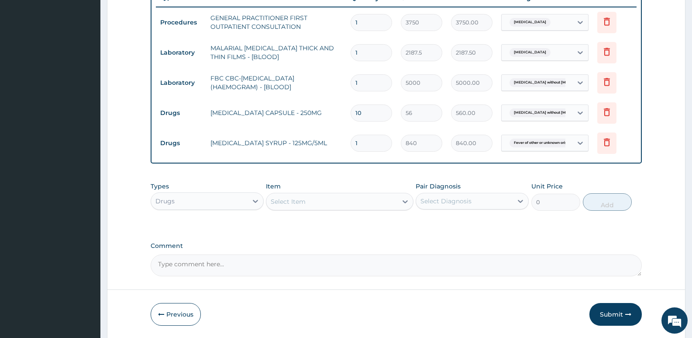
click at [287, 205] on div "Select Item" at bounding box center [288, 201] width 35 height 9
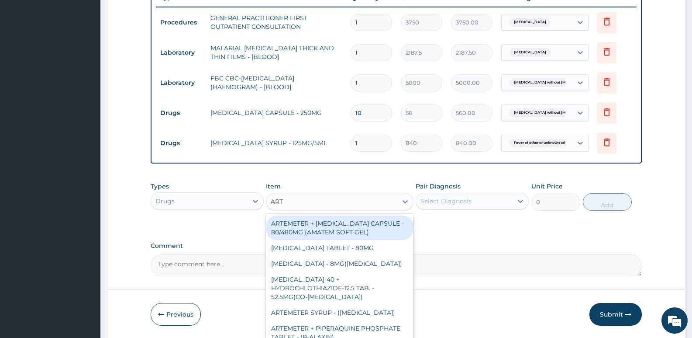
type input "ARTE"
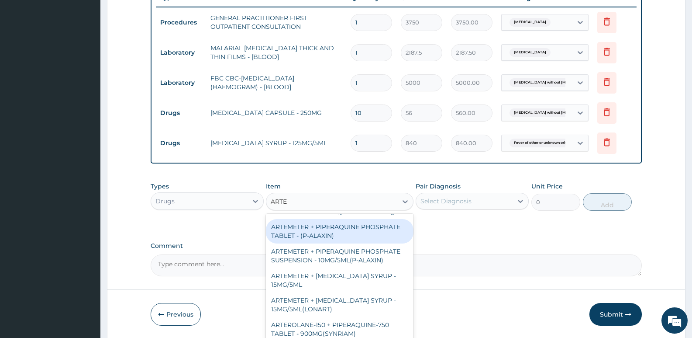
scroll to position [87, 0]
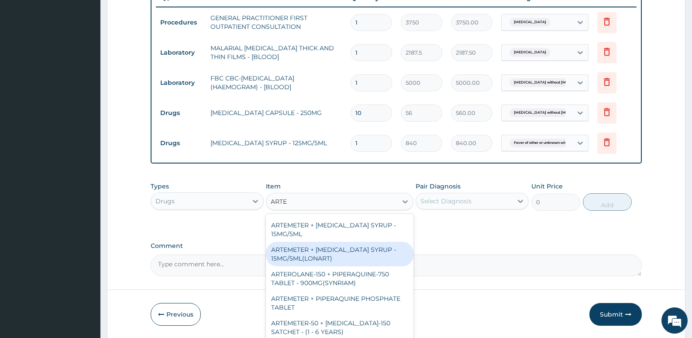
click at [331, 258] on div "ARTEMETER + LUMEFANTRINE SYRUP - 15MG/5ML(LONART)" at bounding box center [339, 254] width 147 height 24
type input "1680"
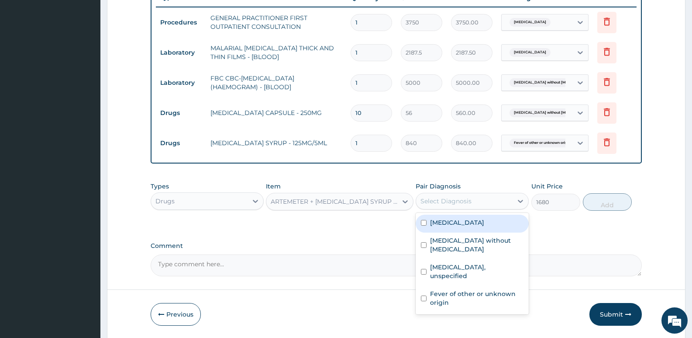
click at [474, 199] on div "Select Diagnosis" at bounding box center [464, 201] width 97 height 14
click at [460, 220] on label "Malaria, unspecified" at bounding box center [457, 222] width 54 height 9
checkbox input "true"
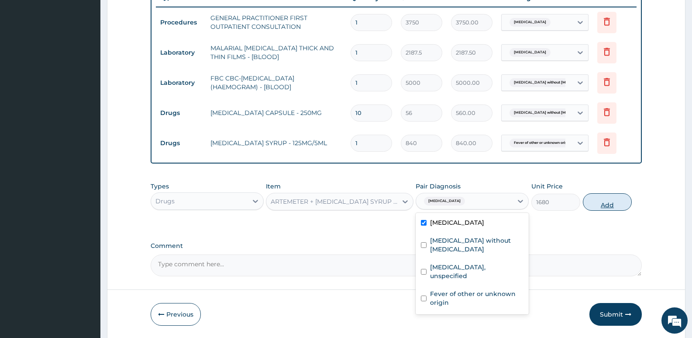
click at [612, 202] on button "Add" at bounding box center [607, 201] width 49 height 17
type input "0"
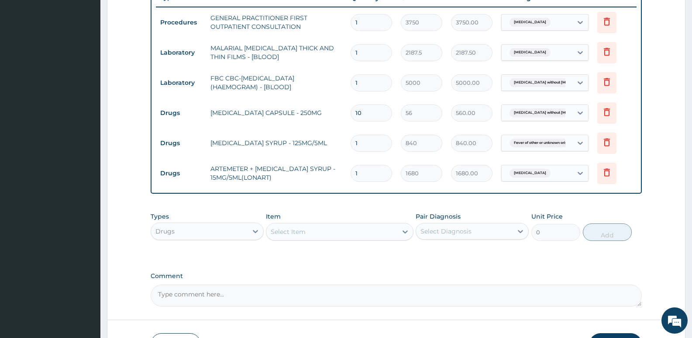
click at [335, 232] on div "Select Item" at bounding box center [332, 232] width 131 height 14
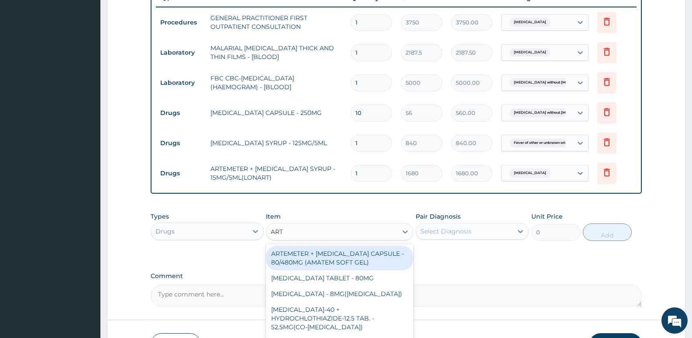
type input "ARTE"
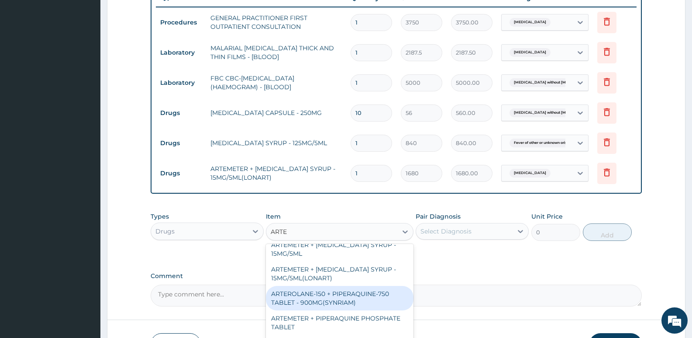
scroll to position [54, 0]
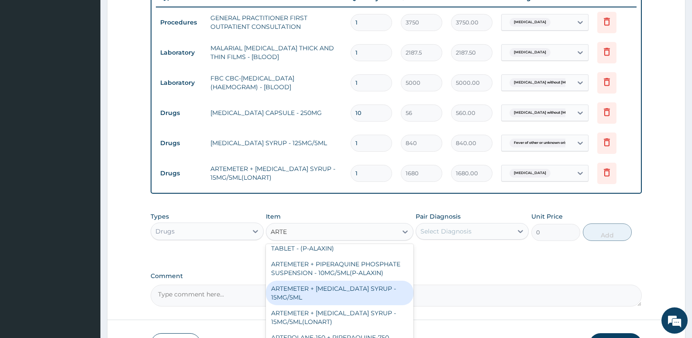
click at [338, 290] on div "ARTEMETER + LUMEFANTRINE SYRUP - 15MG/5ML" at bounding box center [339, 292] width 147 height 24
type input "1400"
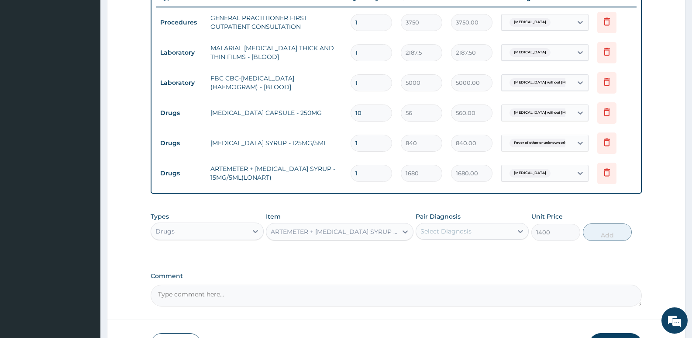
click at [316, 240] on div "ARTEMETER + LUMEFANTRINE SYRUP - 15MG/5ML" at bounding box center [339, 231] width 147 height 17
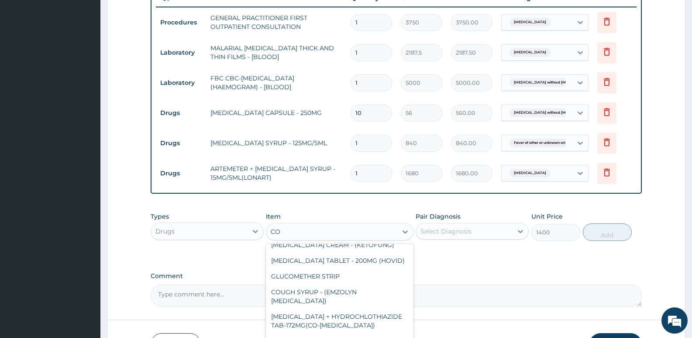
scroll to position [2148, 0]
type input "COU"
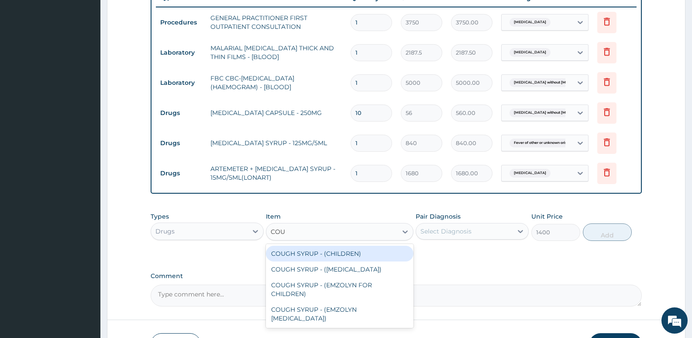
scroll to position [0, 0]
click at [325, 251] on div "COUGH SYRUP - (CHILDREN)" at bounding box center [339, 254] width 147 height 16
type input "1120"
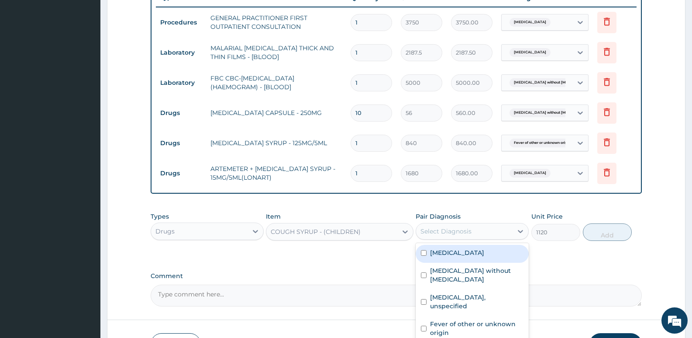
click at [480, 225] on div "Select Diagnosis" at bounding box center [464, 231] width 97 height 14
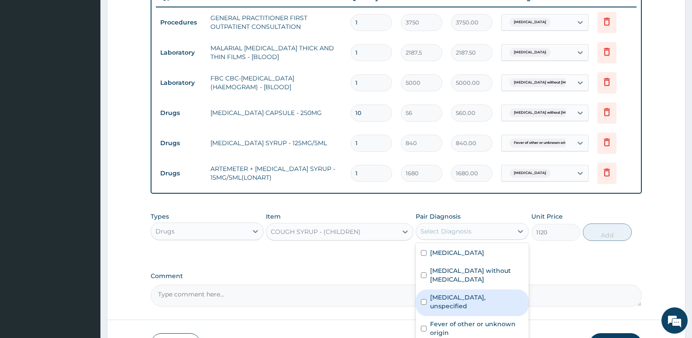
click at [458, 293] on label "Bronchitis, unspecified" at bounding box center [476, 301] width 93 height 17
checkbox input "true"
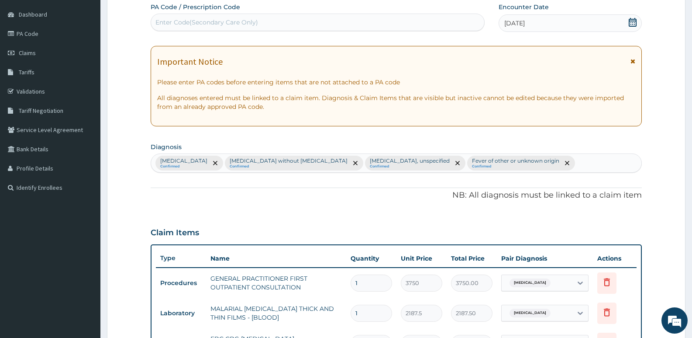
scroll to position [79, 0]
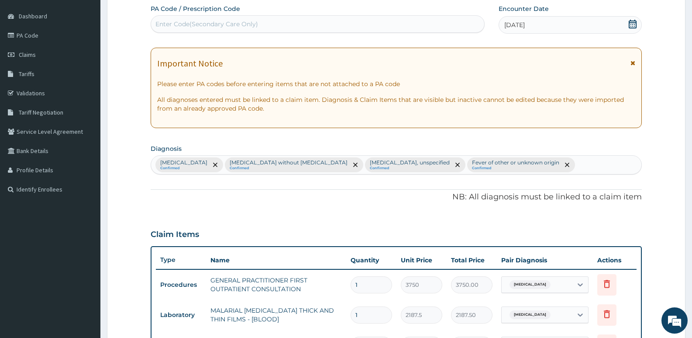
click at [541, 164] on div "Malaria, unspecified Confirmed Sepsis without septic shock Confirmed Bronchitis…" at bounding box center [396, 165] width 491 height 18
type input "COUGH"
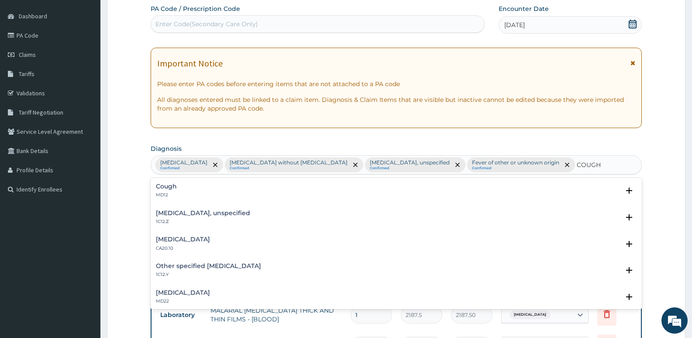
click at [177, 190] on div "Cough MD12" at bounding box center [396, 190] width 481 height 15
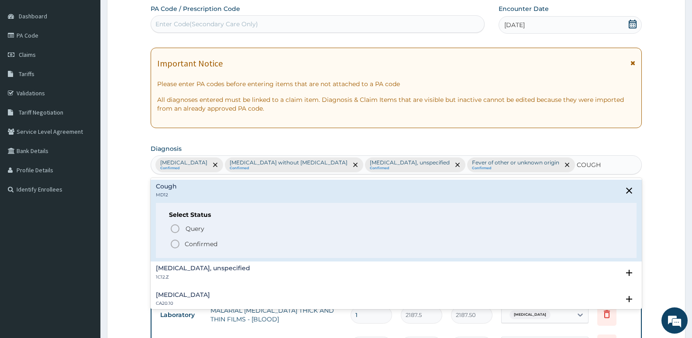
click at [178, 242] on icon "status option filled" at bounding box center [175, 244] width 10 height 10
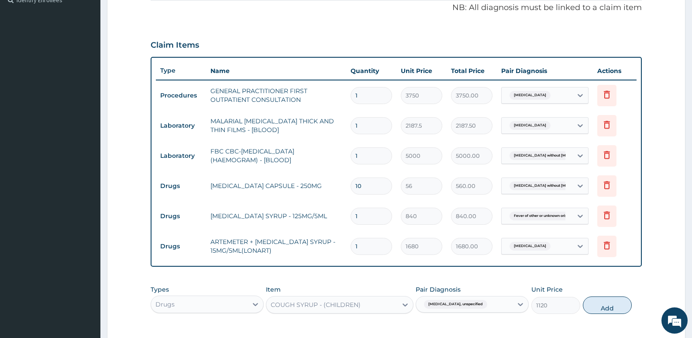
scroll to position [341, 0]
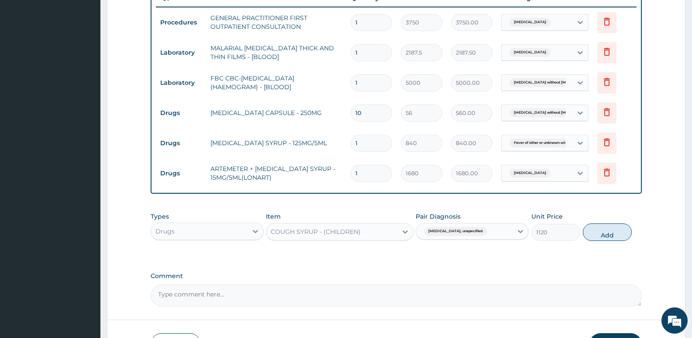
click at [486, 234] on div "Bronchitis, unspecified" at bounding box center [464, 231] width 97 height 15
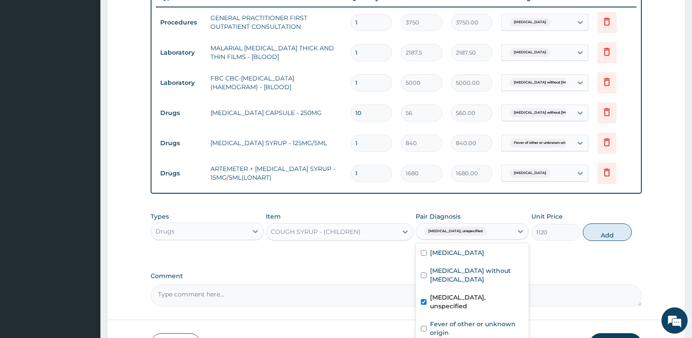
checkbox input "true"
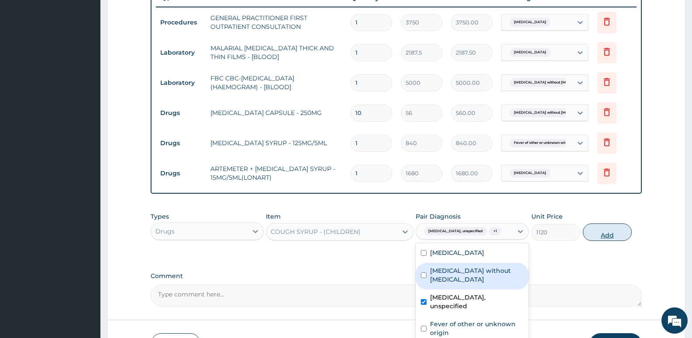
click at [602, 233] on button "Add" at bounding box center [607, 231] width 49 height 17
type input "0"
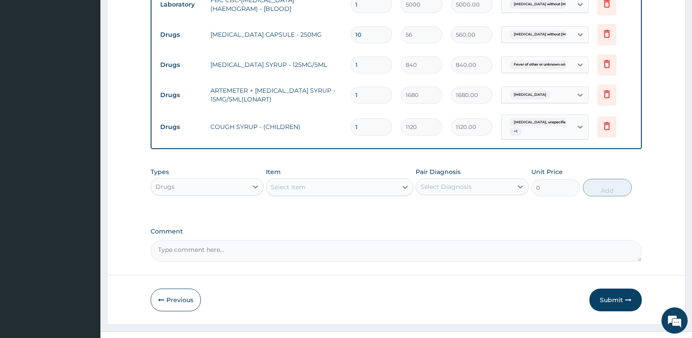
scroll to position [435, 0]
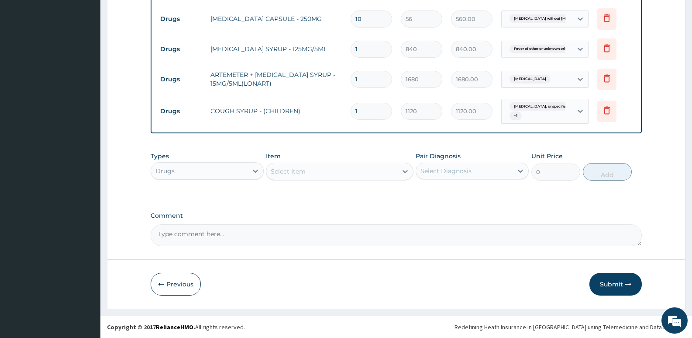
click at [285, 166] on div "Select Item" at bounding box center [332, 171] width 131 height 14
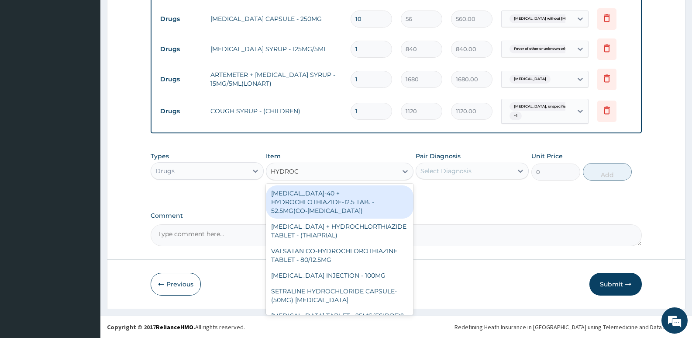
type input "HYDROCO"
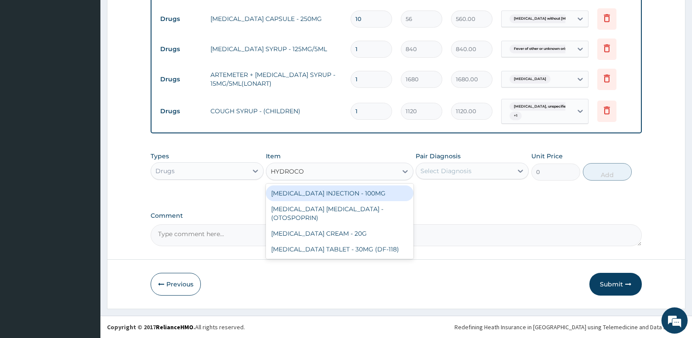
click at [332, 194] on div "HYDROCORTISONE INJECTION - 100MG" at bounding box center [339, 193] width 147 height 16
type input "840"
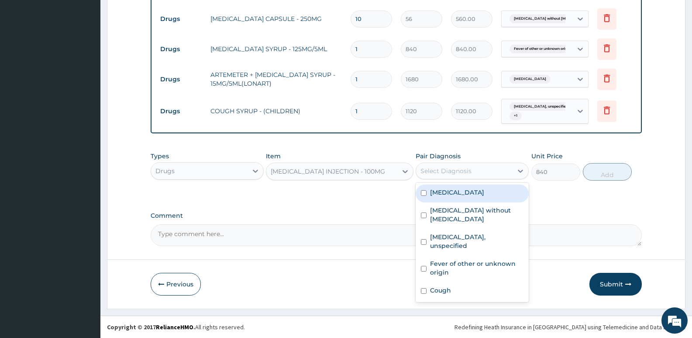
click at [480, 173] on div "Select Diagnosis" at bounding box center [464, 171] width 97 height 14
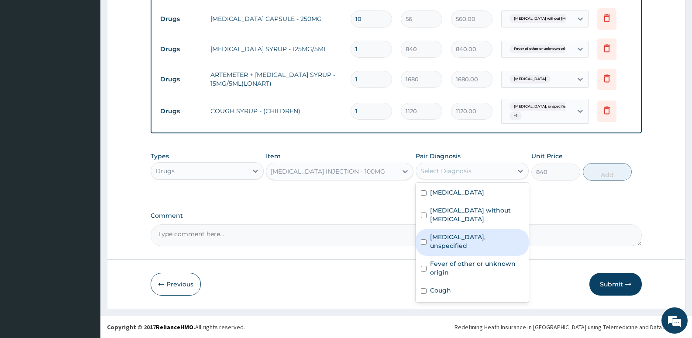
click at [441, 235] on div "Bronchitis, unspecified" at bounding box center [472, 242] width 113 height 27
checkbox input "true"
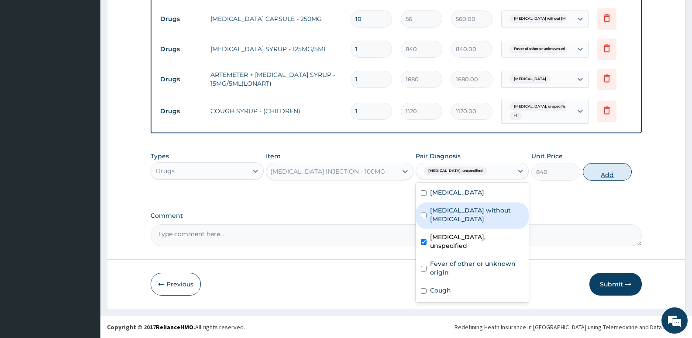
click at [606, 168] on button "Add" at bounding box center [607, 171] width 49 height 17
type input "0"
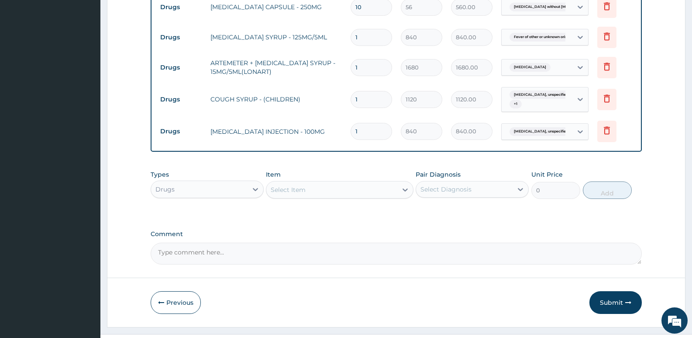
scroll to position [465, 0]
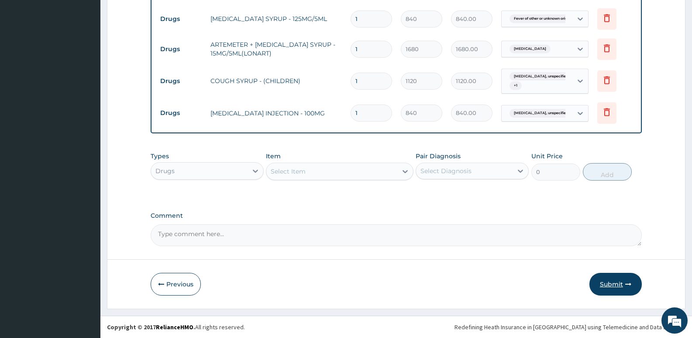
click at [617, 284] on button "Submit" at bounding box center [616, 284] width 52 height 23
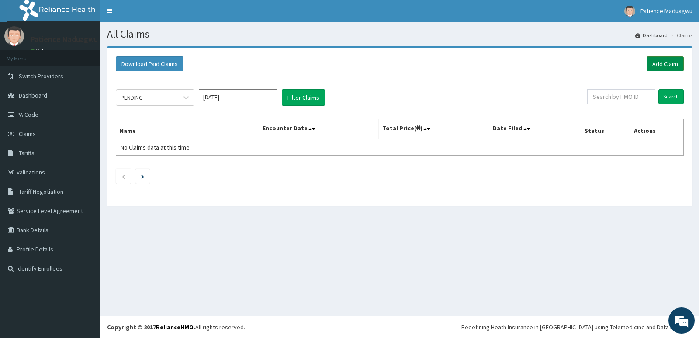
click at [675, 70] on link "Add Claim" at bounding box center [665, 63] width 37 height 15
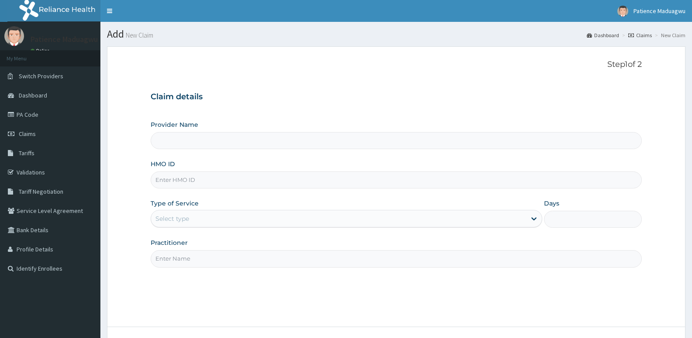
click at [193, 174] on input "HMO ID" at bounding box center [397, 179] width 492 height 17
paste input "LTR/10129/E"
type input "LTR/10129/E"
type input "[GEOGRAPHIC_DATA]"
type input "LTR/10129/E"
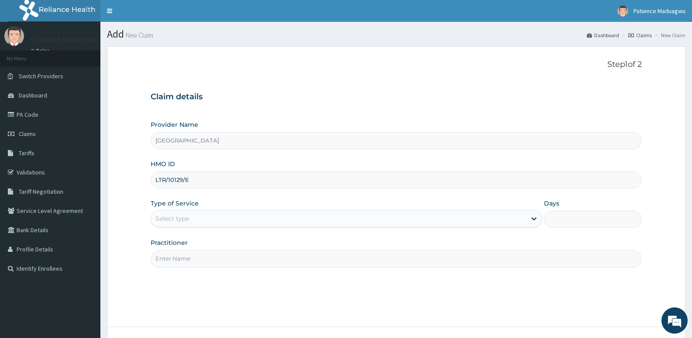
click at [195, 215] on div "Select type" at bounding box center [338, 218] width 375 height 14
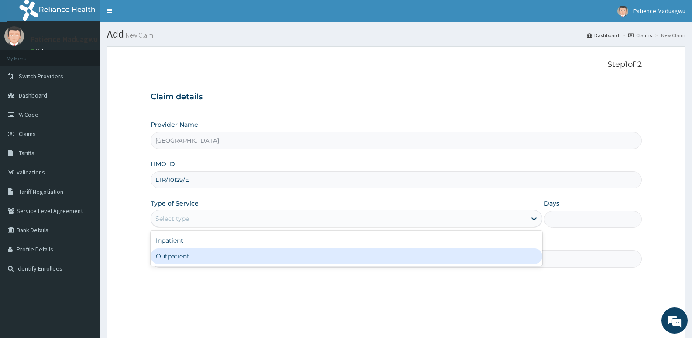
click at [190, 254] on div "Outpatient" at bounding box center [346, 256] width 391 height 16
type input "1"
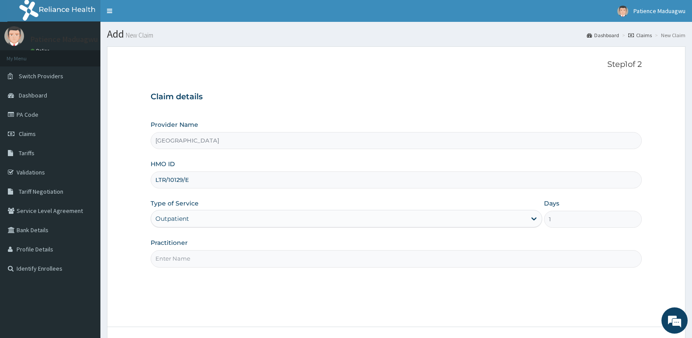
click at [190, 259] on input "Practitioner" at bounding box center [397, 258] width 492 height 17
type input "[PERSON_NAME]"
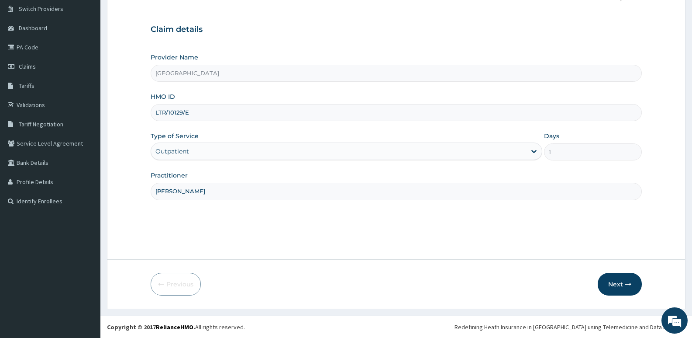
click at [612, 282] on button "Next" at bounding box center [620, 284] width 44 height 23
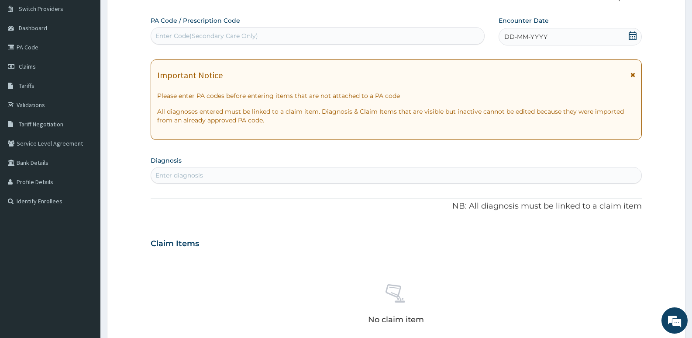
click at [237, 38] on div "Enter Code(Secondary Care Only)" at bounding box center [207, 35] width 103 height 9
paste input "PA/F3C915"
type input "PA/F3C915"
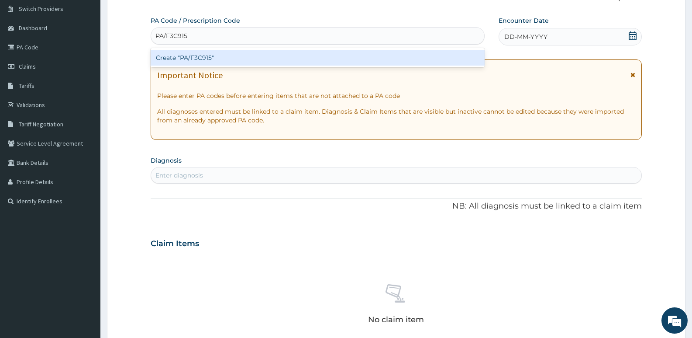
click at [226, 53] on div "Create "PA/F3C915"" at bounding box center [318, 58] width 334 height 16
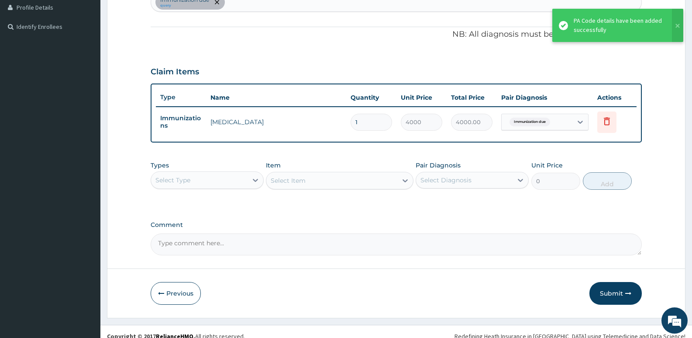
scroll to position [242, 0]
click at [198, 189] on div "Types Select Type Item Select Item Pair Diagnosis Select Diagnosis Unit Price 0…" at bounding box center [397, 175] width 492 height 38
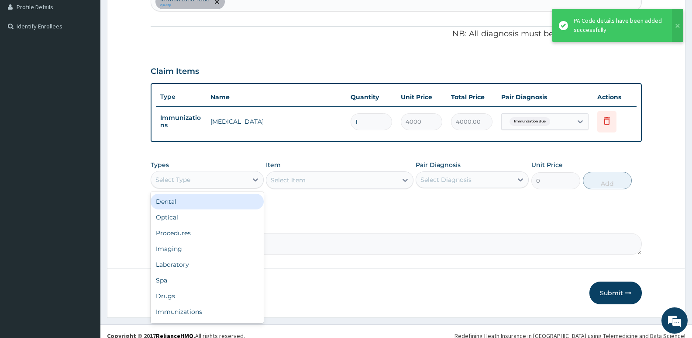
click at [203, 180] on div "Select Type" at bounding box center [199, 180] width 97 height 14
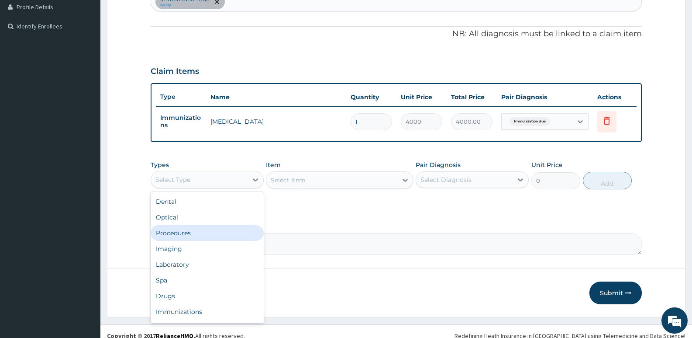
click at [188, 238] on div "Procedures" at bounding box center [207, 233] width 113 height 16
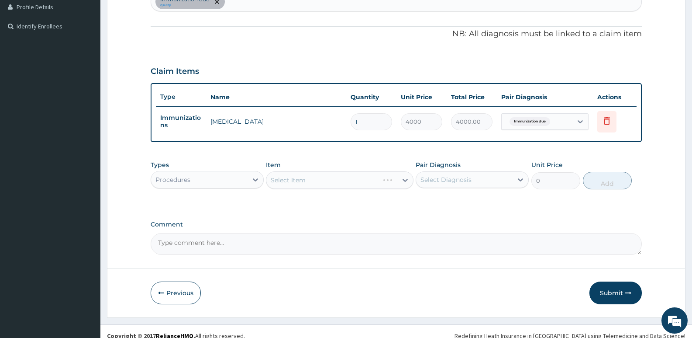
scroll to position [251, 0]
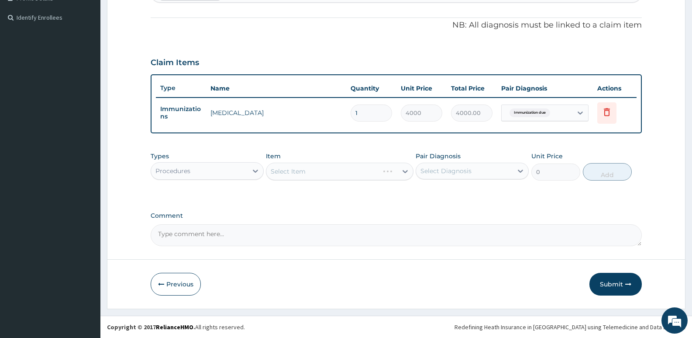
click at [322, 171] on div "Select Item" at bounding box center [339, 171] width 147 height 17
click at [278, 177] on div "Select Item" at bounding box center [339, 171] width 147 height 17
click at [349, 172] on div "Select Item" at bounding box center [332, 171] width 131 height 14
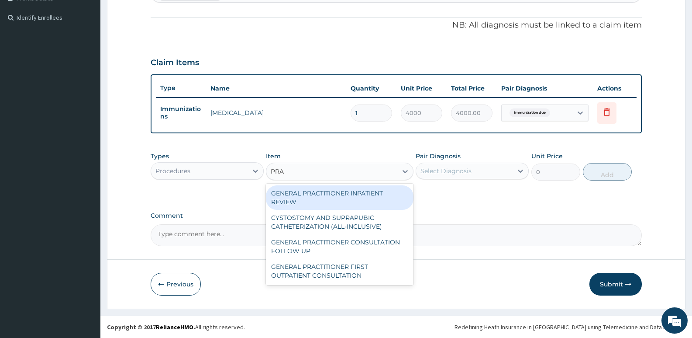
type input "PRAC"
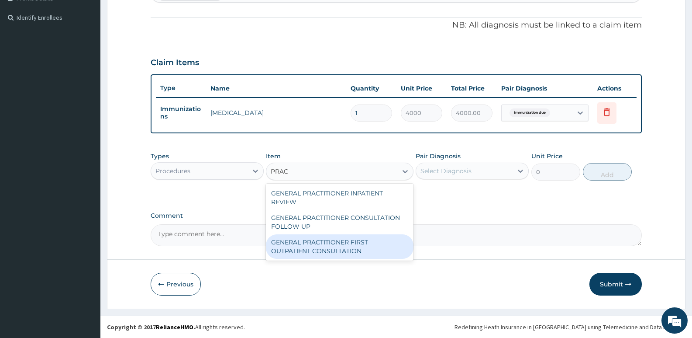
click at [346, 239] on div "GENERAL PRACTITIONER FIRST OUTPATIENT CONSULTATION" at bounding box center [339, 246] width 147 height 24
type input "3750"
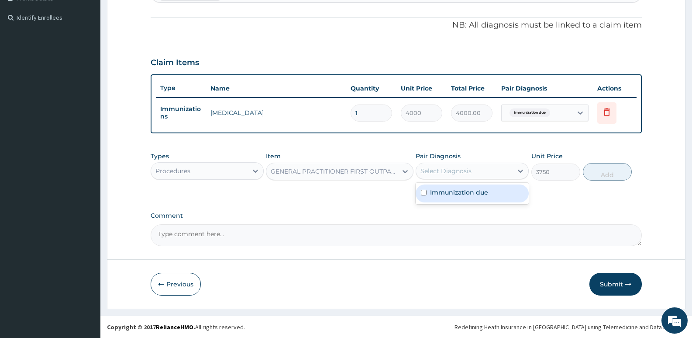
click at [448, 172] on div "Select Diagnosis" at bounding box center [446, 170] width 51 height 9
click at [441, 196] on label "Immunization due" at bounding box center [459, 192] width 58 height 9
checkbox input "true"
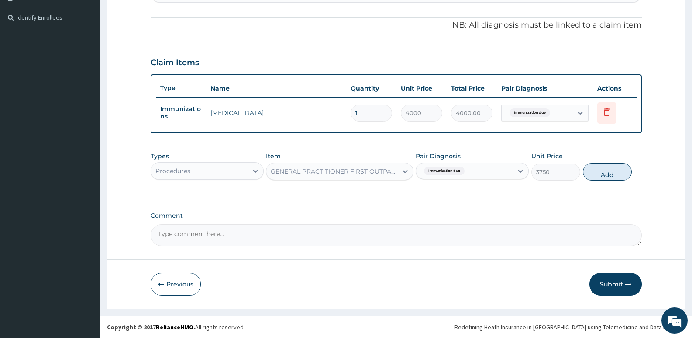
click at [602, 173] on button "Add" at bounding box center [607, 171] width 49 height 17
type input "0"
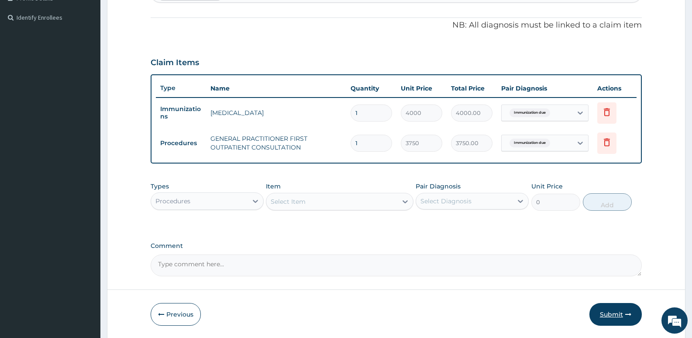
click at [615, 315] on button "Submit" at bounding box center [616, 314] width 52 height 23
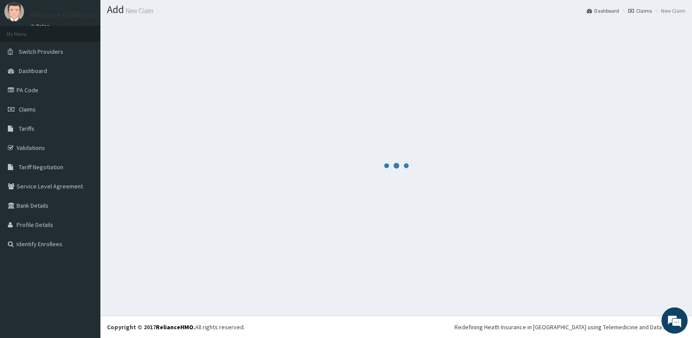
scroll to position [24, 0]
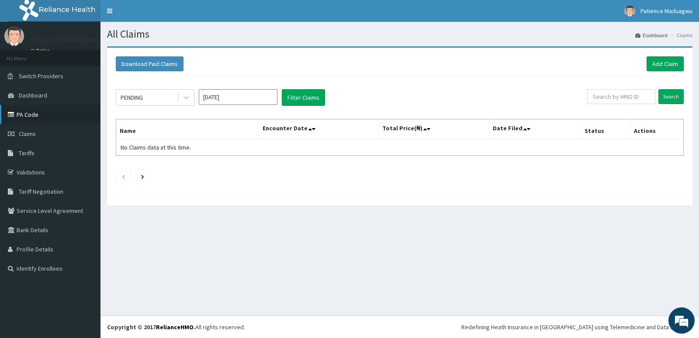
click at [35, 111] on link "PA Code" at bounding box center [50, 114] width 100 height 19
